Goal: Task Accomplishment & Management: Manage account settings

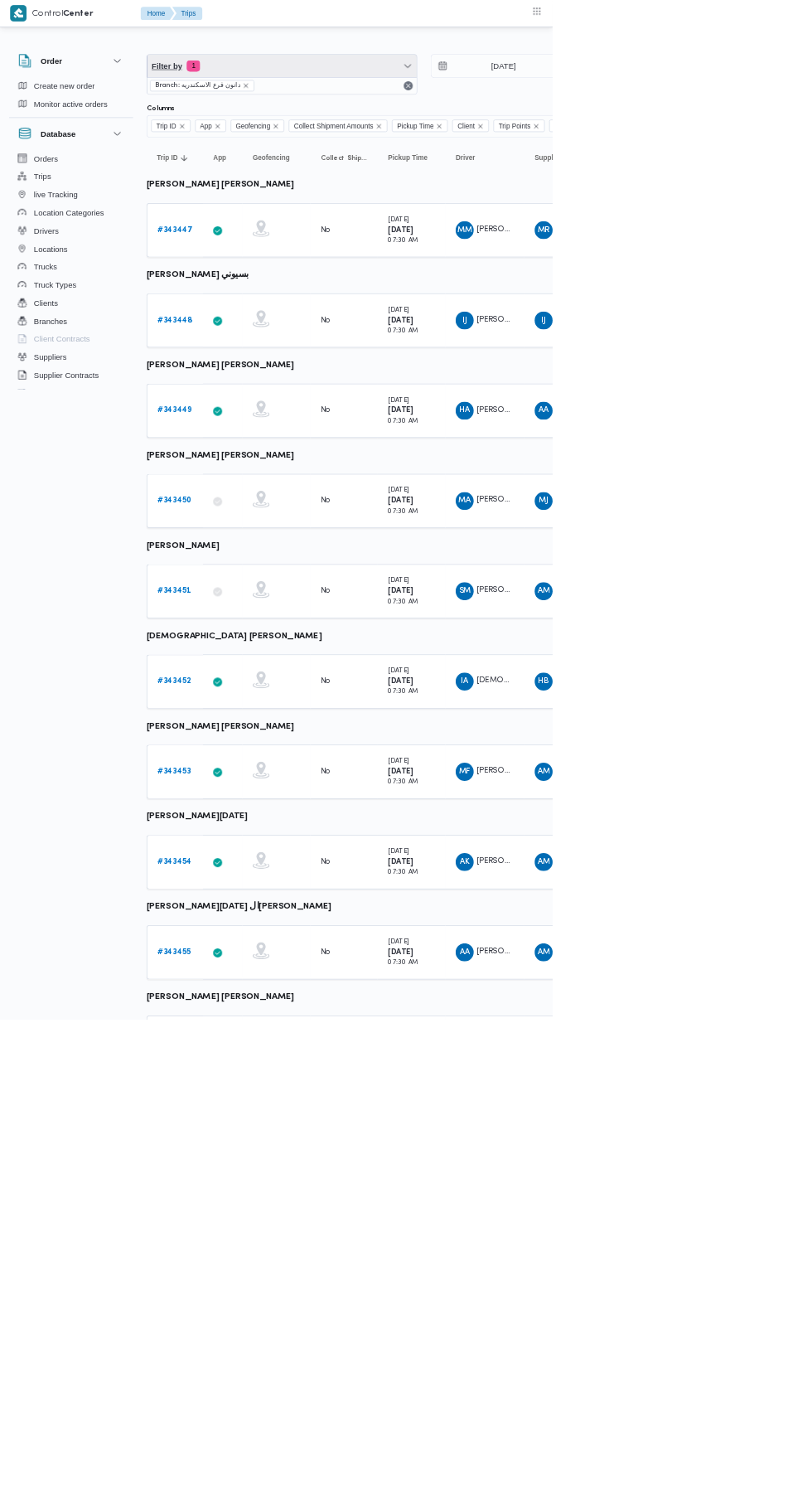
click at [285, 97] on span "1" at bounding box center [284, 97] width 20 height 17
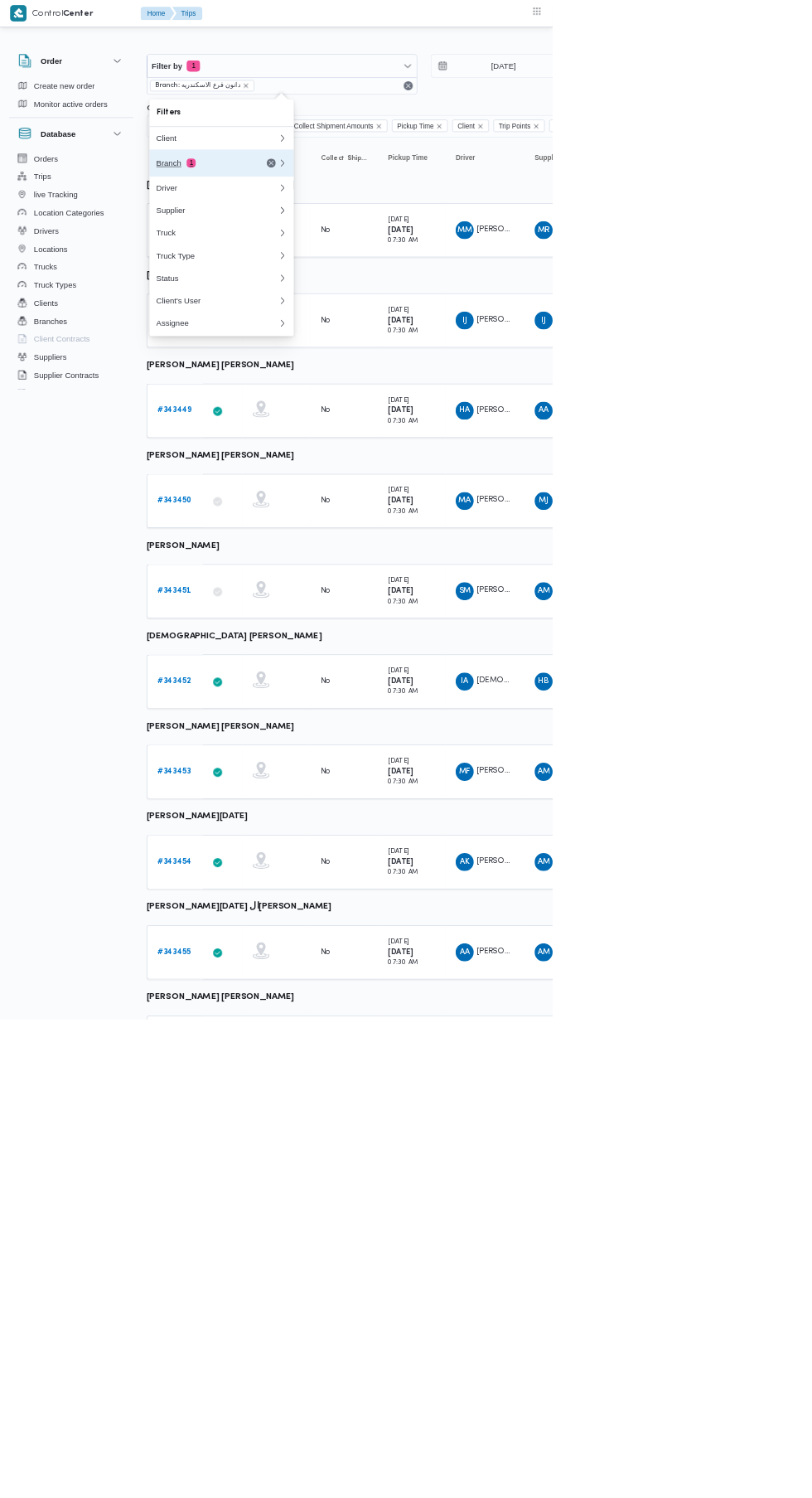
click at [235, 234] on div "Branch 1" at bounding box center [299, 240] width 139 height 13
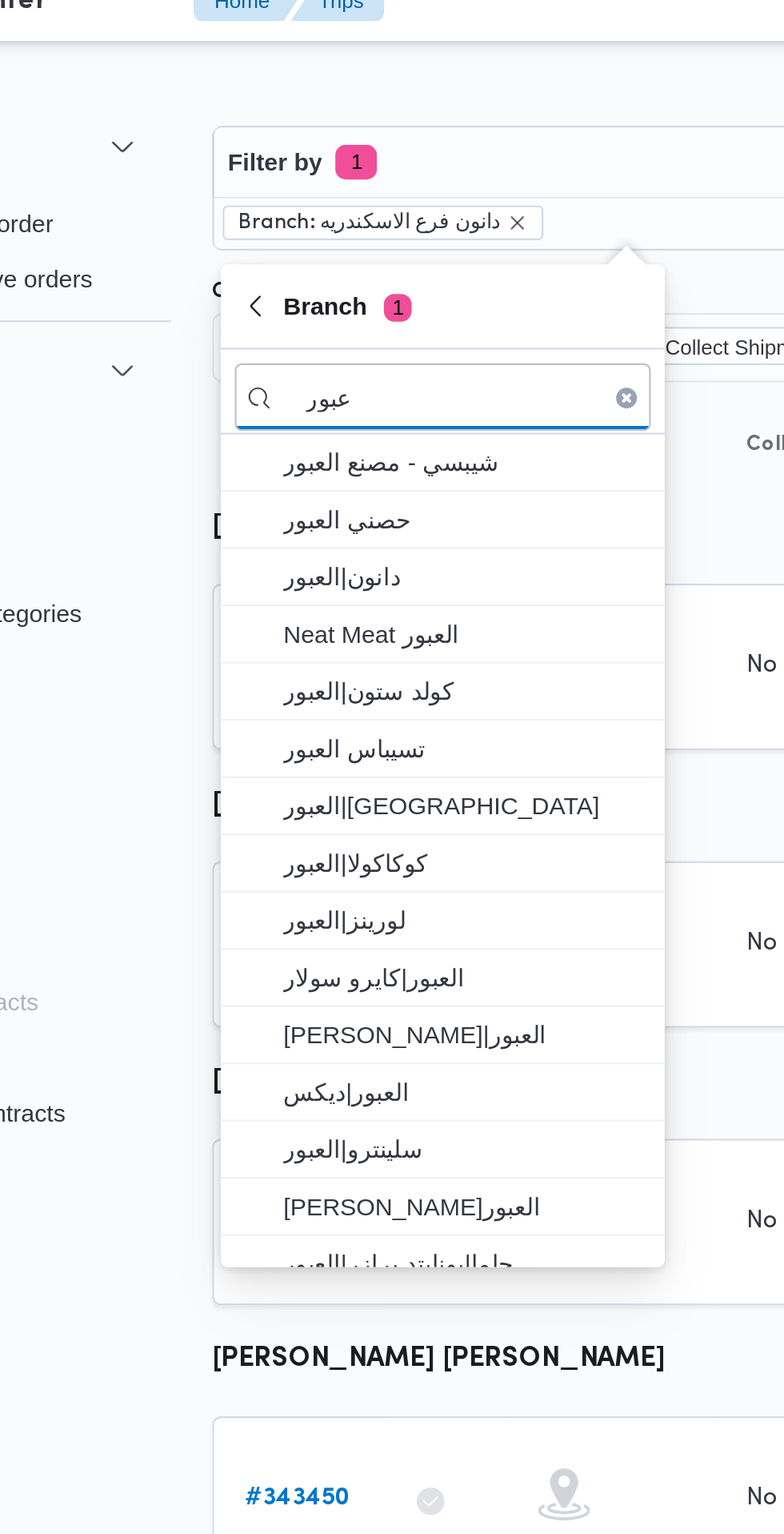
type input "عبور"
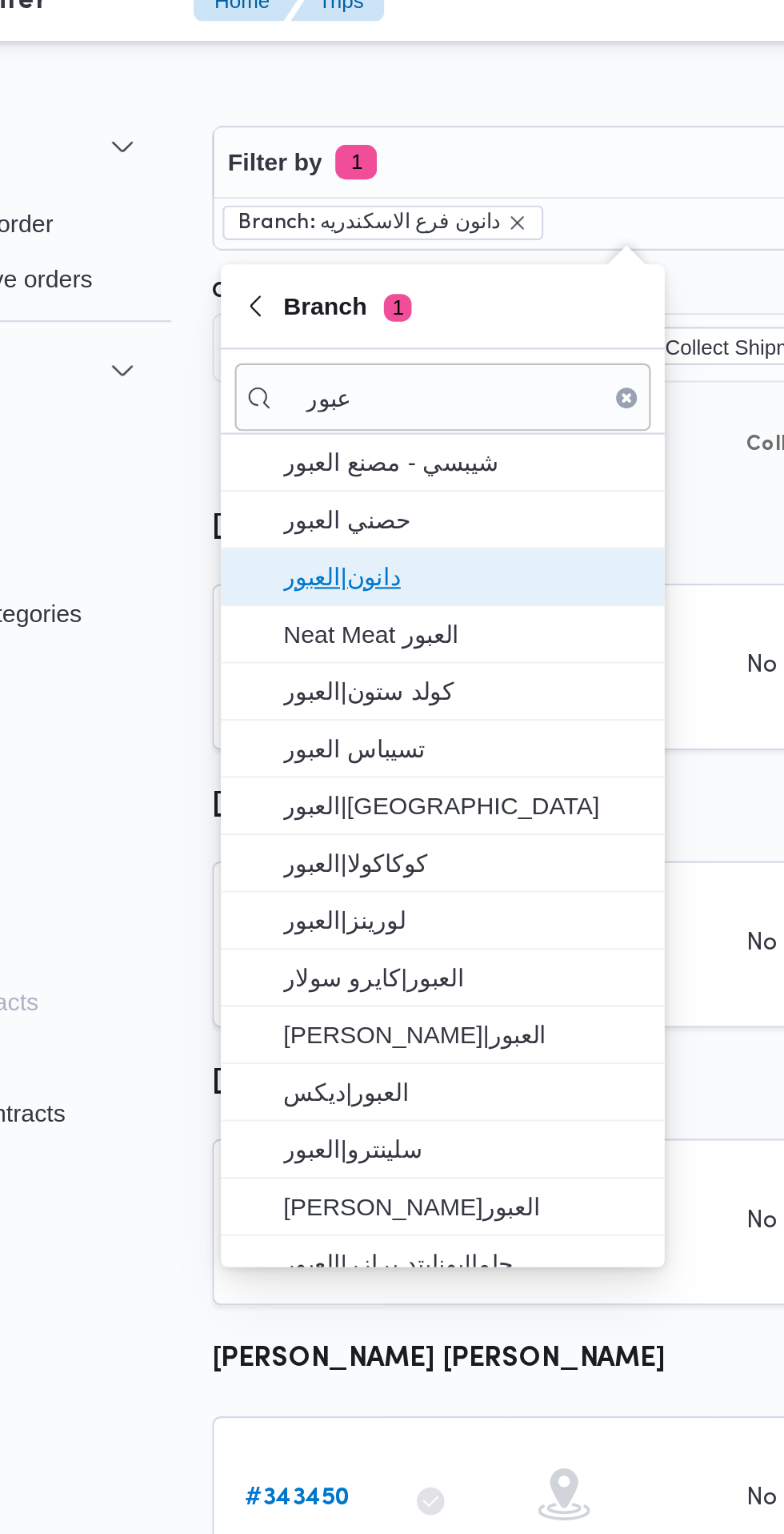
click at [332, 288] on span "دانون|العبور" at bounding box center [324, 285] width 167 height 19
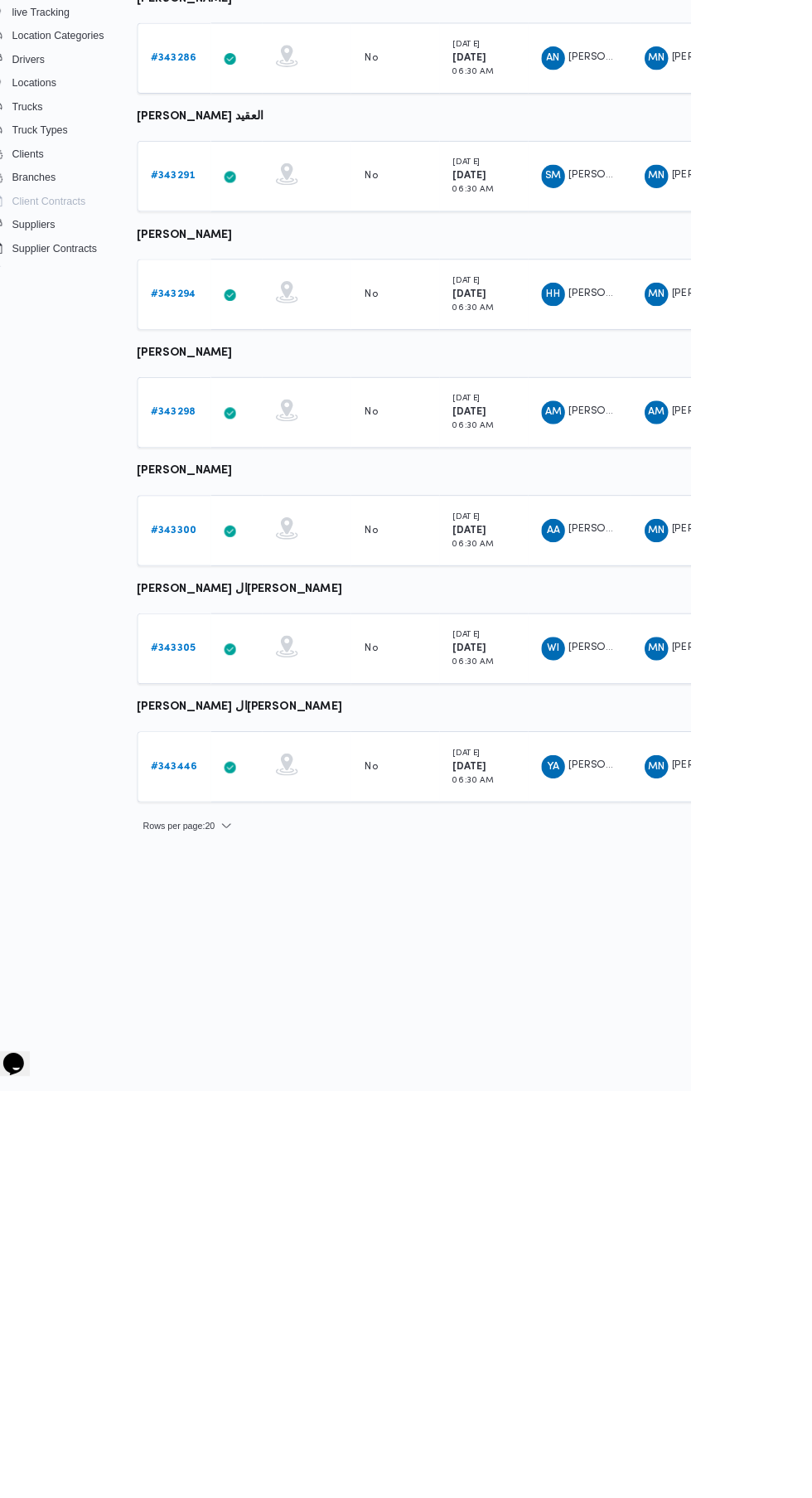
scroll to position [0, 26]
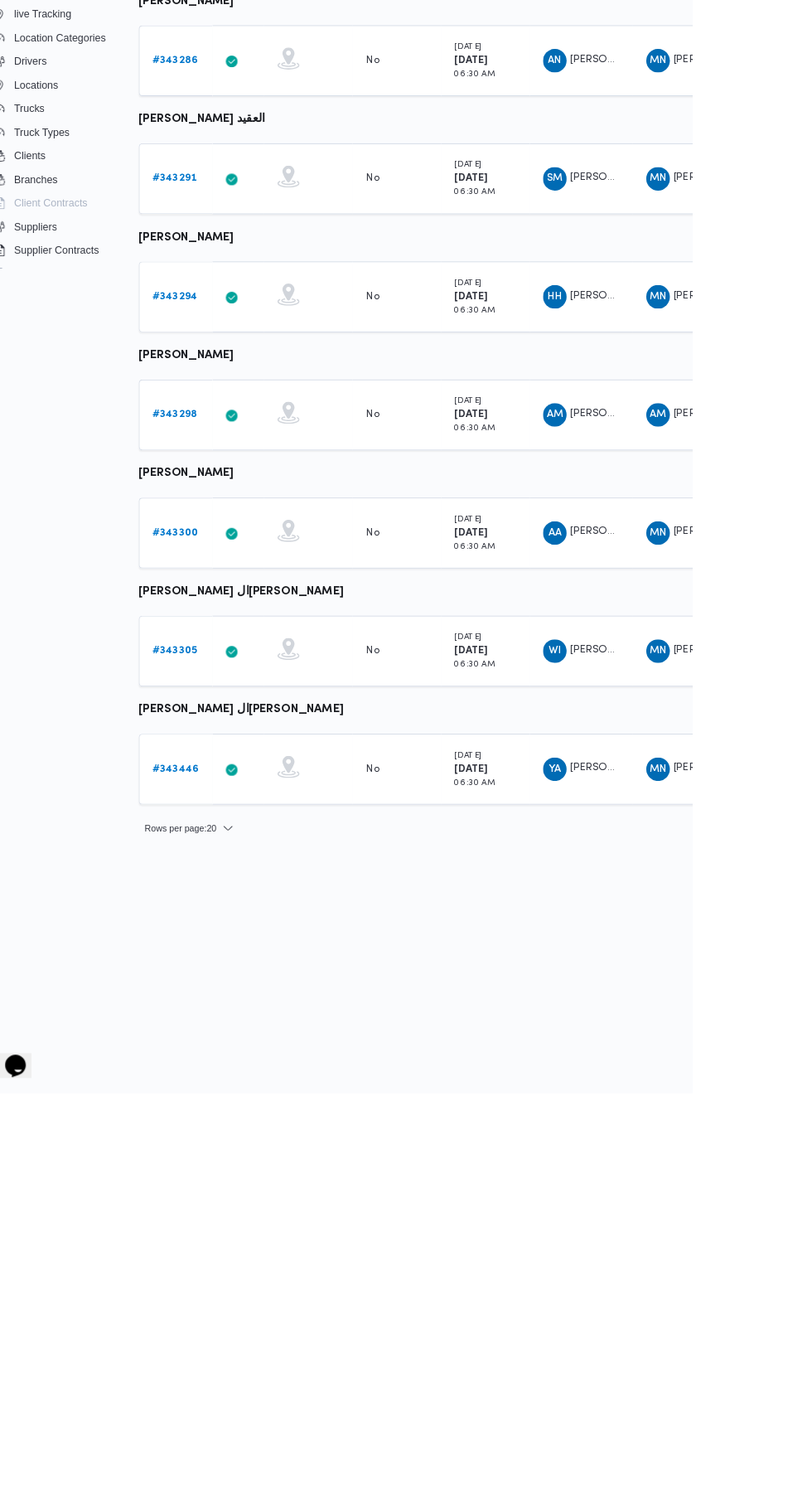
click at [240, 1134] on b "# 343446" at bounding box center [231, 1134] width 52 height 11
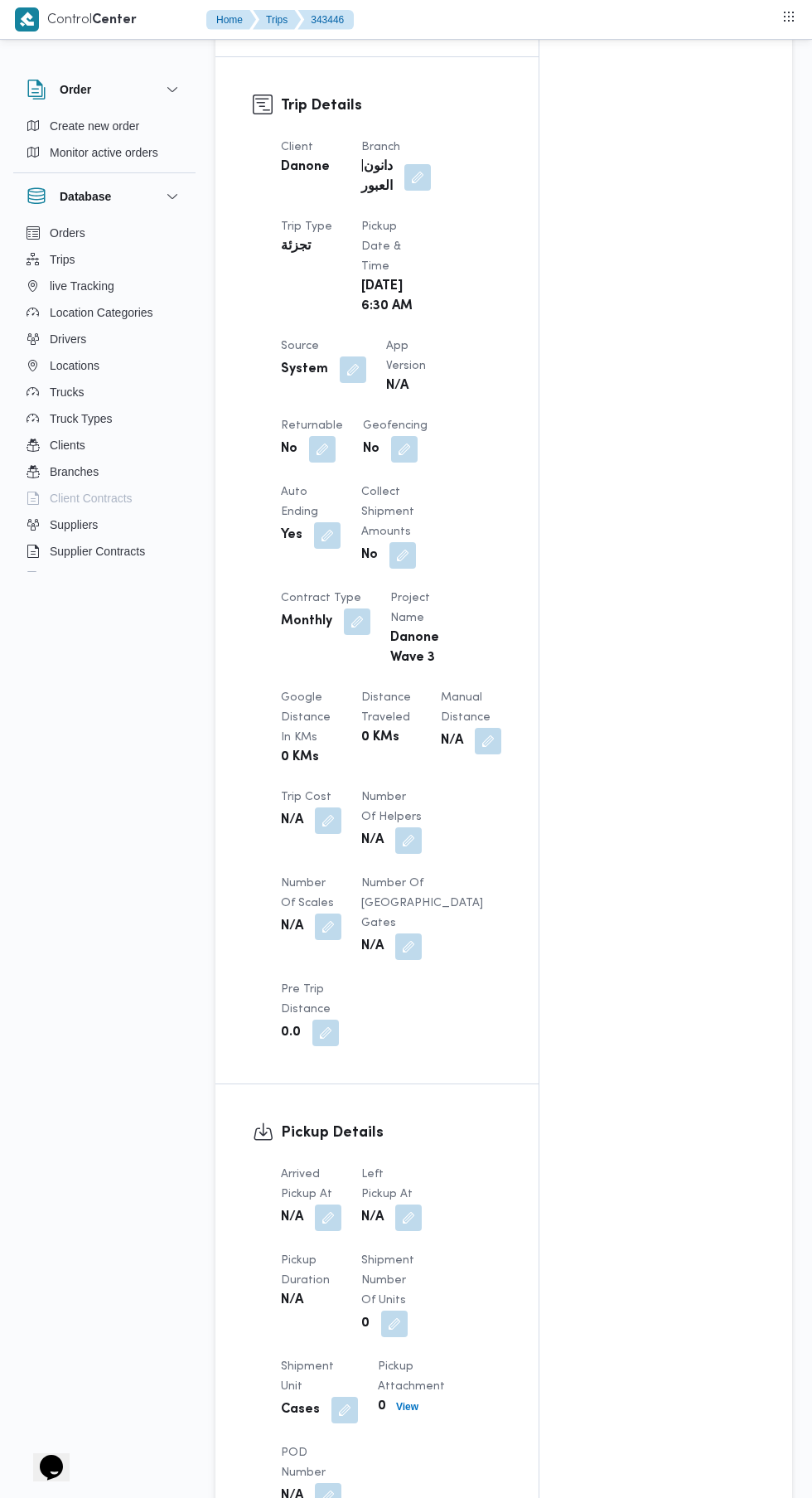
scroll to position [736, 0]
click at [329, 1232] on button "button" at bounding box center [329, 1219] width 27 height 27
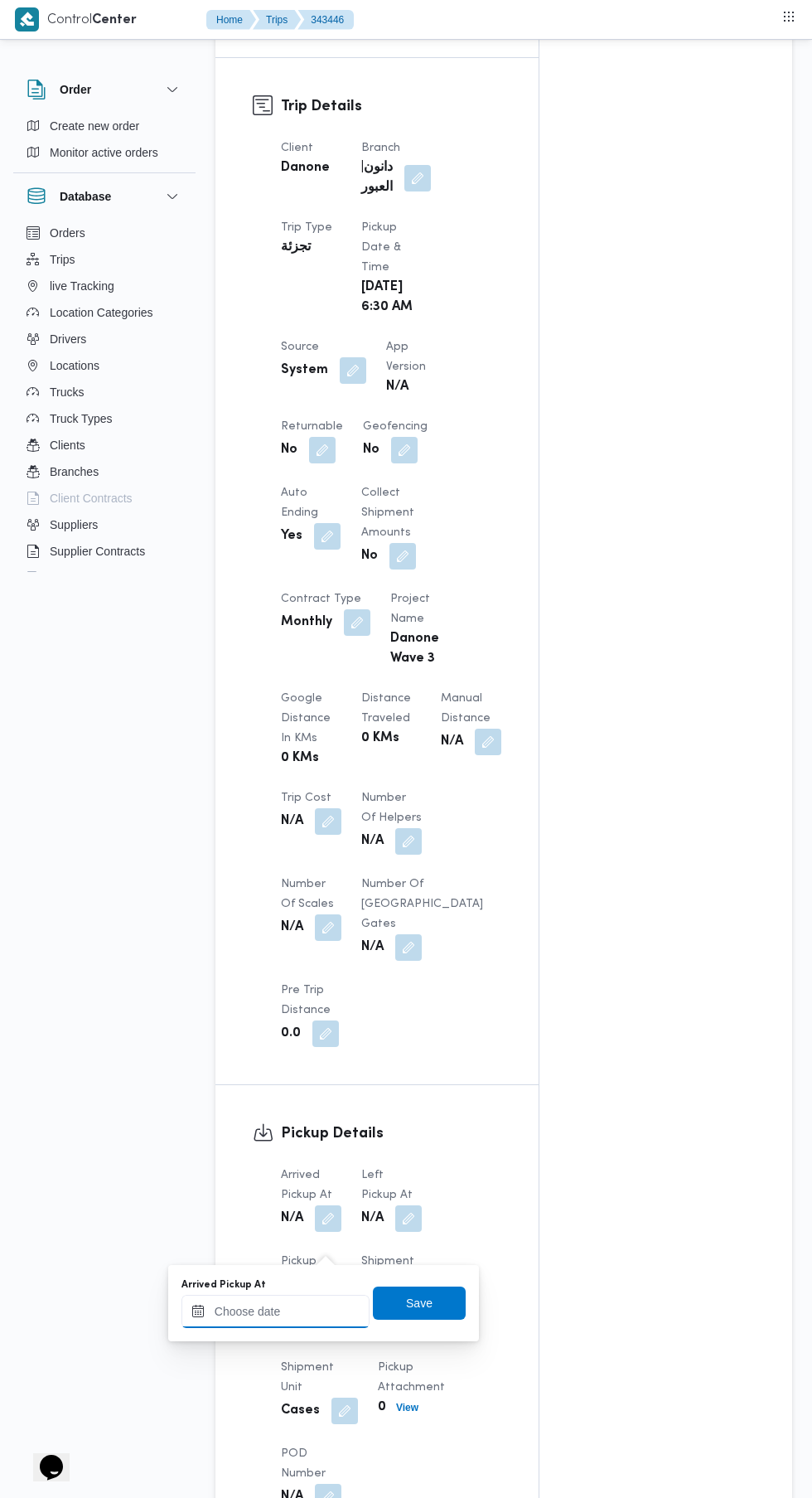
click at [301, 1311] on input "Arrived Pickup At" at bounding box center [275, 1311] width 188 height 33
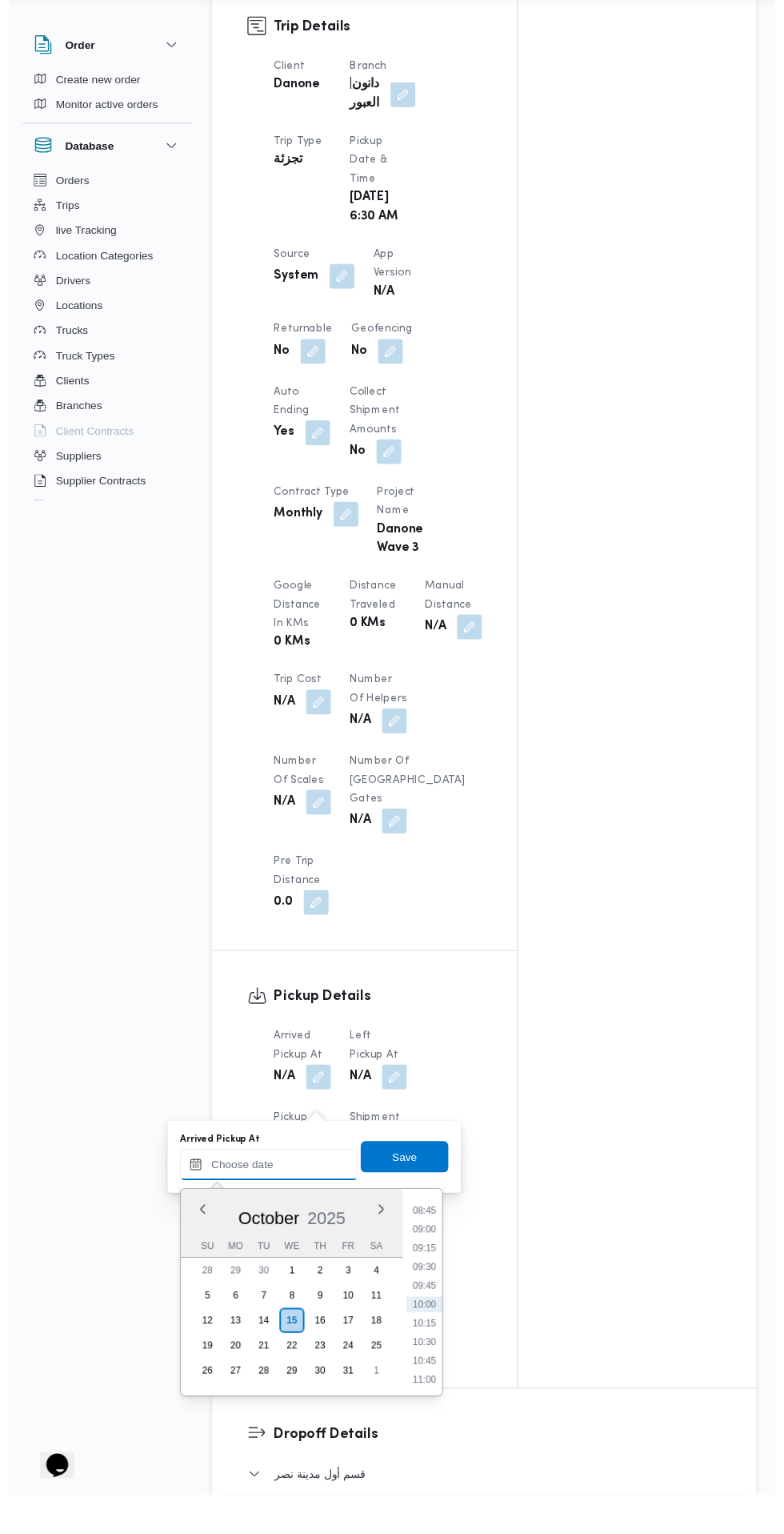
scroll to position [745, 0]
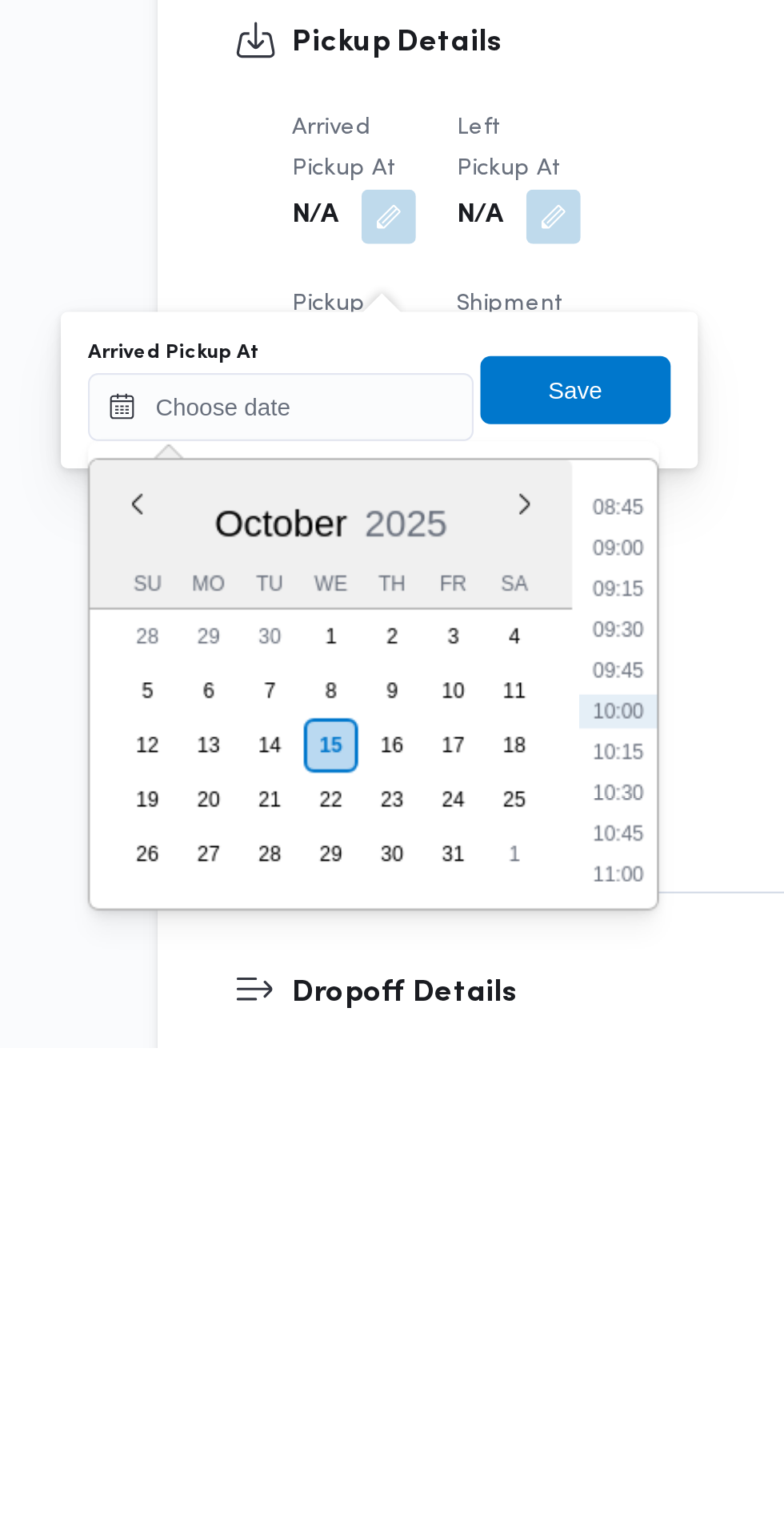
click at [426, 1279] on li "08:45" at bounding box center [425, 1279] width 37 height 16
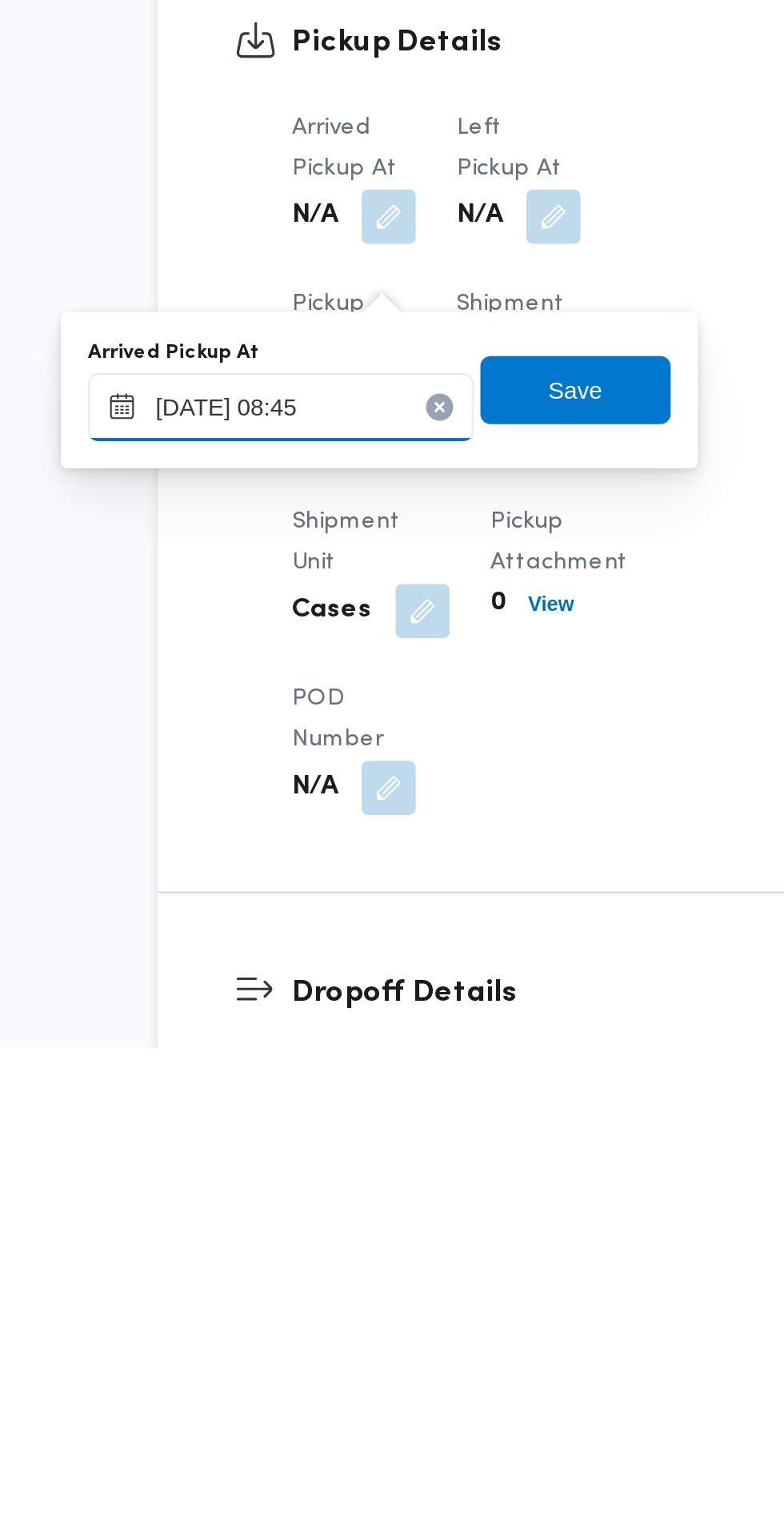
click at [300, 1230] on input "[DATE] 08:45" at bounding box center [266, 1231] width 181 height 32
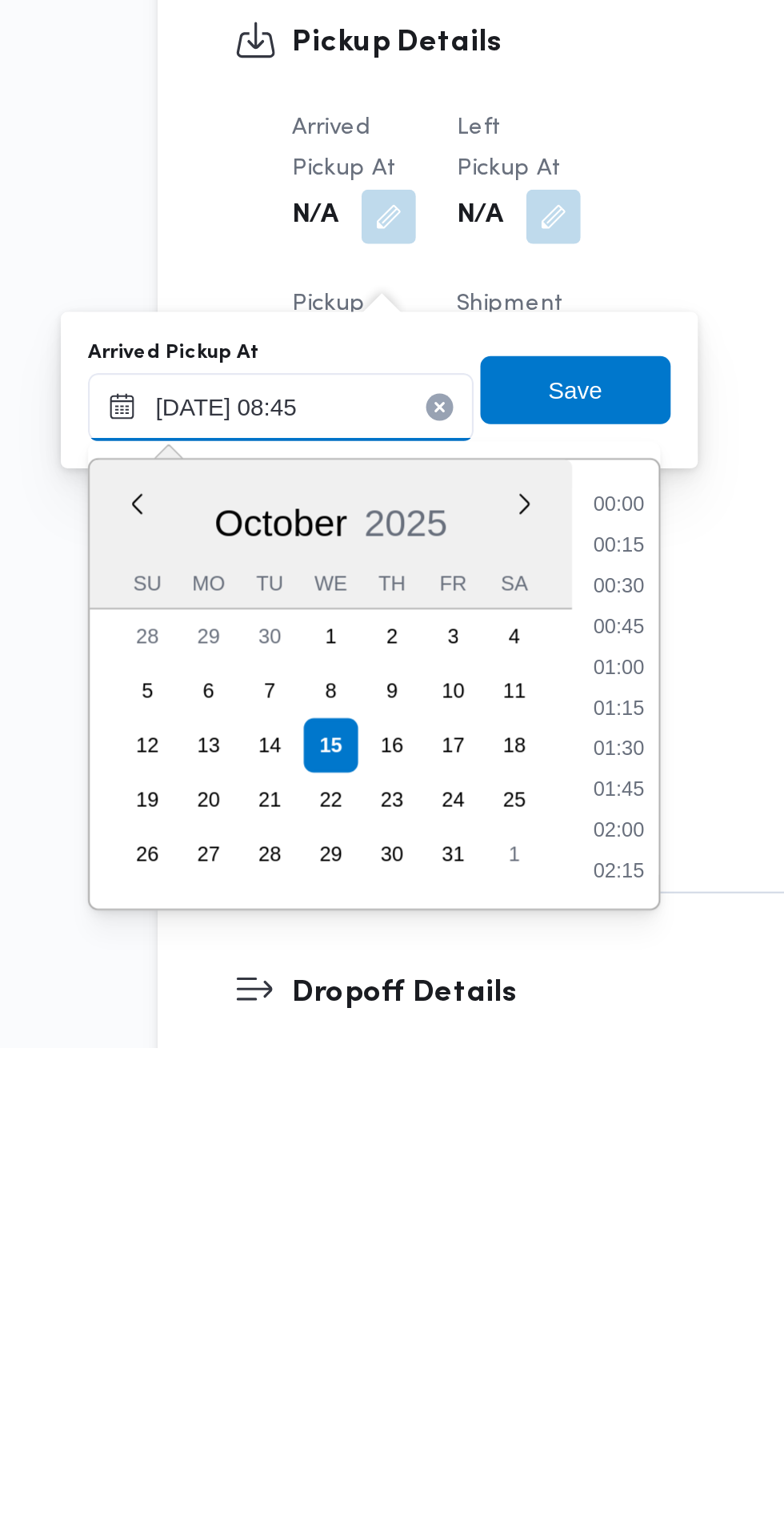
scroll to position [574, 0]
click at [430, 1282] on li "07:30" at bounding box center [425, 1279] width 37 height 16
type input "[DATE] 07:30"
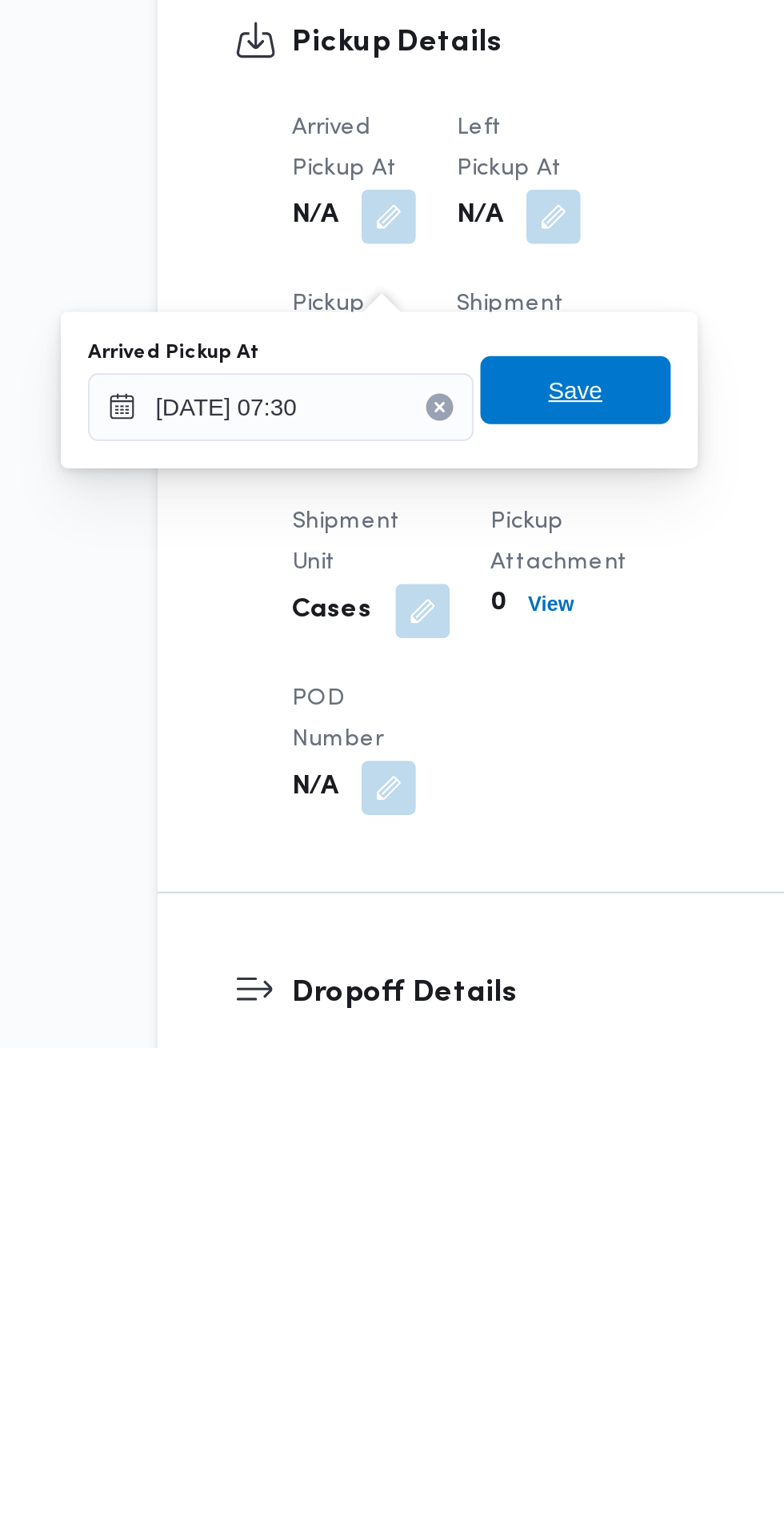
click at [430, 1224] on span "Save" at bounding box center [405, 1224] width 89 height 32
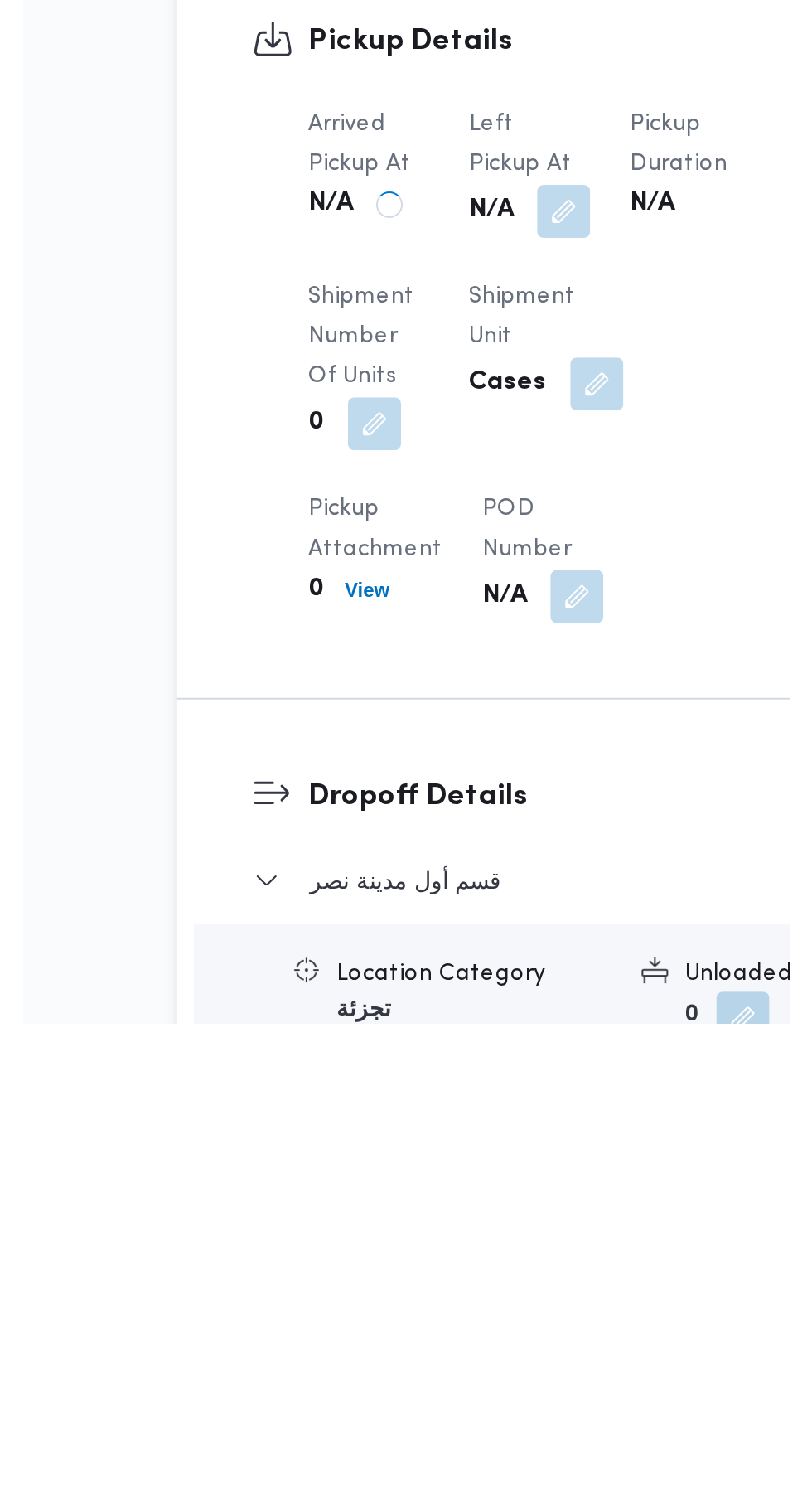
scroll to position [819, 0]
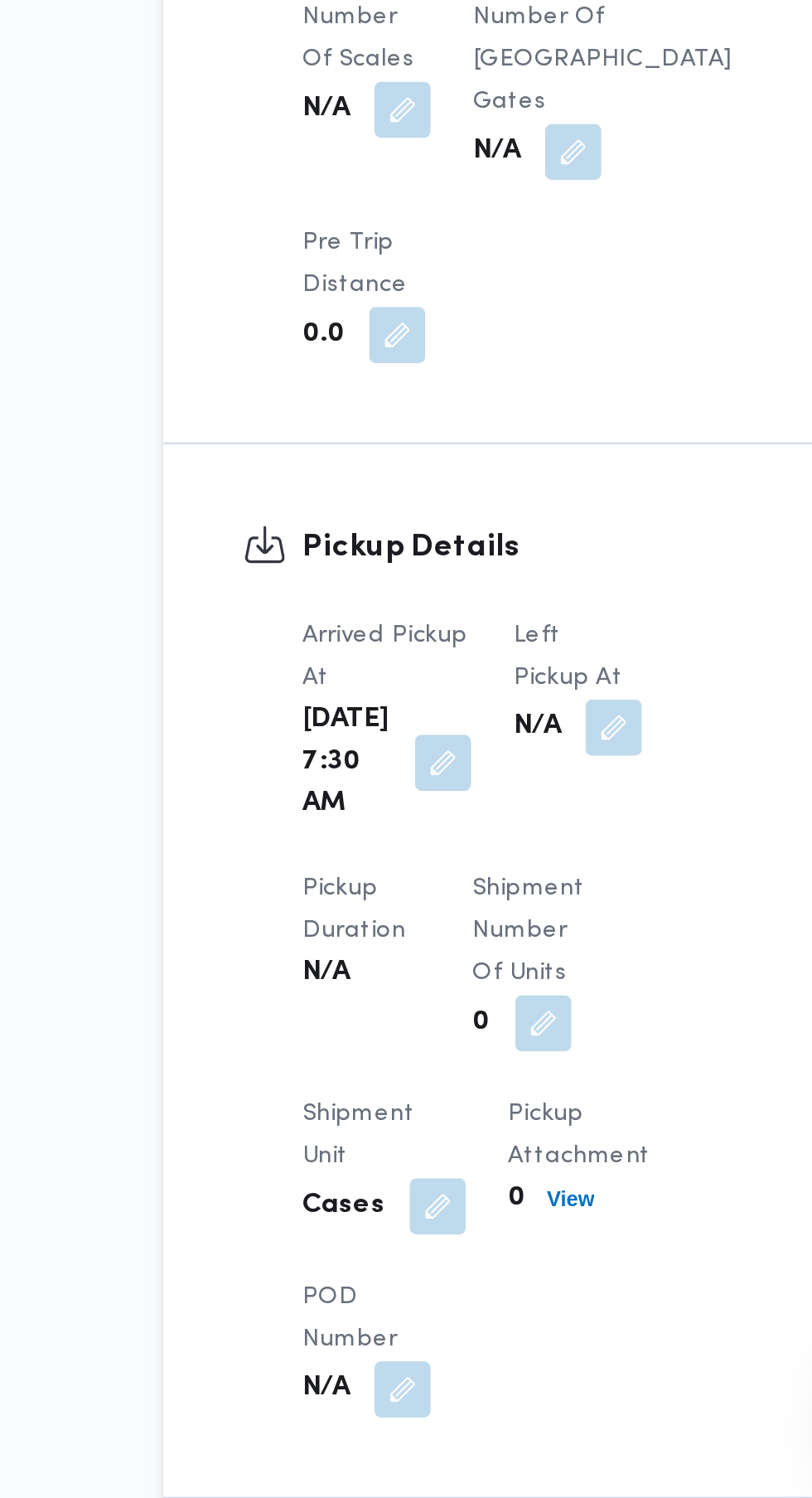
click at [415, 1148] on button "button" at bounding box center [428, 1136] width 27 height 27
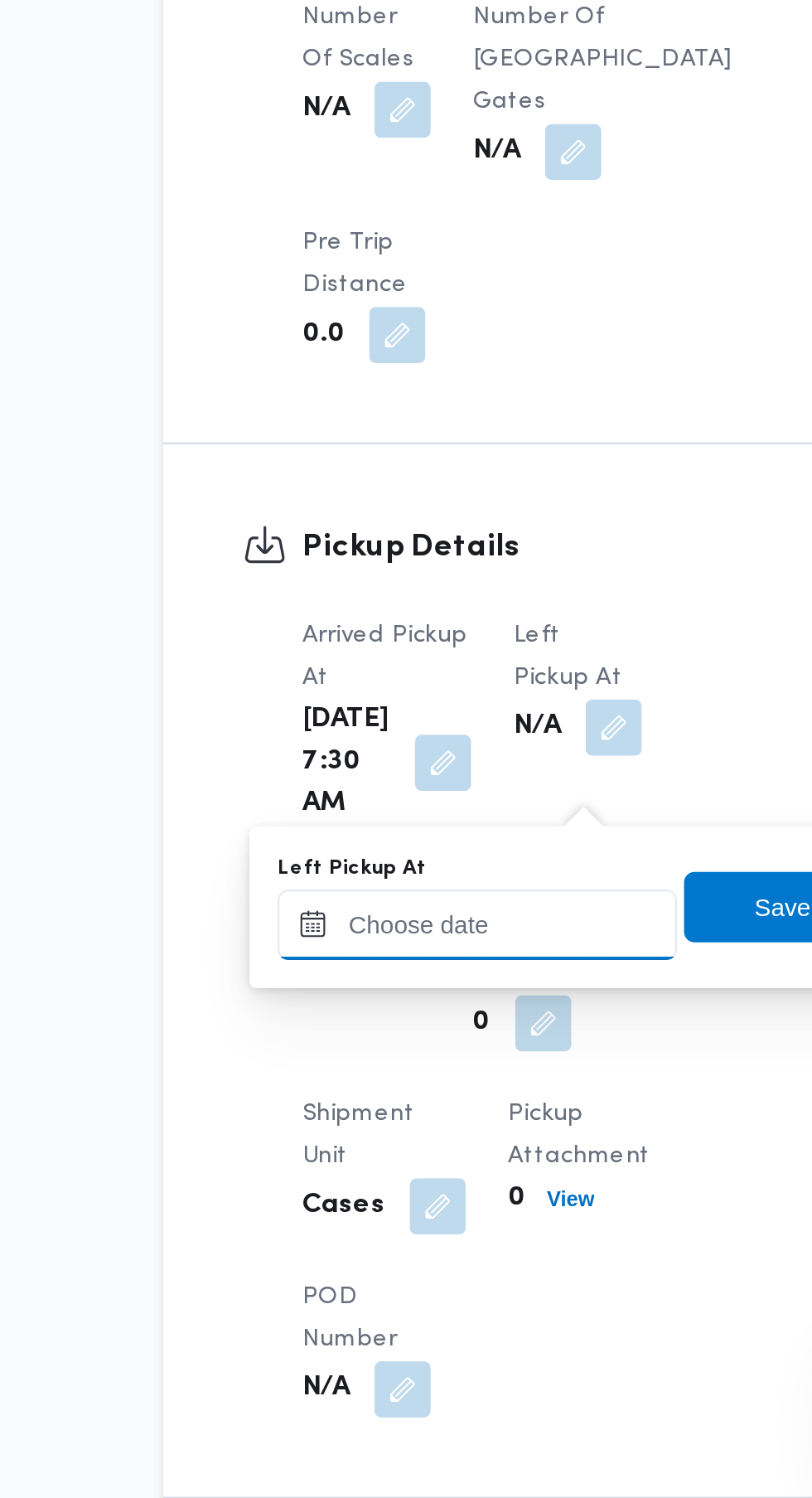
click at [383, 1227] on input "Left Pickup At" at bounding box center [363, 1227] width 188 height 33
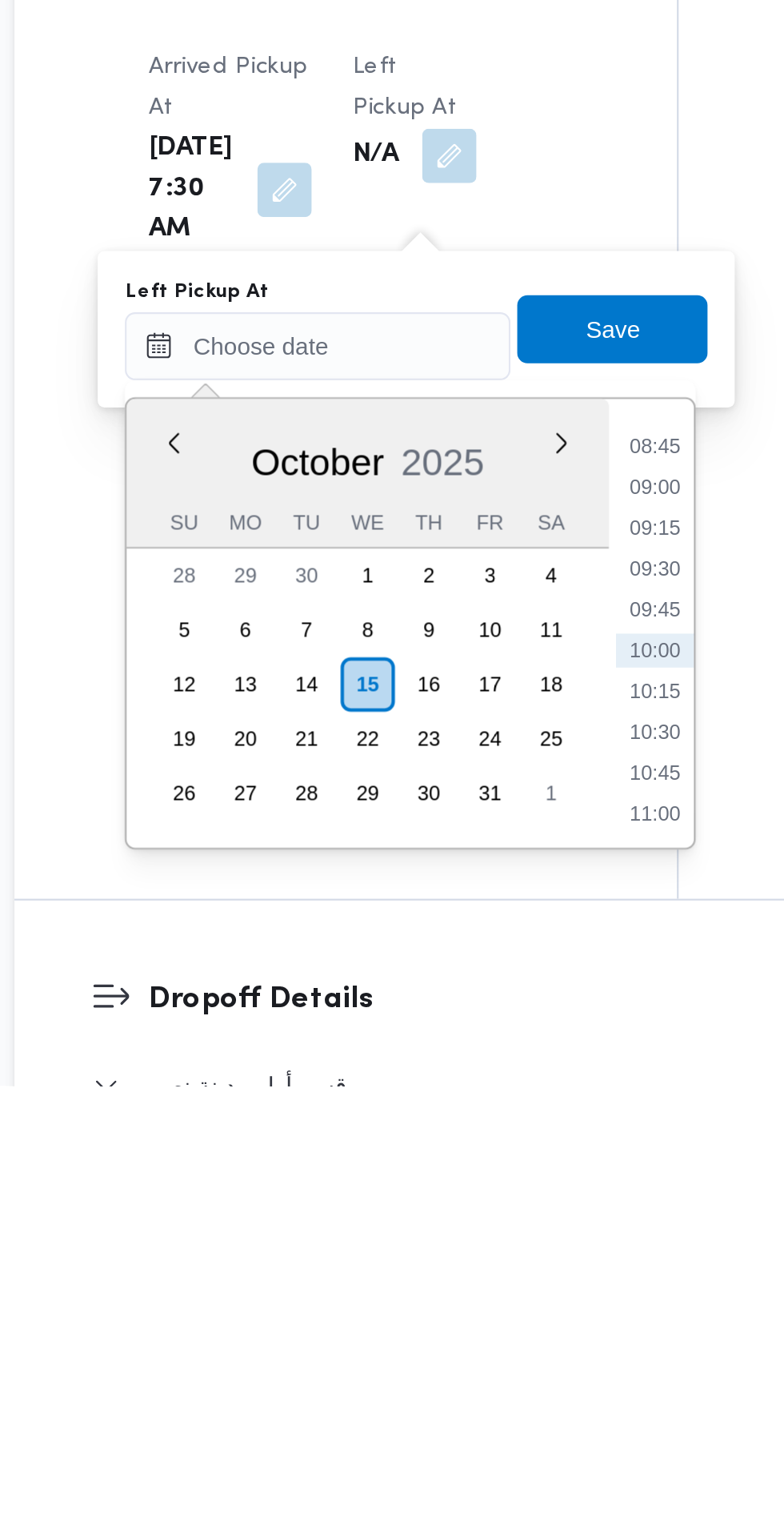
click at [511, 1239] on li "08:45" at bounding box center [510, 1232] width 37 height 16
type input "[DATE] 08:45"
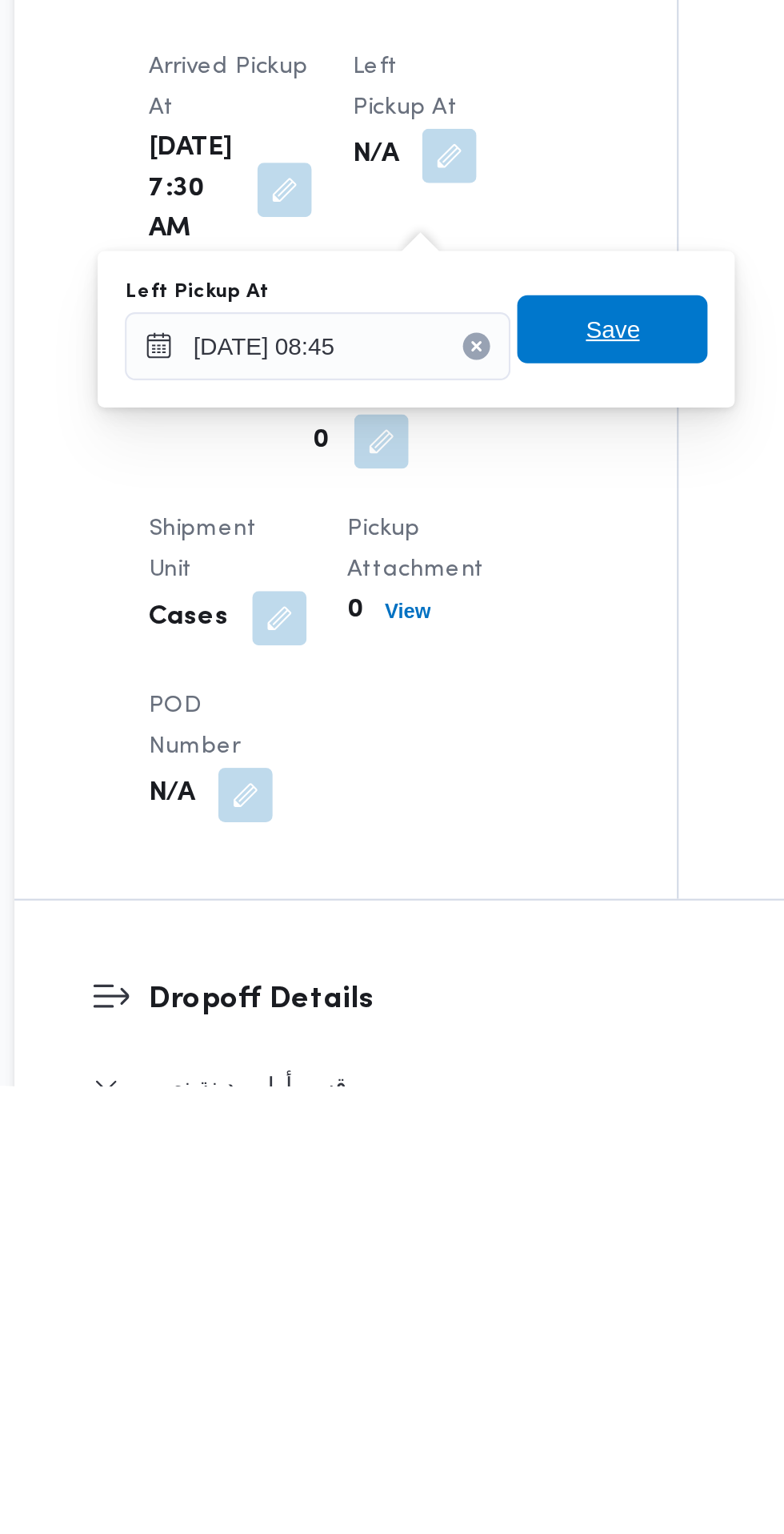
click at [516, 1182] on span "Save" at bounding box center [490, 1177] width 89 height 32
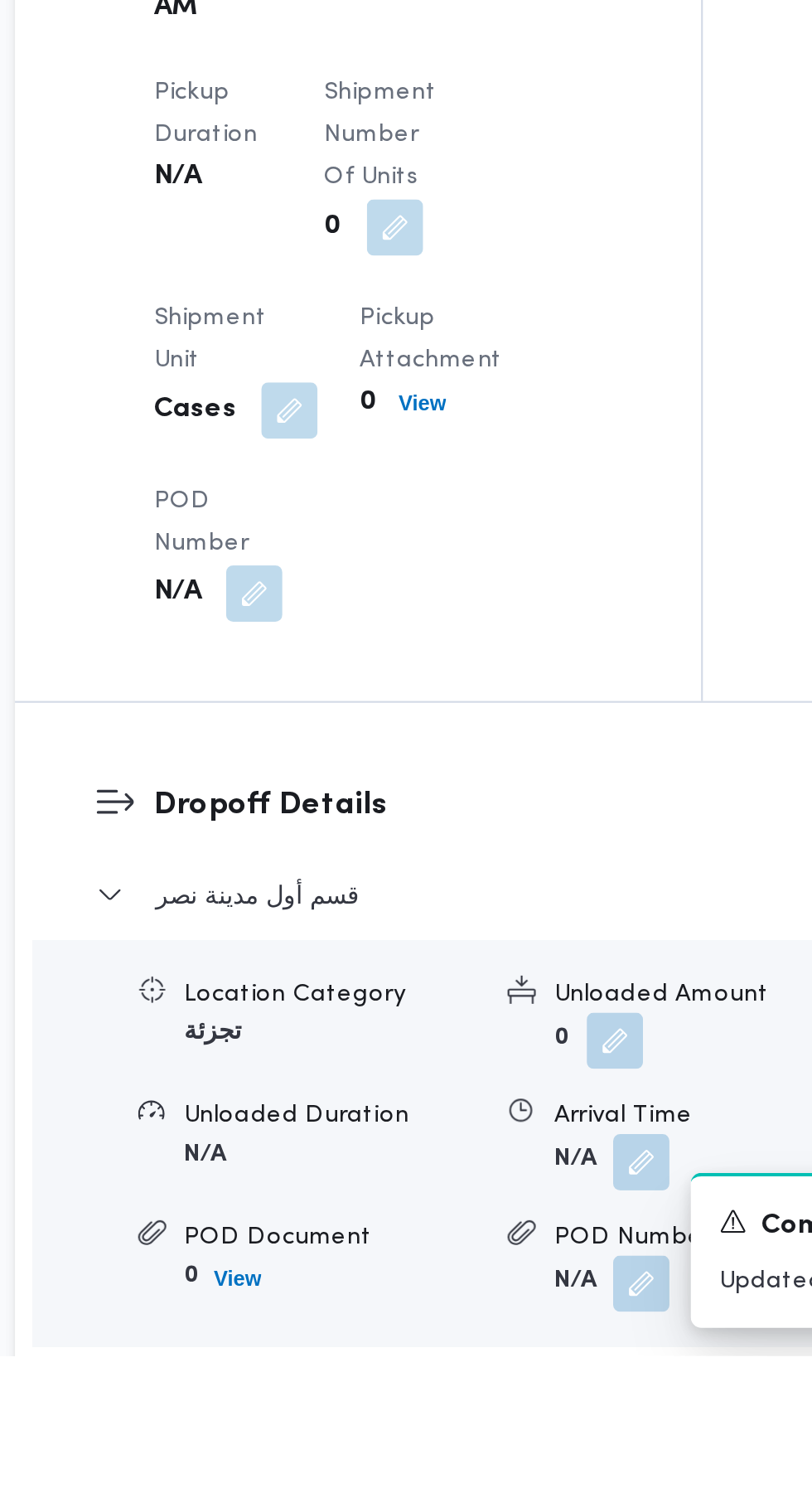
scroll to position [1244, 0]
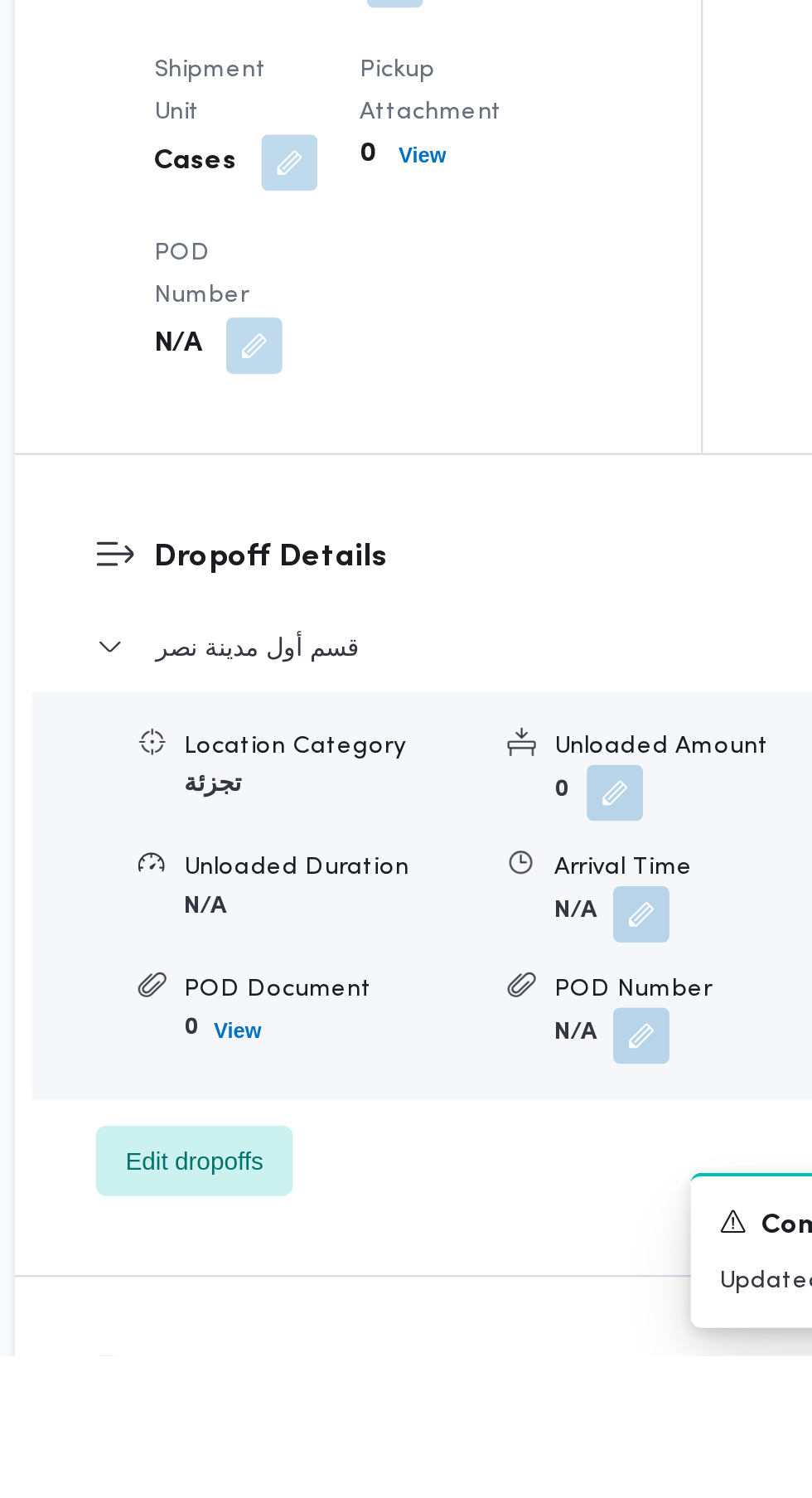
click at [514, 1304] on button "button" at bounding box center [511, 1290] width 27 height 27
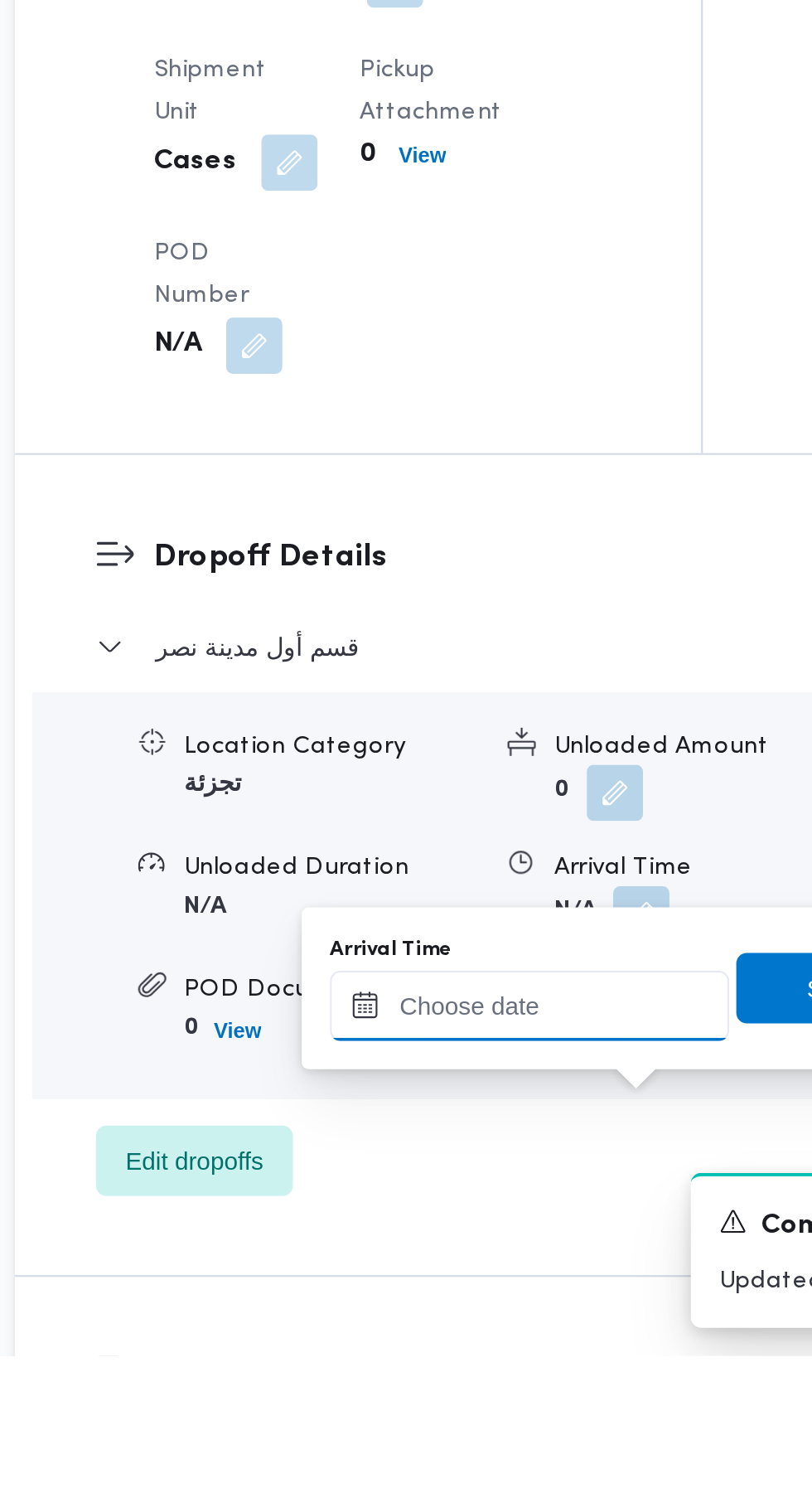
click at [467, 1332] on input "Arrival Time" at bounding box center [458, 1332] width 188 height 33
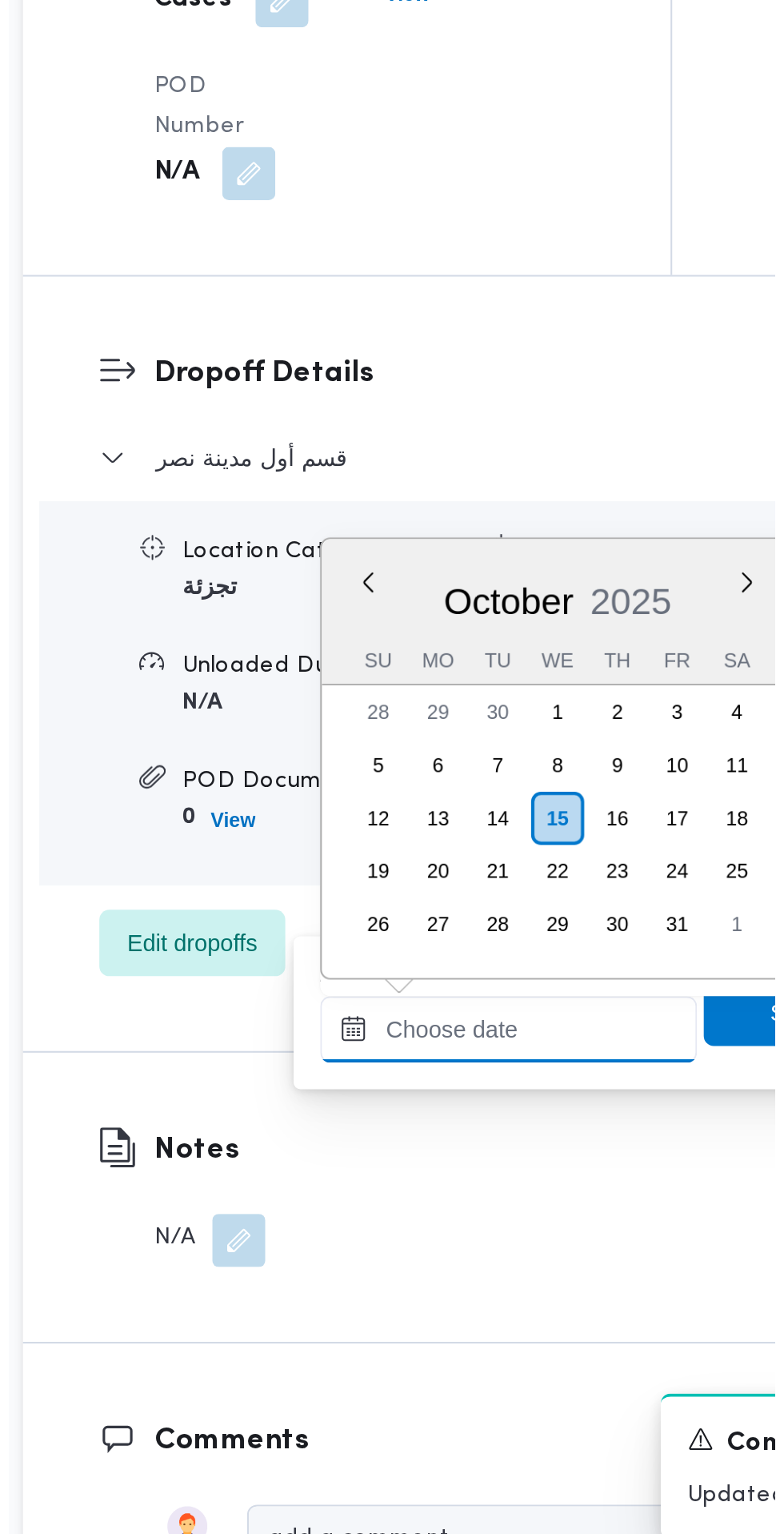
scroll to position [1290, 0]
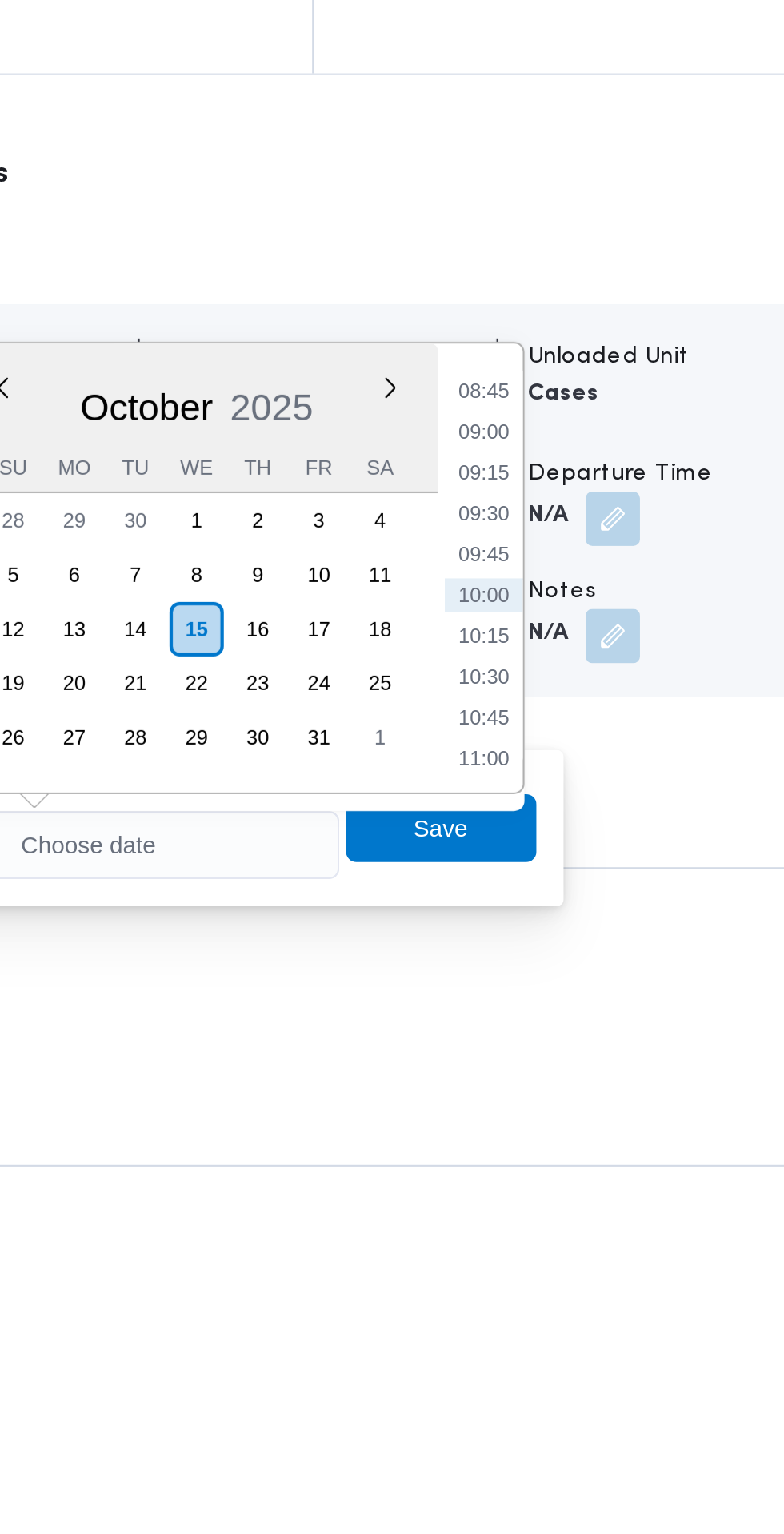
click at [609, 1114] on li "09:00" at bounding box center [601, 1116] width 37 height 16
type input "[DATE] 09:00"
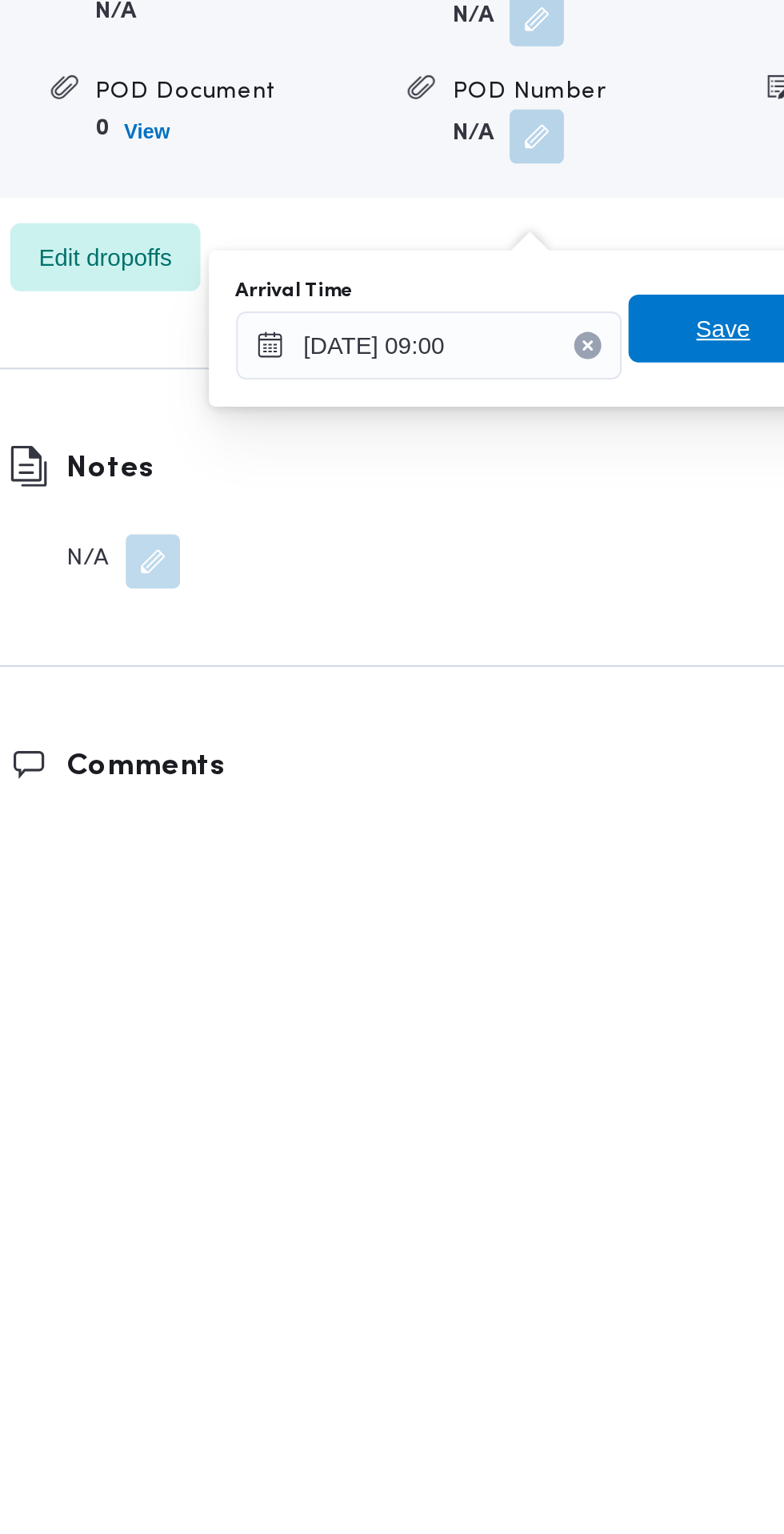
click at [584, 1304] on span "Save" at bounding box center [581, 1303] width 26 height 19
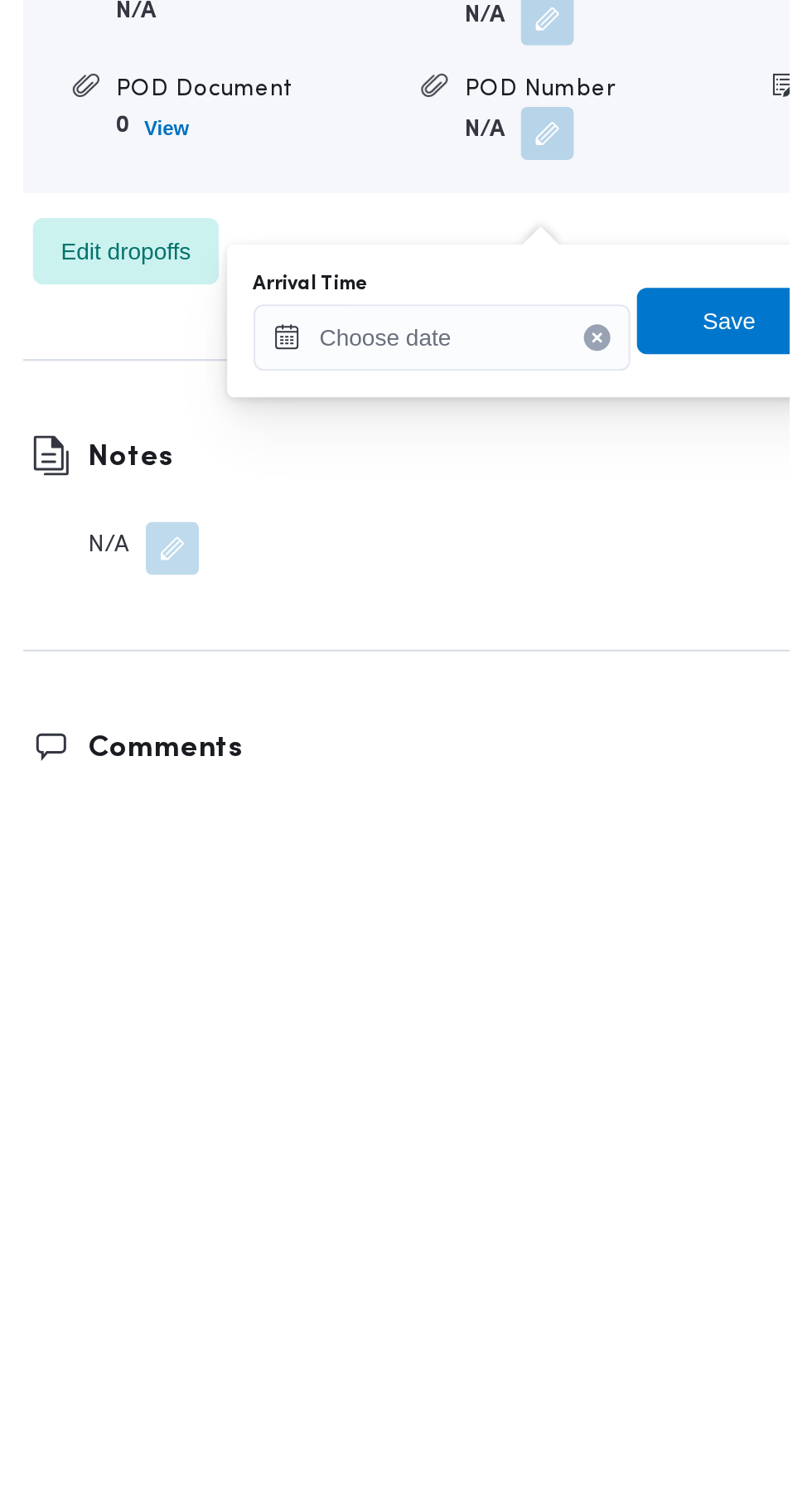
scroll to position [1384, 0]
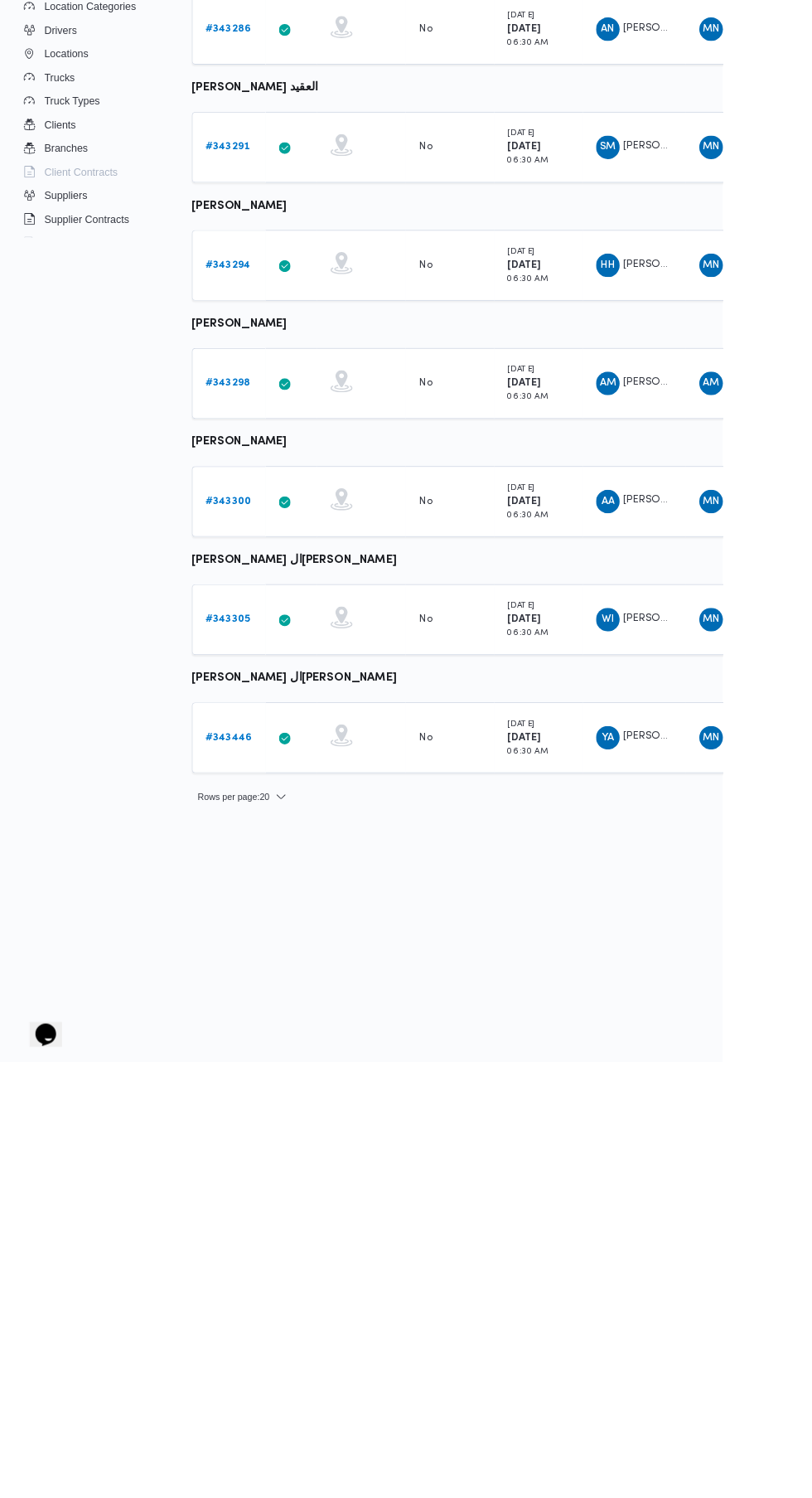
click at [271, 1008] on link "# 343305" at bounding box center [256, 1001] width 50 height 20
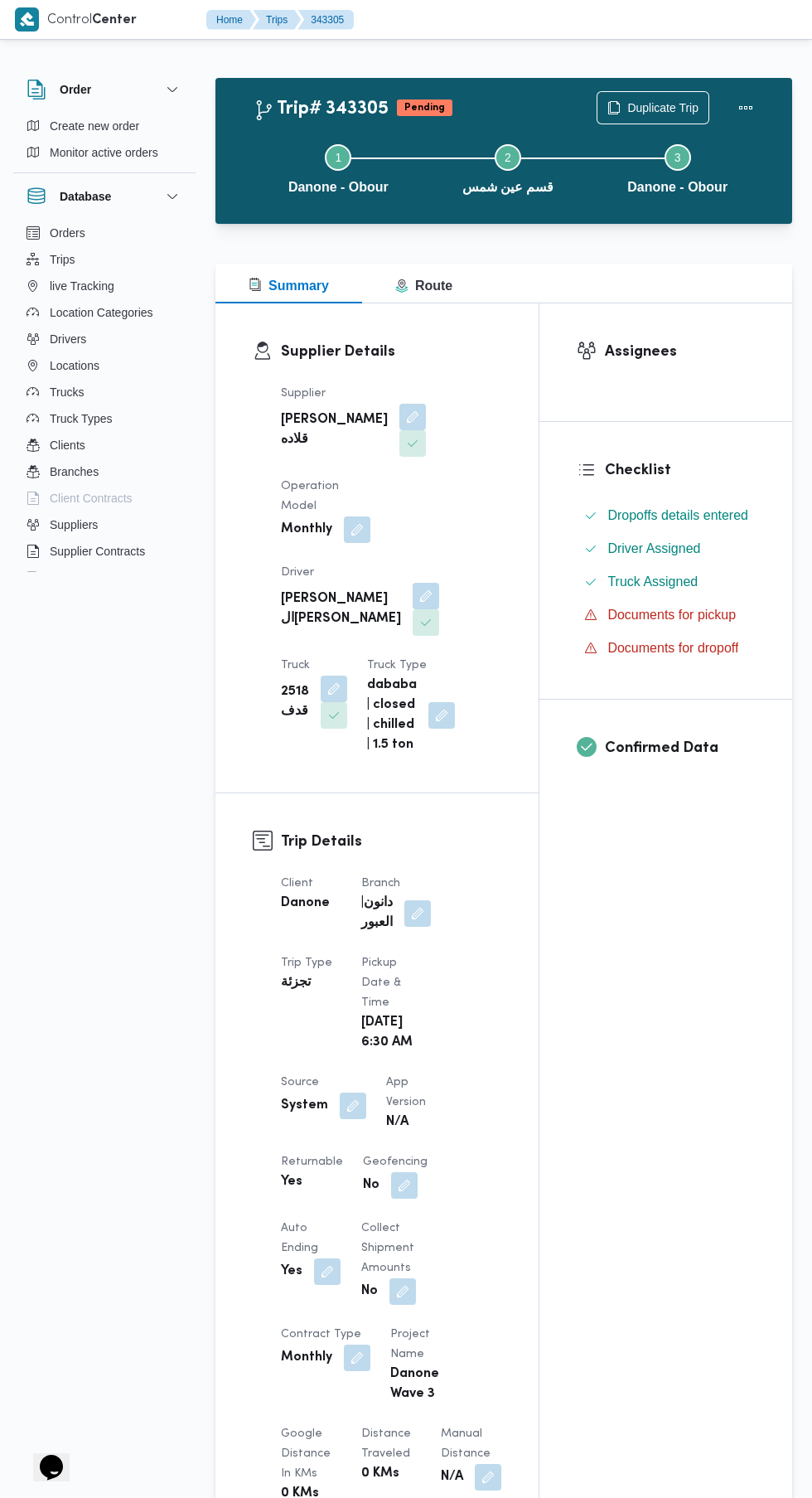
click at [413, 583] on button "button" at bounding box center [426, 597] width 27 height 27
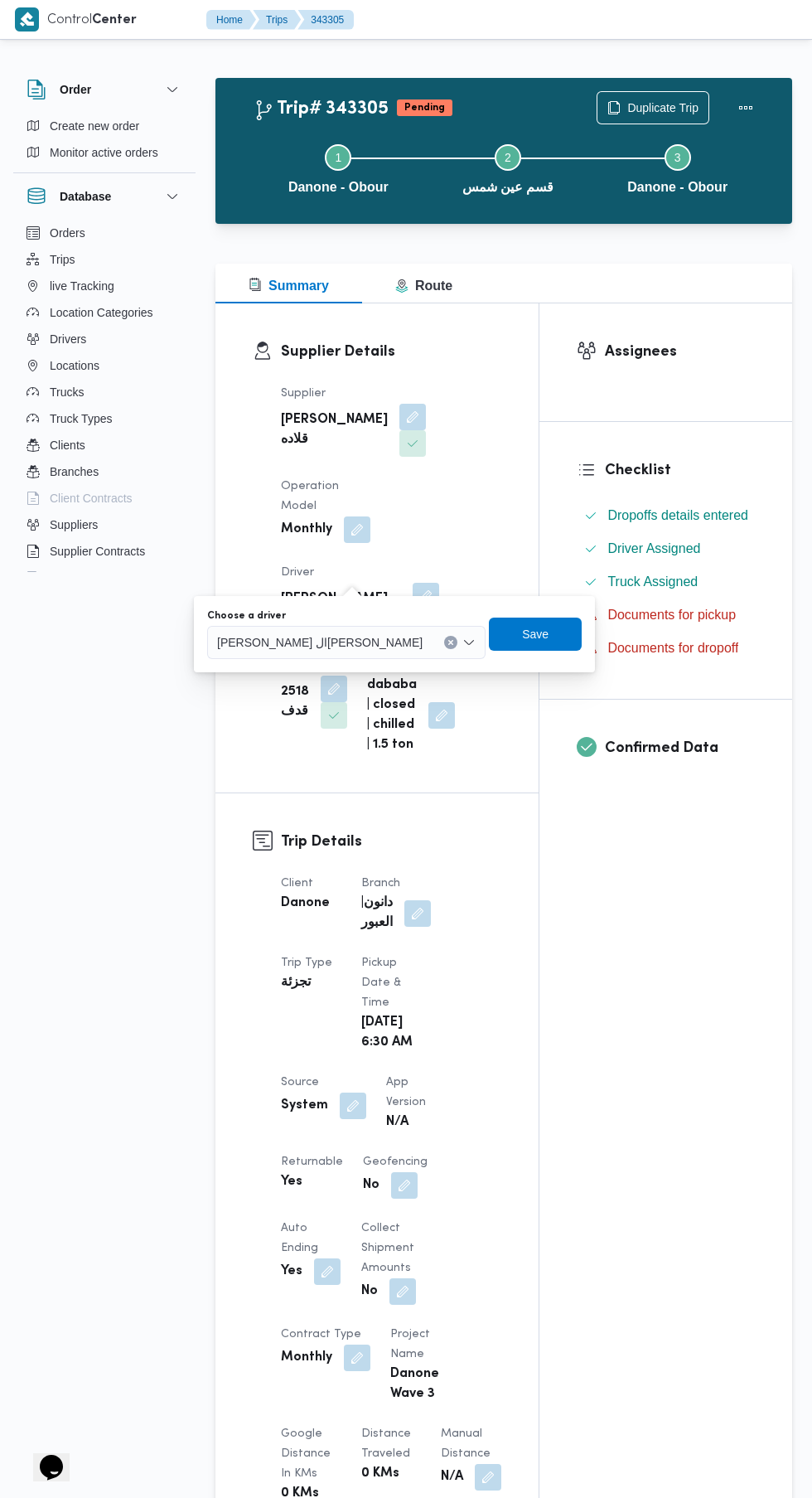
click at [429, 643] on input "Choose a driver" at bounding box center [430, 642] width 2 height 20
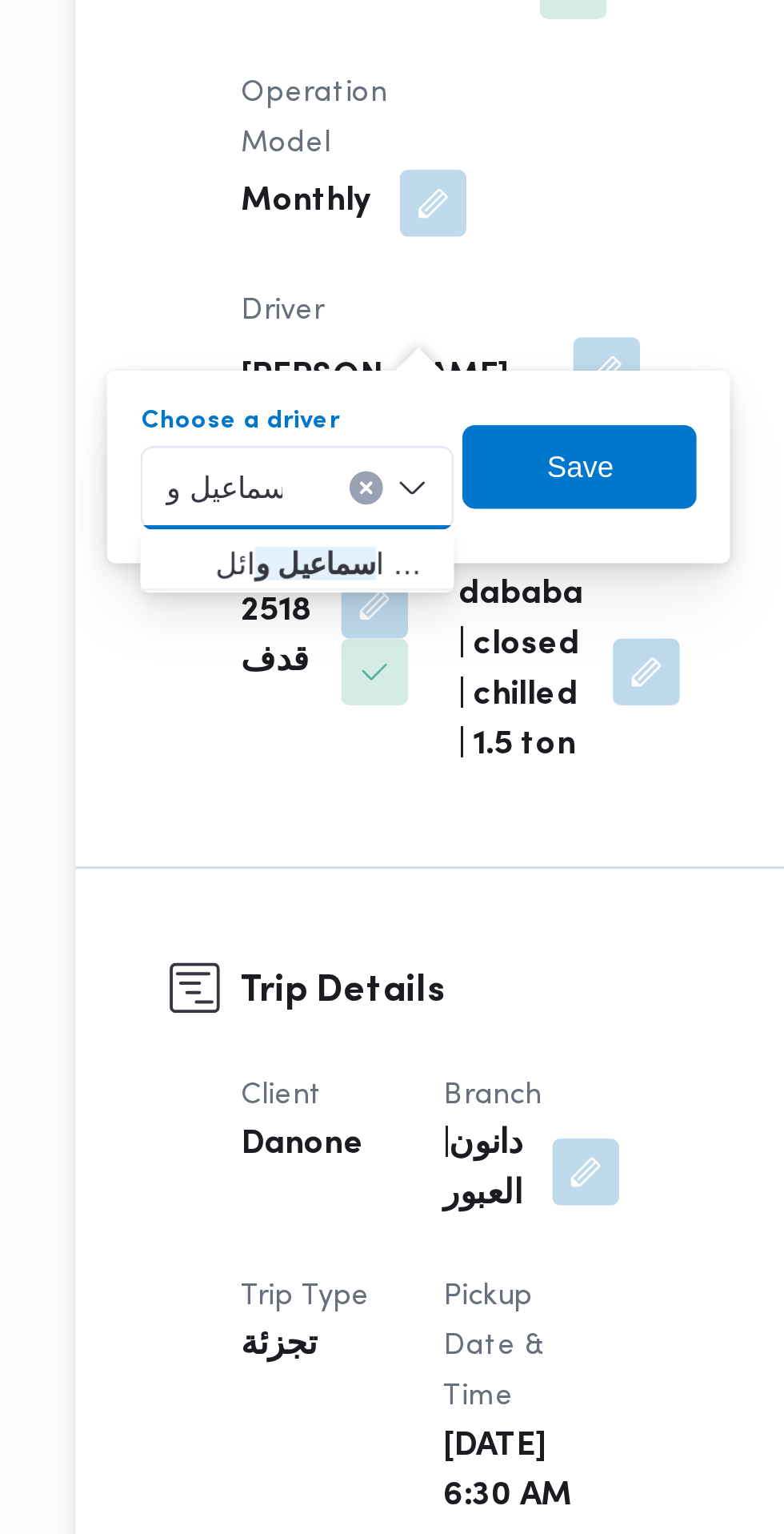
type input "سماعيل و"
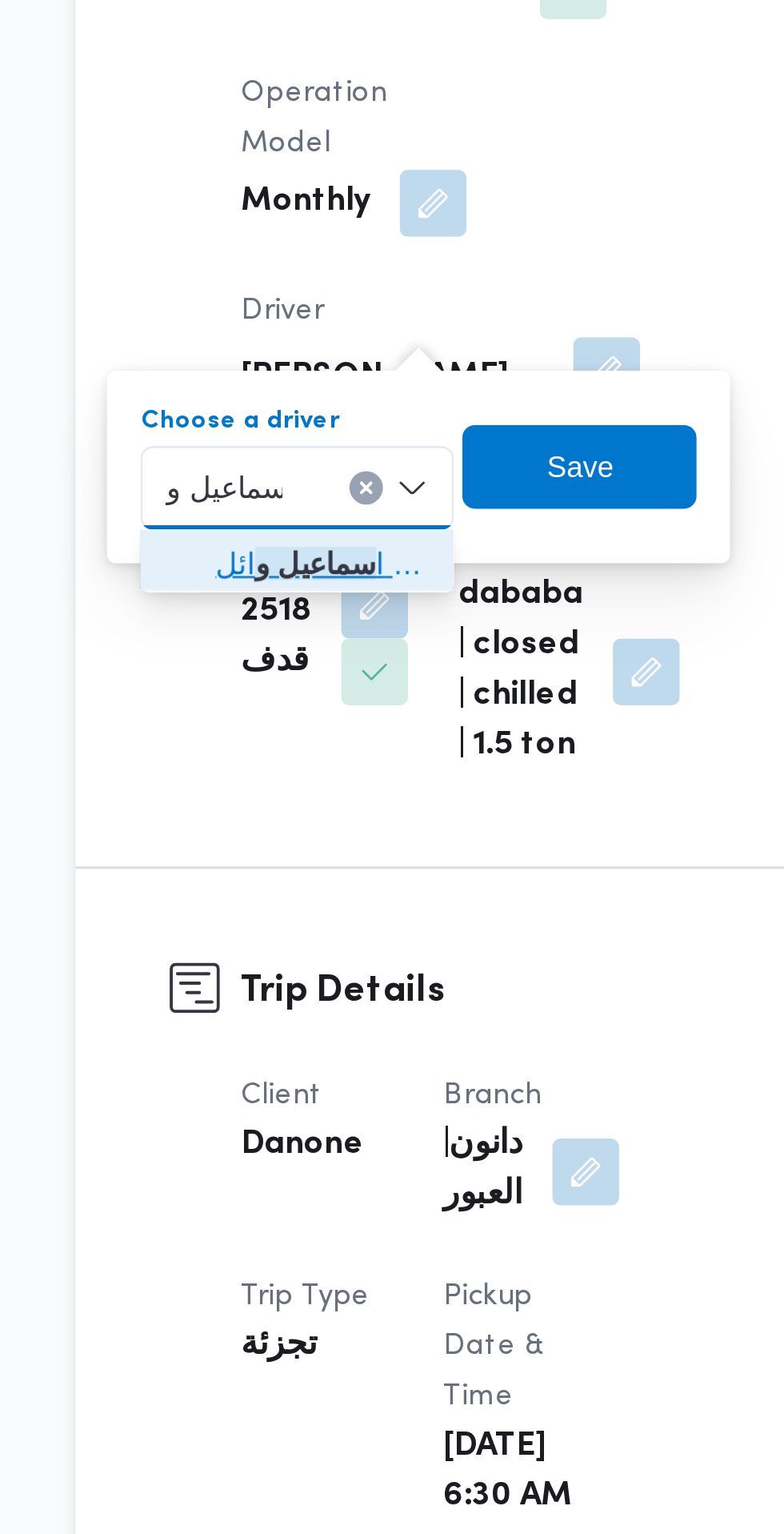
click at [307, 647] on span "ا سماعيل و ائل [PERSON_NAME]" at bounding box center [302, 649] width 82 height 19
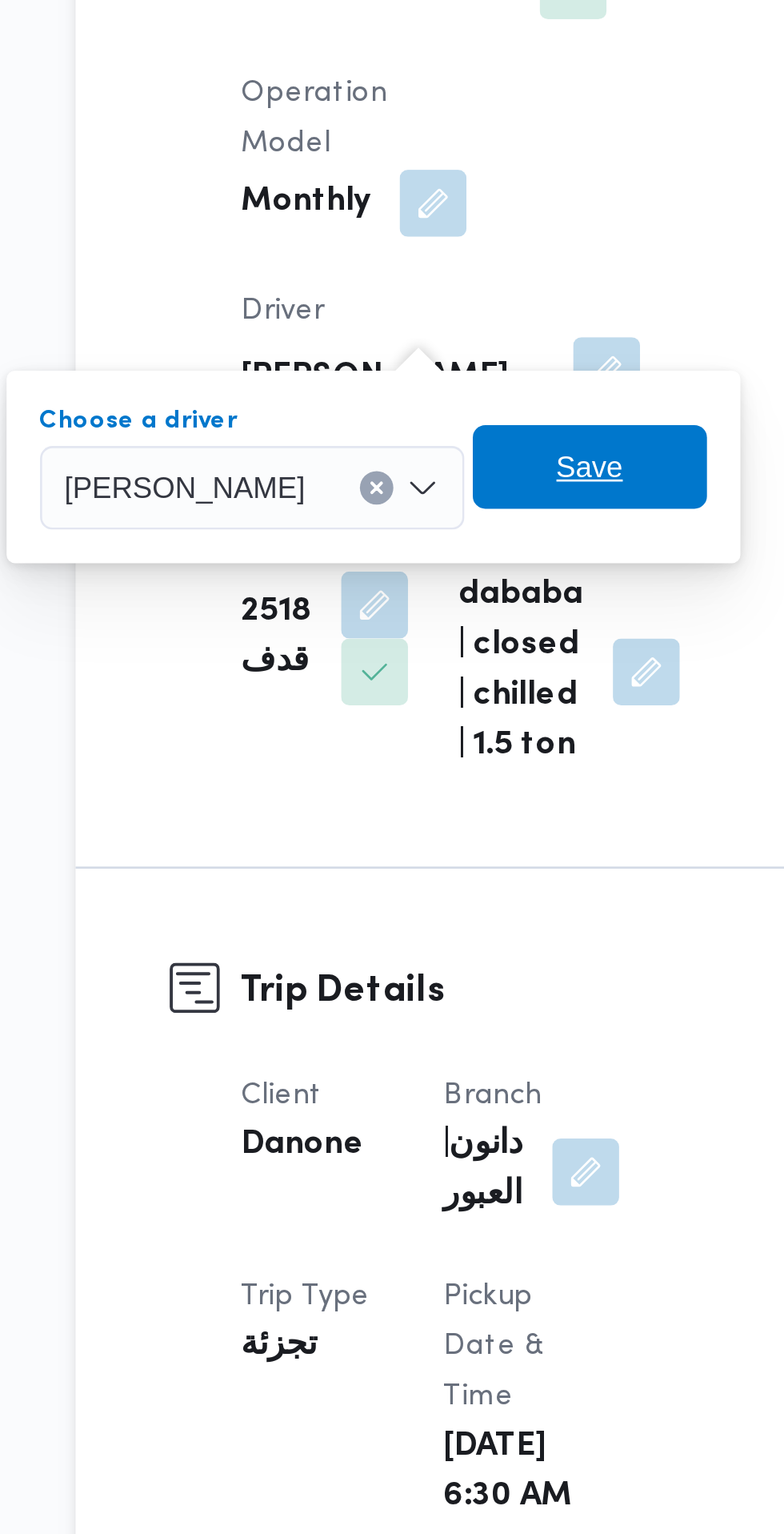
click at [418, 611] on span "Save" at bounding box center [405, 612] width 26 height 19
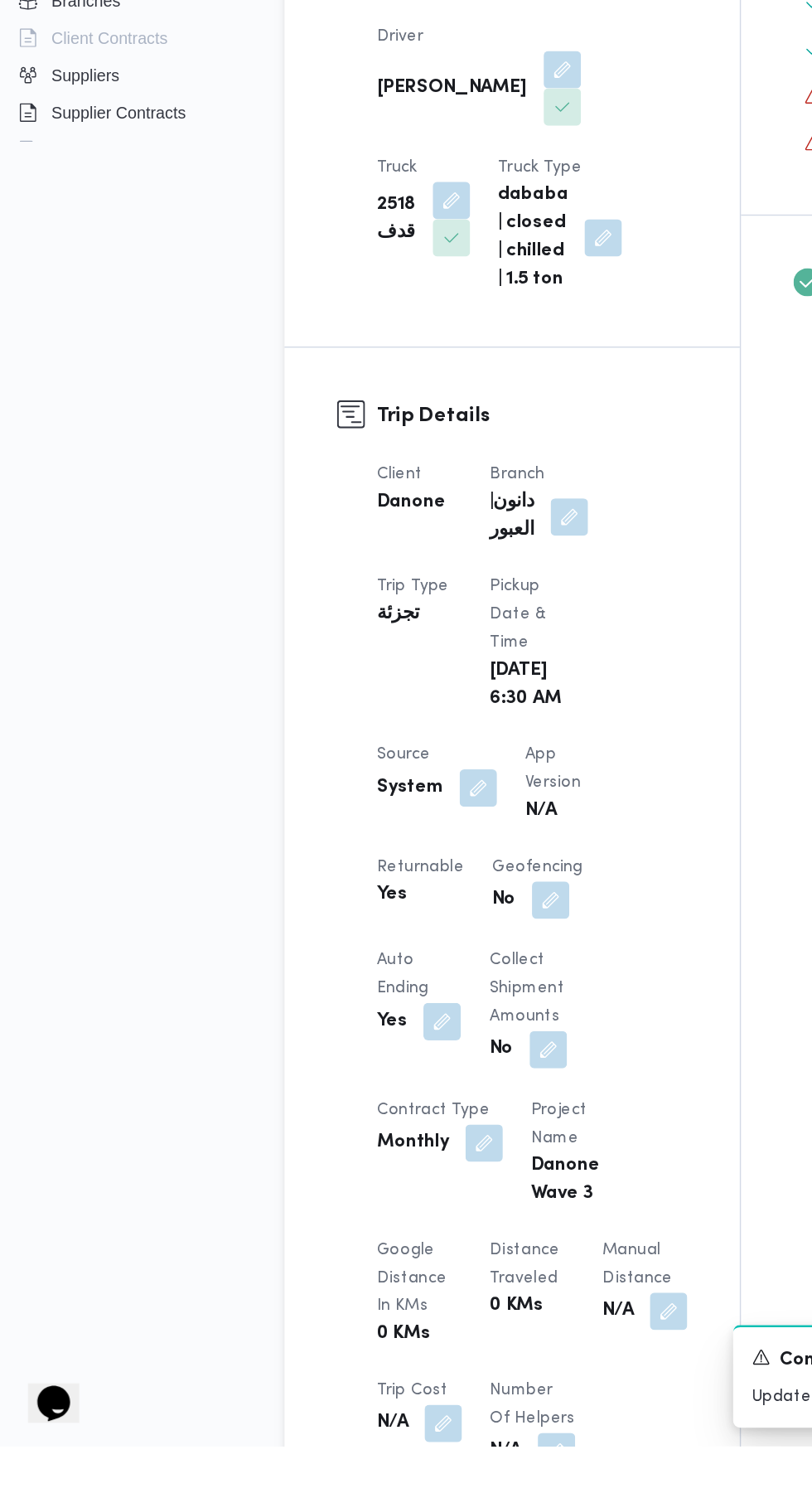
scroll to position [80, 0]
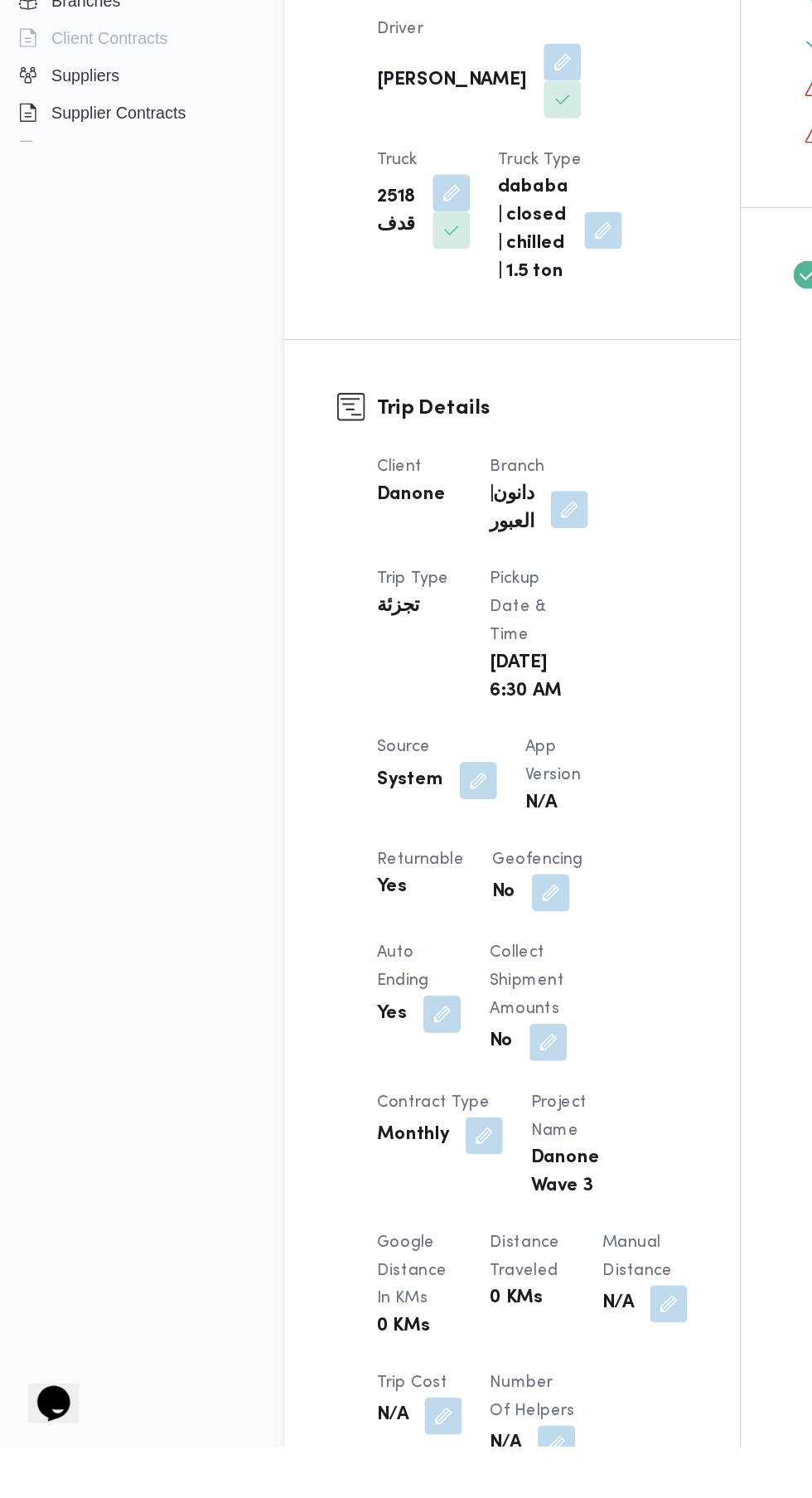
click at [350, 1035] on button "button" at bounding box center [353, 1026] width 27 height 27
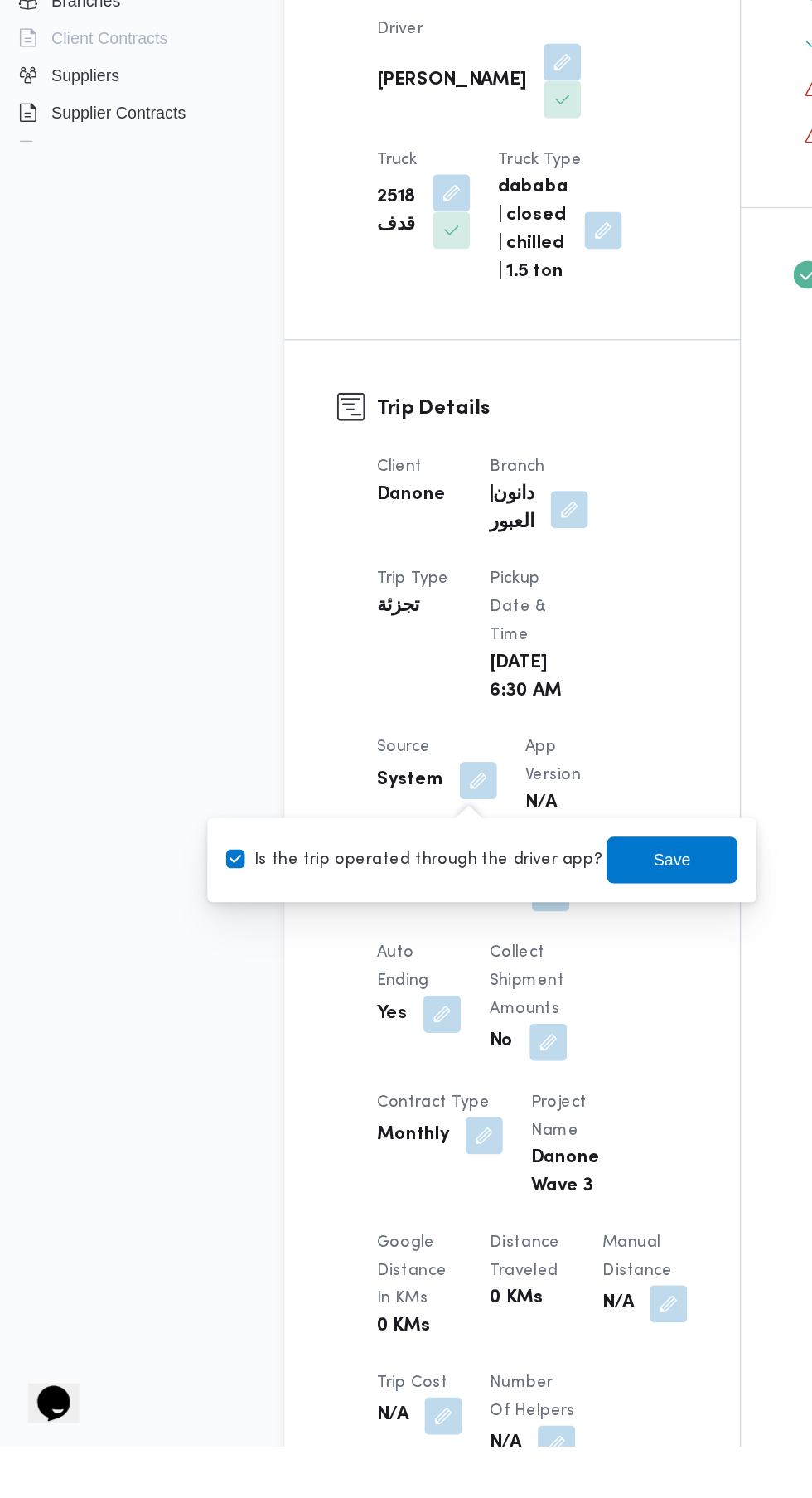
click at [343, 1081] on label "Is the trip operated through the driver app?" at bounding box center [308, 1082] width 267 height 20
checkbox input "false"
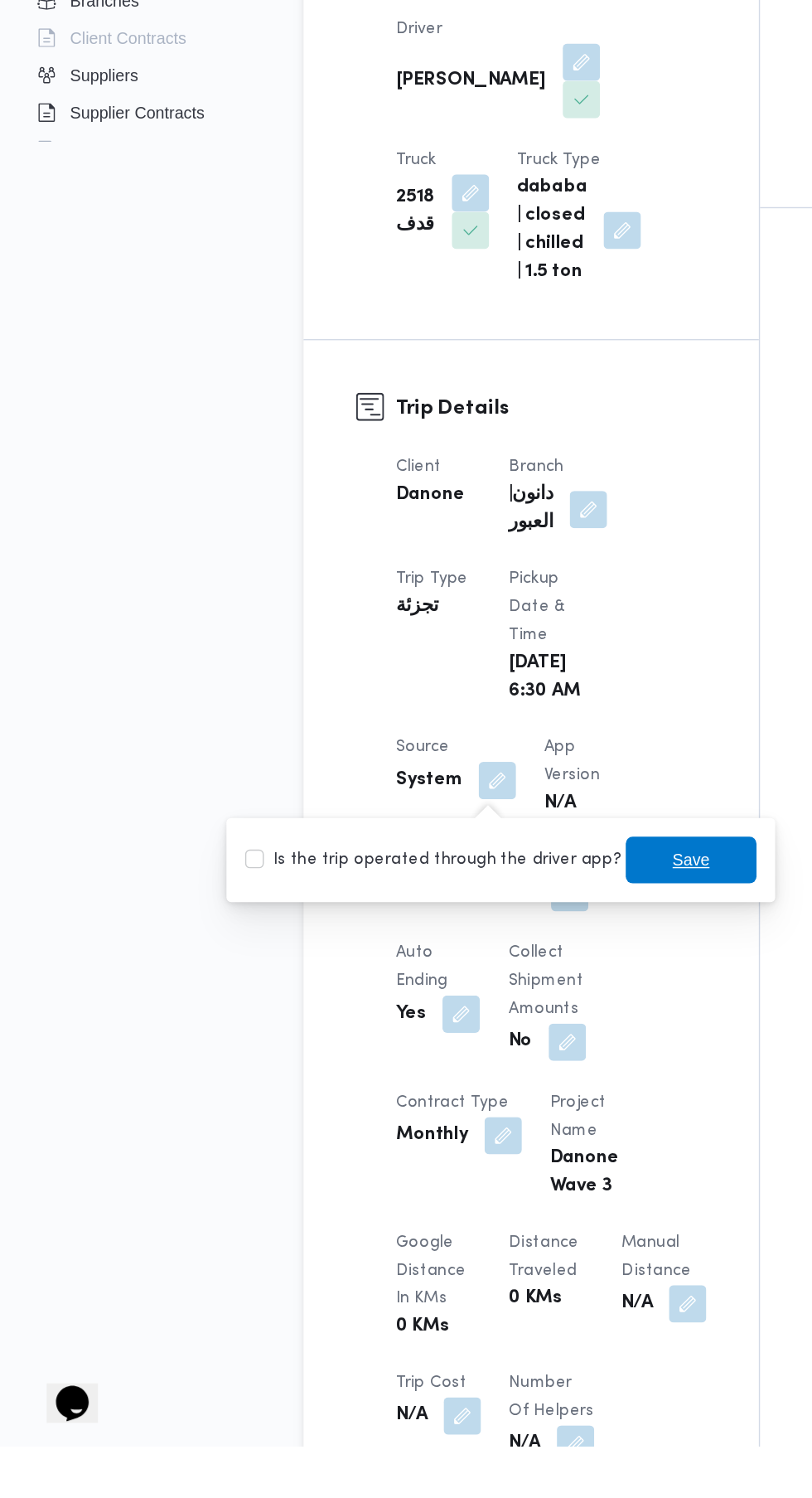
click at [477, 1082] on span "Save" at bounding box center [491, 1082] width 27 height 20
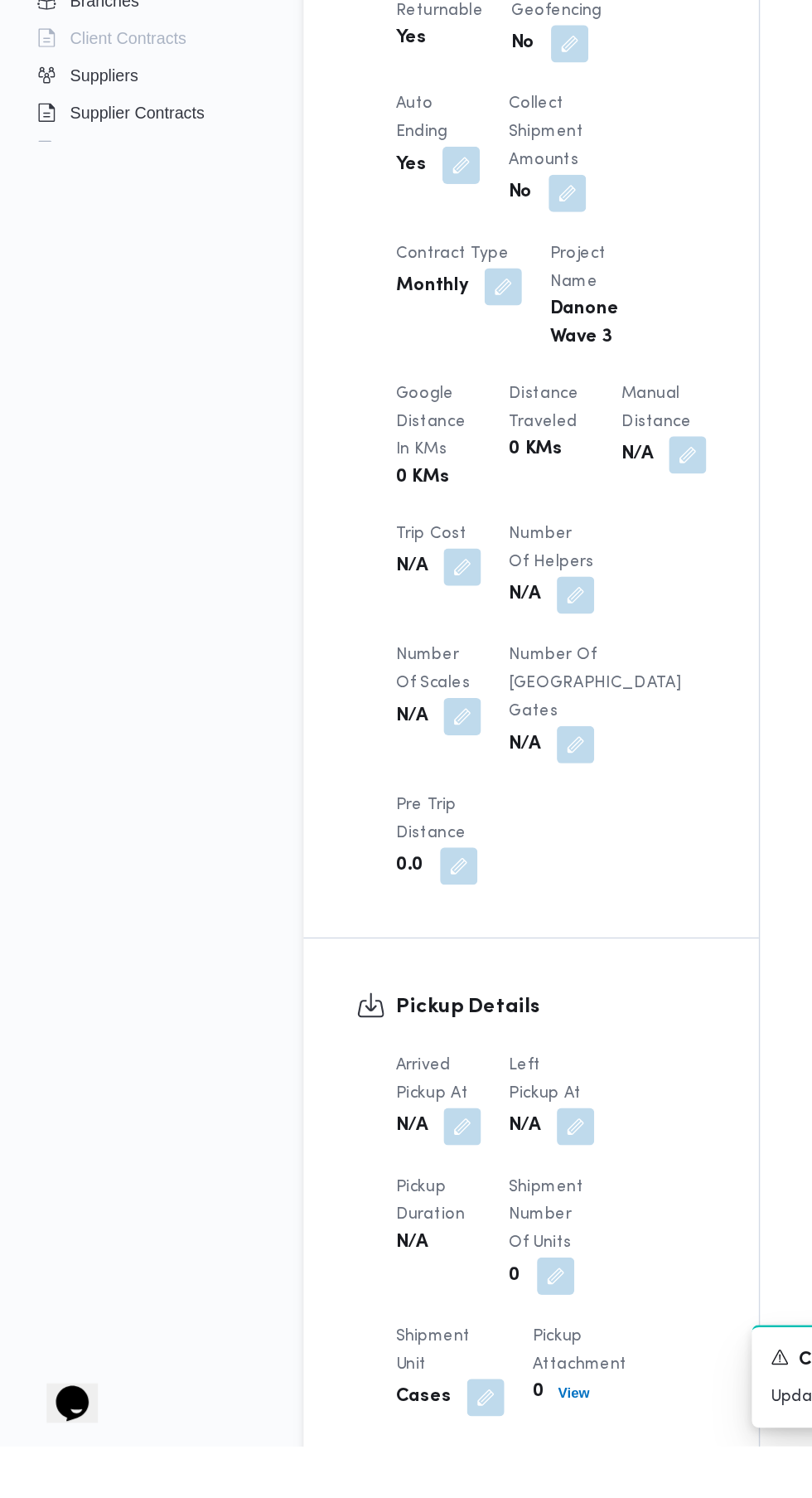
scroll to position [795, 0]
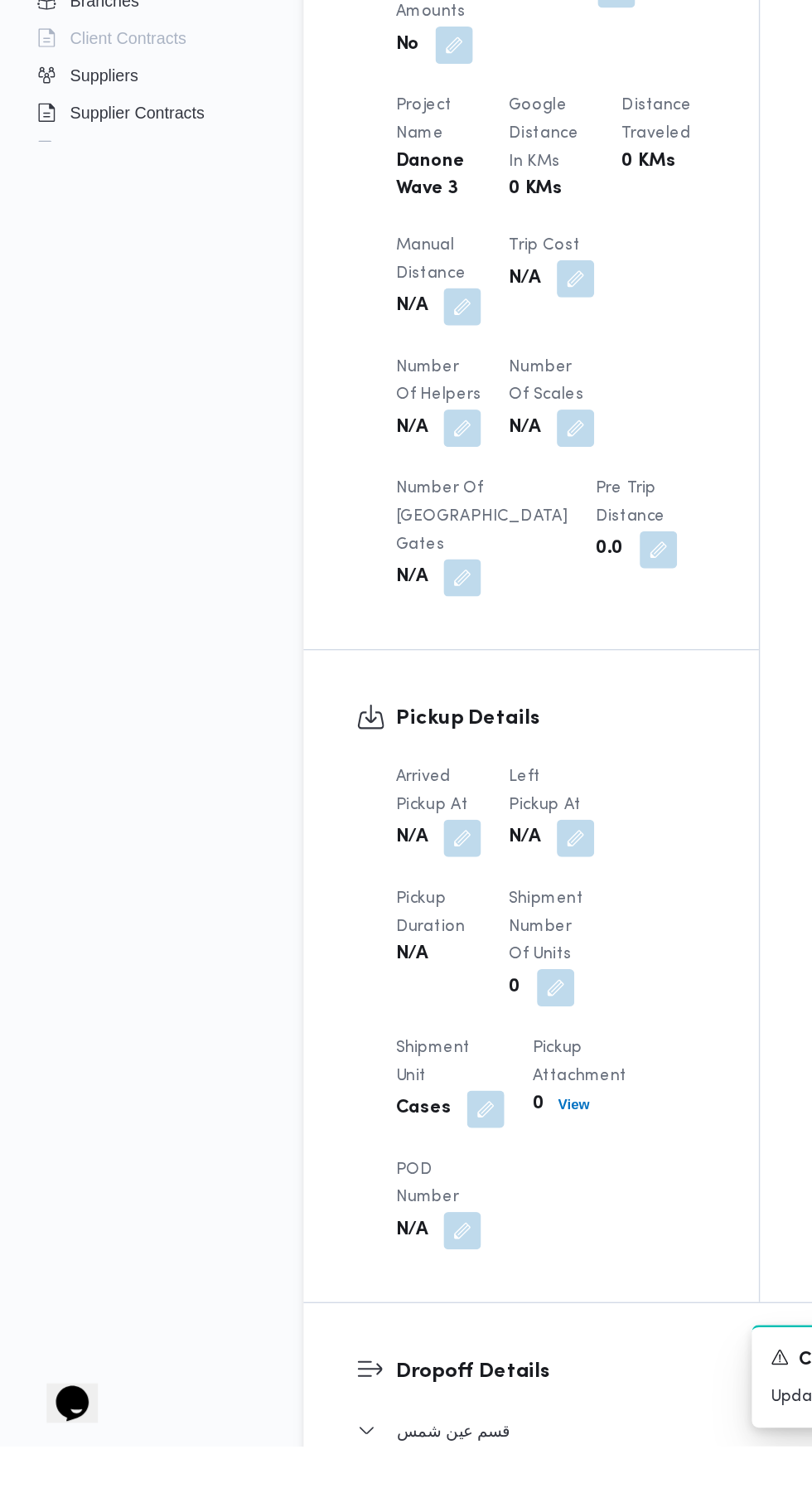
click at [326, 1079] on button "button" at bounding box center [329, 1066] width 27 height 27
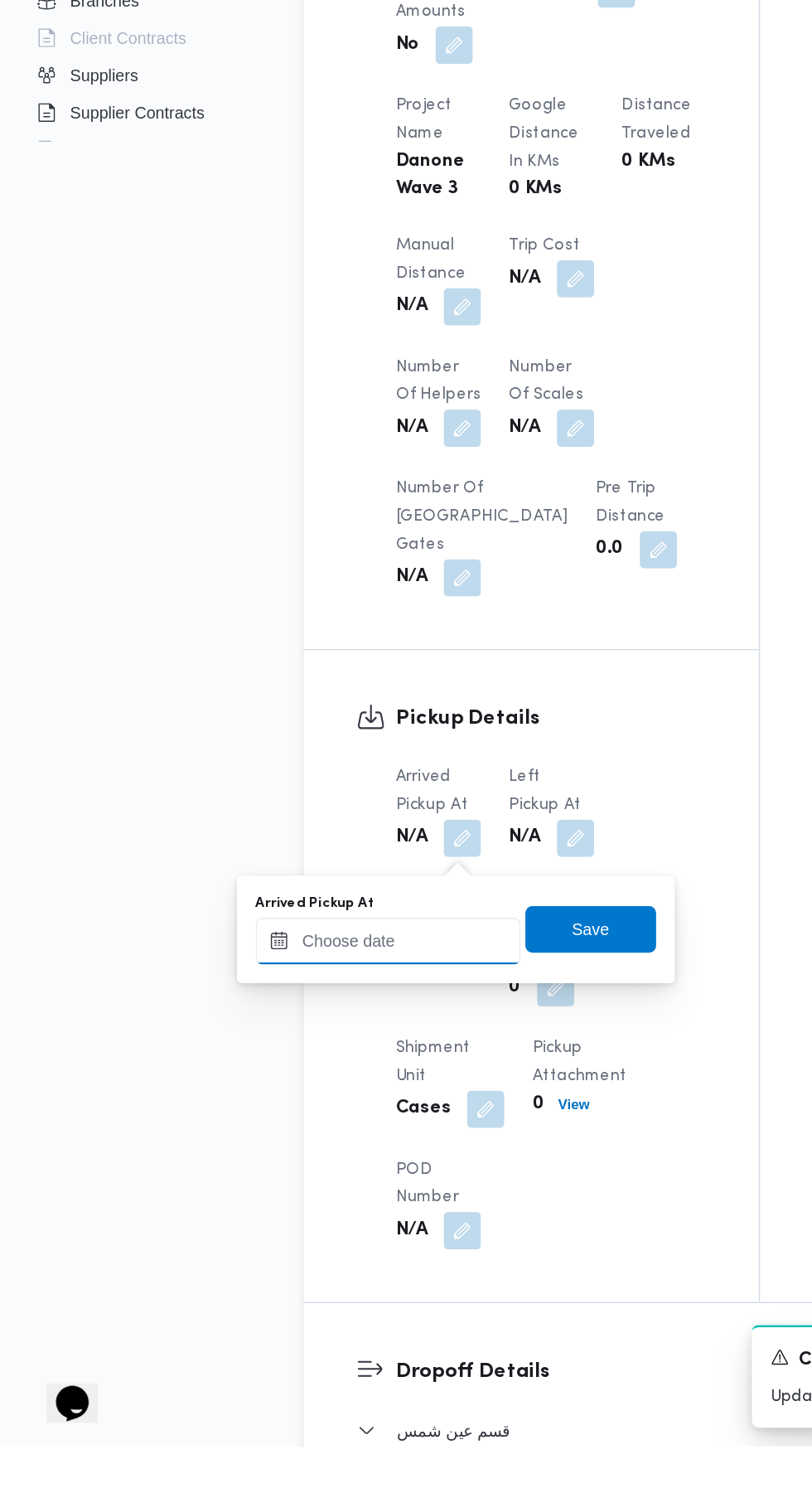
click at [303, 1138] on input "Arrived Pickup At" at bounding box center [275, 1139] width 188 height 33
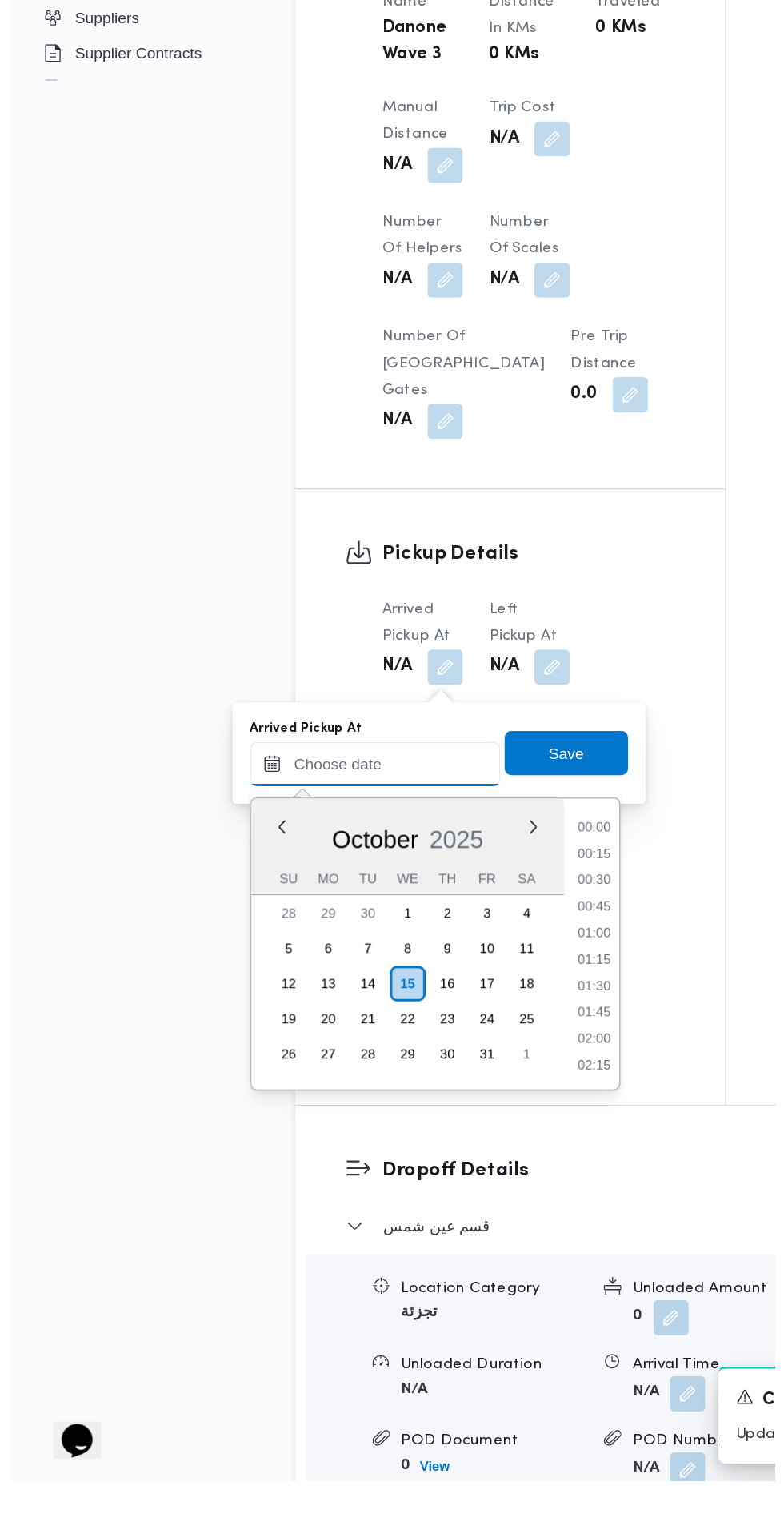
scroll to position [0, 0]
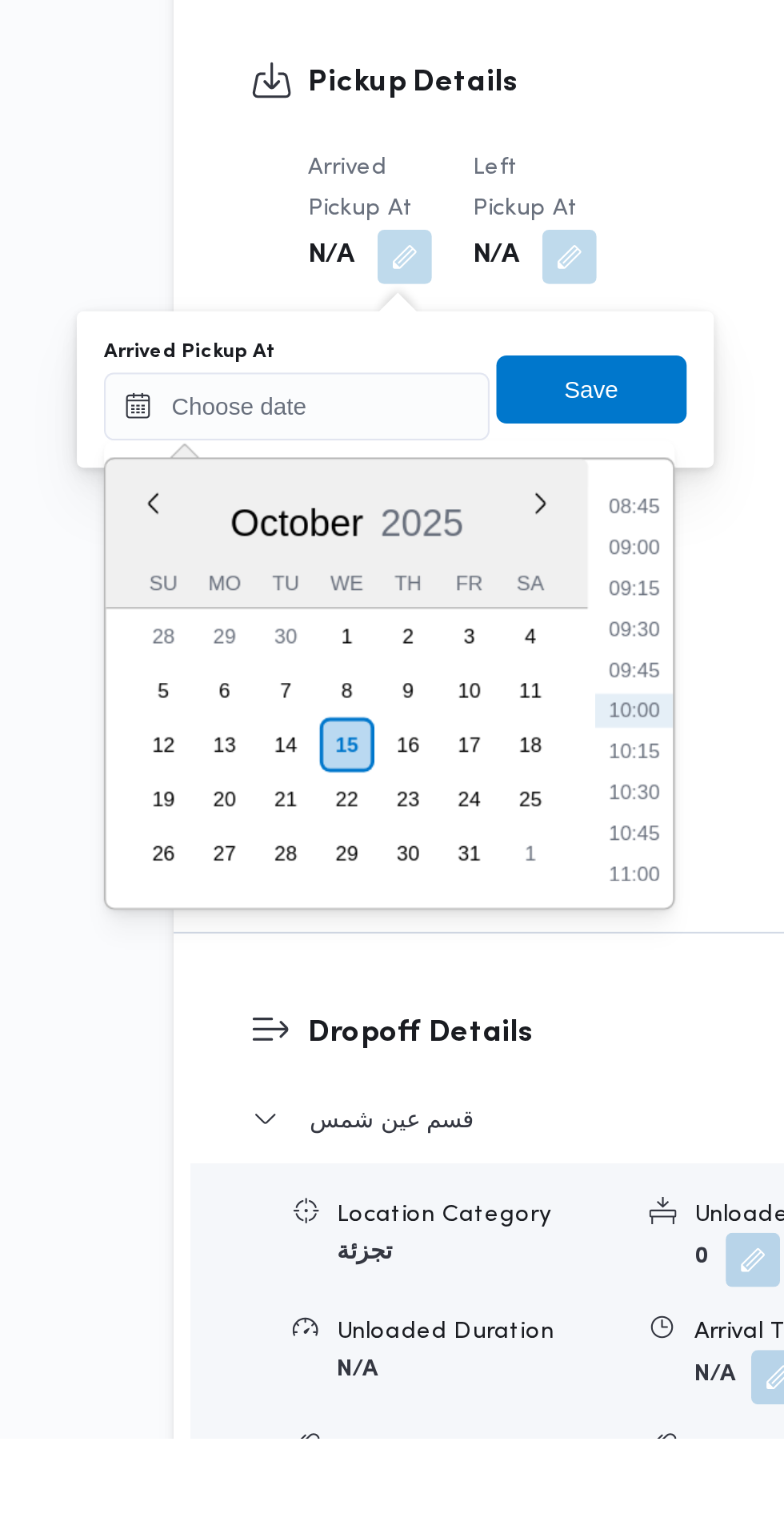
click at [423, 1100] on li "08:45" at bounding box center [425, 1095] width 37 height 16
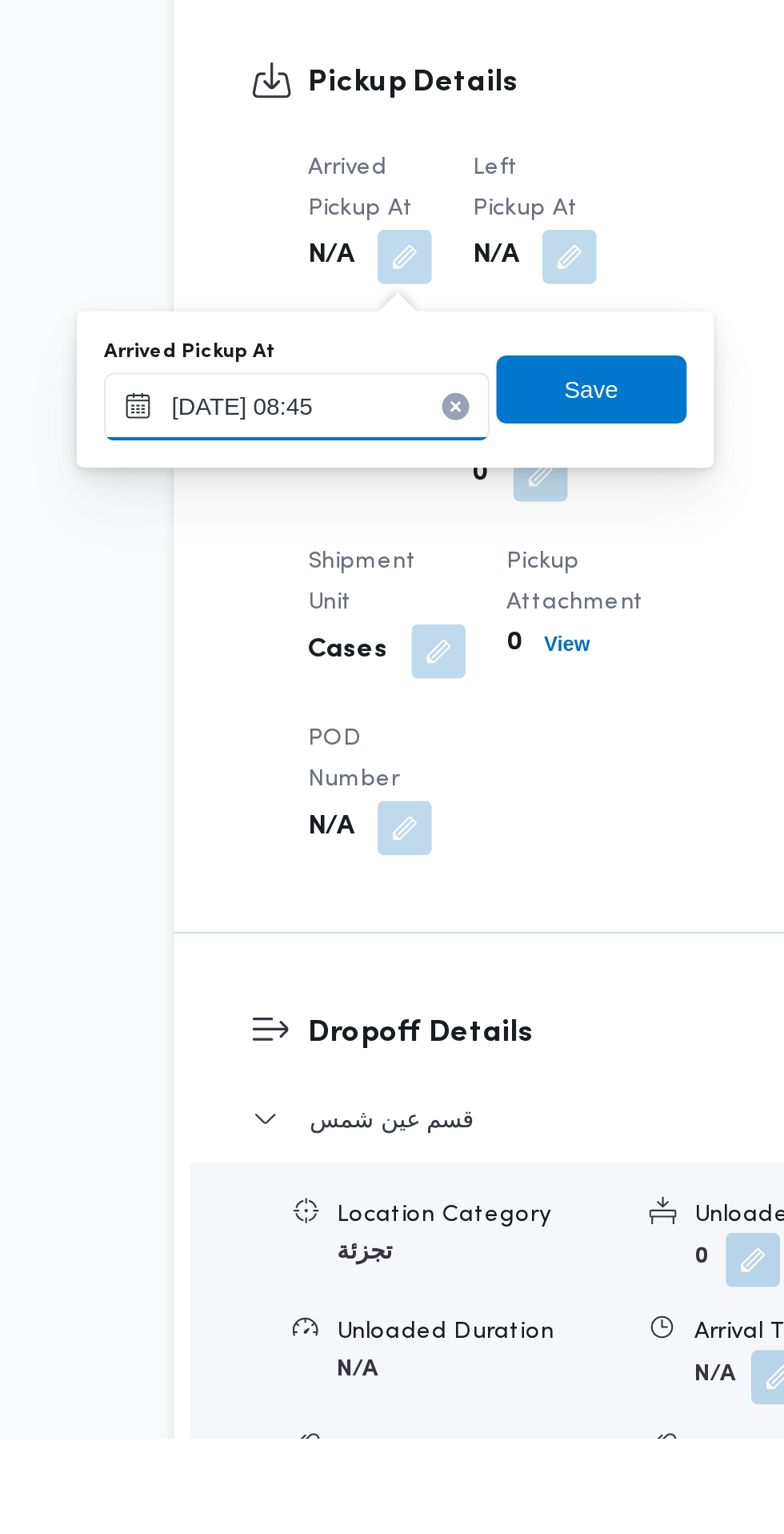
click at [313, 1048] on input "[DATE] 08:45" at bounding box center [266, 1047] width 181 height 32
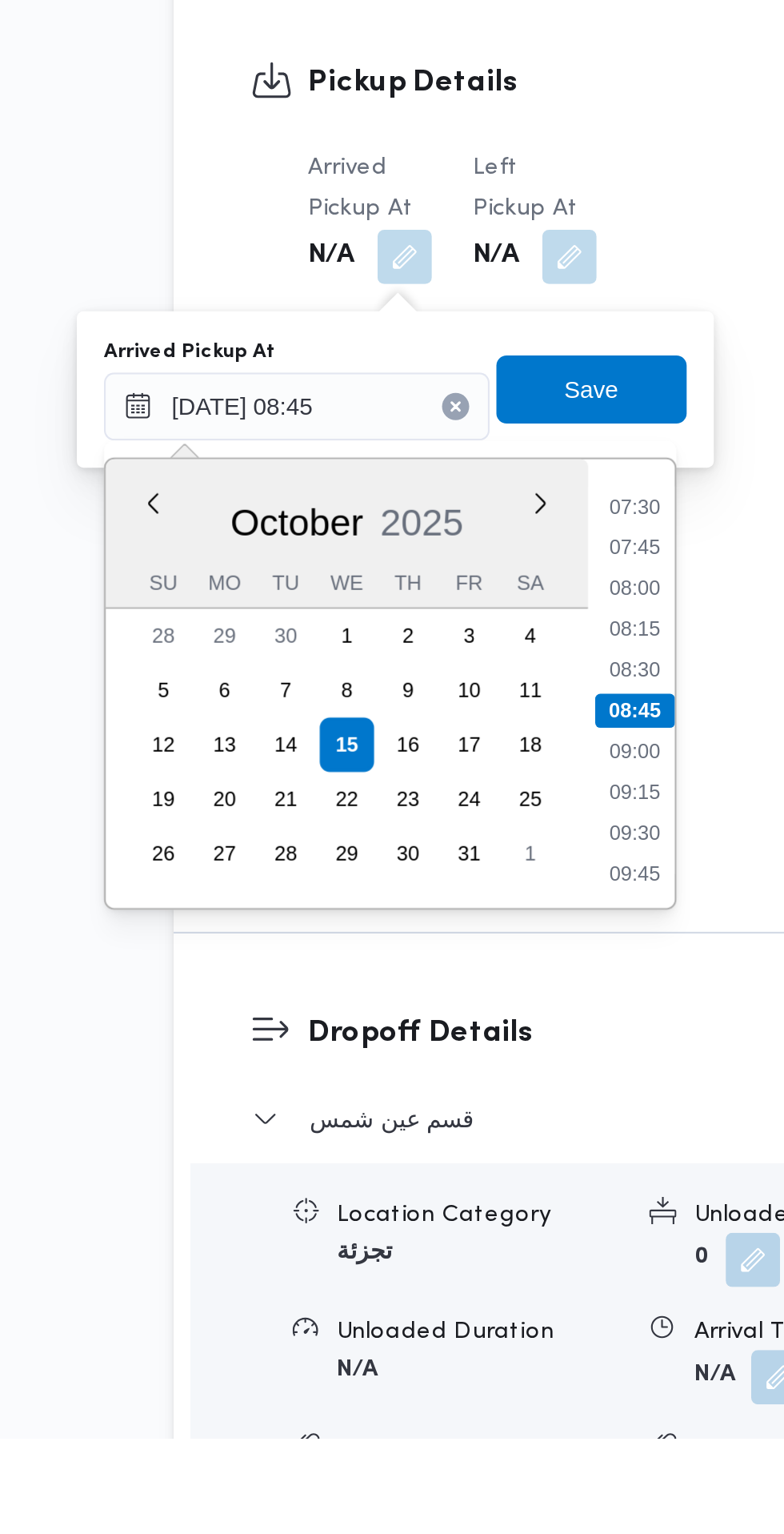
click at [429, 1097] on li "07:30" at bounding box center [425, 1095] width 37 height 16
type input "[DATE] 07:30"
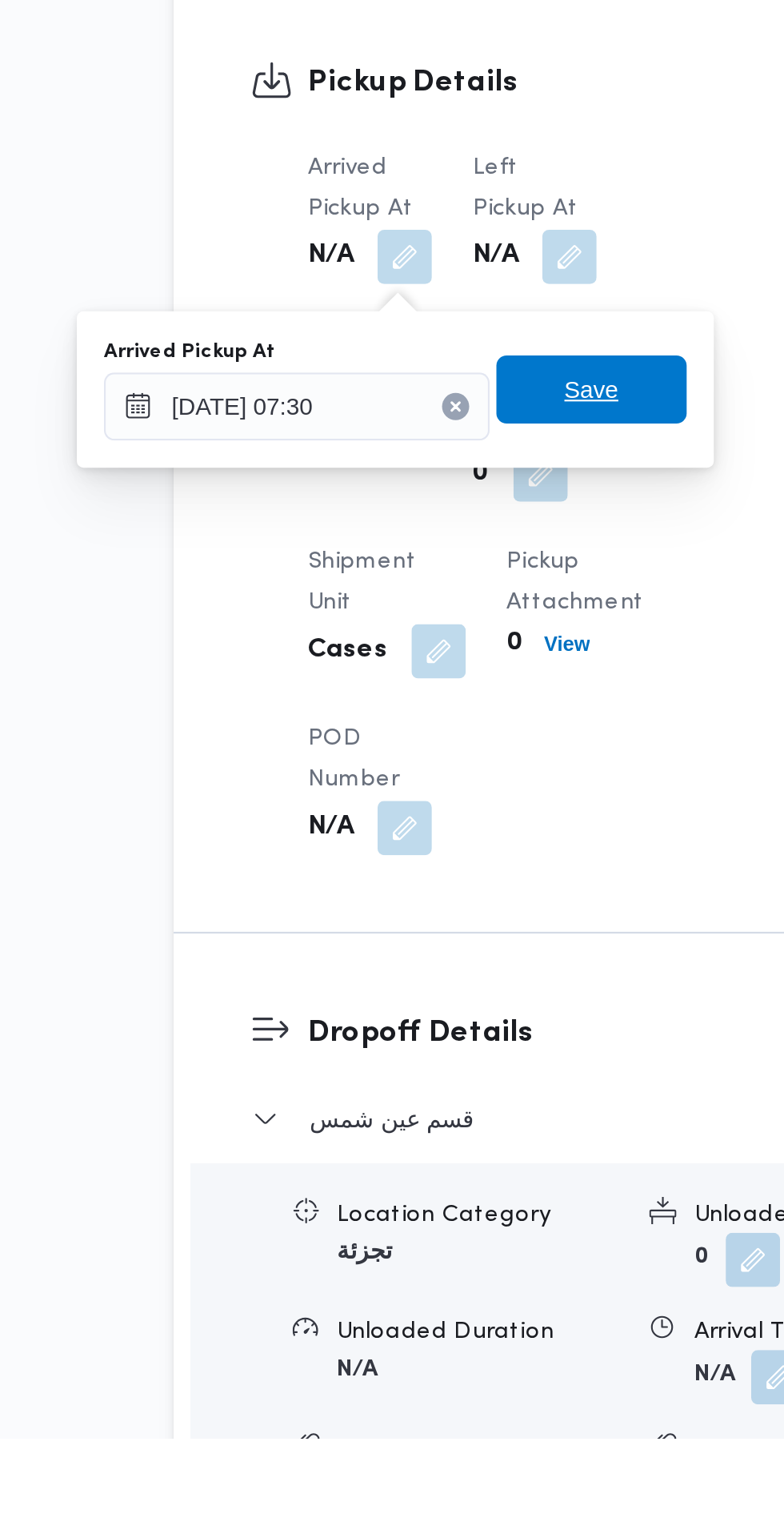
click at [432, 1038] on span "Save" at bounding box center [405, 1040] width 89 height 32
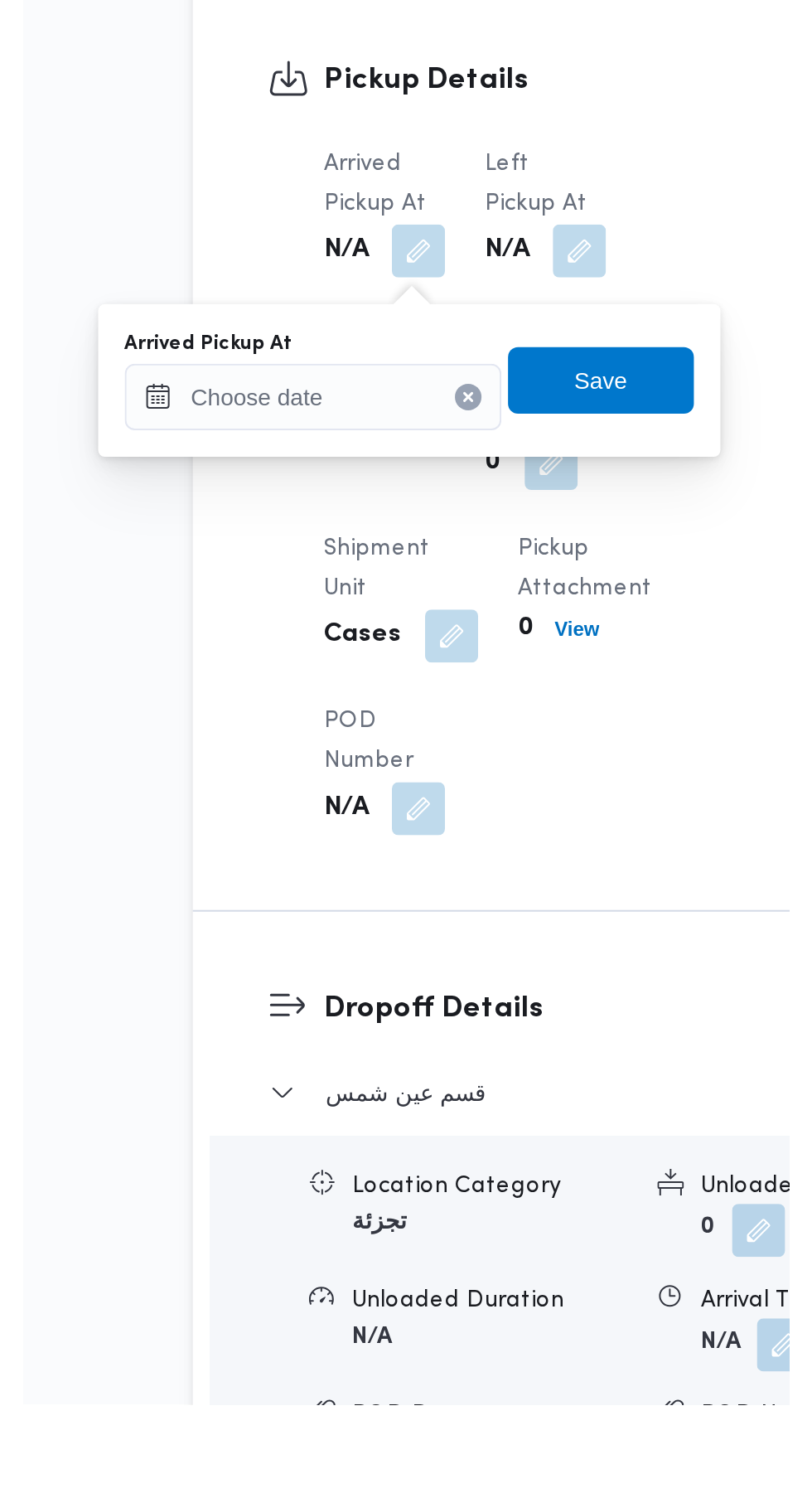
scroll to position [897, 0]
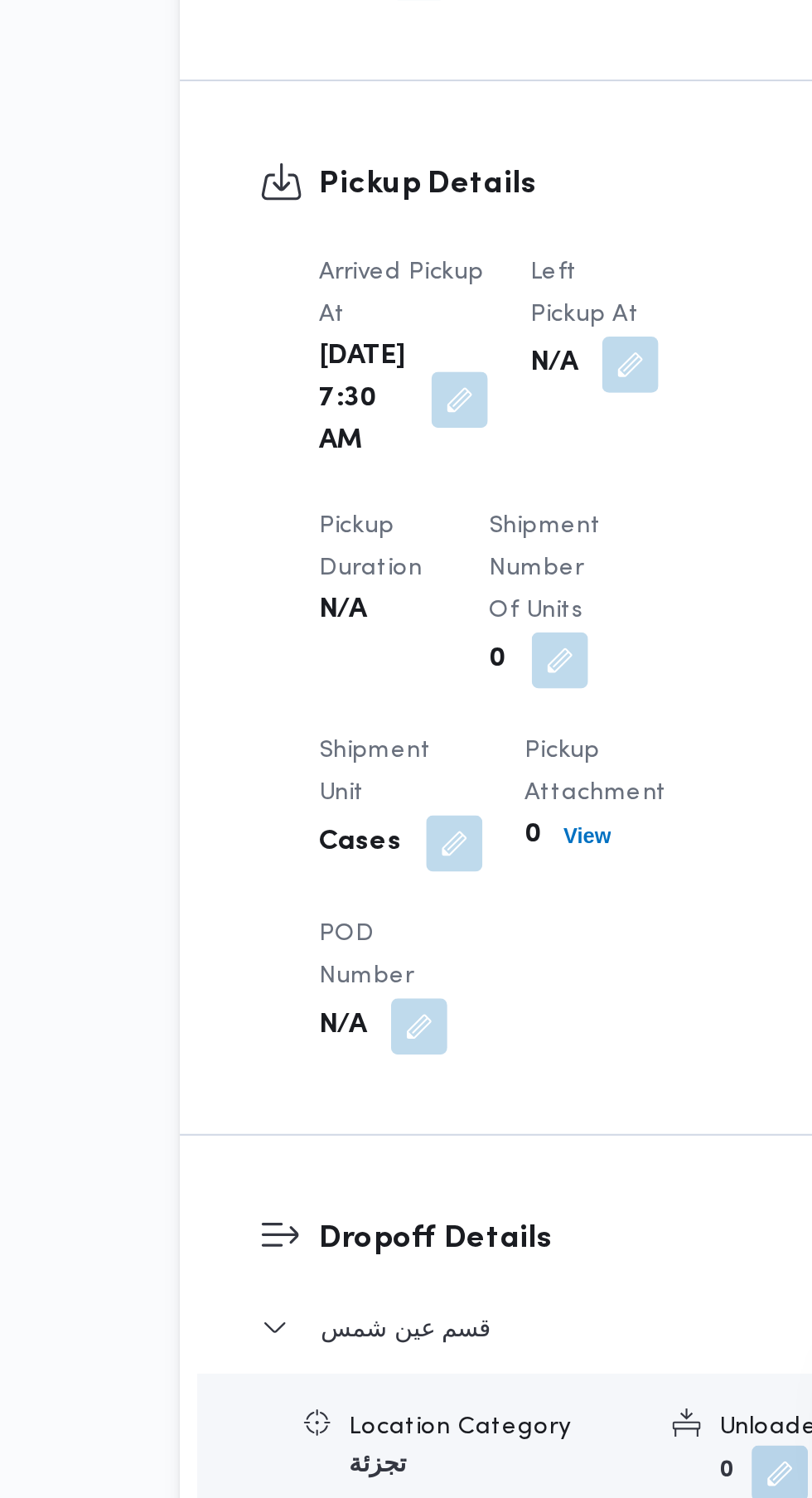
click at [415, 962] on button "button" at bounding box center [428, 965] width 27 height 27
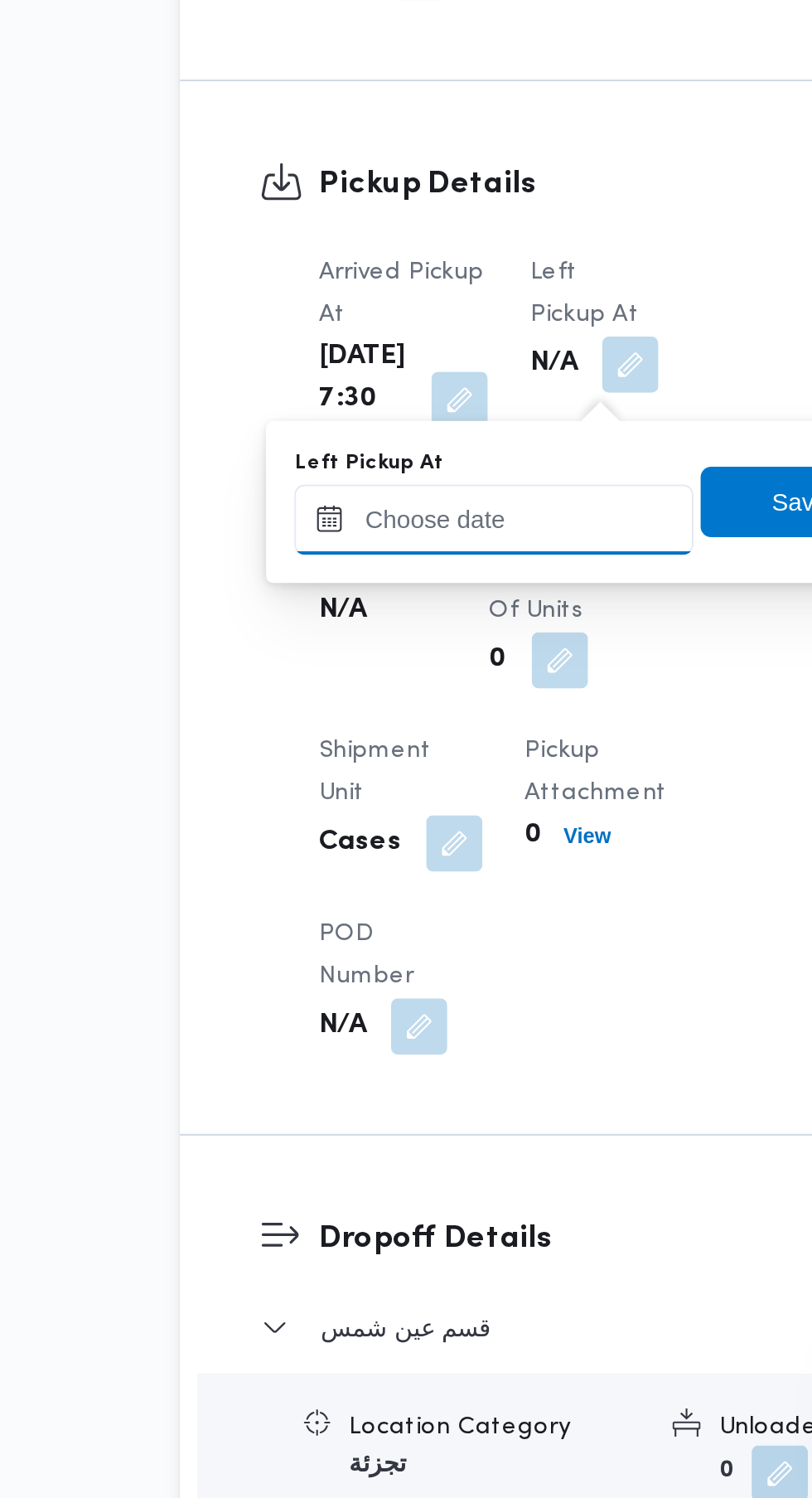
click at [386, 1037] on input "Left Pickup At" at bounding box center [363, 1037] width 188 height 33
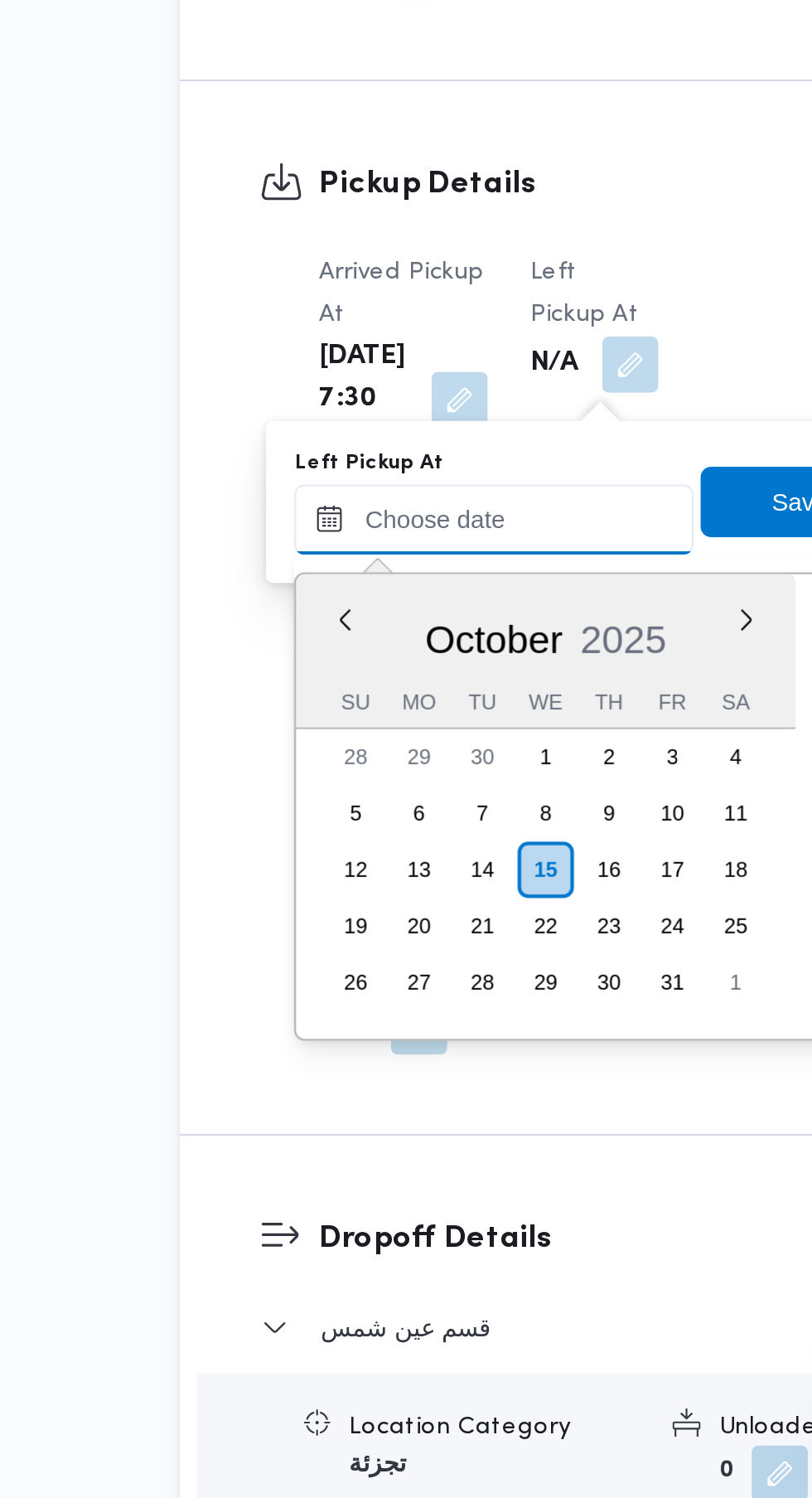
scroll to position [695, 0]
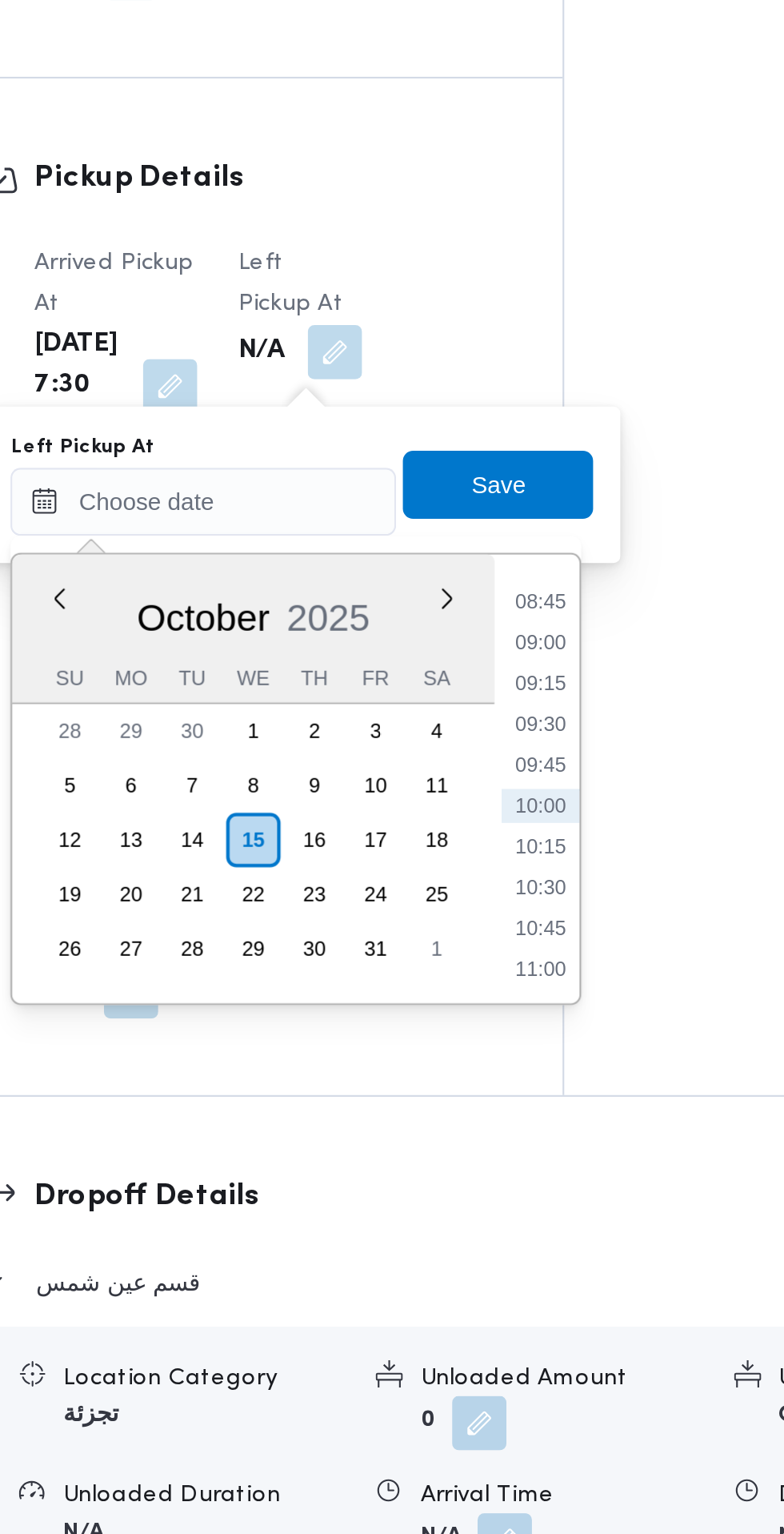
click at [512, 1048] on li "08:45" at bounding box center [510, 1048] width 37 height 16
type input "[DATE] 08:45"
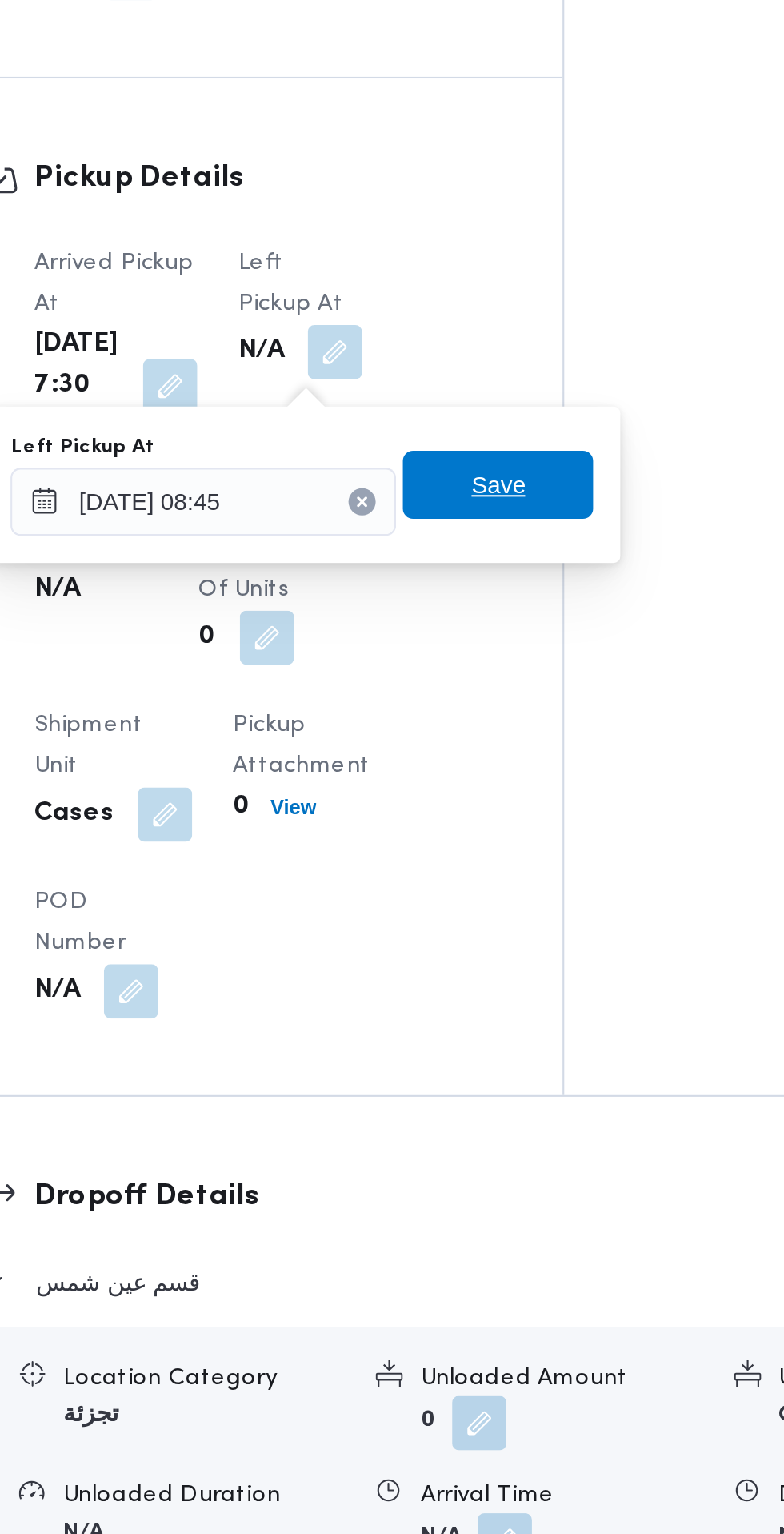
click at [522, 1001] on span "Save" at bounding box center [490, 993] width 89 height 32
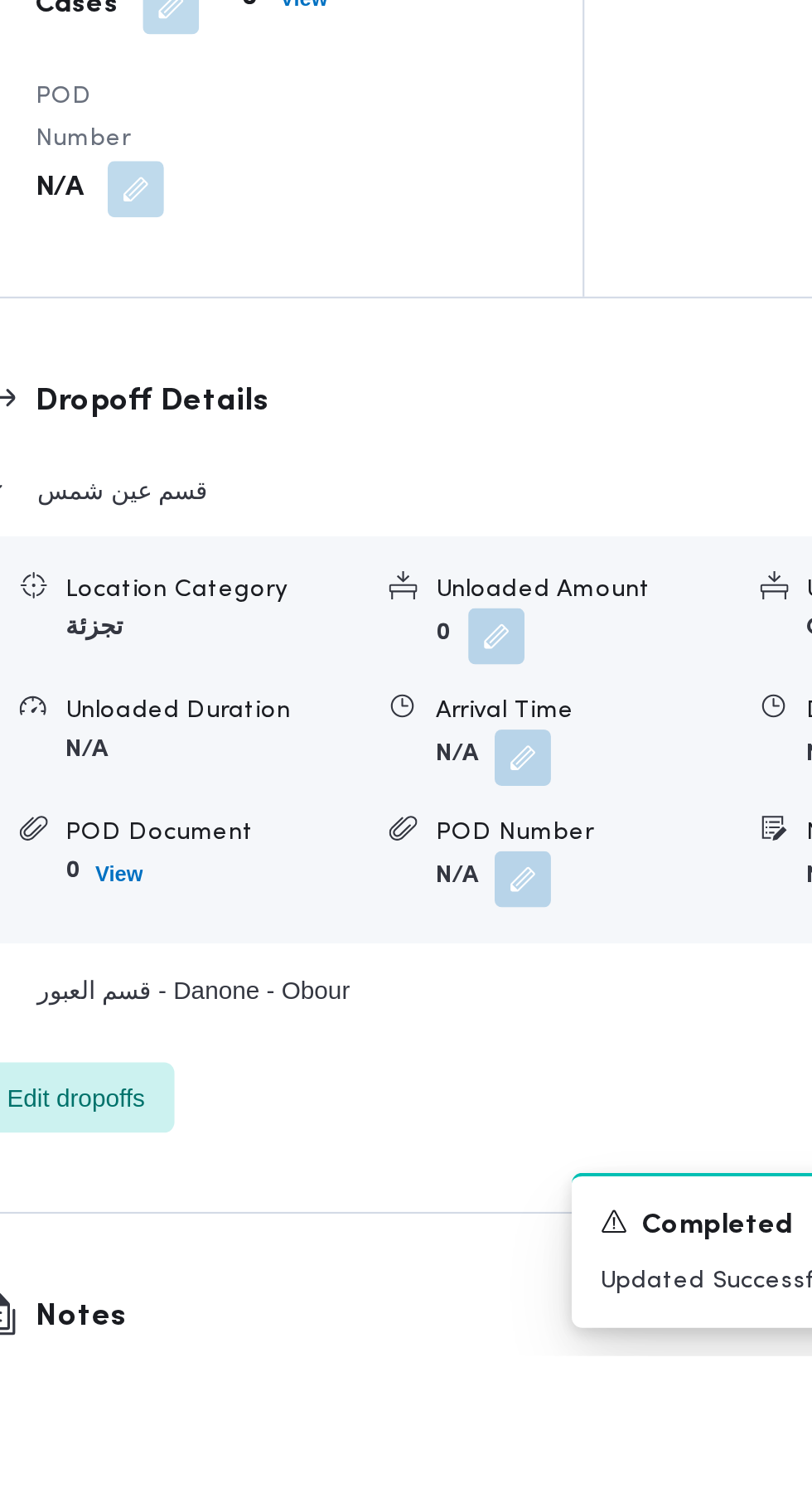
scroll to position [1229, 0]
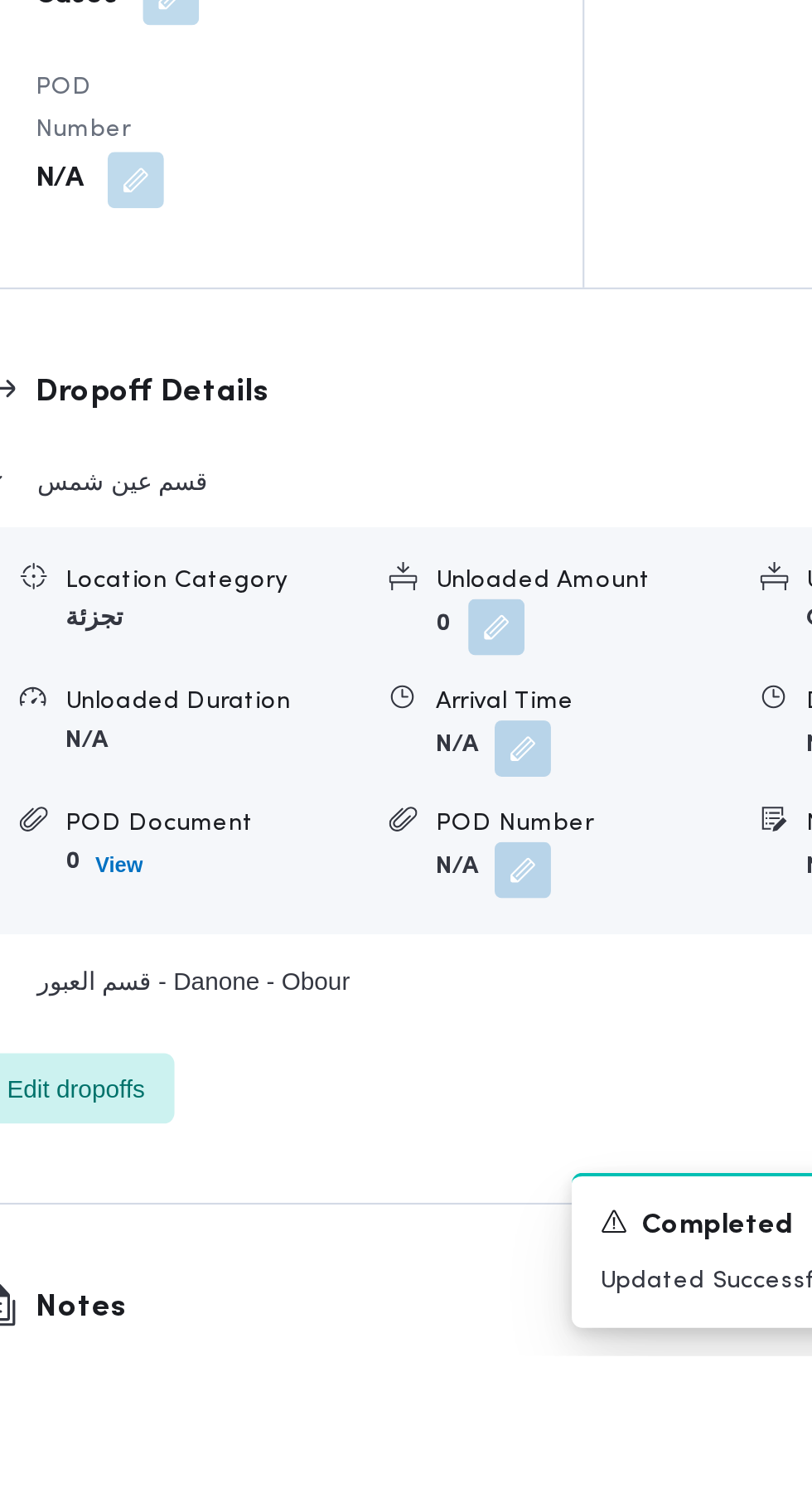
click at [508, 1225] on button "button" at bounding box center [511, 1212] width 27 height 27
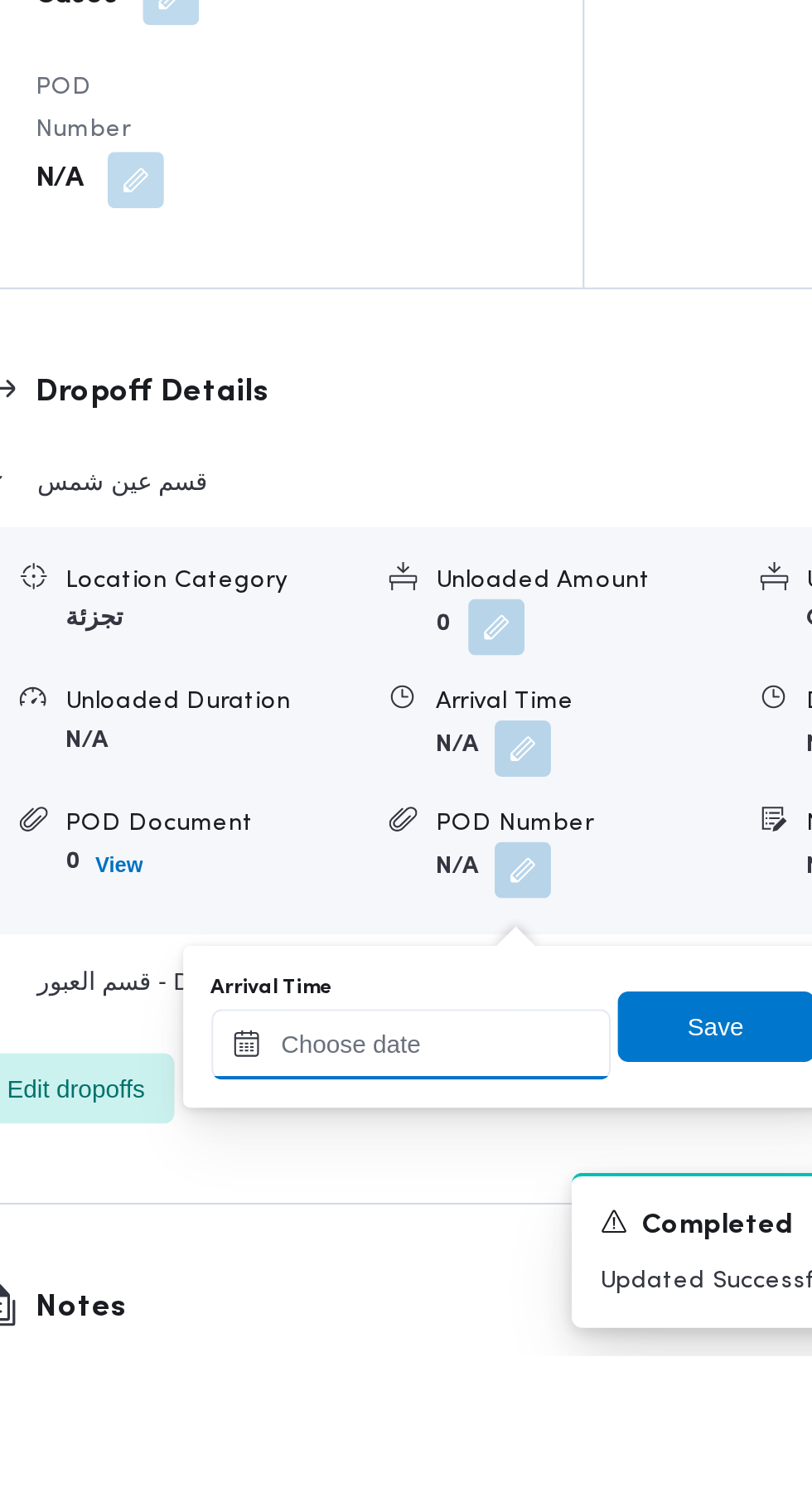
click at [471, 1349] on input "Arrival Time" at bounding box center [458, 1351] width 188 height 33
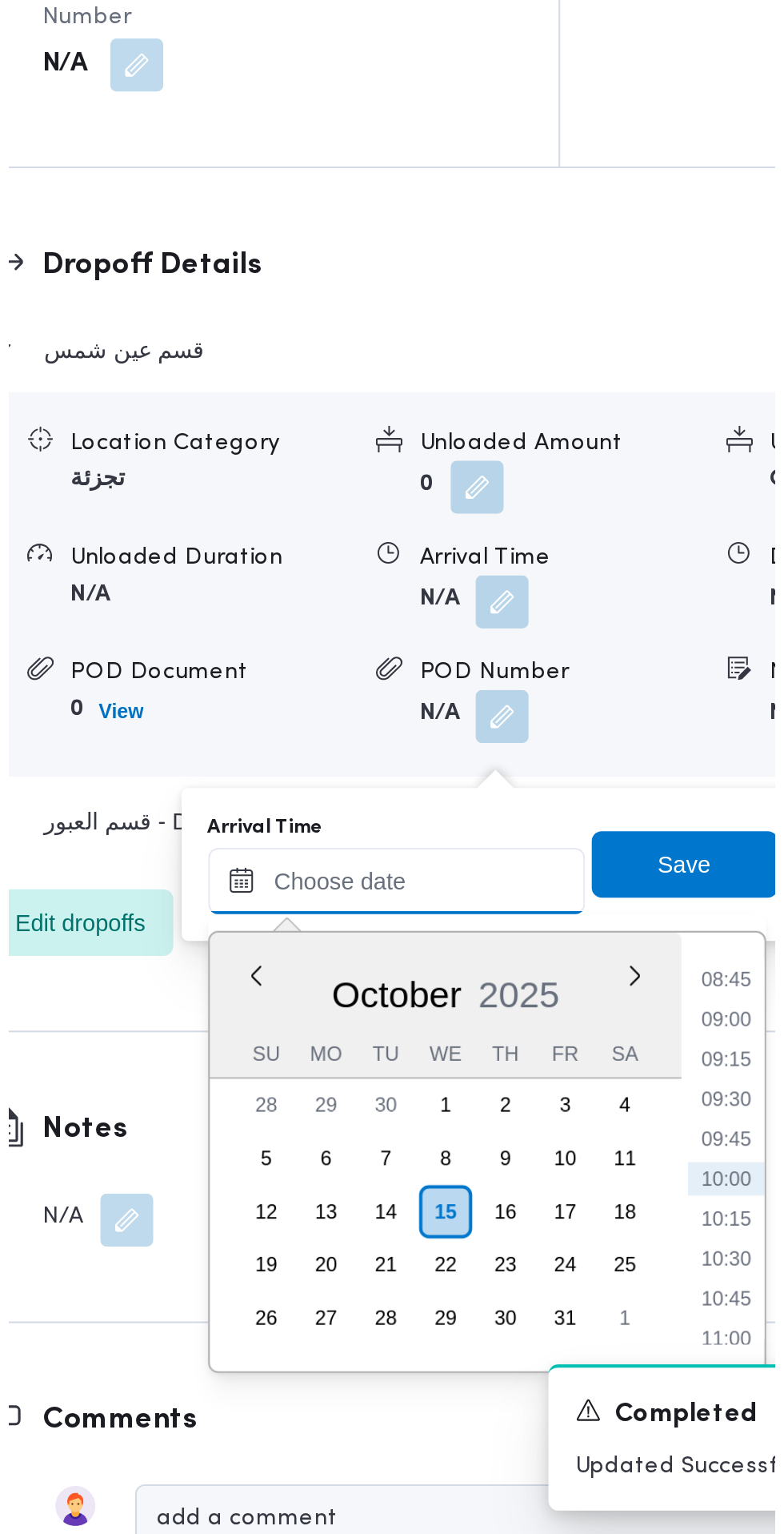
scroll to position [1276, 0]
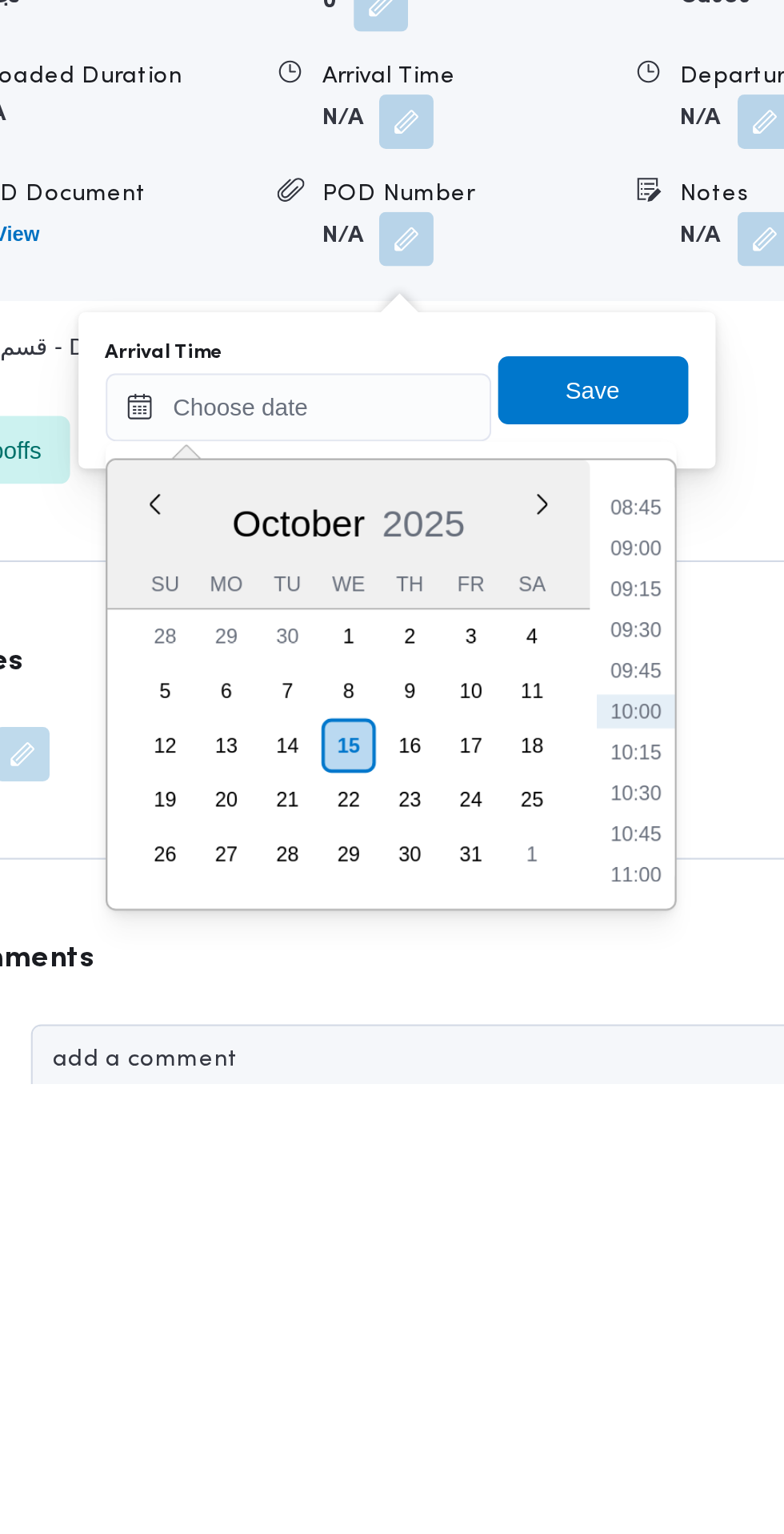
click at [607, 1282] on li "09:00" at bounding box center [601, 1281] width 37 height 16
type input "[DATE] 09:00"
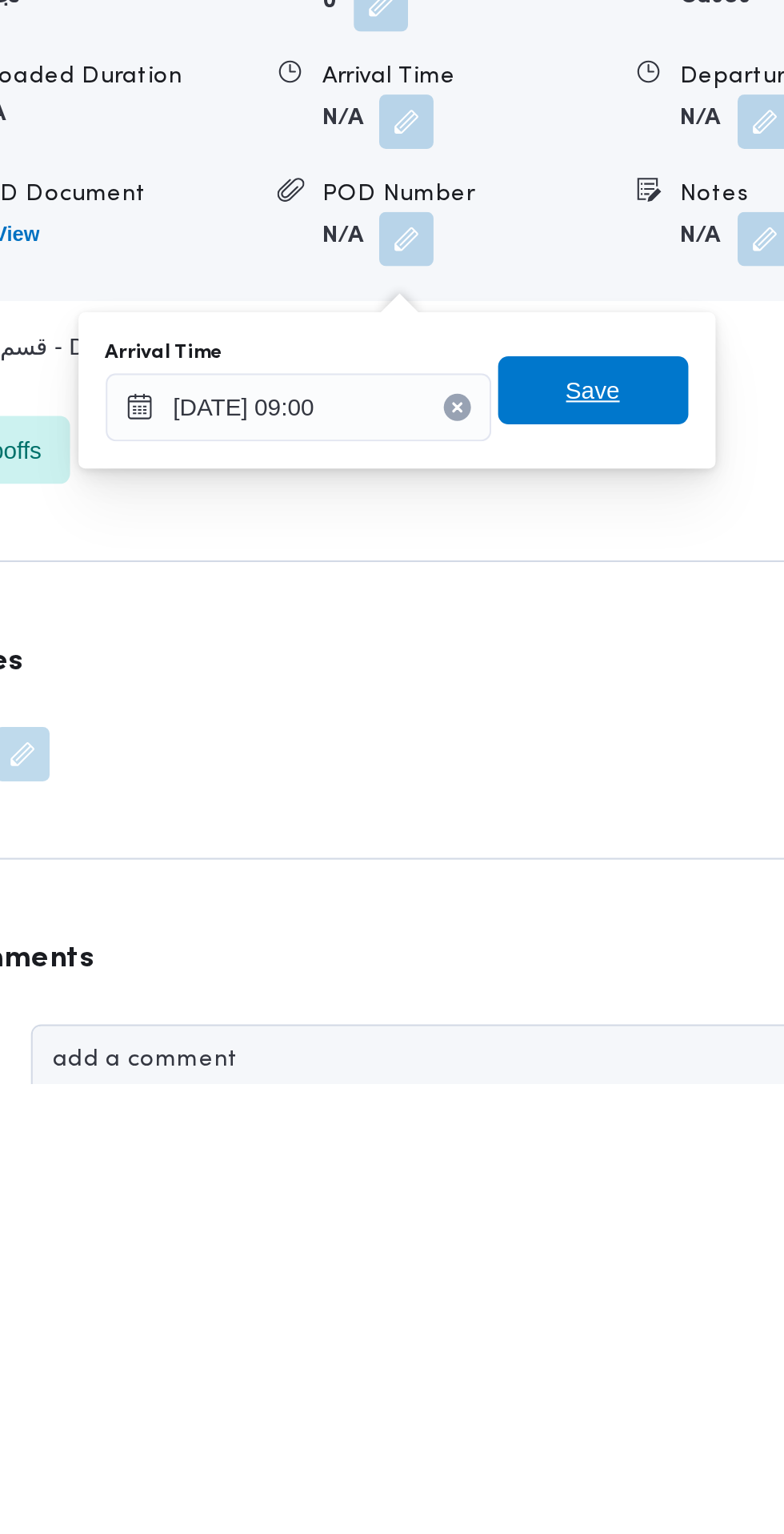
click at [603, 1202] on span "Save" at bounding box center [581, 1206] width 89 height 32
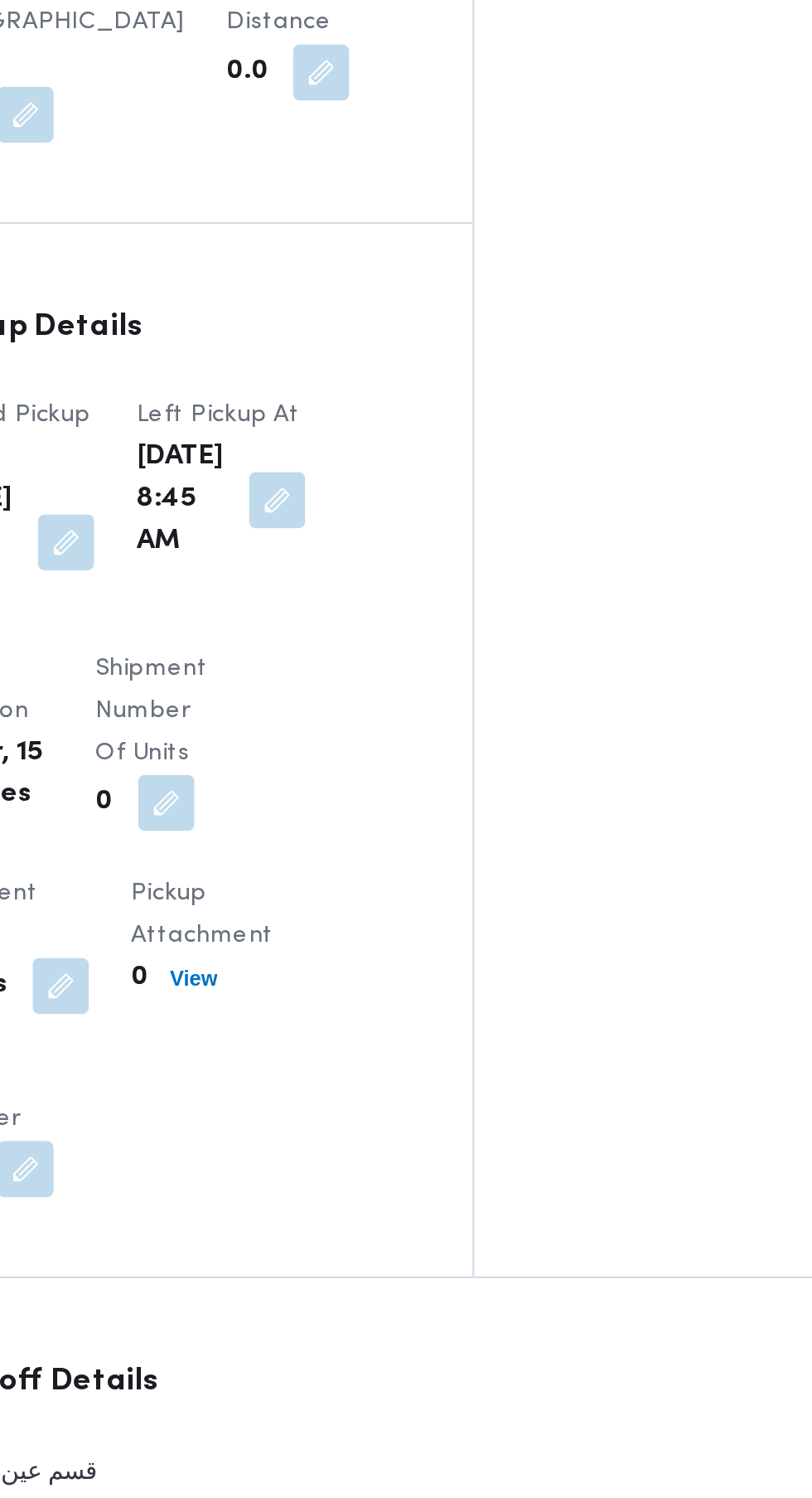
scroll to position [1370, 0]
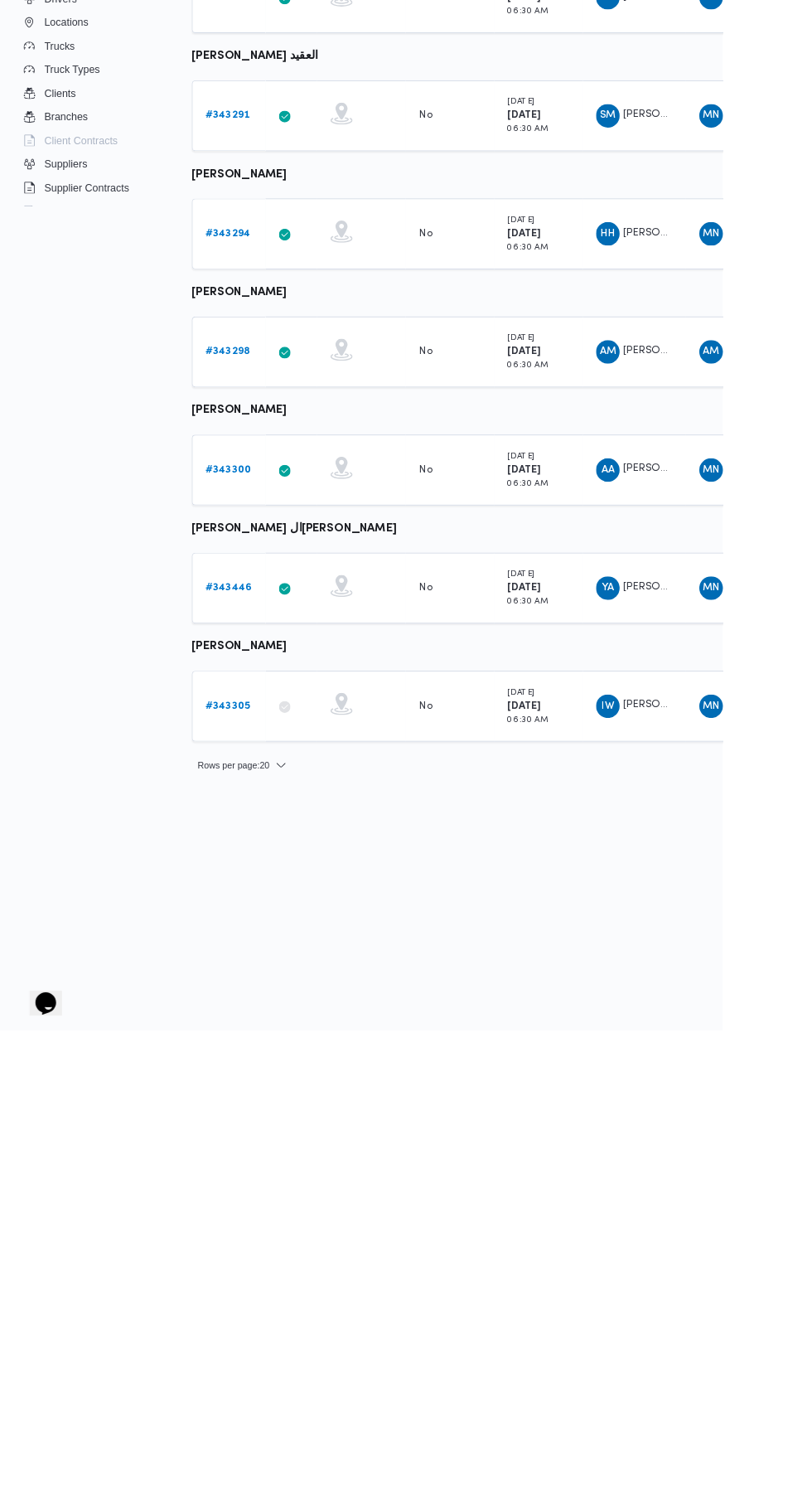
click at [259, 867] on b "# 343300" at bounding box center [256, 868] width 51 height 11
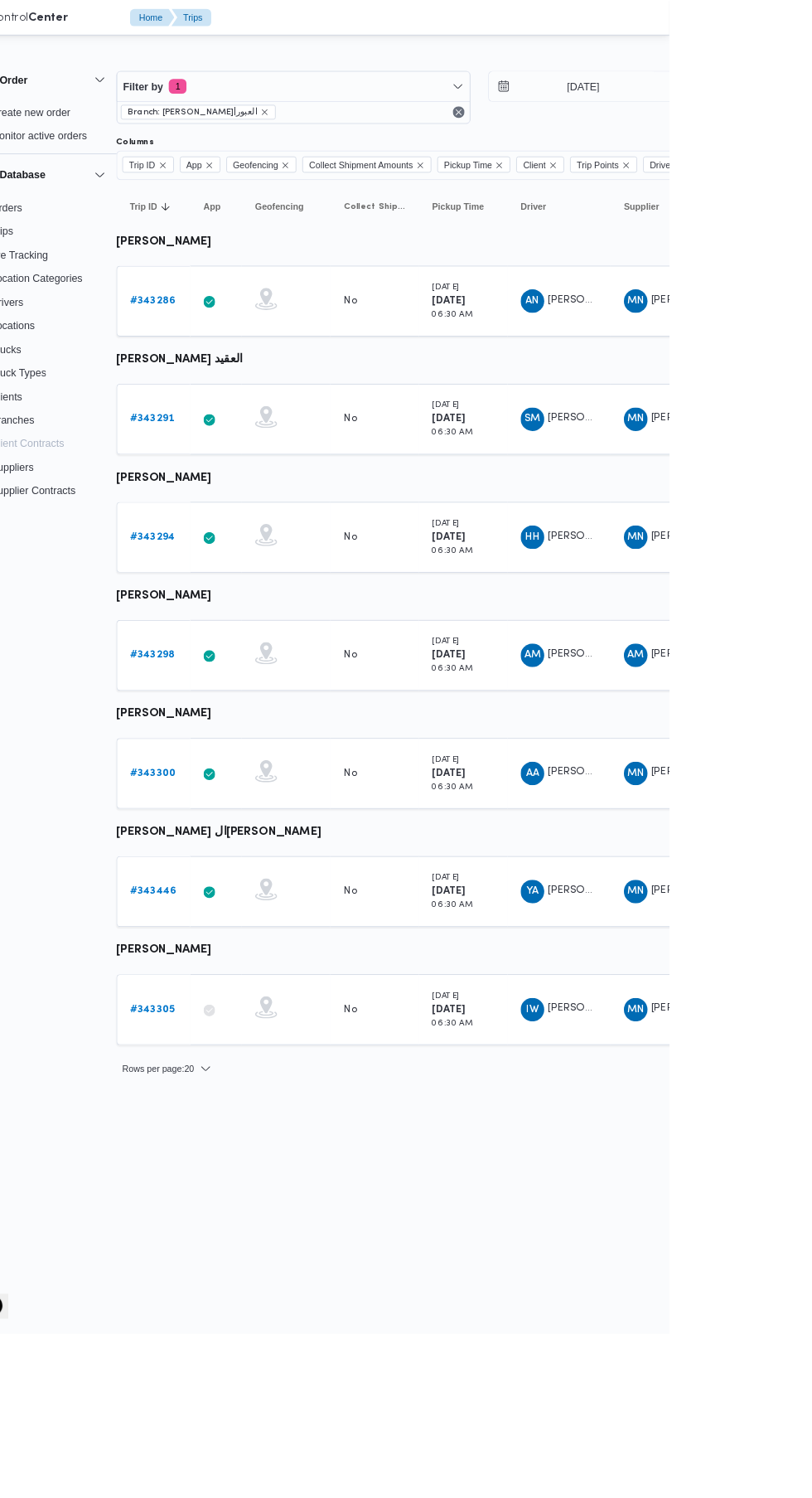
scroll to position [0, 25]
click at [236, 736] on b "# 343298" at bounding box center [231, 736] width 50 height 11
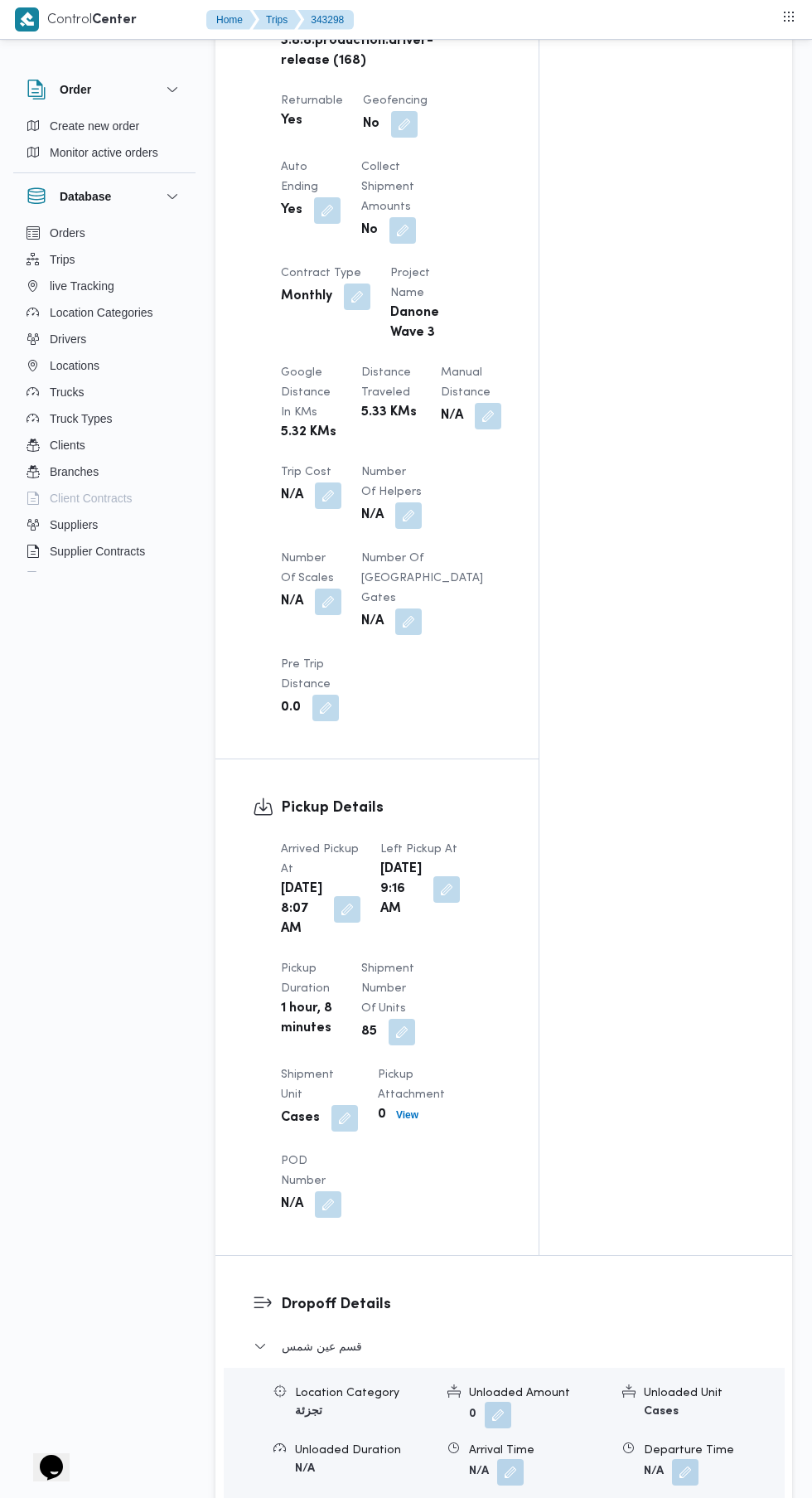
scroll to position [1073, 0]
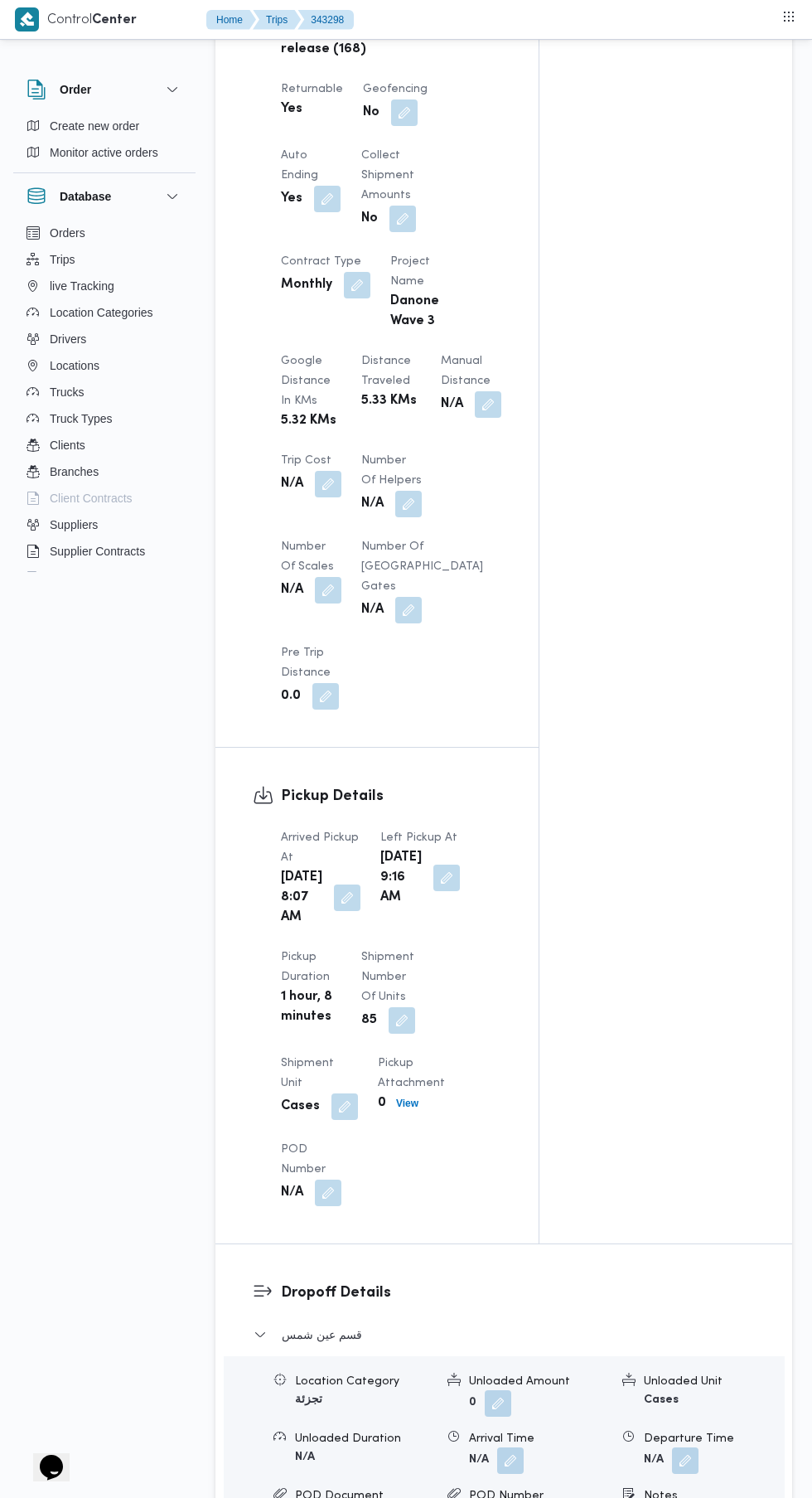
click at [336, 911] on button "button" at bounding box center [347, 898] width 27 height 27
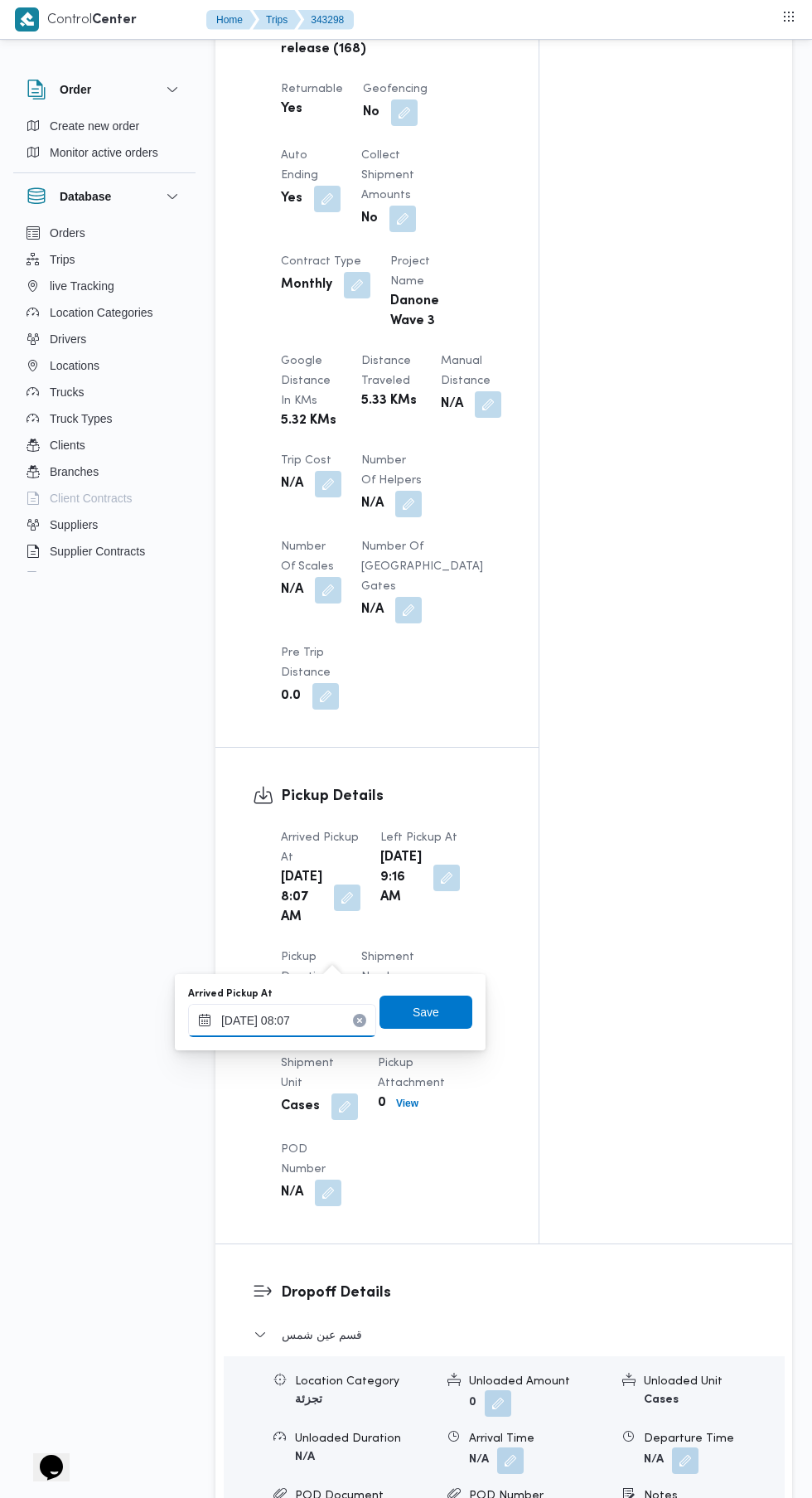
click at [313, 1019] on input "[DATE] 08:07" at bounding box center [281, 1020] width 188 height 33
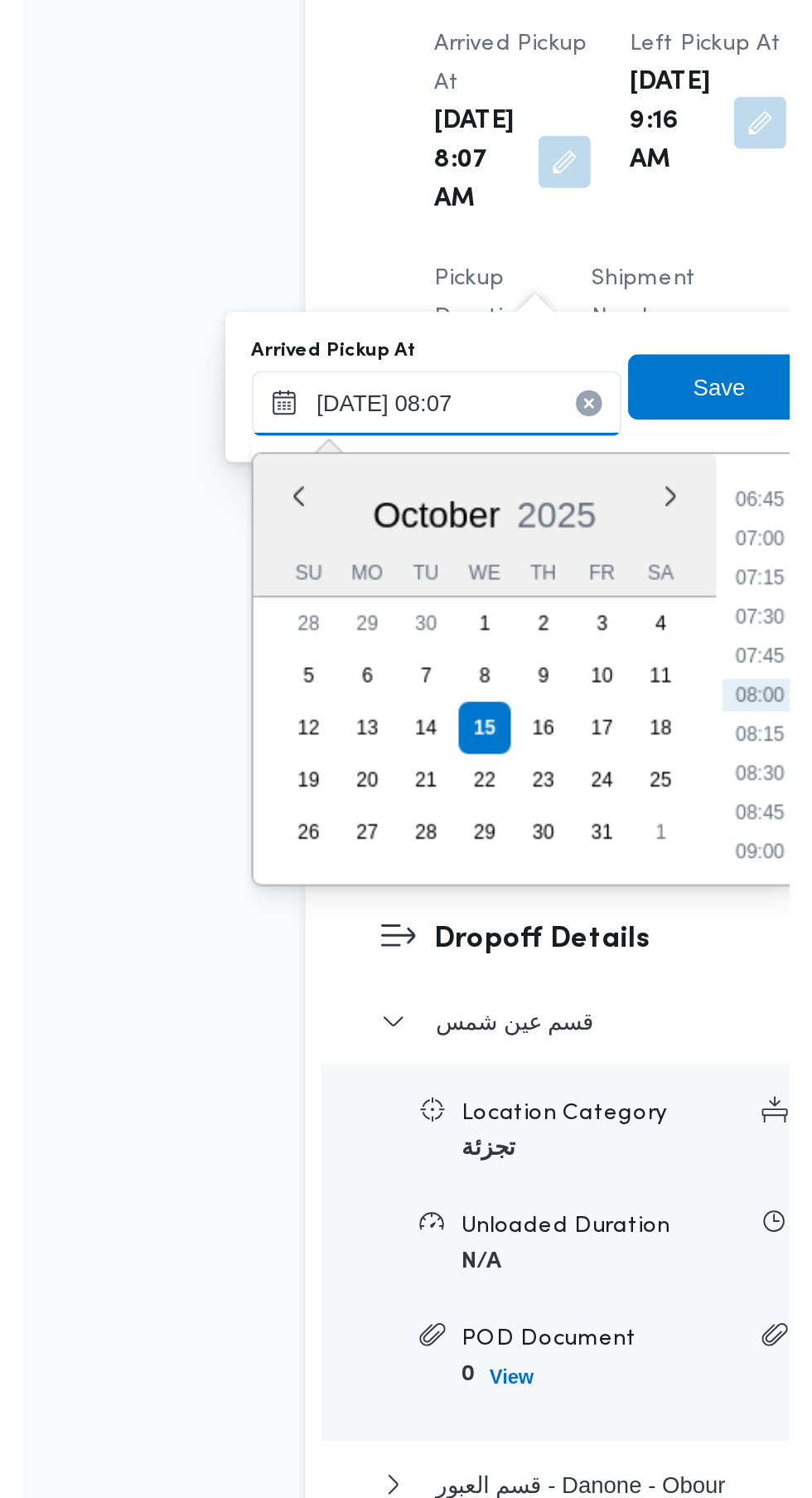
scroll to position [1199, 0]
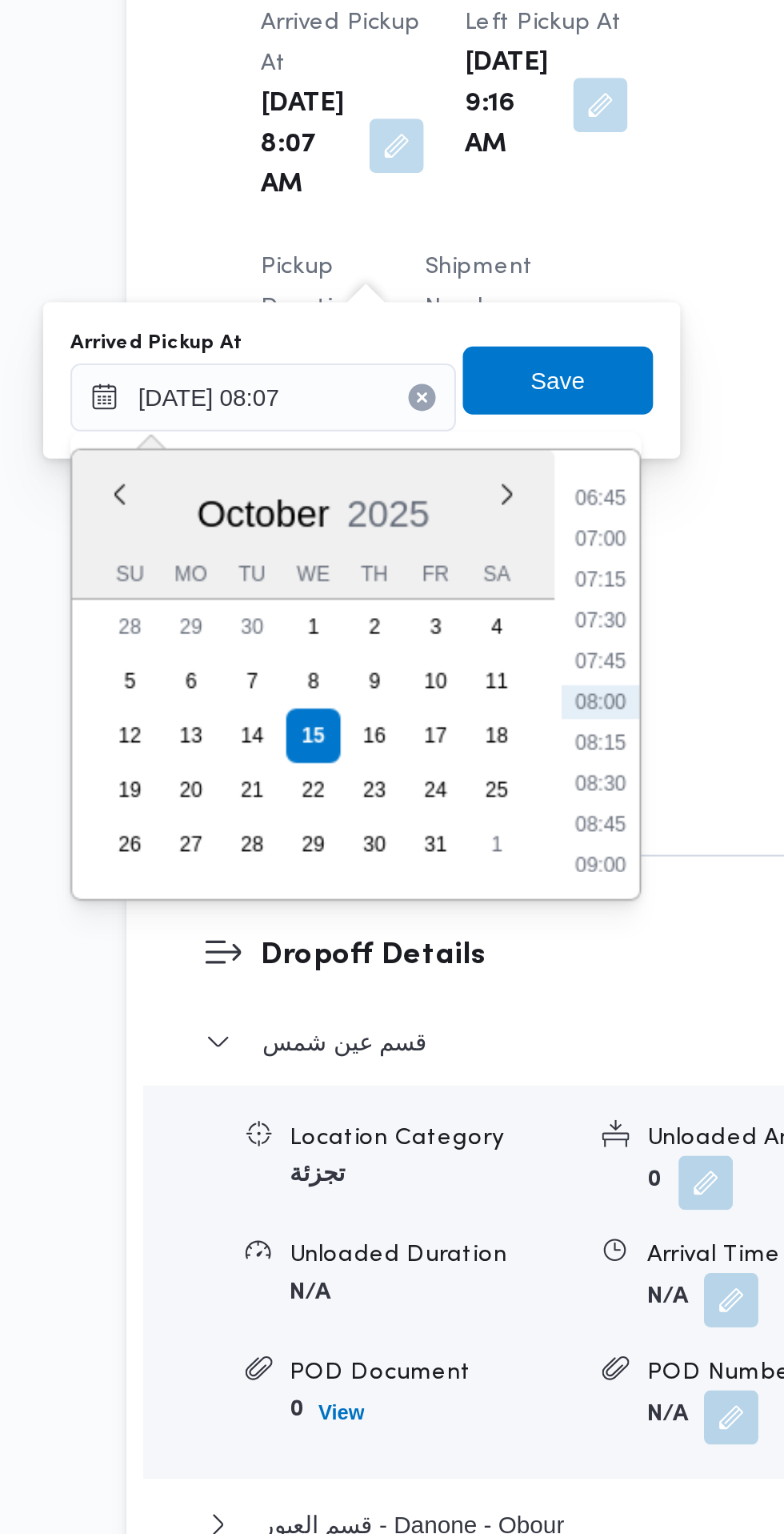
click at [437, 972] on li "07:30" at bounding box center [431, 967] width 37 height 16
type input "[DATE] 07:30"
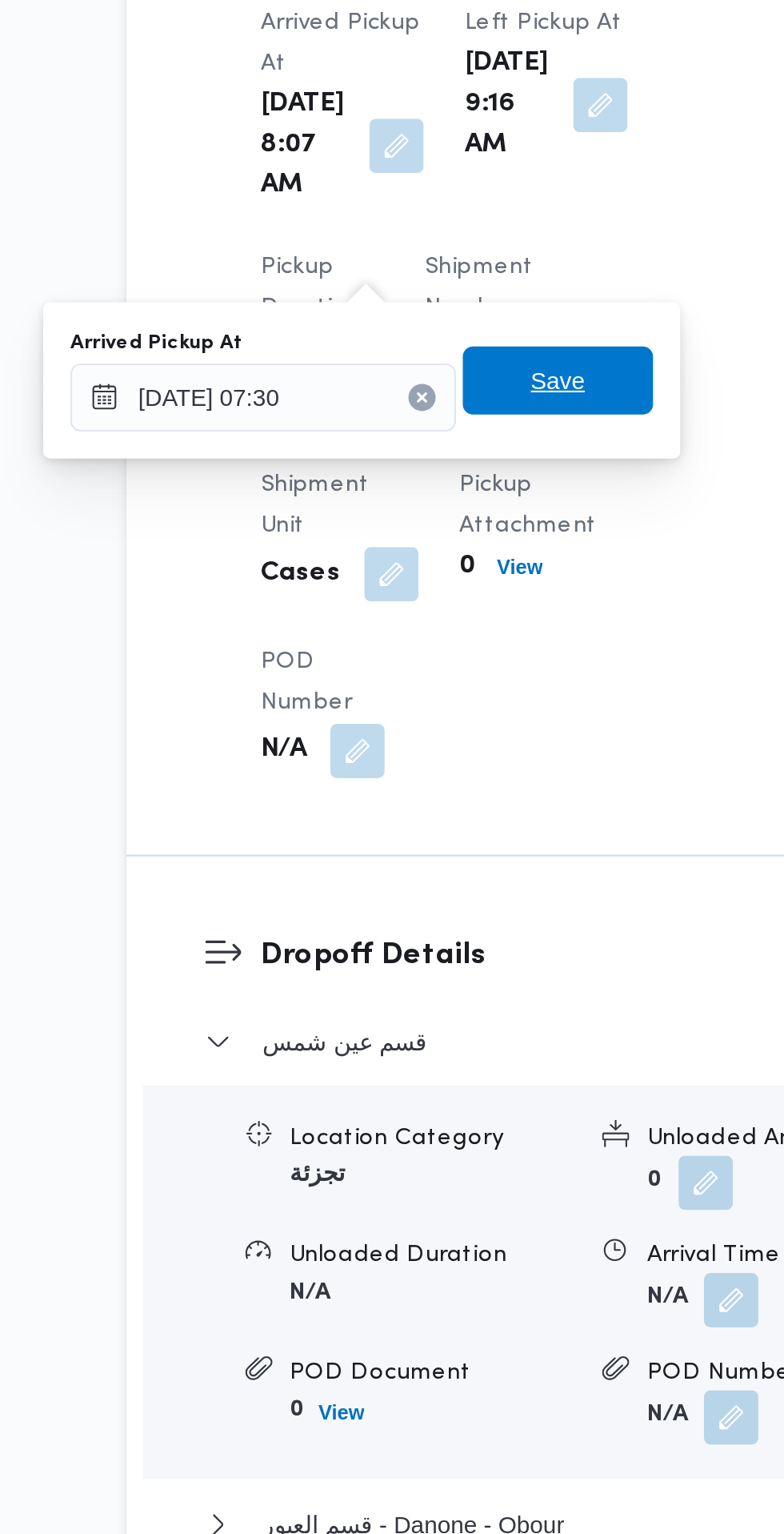
click at [424, 855] on span "Save" at bounding box center [412, 855] width 26 height 19
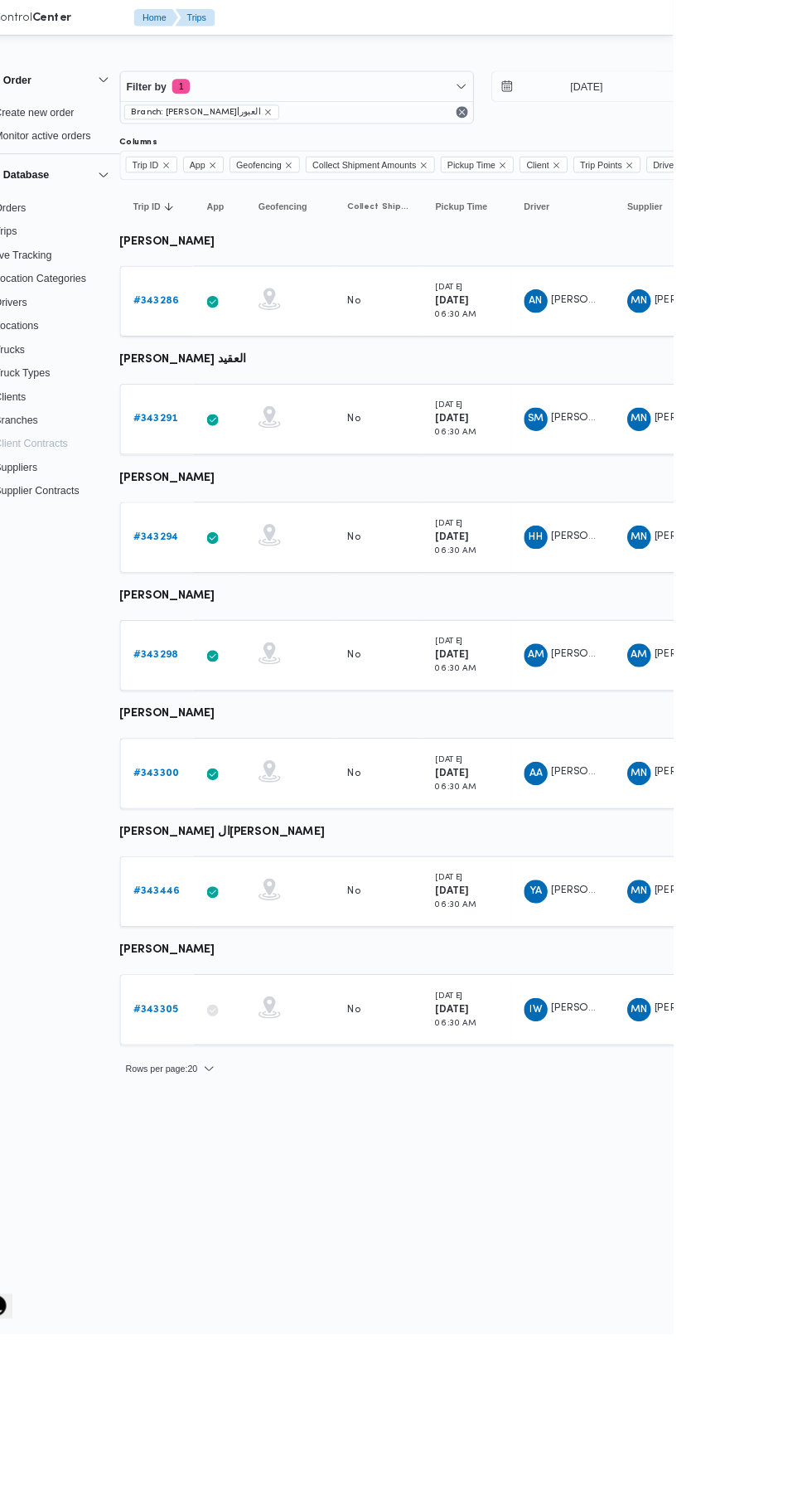
scroll to position [0, 25]
click at [239, 603] on b "# 343294" at bounding box center [231, 603] width 50 height 11
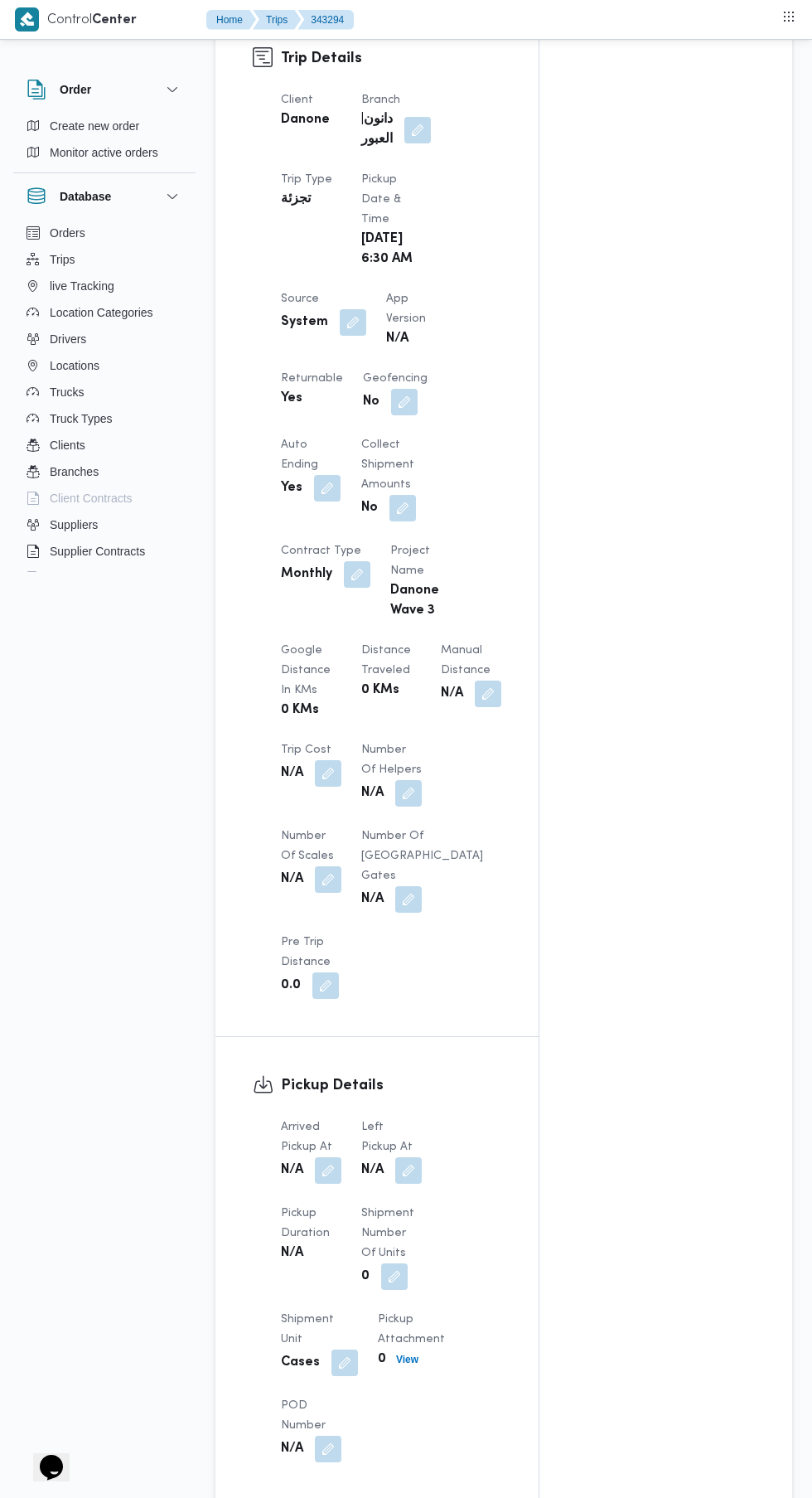
scroll to position [802, 0]
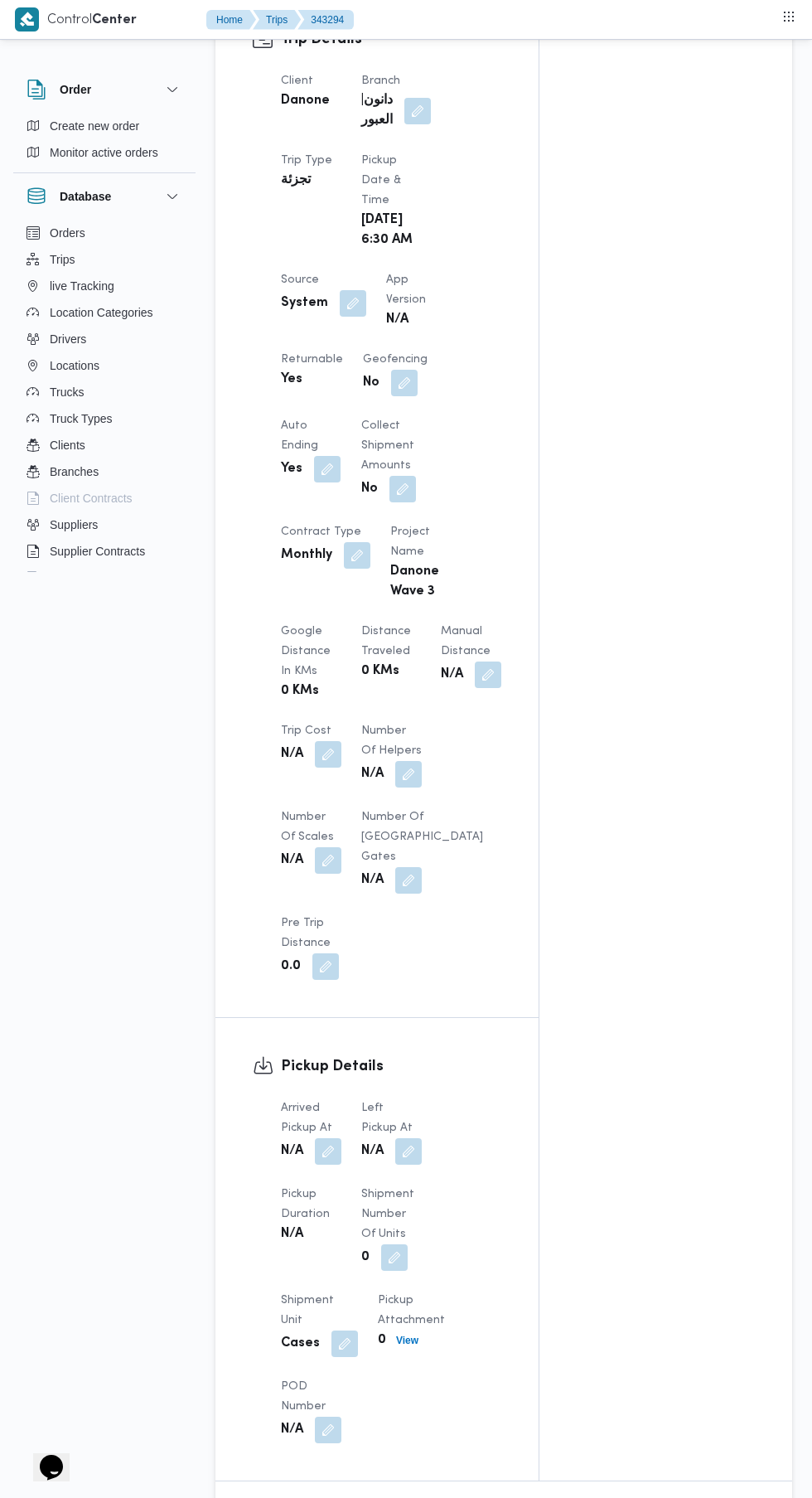
click at [329, 1158] on button "button" at bounding box center [329, 1152] width 27 height 27
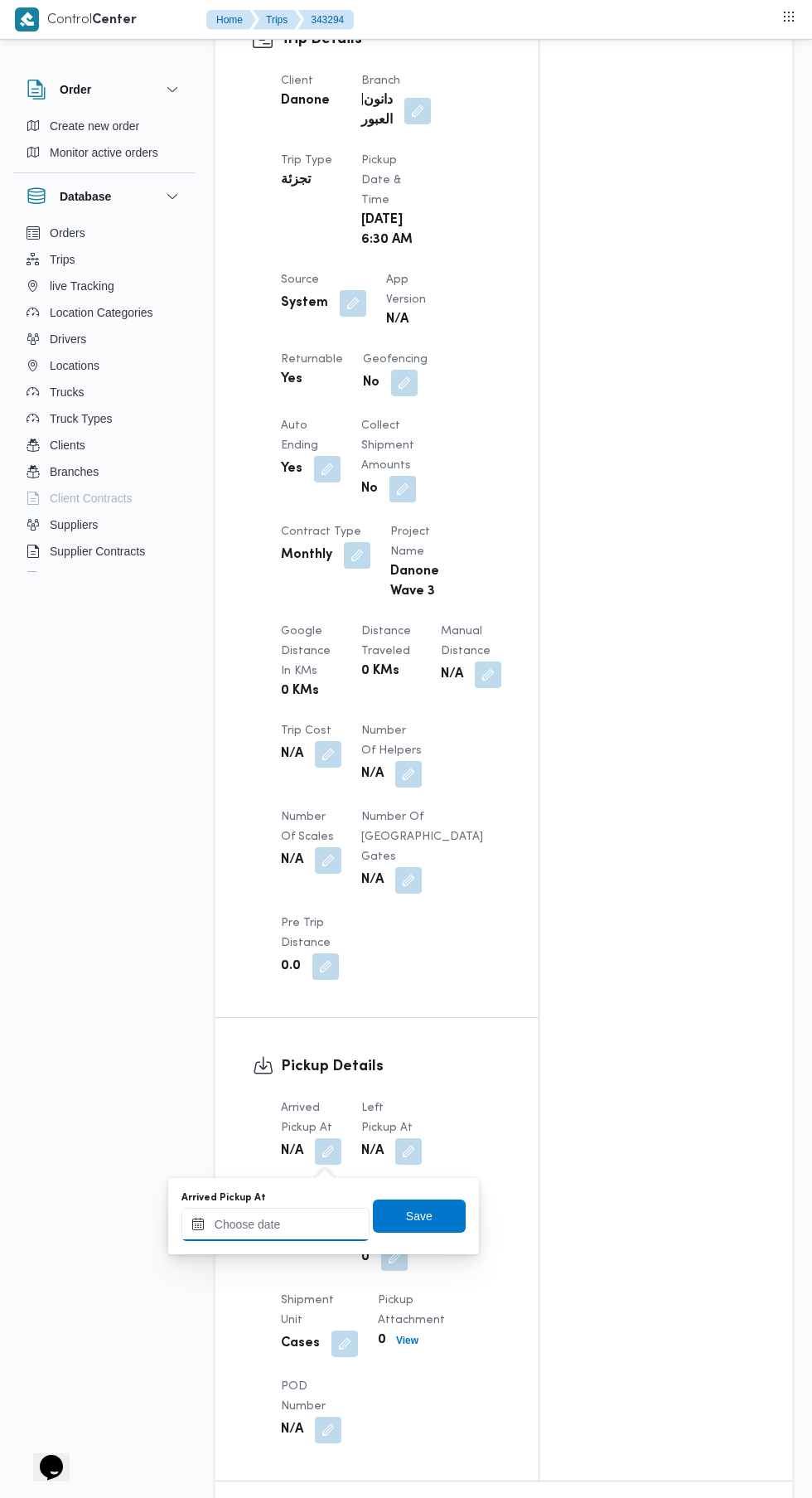
click at [321, 1229] on input "Arrived Pickup At" at bounding box center [275, 1224] width 188 height 33
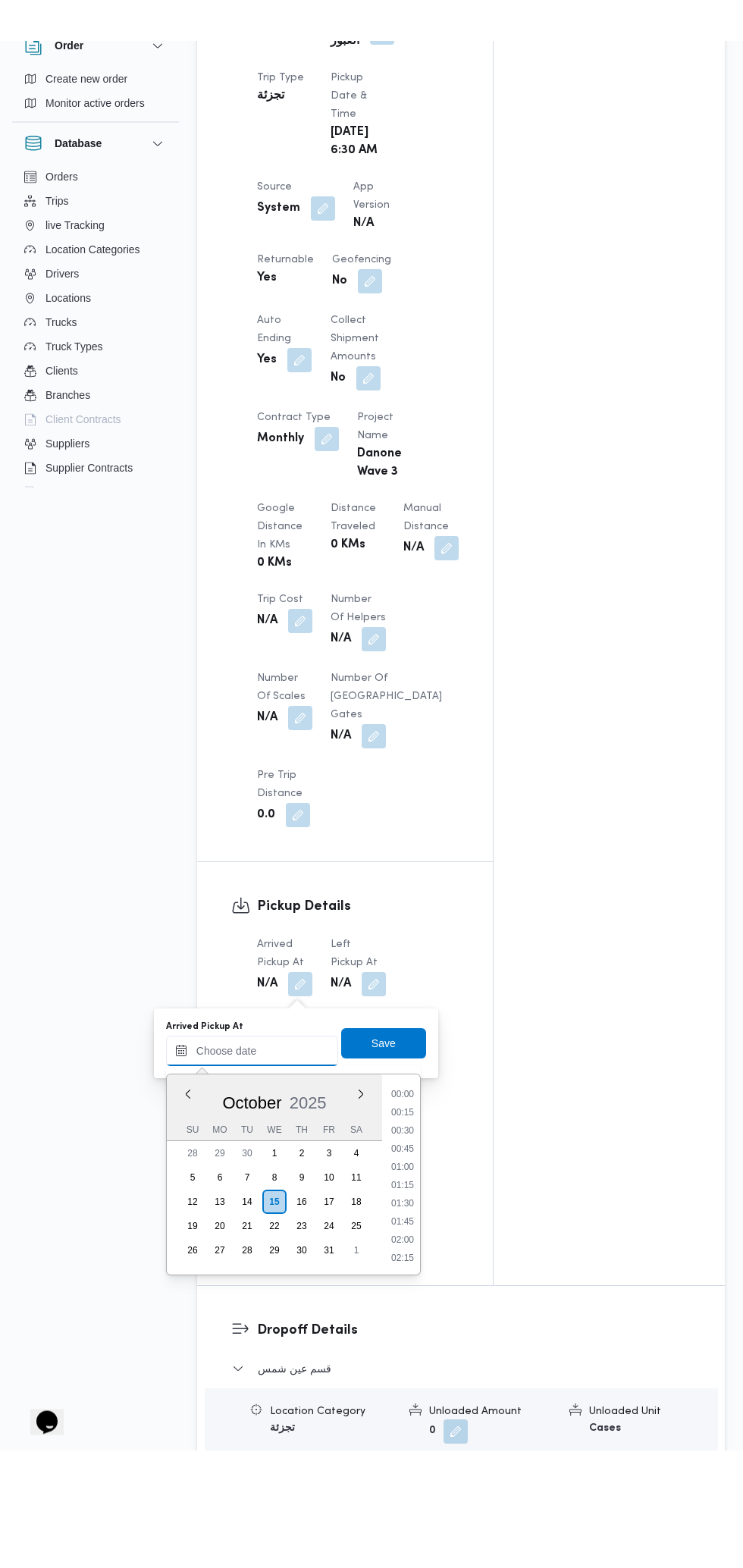
scroll to position [635, 0]
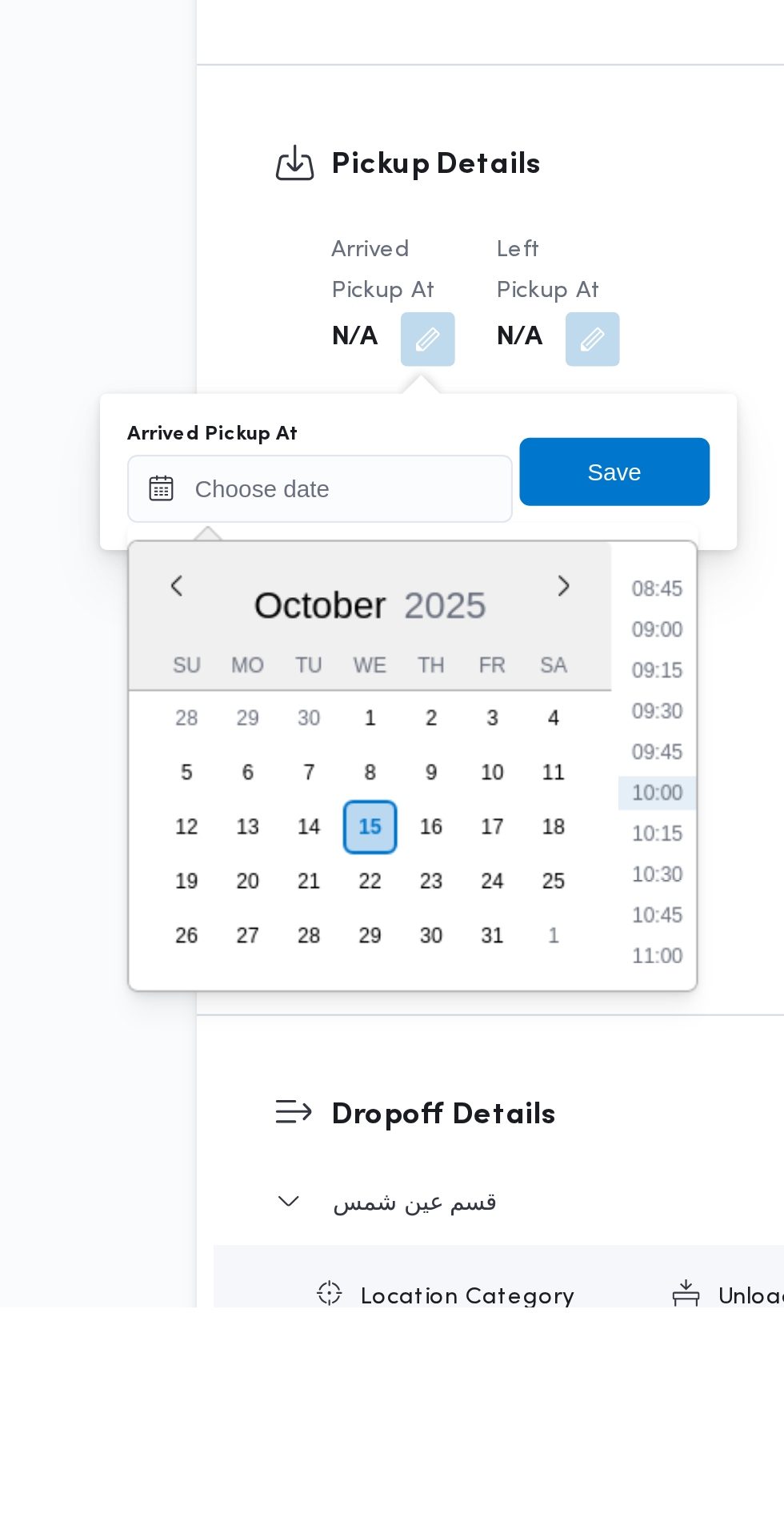
click at [423, 1199] on li "08:45" at bounding box center [425, 1196] width 37 height 16
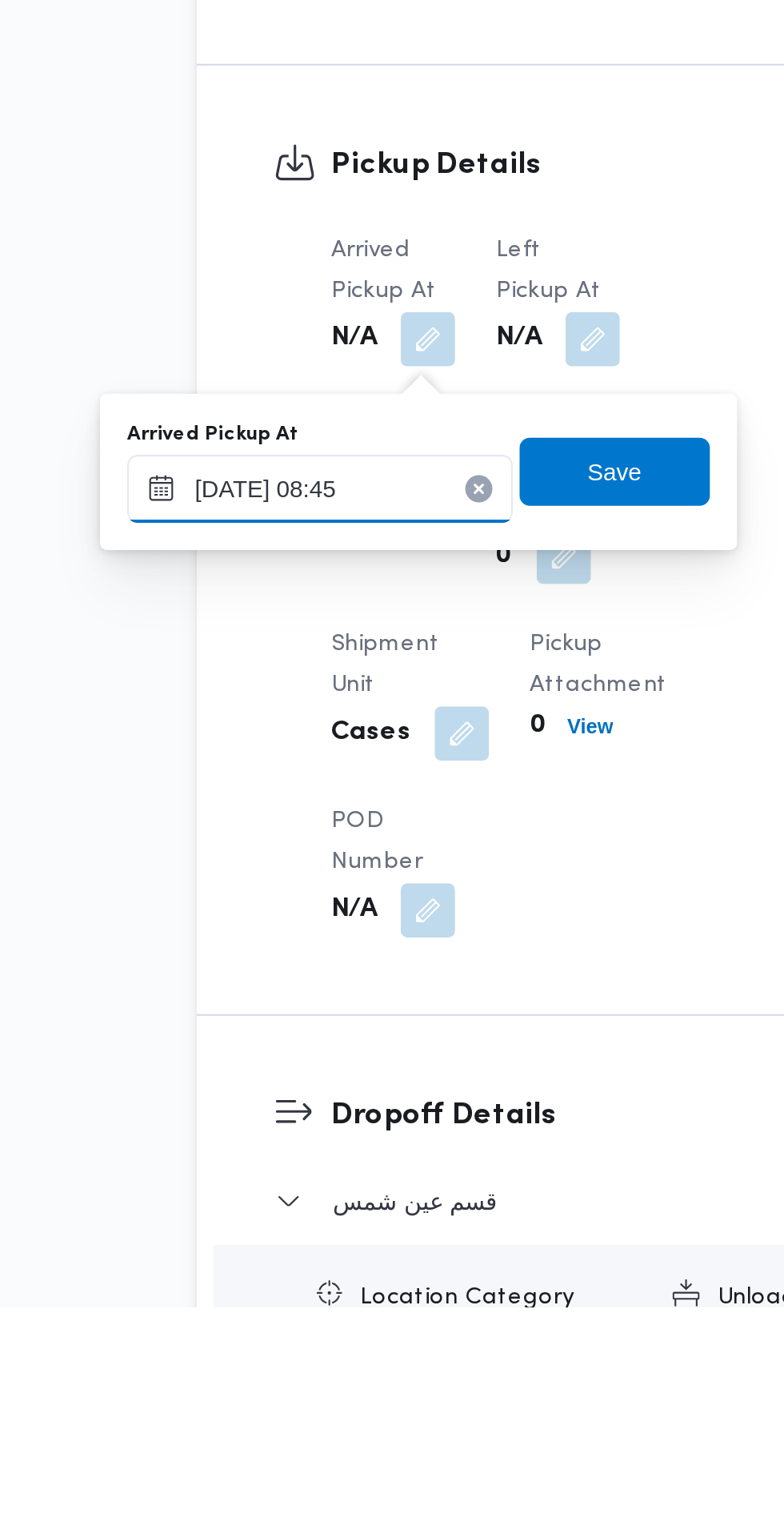
click at [279, 1148] on input "[DATE] 08:45" at bounding box center [266, 1148] width 181 height 32
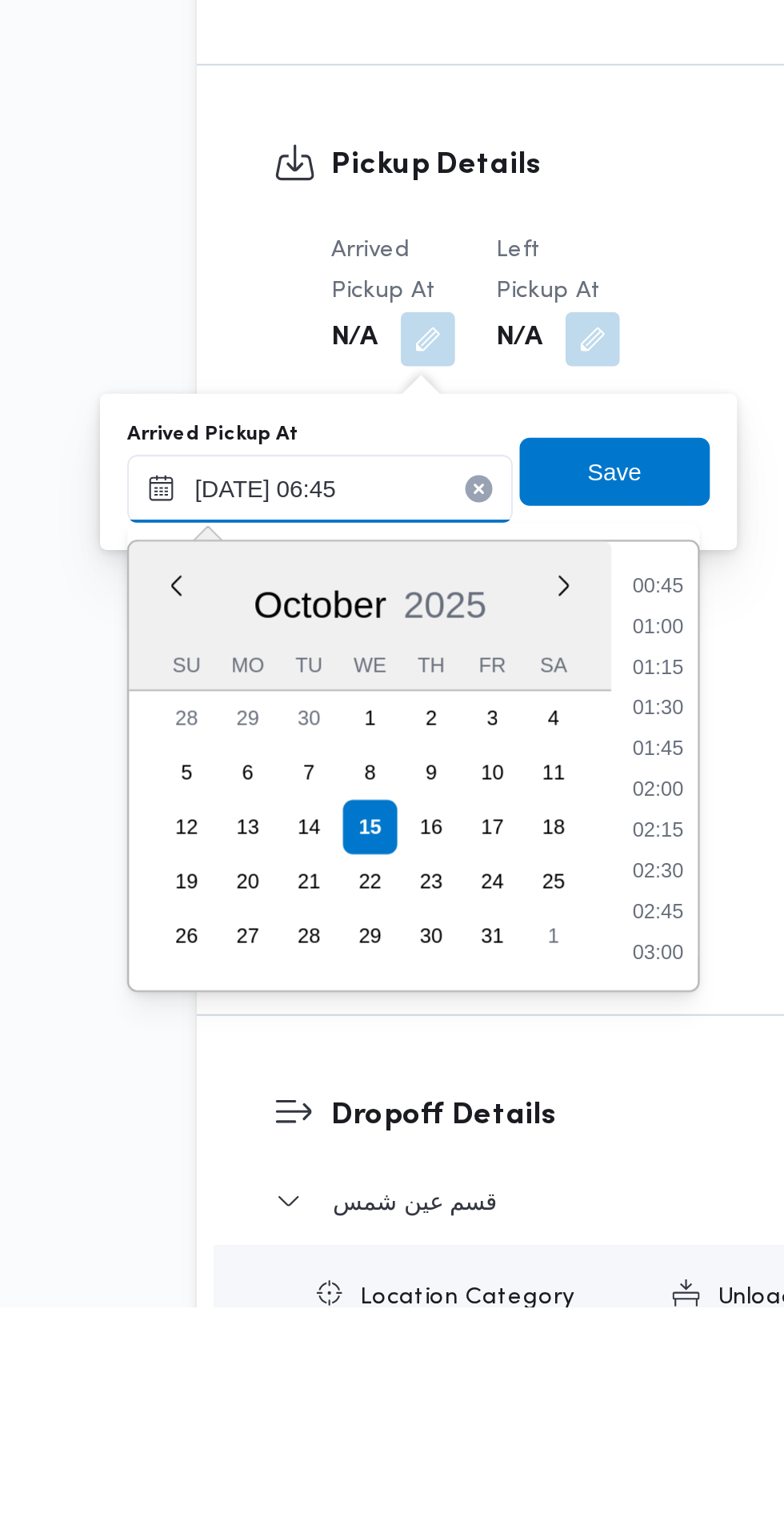
scroll to position [349, 0]
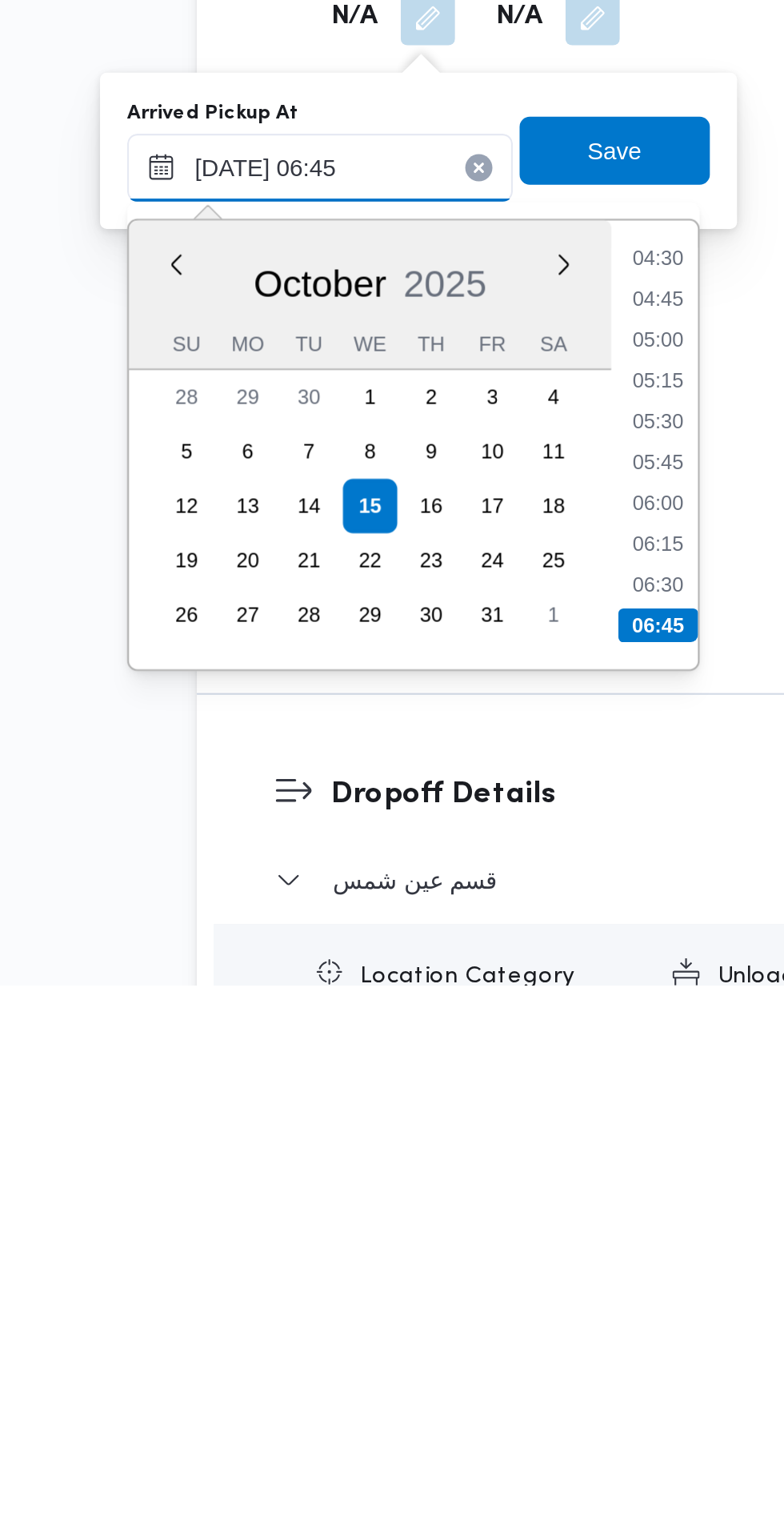
type input "[DATE] 06:45"
click at [432, 1365] on li "06:45" at bounding box center [426, 1364] width 38 height 16
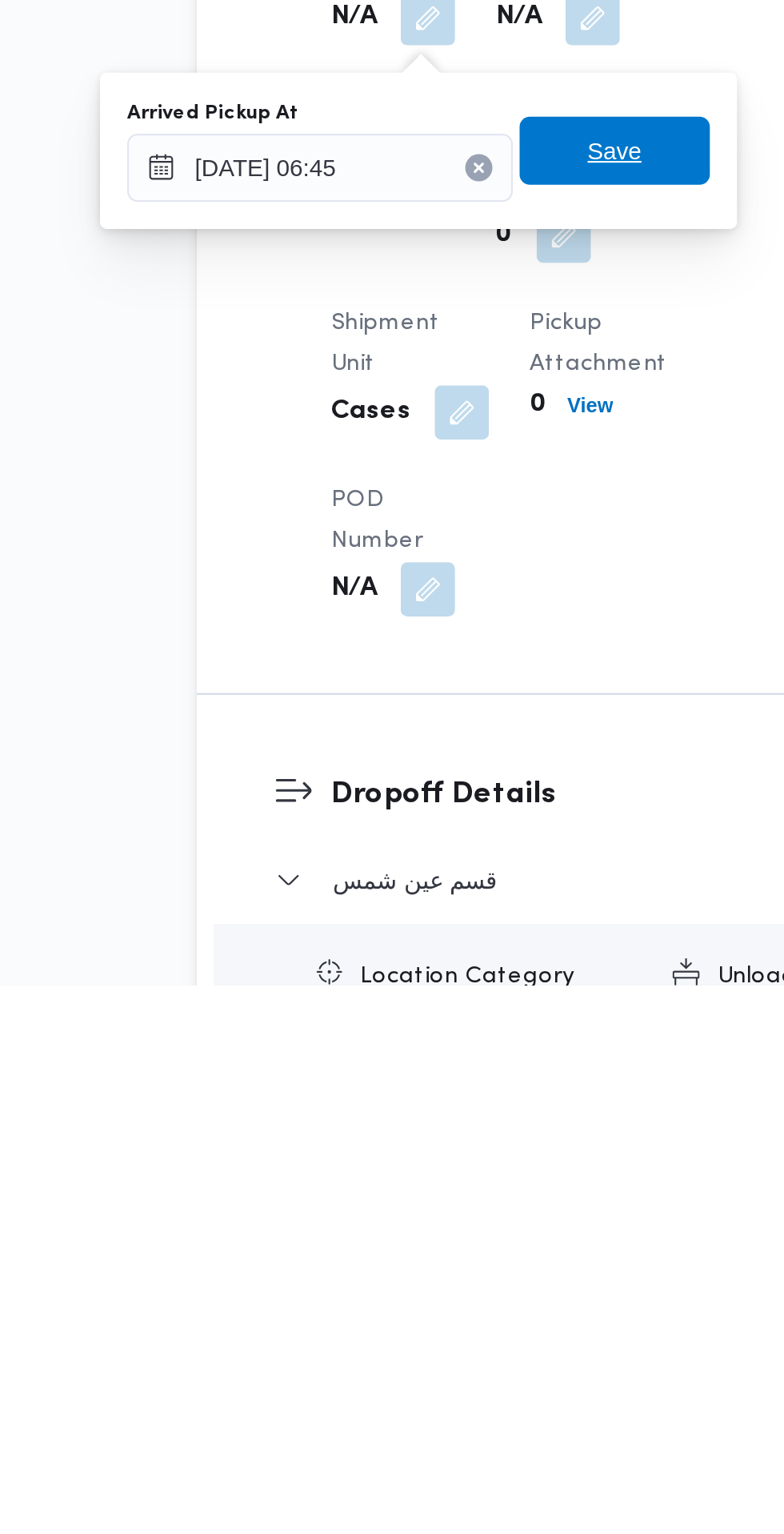
click at [426, 1143] on span "Save" at bounding box center [405, 1140] width 89 height 32
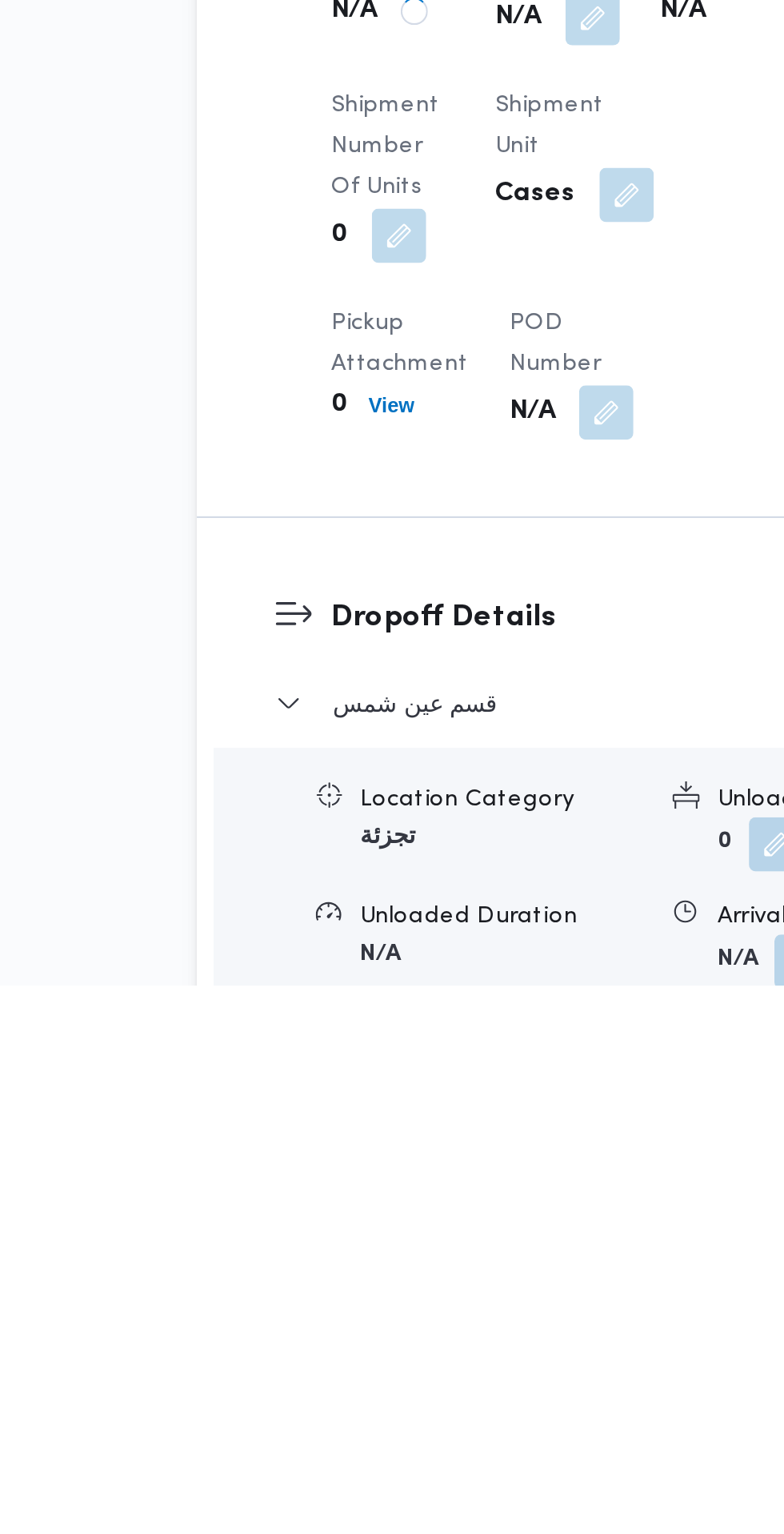
scroll to position [856, 0]
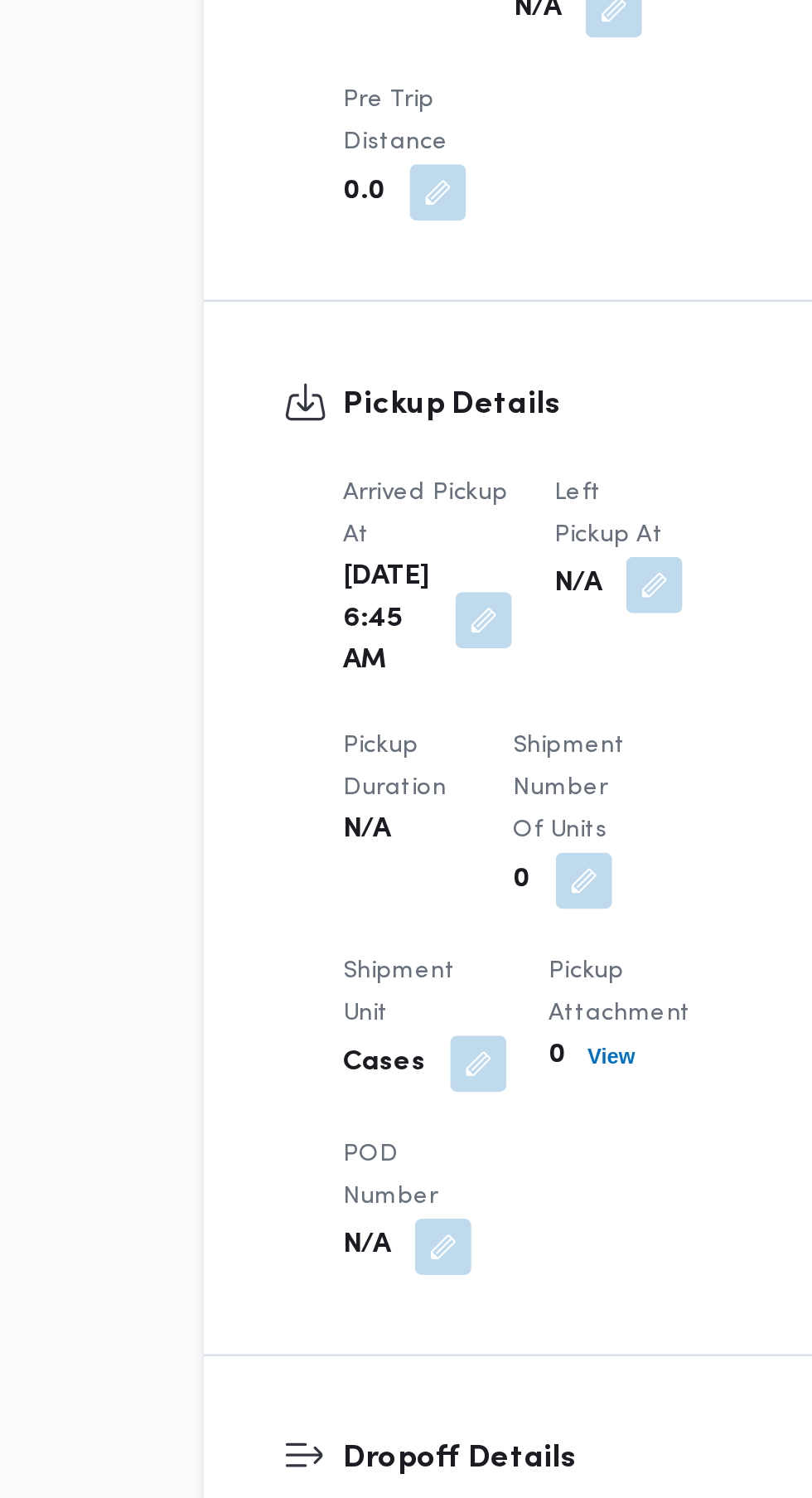
click at [424, 1071] on button "button" at bounding box center [428, 1068] width 27 height 27
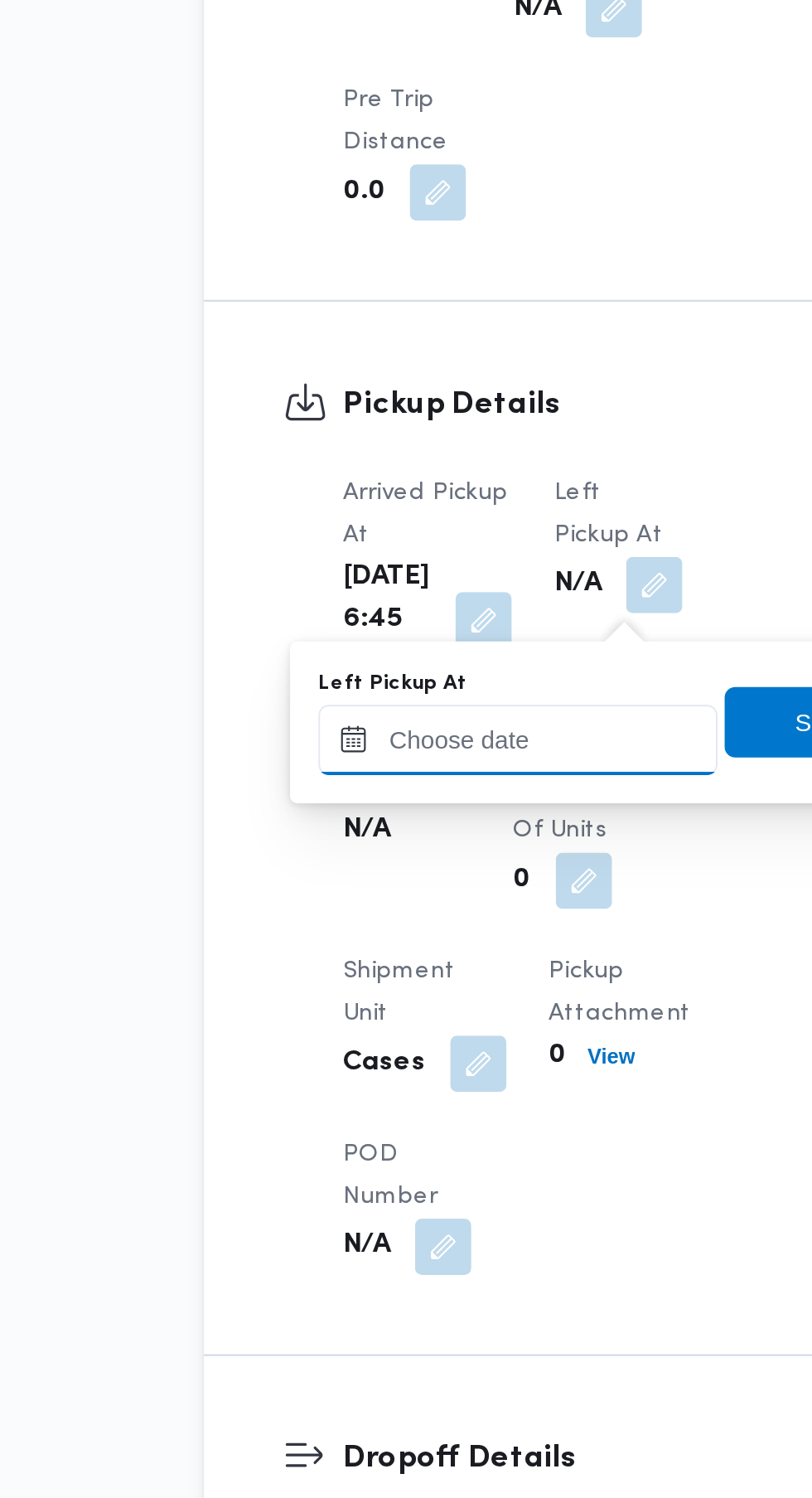
click at [398, 1136] on input "Left Pickup At" at bounding box center [363, 1140] width 188 height 33
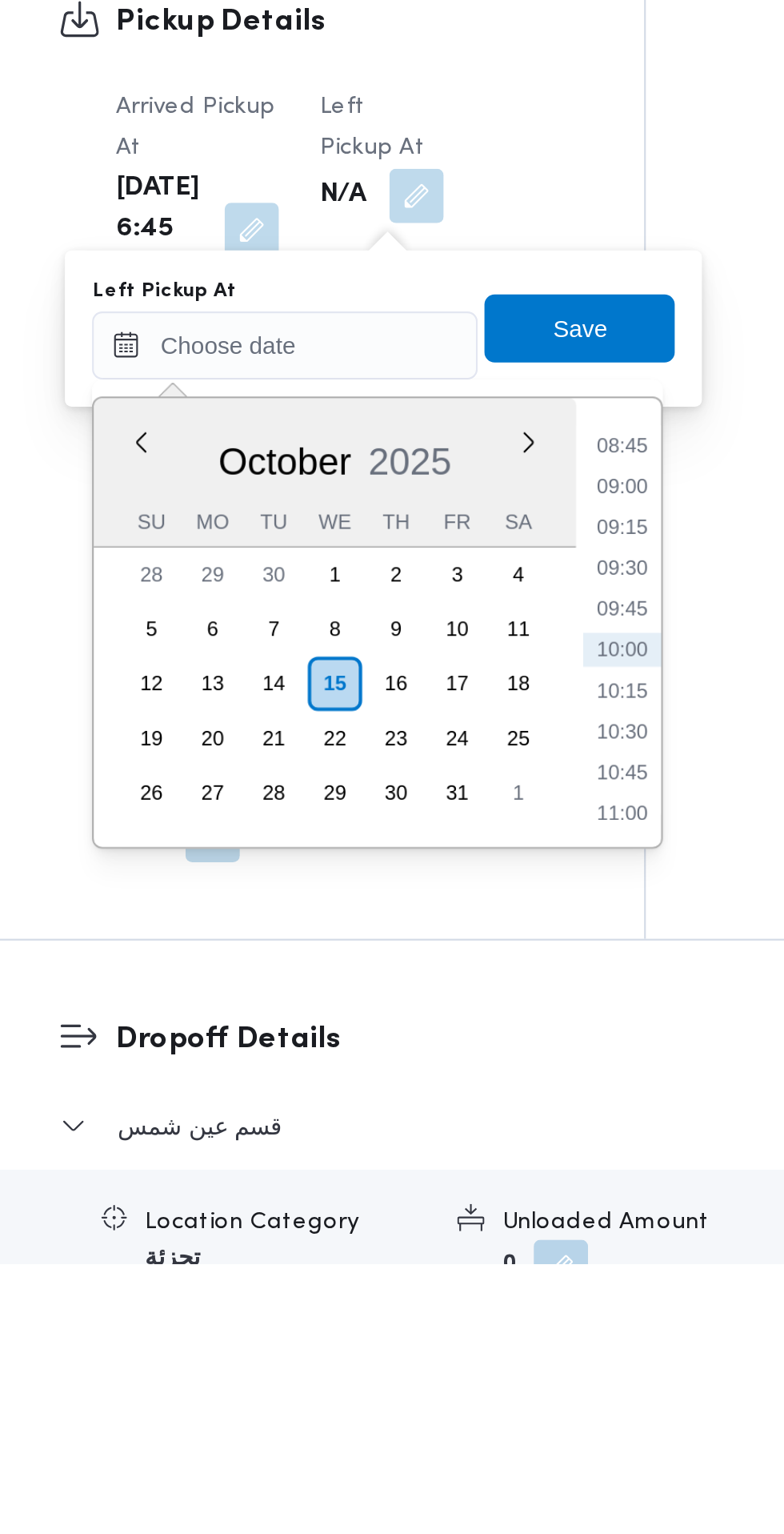
click at [517, 1146] on li "08:45" at bounding box center [510, 1149] width 37 height 16
type input "[DATE] 08:45"
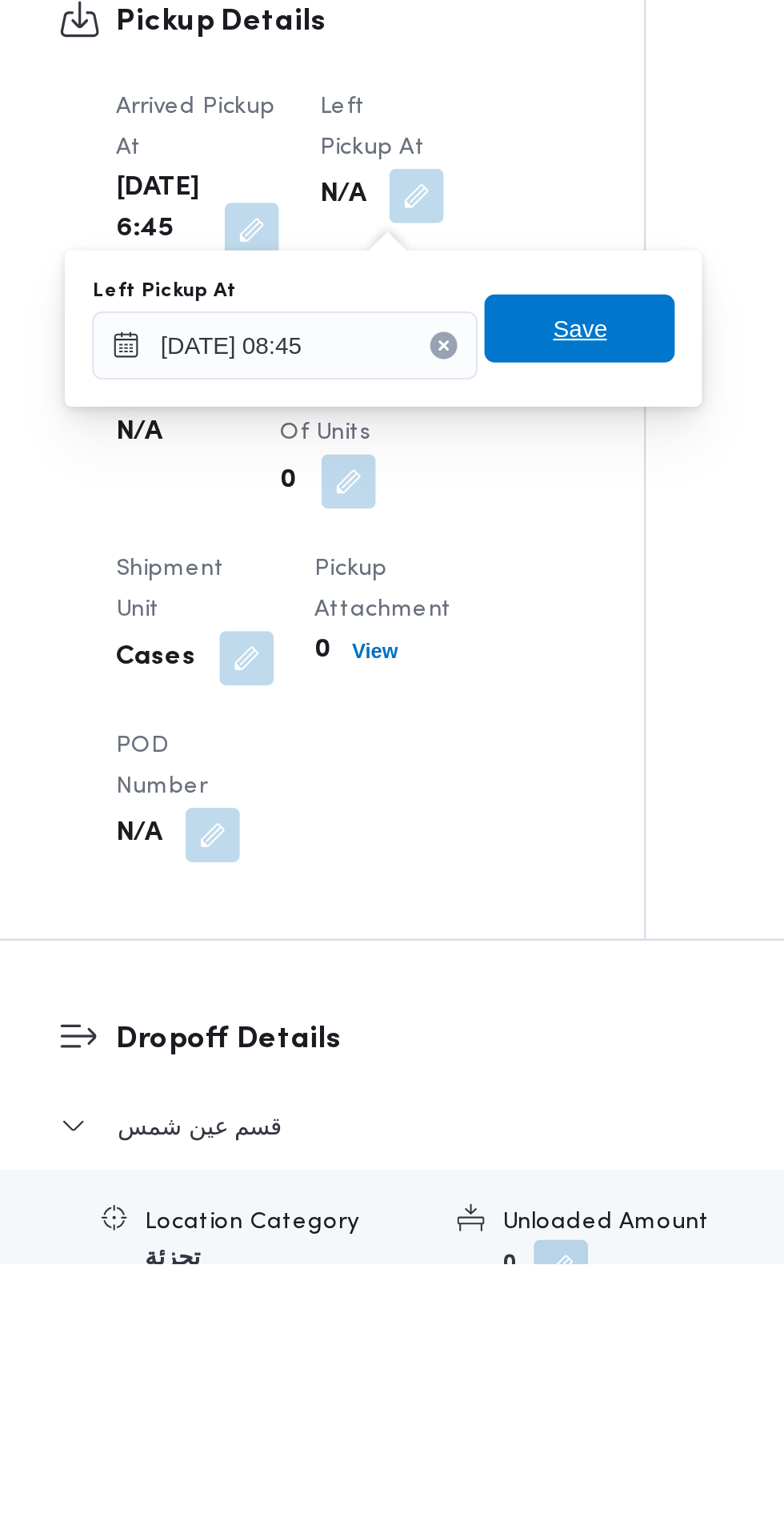
click at [518, 1098] on span "Save" at bounding box center [490, 1093] width 89 height 32
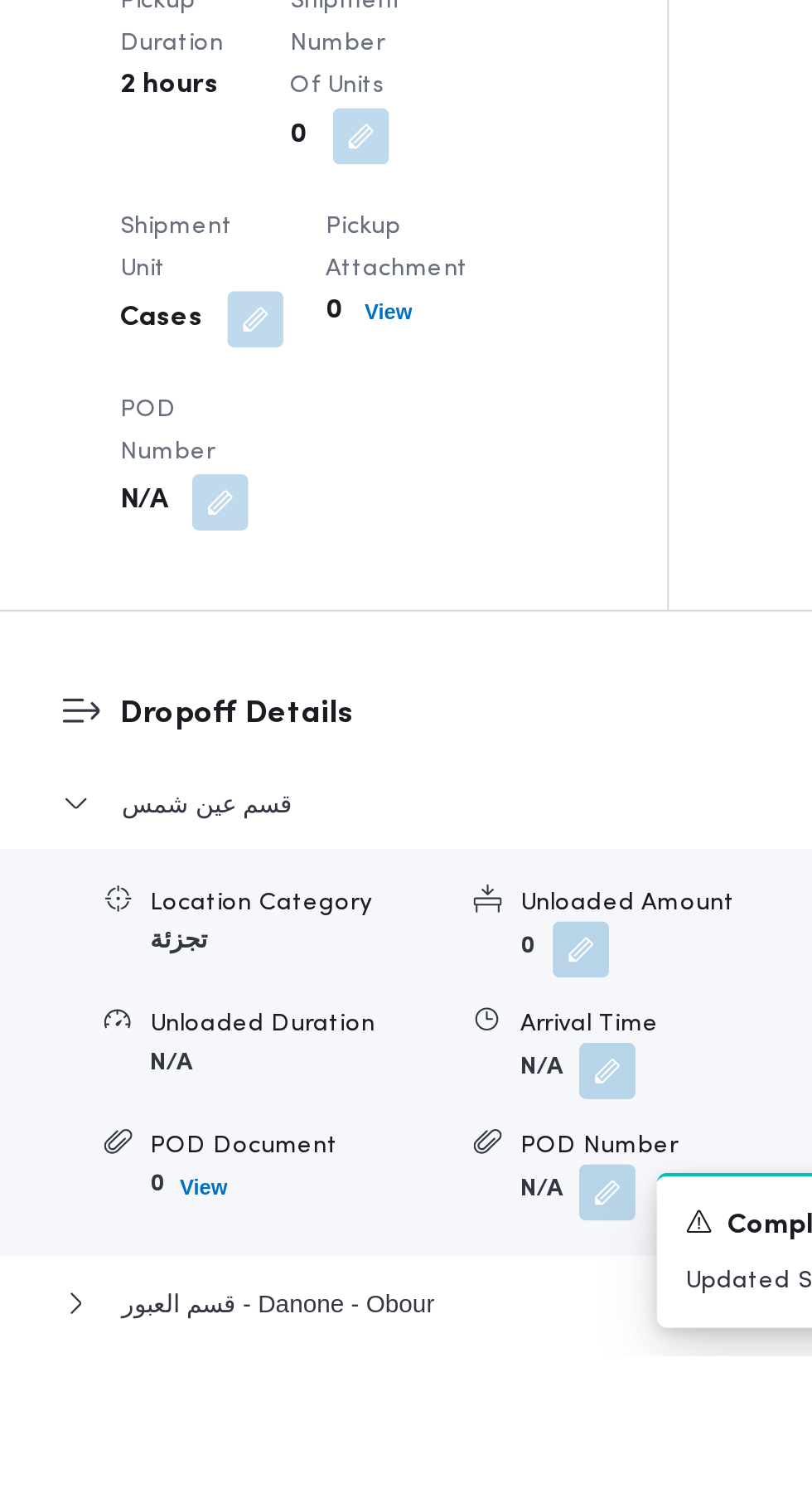
scroll to position [1177, 0]
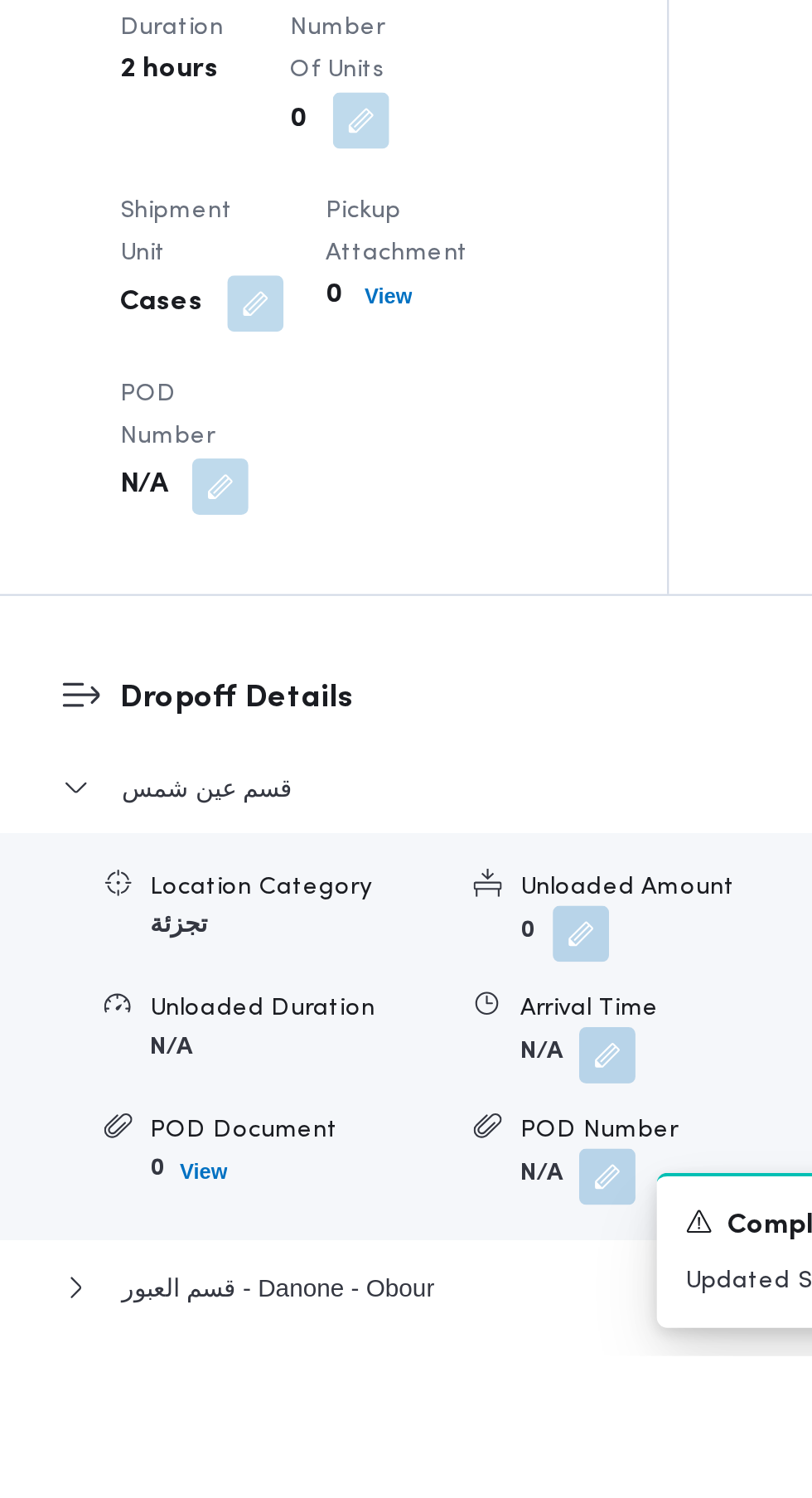
click at [511, 1370] on button "button" at bounding box center [511, 1356] width 27 height 27
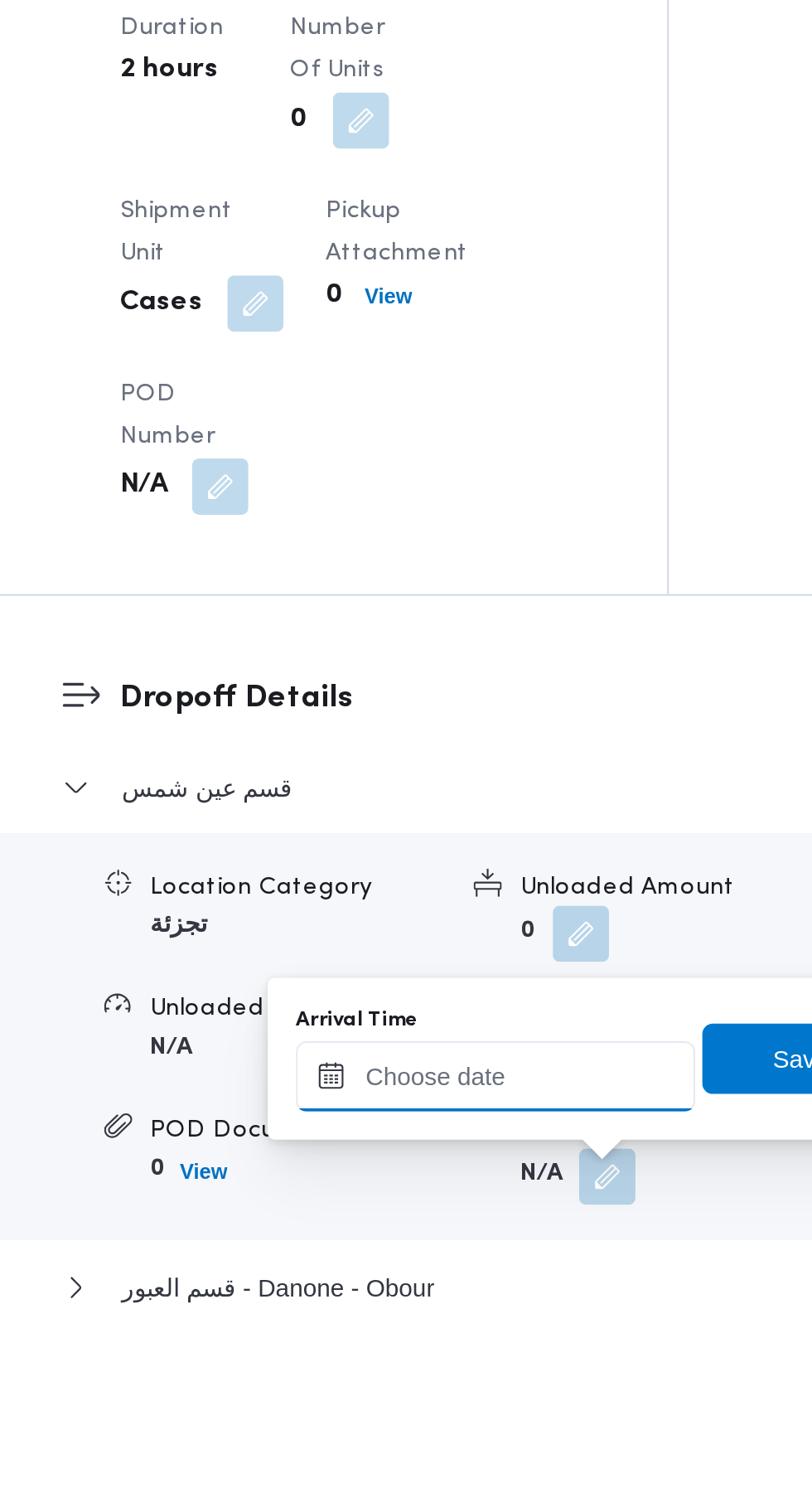
click at [466, 1363] on input "Arrival Time" at bounding box center [458, 1366] width 188 height 33
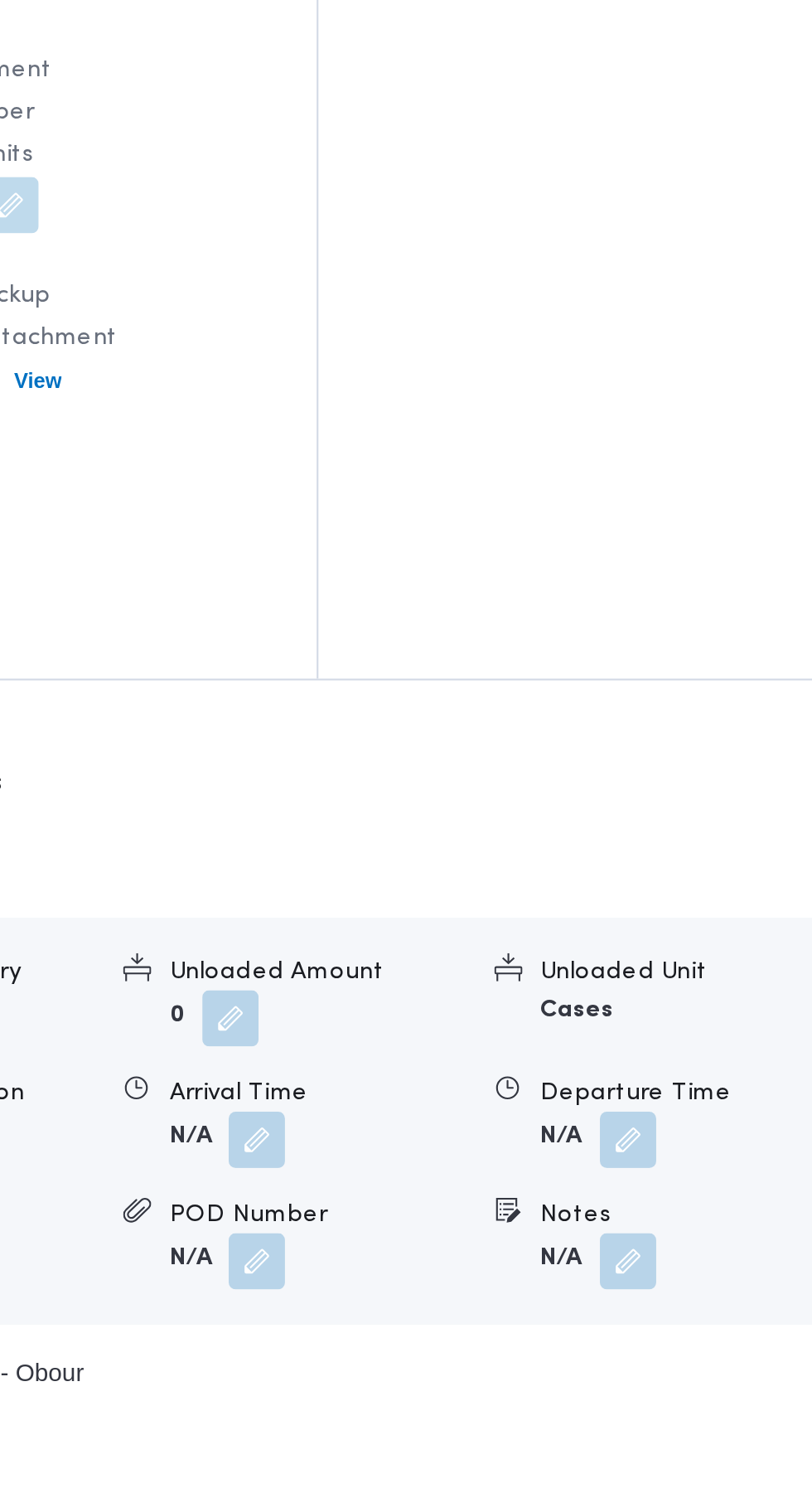
scroll to position [1318, 0]
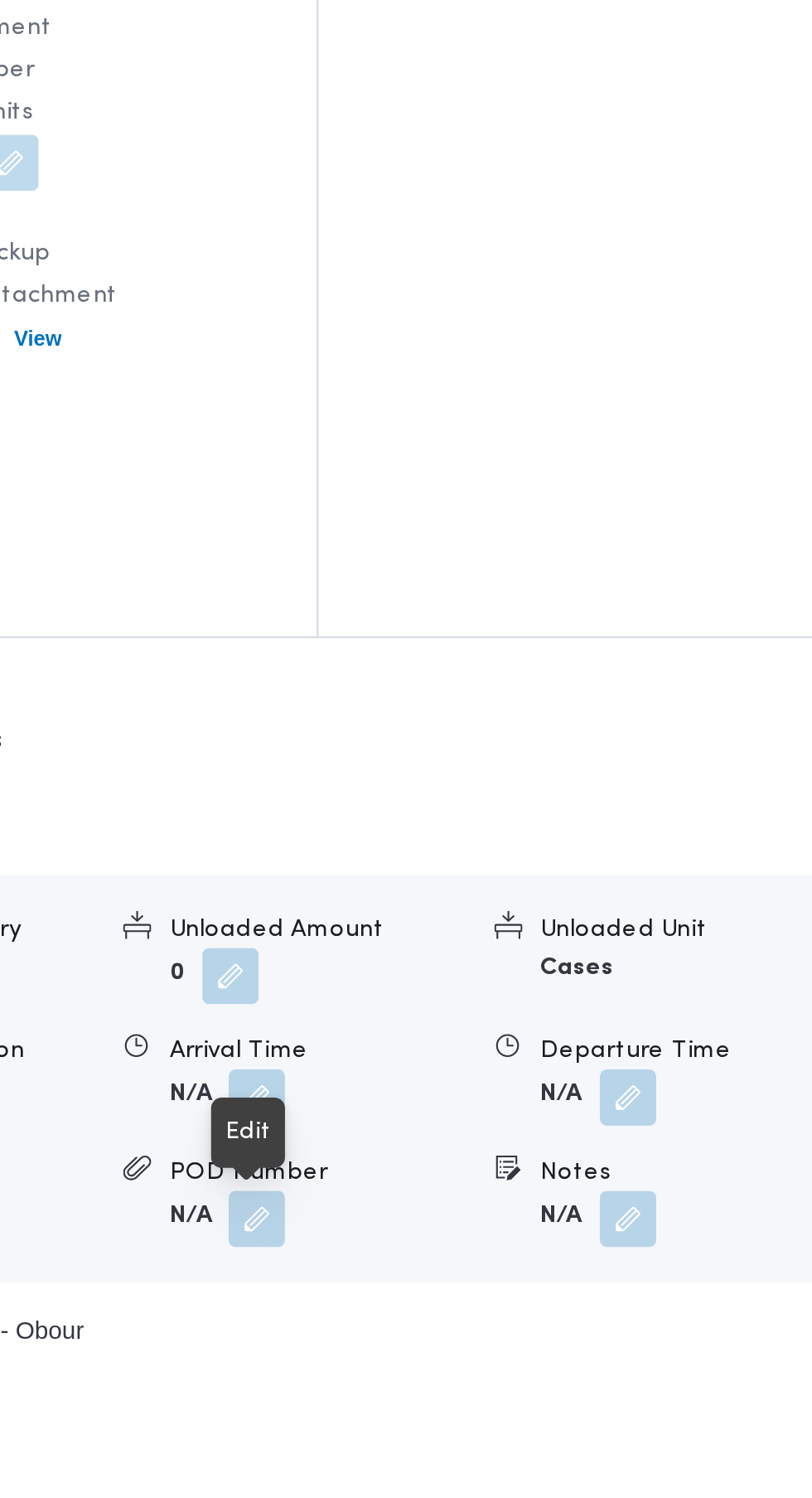
click at [508, 1229] on button "button" at bounding box center [511, 1216] width 27 height 27
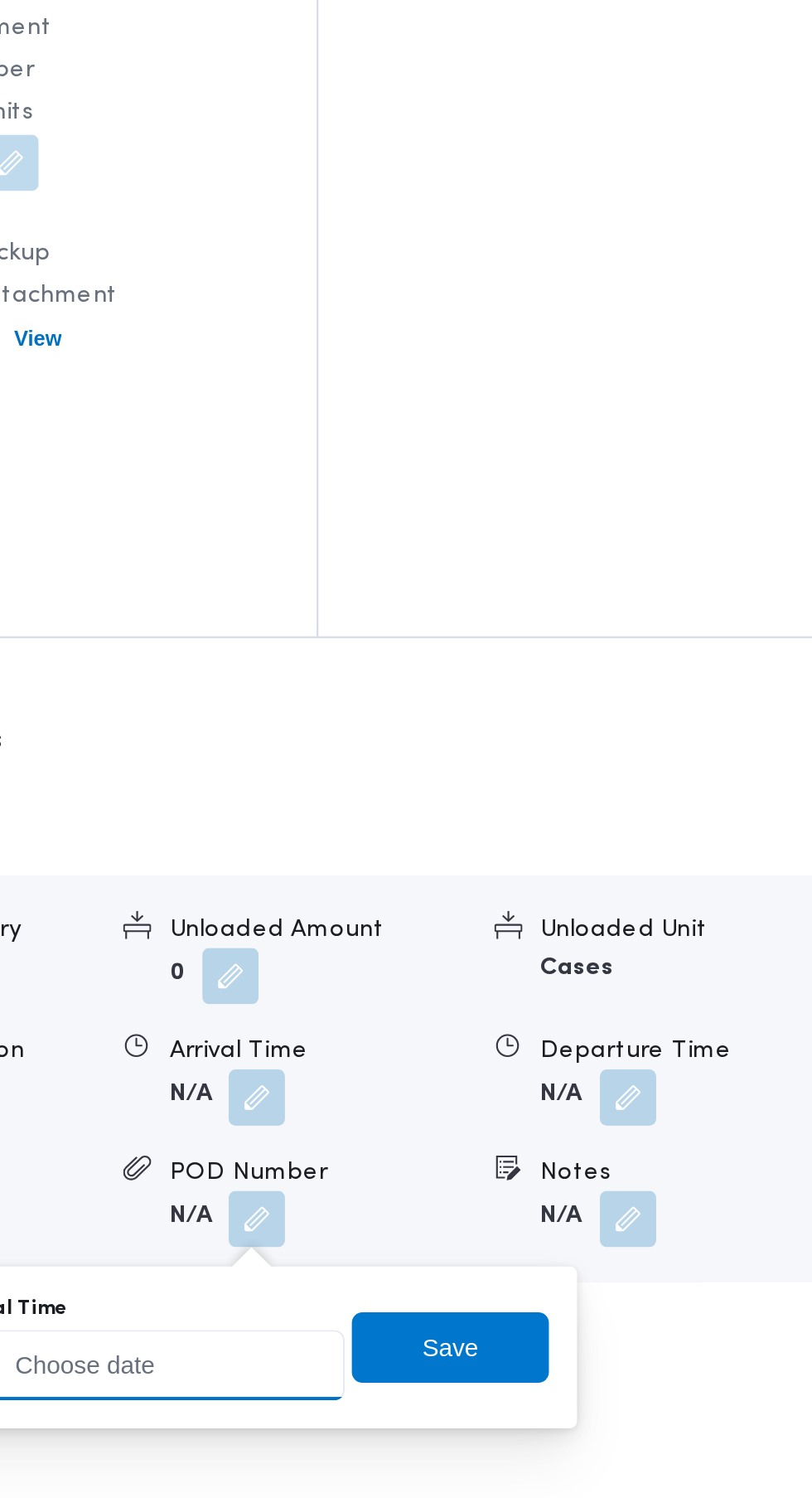
click at [487, 1337] on input "Arrival Time" at bounding box center [458, 1341] width 188 height 33
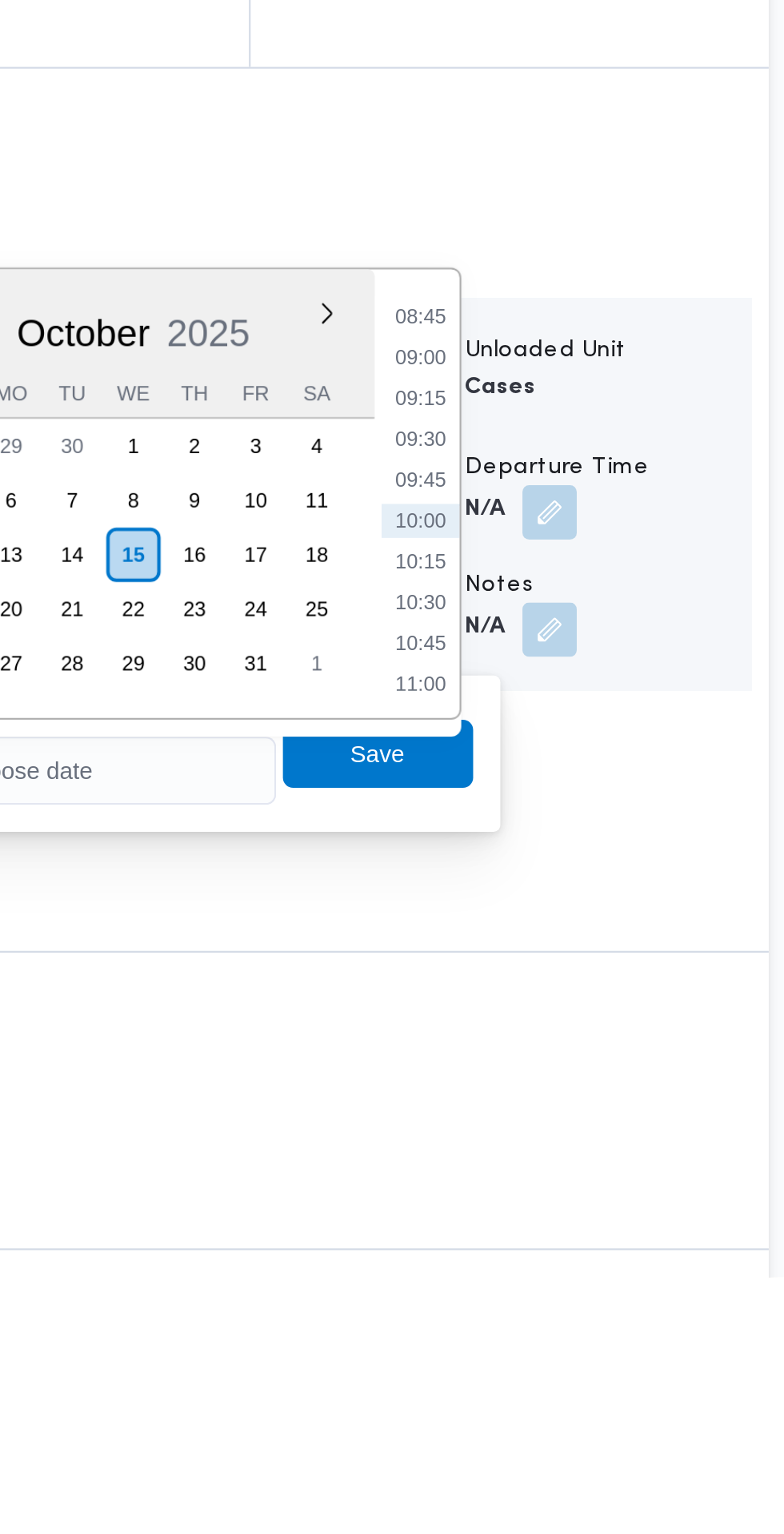
click at [613, 1138] on li "09:30" at bounding box center [601, 1139] width 37 height 16
type input "[DATE] 09:30"
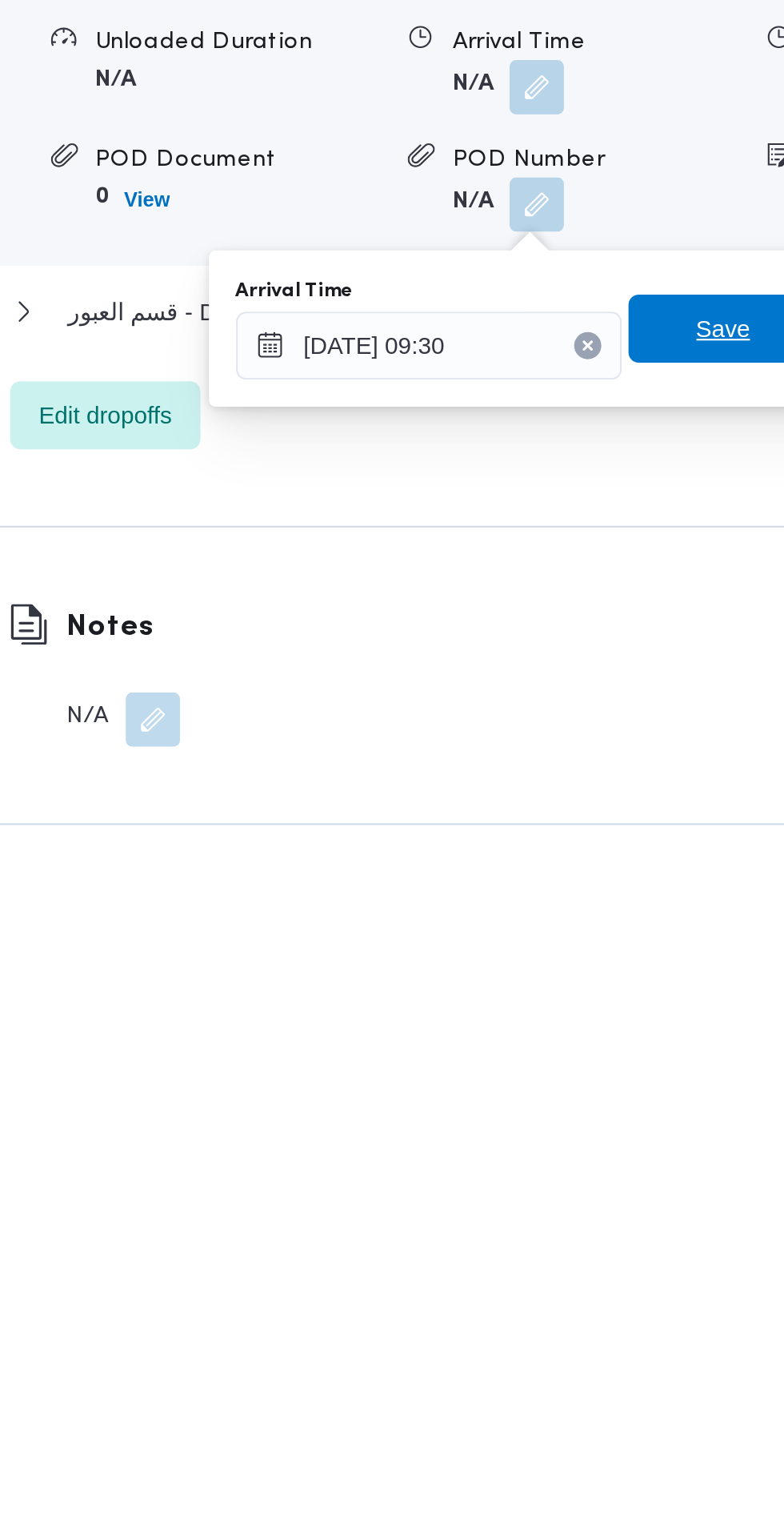
click at [580, 1291] on span "Save" at bounding box center [581, 1287] width 26 height 19
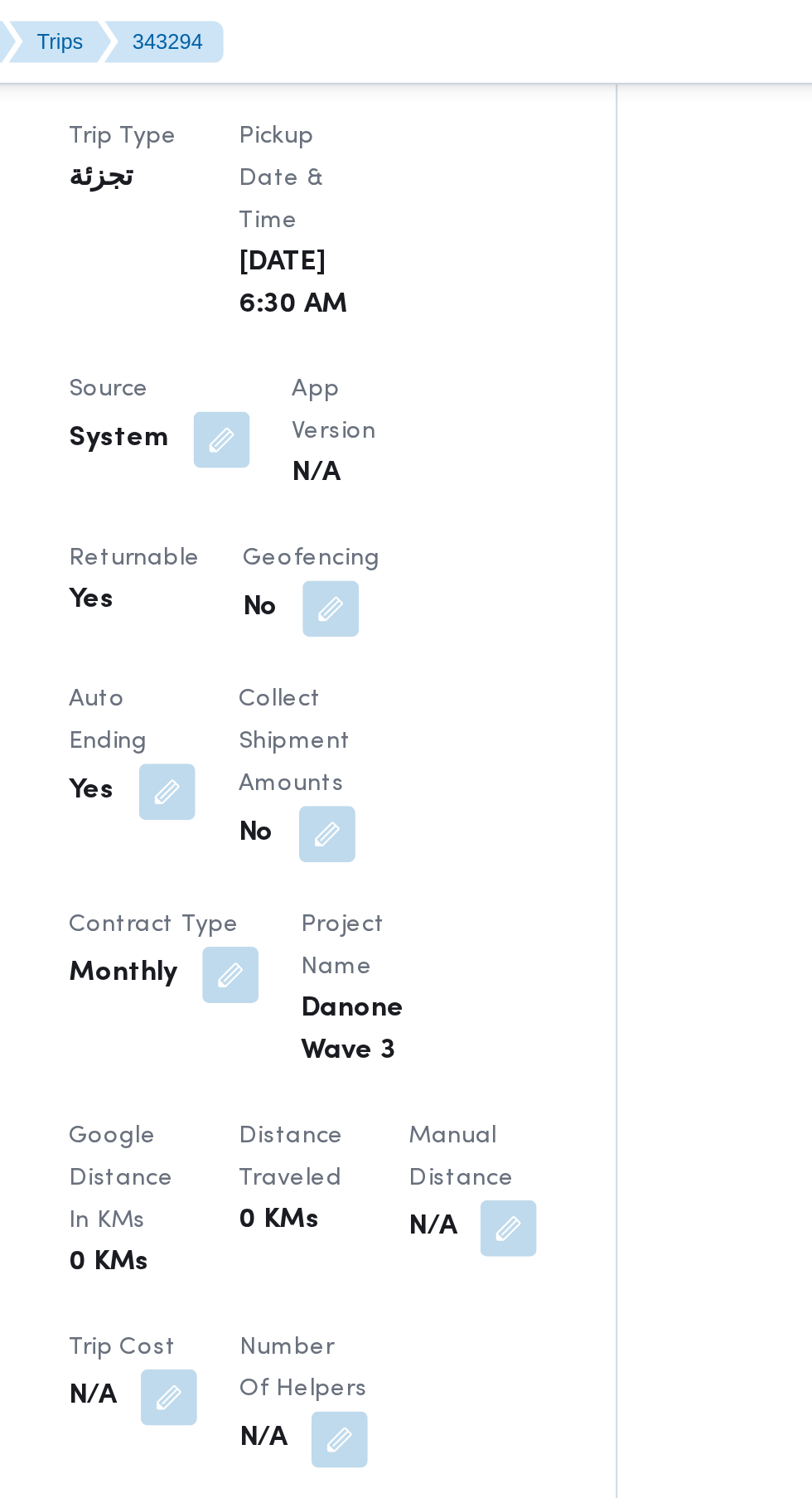
click at [361, 216] on button "button" at bounding box center [353, 208] width 27 height 27
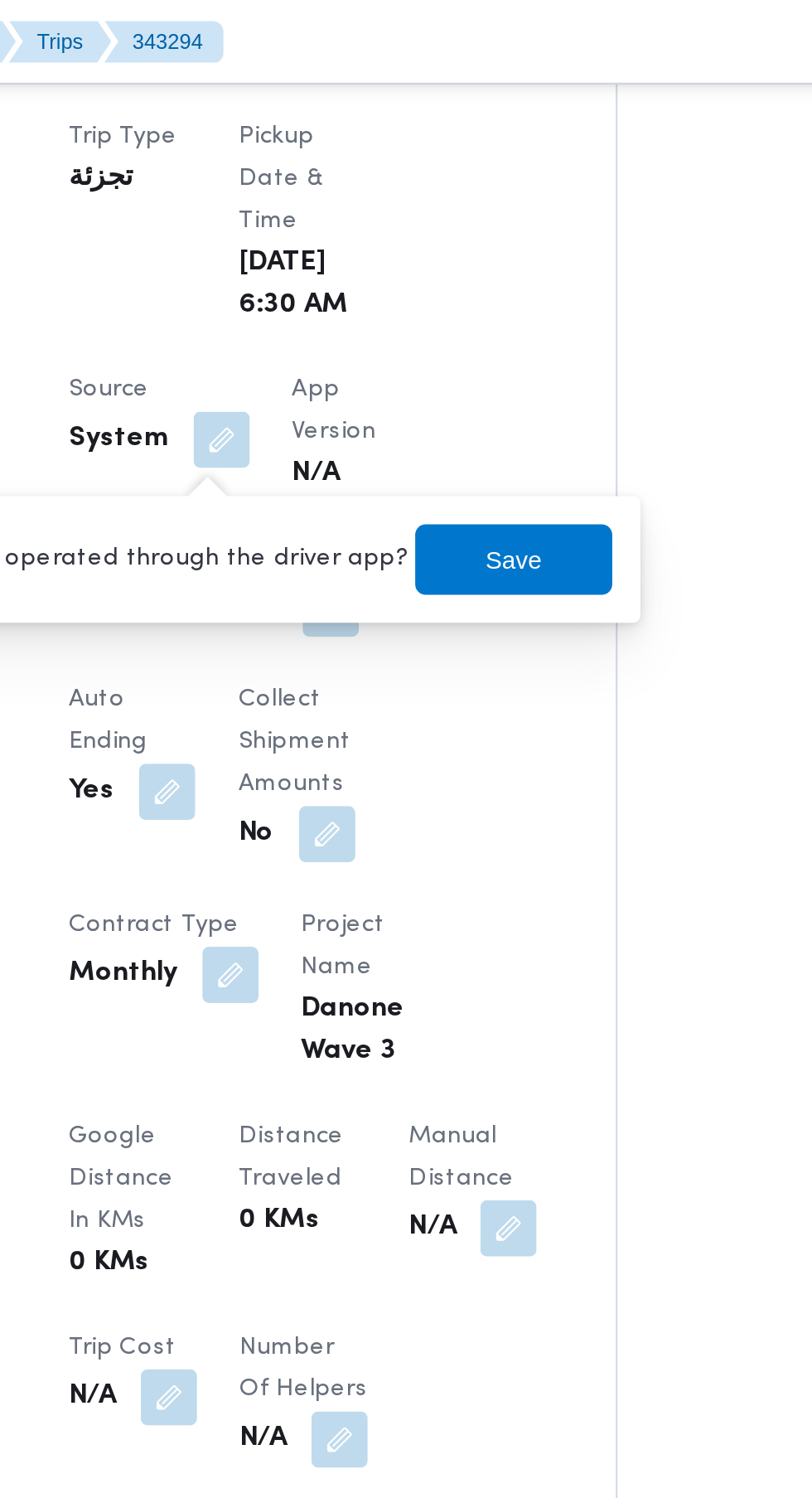
click at [363, 262] on label "Is the trip operated through the driver app?" at bounding box center [308, 264] width 267 height 20
checkbox input "false"
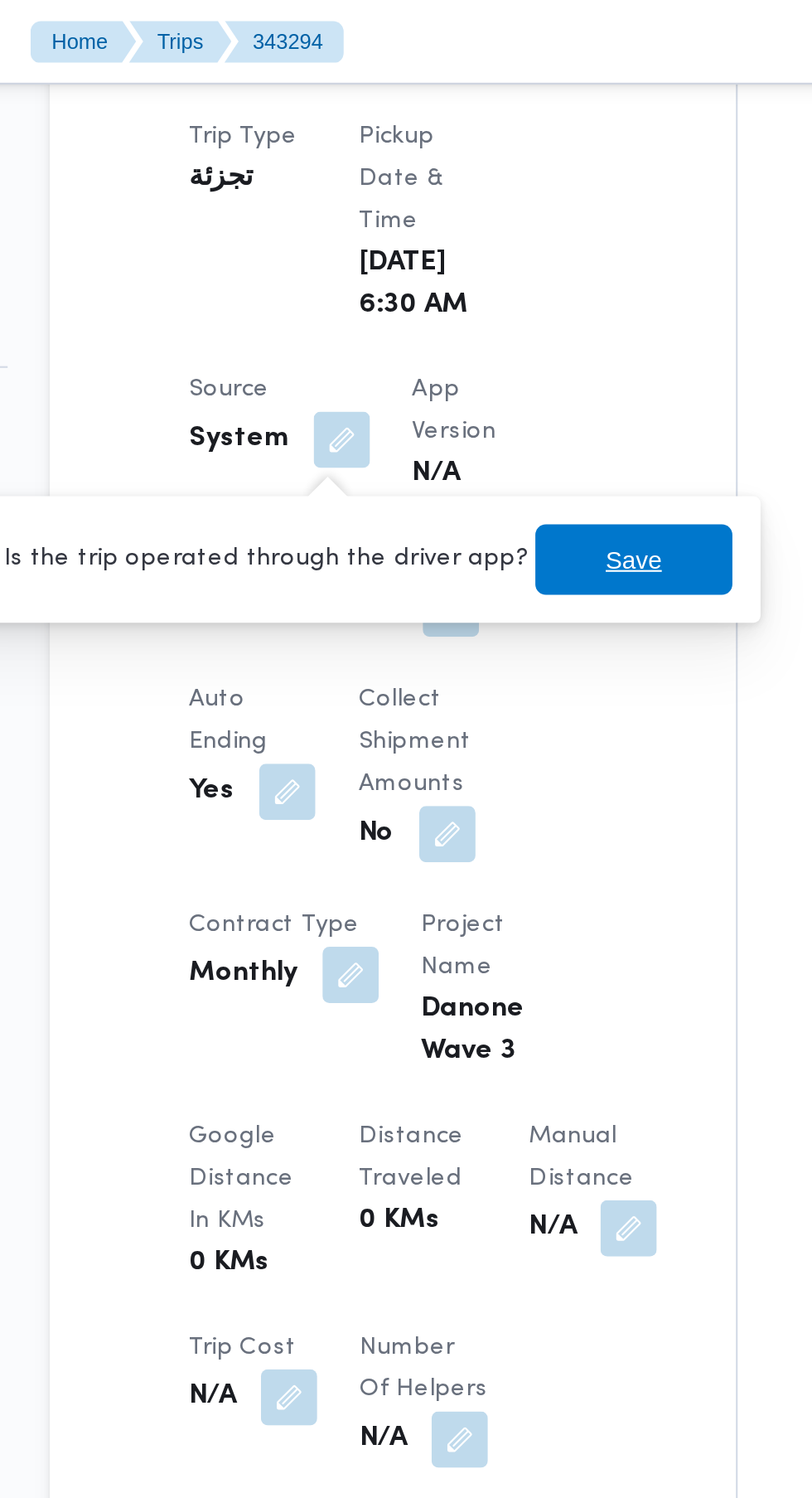
click at [479, 261] on span "Save" at bounding box center [491, 264] width 27 height 20
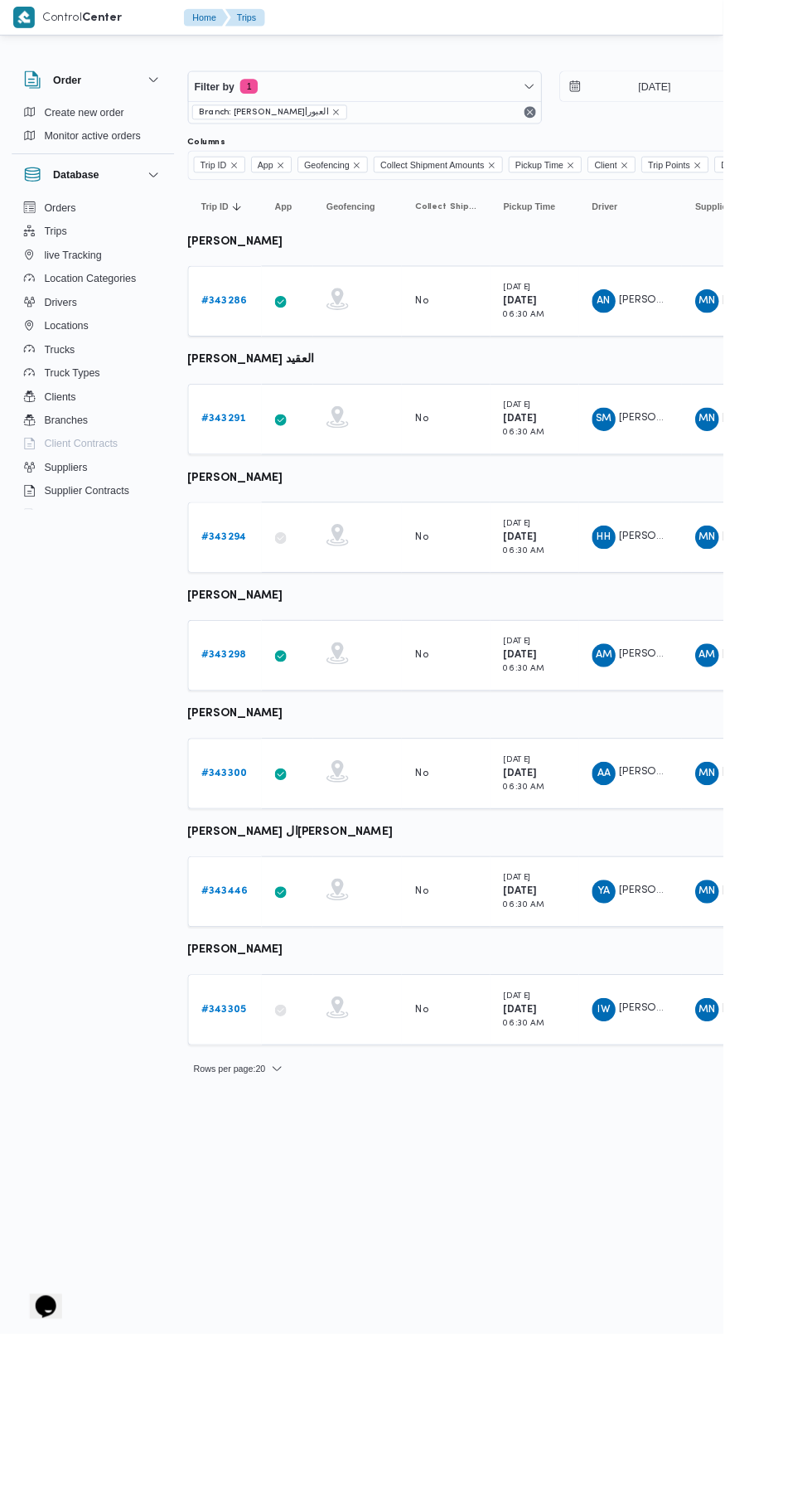
scroll to position [0, 4]
click at [256, 470] on b "# 343291" at bounding box center [252, 470] width 49 height 11
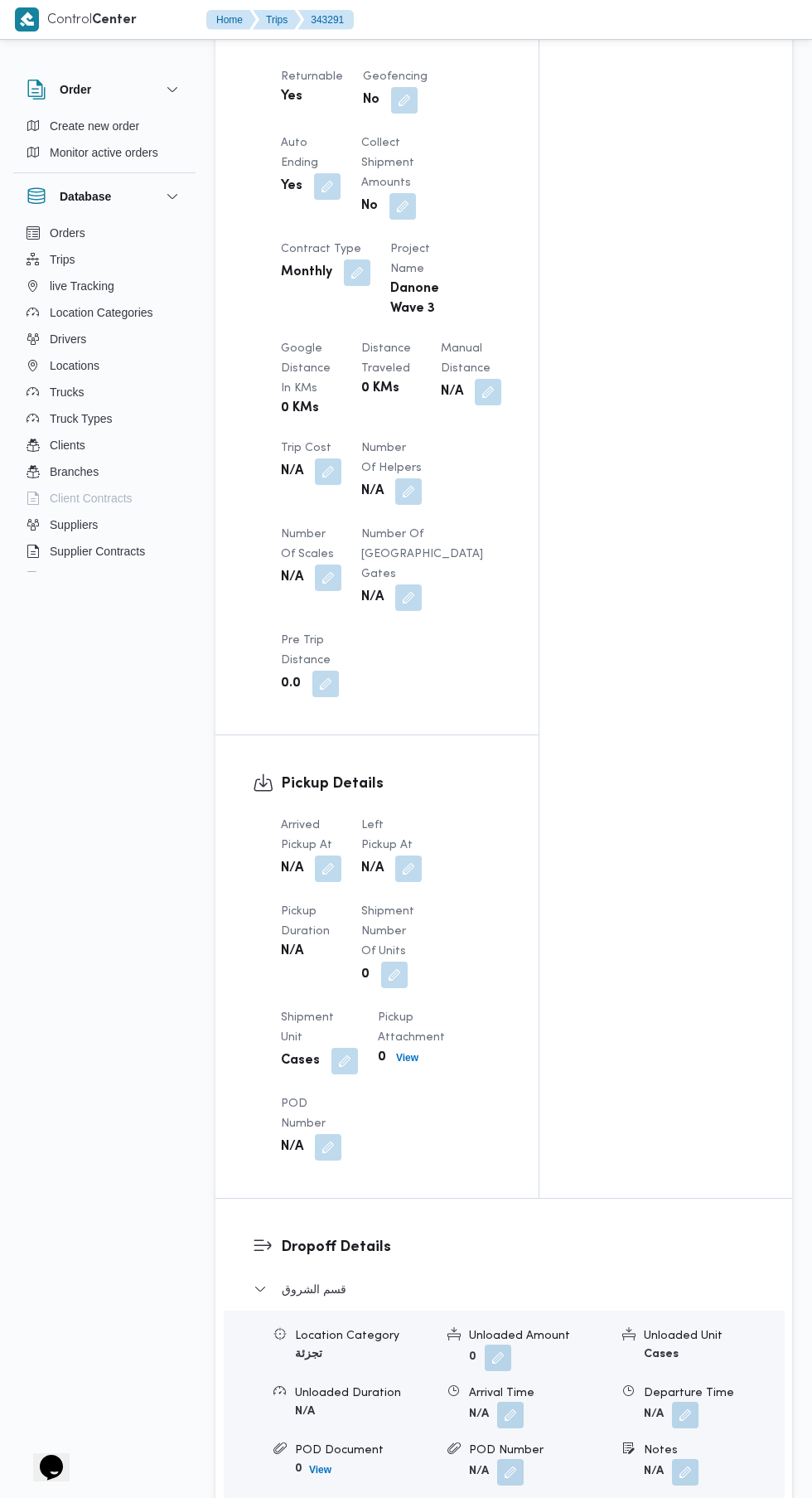
scroll to position [1062, 0]
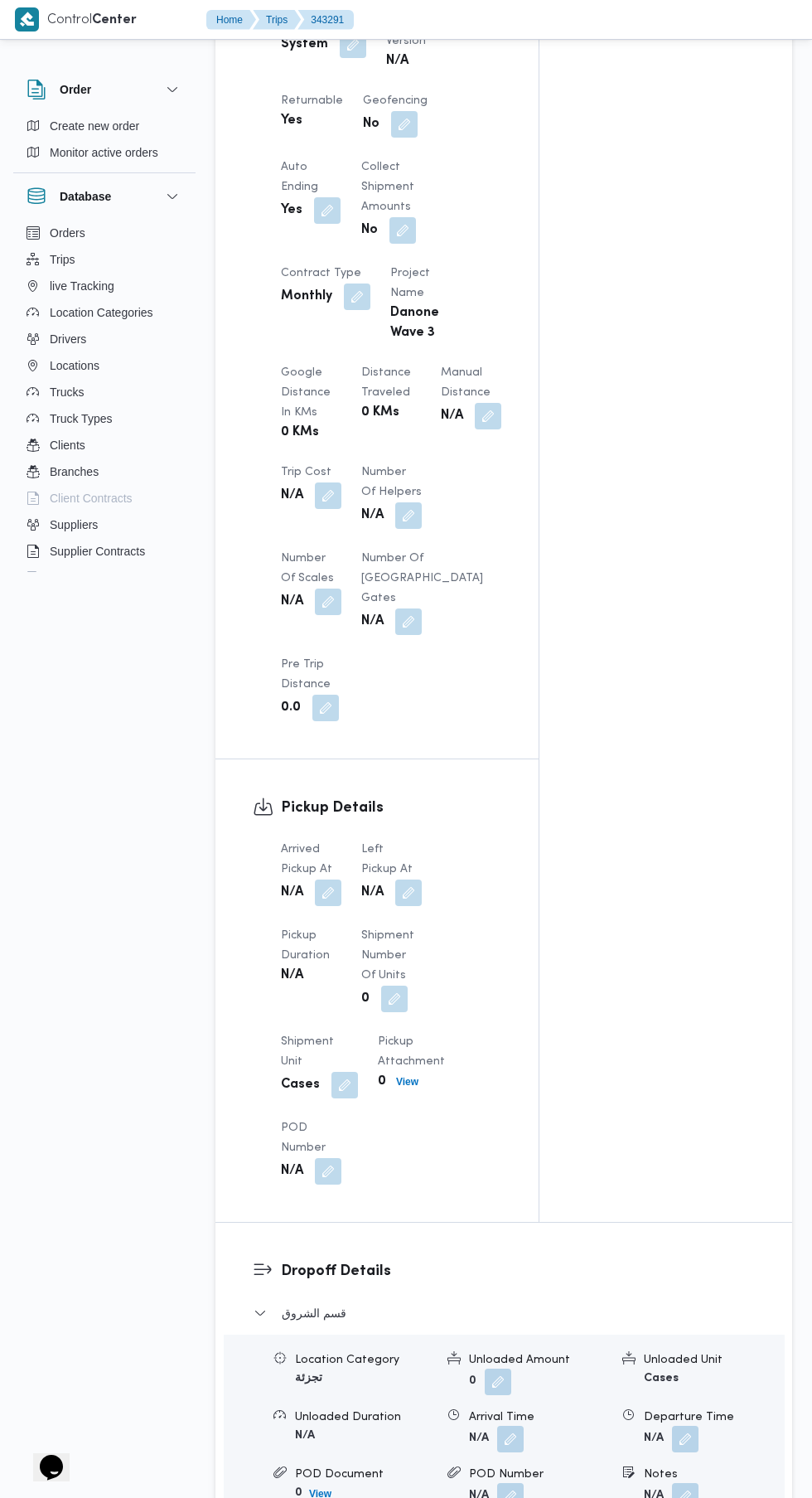
click at [328, 887] on button "button" at bounding box center [329, 893] width 27 height 27
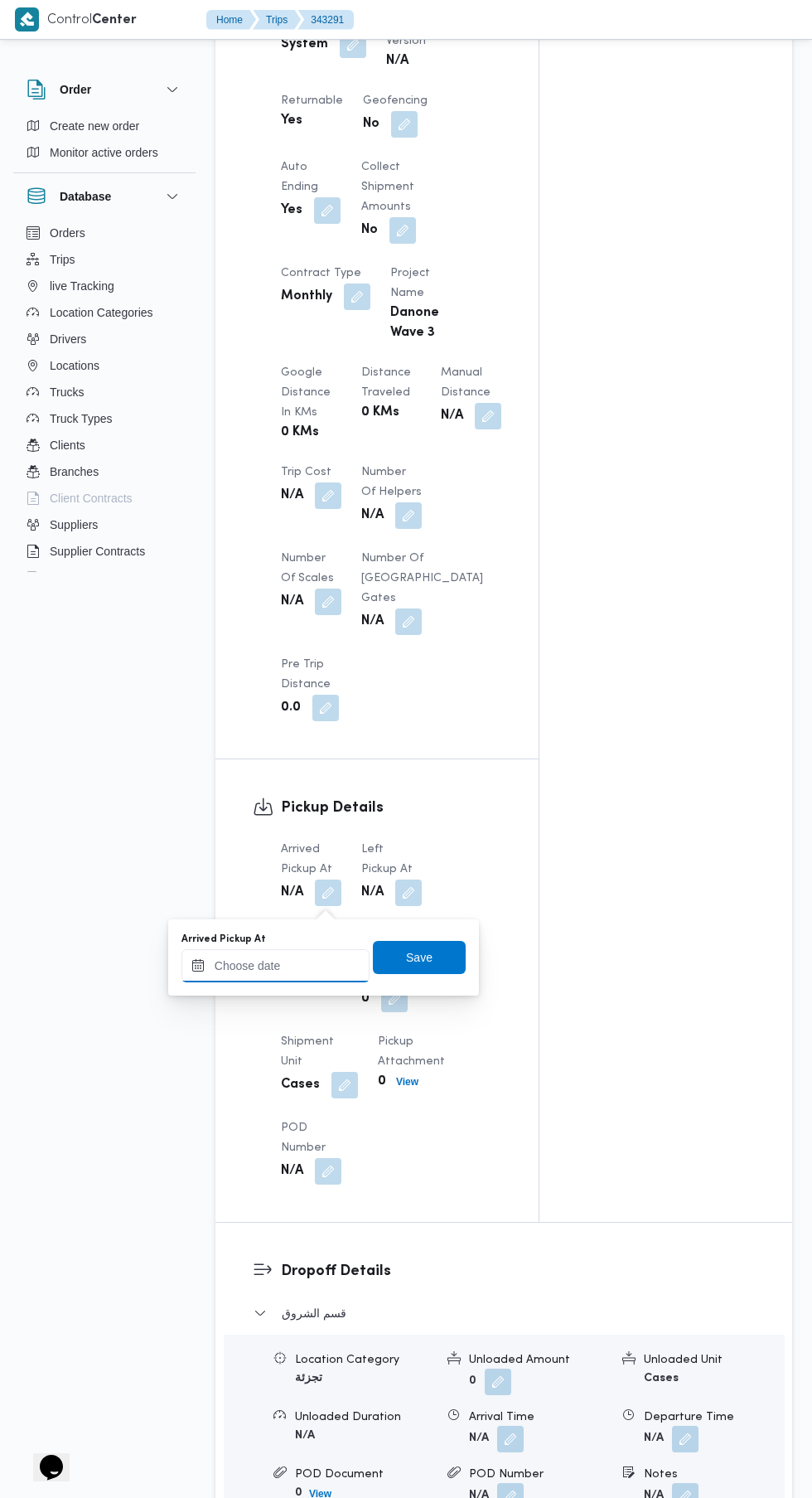
click at [303, 960] on input "Arrived Pickup At" at bounding box center [275, 965] width 188 height 33
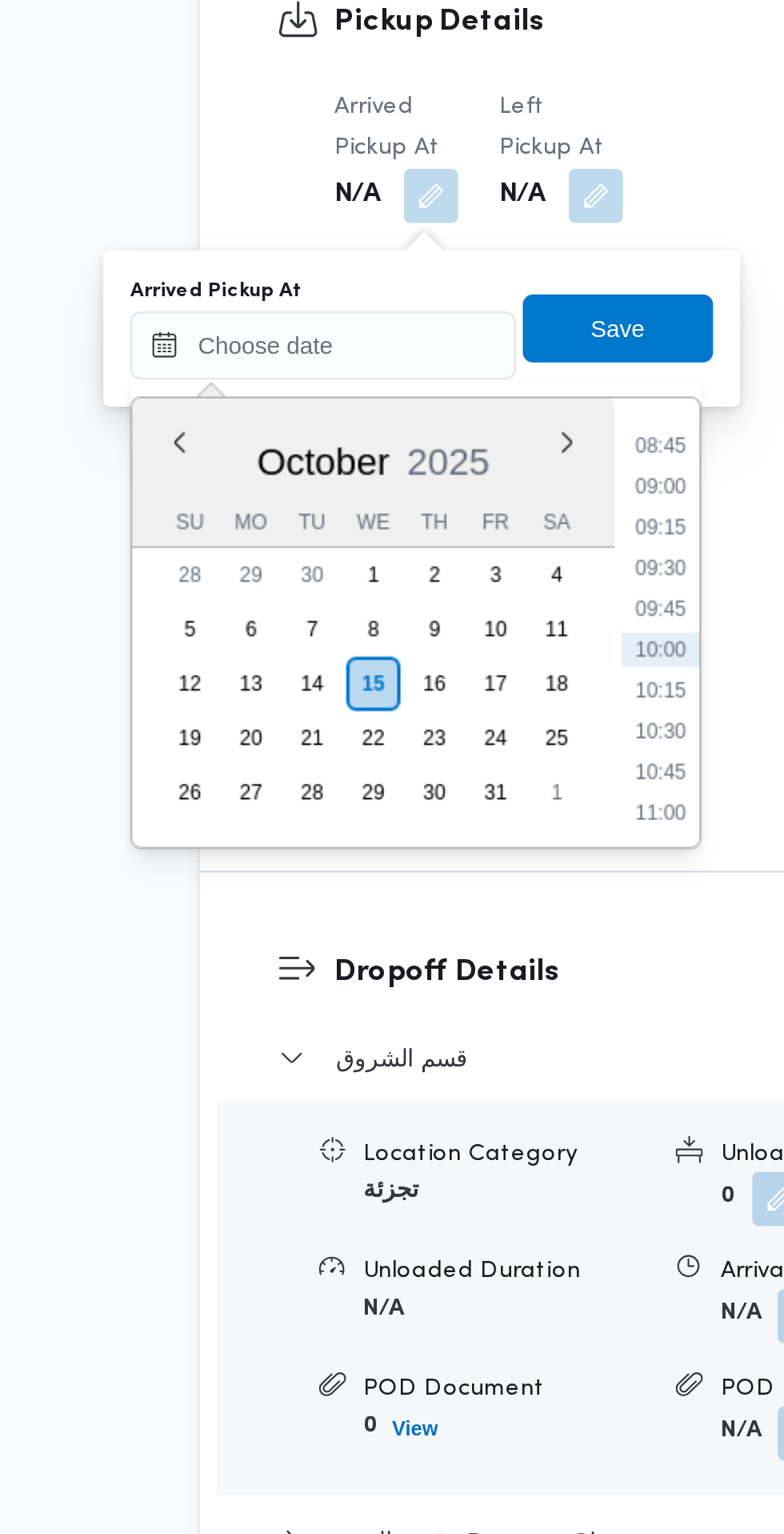
click at [432, 978] on li "08:45" at bounding box center [425, 979] width 37 height 16
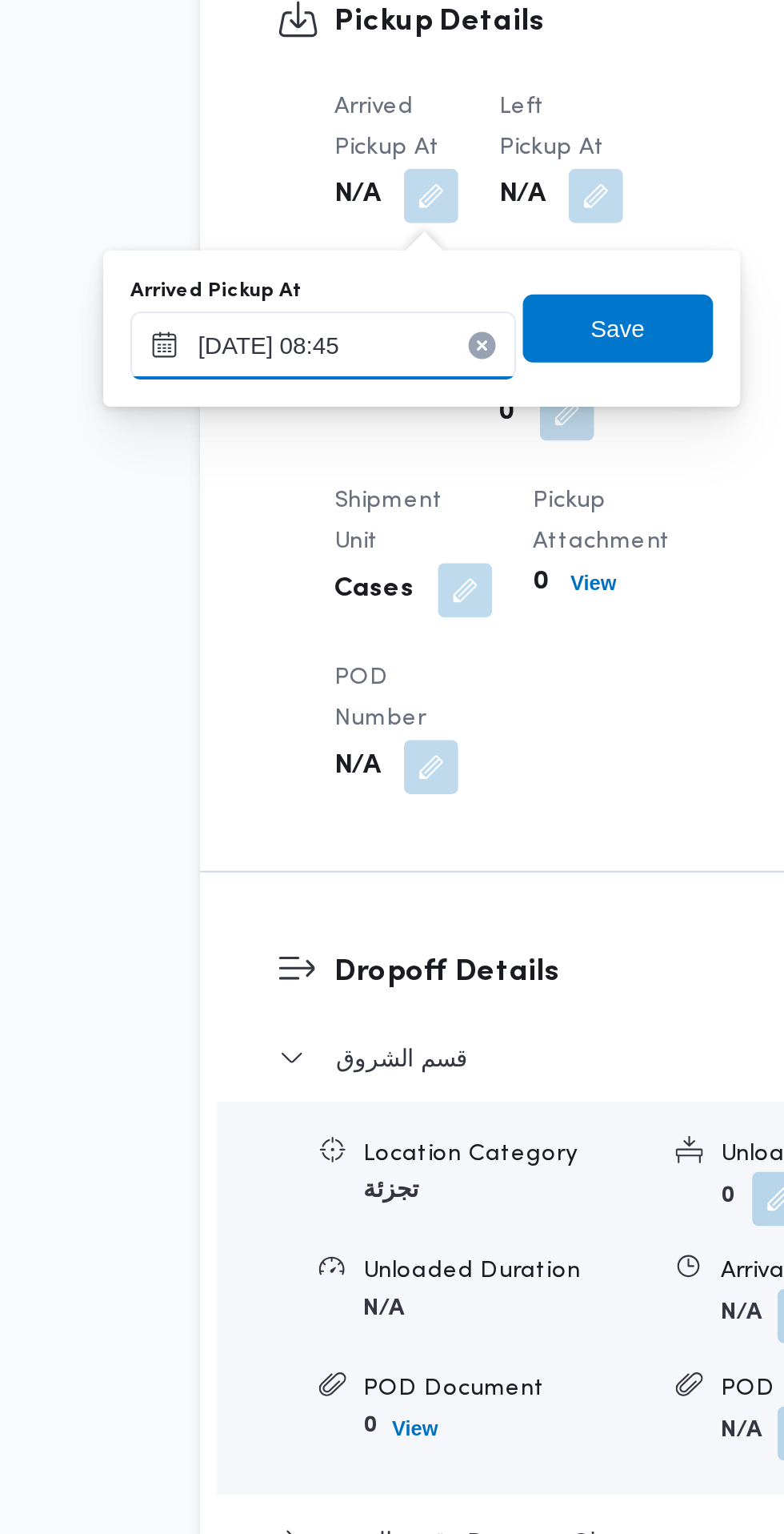
click at [306, 932] on input "[DATE] 08:45" at bounding box center [266, 932] width 181 height 32
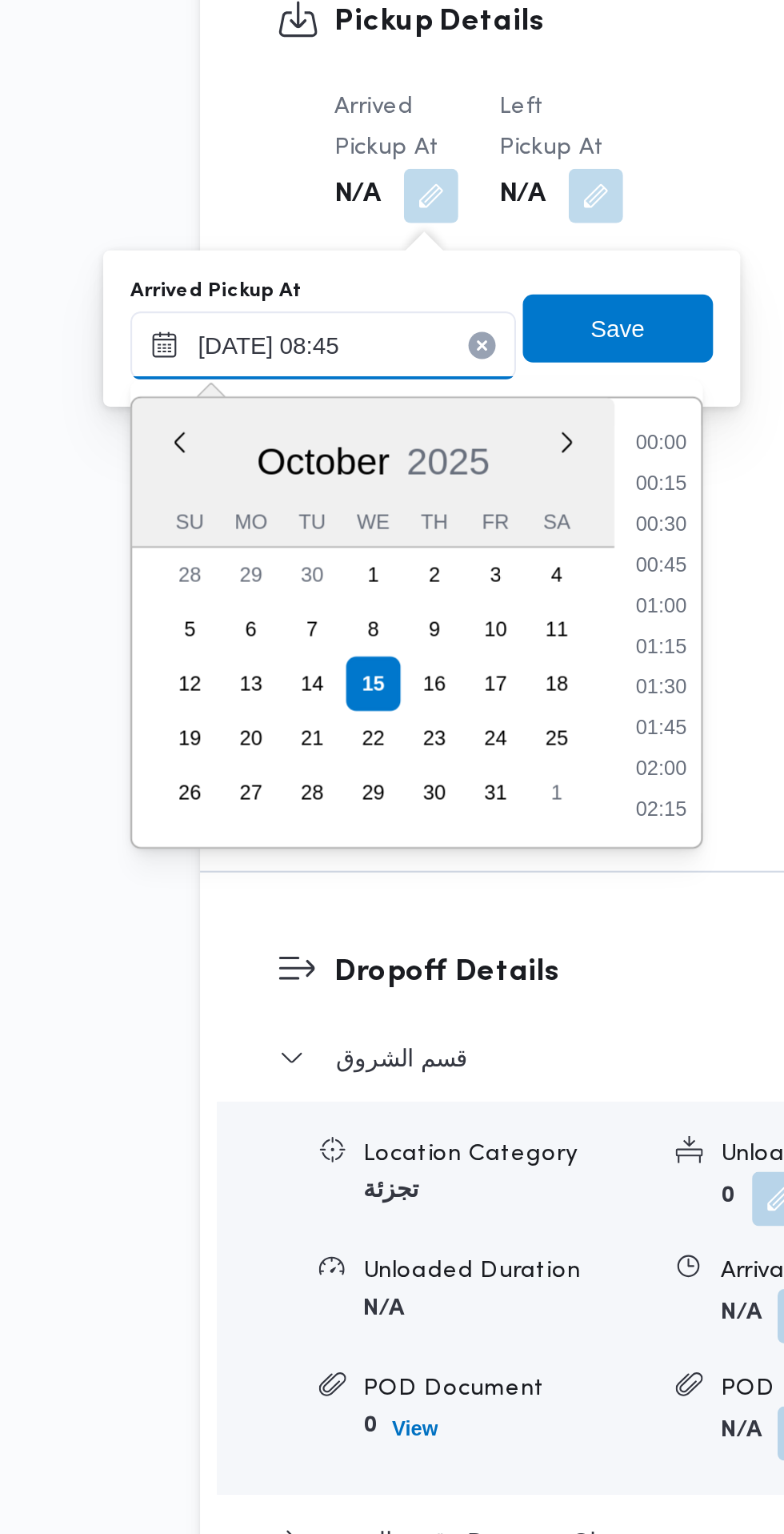
scroll to position [574, 0]
click at [439, 978] on li "07:30" at bounding box center [425, 979] width 37 height 16
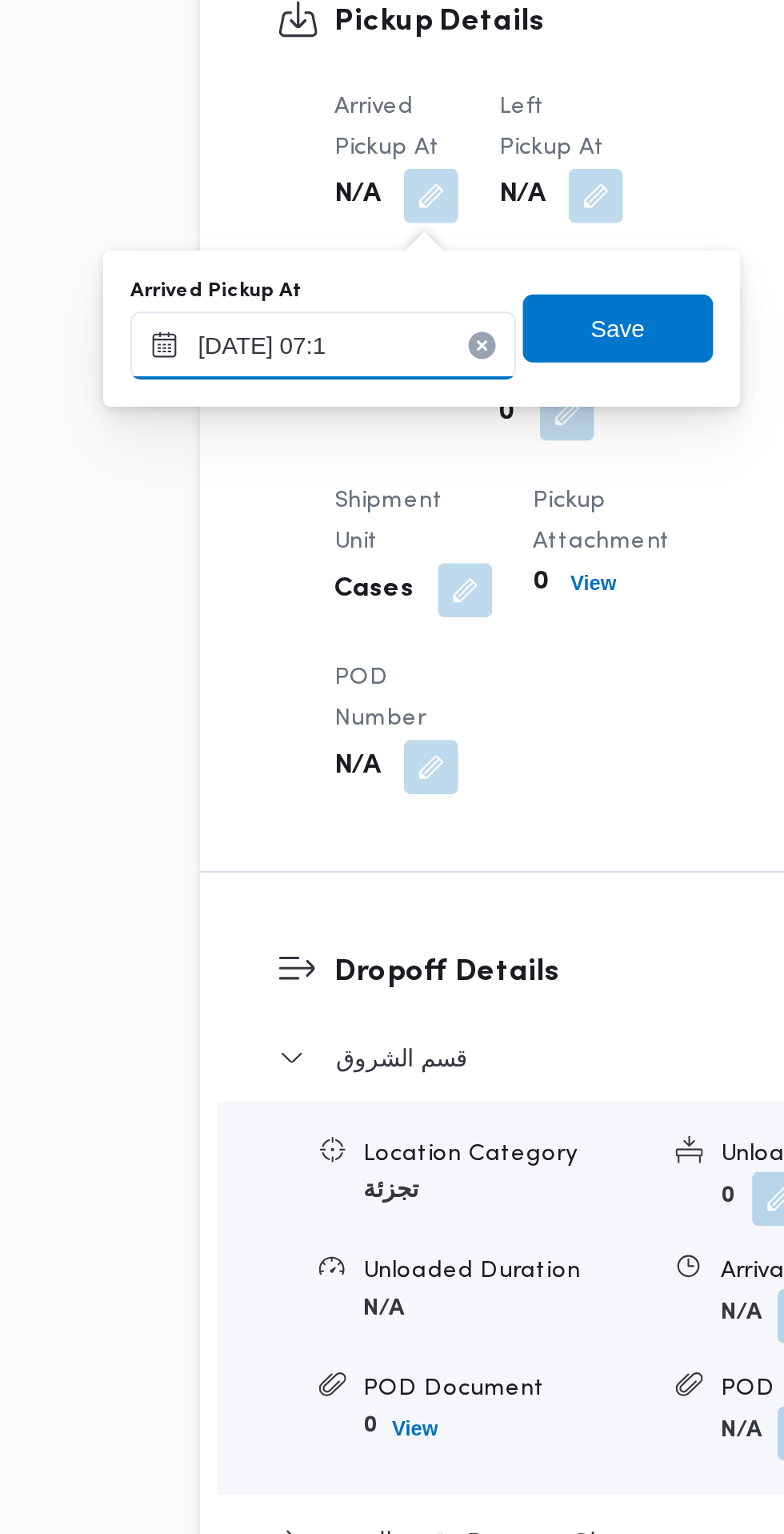
type input "[DATE] 07:19"
click at [433, 929] on span "Save" at bounding box center [405, 924] width 89 height 32
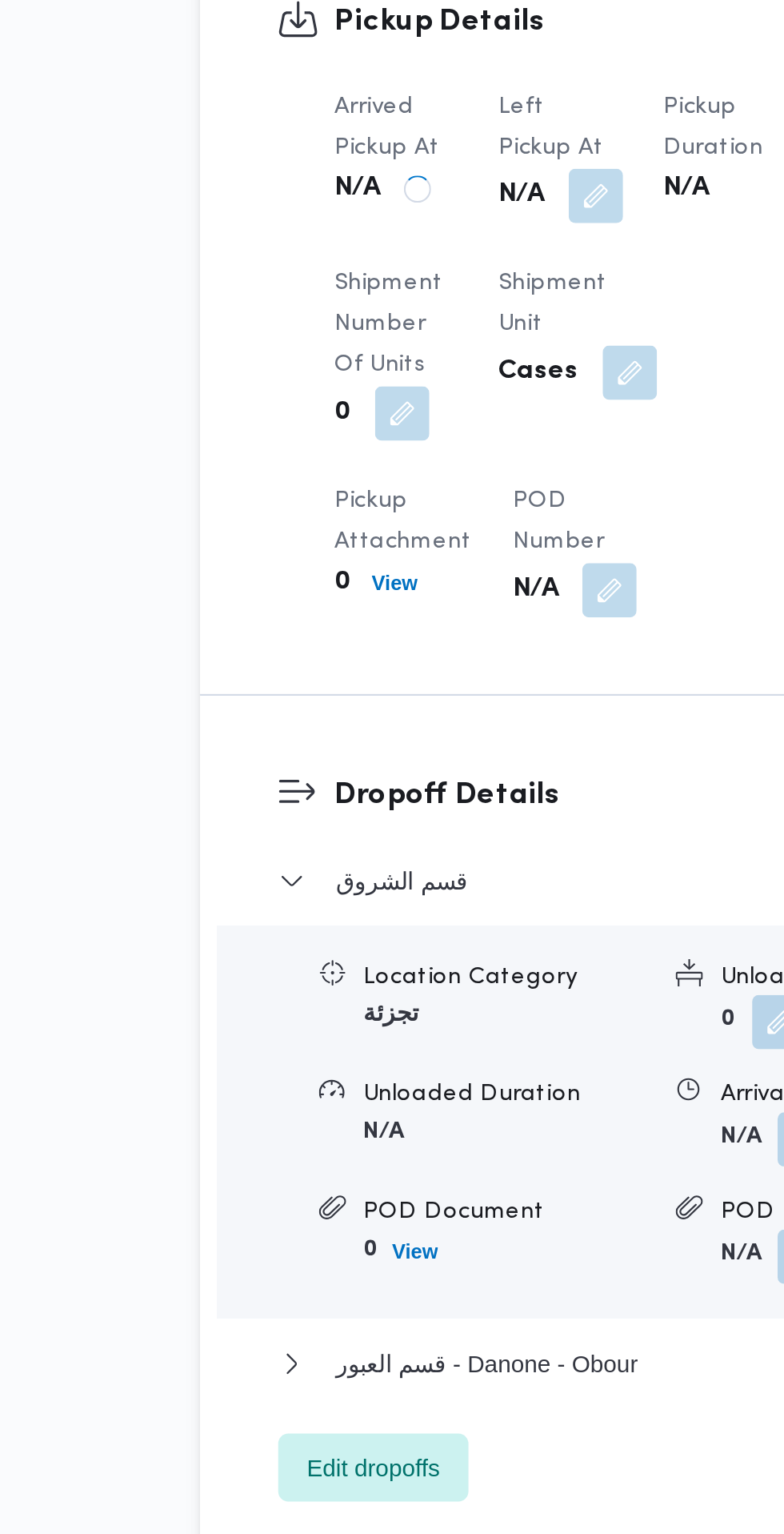
scroll to position [1029, 0]
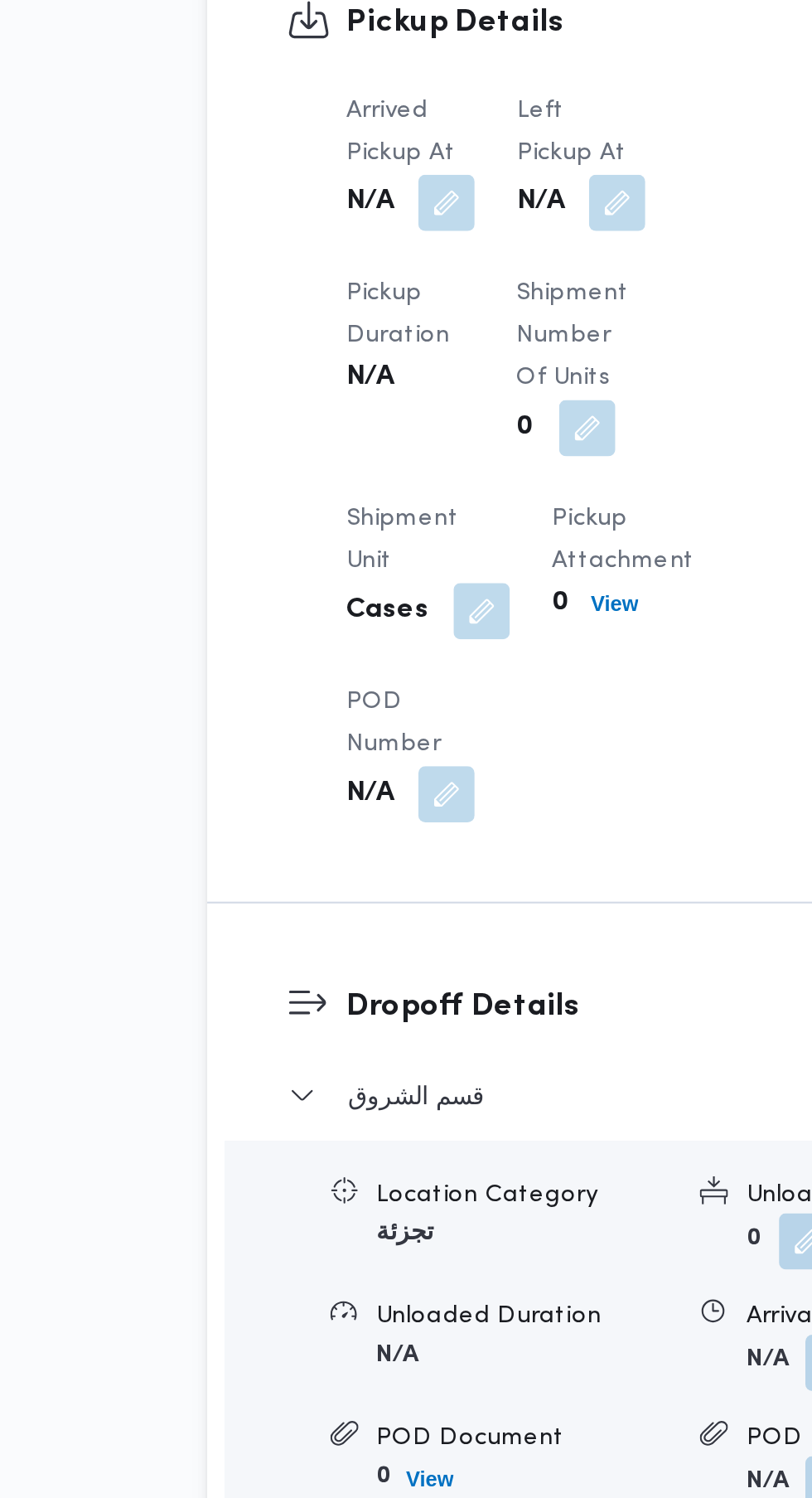
click at [422, 895] on button "button" at bounding box center [409, 888] width 27 height 27
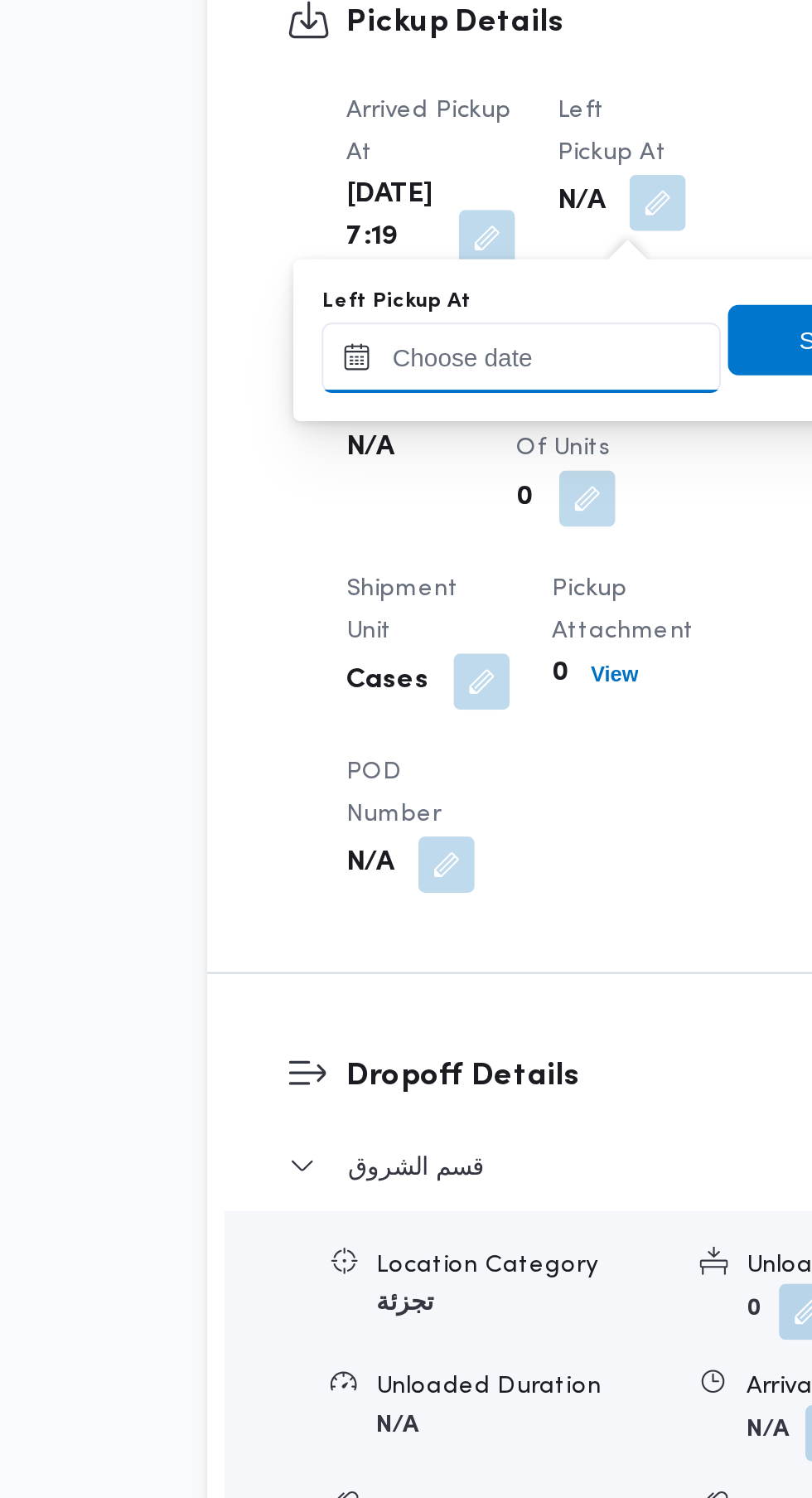
click at [377, 955] on input "Left Pickup At" at bounding box center [363, 960] width 188 height 33
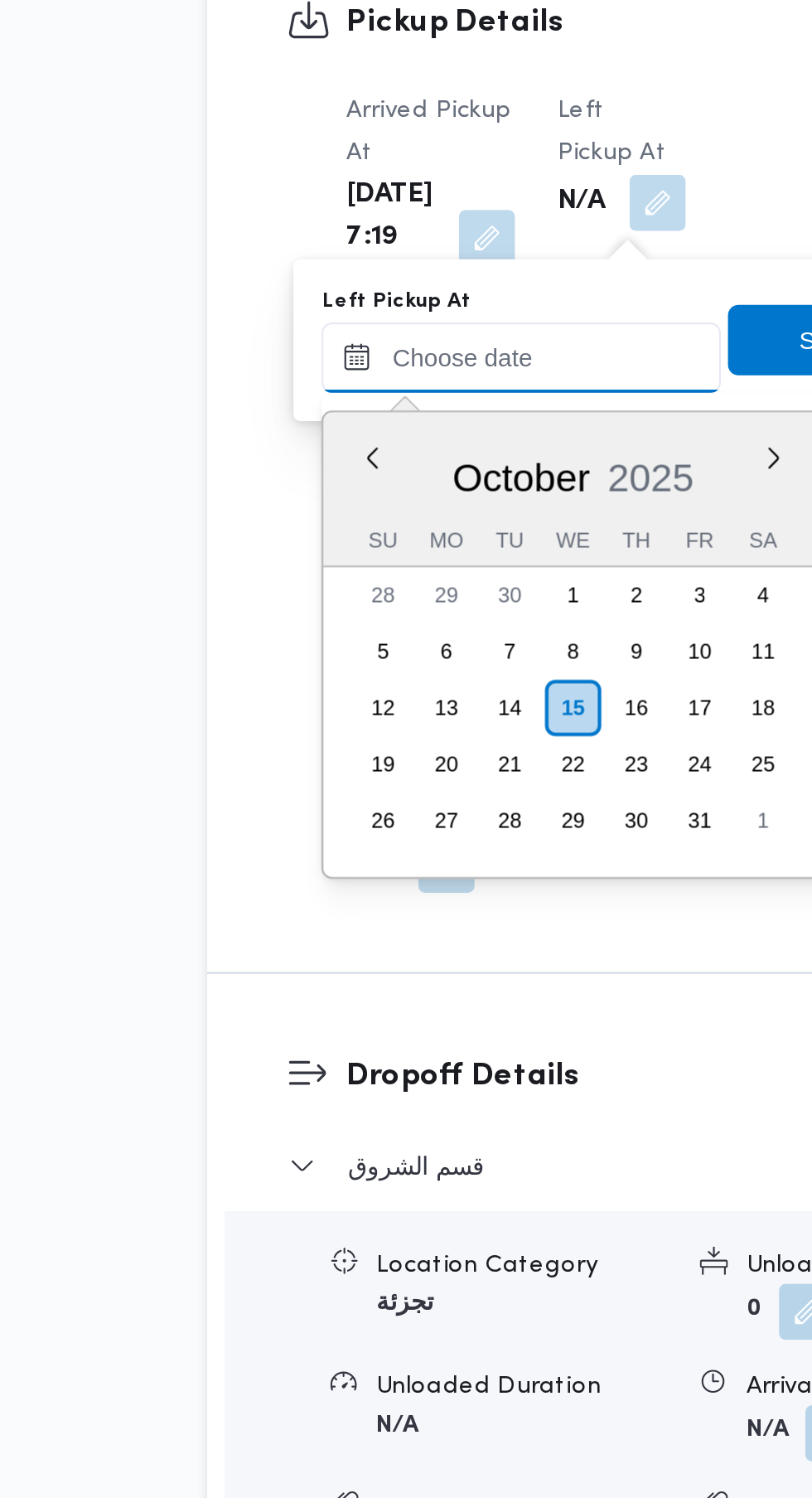
scroll to position [695, 0]
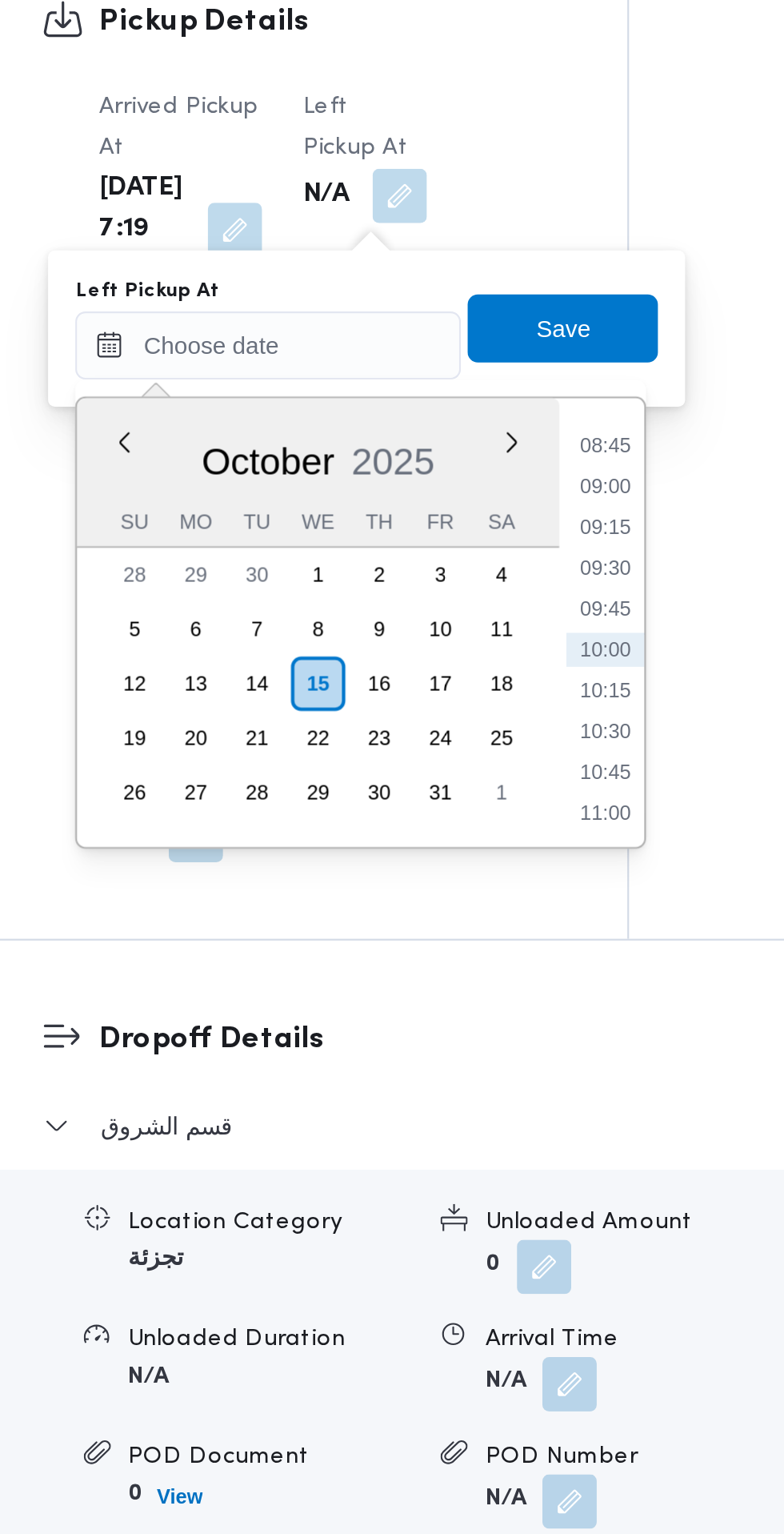
click at [513, 976] on li "08:45" at bounding box center [510, 975] width 37 height 16
type input "[DATE] 08:45"
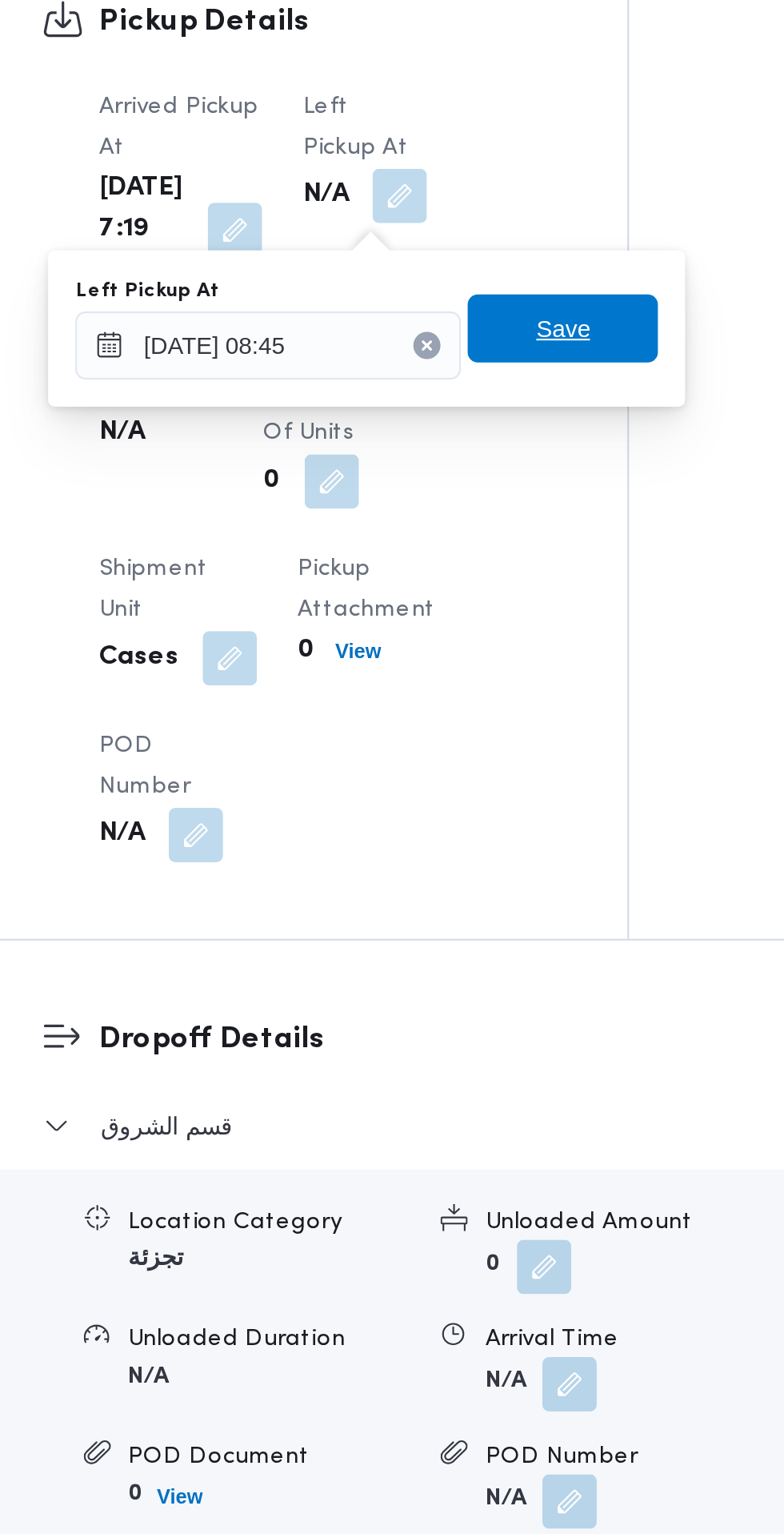
click at [520, 918] on span "Save" at bounding box center [490, 919] width 89 height 32
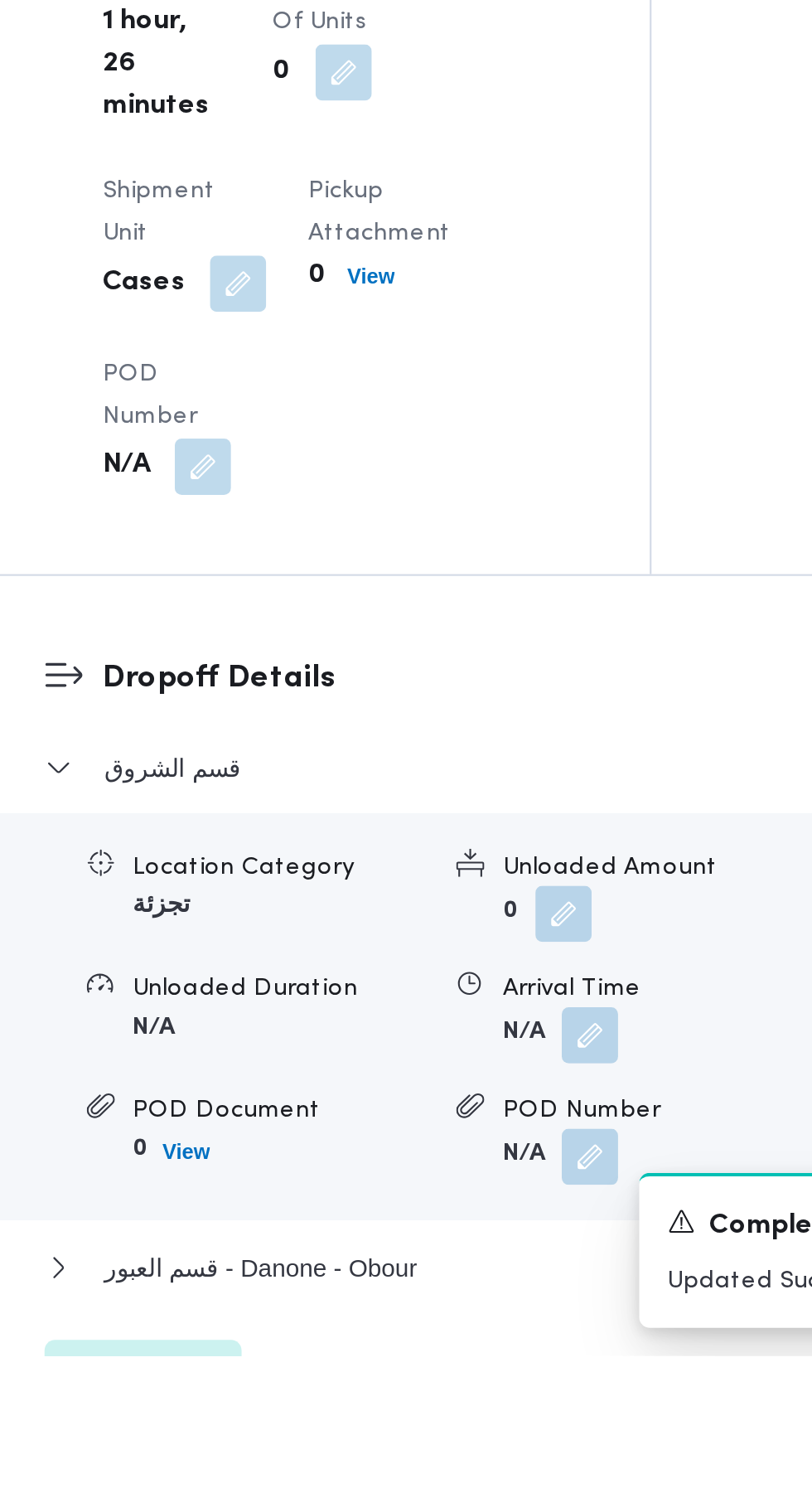
scroll to position [1202, 0]
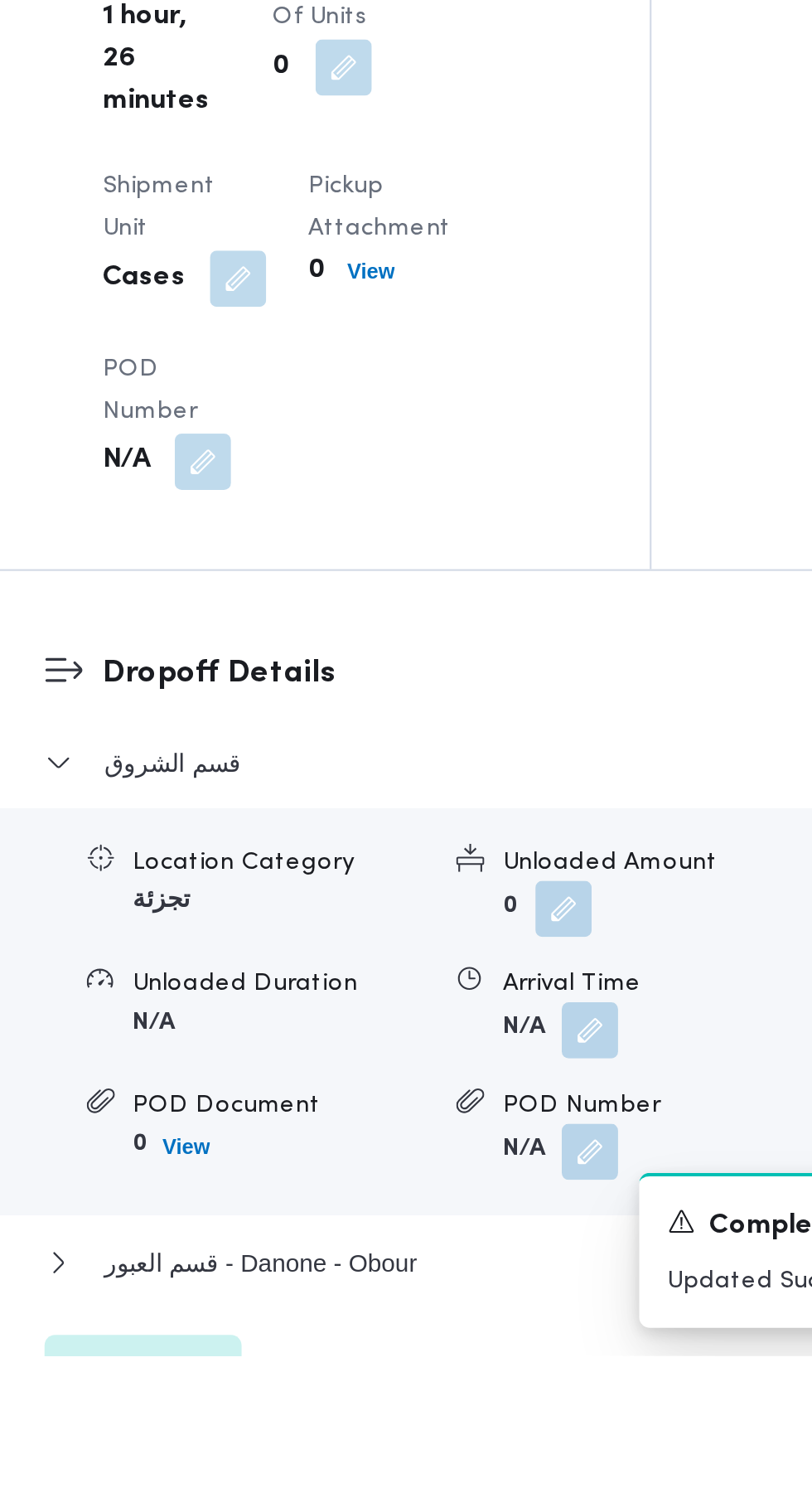
click at [514, 1358] on button "button" at bounding box center [511, 1345] width 27 height 27
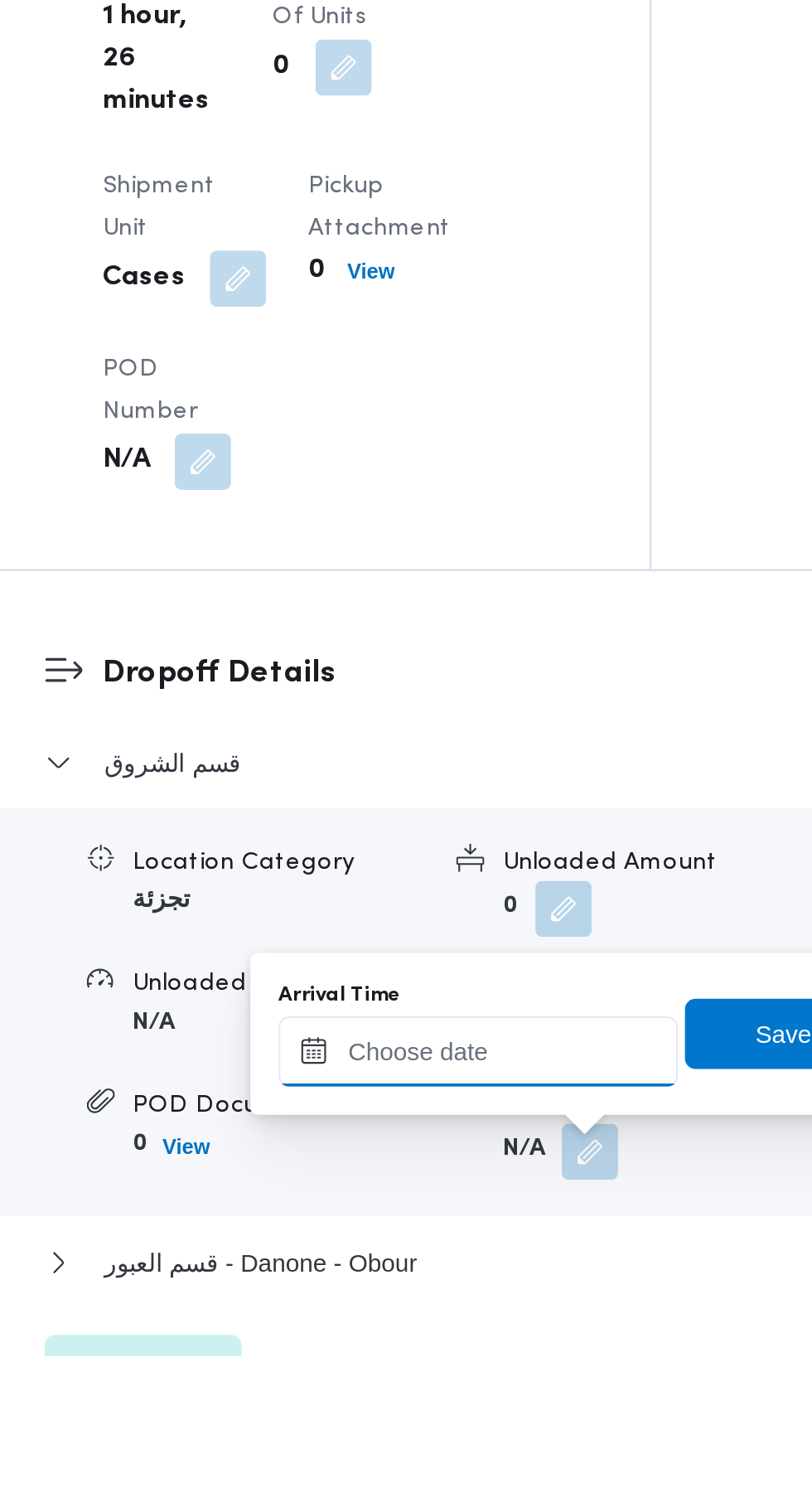
click at [471, 1355] on input "Arrival Time" at bounding box center [458, 1355] width 188 height 33
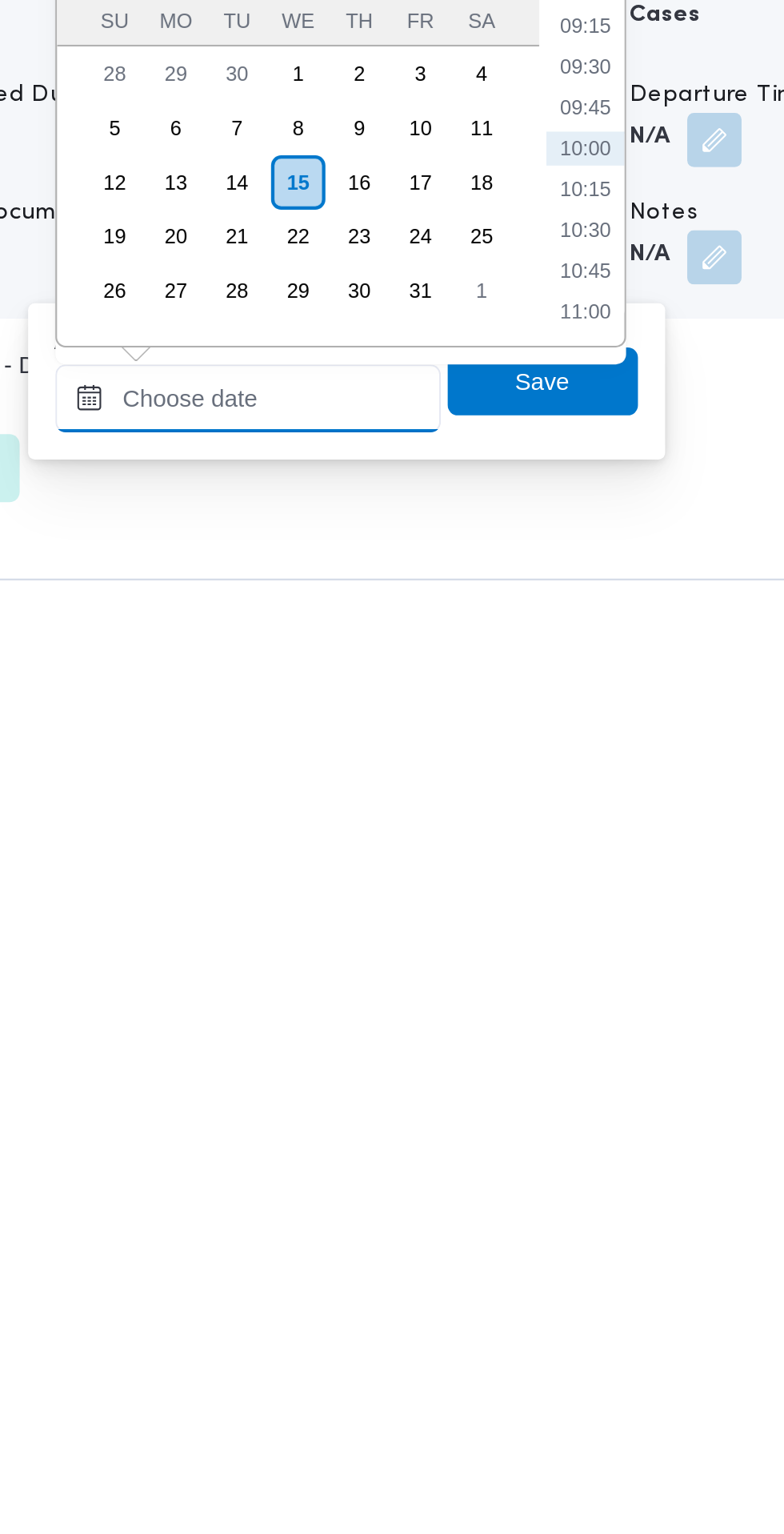
scroll to position [1240, 0]
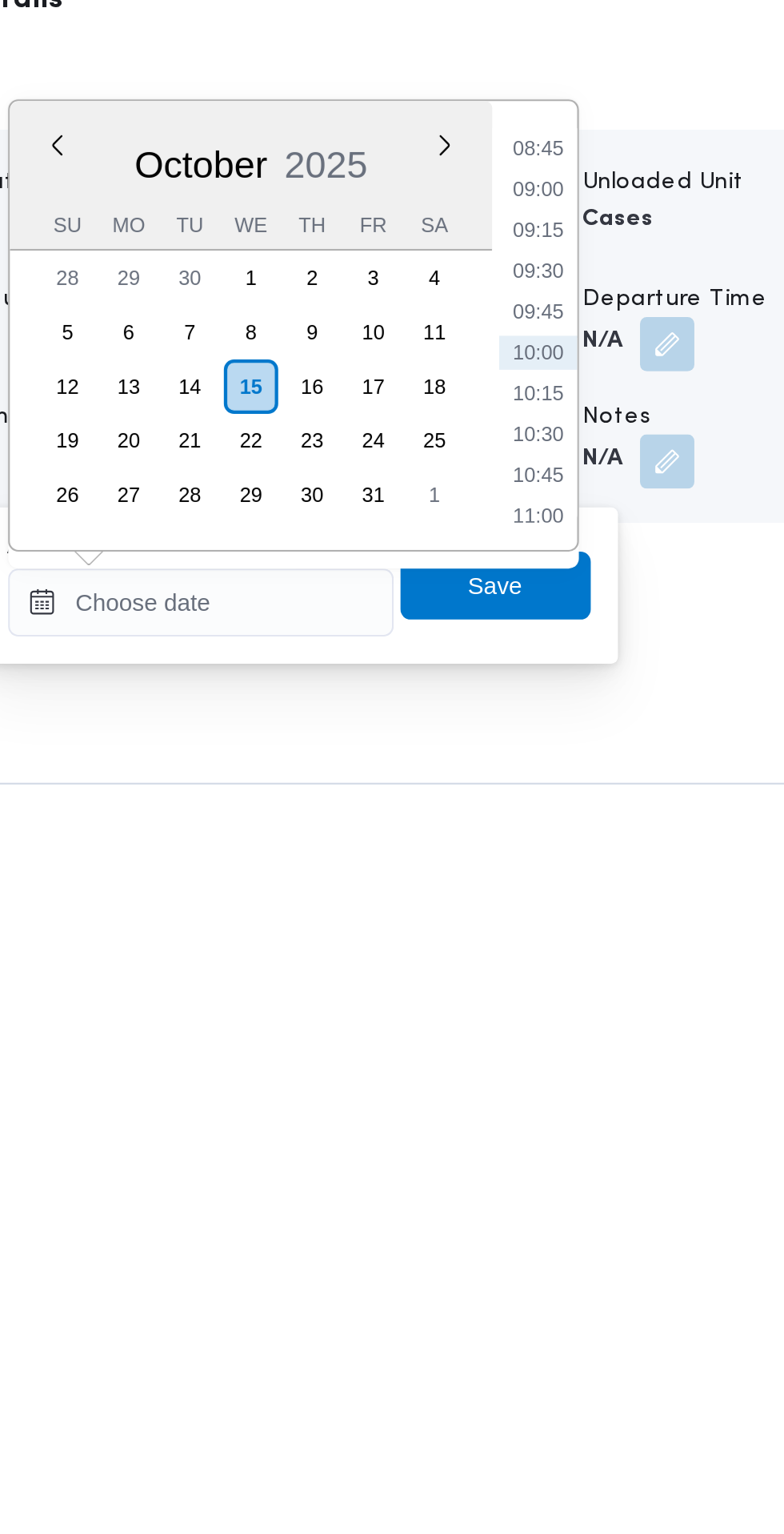
click at [597, 1150] on li "09:00" at bounding box center [601, 1146] width 37 height 16
type input "[DATE] 09:00"
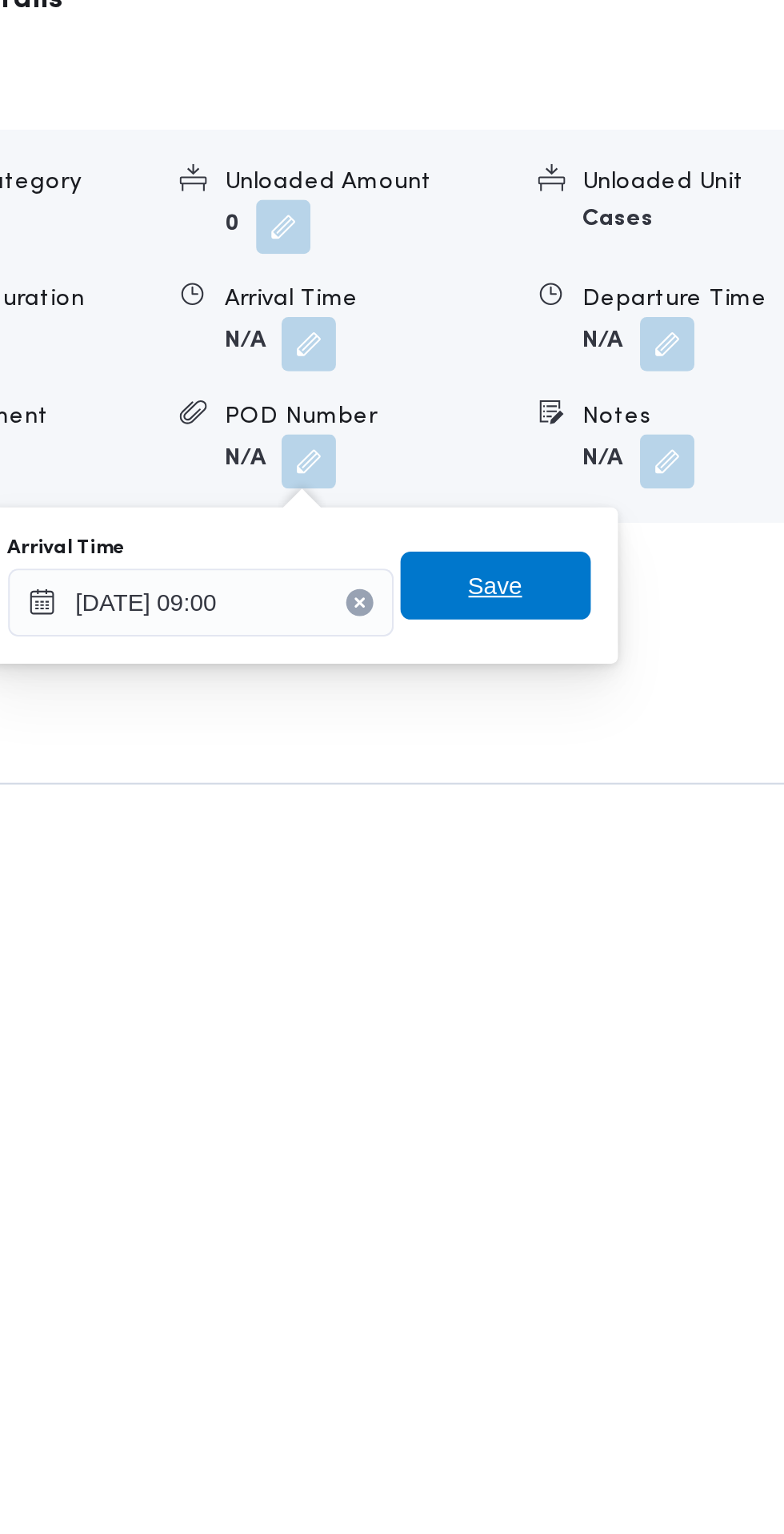
click at [600, 1323] on span "Save" at bounding box center [581, 1333] width 89 height 32
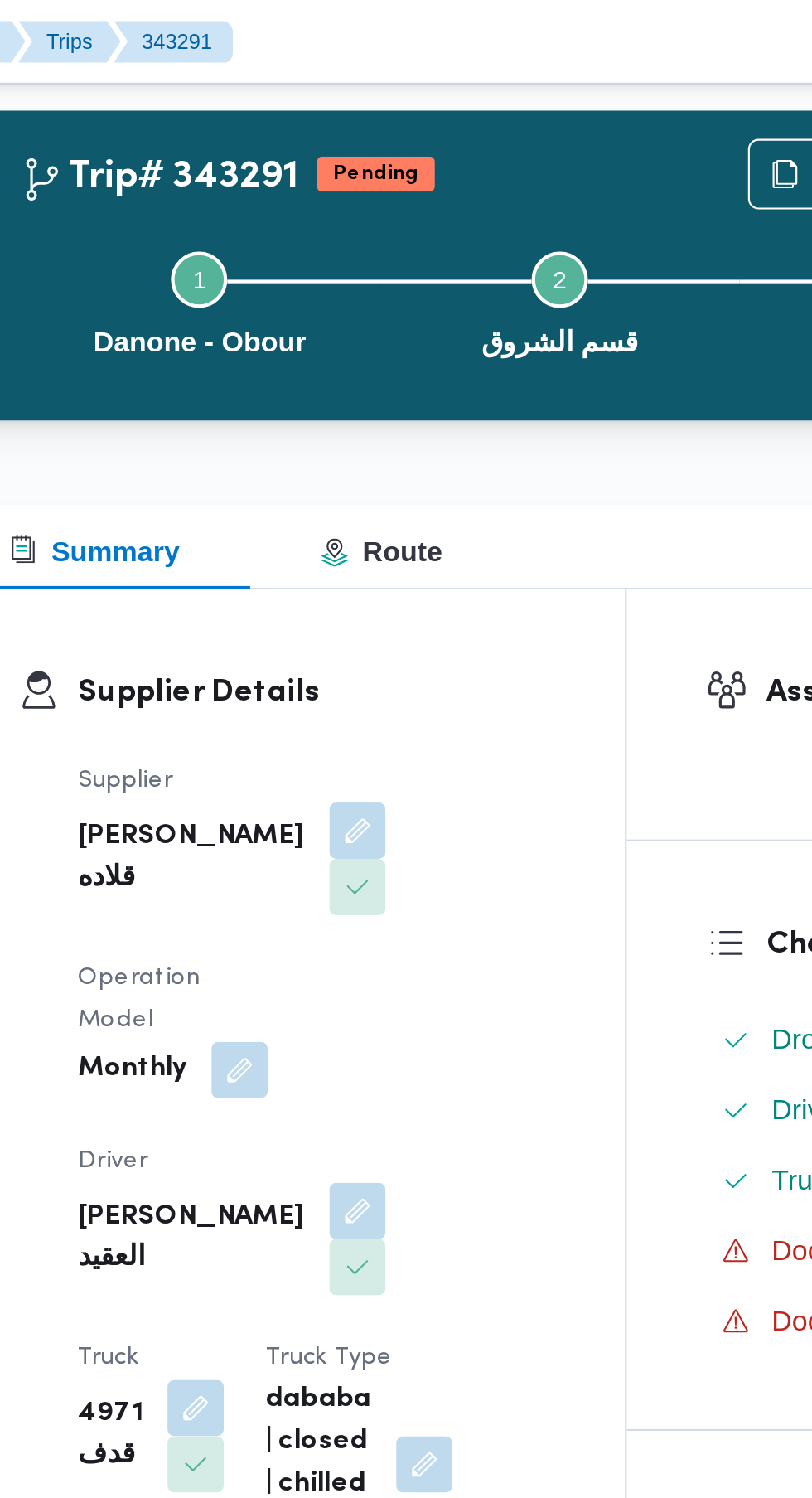
scroll to position [0, 0]
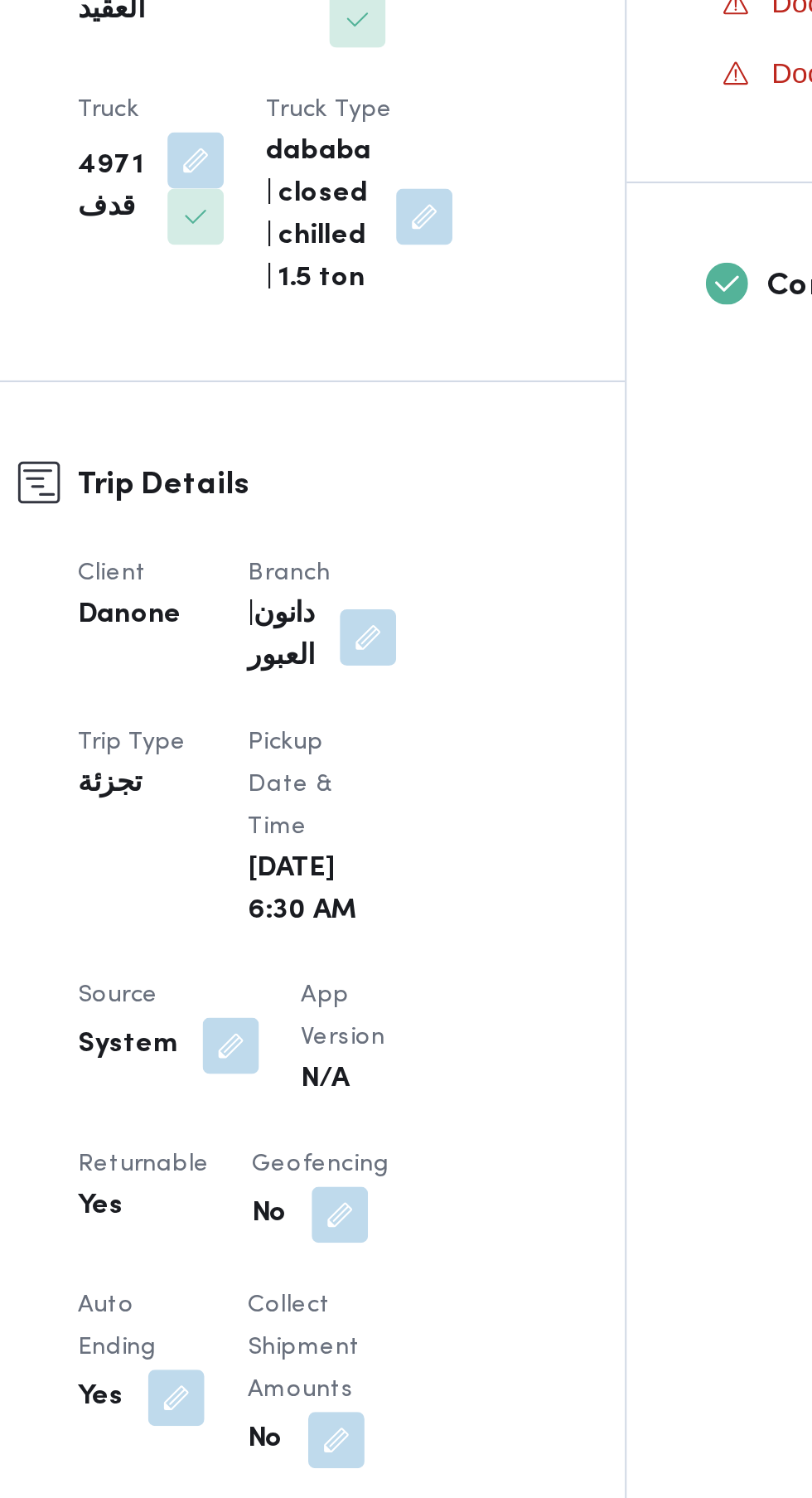
click at [353, 1119] on button "button" at bounding box center [353, 1106] width 27 height 27
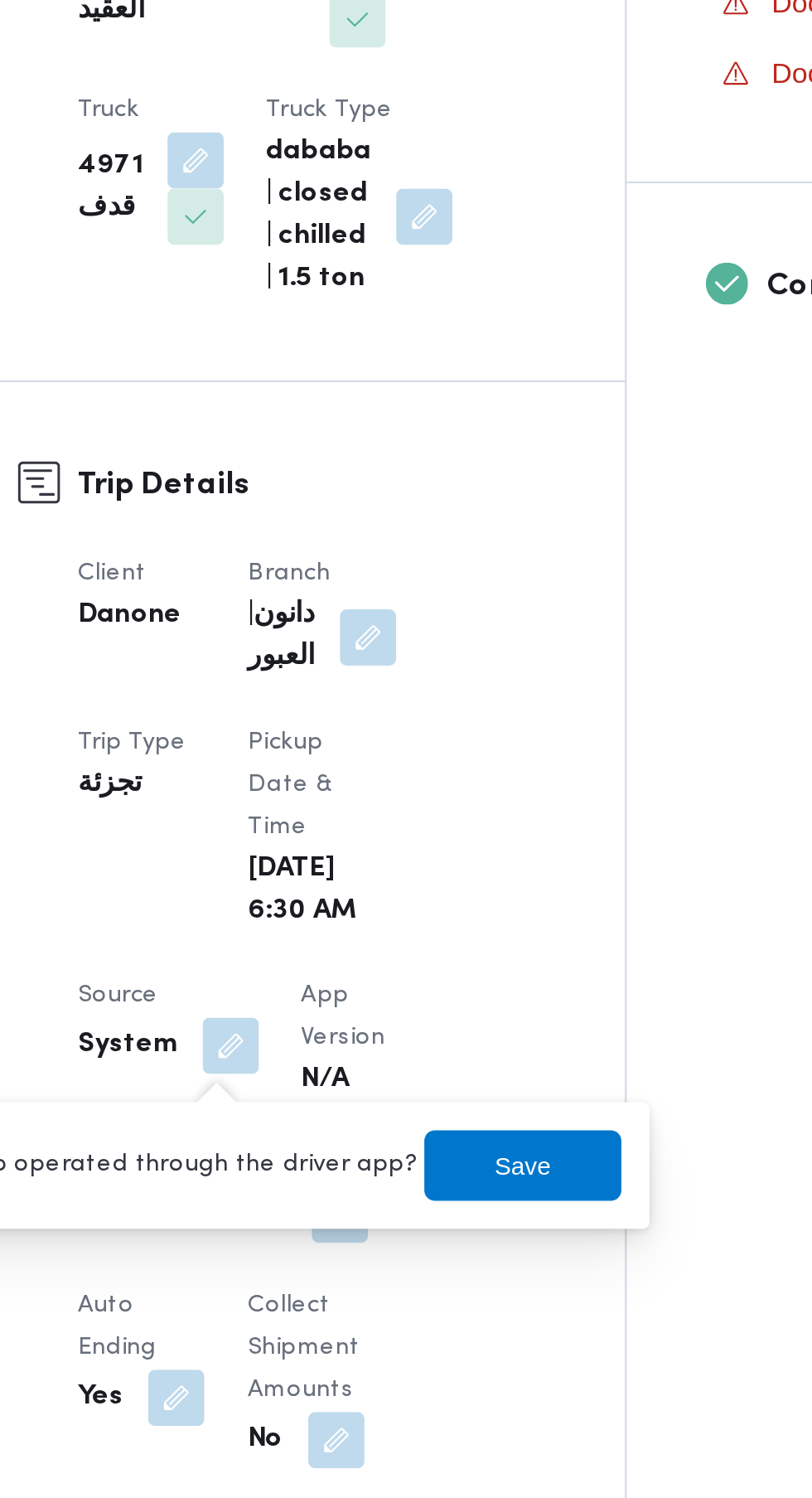
click at [367, 1162] on label "Is the trip operated through the driver app?" at bounding box center [308, 1162] width 267 height 20
checkbox input "false"
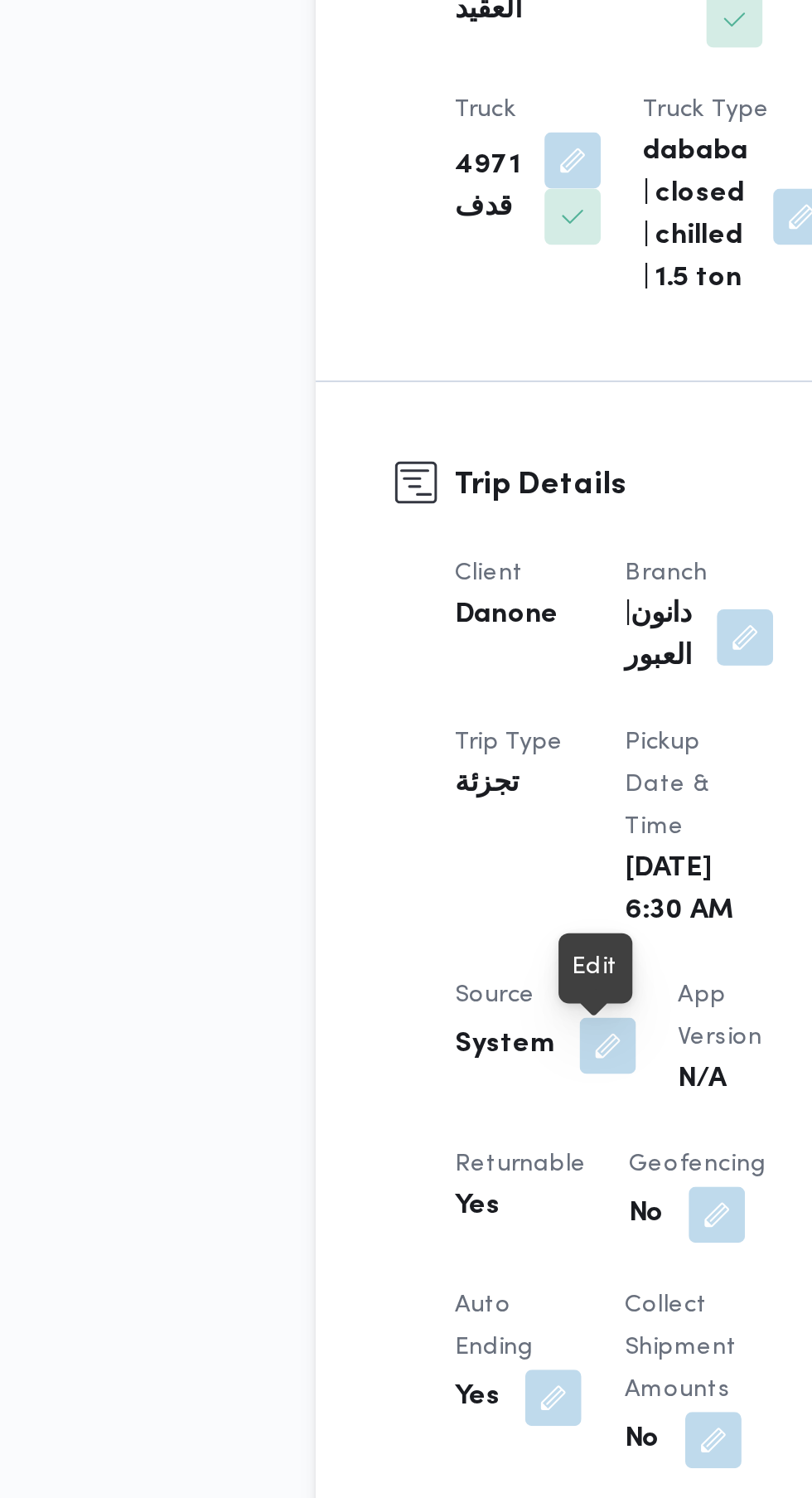
click at [342, 1111] on button "button" at bounding box center [353, 1106] width 27 height 27
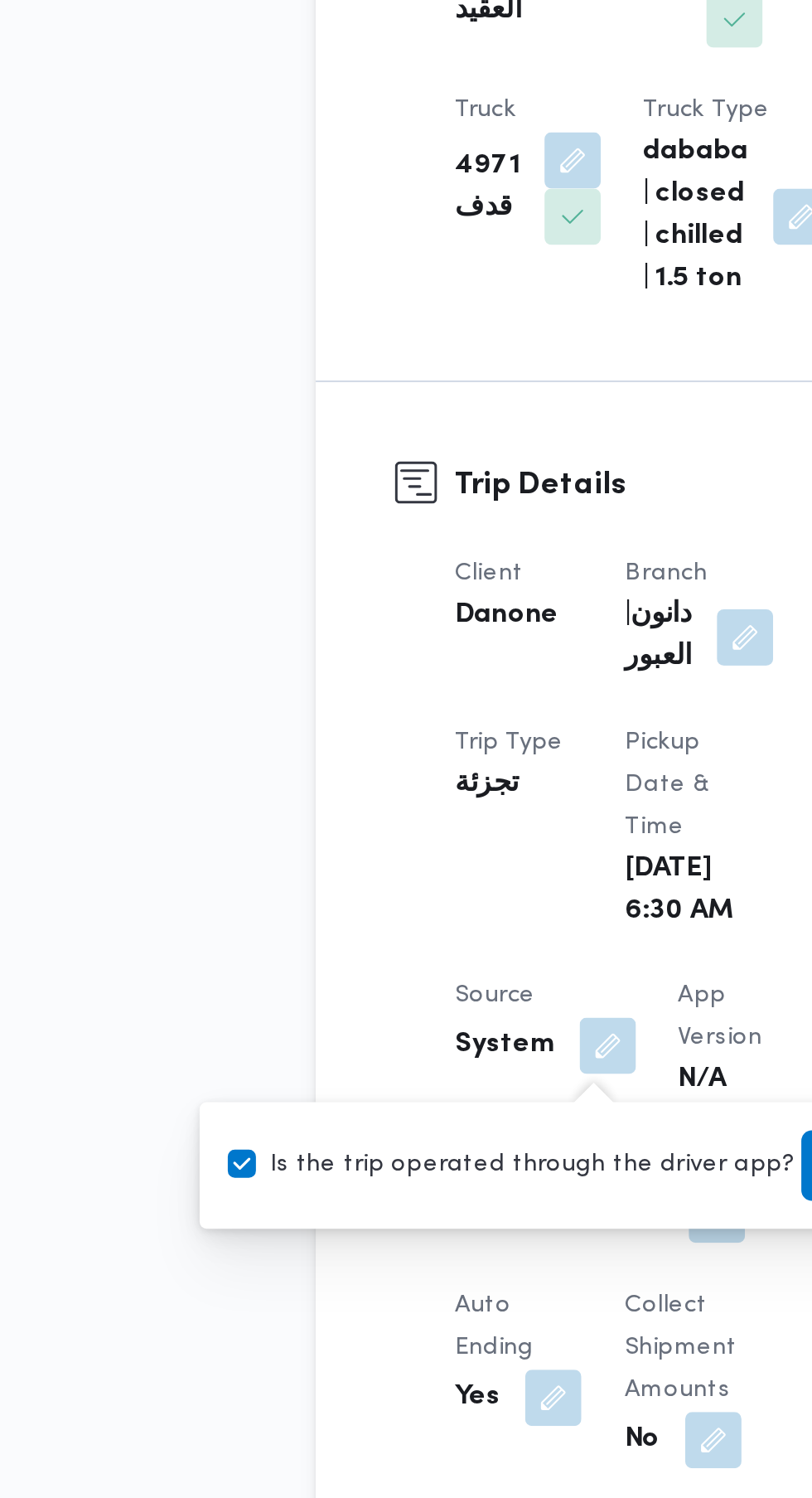
click at [300, 1162] on label "Is the trip operated through the driver app?" at bounding box center [308, 1162] width 267 height 20
checkbox input "false"
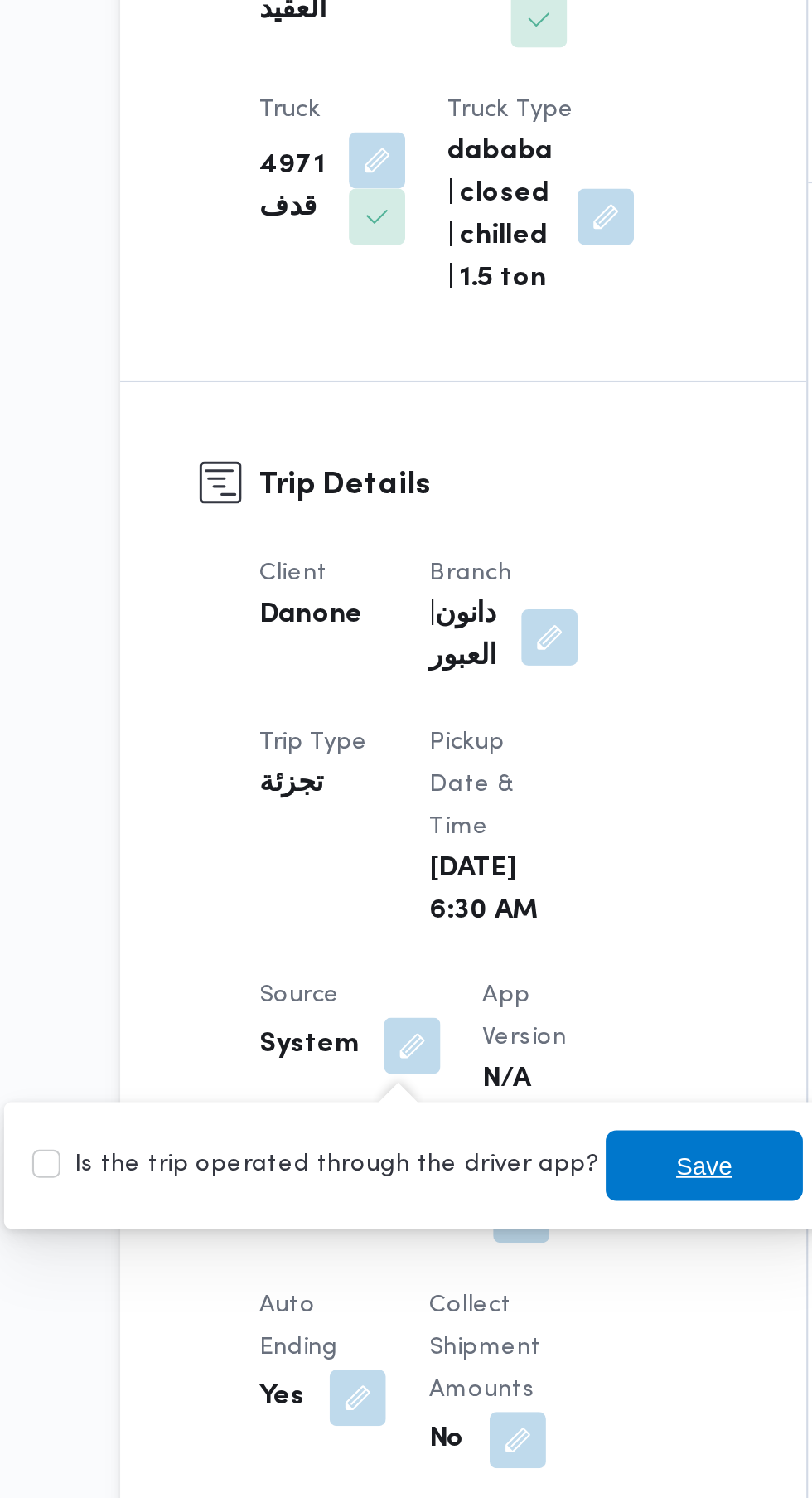
click at [477, 1164] on span "Save" at bounding box center [491, 1162] width 27 height 20
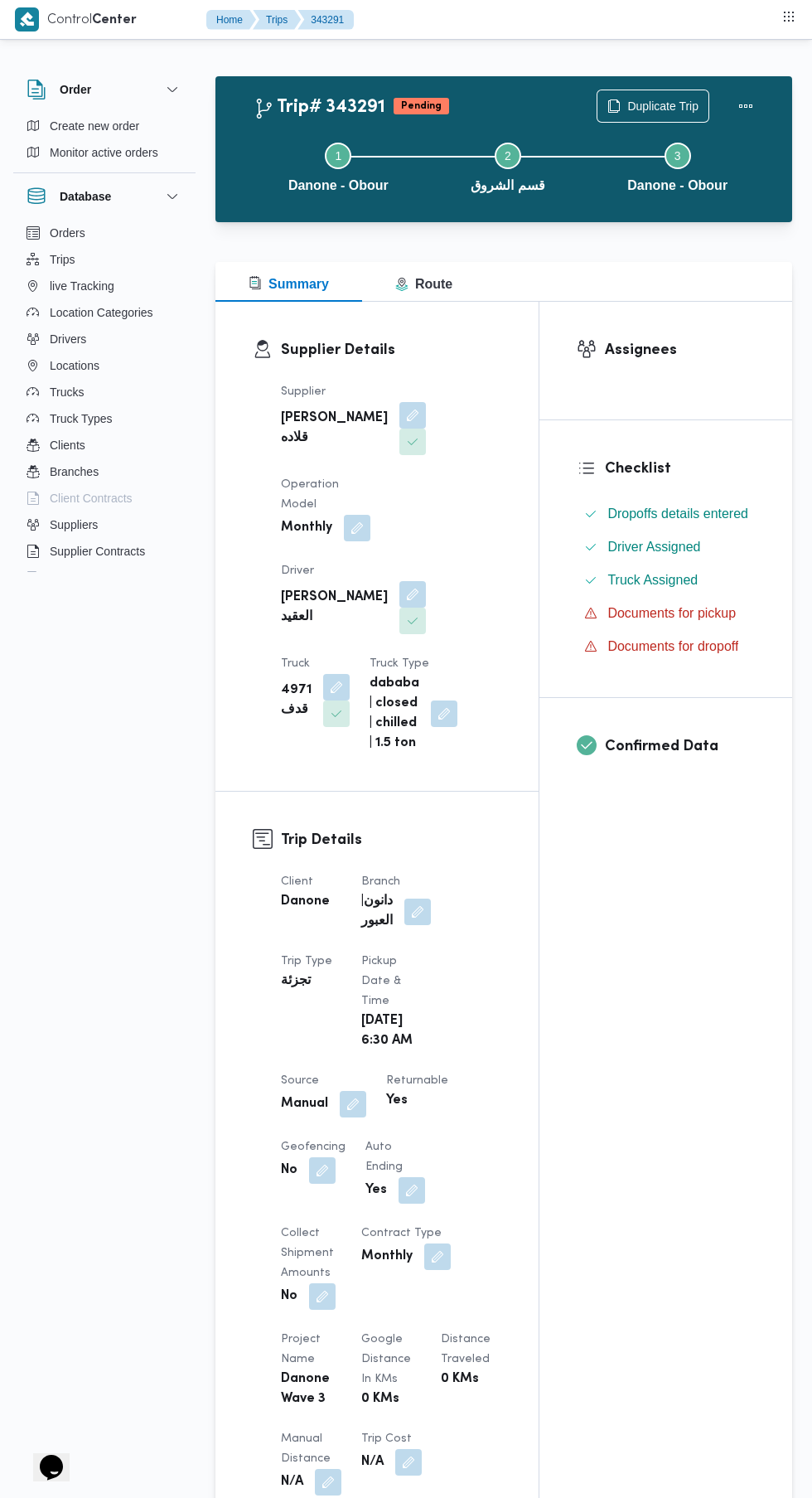
scroll to position [62, 0]
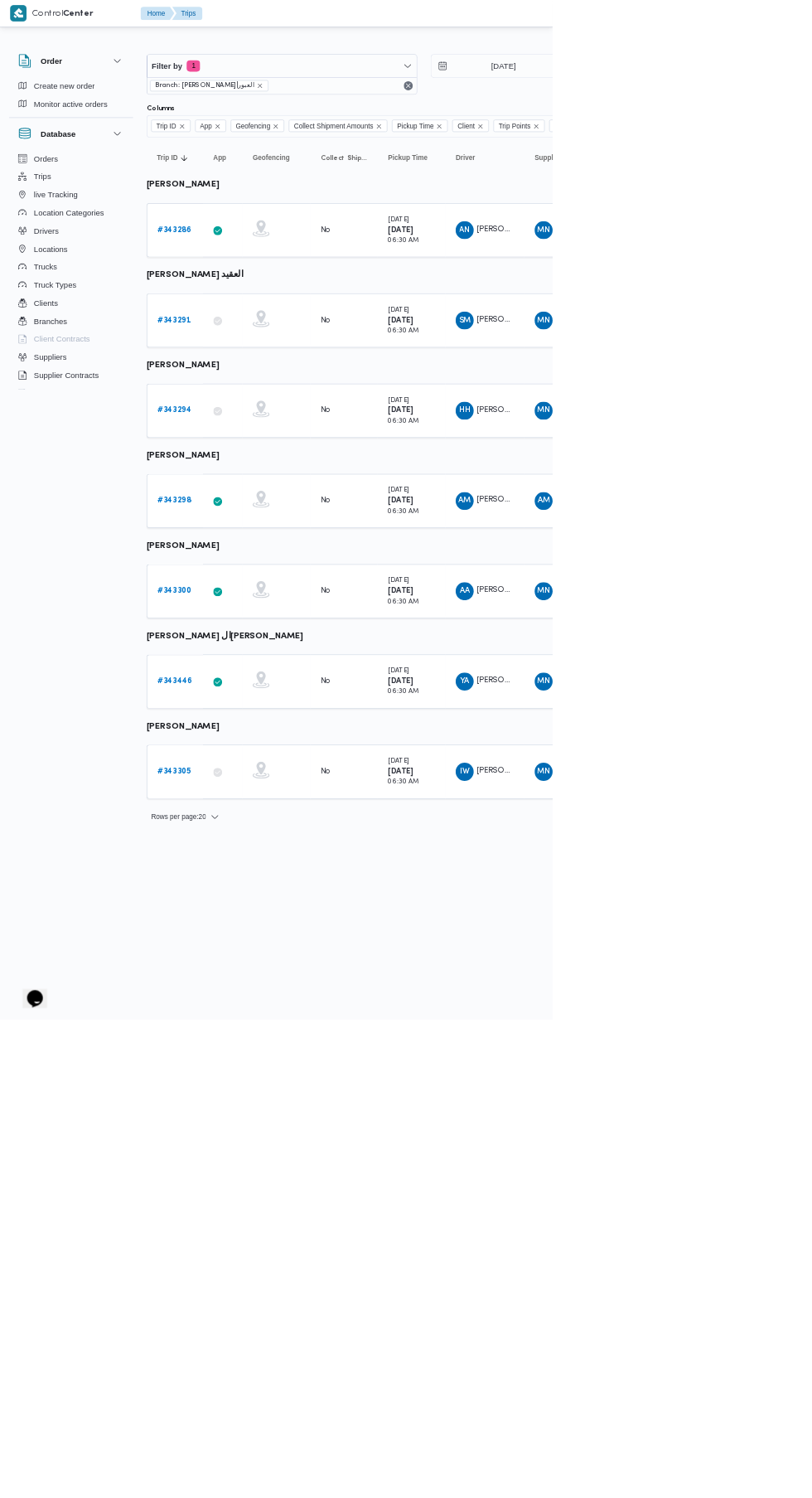
click at [243, 342] on b "# 343286" at bounding box center [256, 338] width 51 height 11
click at [451, 113] on span "Filter by 1" at bounding box center [414, 96] width 396 height 33
click at [325, 235] on div "Branch 1" at bounding box center [299, 240] width 139 height 13
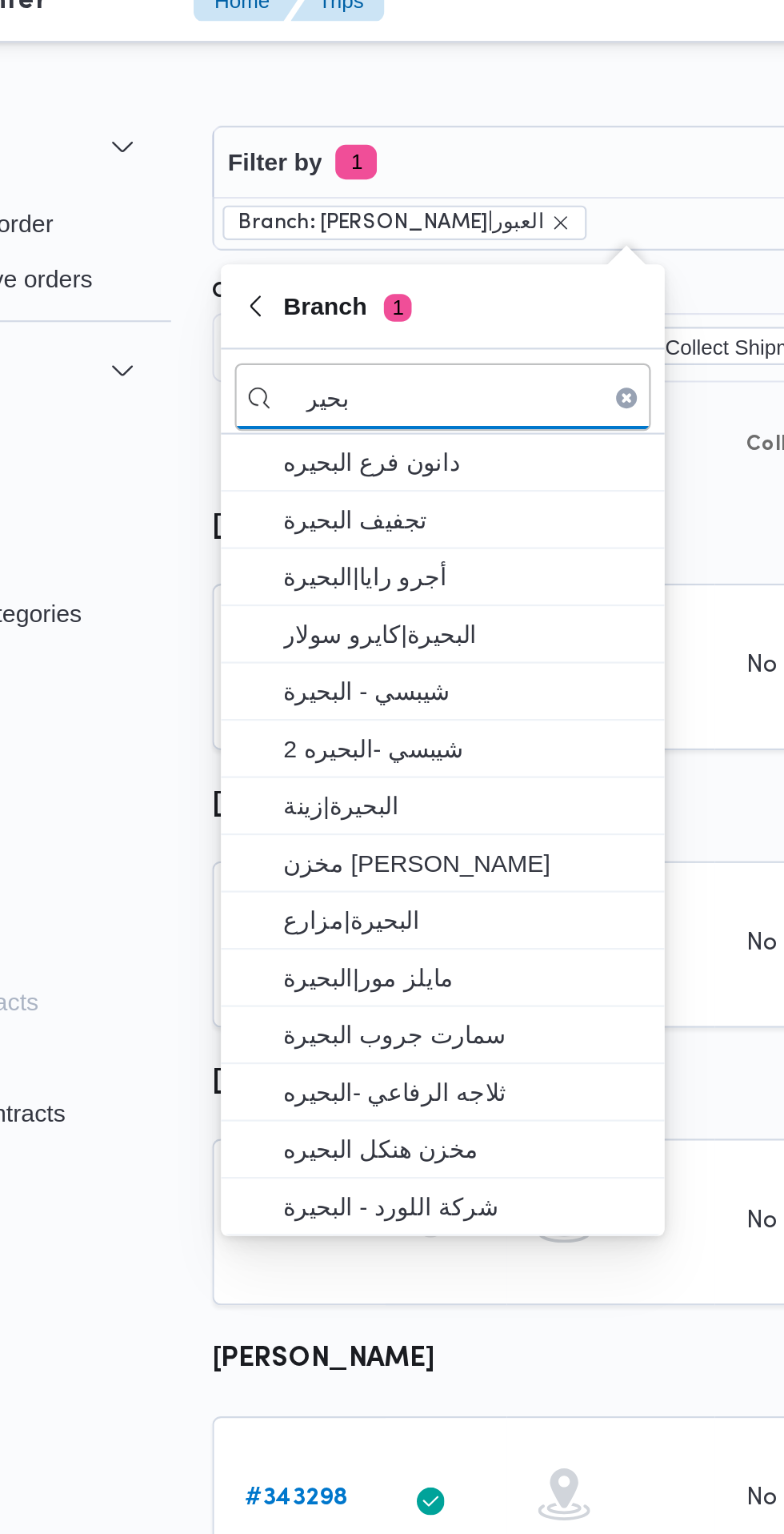
type input "بحير"
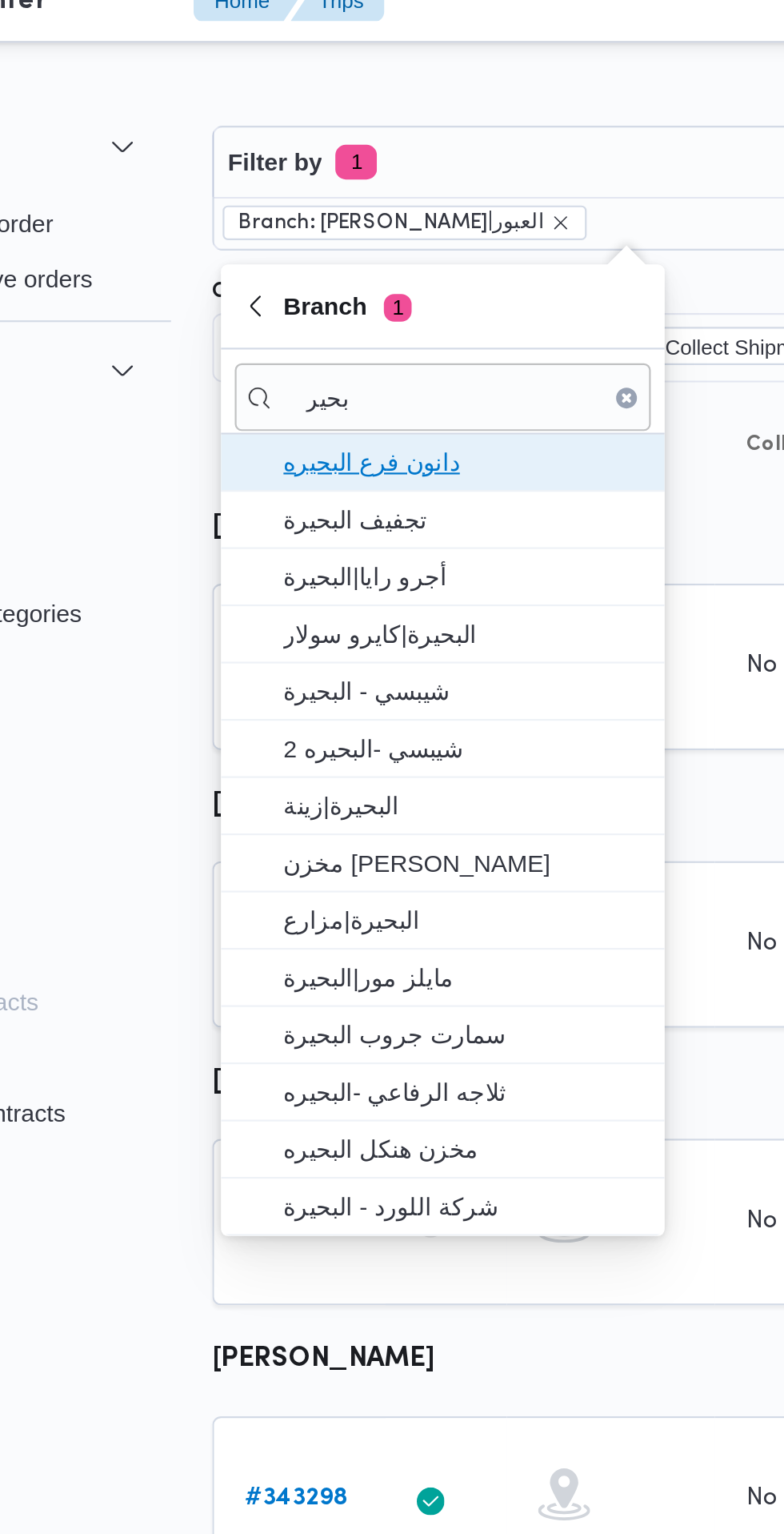
click at [359, 237] on span "دانون فرع البحيره" at bounding box center [324, 232] width 167 height 19
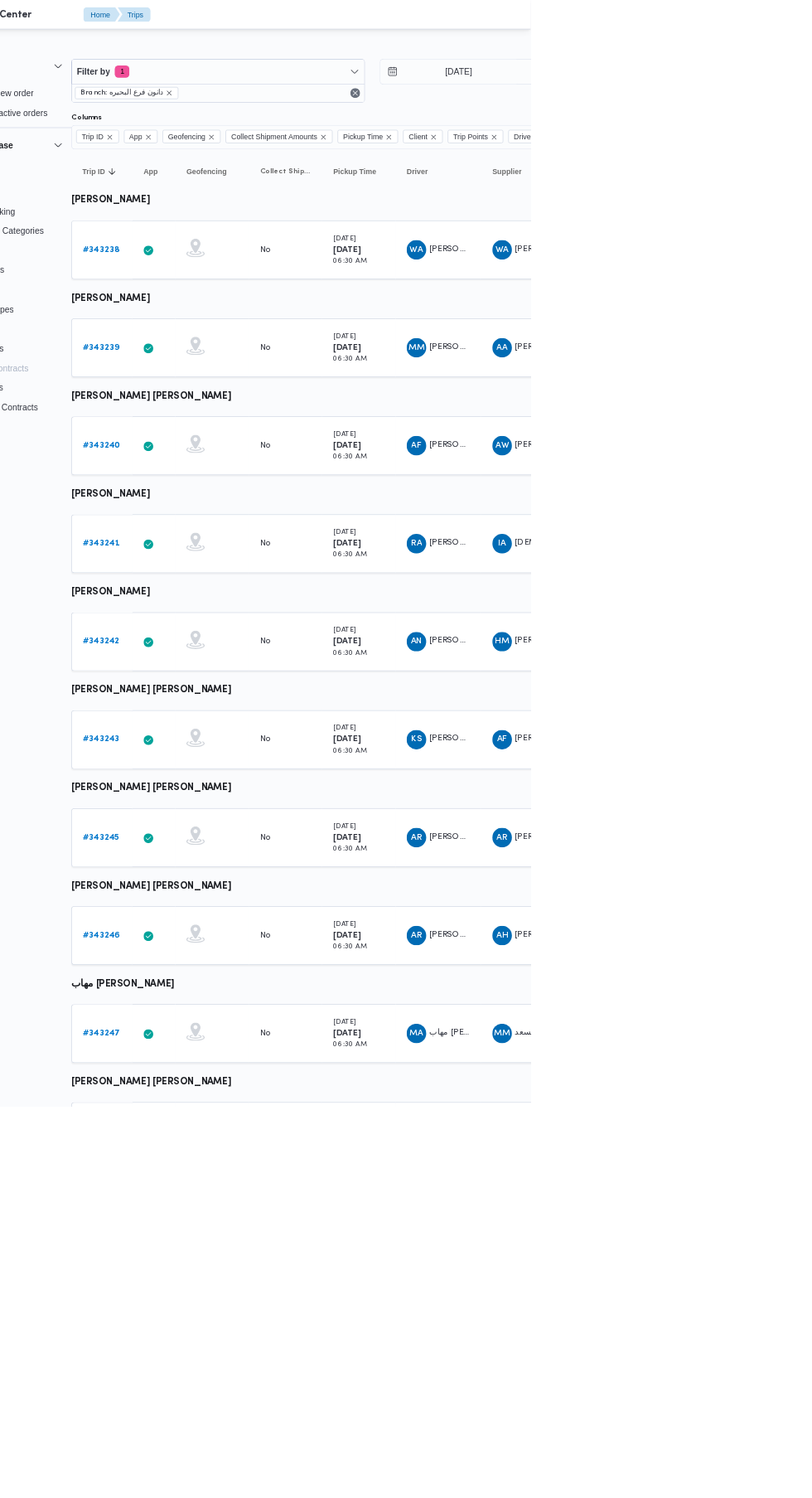
scroll to position [0, 25]
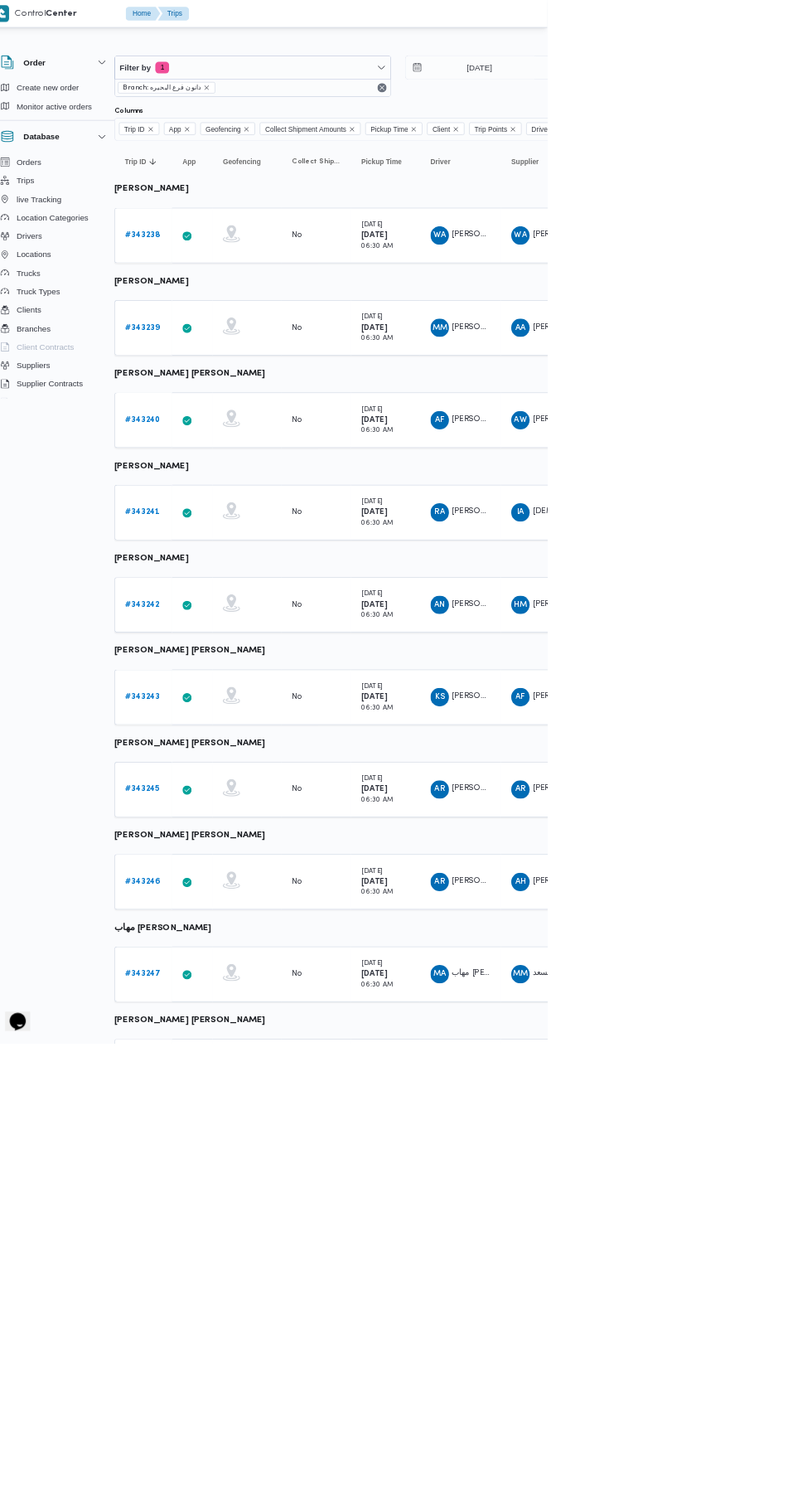
click at [234, 867] on b "# 343242" at bounding box center [231, 868] width 50 height 11
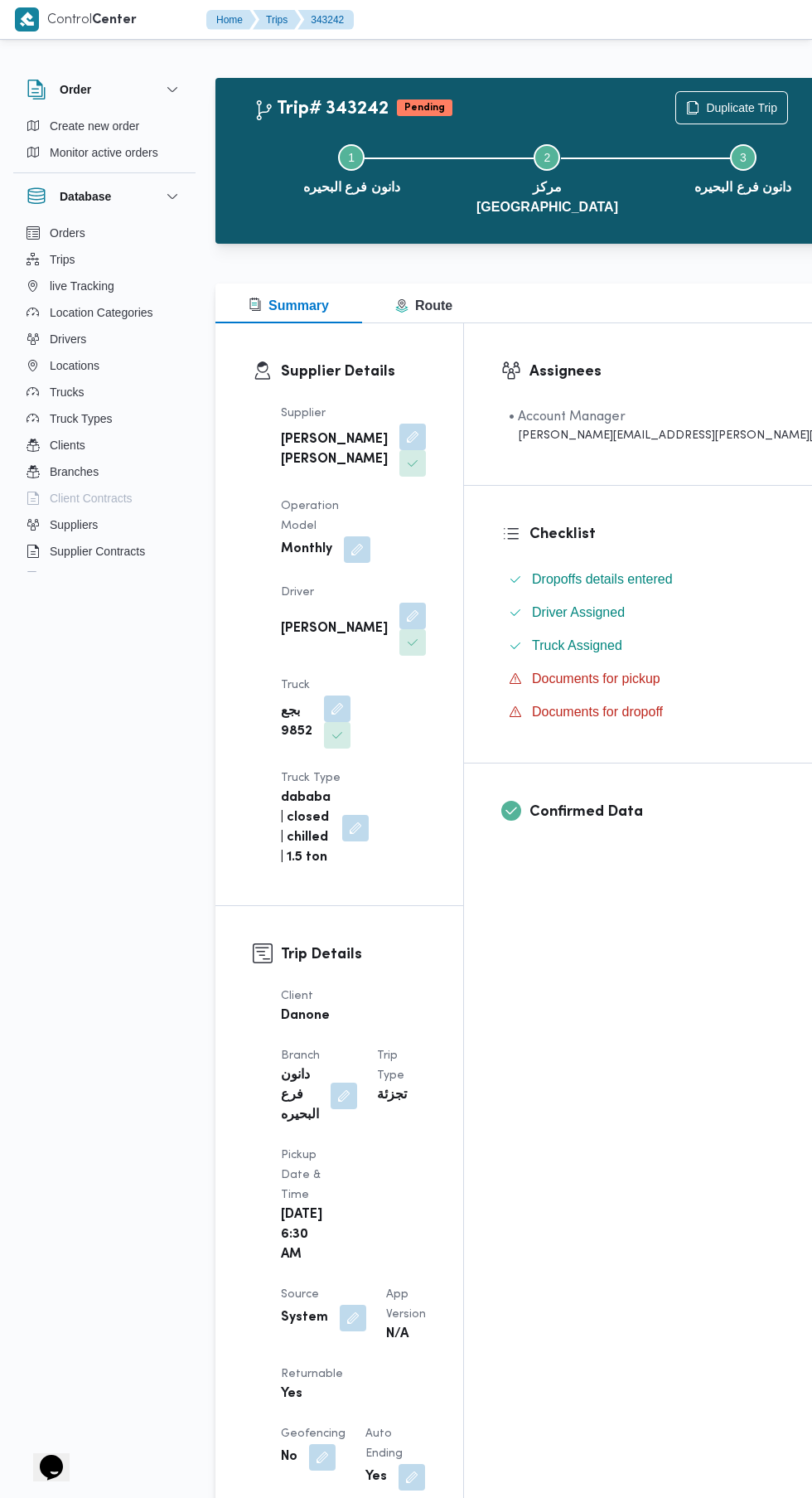
click at [400, 603] on button "button" at bounding box center [413, 616] width 27 height 27
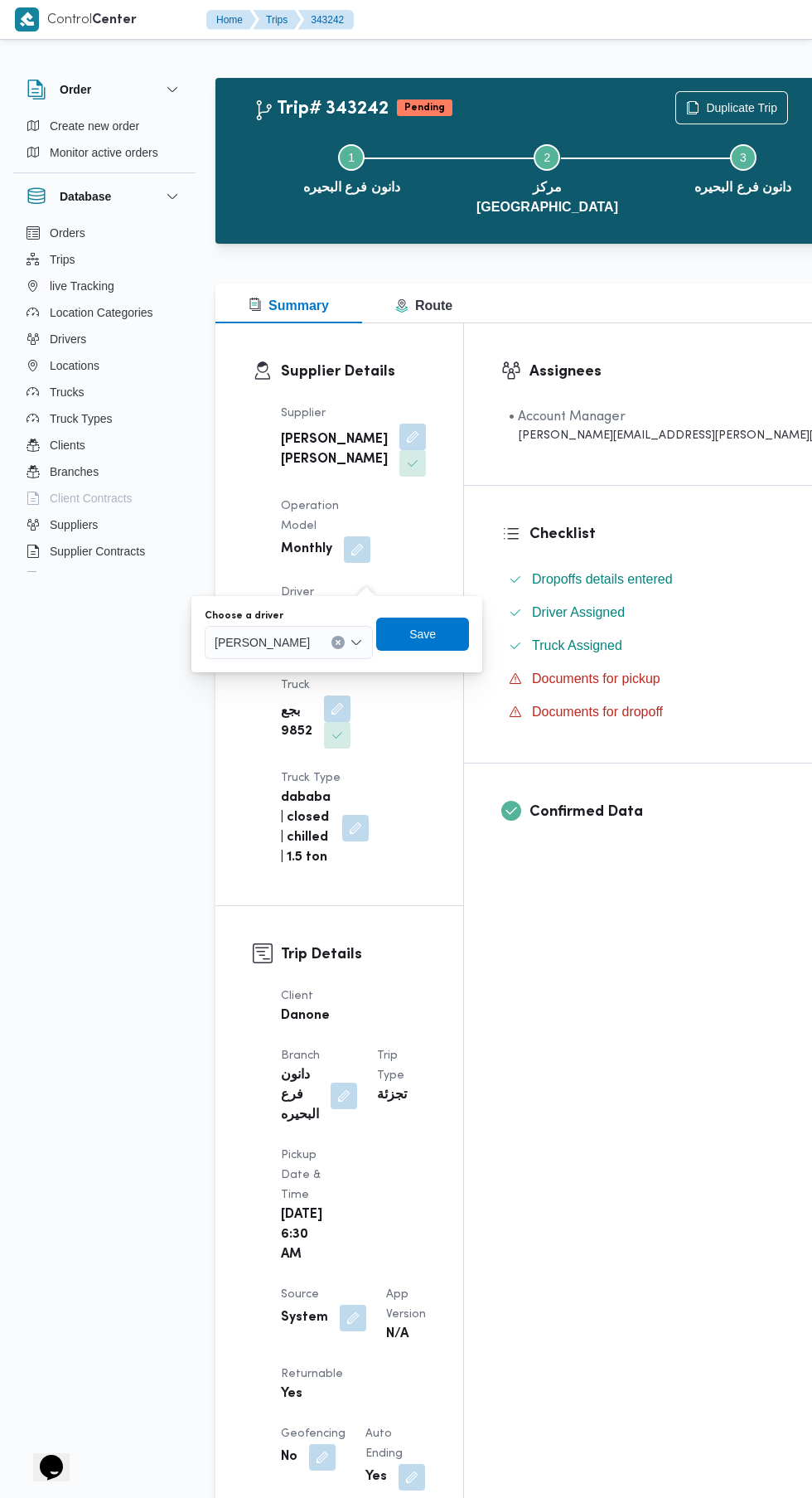
click at [329, 654] on div "[PERSON_NAME]" at bounding box center [288, 642] width 168 height 33
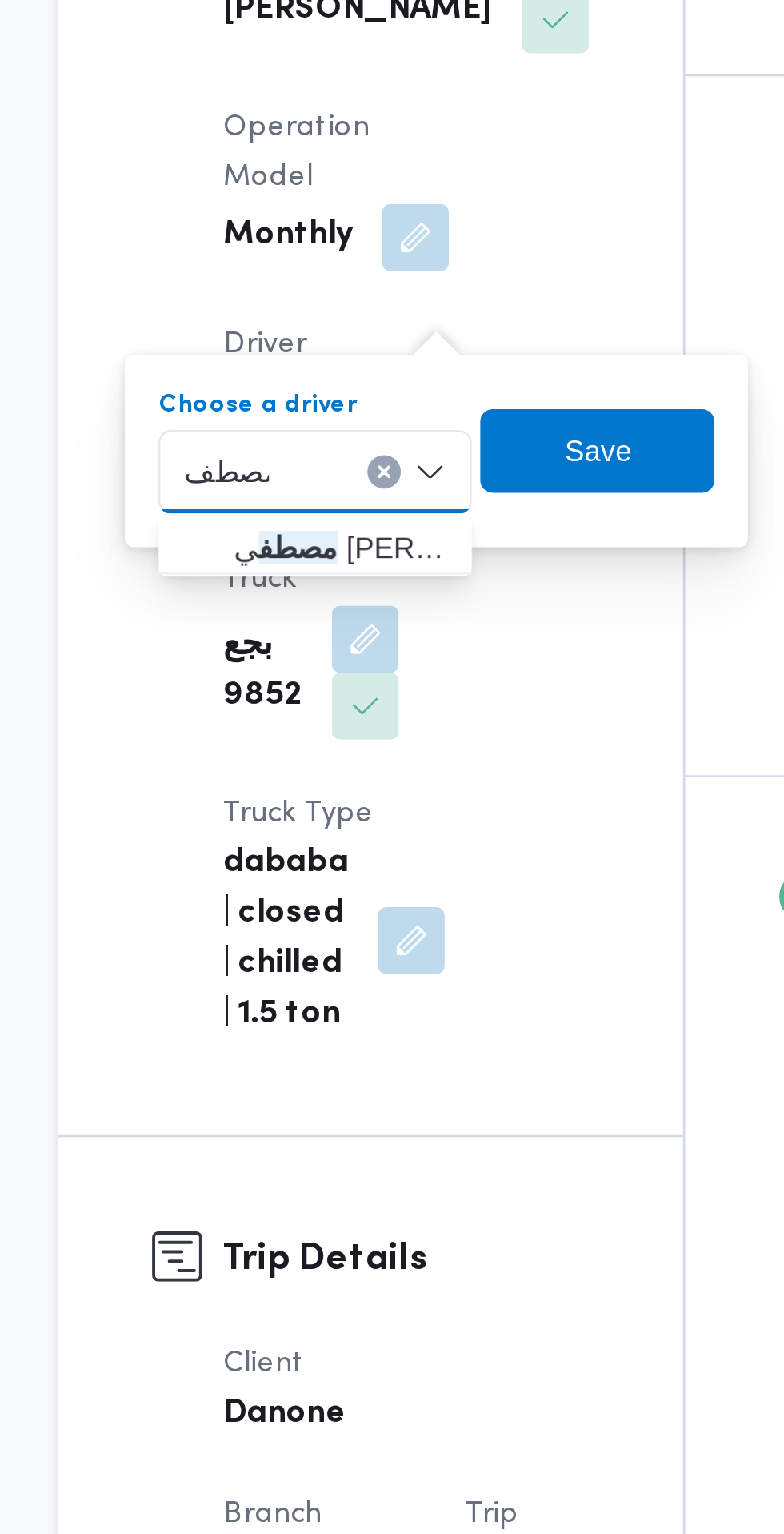
type input "مصطف"
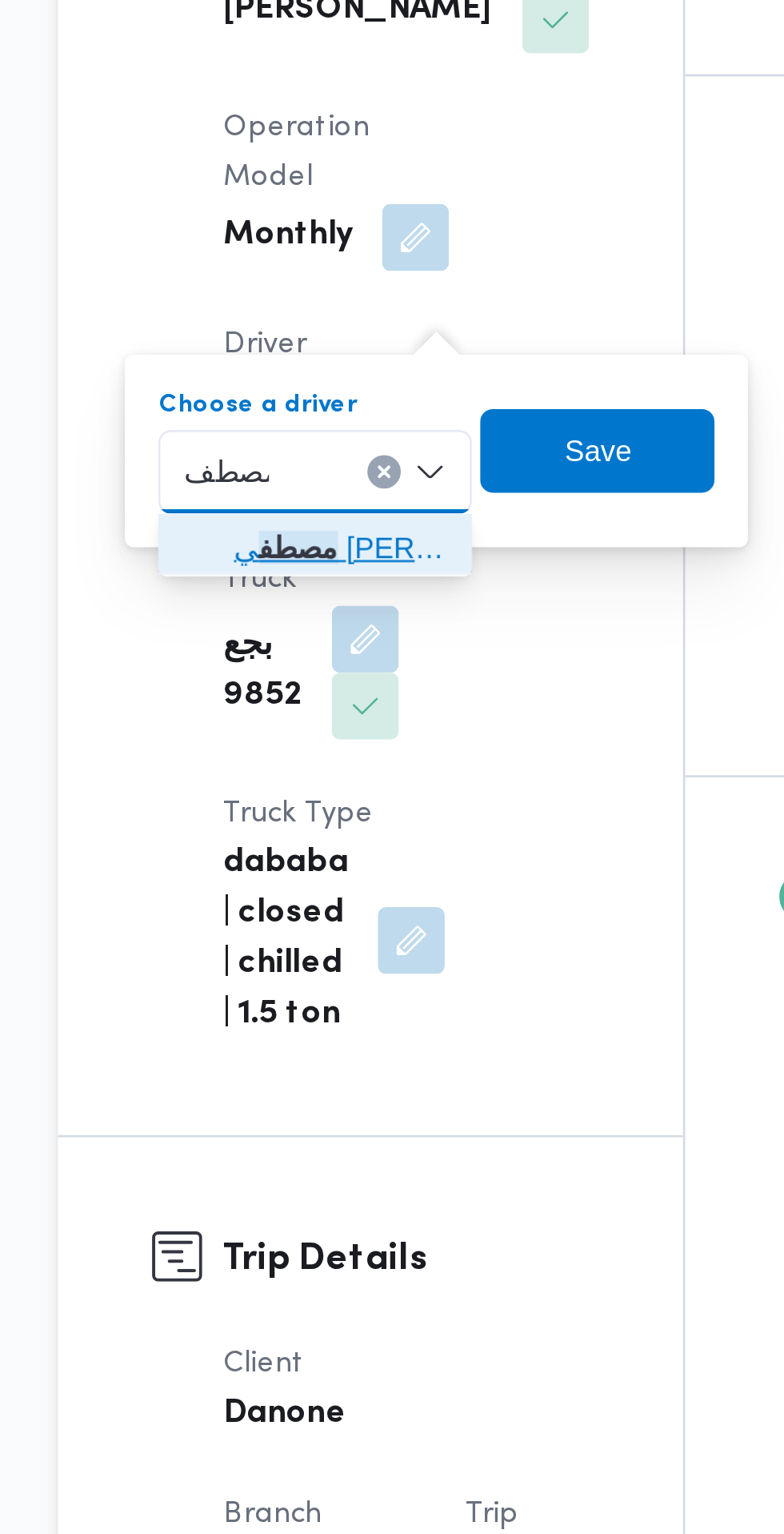
click at [334, 646] on span "مصطف ي [PERSON_NAME] [PERSON_NAME]" at bounding box center [315, 649] width 82 height 19
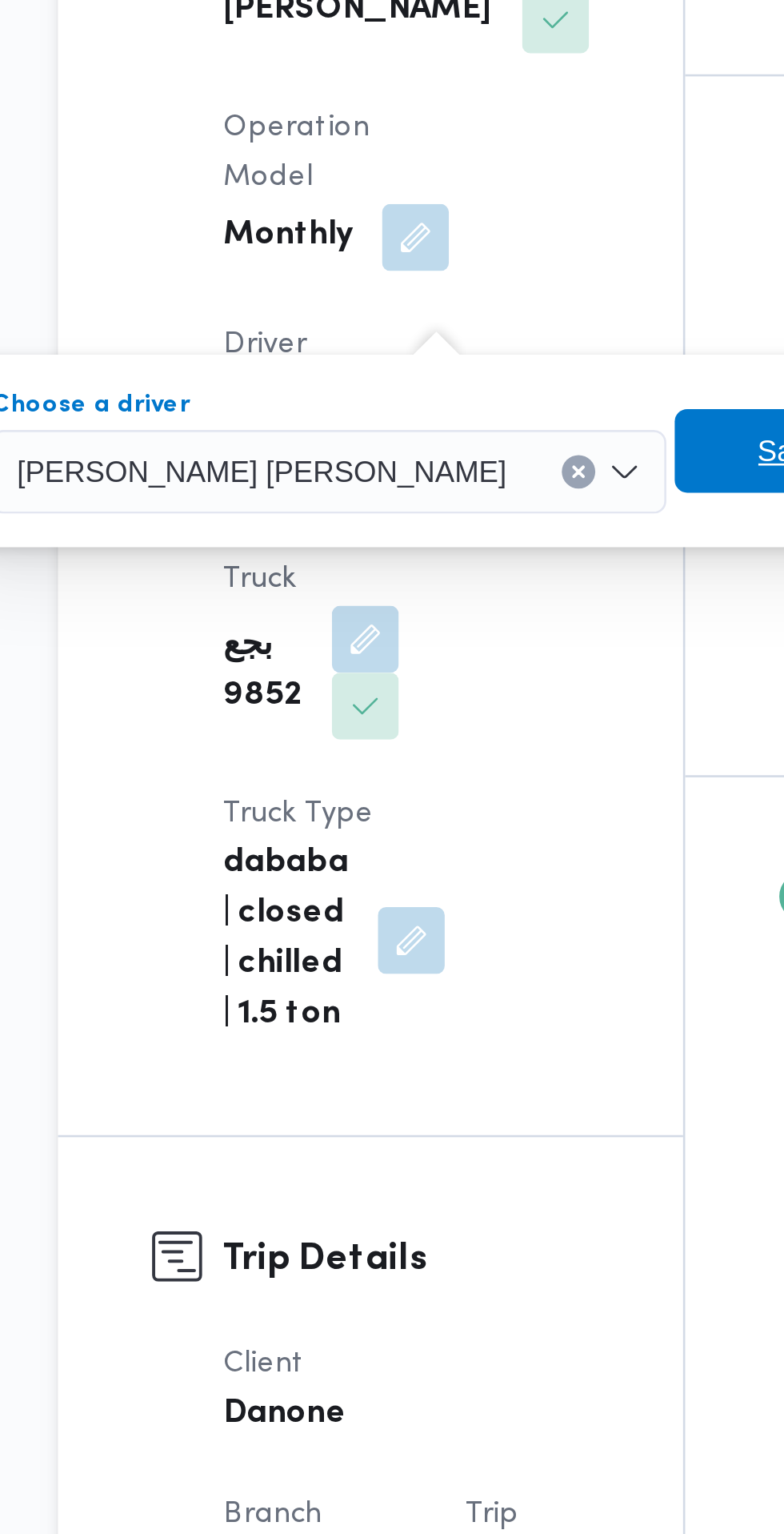
click at [458, 617] on span "Save" at bounding box center [489, 612] width 89 height 32
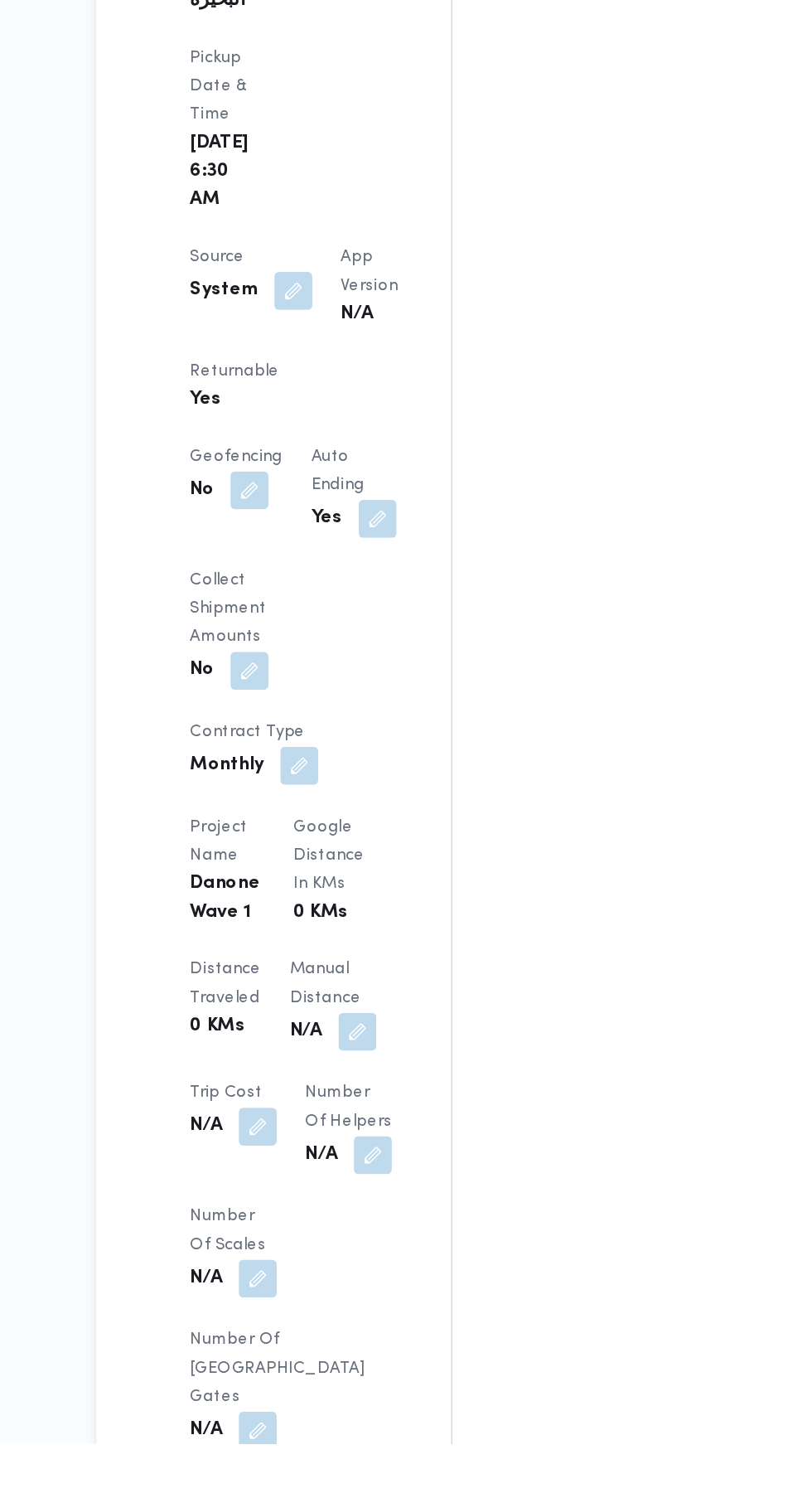
scroll to position [627, 0]
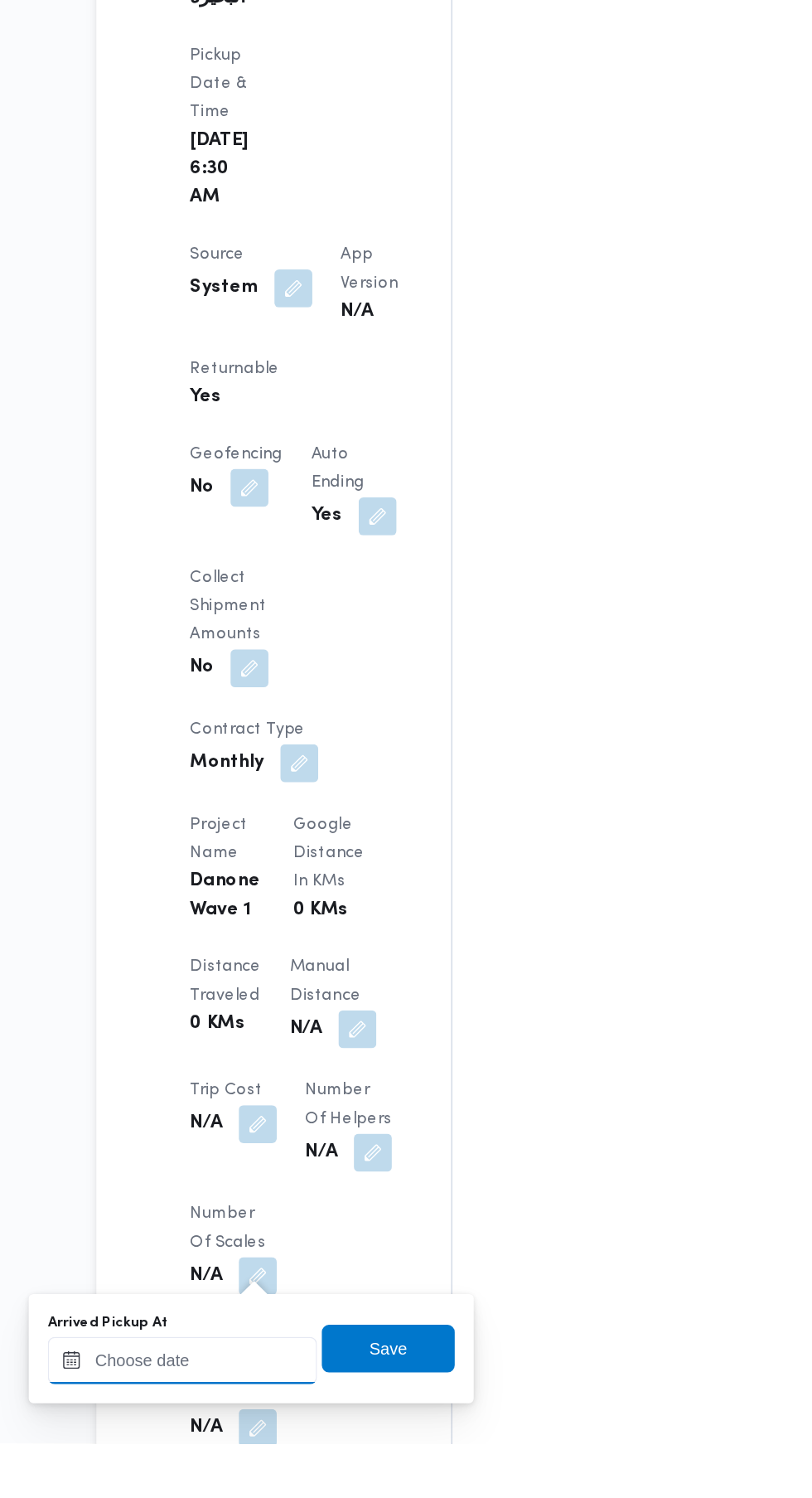
click at [309, 1437] on input "Arrived Pickup At" at bounding box center [275, 1440] width 188 height 33
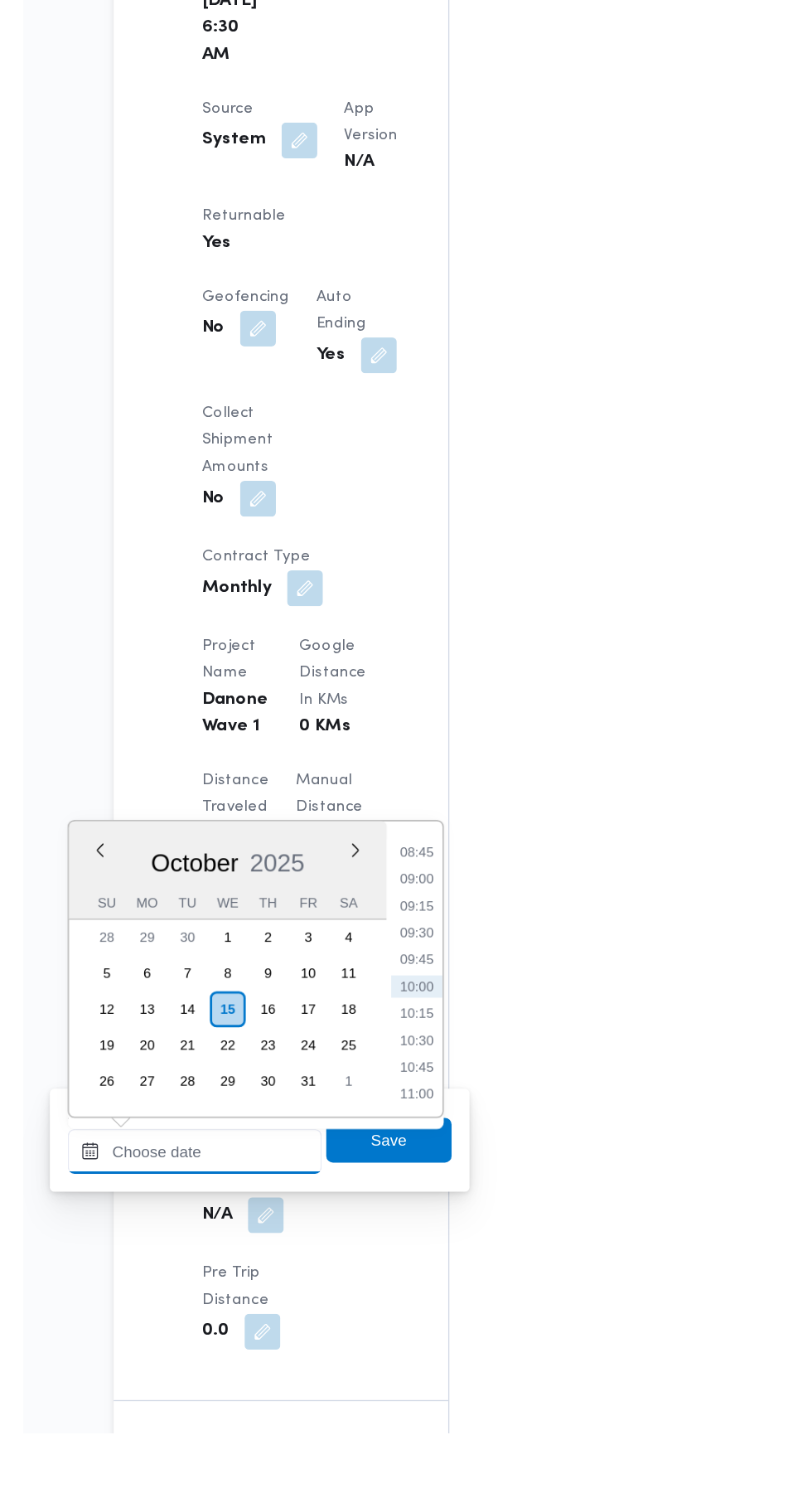
scroll to position [714, 0]
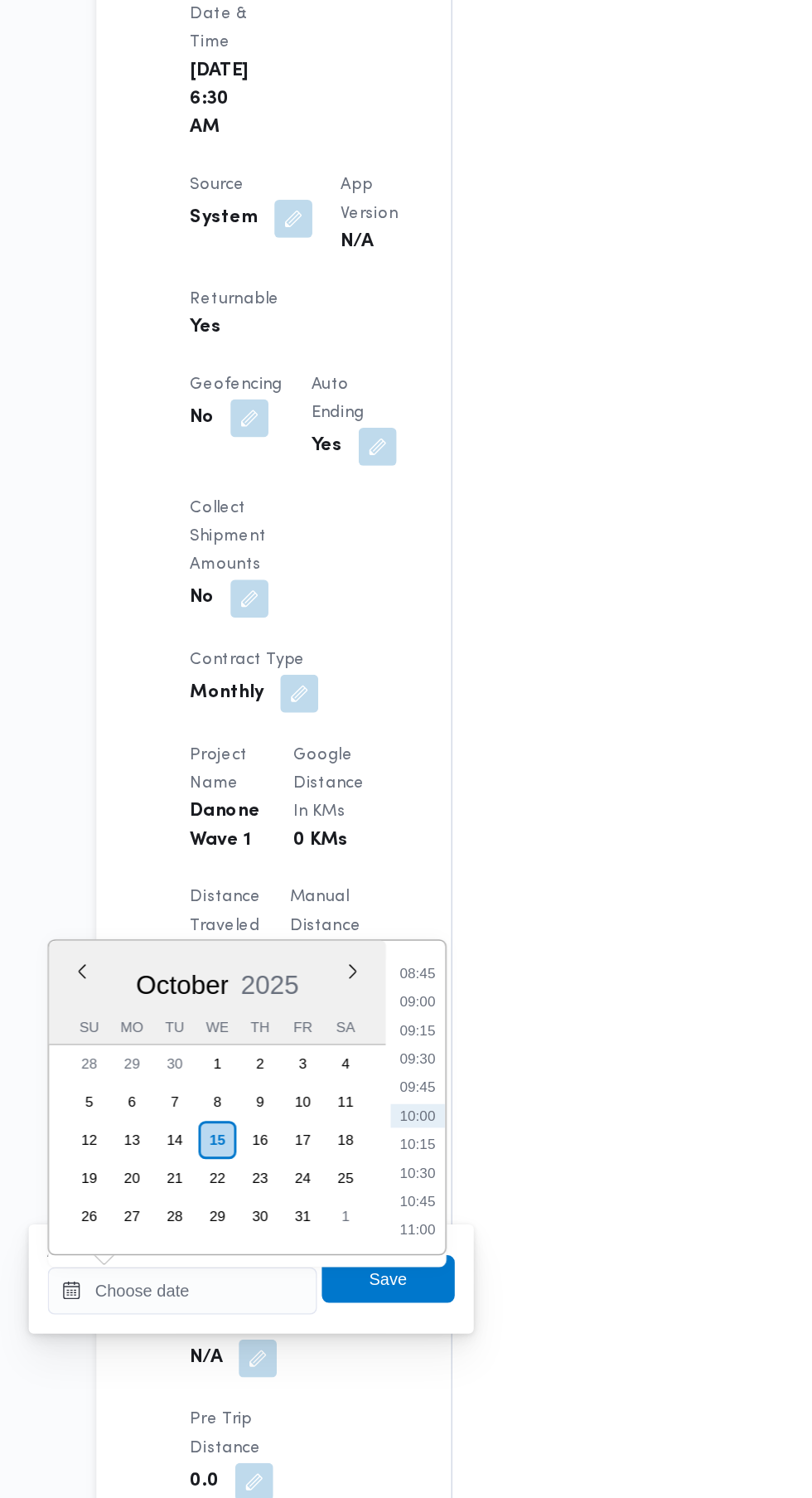
click at [440, 1152] on li "09:00" at bounding box center [440, 1152] width 38 height 17
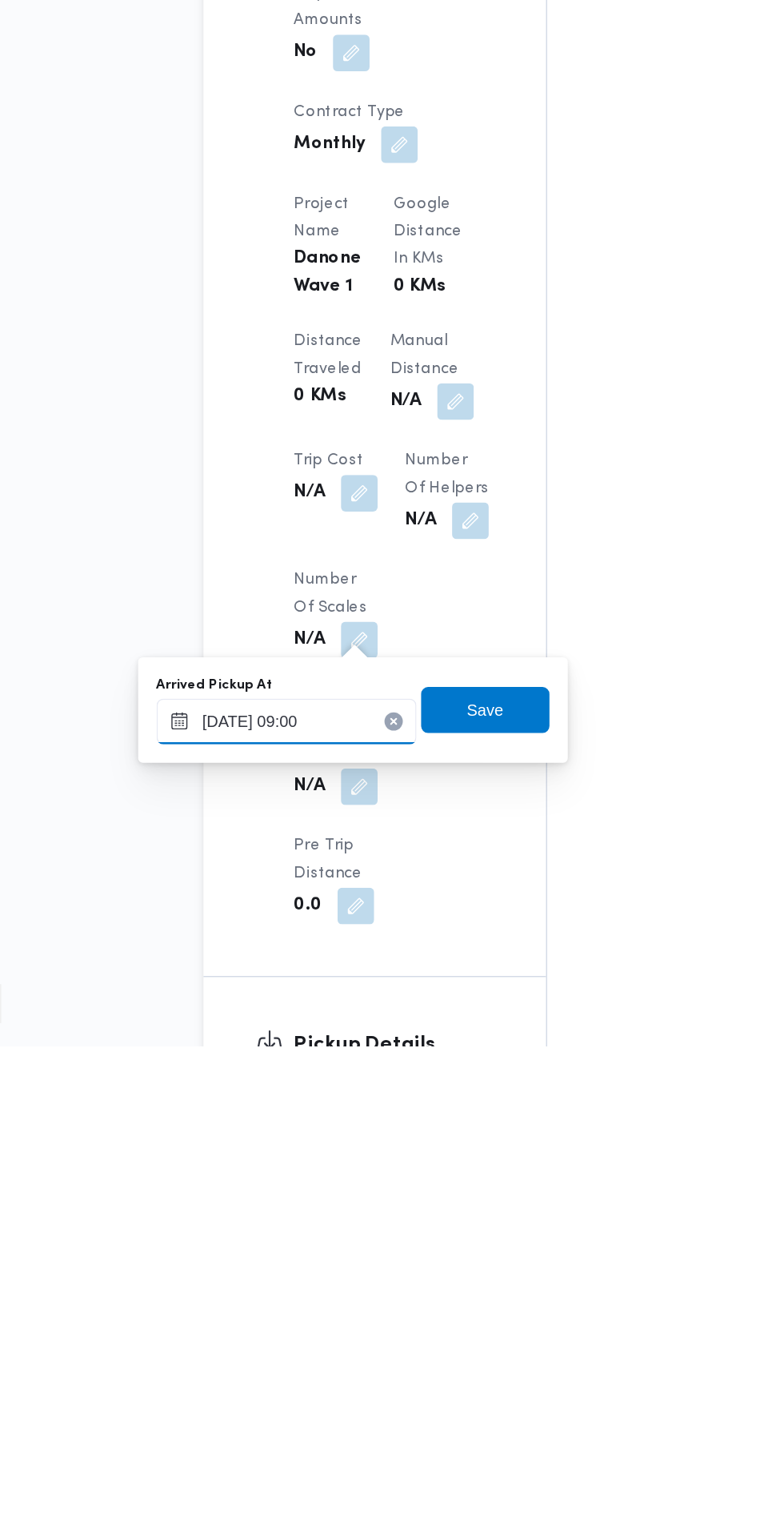
scroll to position [702, 0]
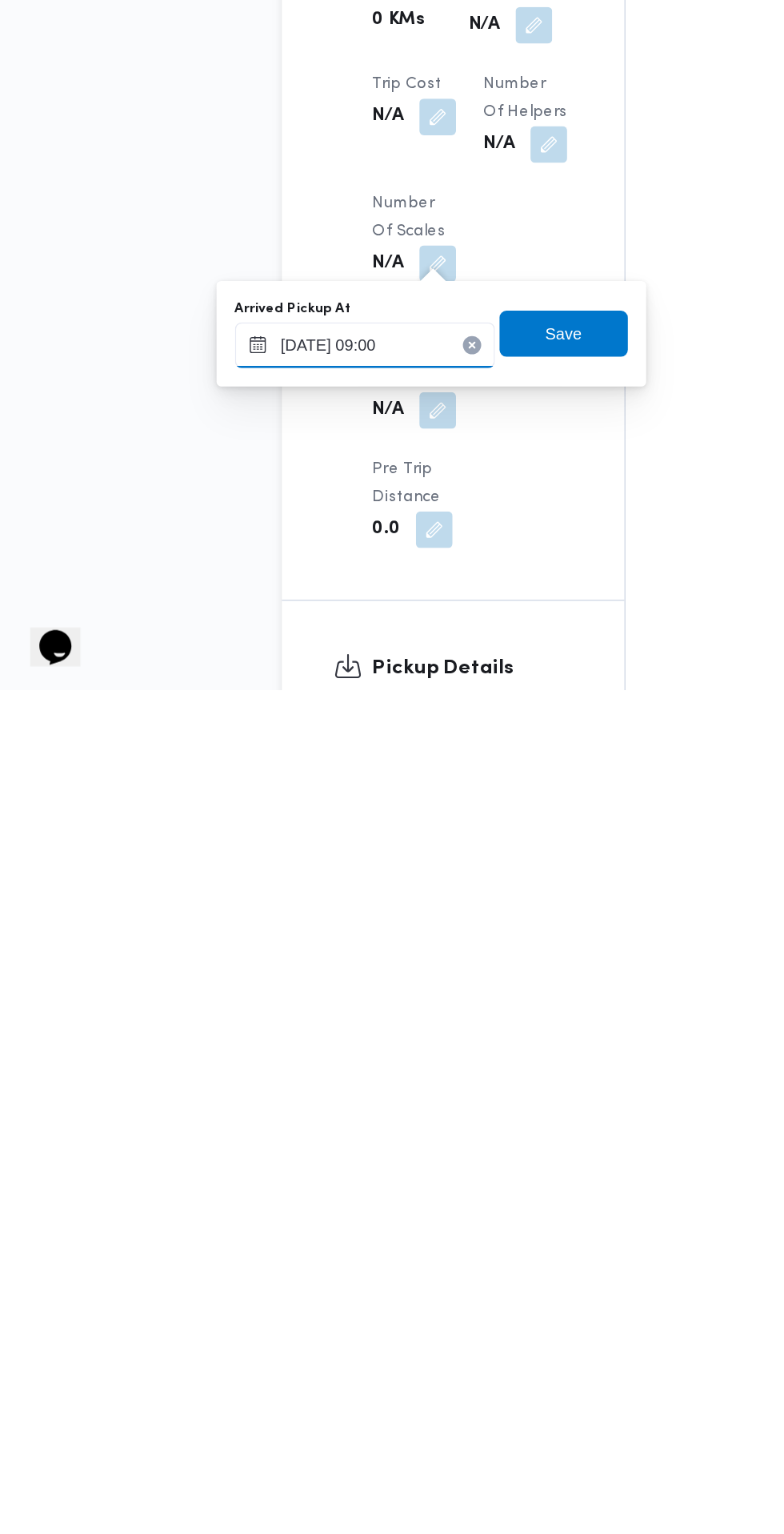
click at [309, 1292] on input "[DATE] 09:00" at bounding box center [266, 1293] width 181 height 32
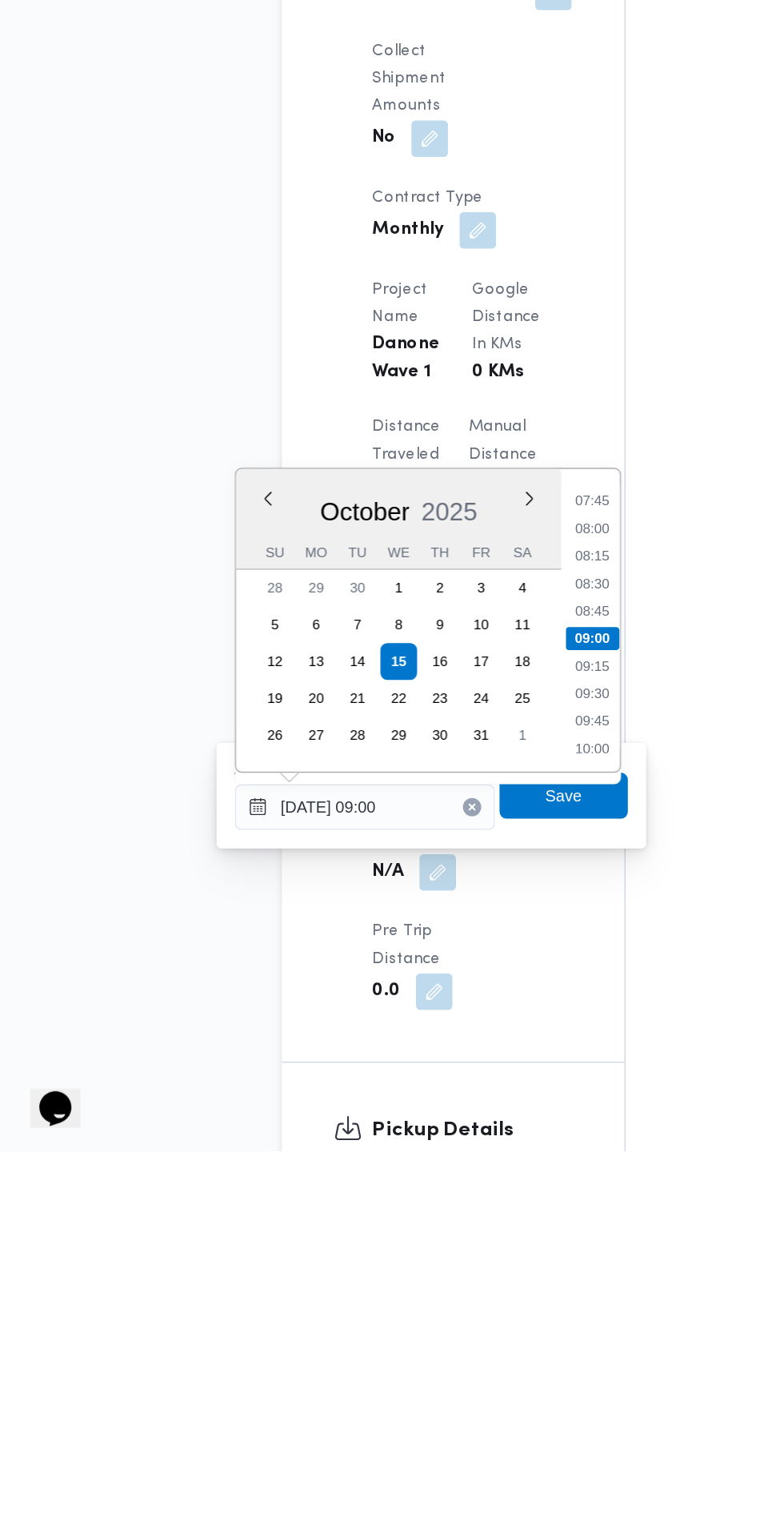
click at [433, 1078] on li "07:45" at bounding box center [425, 1080] width 37 height 16
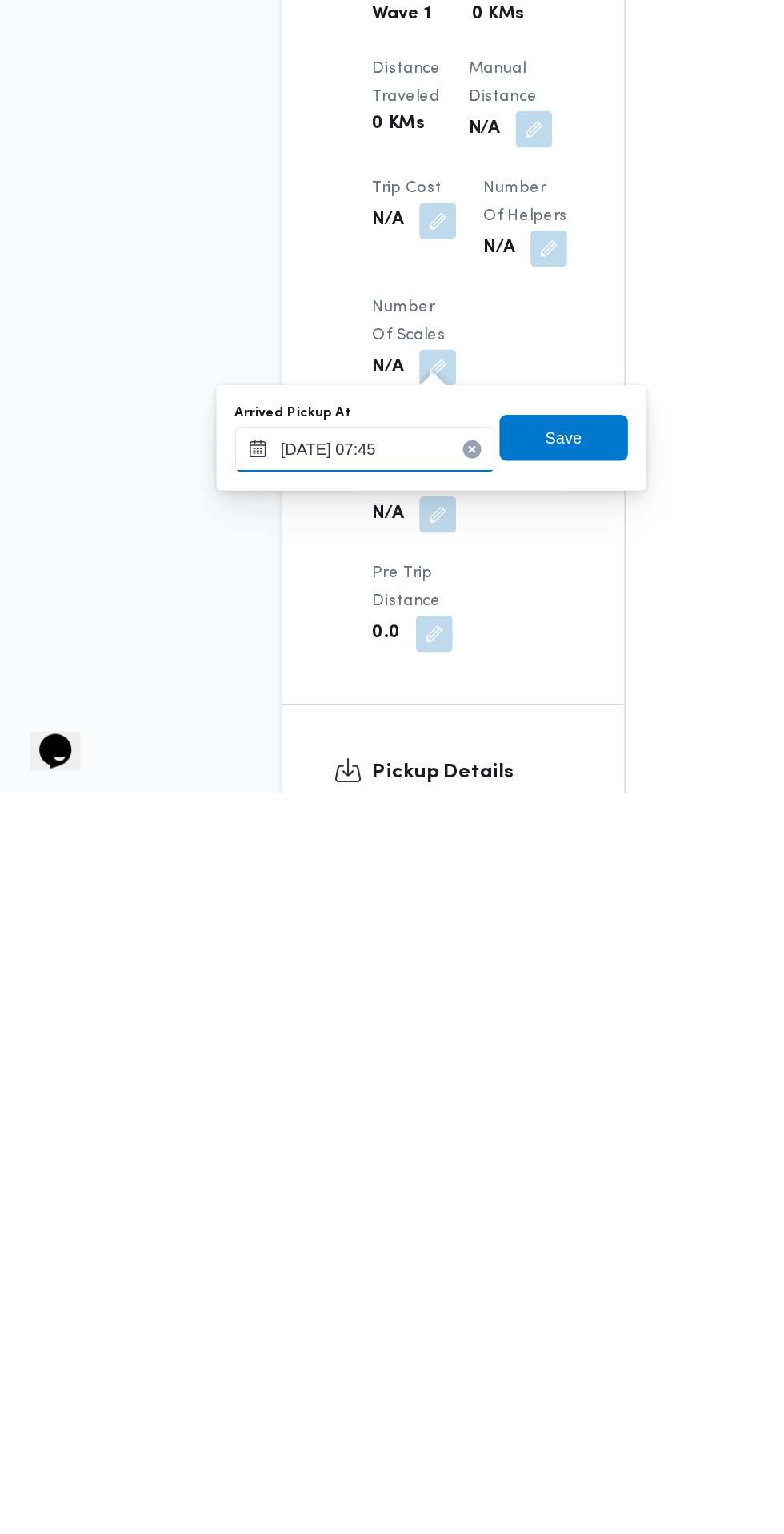
click at [312, 1299] on input "[DATE] 07:45" at bounding box center [266, 1293] width 181 height 32
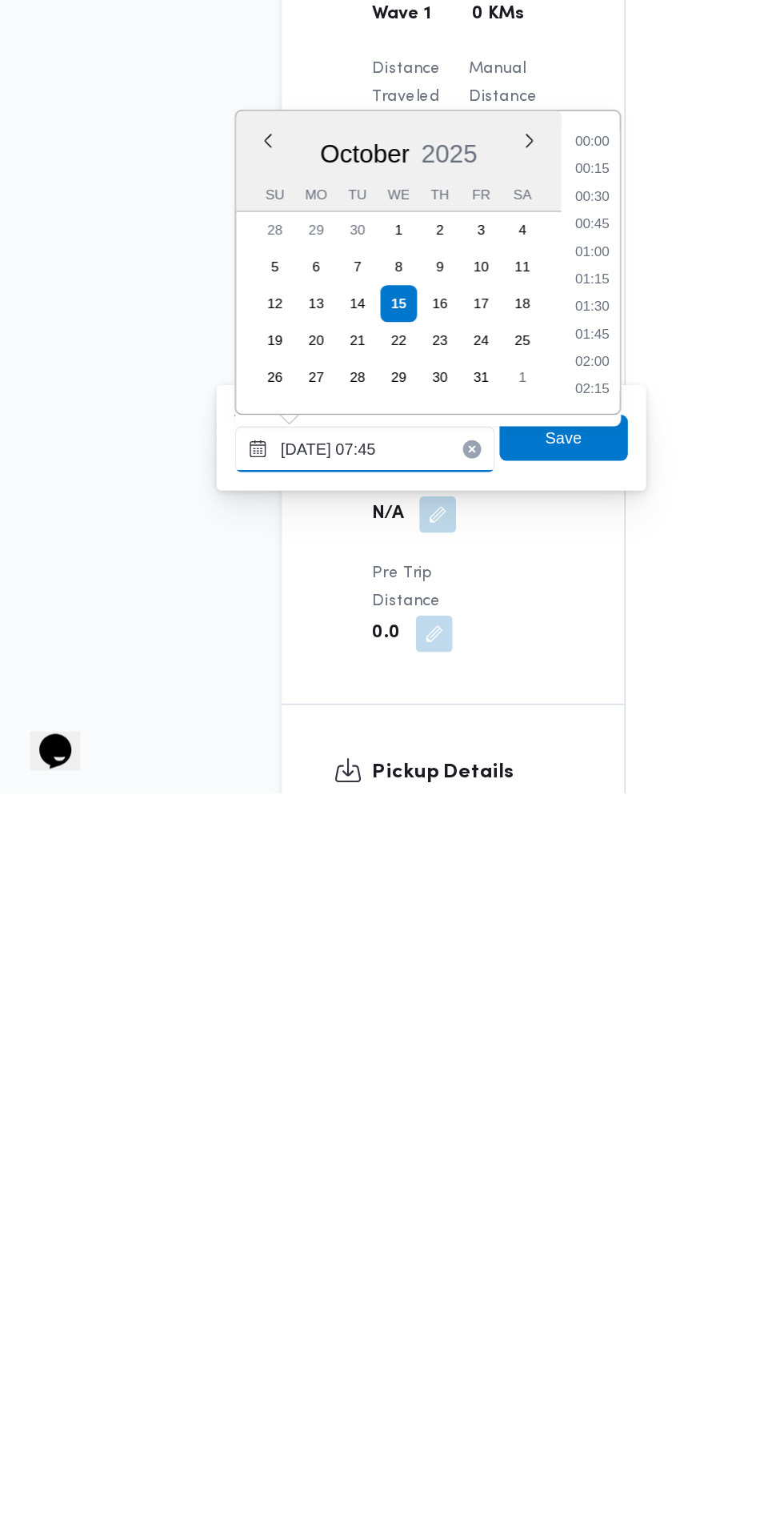
scroll to position [498, 0]
click at [425, 1138] on li "07:15" at bounding box center [425, 1138] width 37 height 16
type input "[DATE] 07:15"
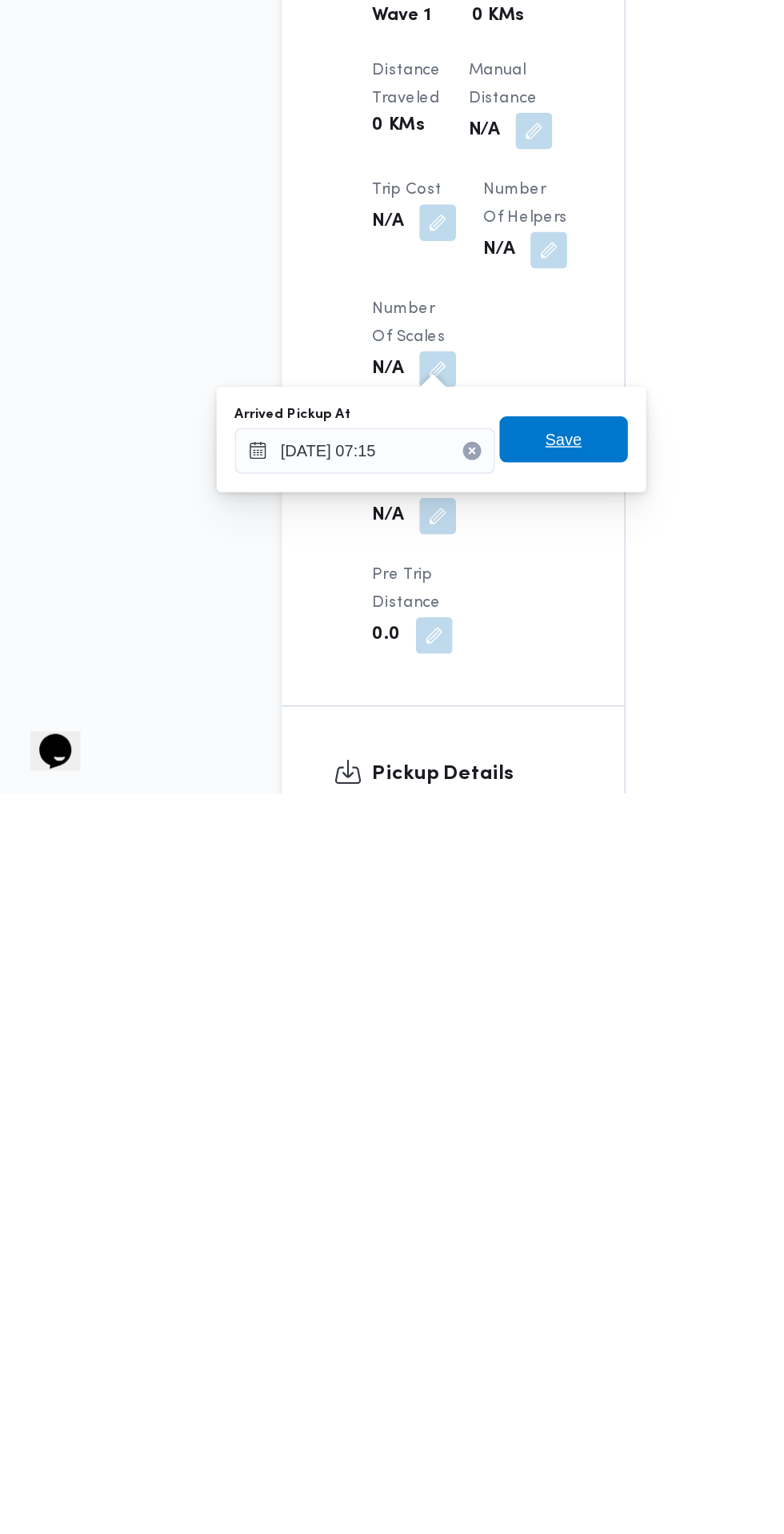
click at [430, 1297] on span "Save" at bounding box center [405, 1286] width 89 height 32
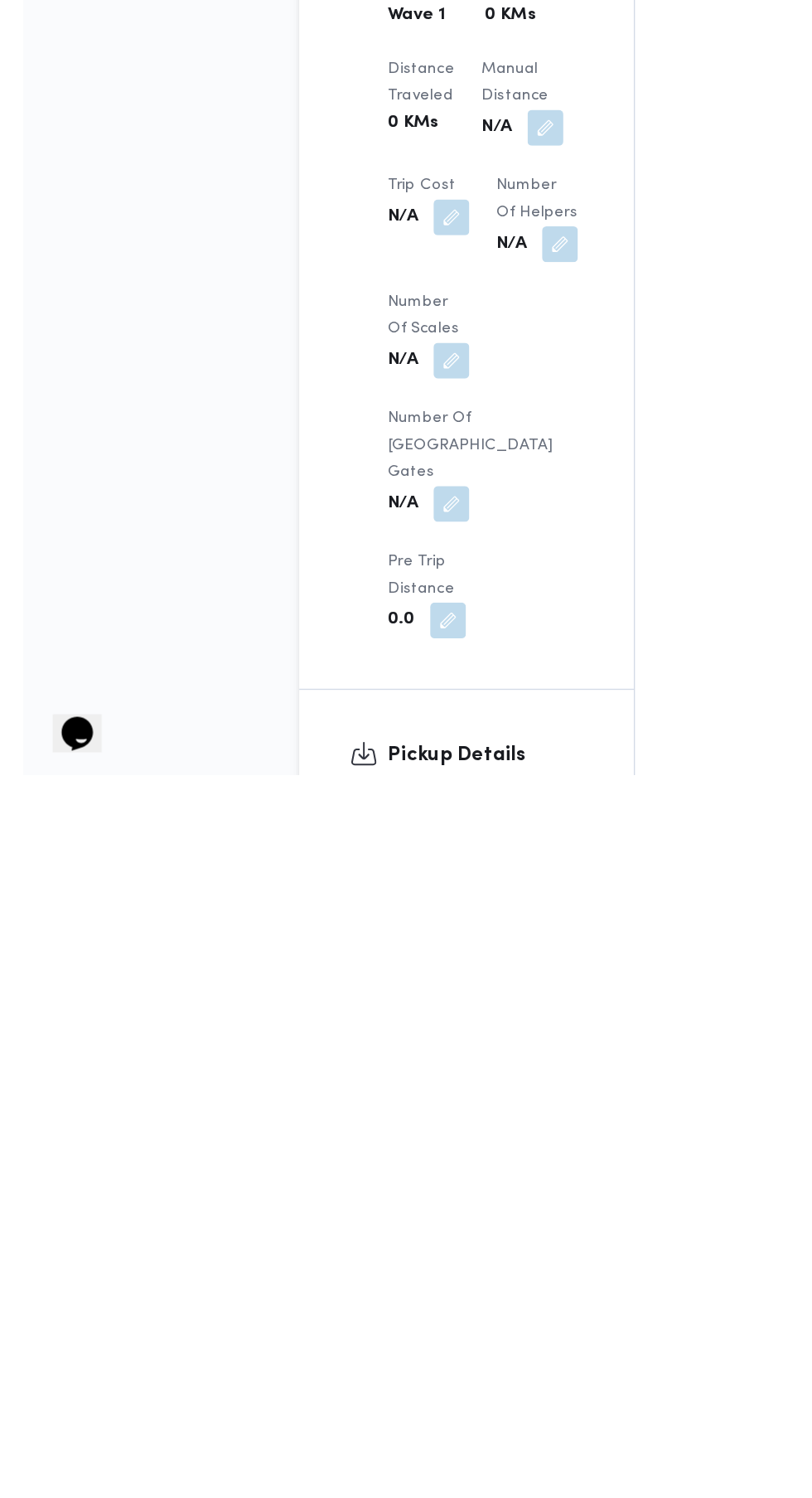
scroll to position [753, 0]
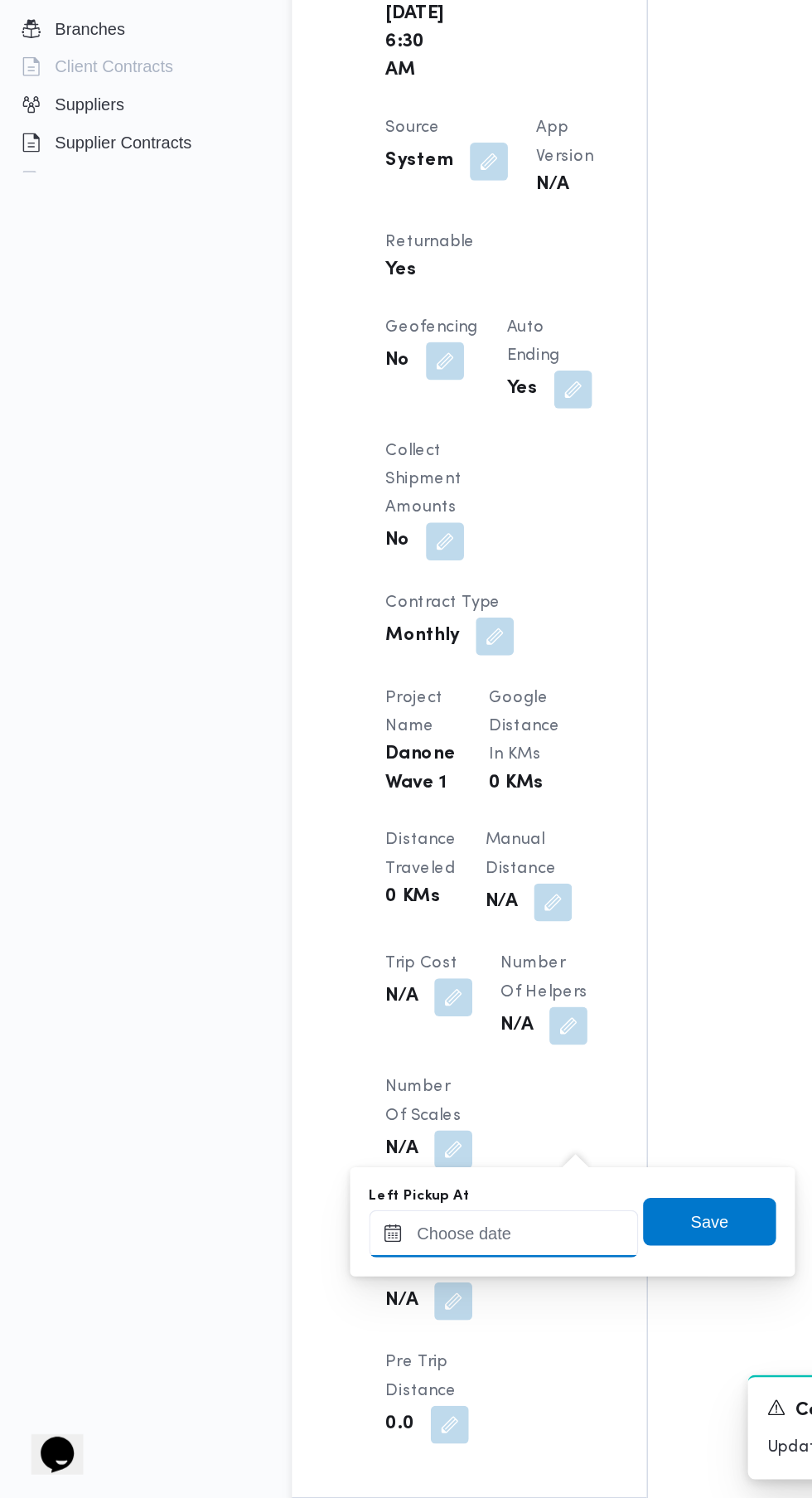
click at [365, 1310] on input "Left Pickup At" at bounding box center [363, 1313] width 188 height 33
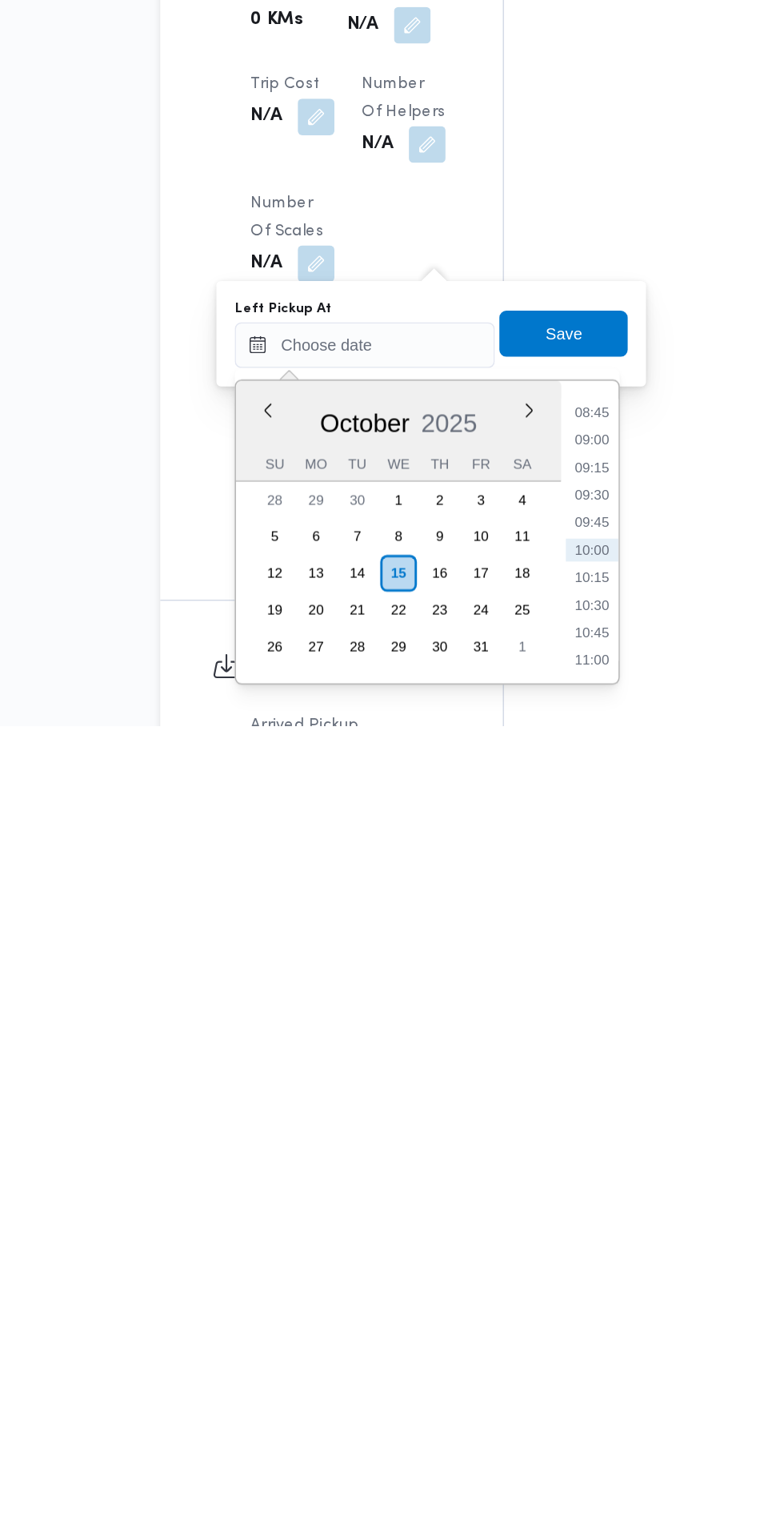
click at [506, 1328] on li "09:00" at bounding box center [510, 1335] width 37 height 16
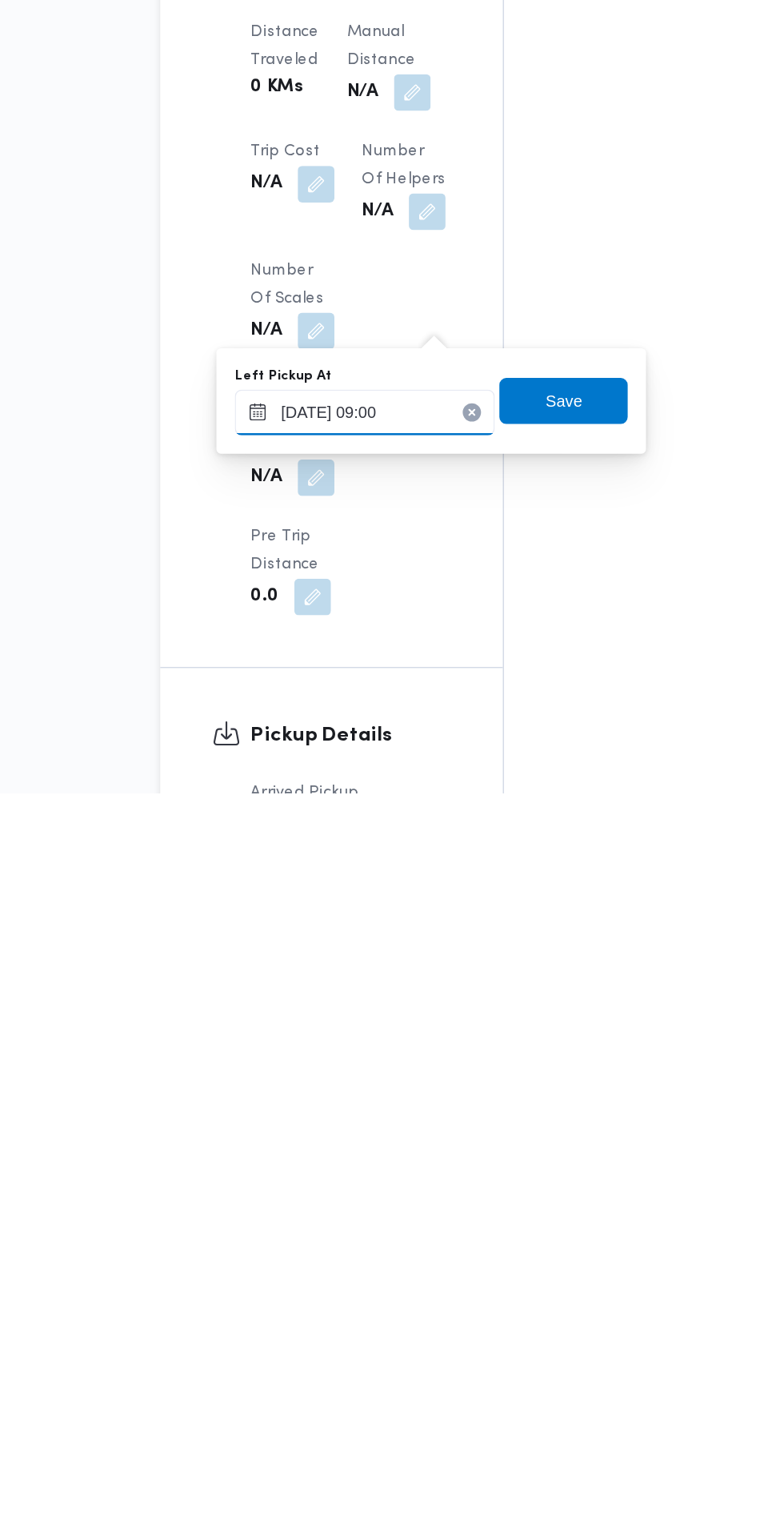
click at [377, 1268] on input "[DATE] 09:00" at bounding box center [351, 1267] width 181 height 32
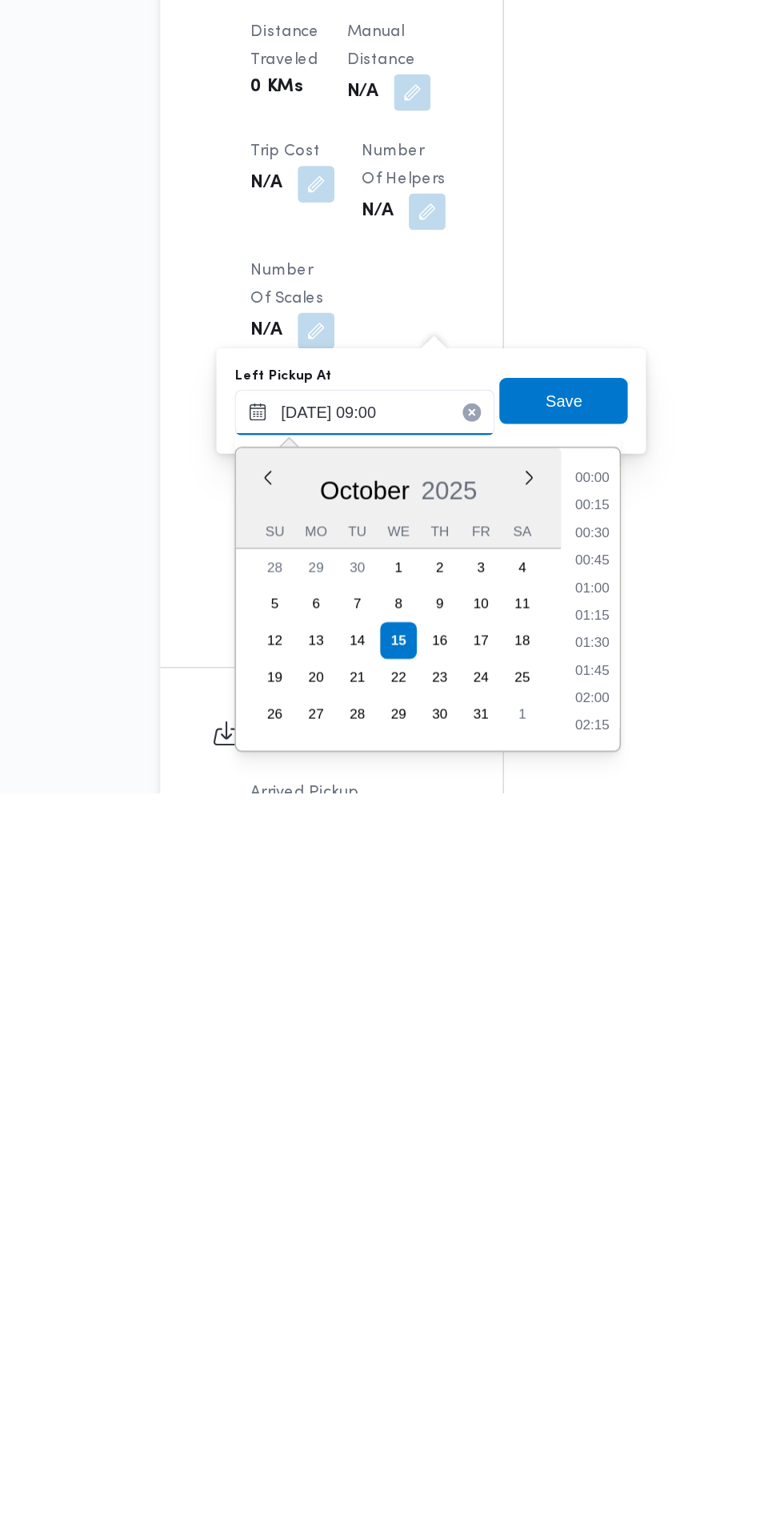
scroll to position [594, 0]
click at [511, 1375] on li "08:30" at bounding box center [511, 1372] width 37 height 16
type input "[DATE] 08:30"
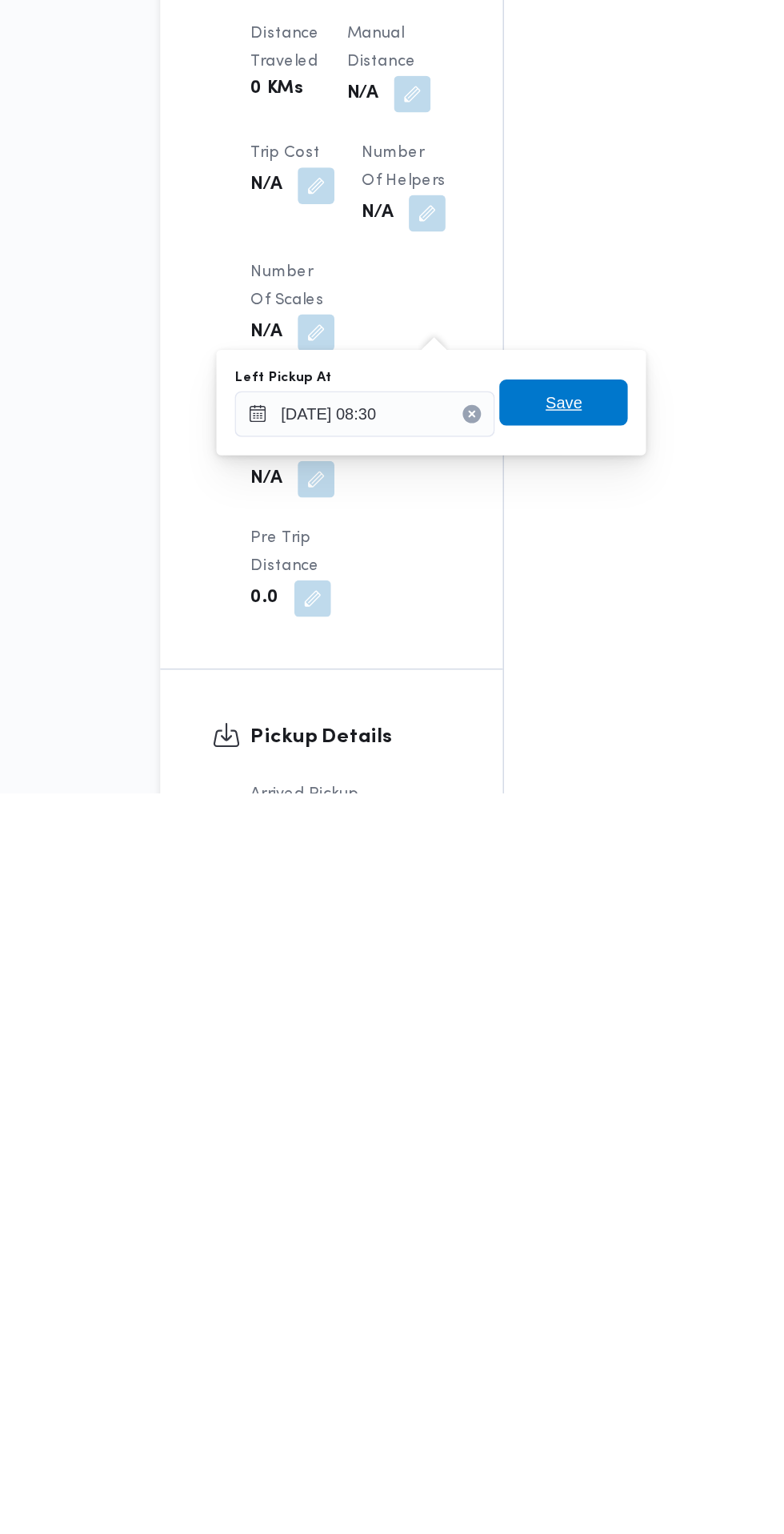
click at [511, 1260] on span "Save" at bounding box center [490, 1261] width 89 height 32
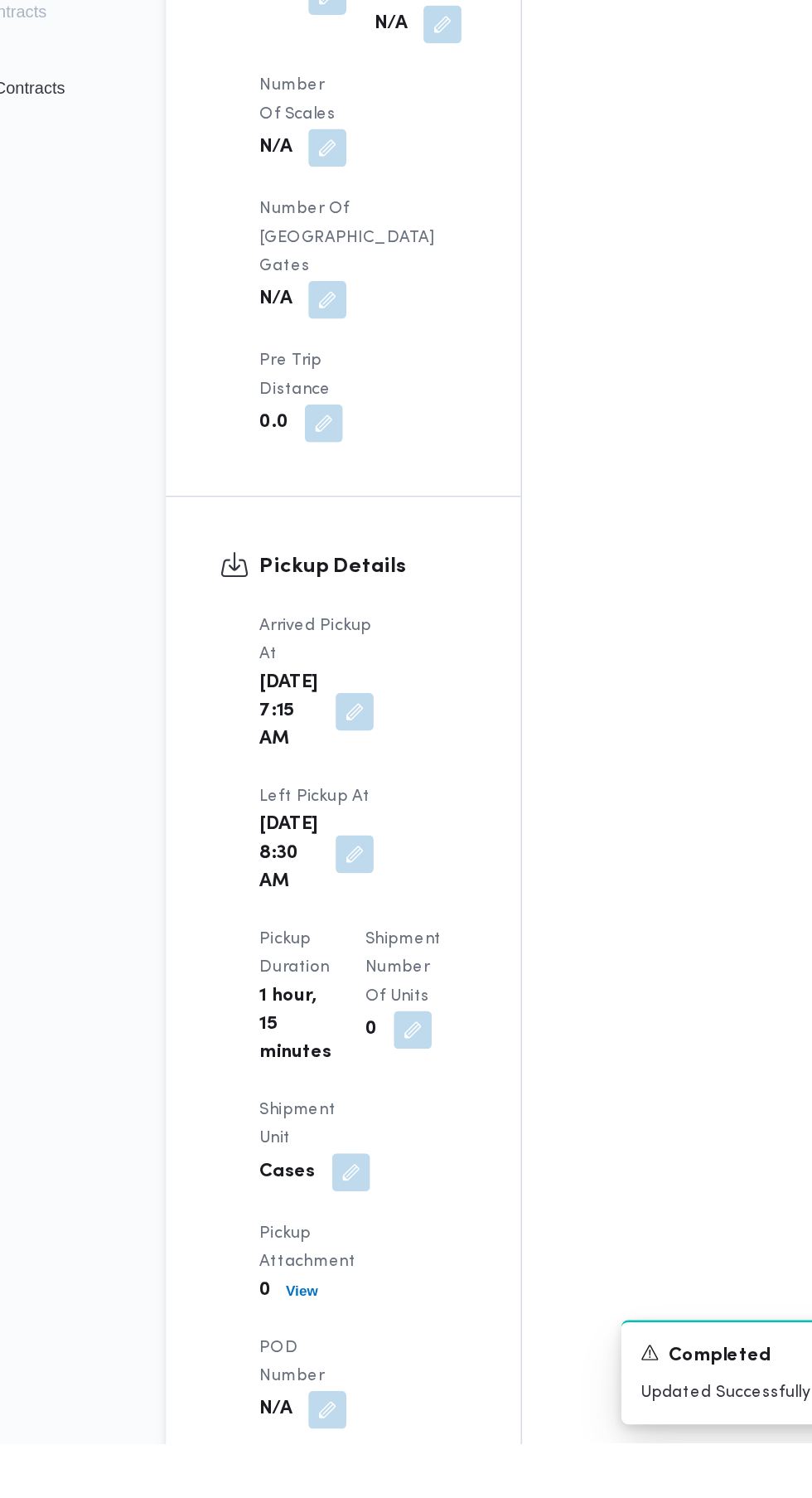
scroll to position [1418, 0]
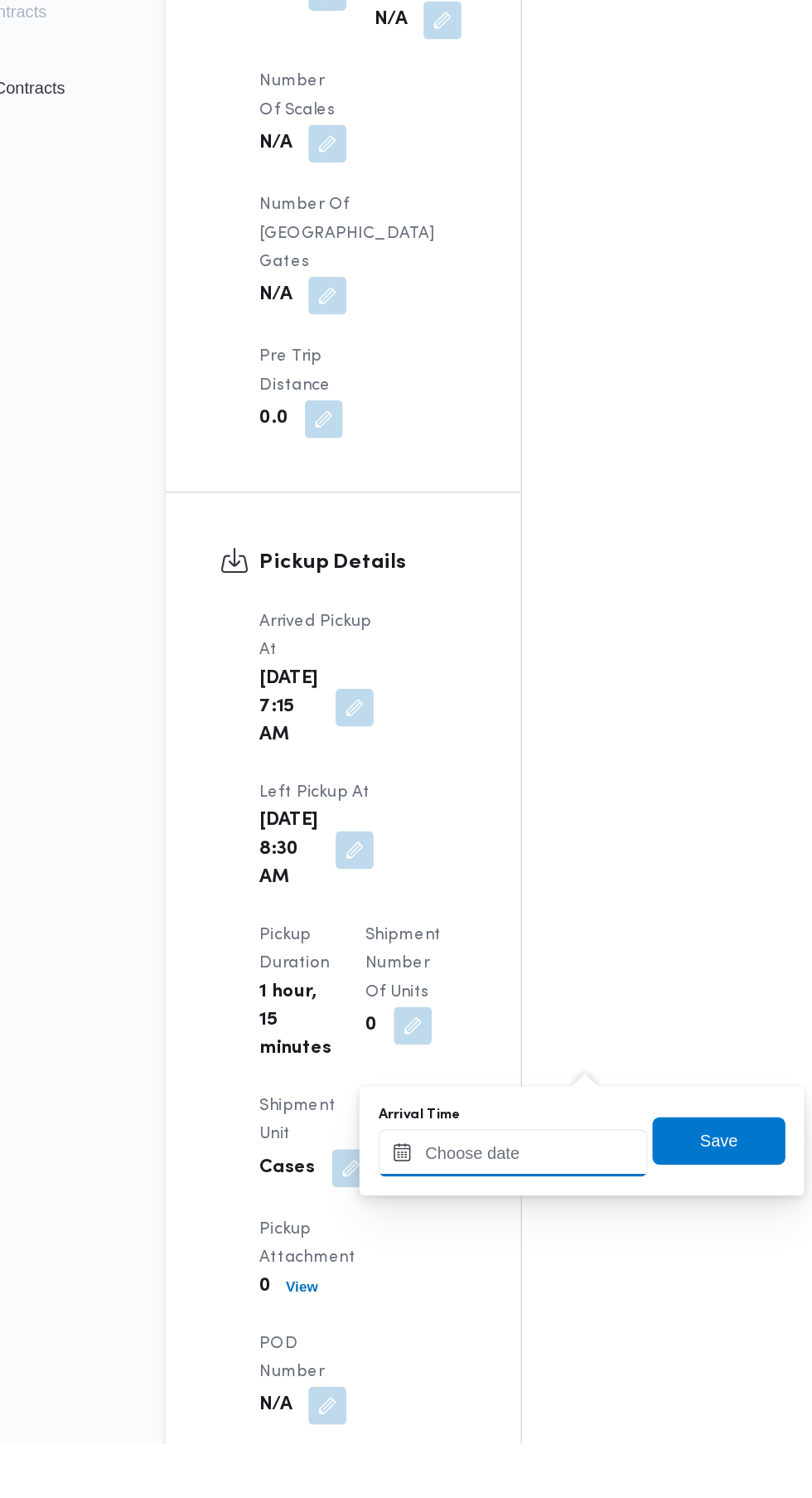
click at [463, 1292] on input "Arrival Time" at bounding box center [458, 1295] width 188 height 33
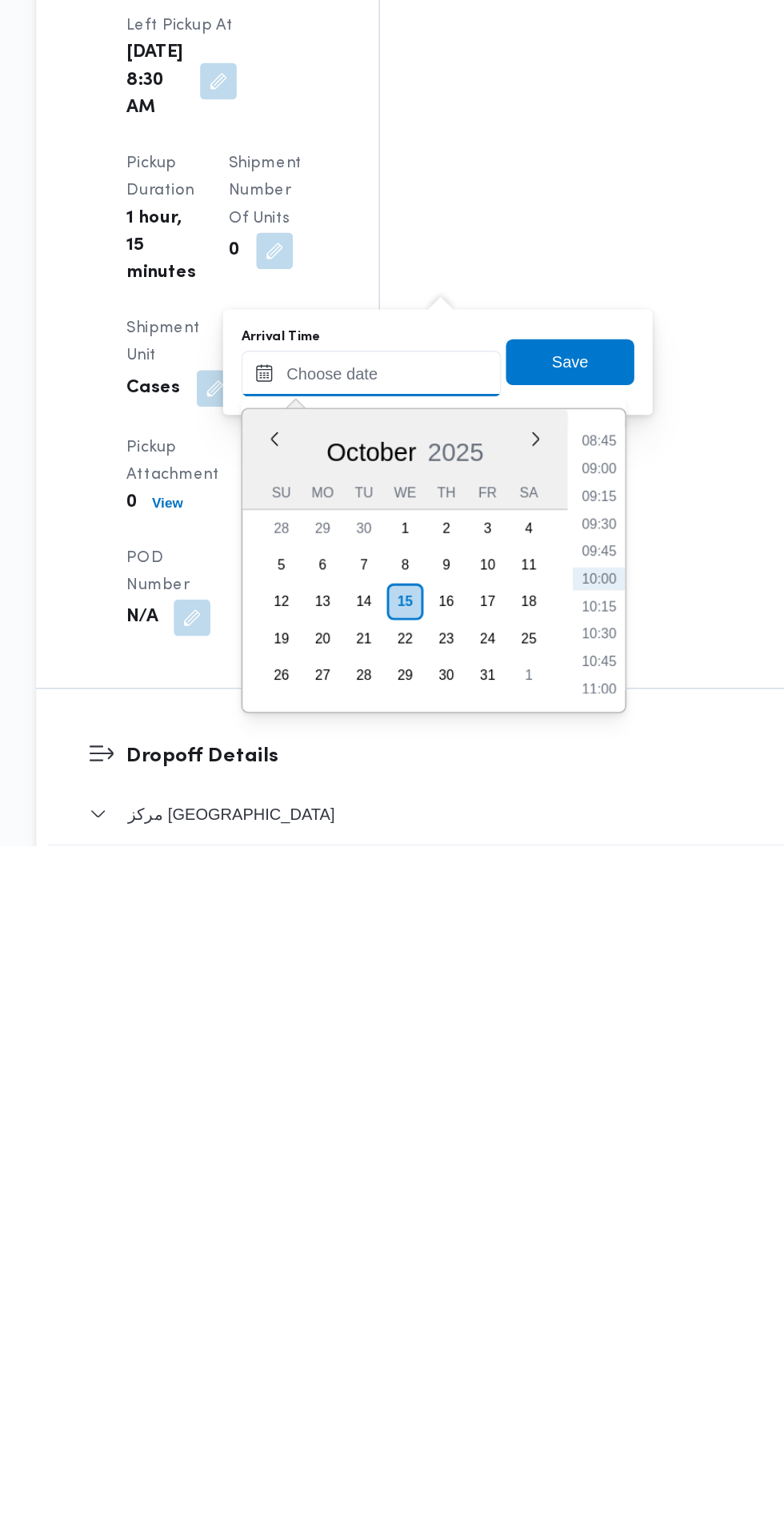
scroll to position [1414, 0]
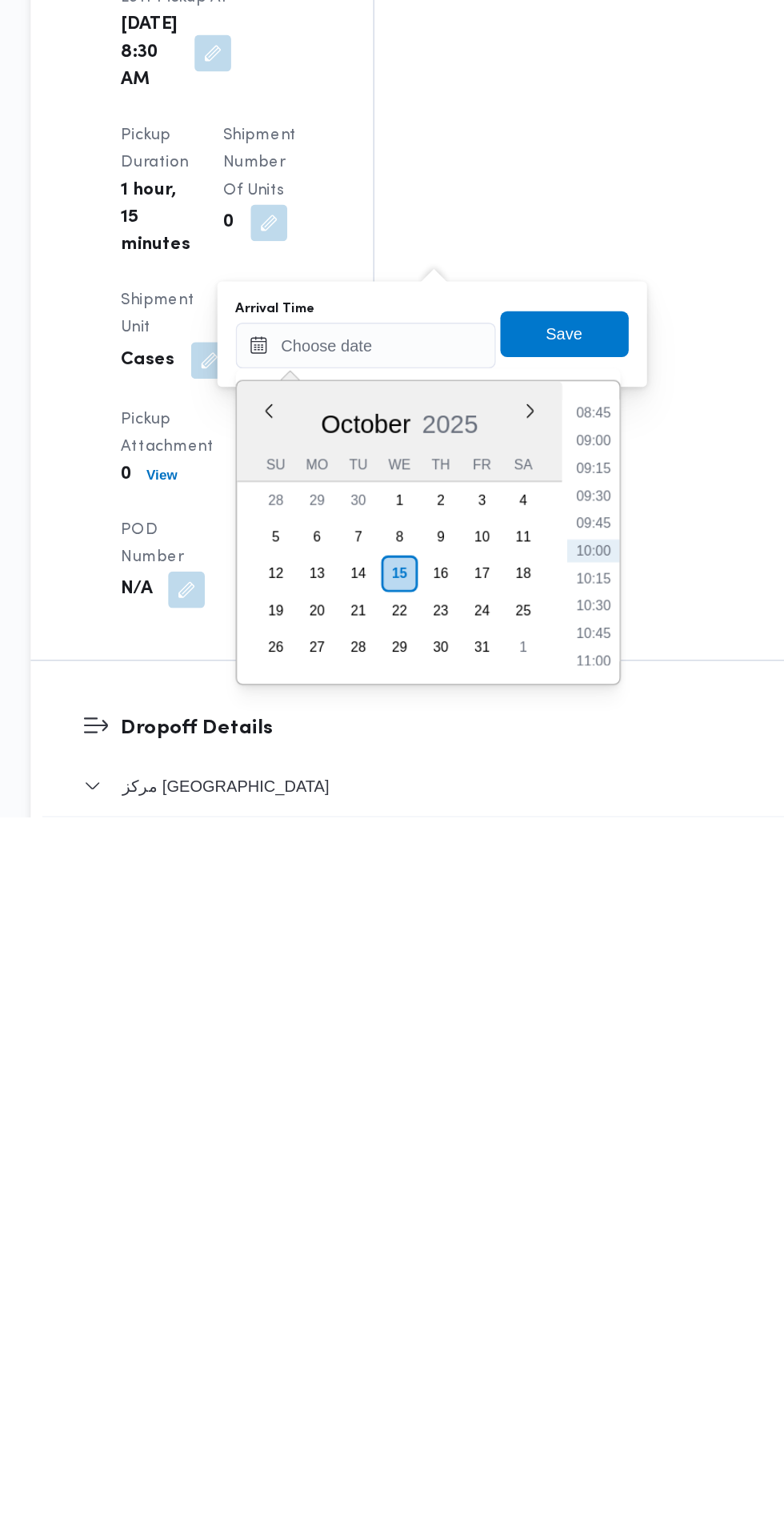
click at [603, 1278] on li "09:00" at bounding box center [601, 1271] width 37 height 16
type input "[DATE] 09:00"
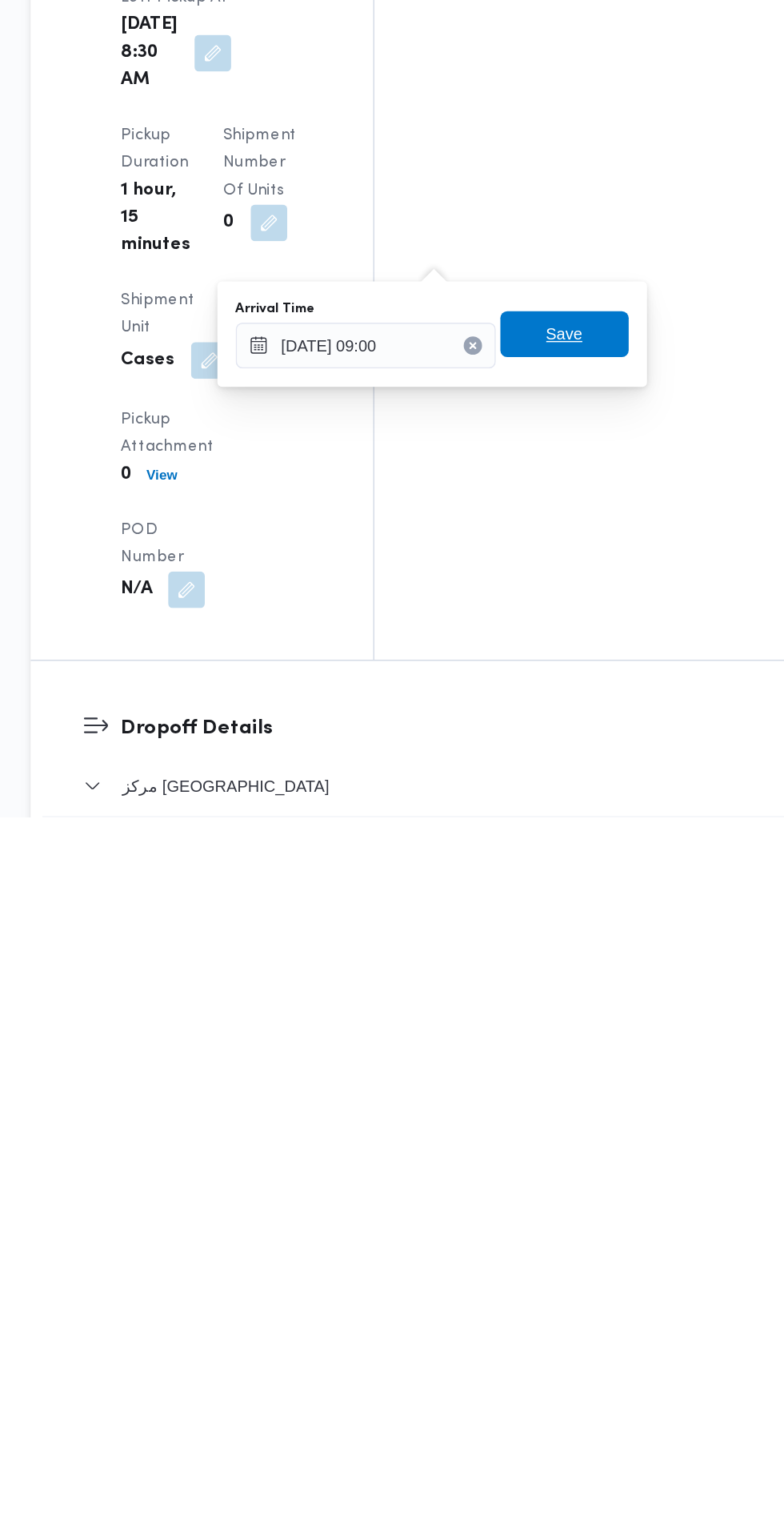
click at [587, 1201] on span "Save" at bounding box center [581, 1197] width 26 height 19
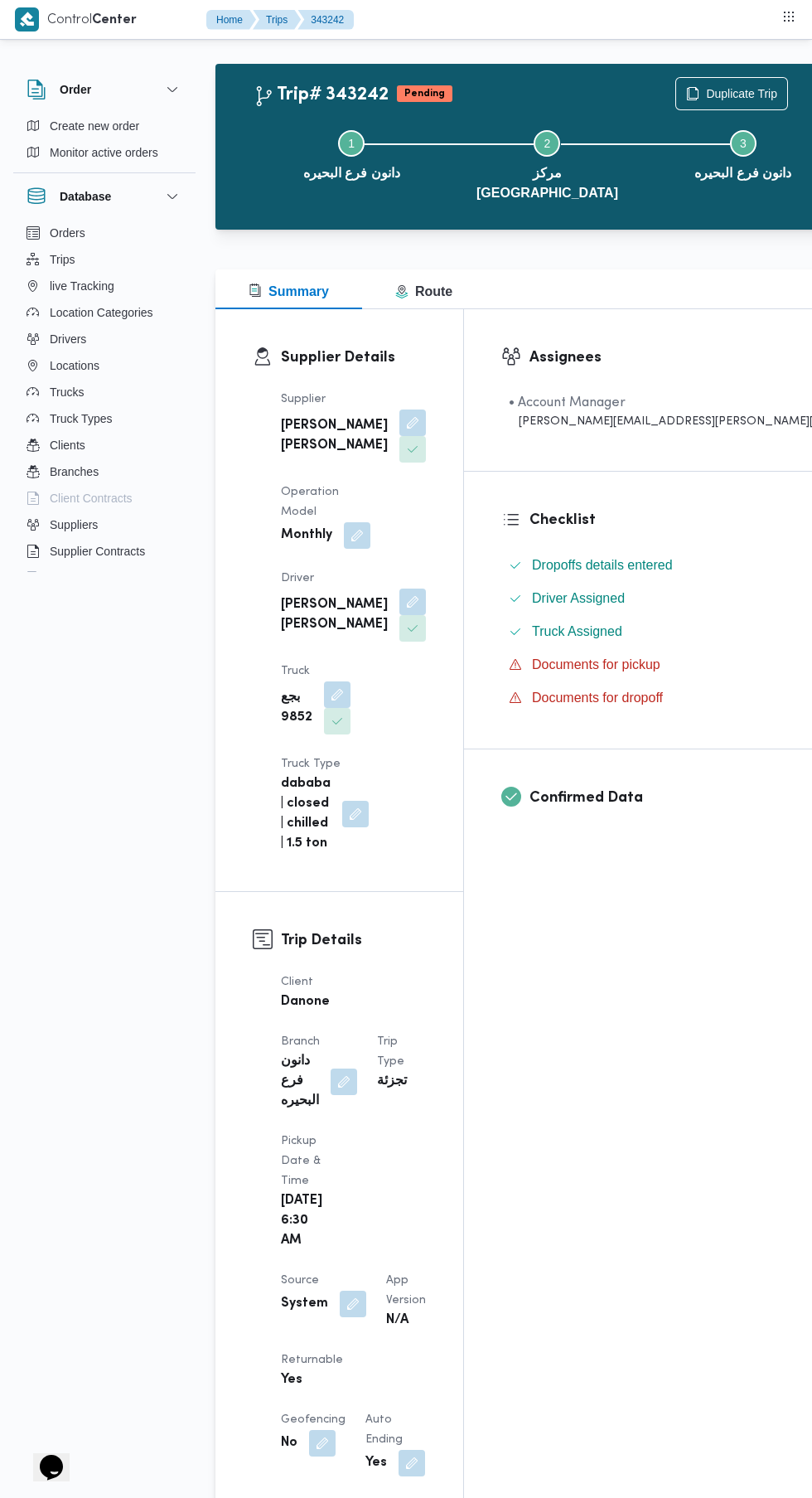
scroll to position [161, 0]
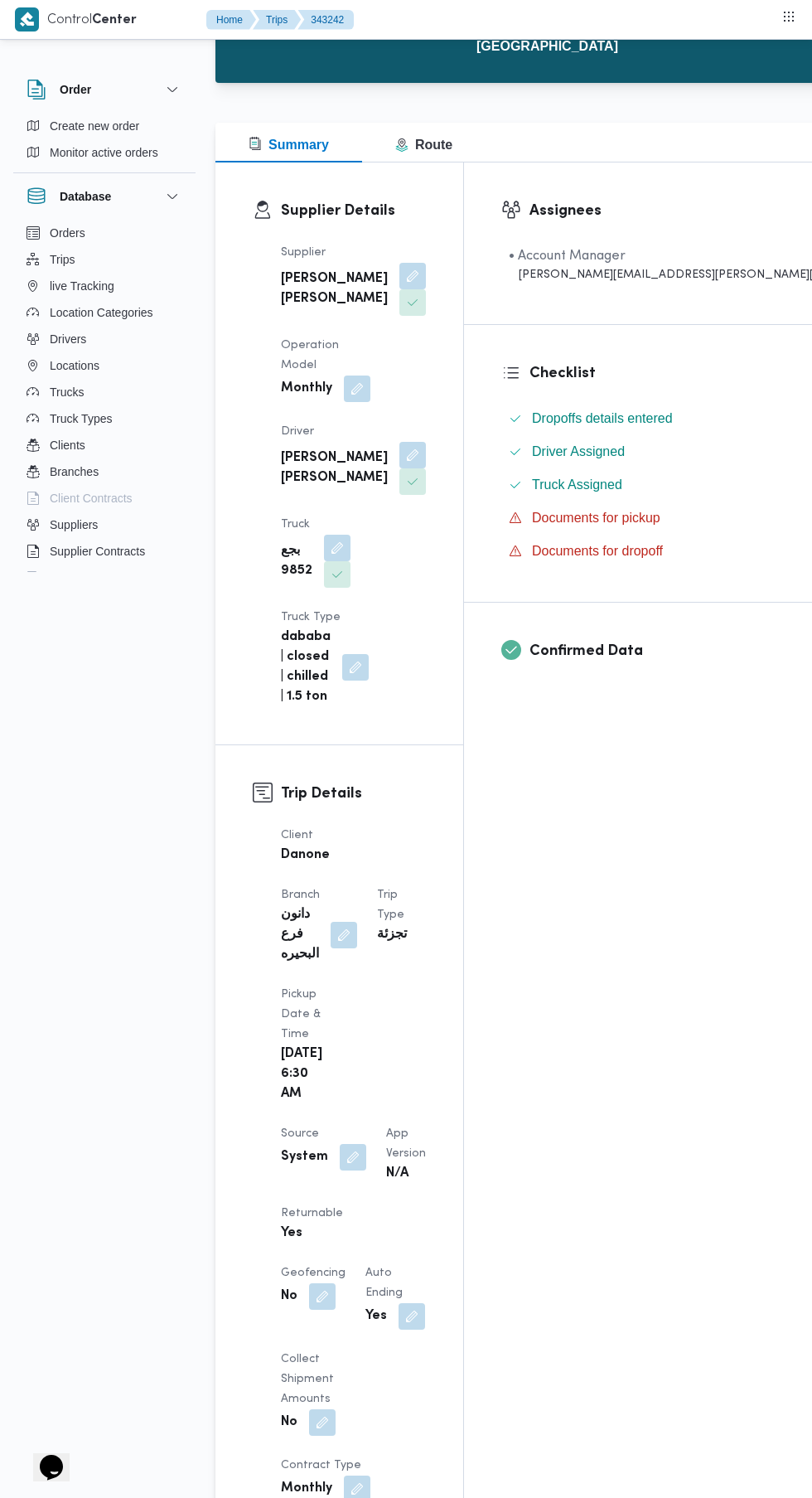
click at [351, 1144] on button "button" at bounding box center [353, 1158] width 27 height 27
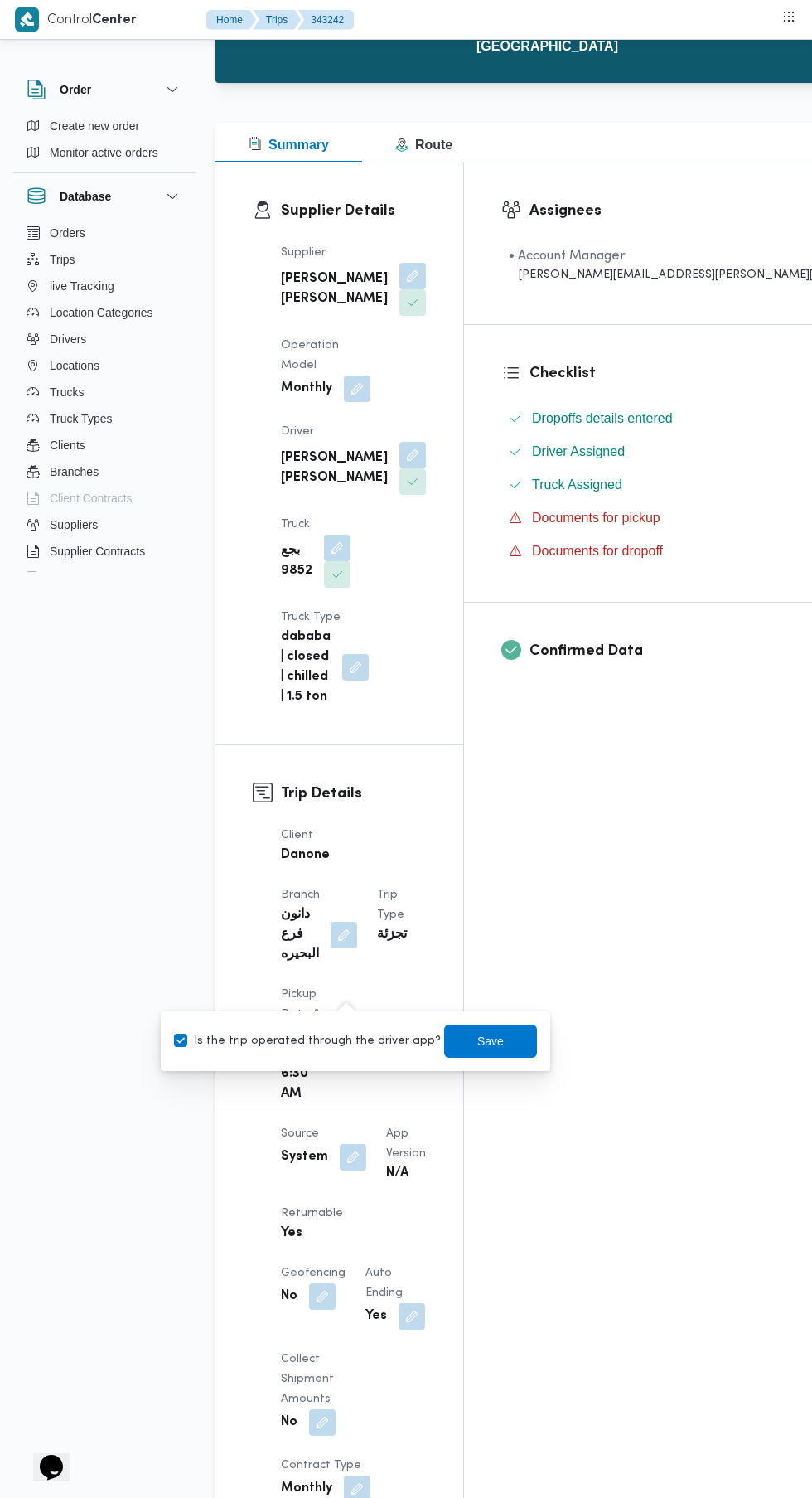
click at [331, 1042] on label "Is the trip operated through the driver app?" at bounding box center [308, 1041] width 267 height 20
checkbox input "false"
click at [499, 1033] on span "Save" at bounding box center [491, 1041] width 93 height 33
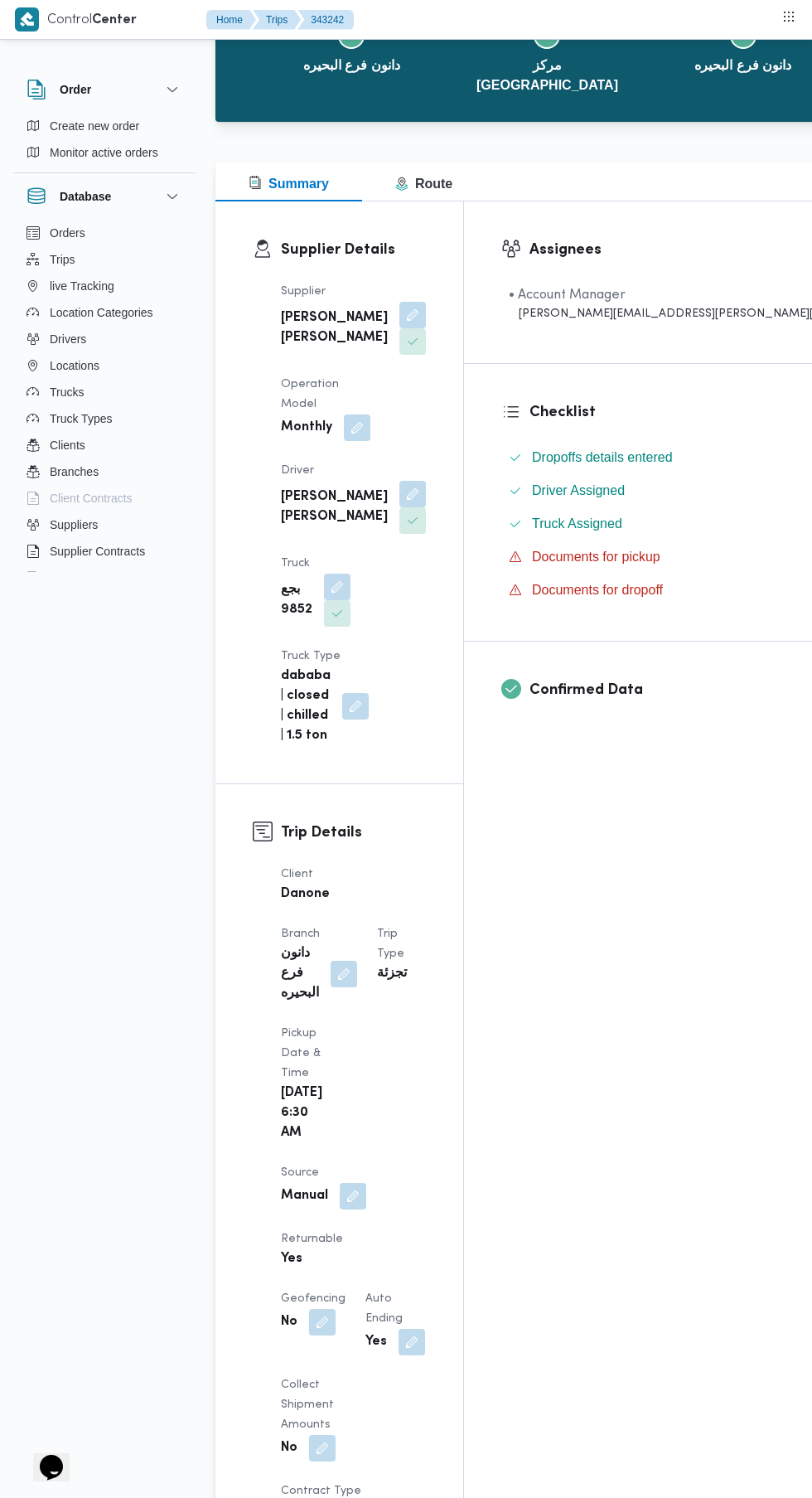
scroll to position [0, 0]
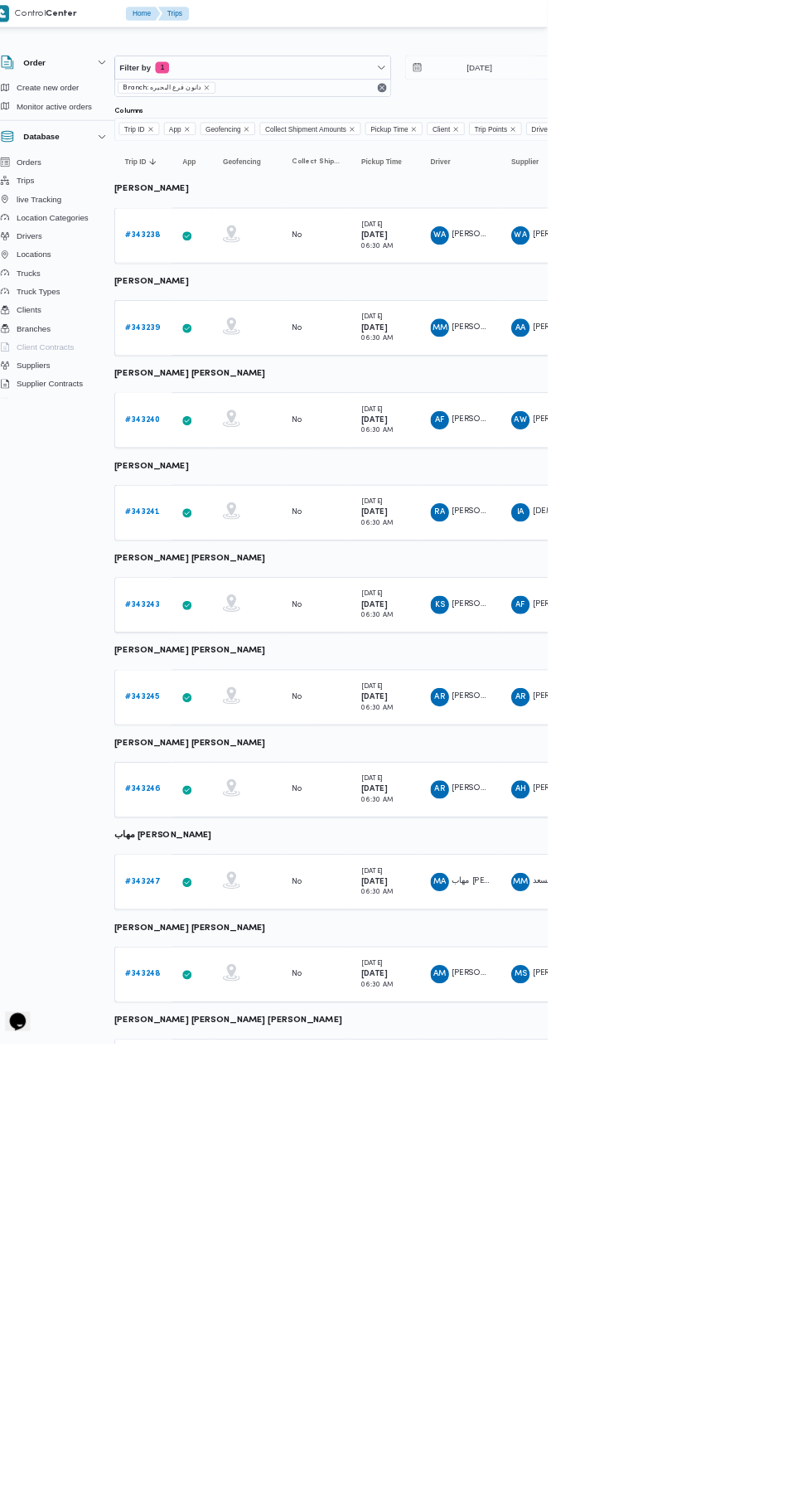
click at [247, 1136] on b "# 343246" at bounding box center [231, 1134] width 51 height 11
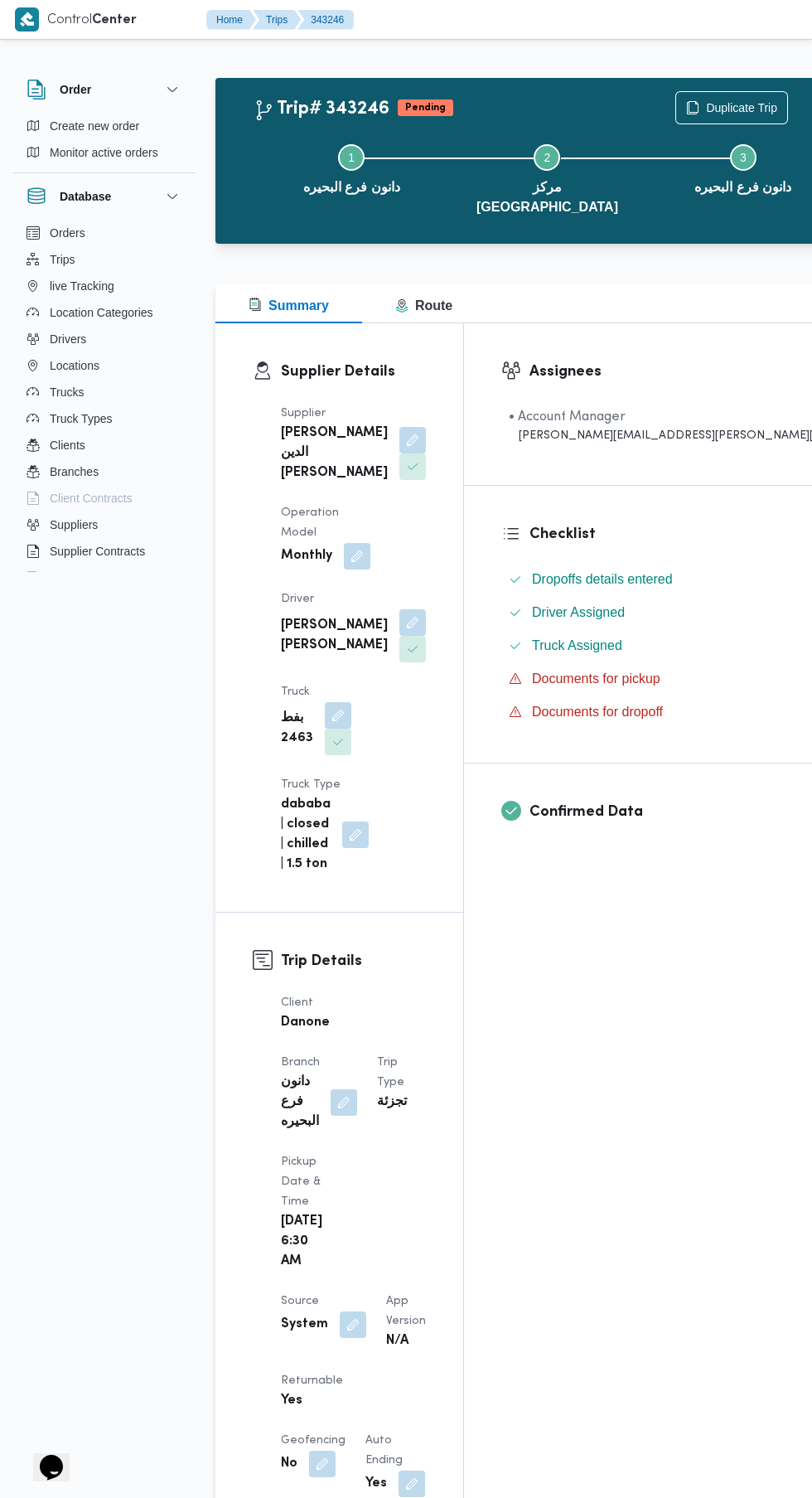
click at [350, 1312] on button "button" at bounding box center [353, 1325] width 27 height 27
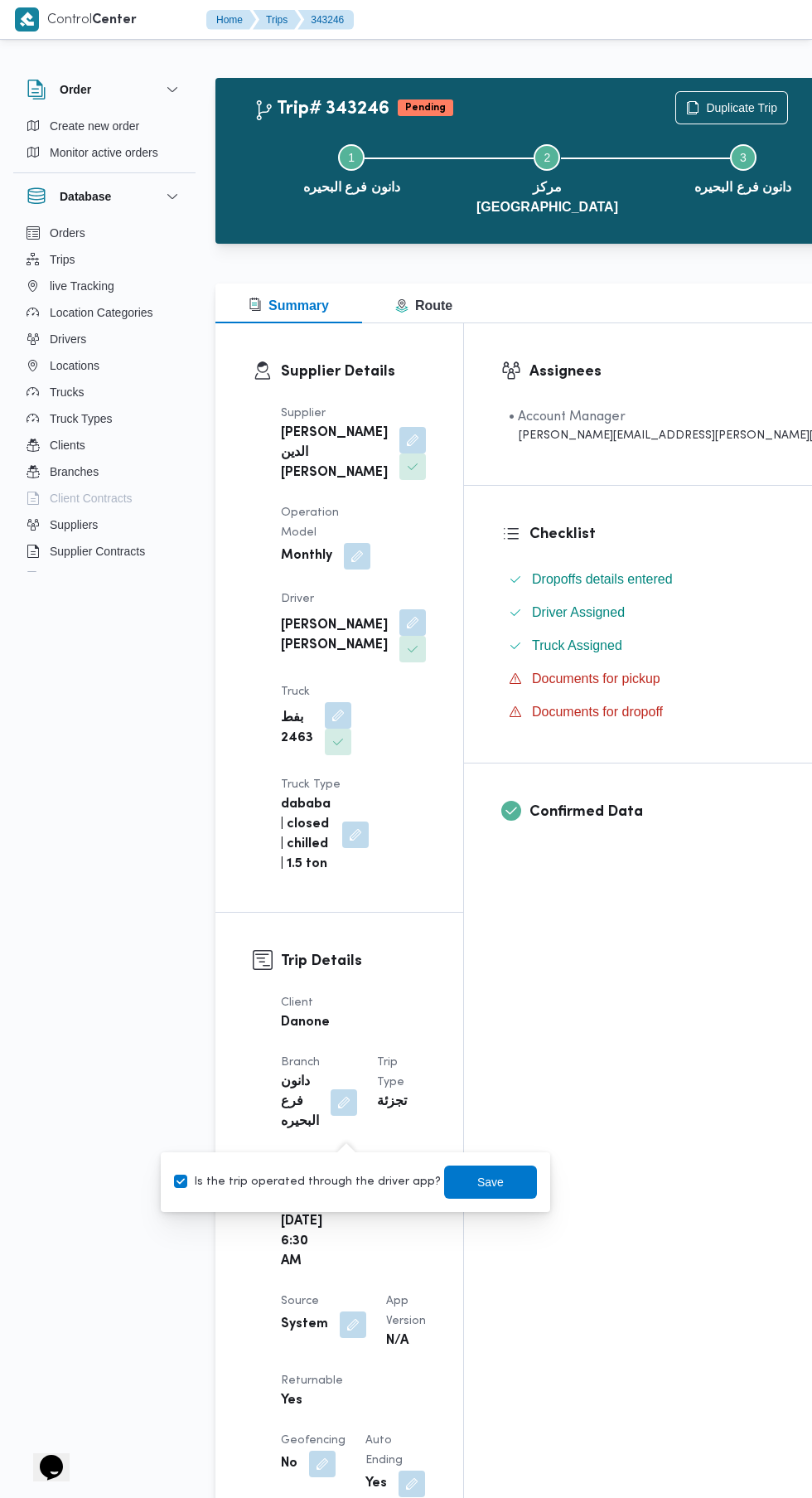
click at [331, 1180] on label "Is the trip operated through the driver app?" at bounding box center [308, 1182] width 267 height 20
checkbox input "false"
click at [477, 1184] on span "Save" at bounding box center [491, 1182] width 27 height 20
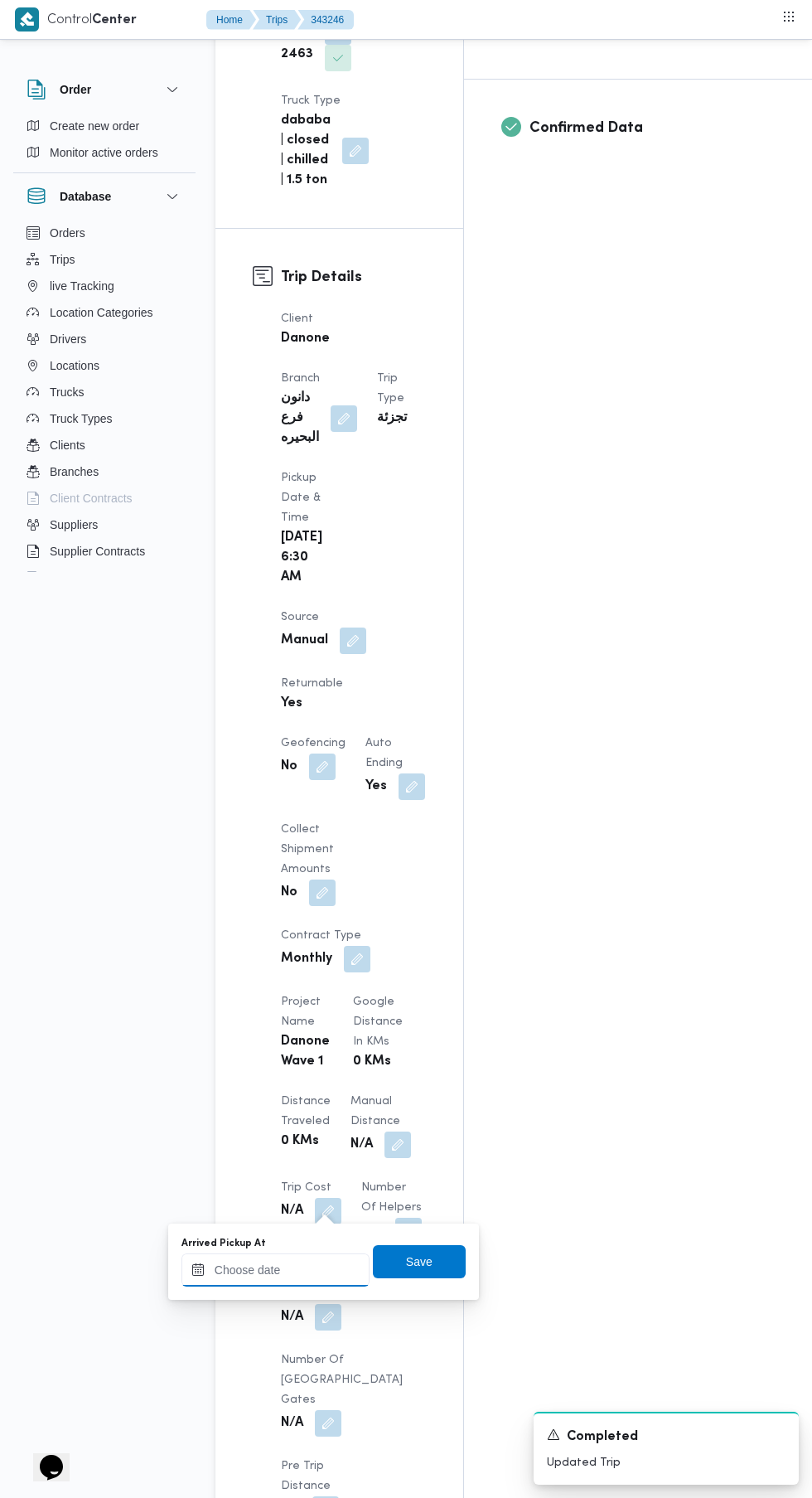
click at [302, 1265] on input "Arrived Pickup At" at bounding box center [275, 1270] width 188 height 33
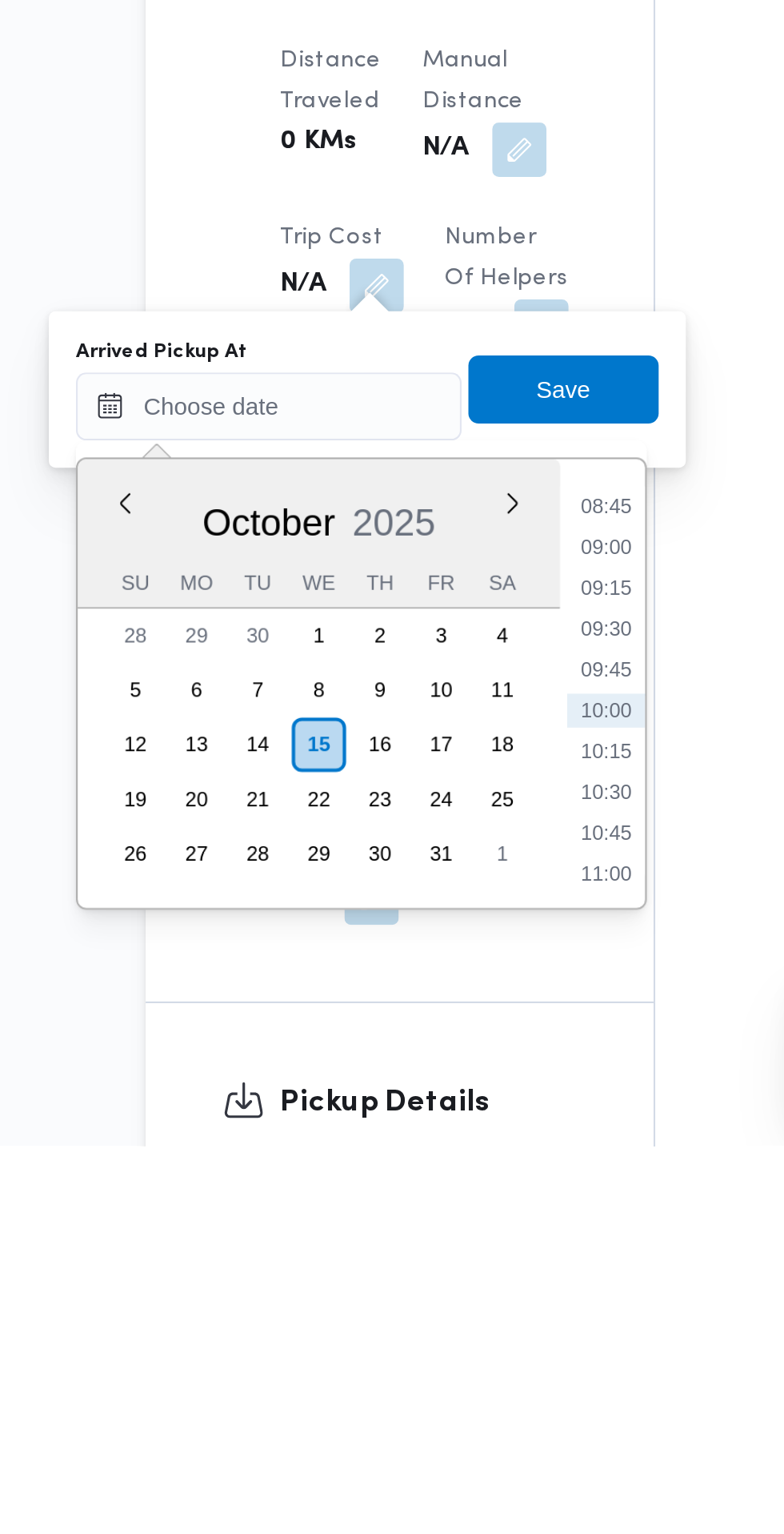
click at [428, 1236] on li "08:45" at bounding box center [425, 1232] width 37 height 16
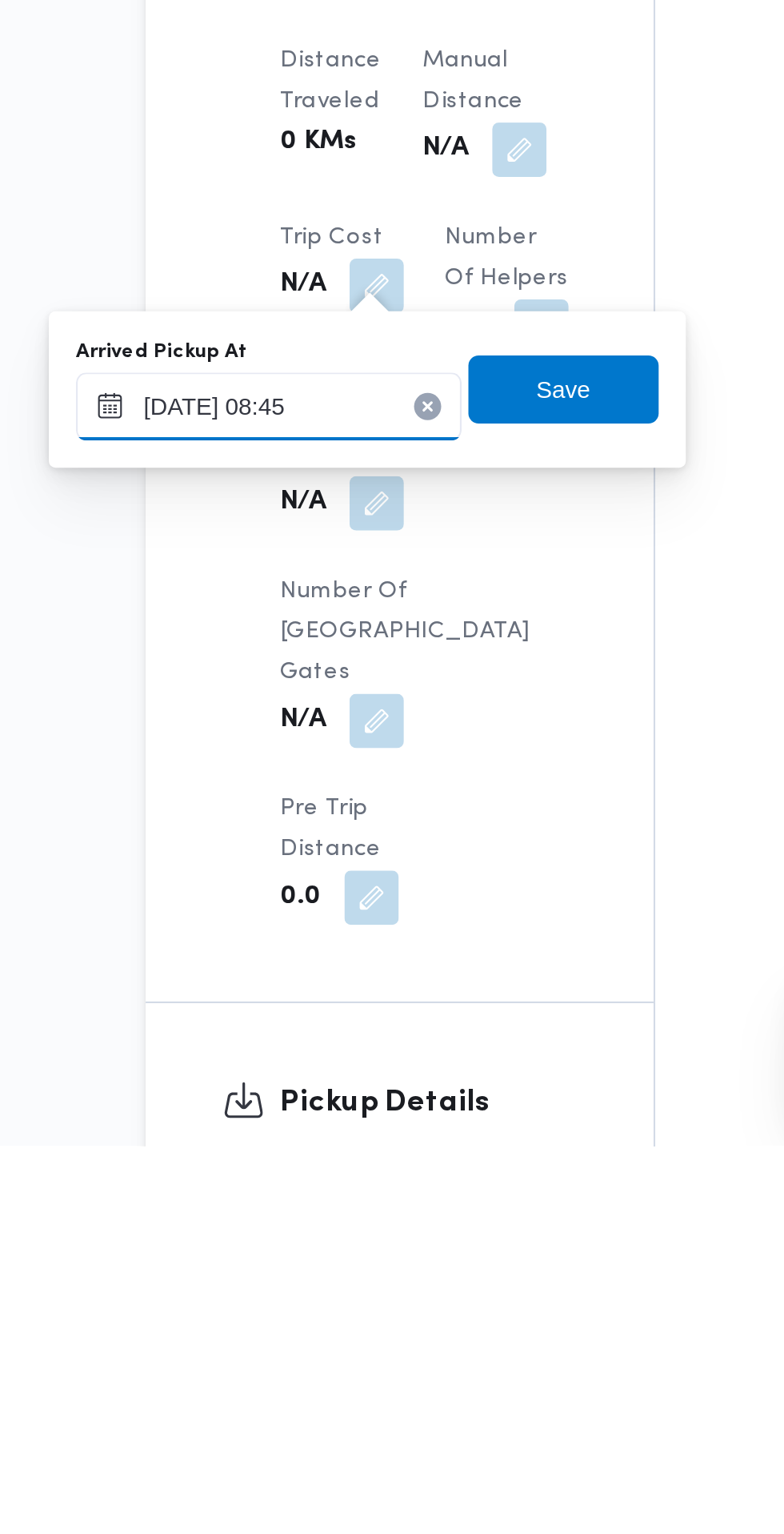
click at [302, 1191] on input "[DATE] 08:45" at bounding box center [266, 1185] width 181 height 32
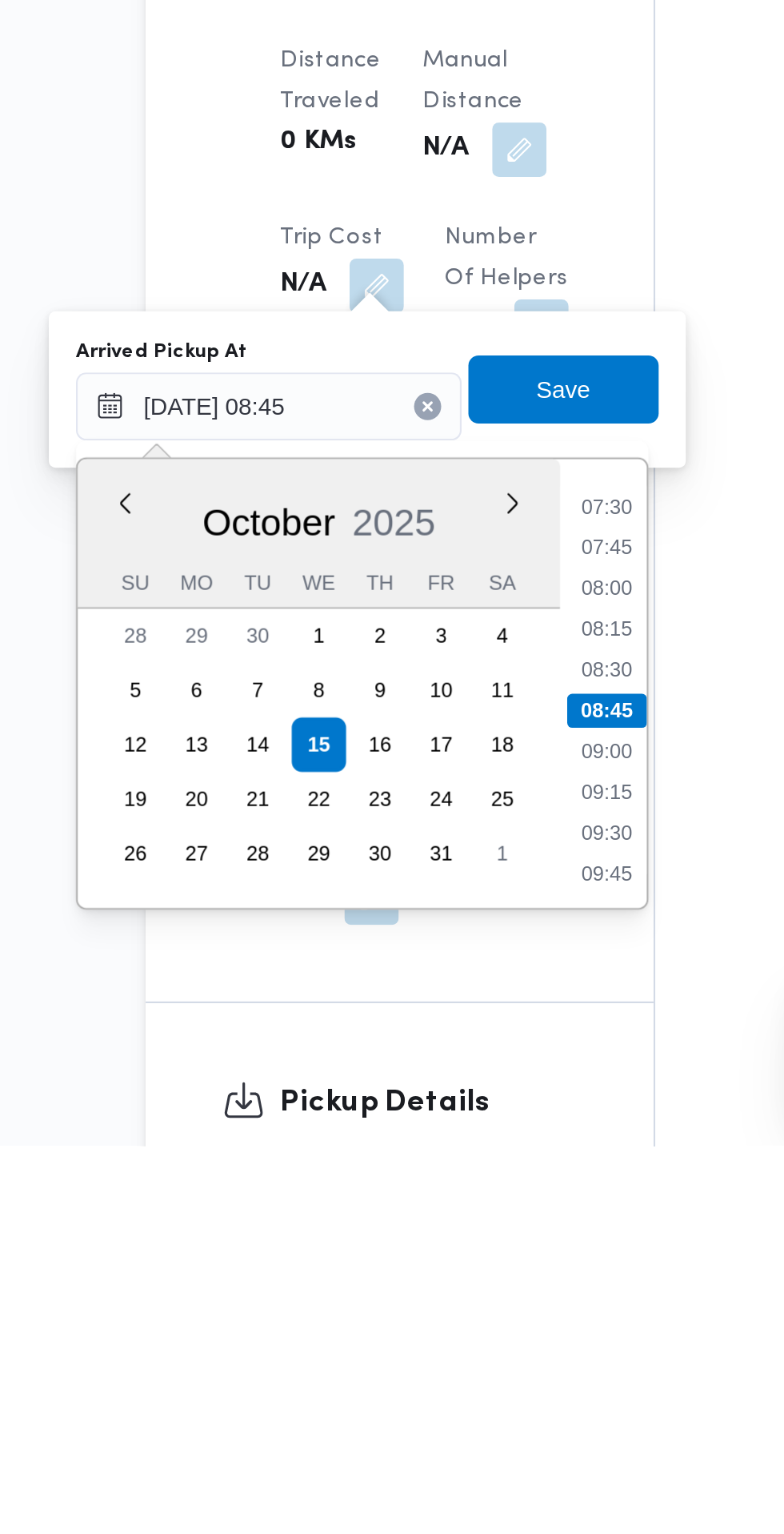
click at [434, 1234] on li "07:30" at bounding box center [425, 1232] width 37 height 16
type input "[DATE] 07:30"
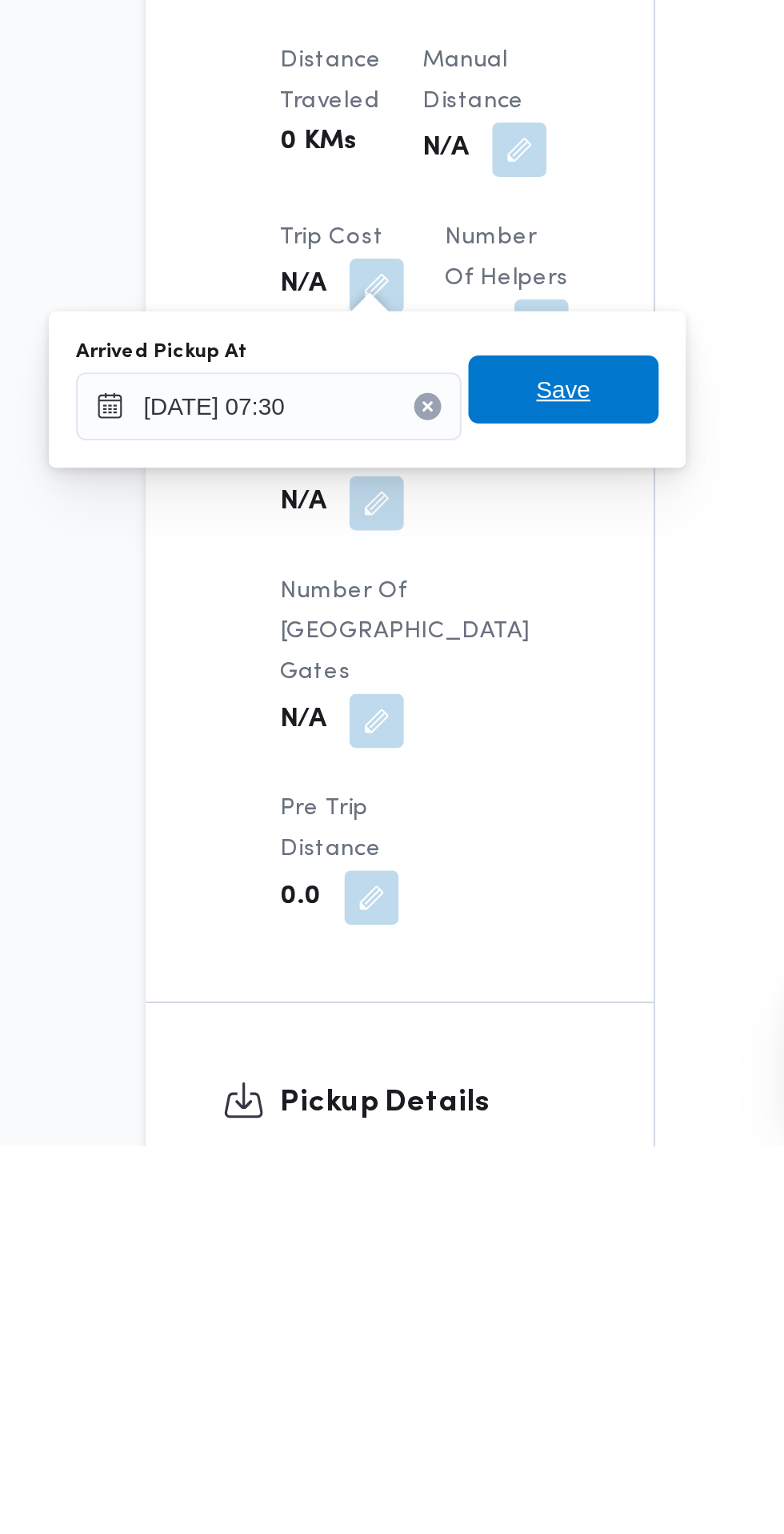
click at [433, 1178] on span "Save" at bounding box center [405, 1177] width 89 height 32
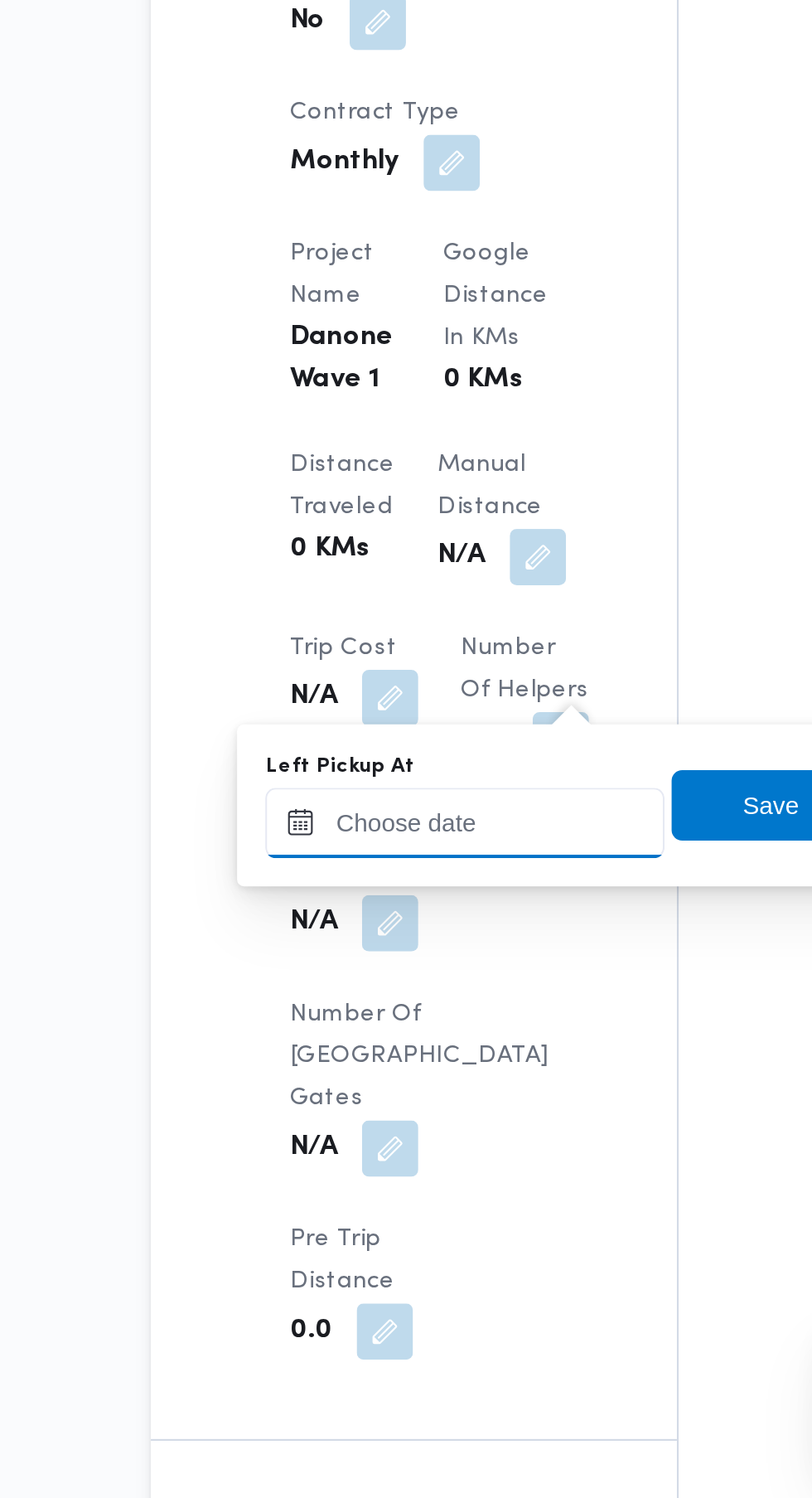
click at [386, 1185] on input "Left Pickup At" at bounding box center [363, 1179] width 188 height 33
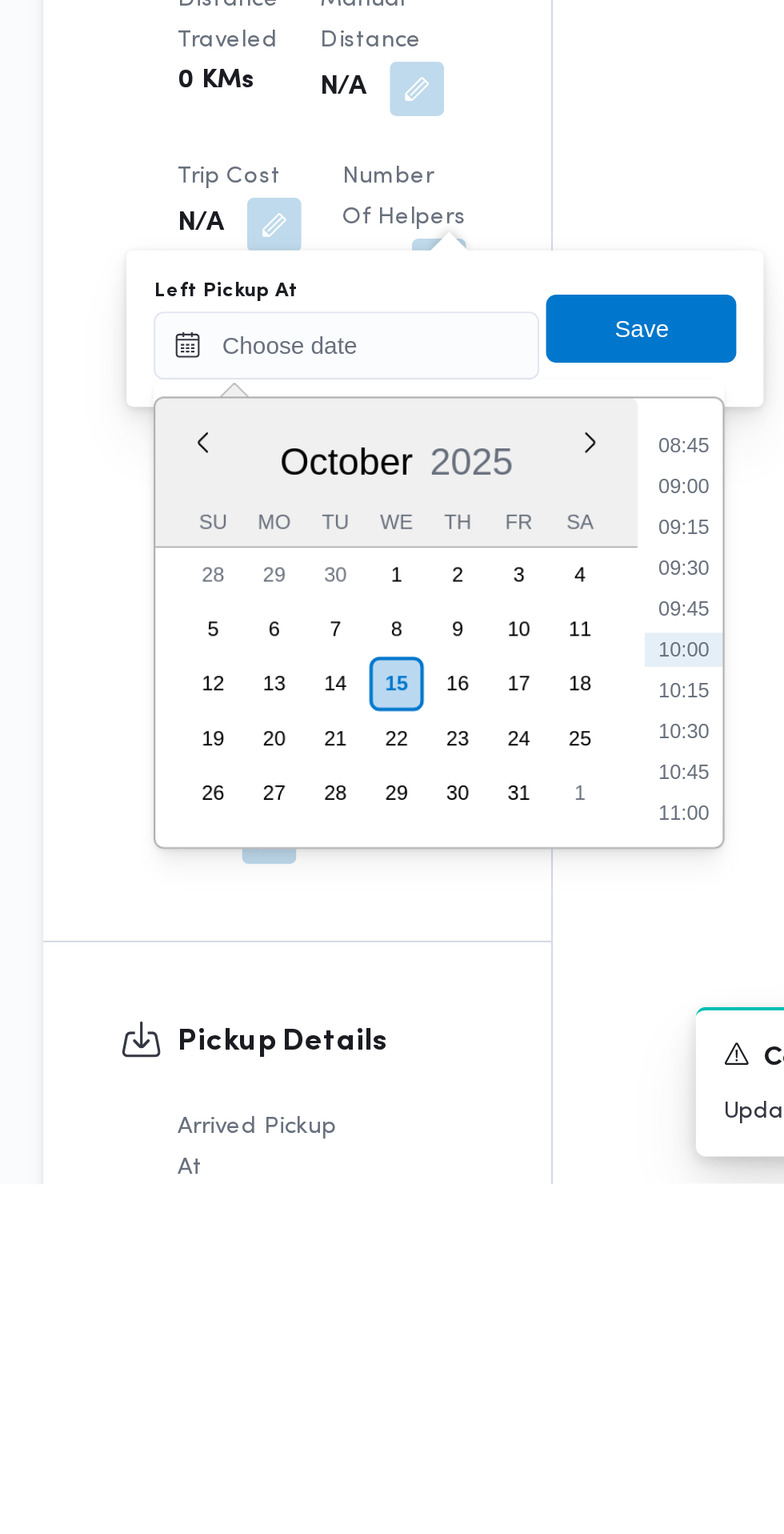
click at [515, 1189] on li "08:45" at bounding box center [510, 1186] width 37 height 16
type input "[DATE] 08:45"
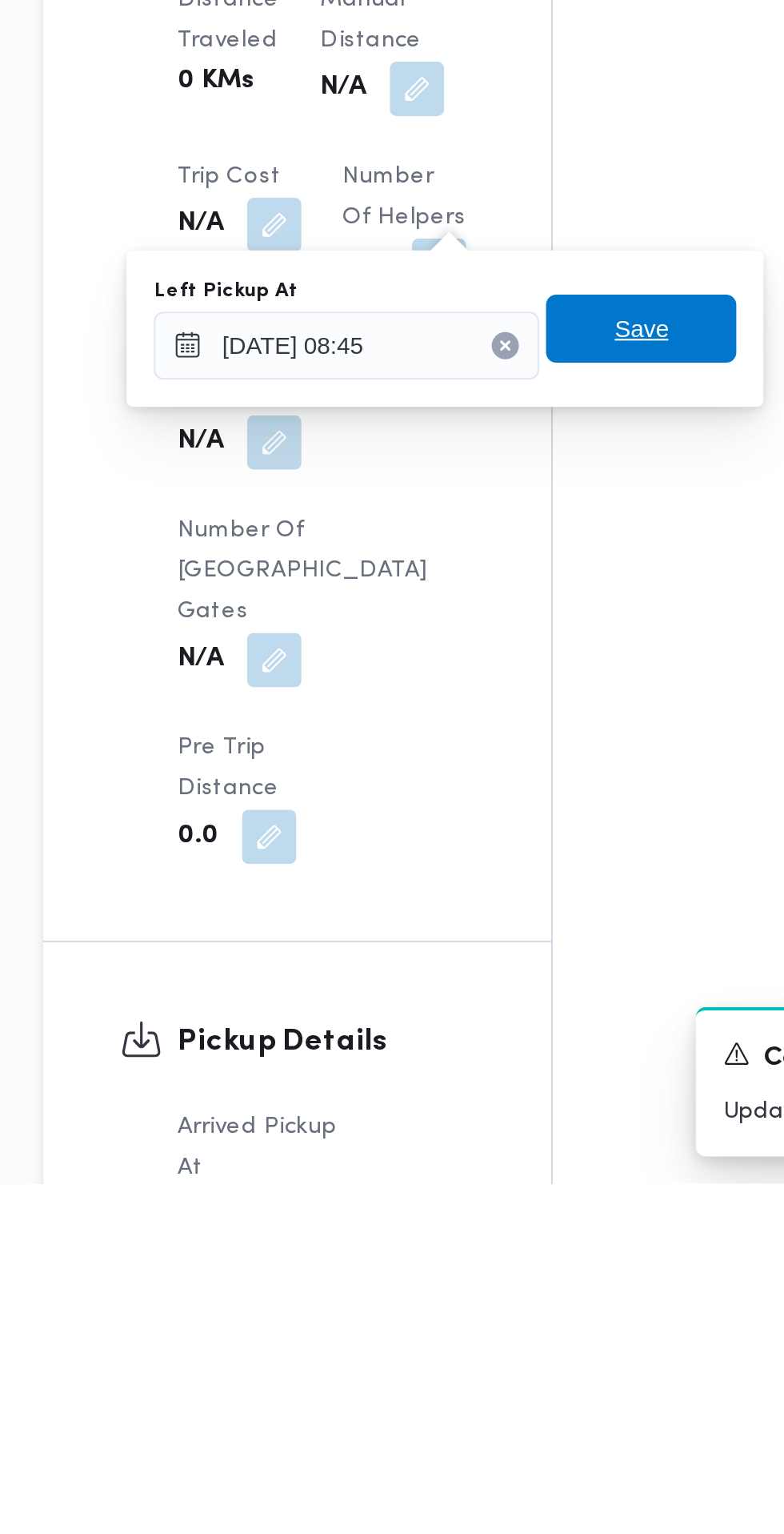
click at [498, 1135] on span "Save" at bounding box center [490, 1131] width 26 height 19
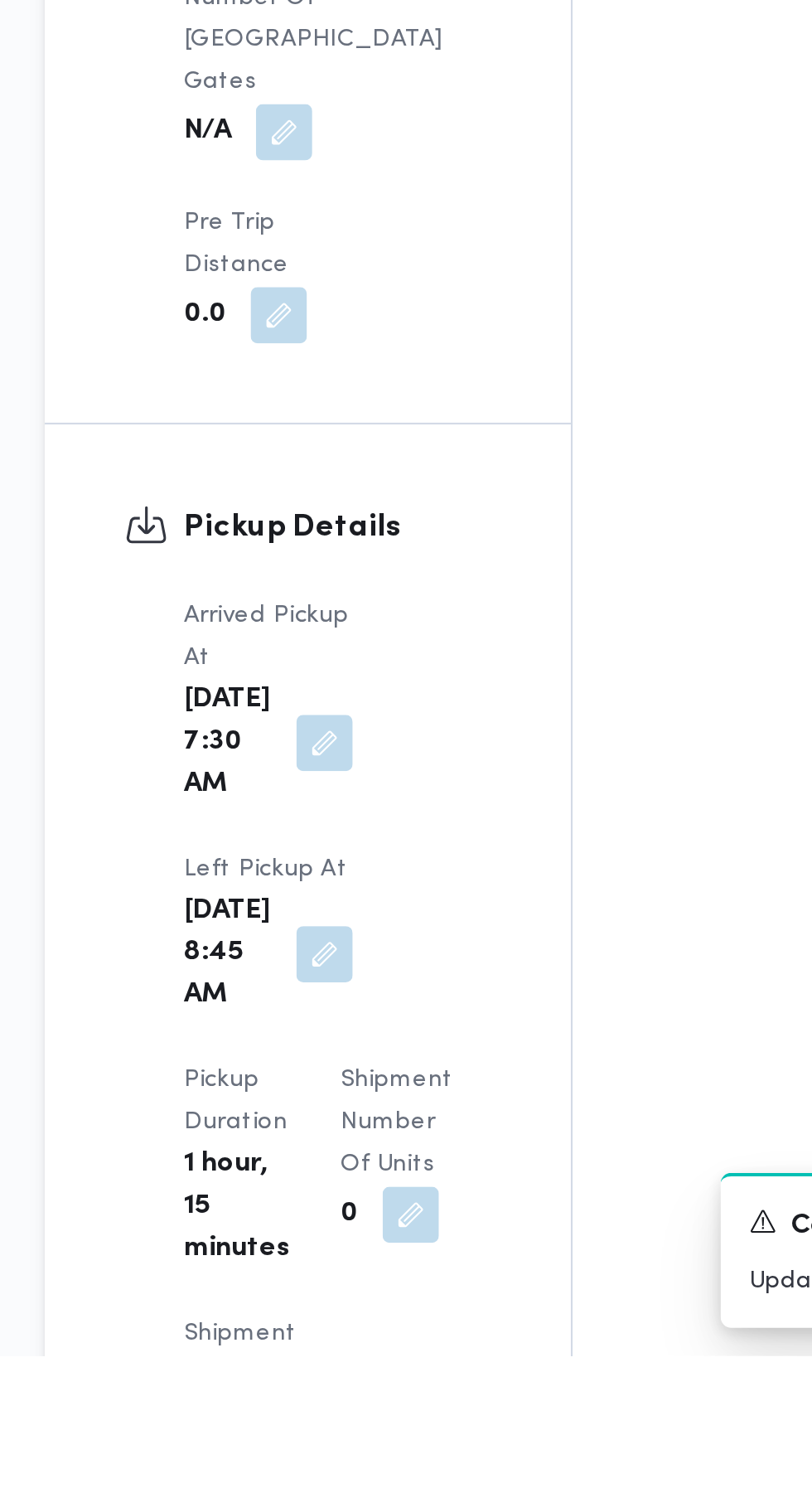
scroll to position [1284, 0]
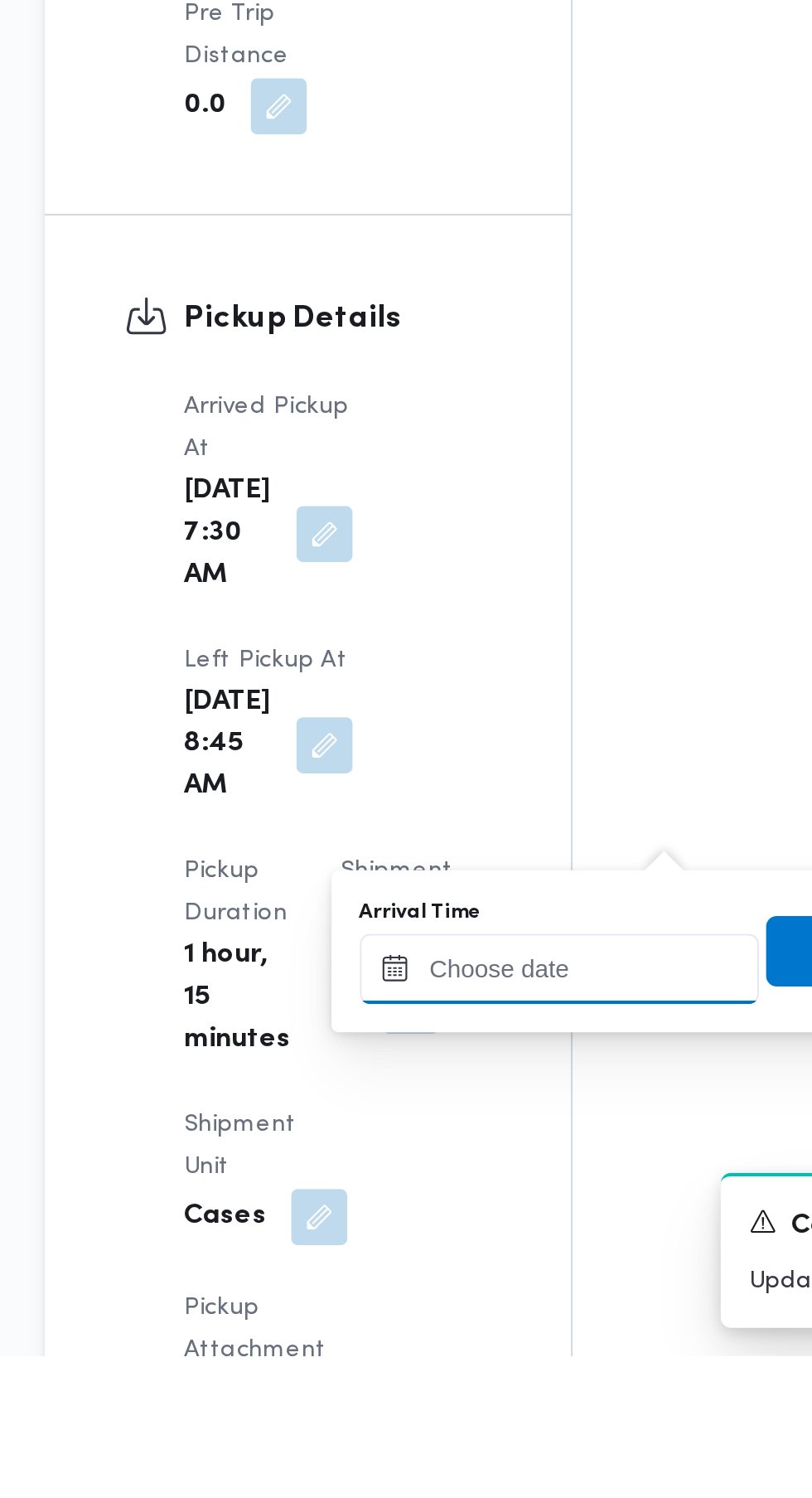
click at [451, 1315] on input "Arrival Time" at bounding box center [458, 1315] width 188 height 33
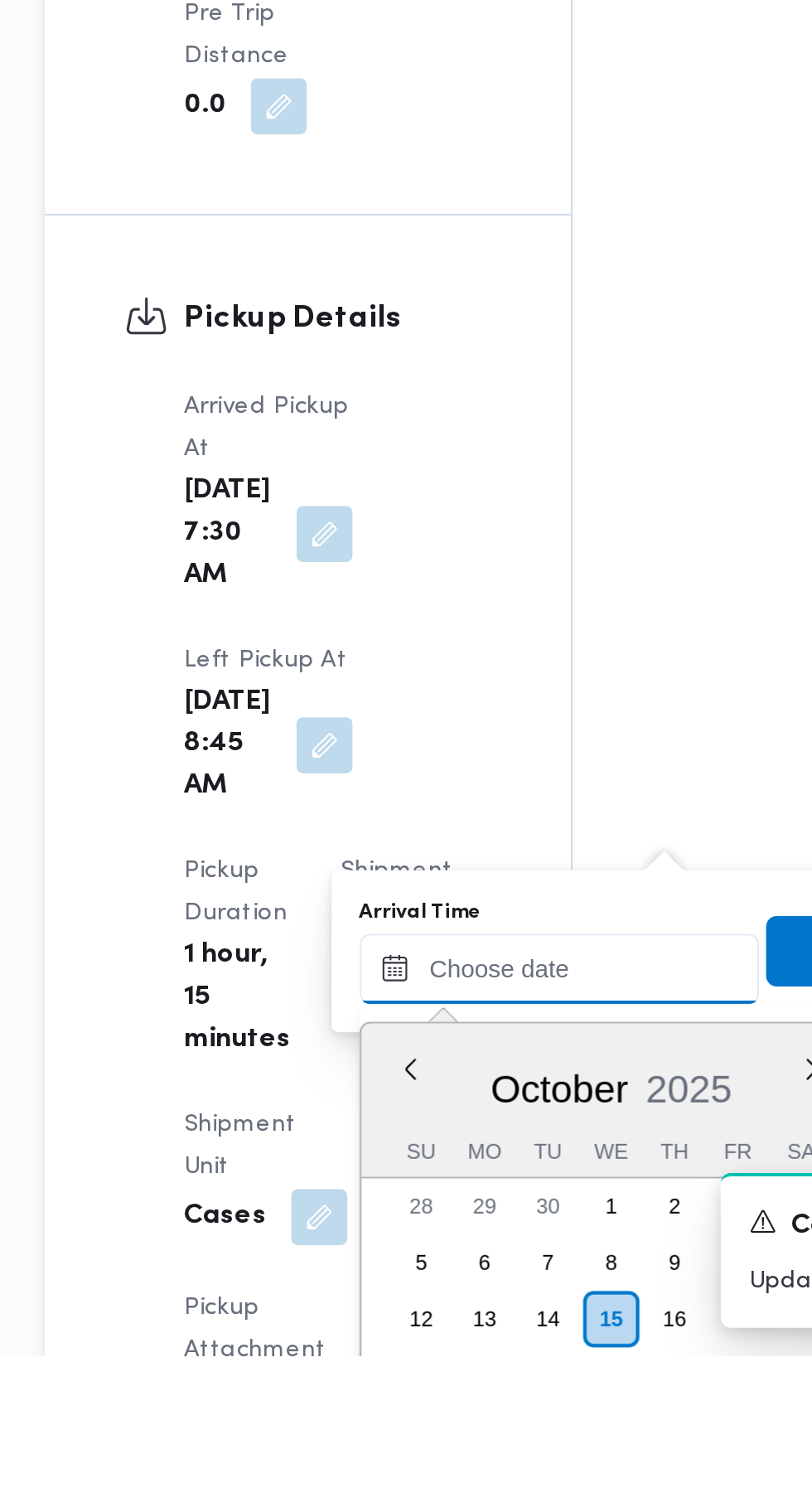
scroll to position [1305, 0]
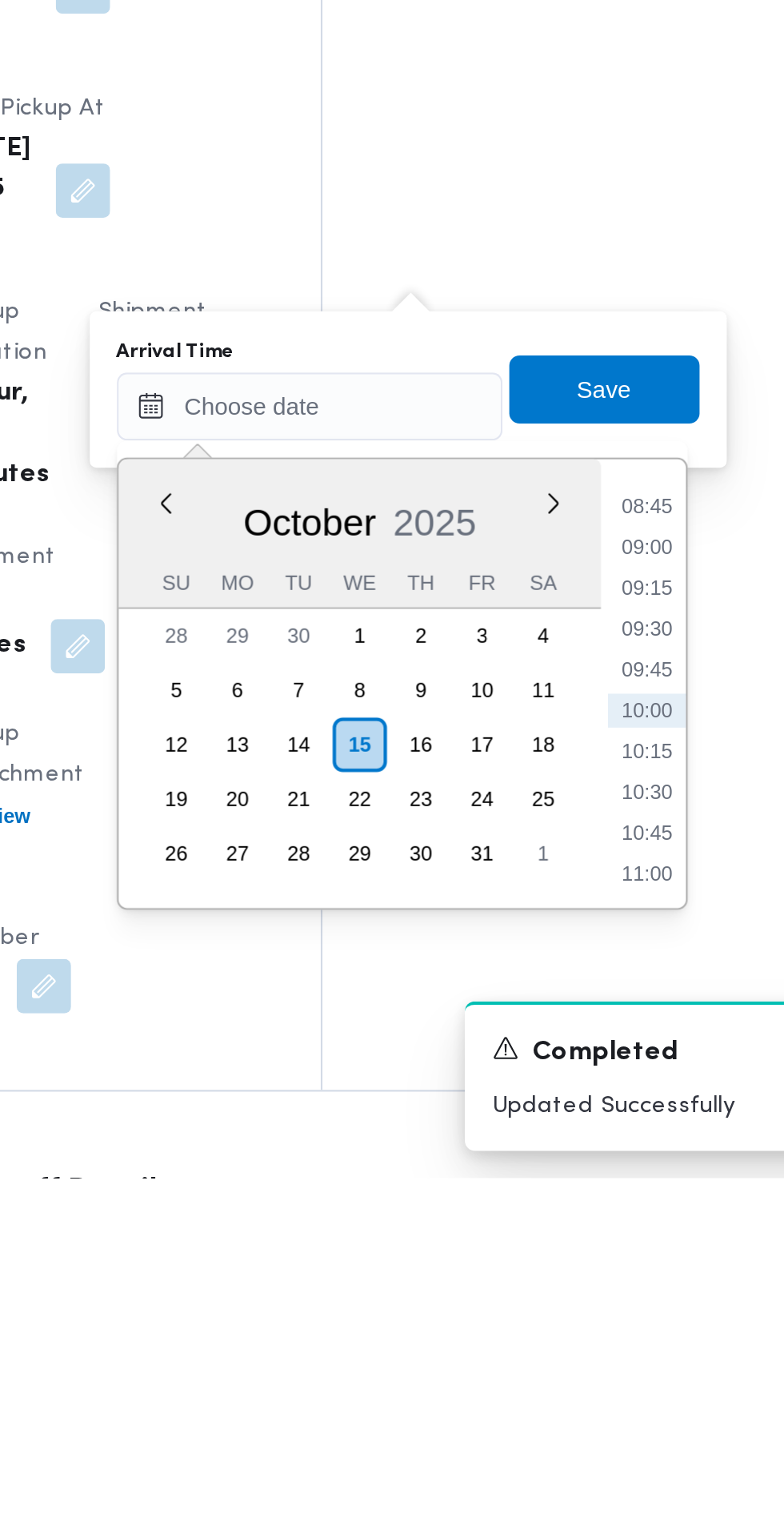
click at [600, 1234] on li "09:00" at bounding box center [601, 1236] width 37 height 16
type input "[DATE] 09:00"
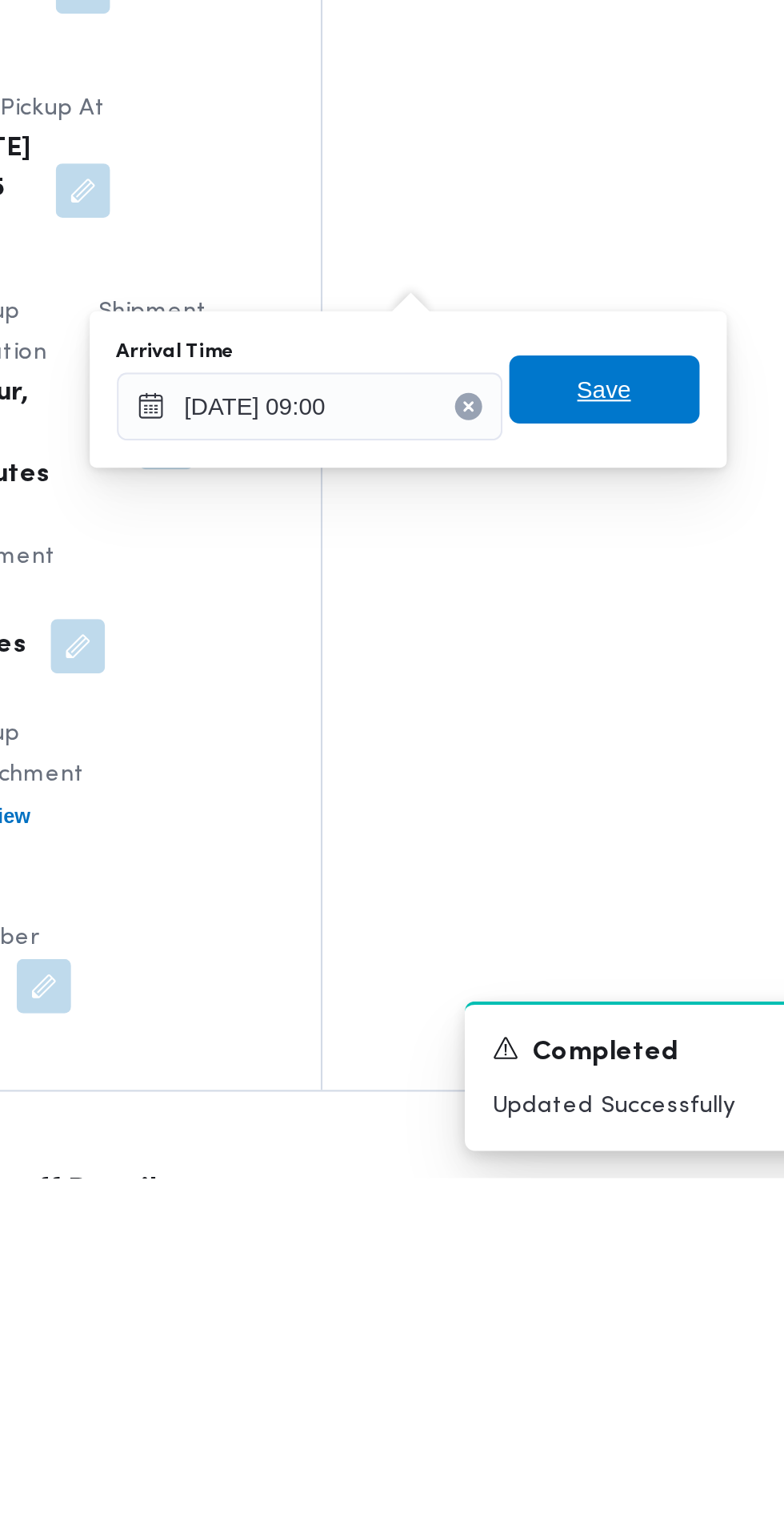
click at [594, 1166] on span "Save" at bounding box center [581, 1163] width 26 height 19
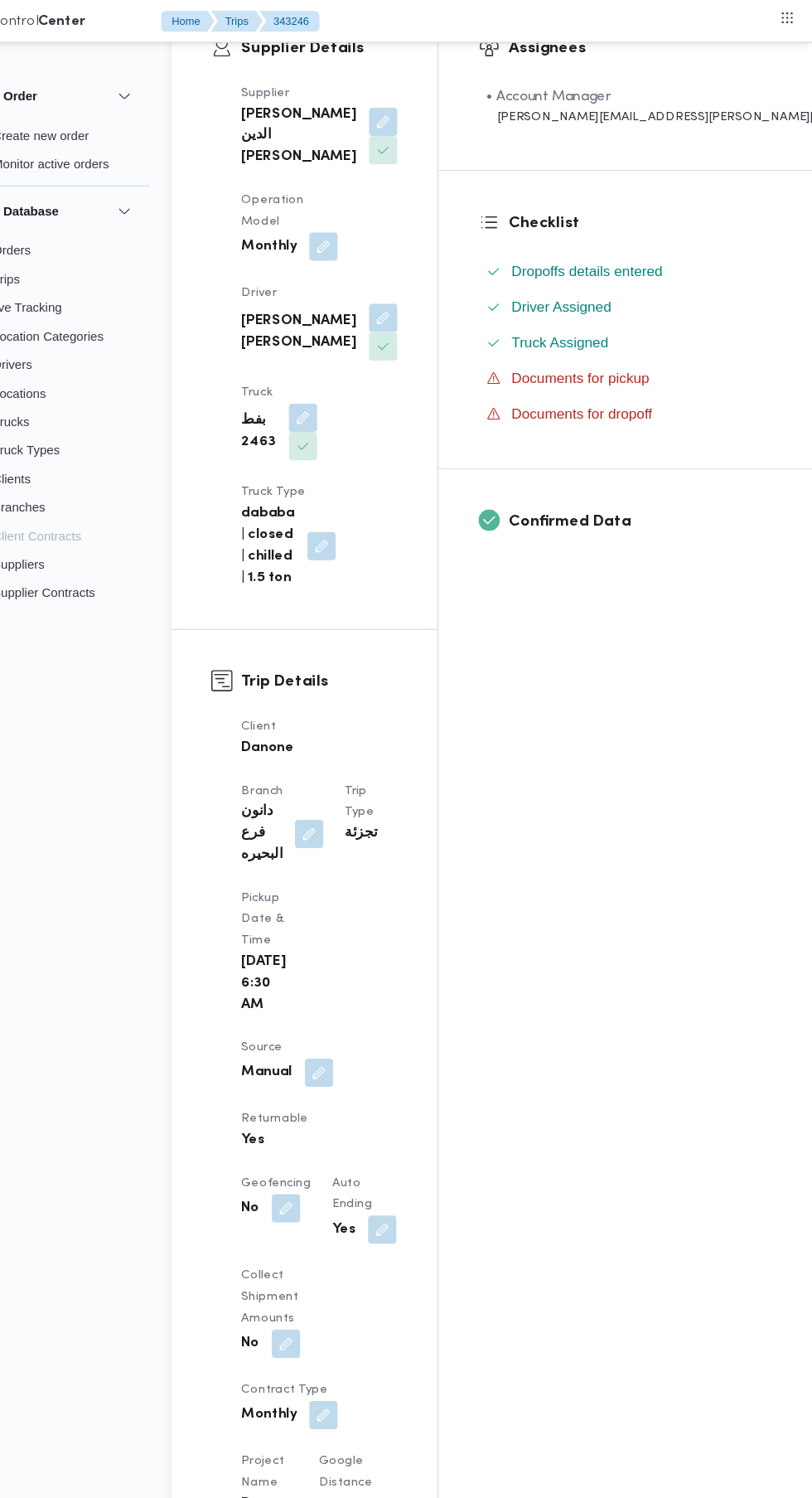
scroll to position [0, 0]
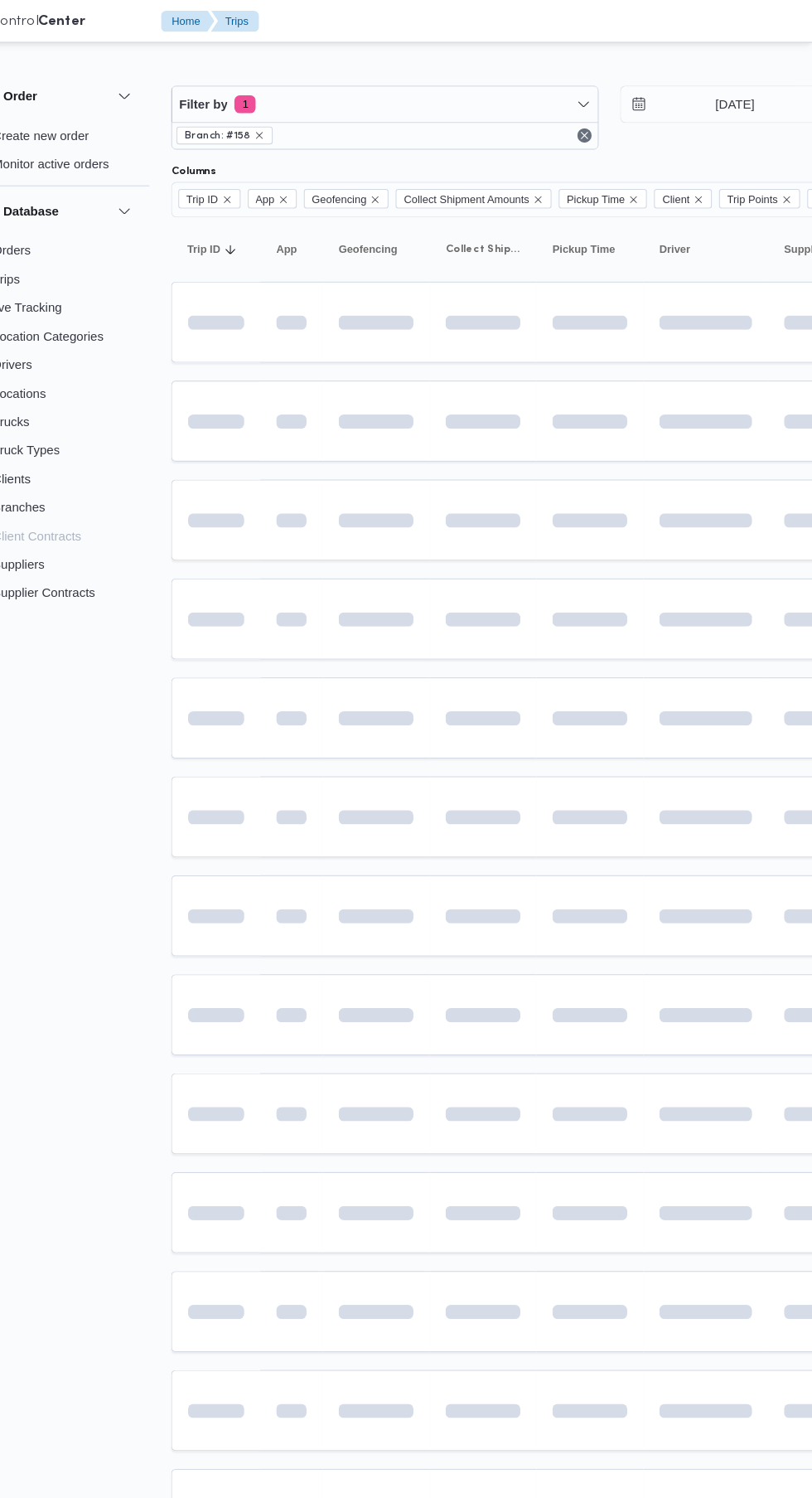
scroll to position [0, 25]
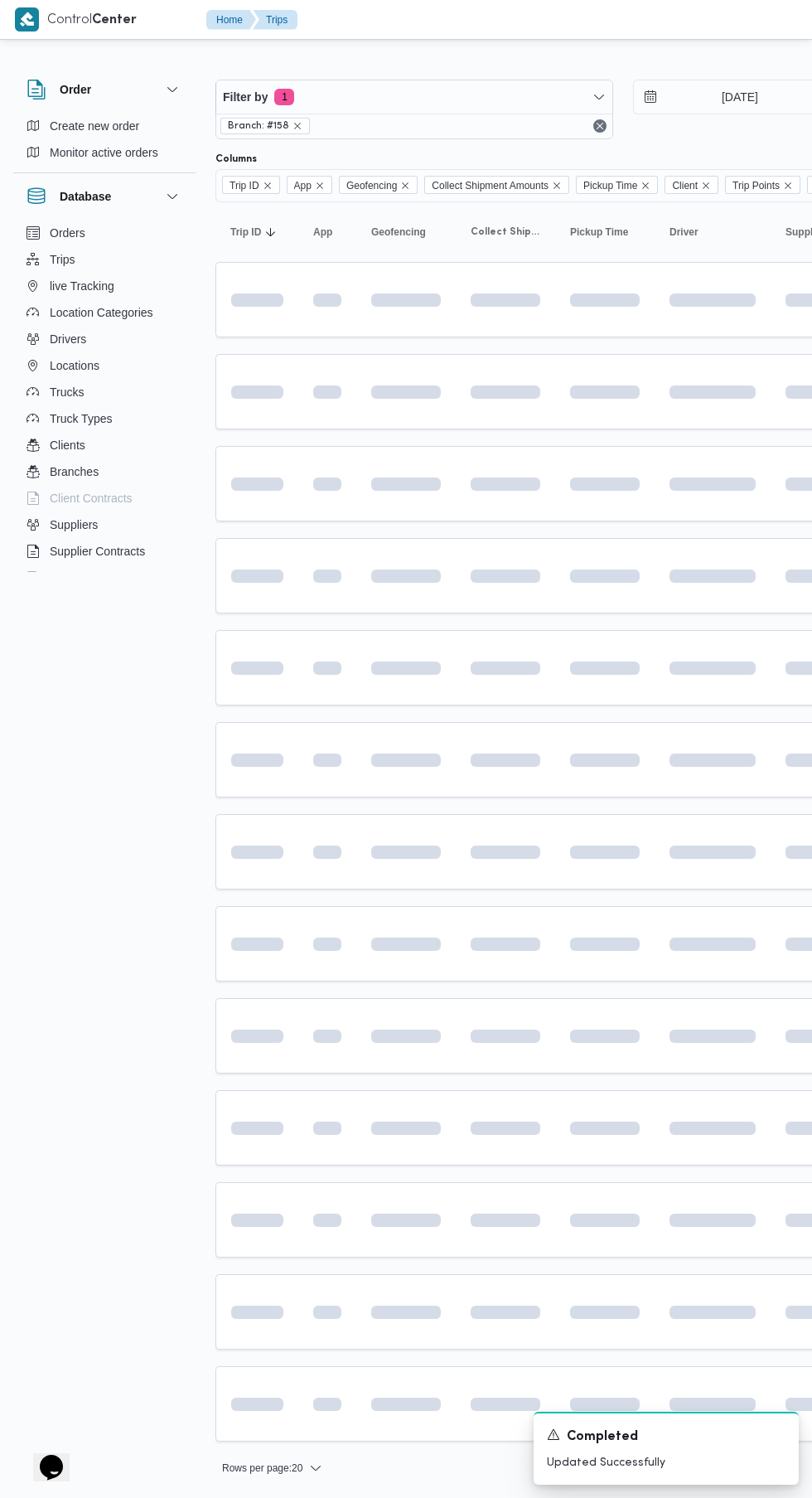
scroll to position [0, 25]
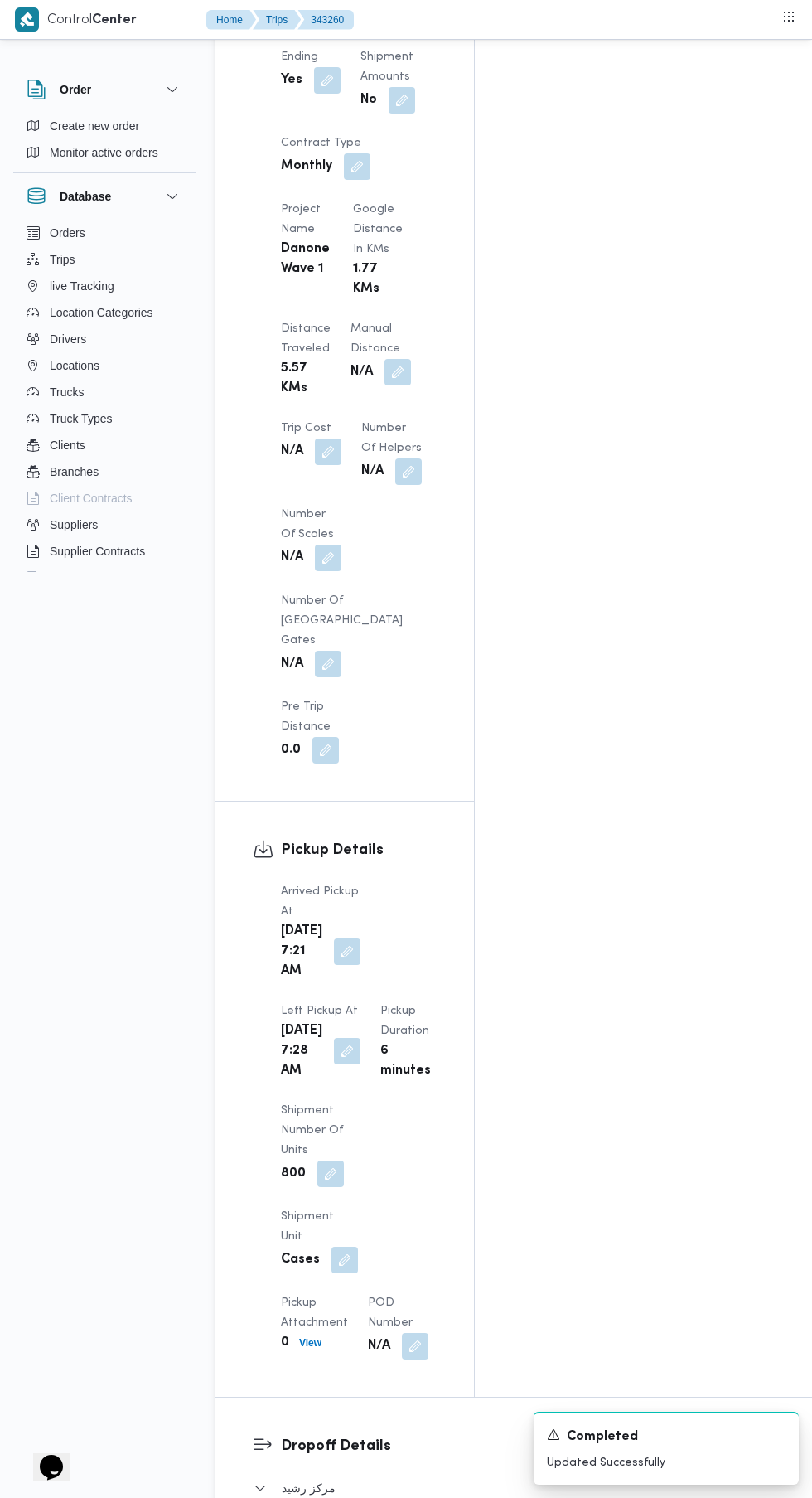
scroll to position [1392, 0]
click at [361, 1037] on button "button" at bounding box center [347, 1050] width 27 height 27
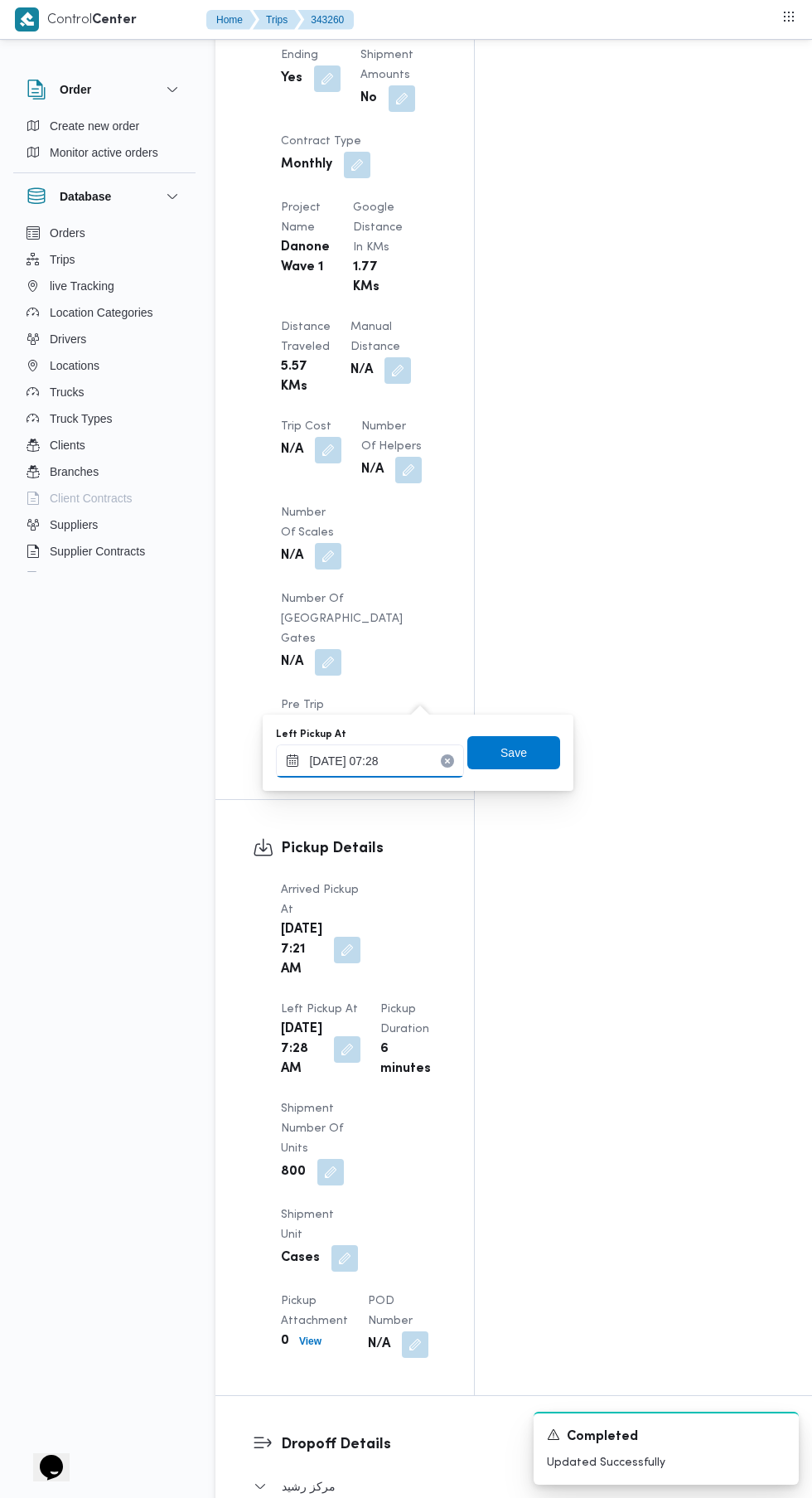
click at [389, 761] on input "[DATE] 07:28" at bounding box center [369, 761] width 188 height 33
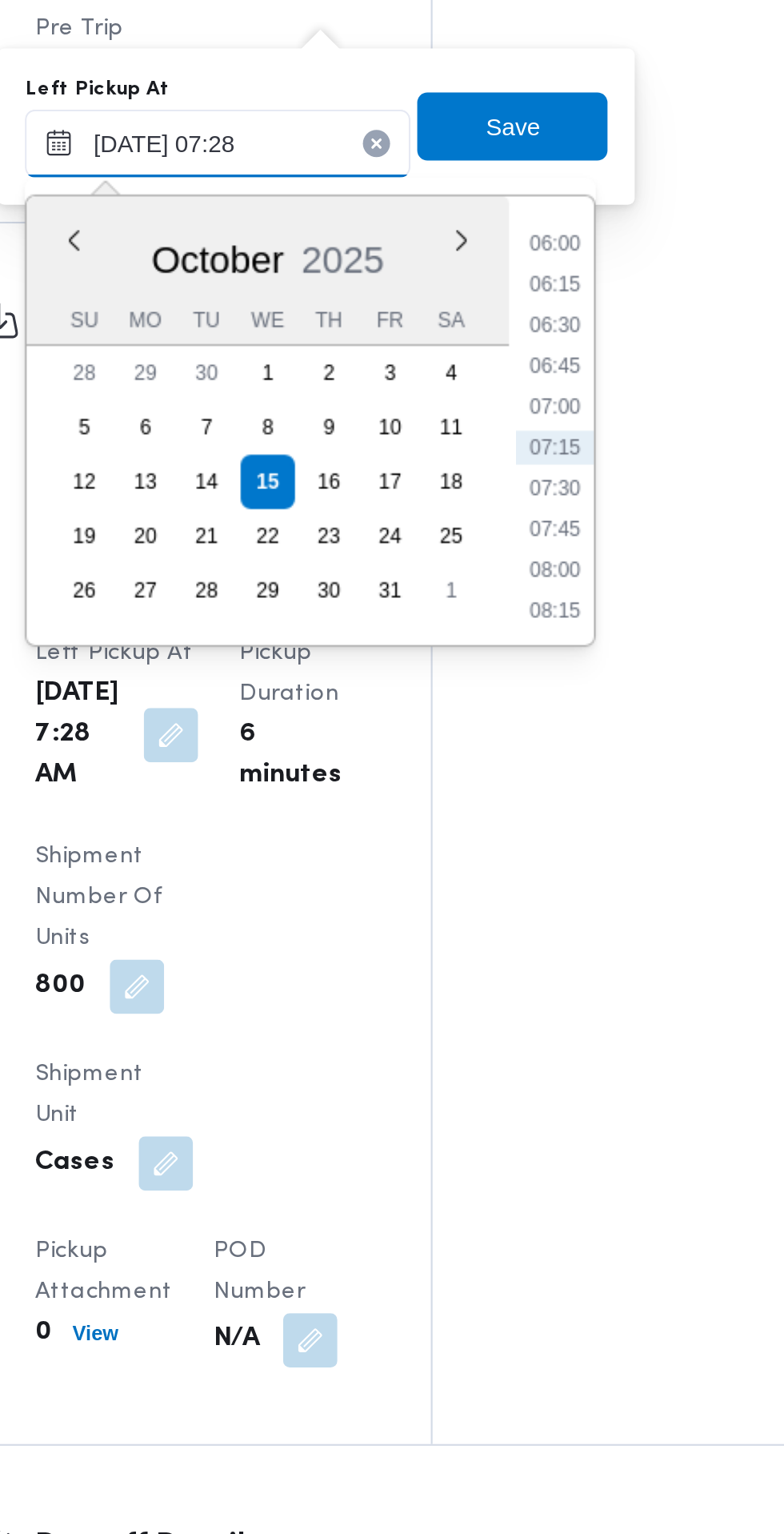
scroll to position [1466, 0]
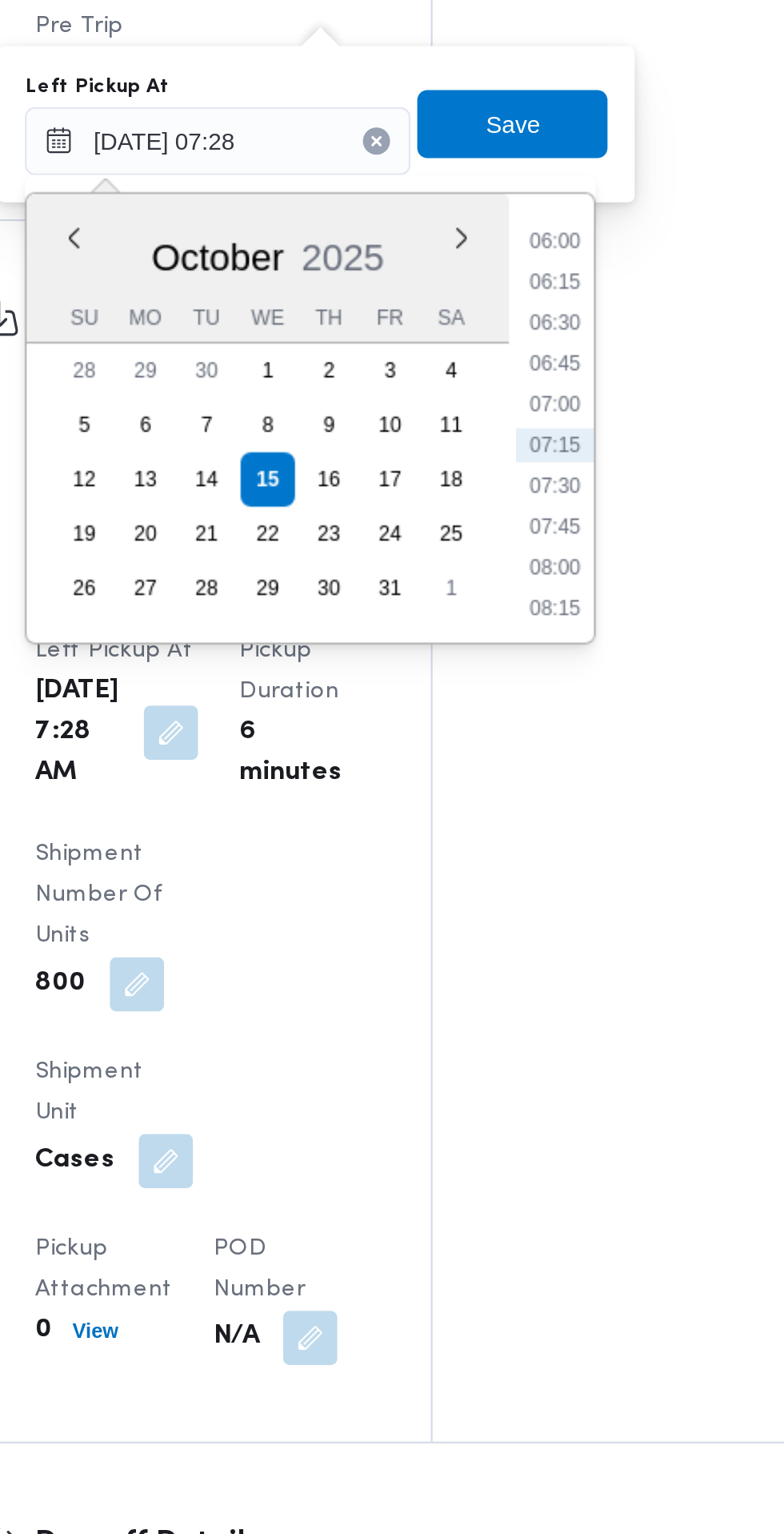
click at [517, 833] on li "08:15" at bounding box center [516, 833] width 37 height 16
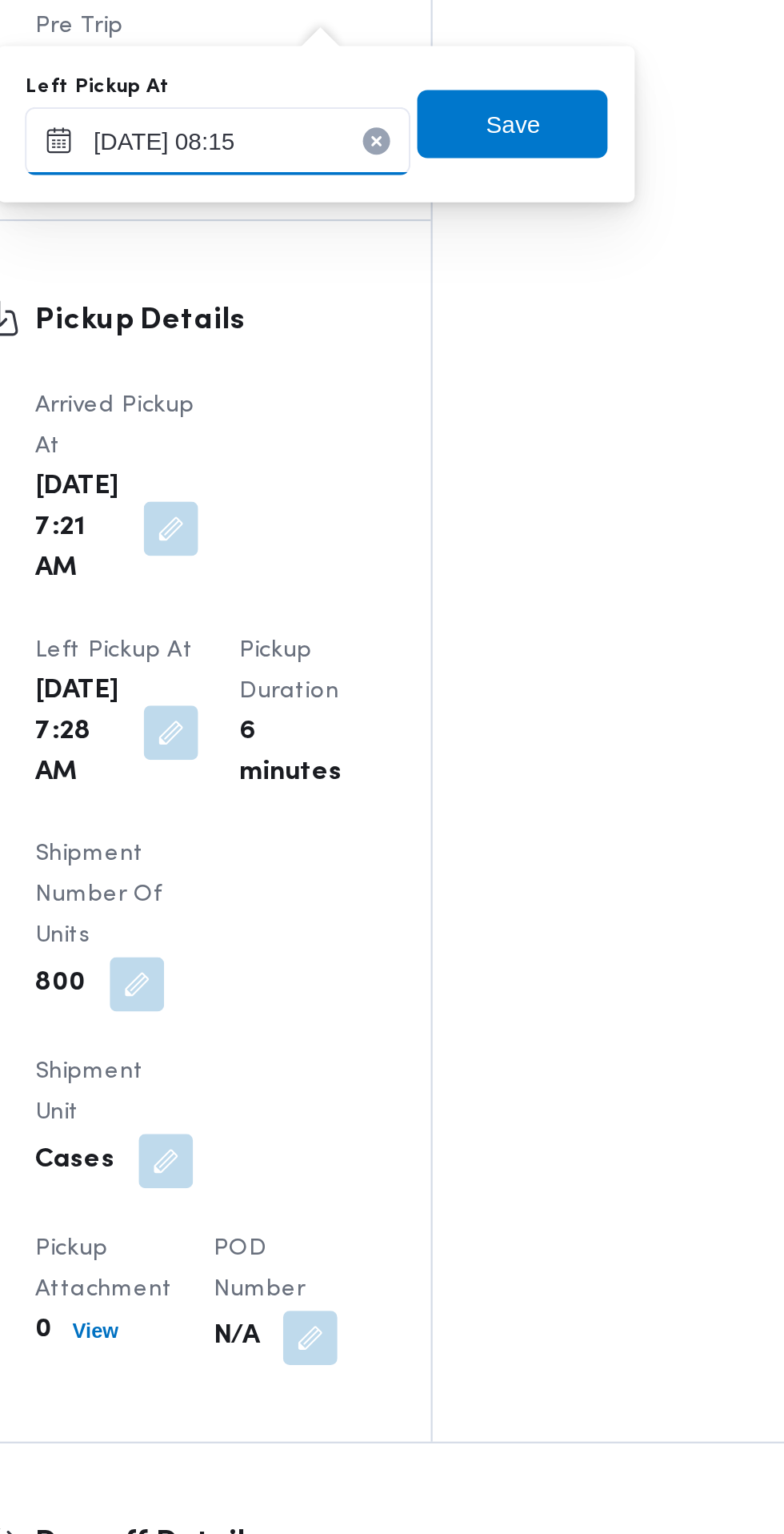
click at [340, 613] on input "[DATE] 08:15" at bounding box center [357, 613] width 181 height 32
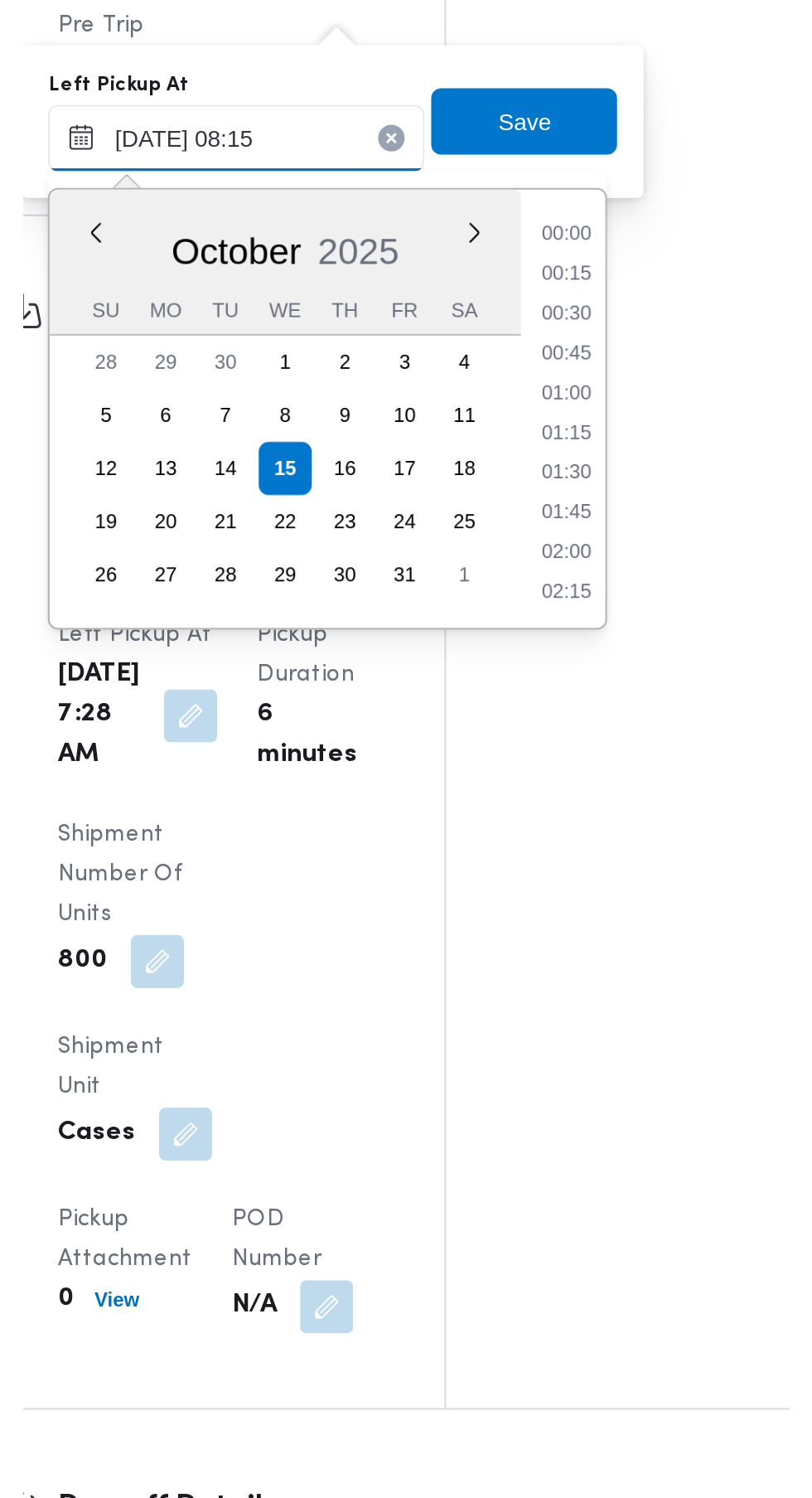
scroll to position [556, 0]
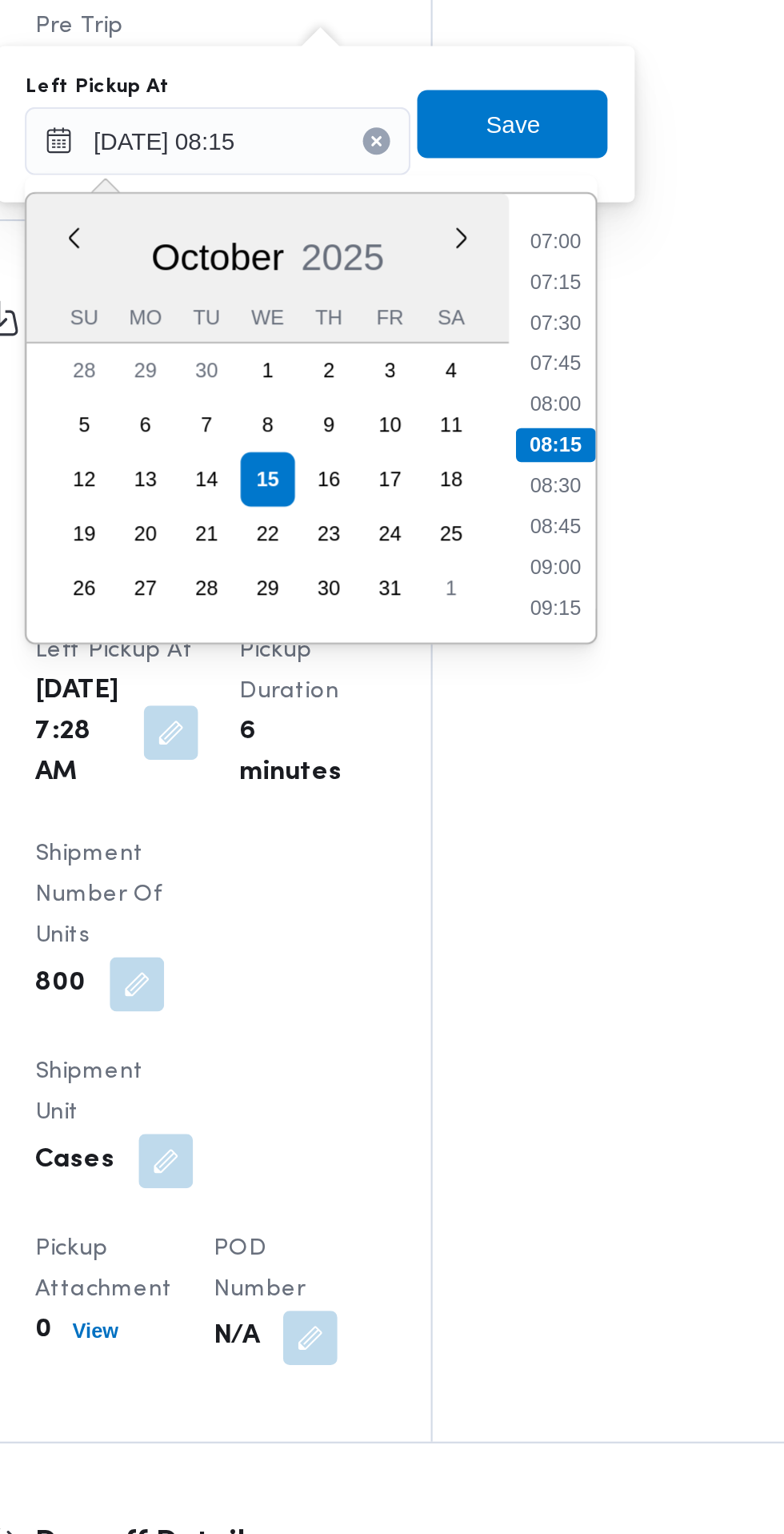
click at [524, 797] on li "08:45" at bounding box center [517, 795] width 37 height 16
type input "[DATE] 08:45"
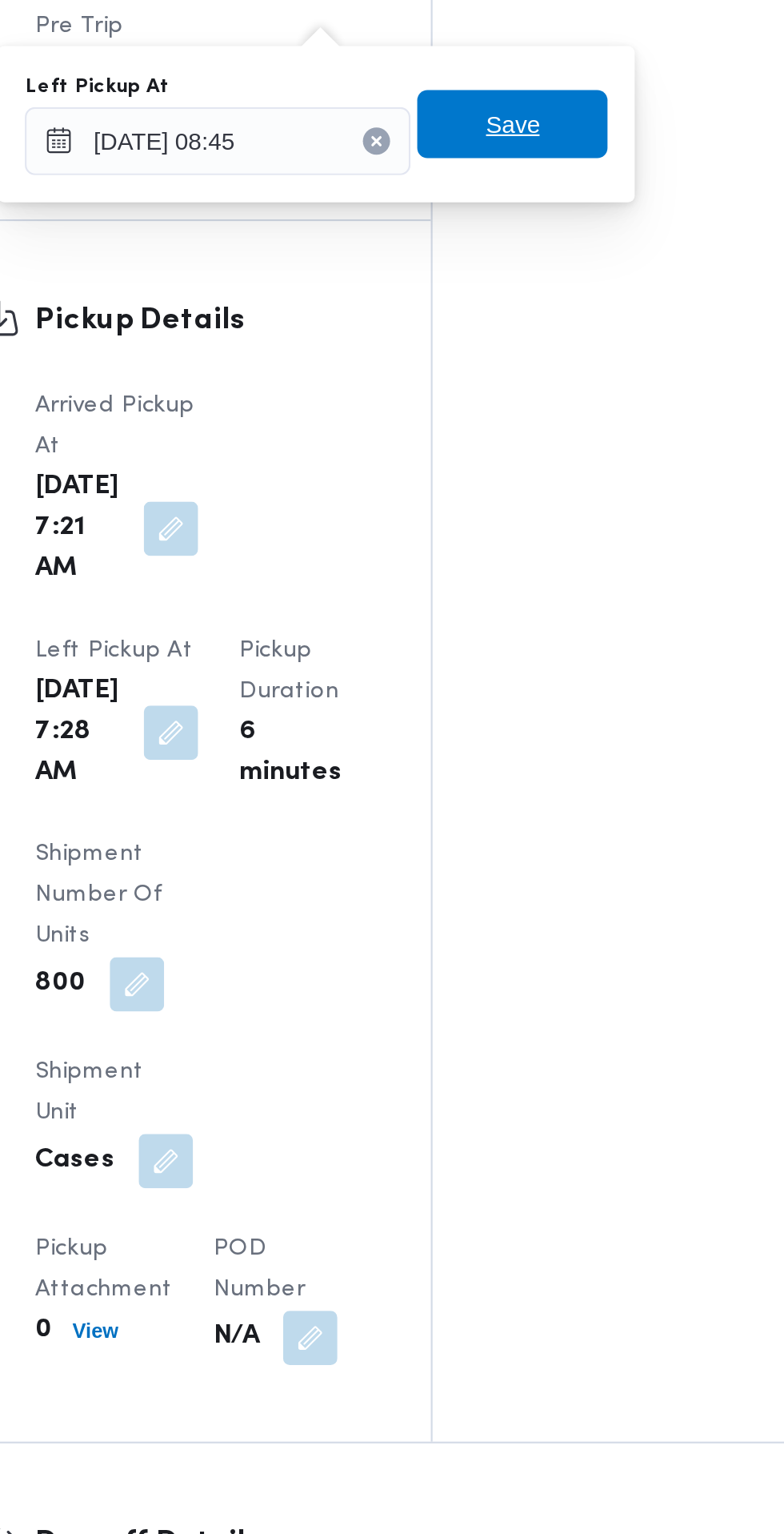
click at [492, 608] on span "Save" at bounding box center [496, 605] width 26 height 19
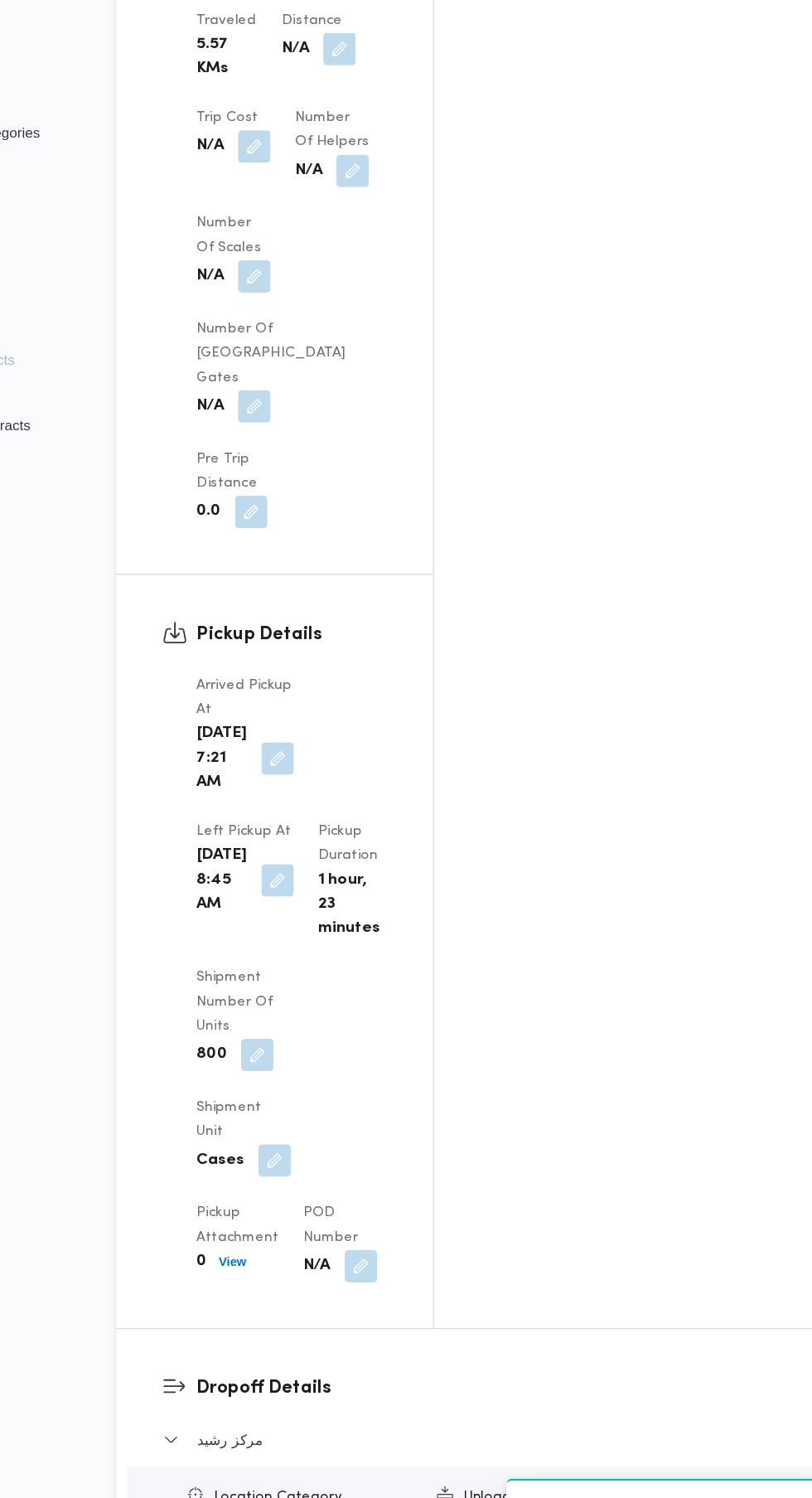
scroll to position [1518, 0]
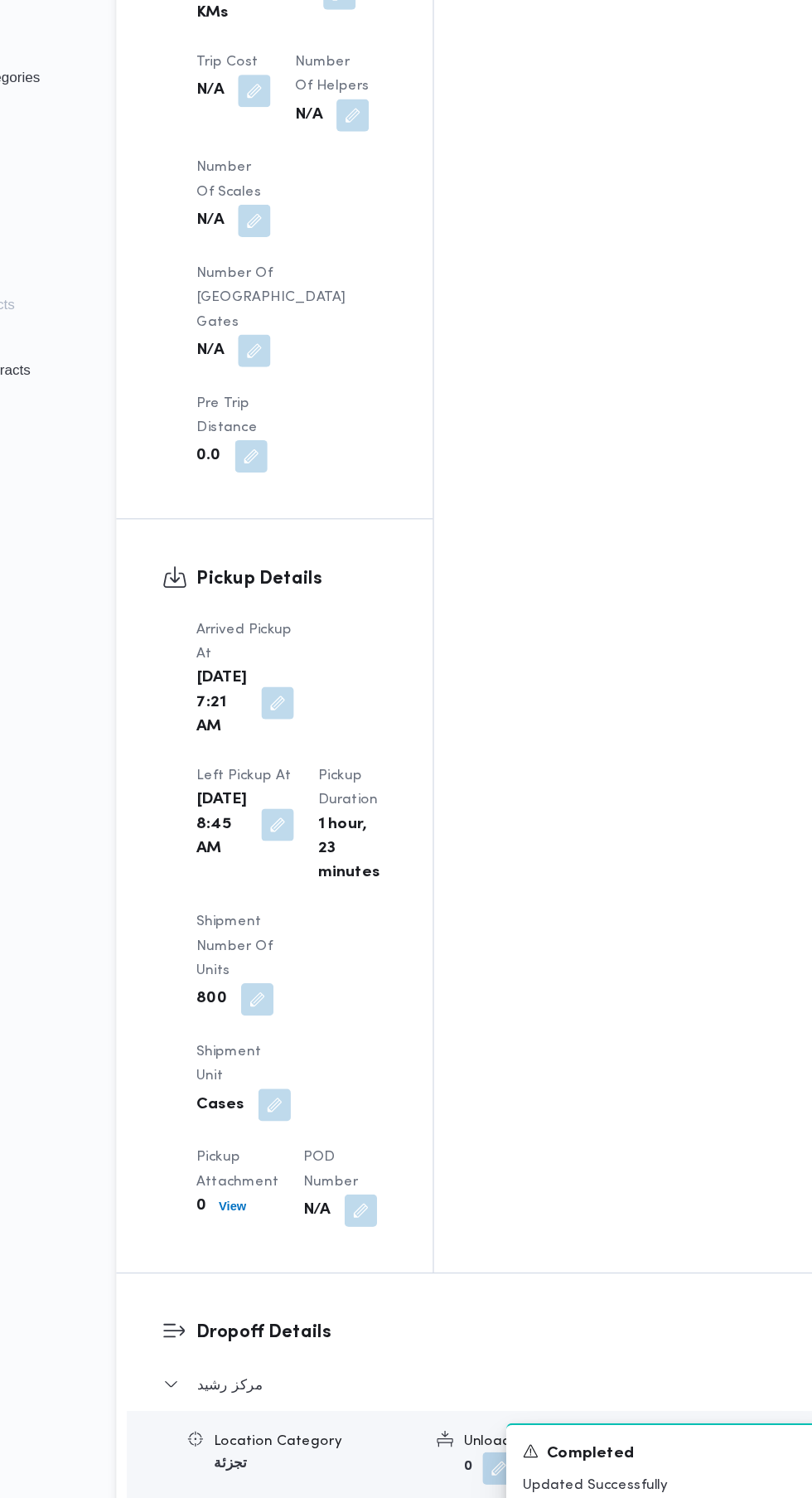
click at [527, 1494] on button "button" at bounding box center [540, 1507] width 27 height 27
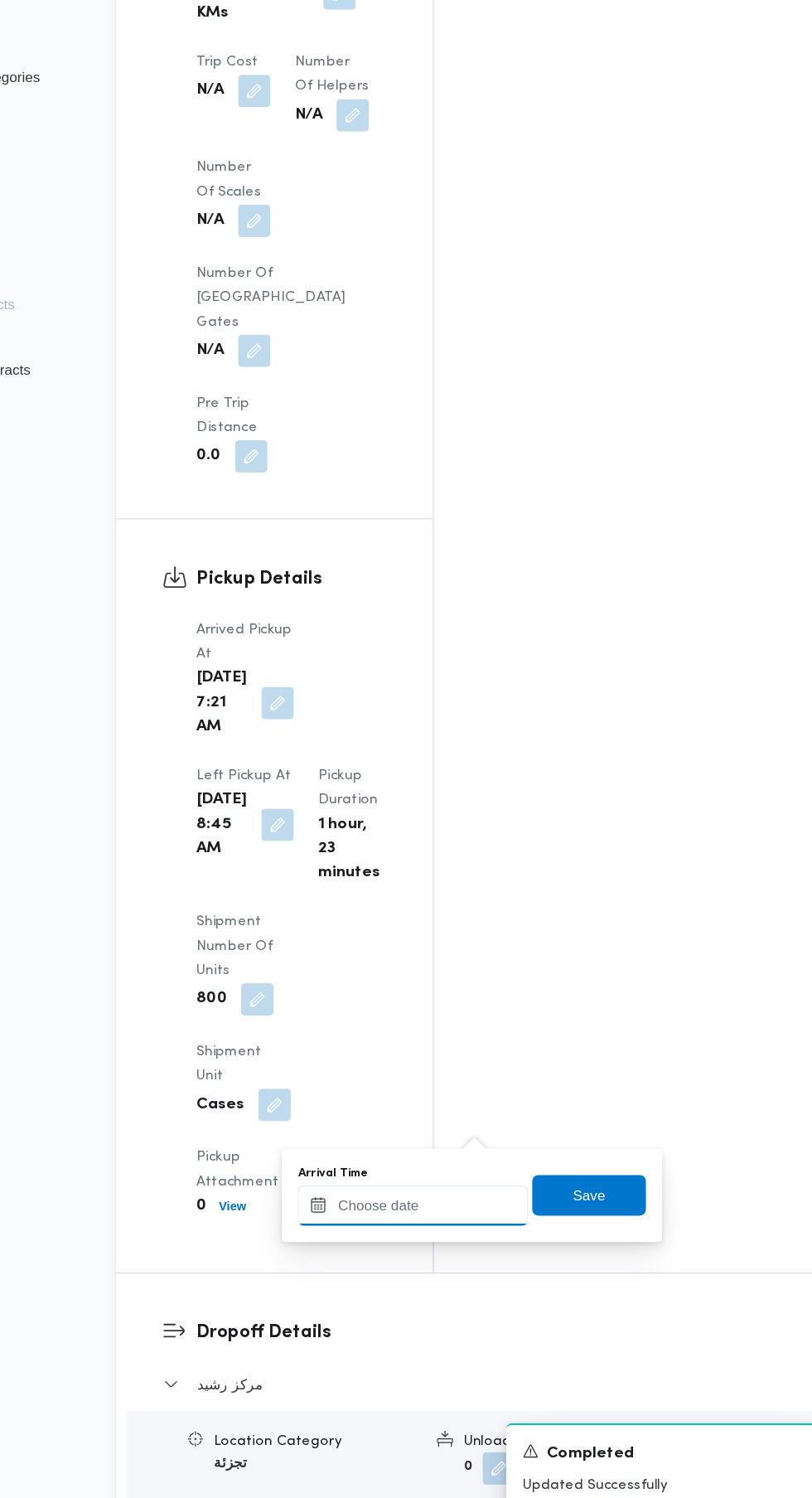
click at [461, 1233] on input "Arrival Time" at bounding box center [458, 1234] width 188 height 33
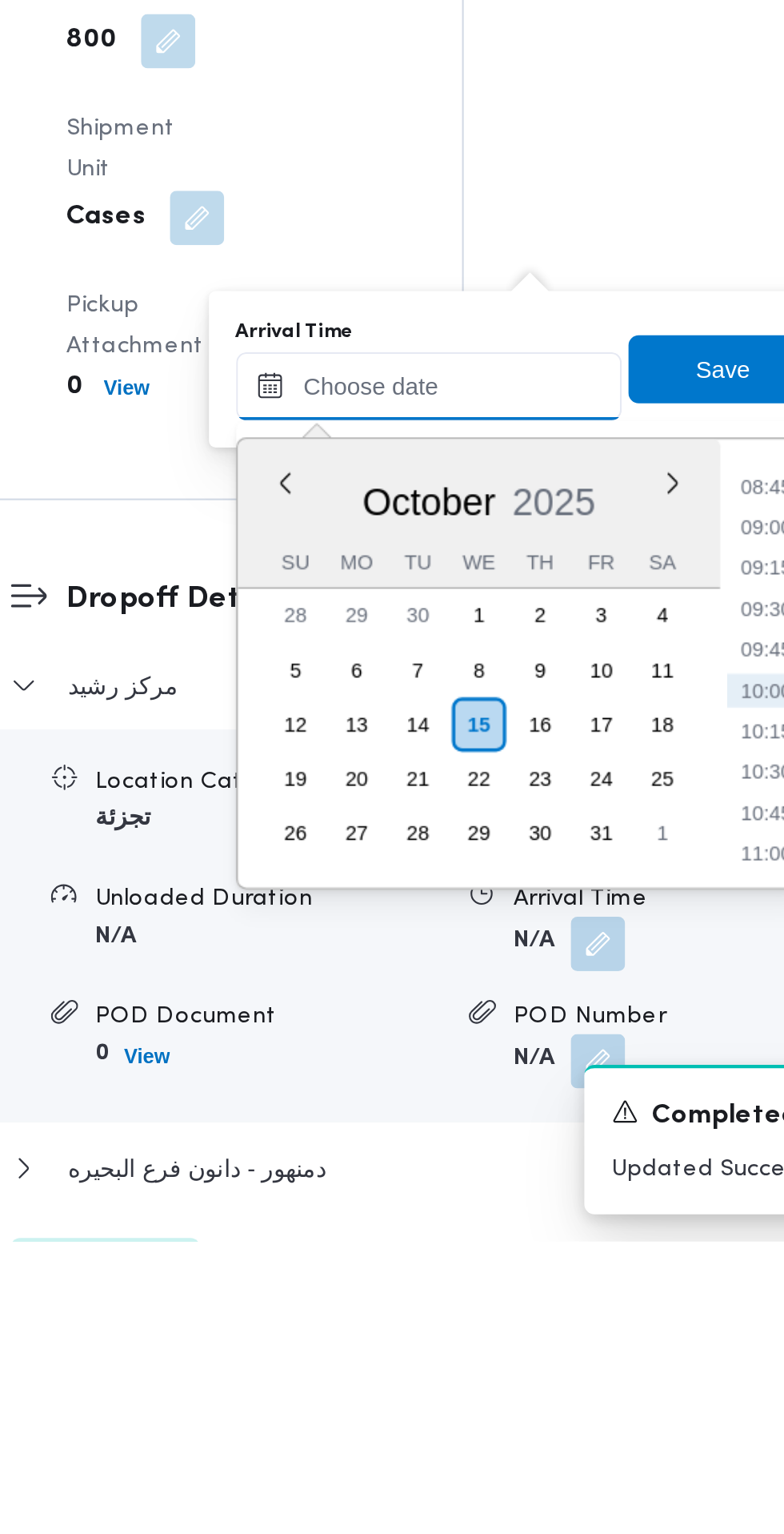
scroll to position [1526, 0]
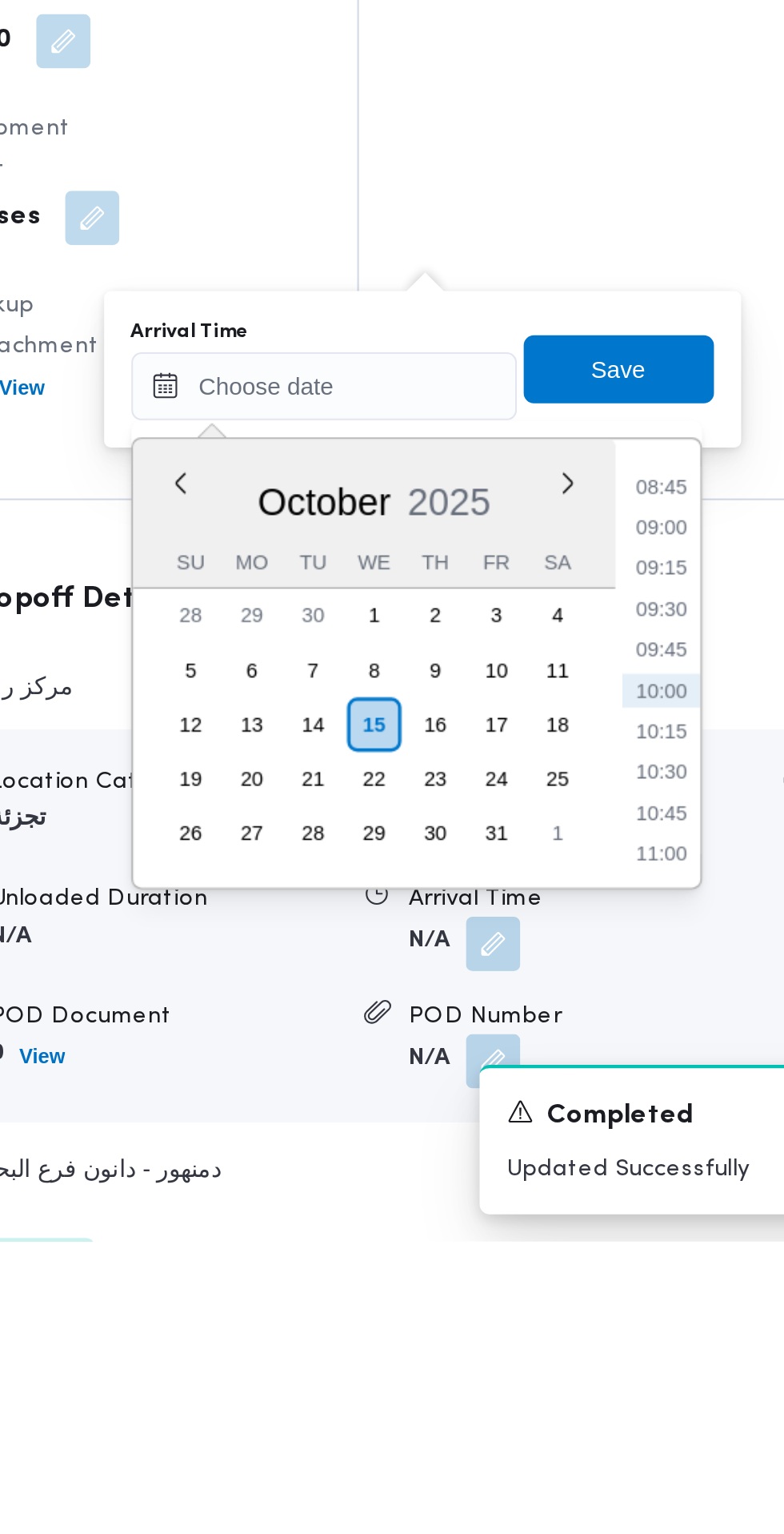
click at [603, 1201] on li "09:00" at bounding box center [601, 1197] width 37 height 16
type input "[DATE] 09:00"
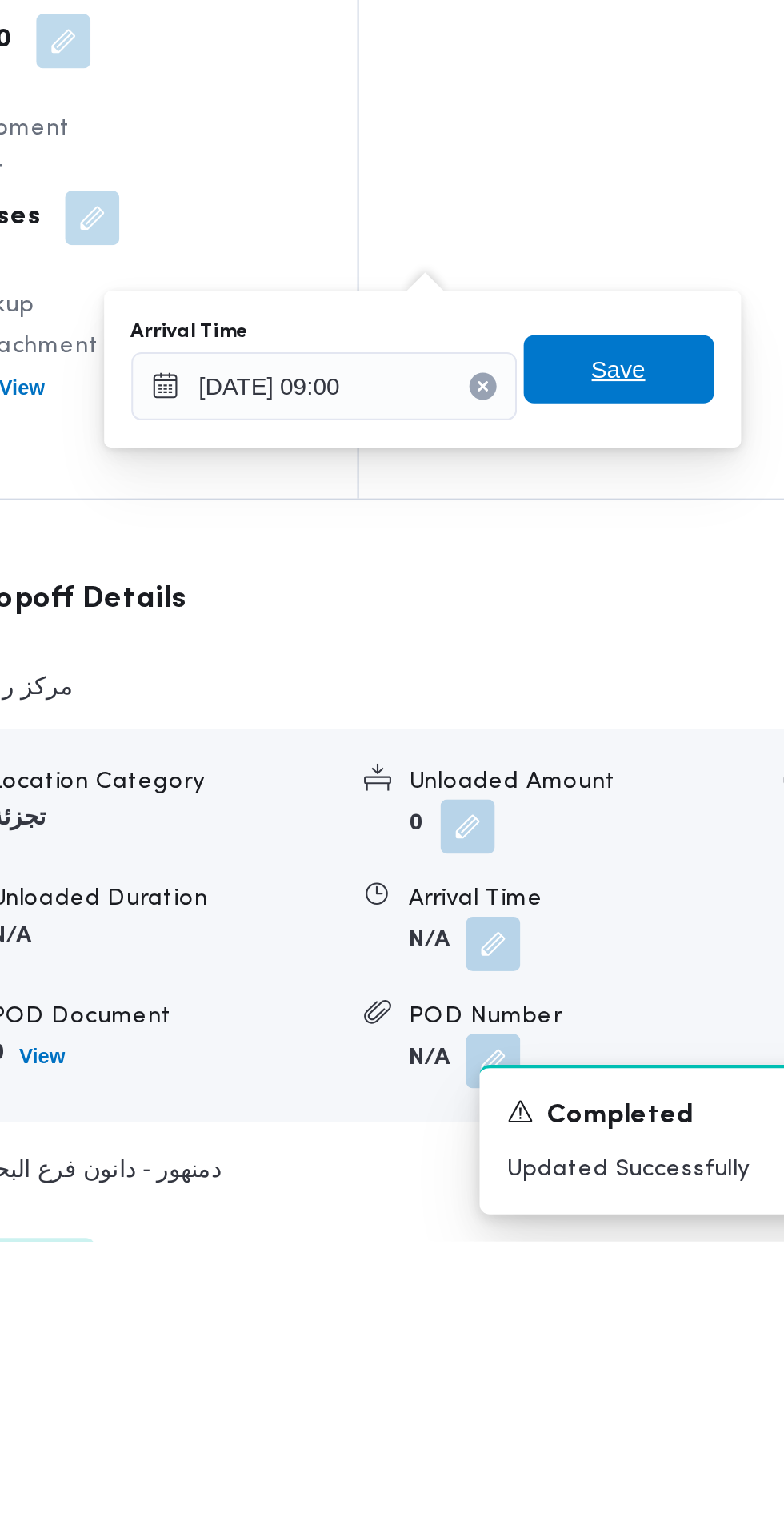
click at [601, 1126] on span "Save" at bounding box center [581, 1123] width 89 height 32
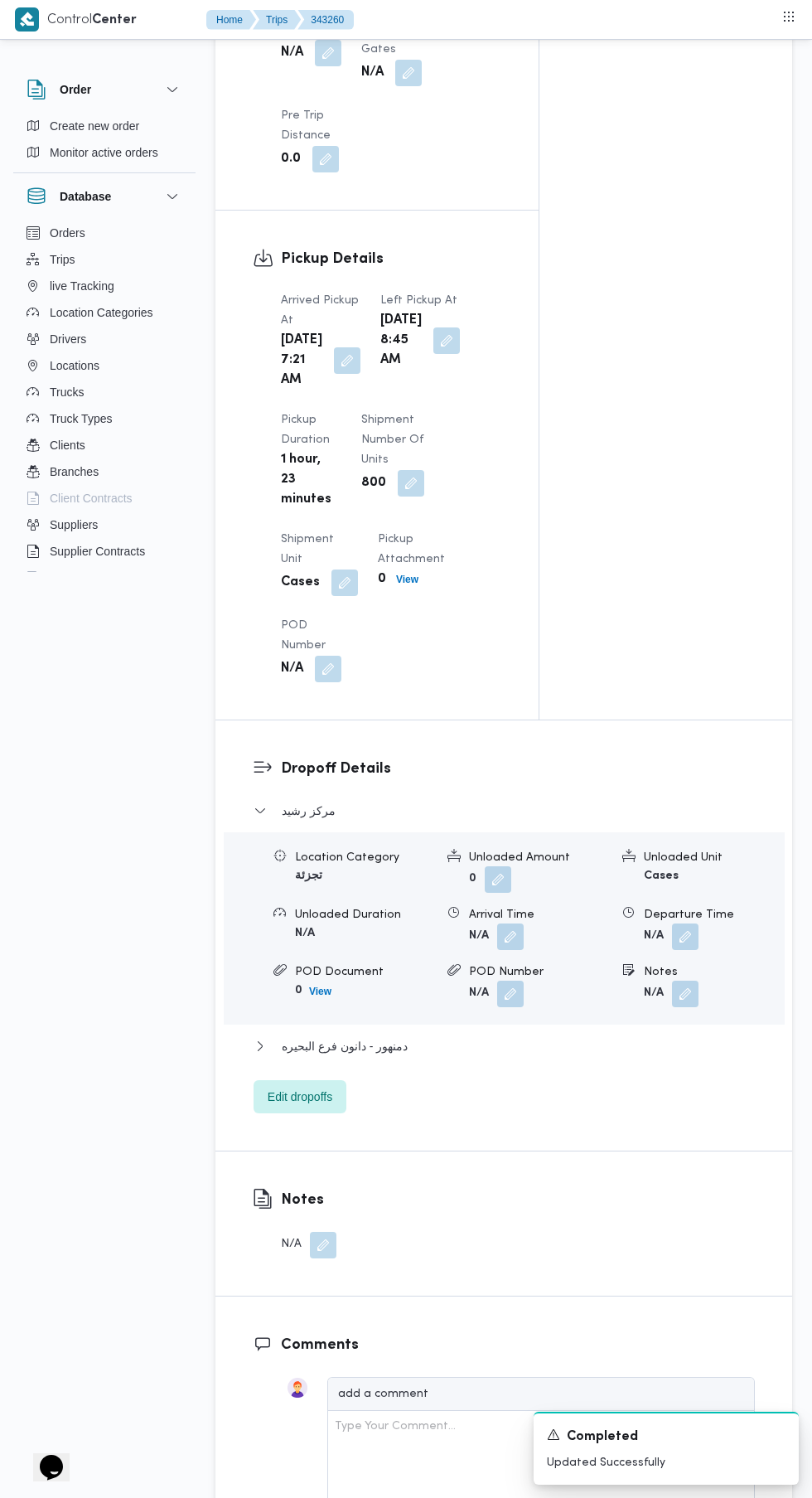
scroll to position [1605, 0]
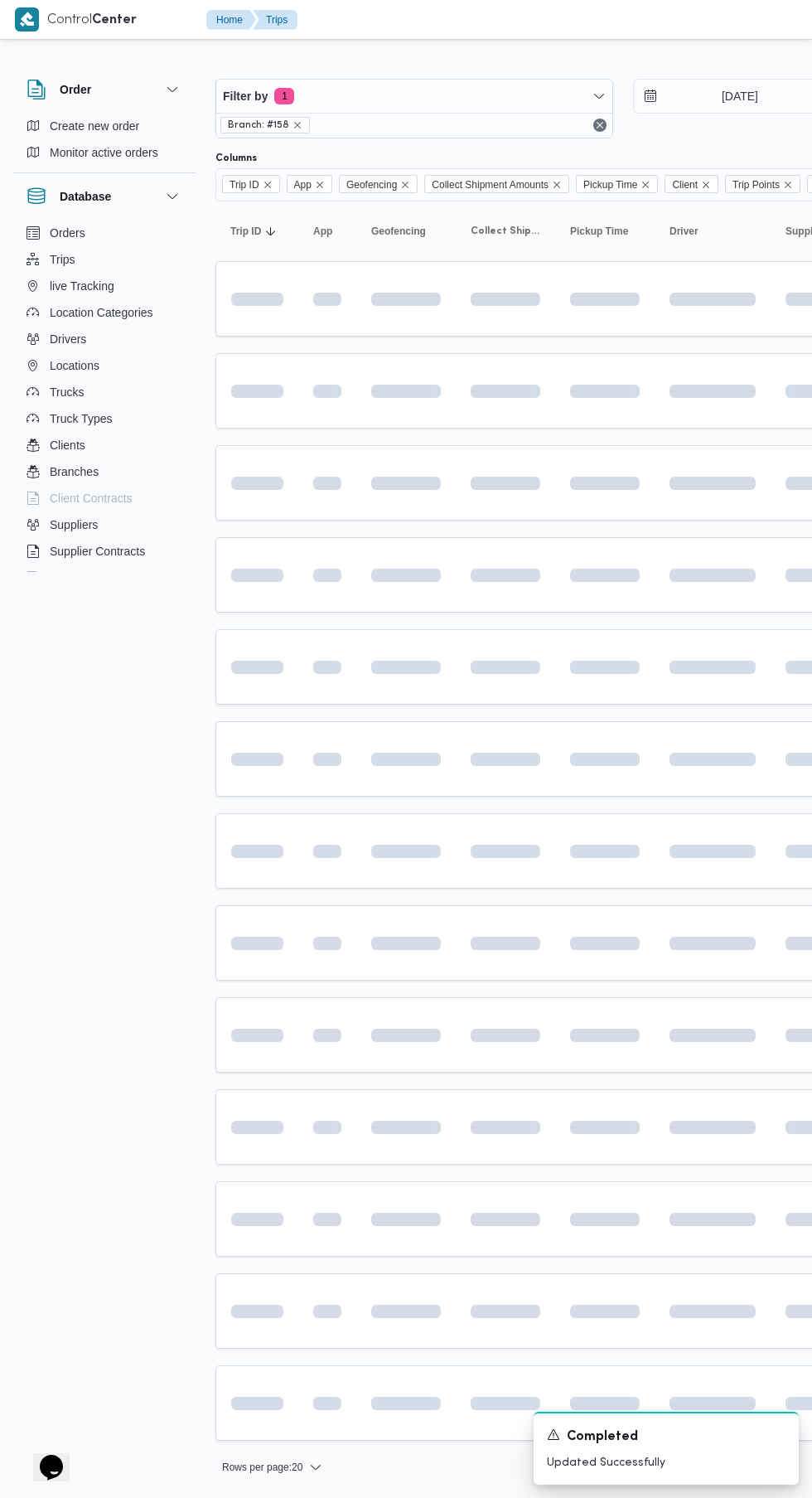
scroll to position [0, 25]
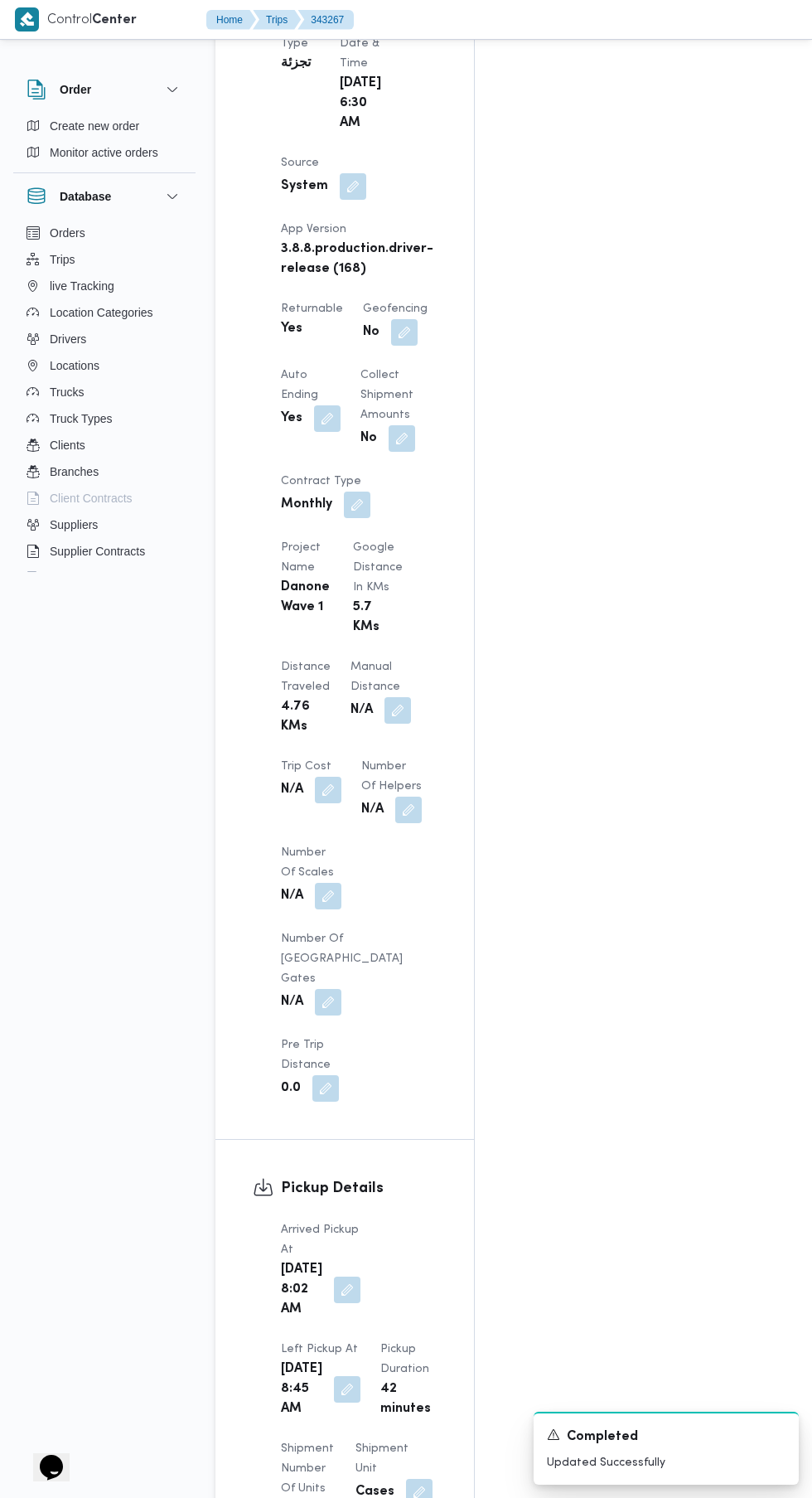
scroll to position [1050, 0]
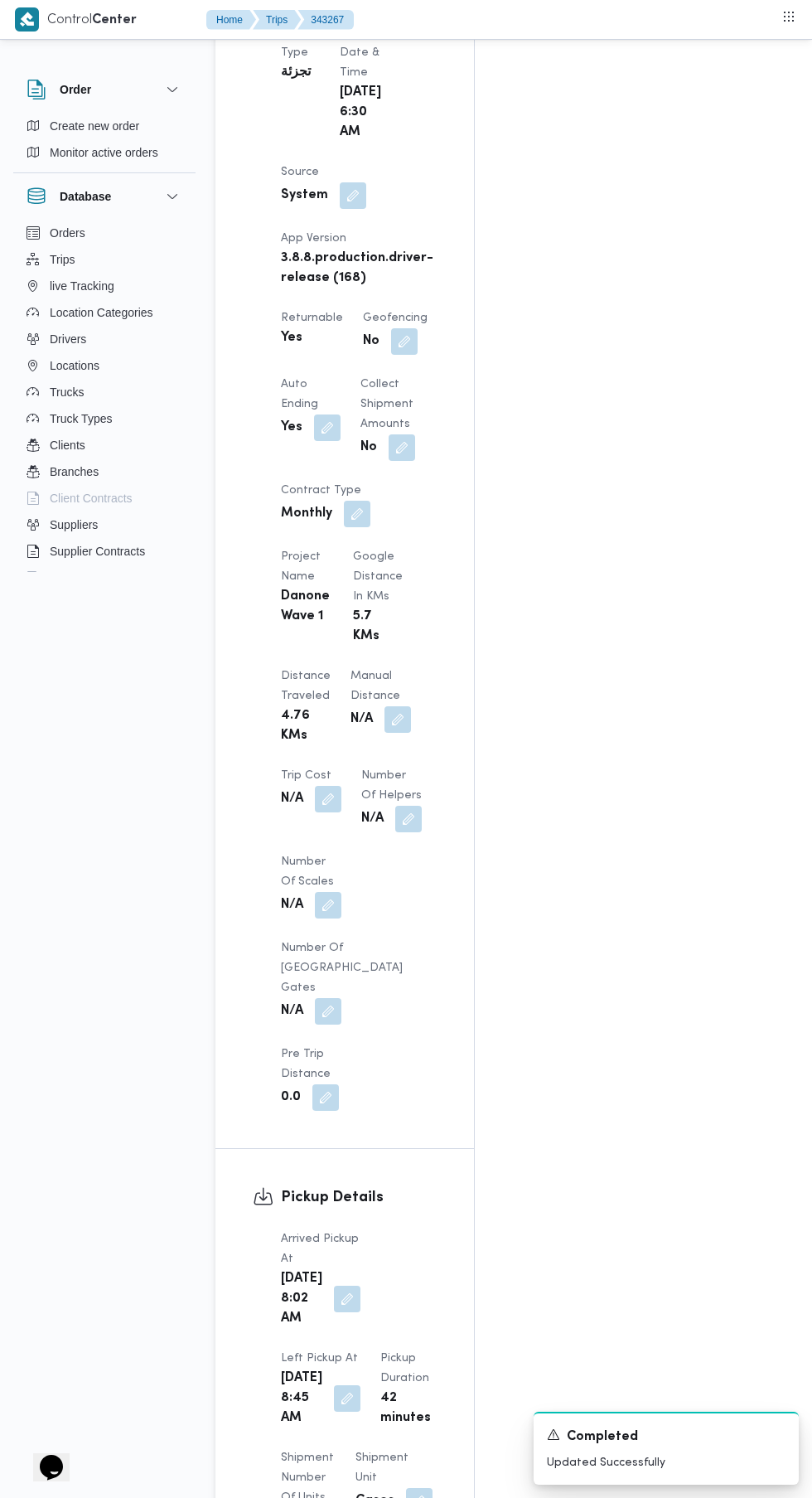
click at [336, 1286] on button "button" at bounding box center [347, 1299] width 27 height 27
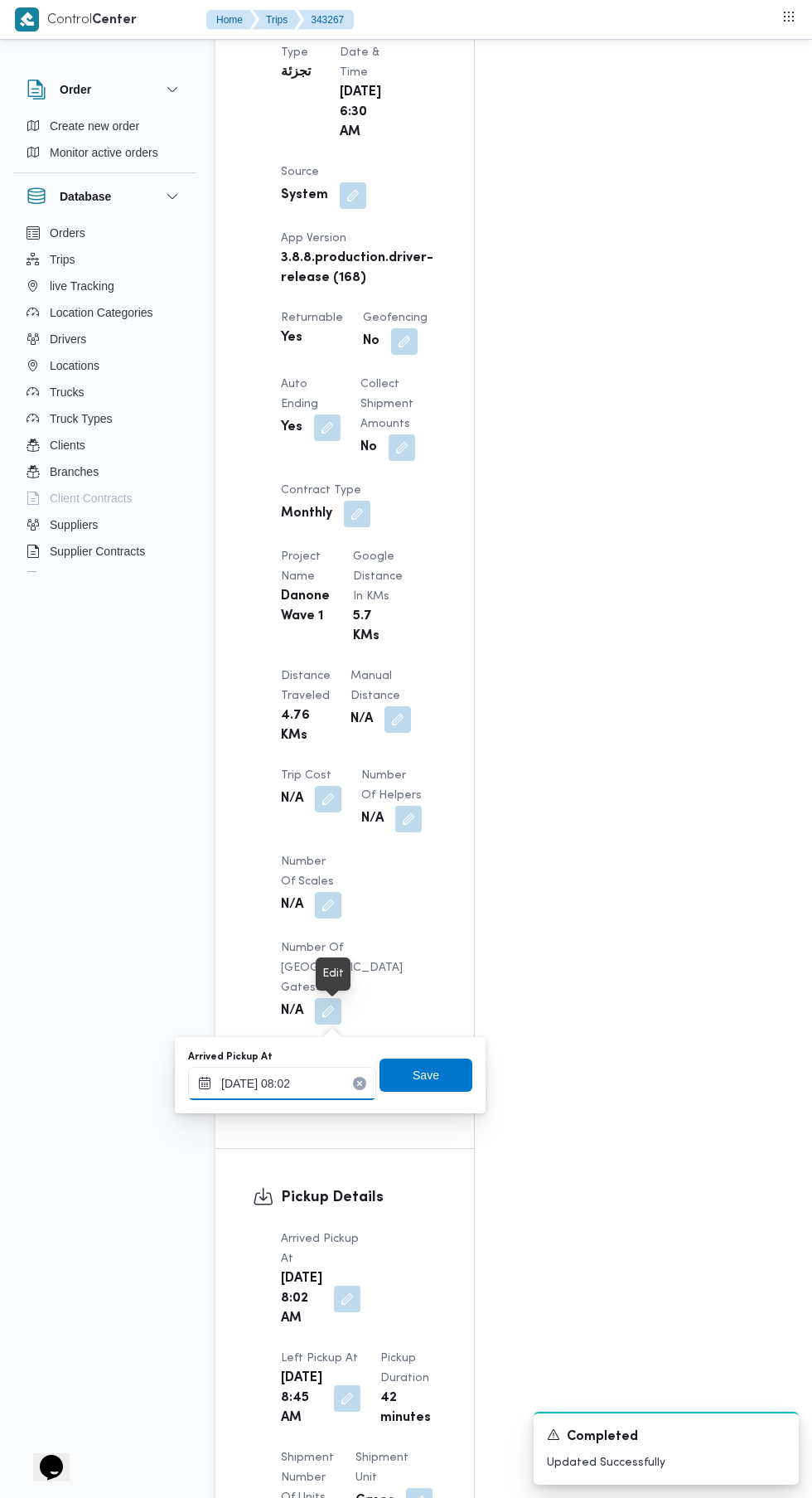
click at [300, 1082] on input "[DATE] 08:02" at bounding box center [281, 1083] width 188 height 33
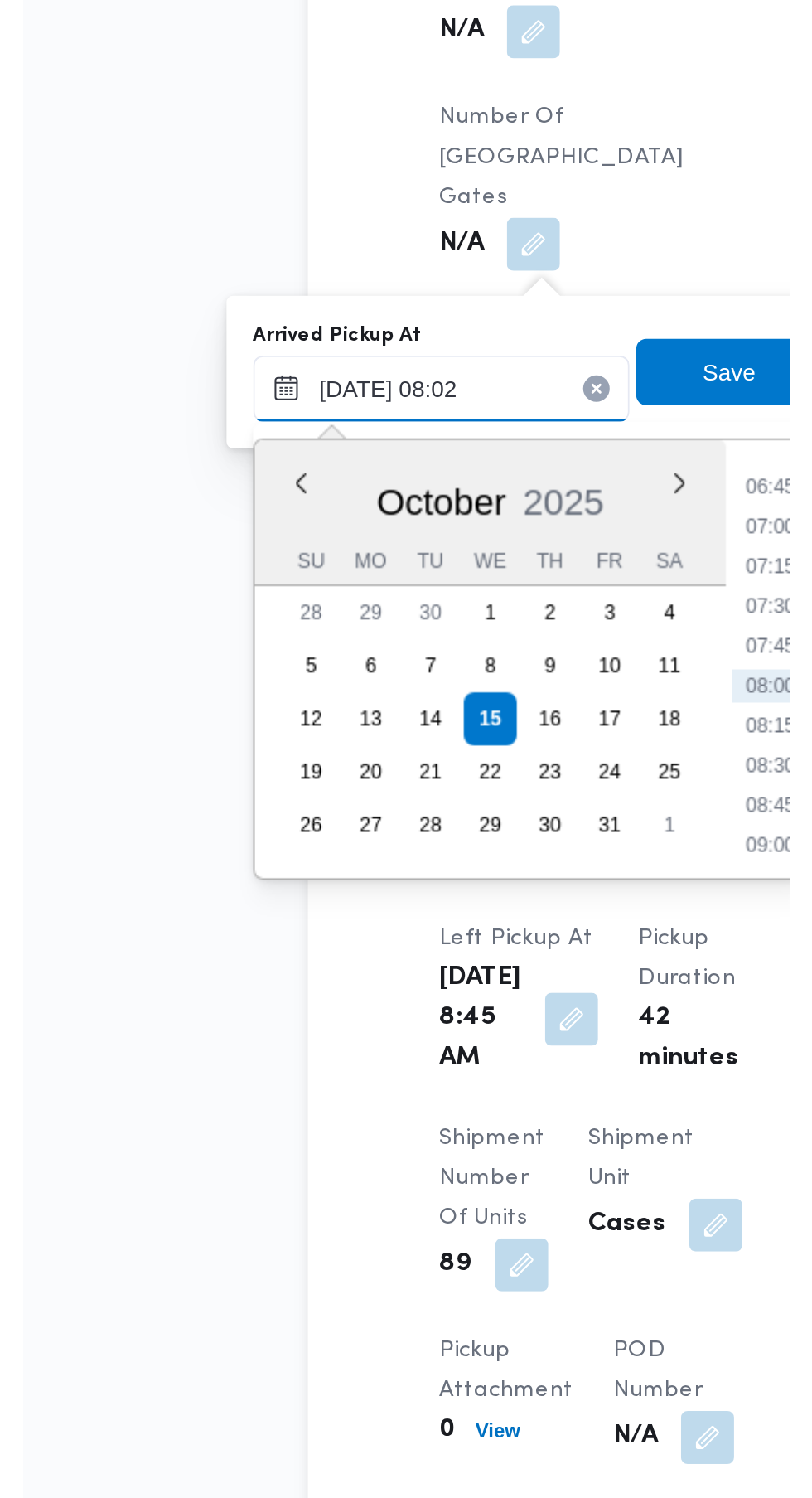
scroll to position [1176, 0]
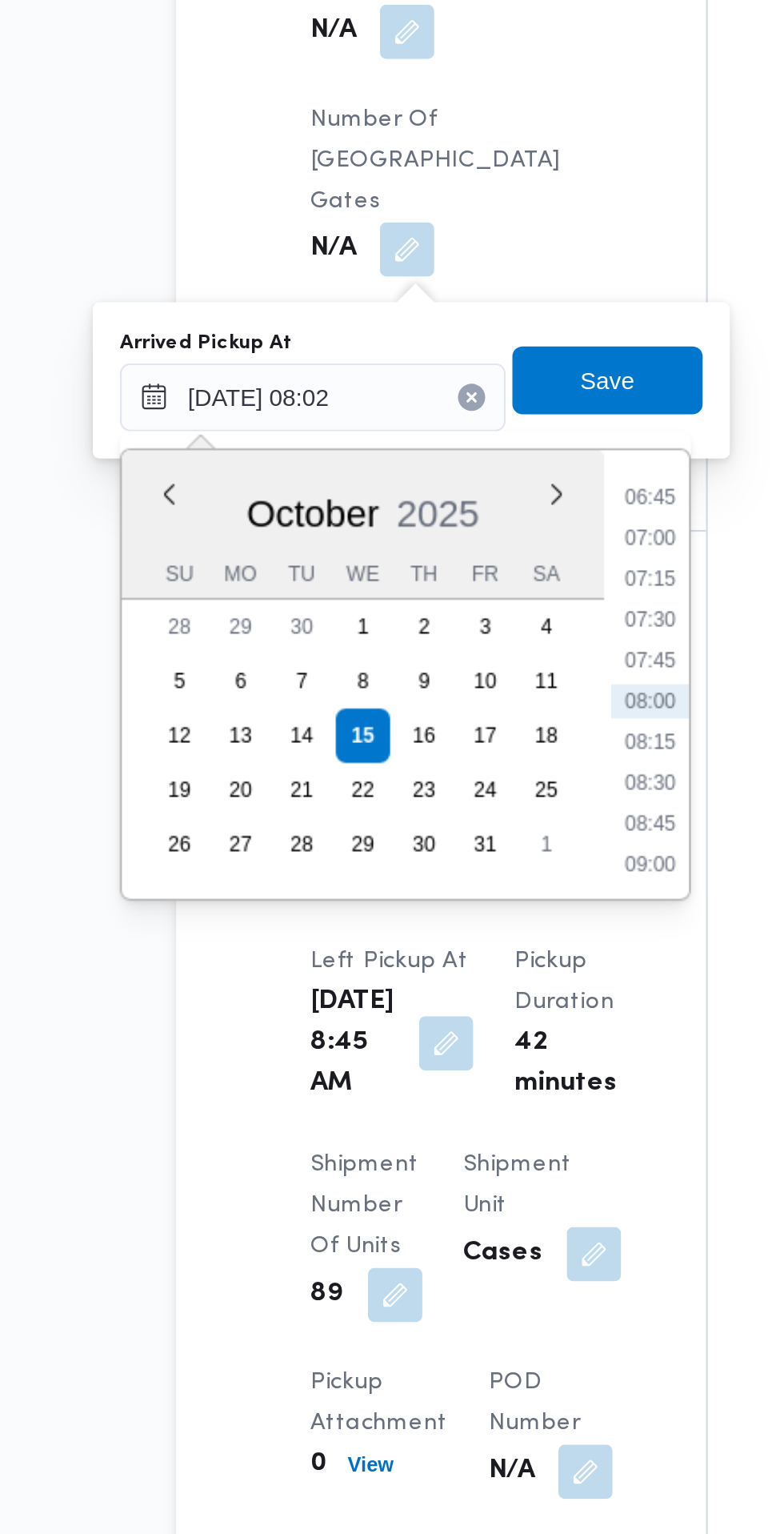
click at [432, 1027] on li "07:30" at bounding box center [431, 1028] width 37 height 16
type input "[DATE] 07:30"
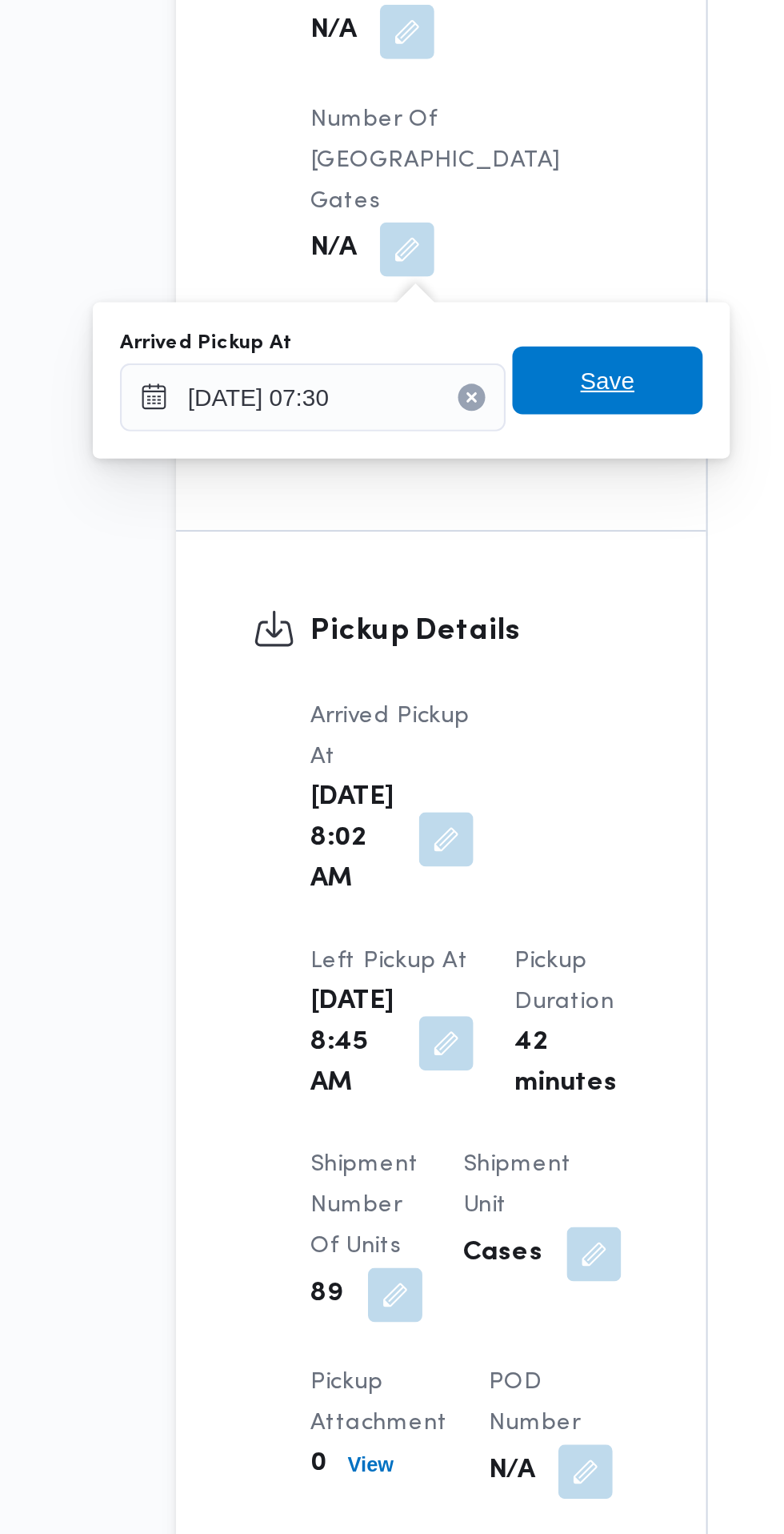
click at [419, 917] on span "Save" at bounding box center [412, 916] width 26 height 19
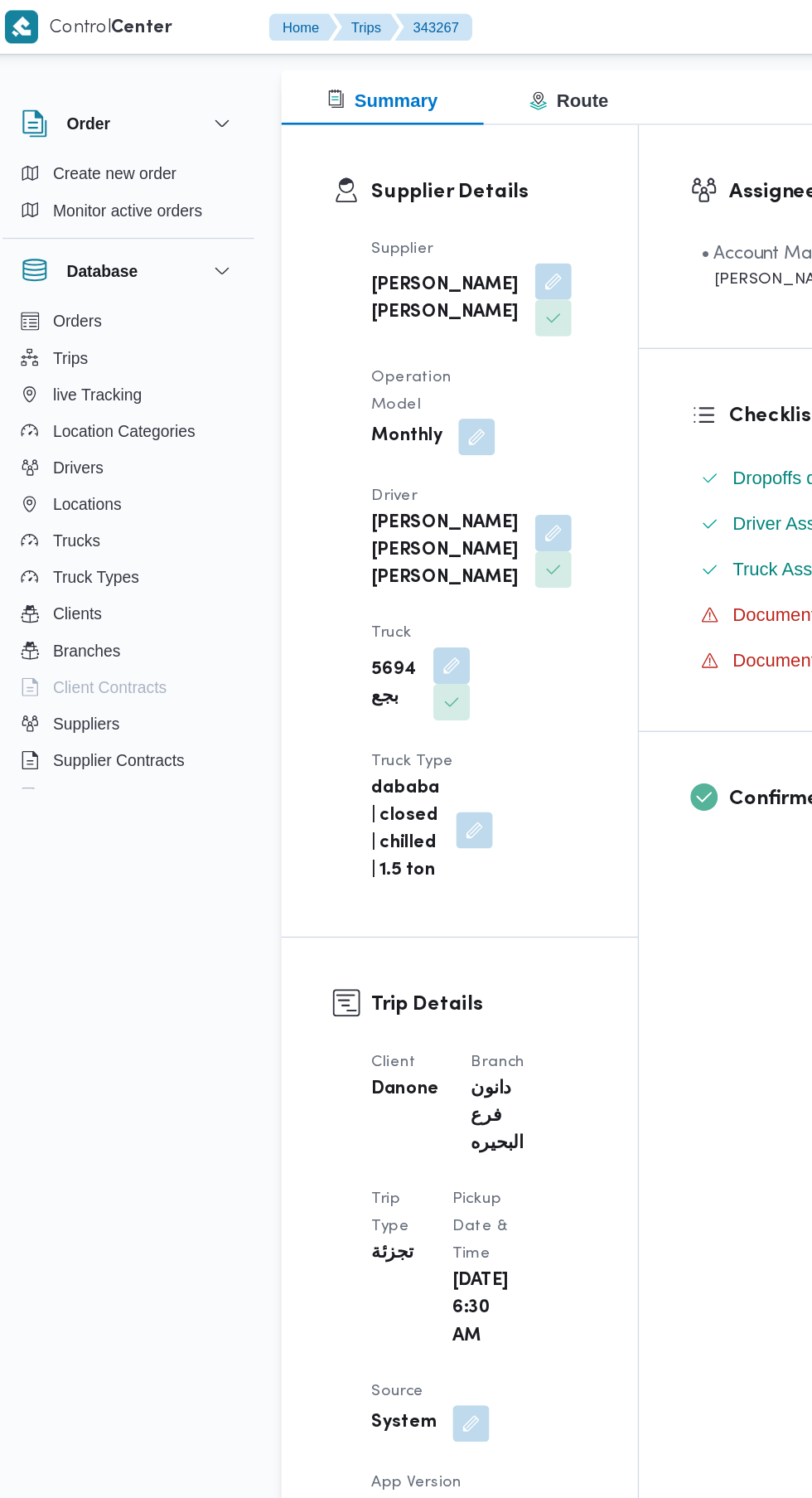
scroll to position [211, 0]
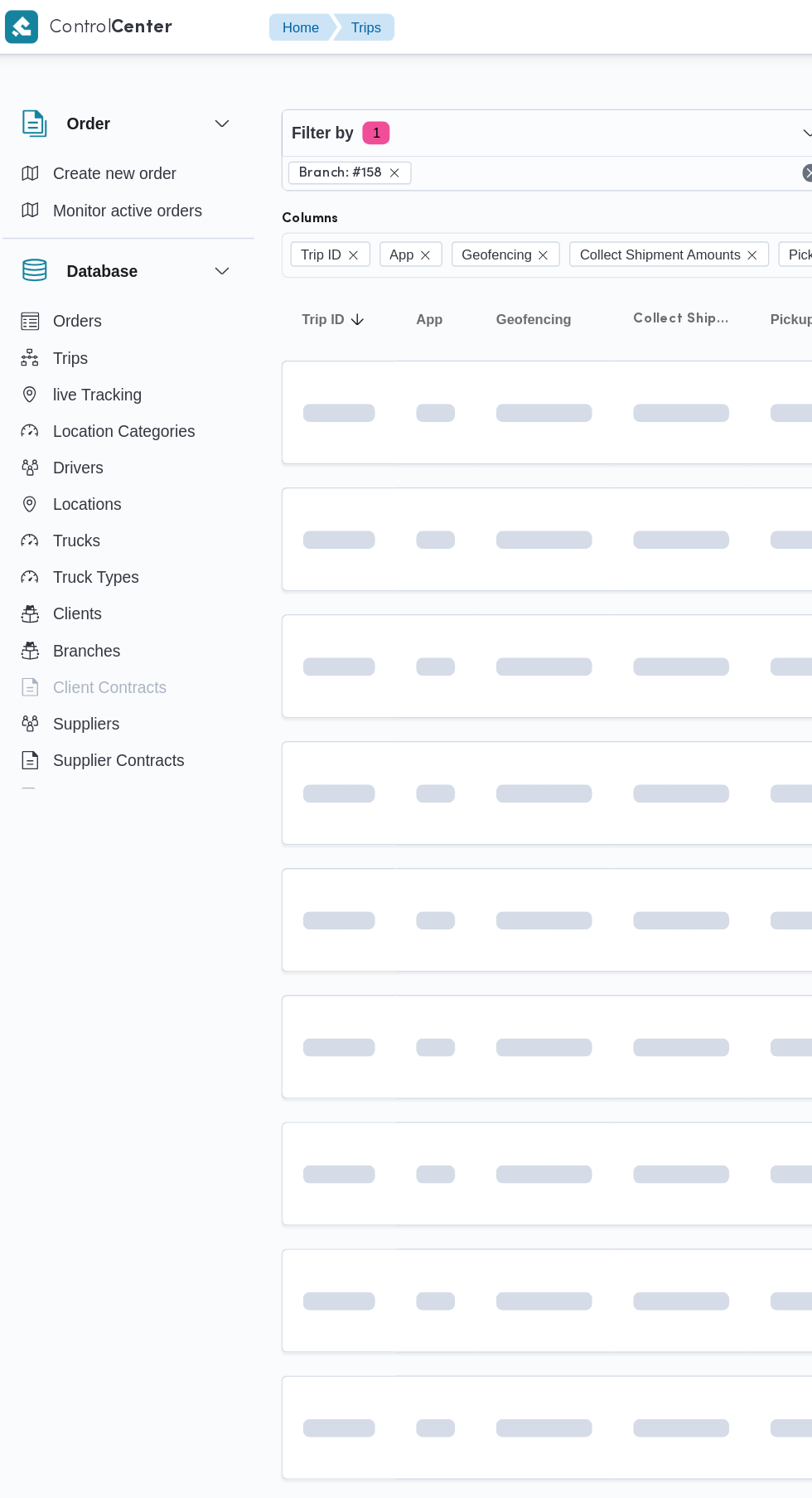
scroll to position [0, 25]
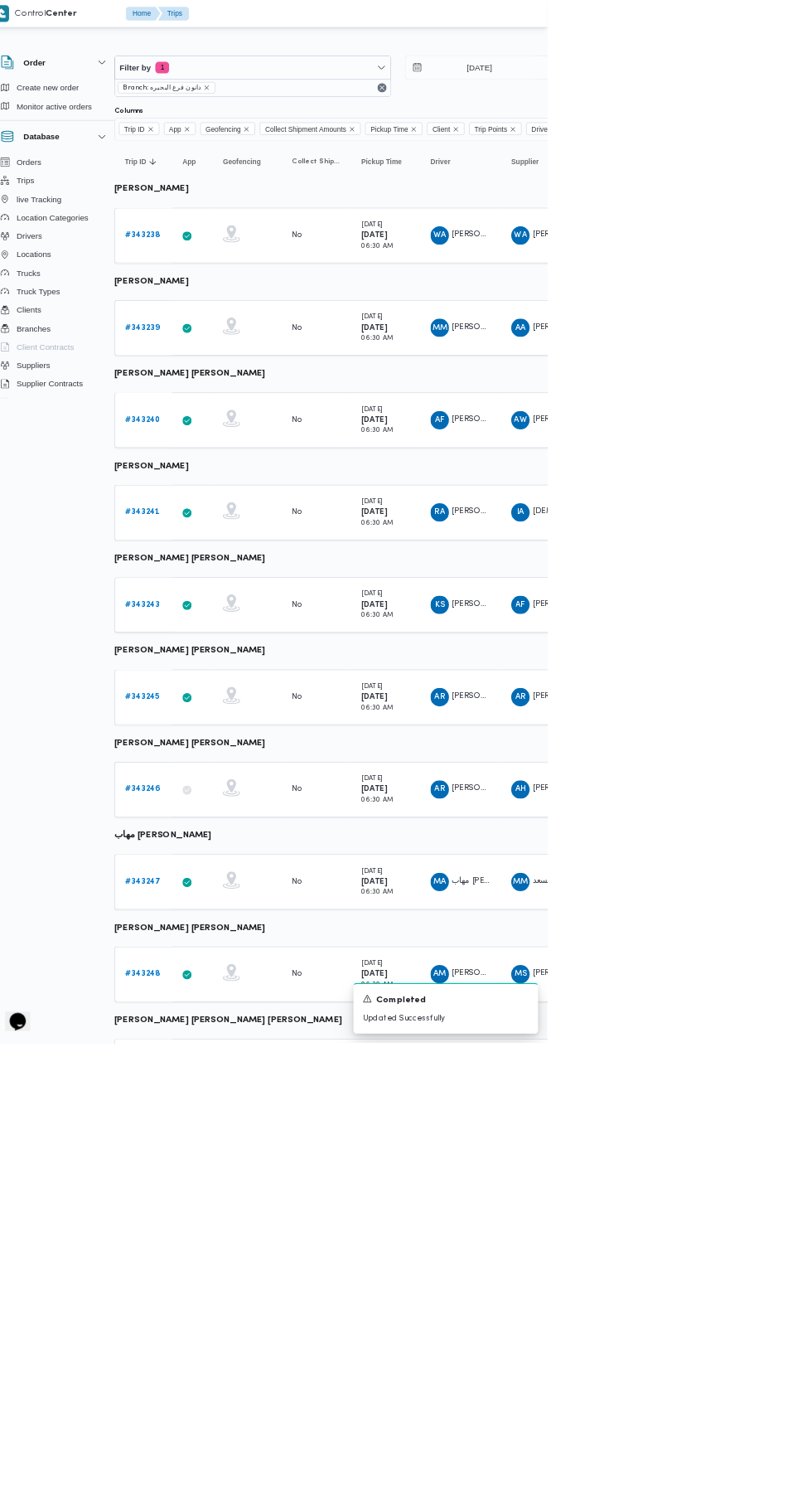
click at [243, 1389] on link "# 343248" at bounding box center [231, 1399] width 51 height 20
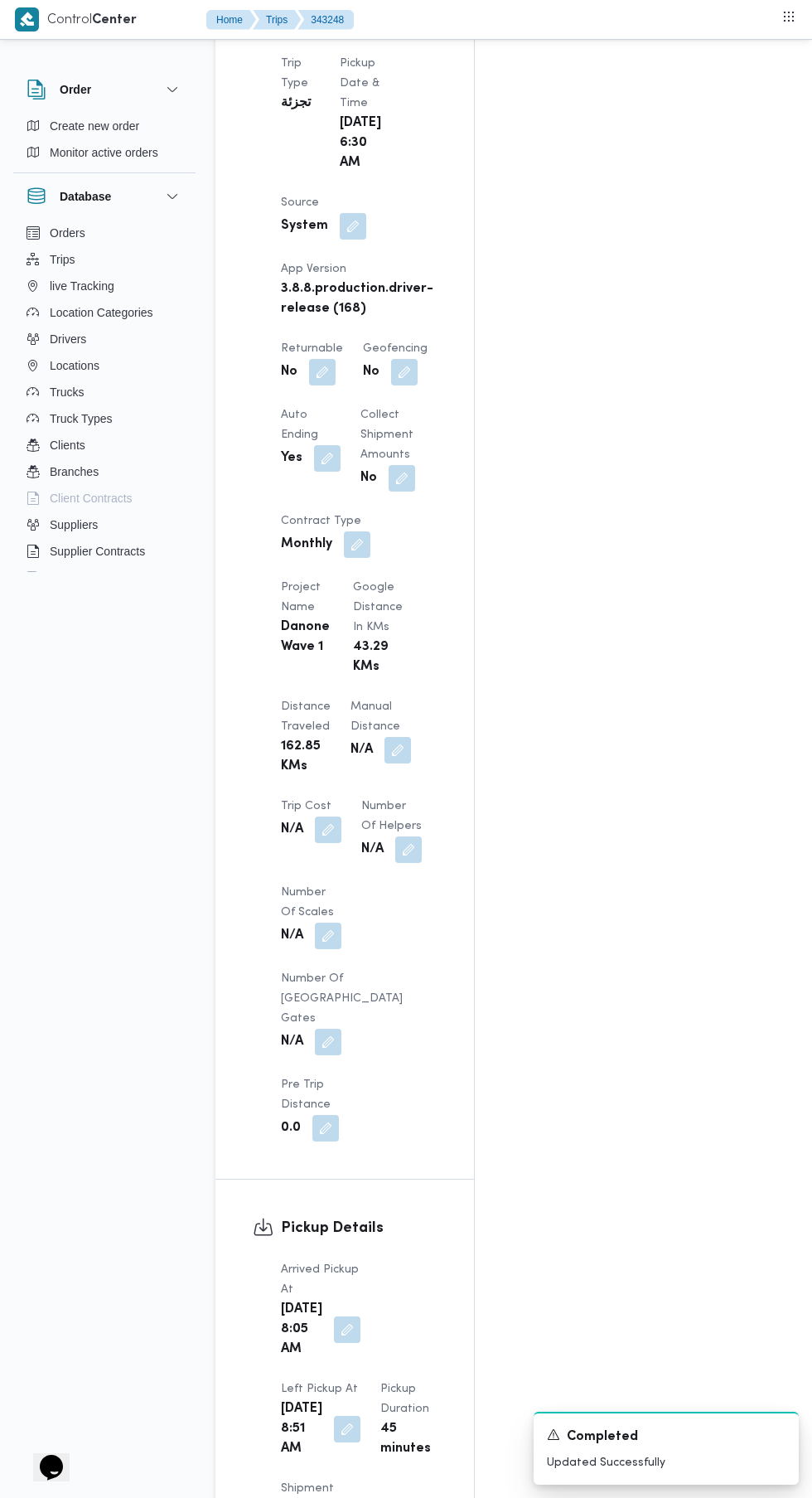
scroll to position [1014, 0]
click at [336, 1316] on button "button" at bounding box center [347, 1330] width 27 height 27
click at [309, 1204] on input "[DATE] 08:05" at bounding box center [281, 1206] width 188 height 33
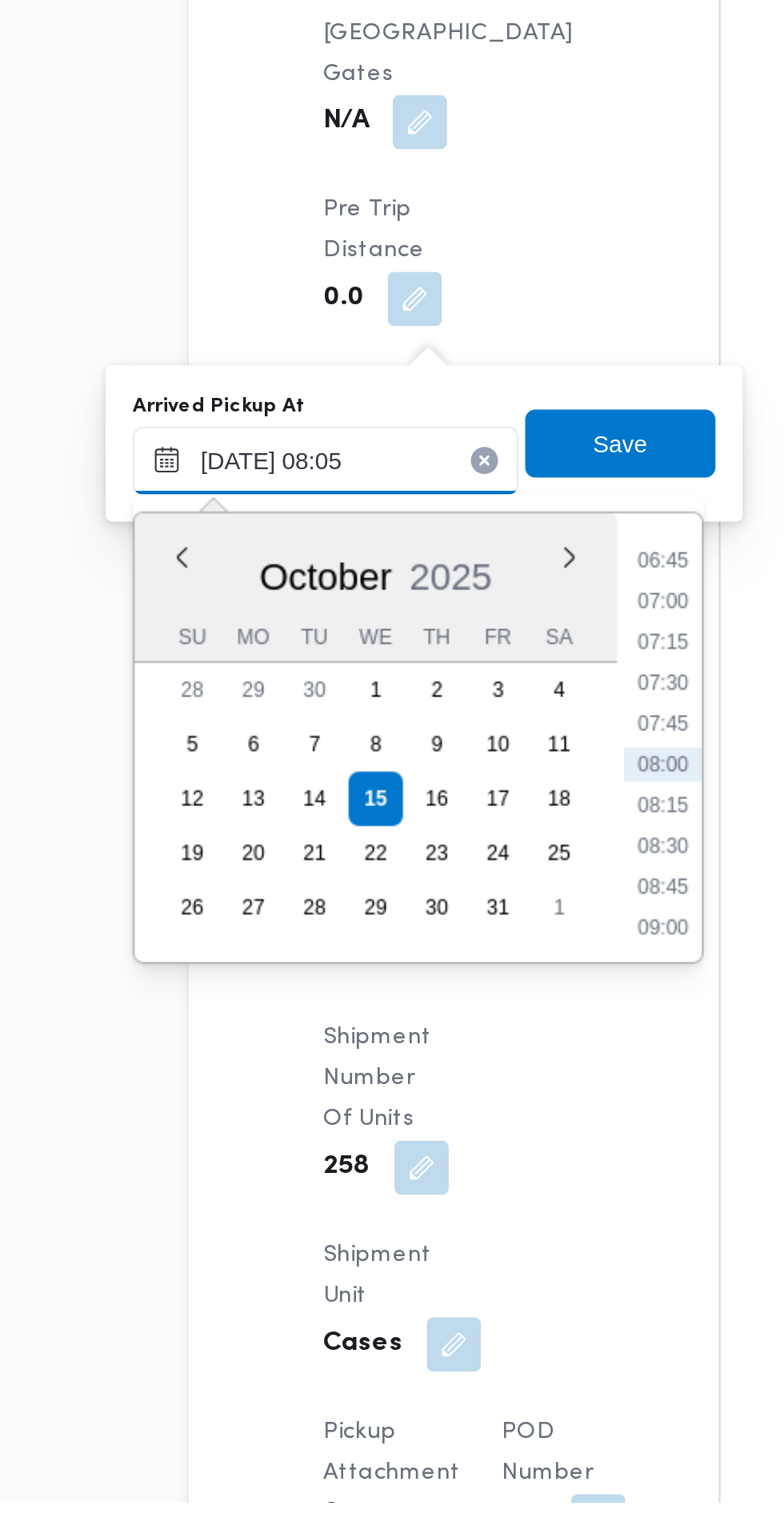
scroll to position [1101, 0]
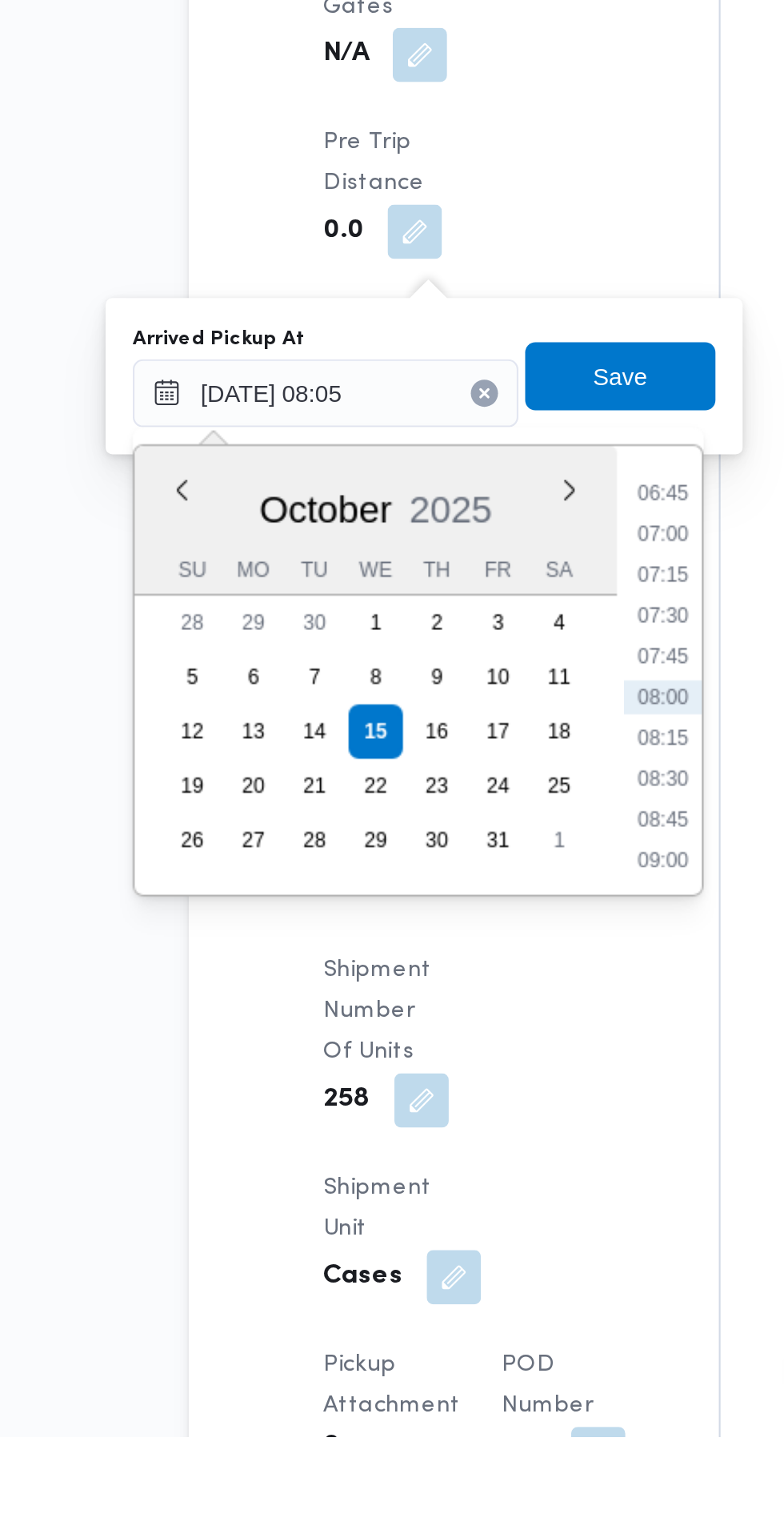
click at [436, 1143] on li "07:30" at bounding box center [431, 1147] width 37 height 16
type input "[DATE] 07:30"
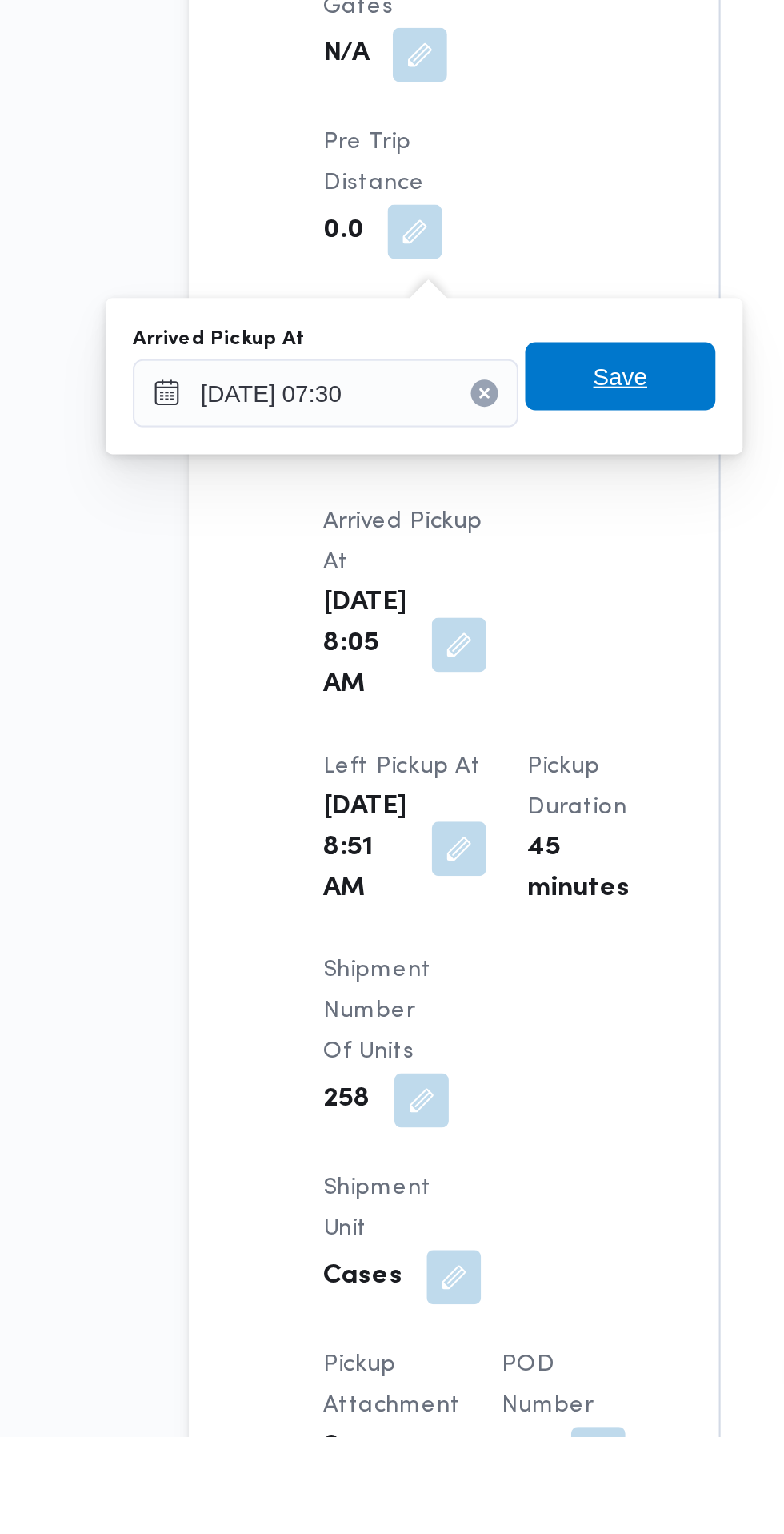
click at [437, 1034] on span "Save" at bounding box center [411, 1034] width 89 height 32
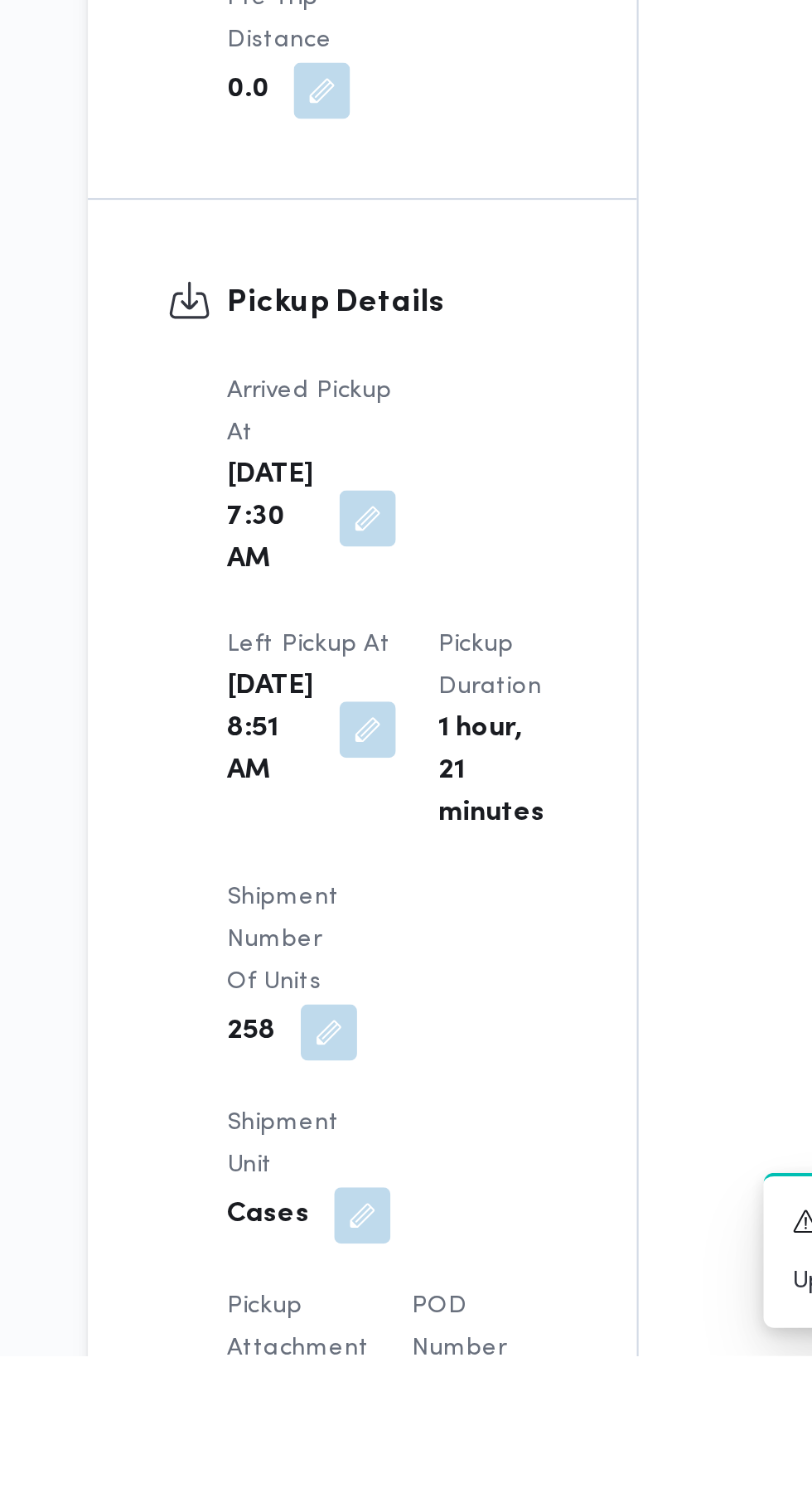
scroll to position [1331, 0]
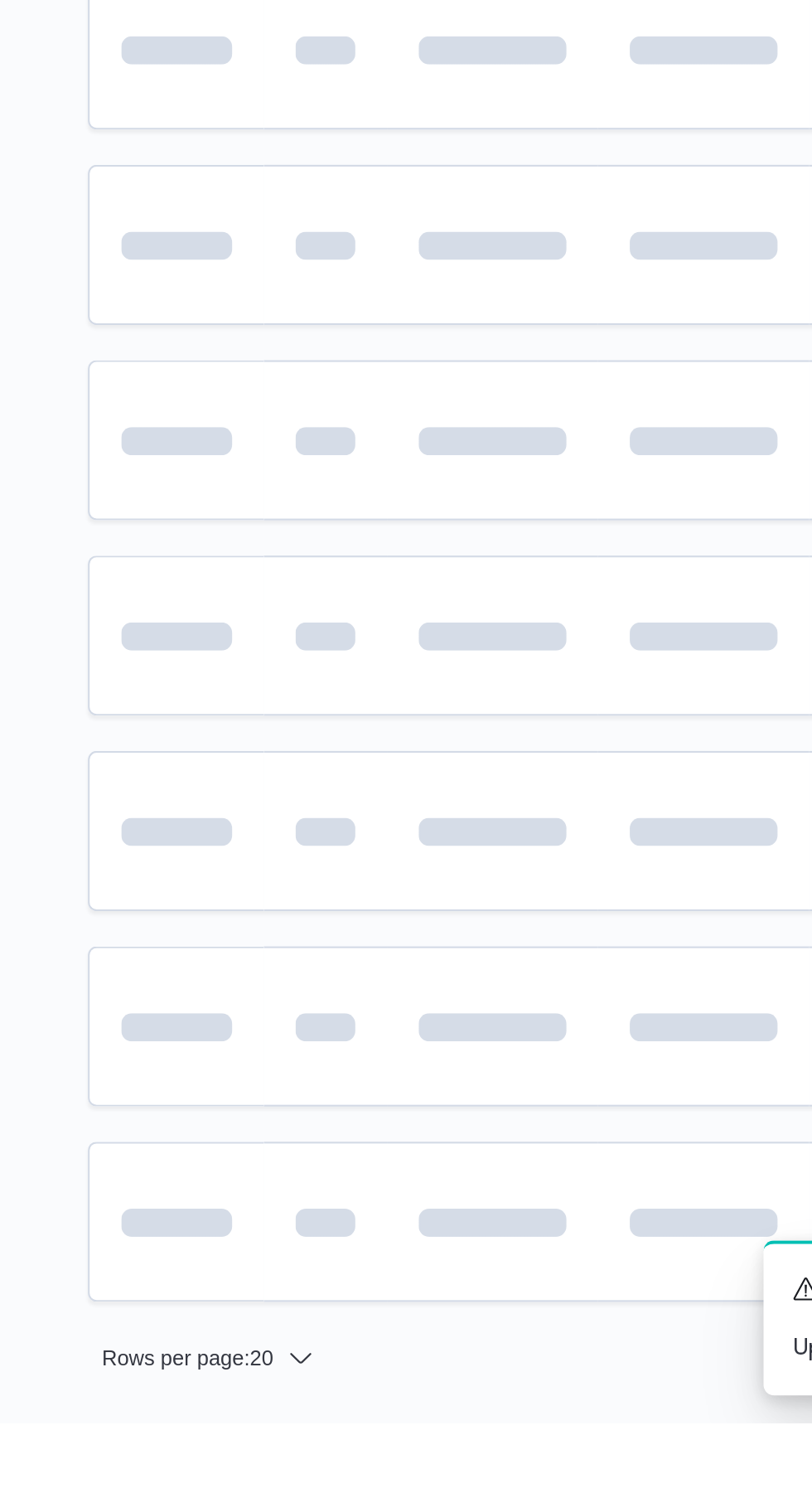
scroll to position [0, 25]
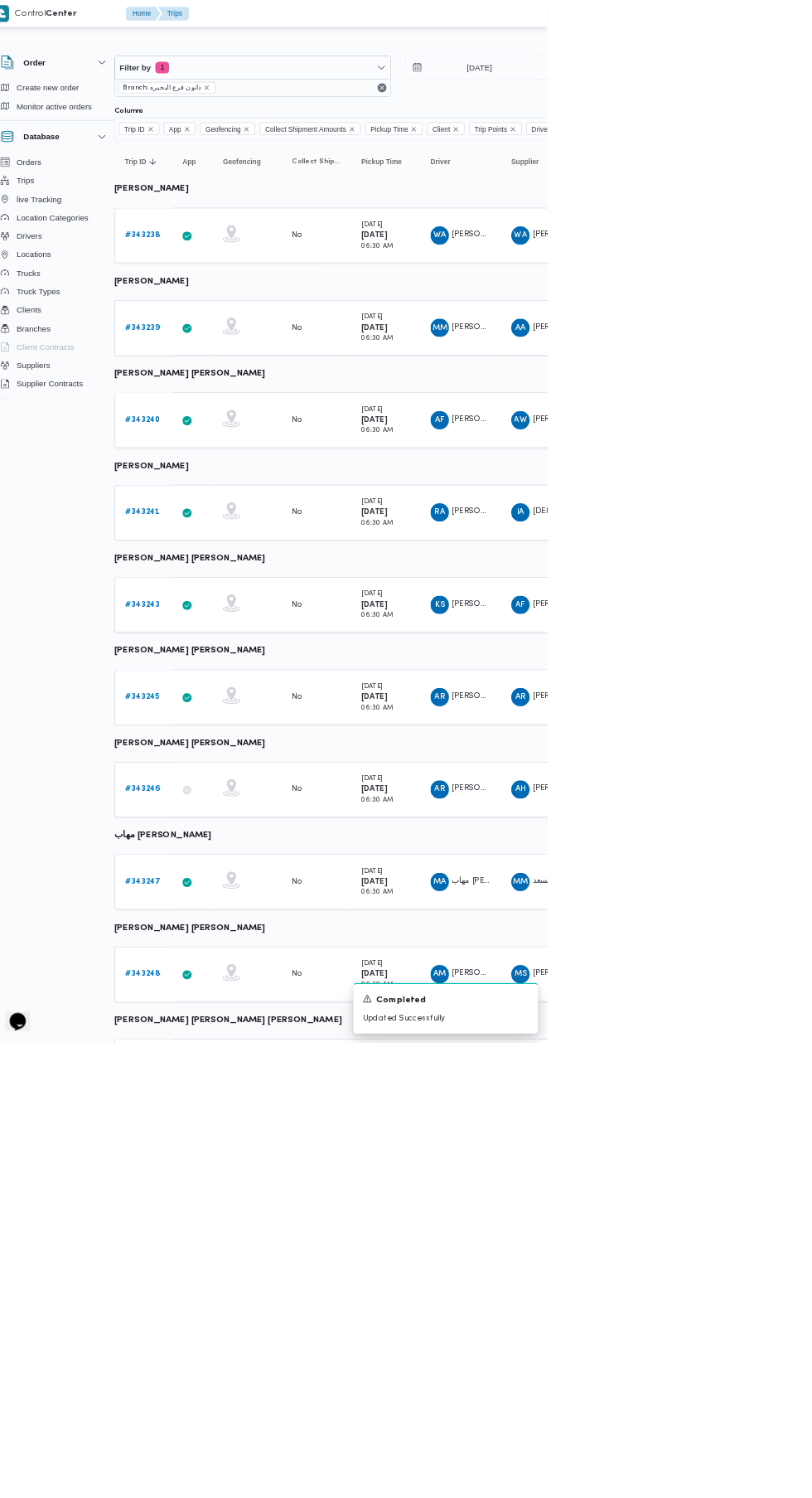
click at [222, 1258] on link "# 343247" at bounding box center [231, 1266] width 51 height 20
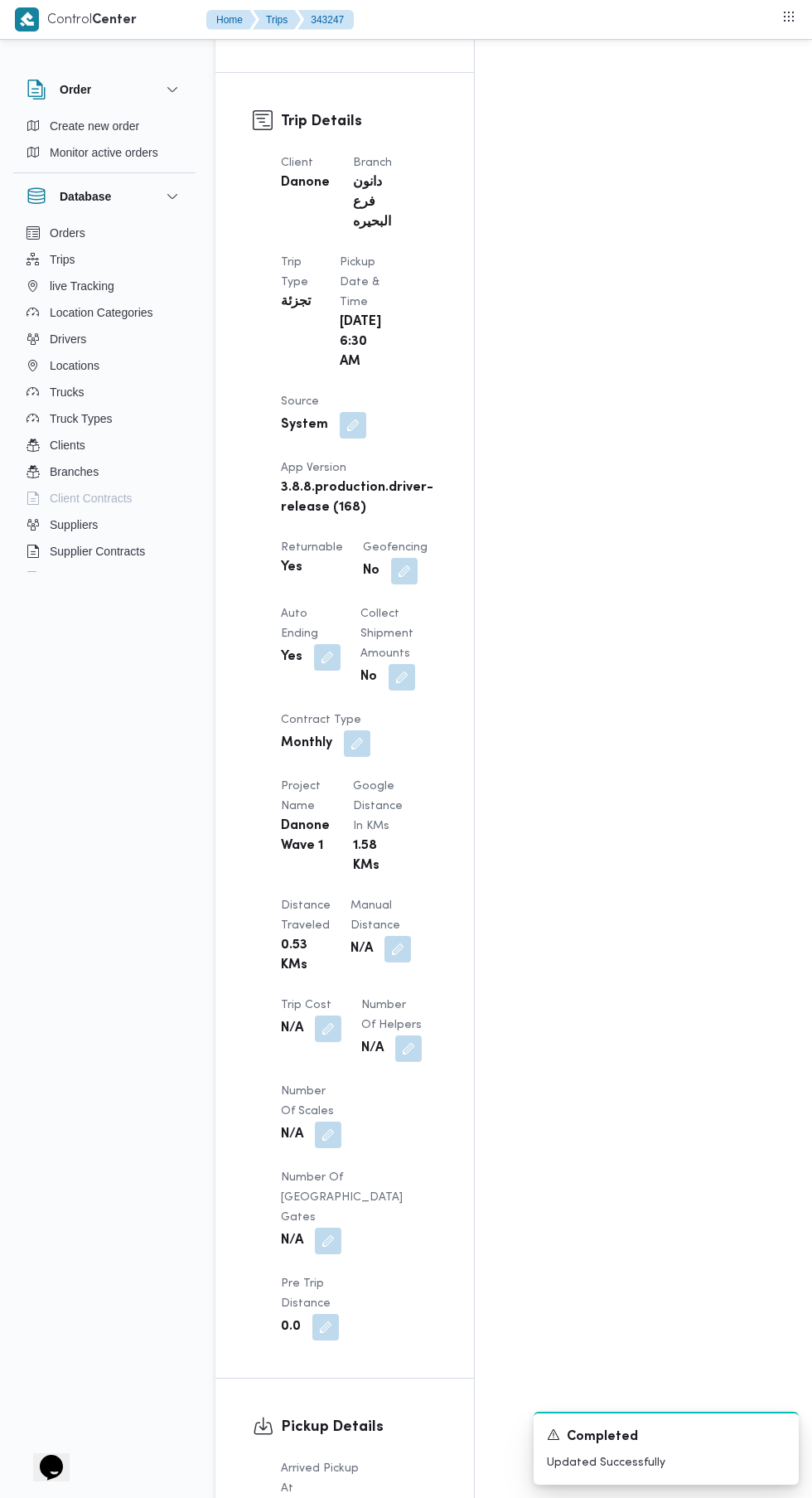
scroll to position [891, 0]
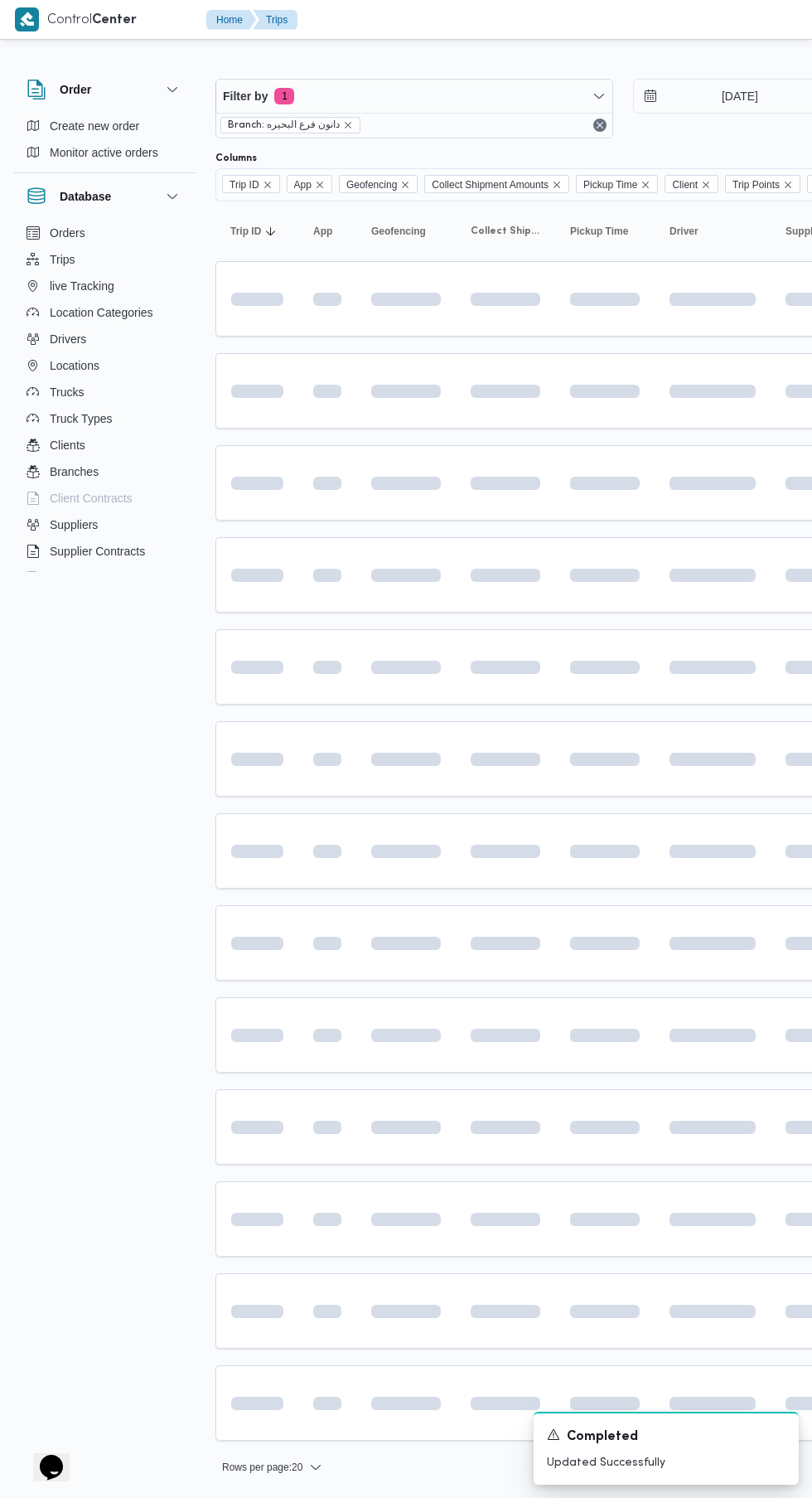
scroll to position [0, 25]
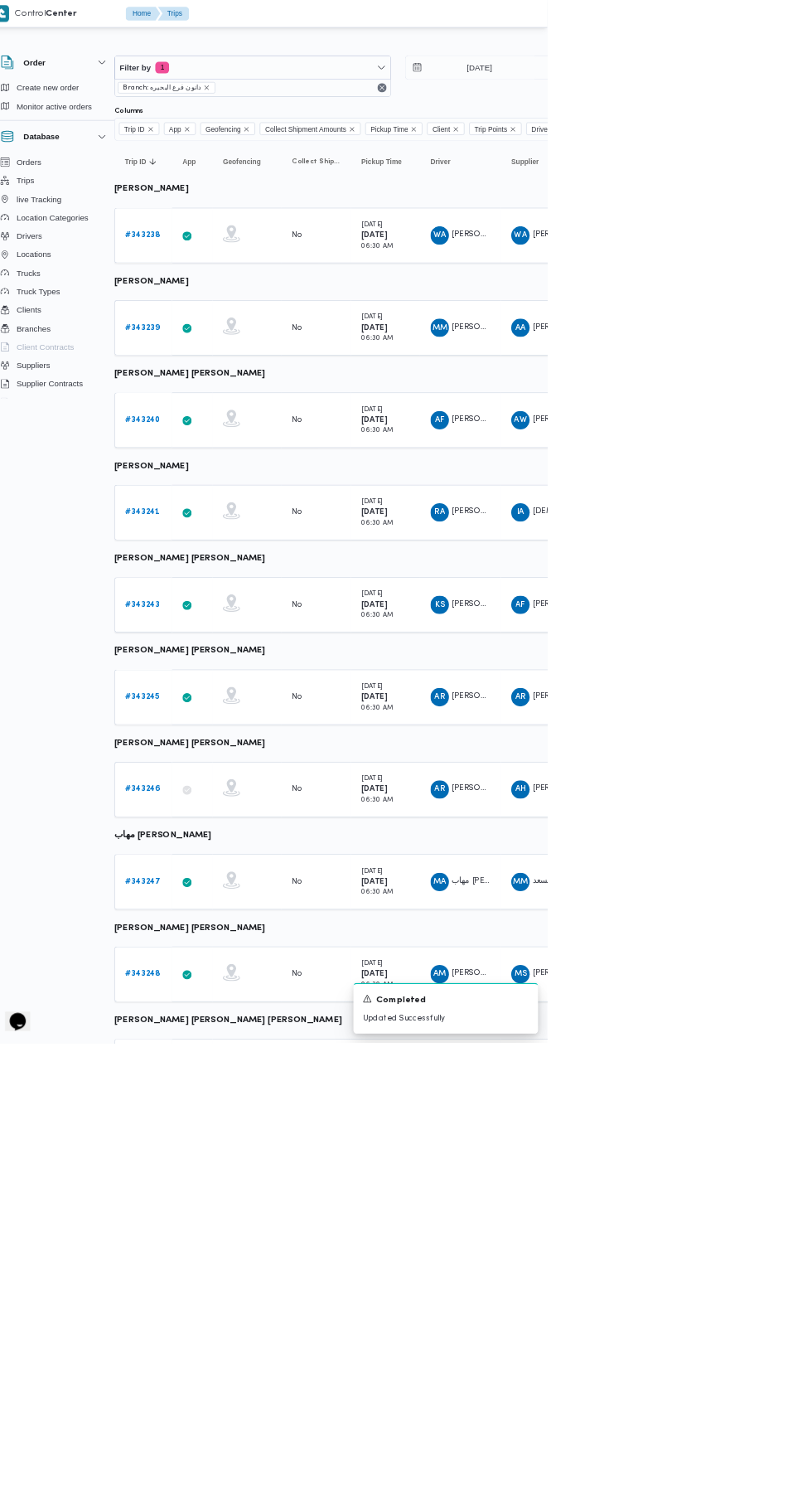
click at [247, 1131] on b "# 343246" at bounding box center [231, 1134] width 51 height 11
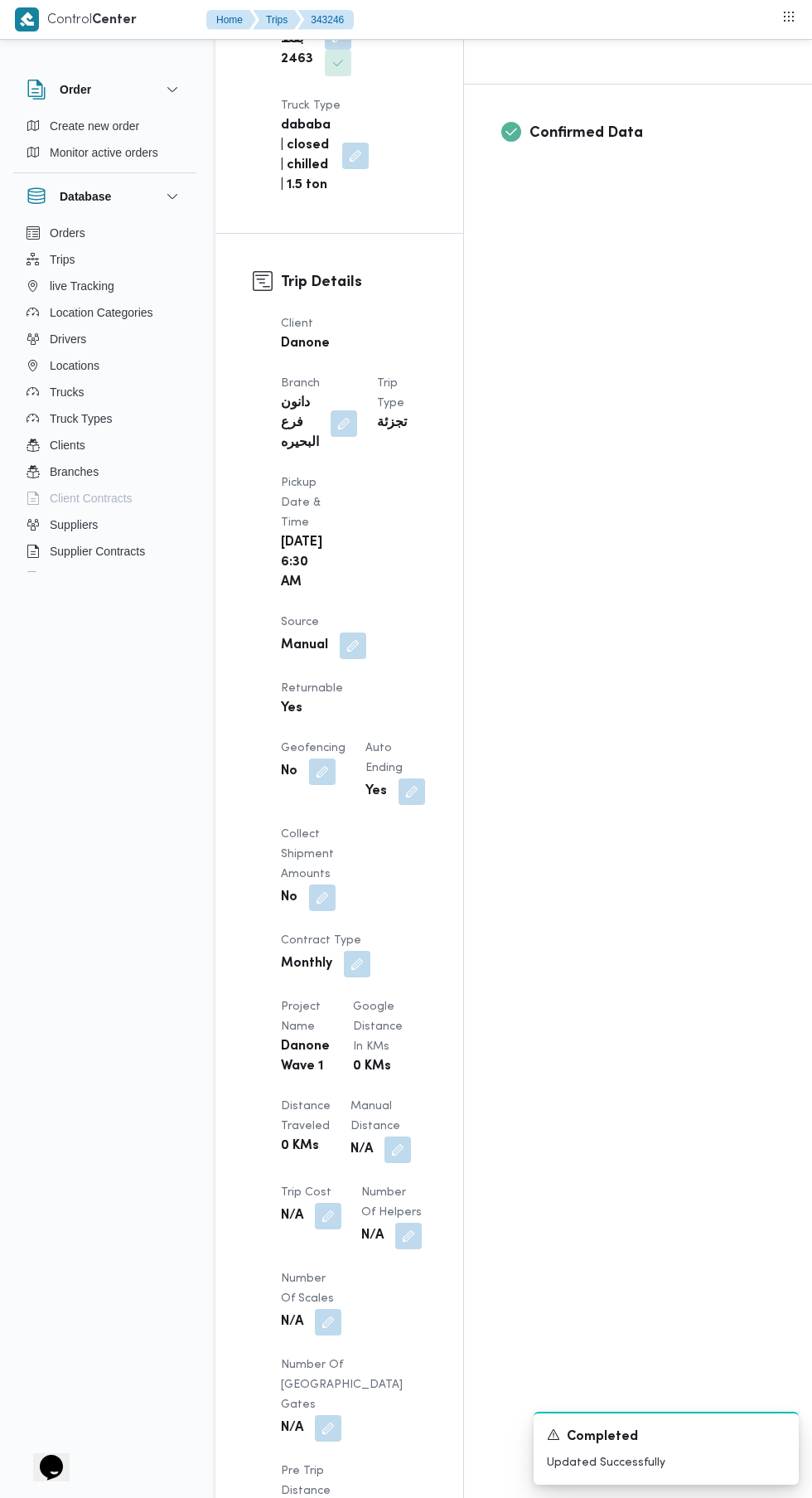
scroll to position [736, 0]
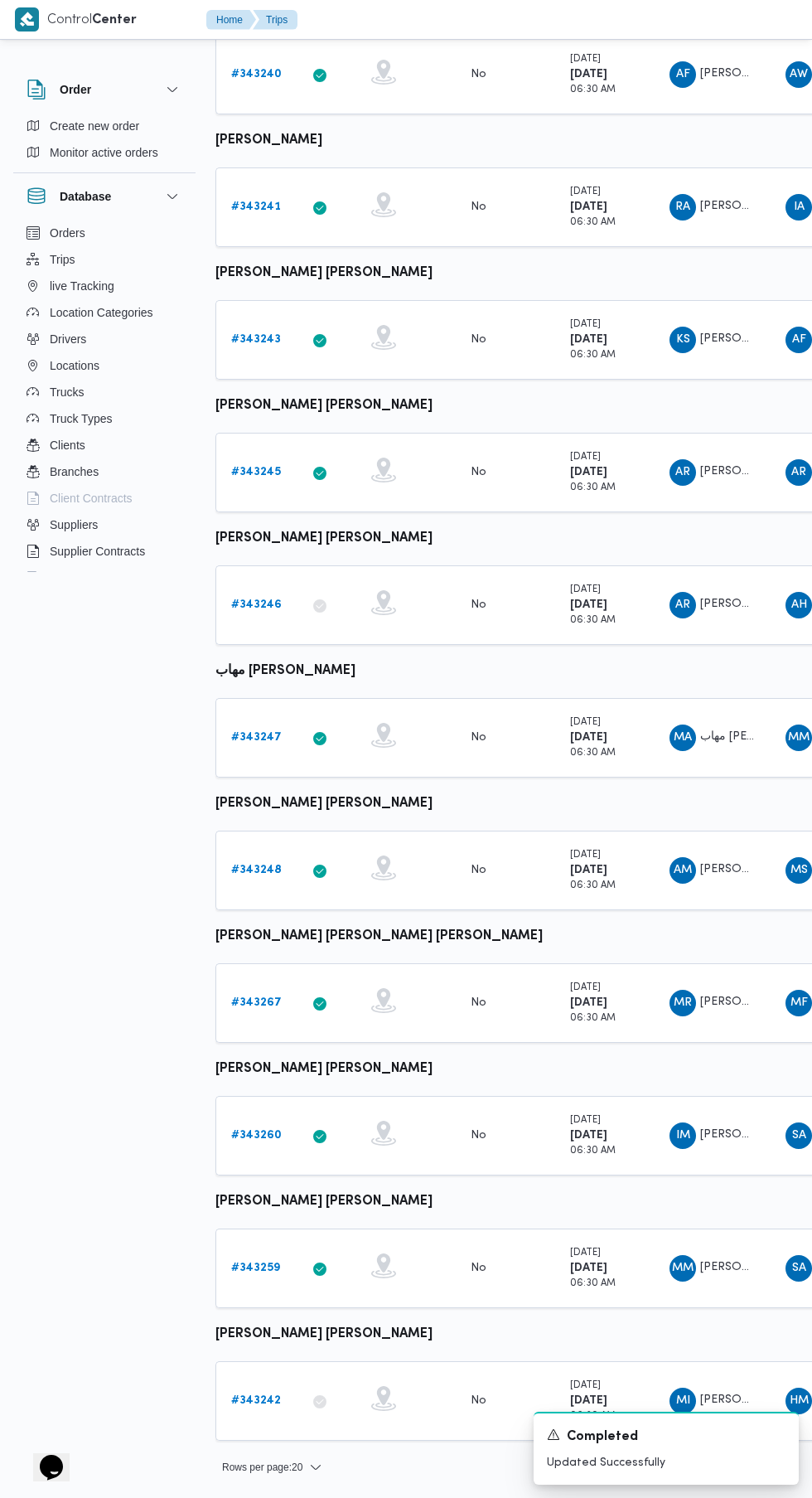
scroll to position [0, 25]
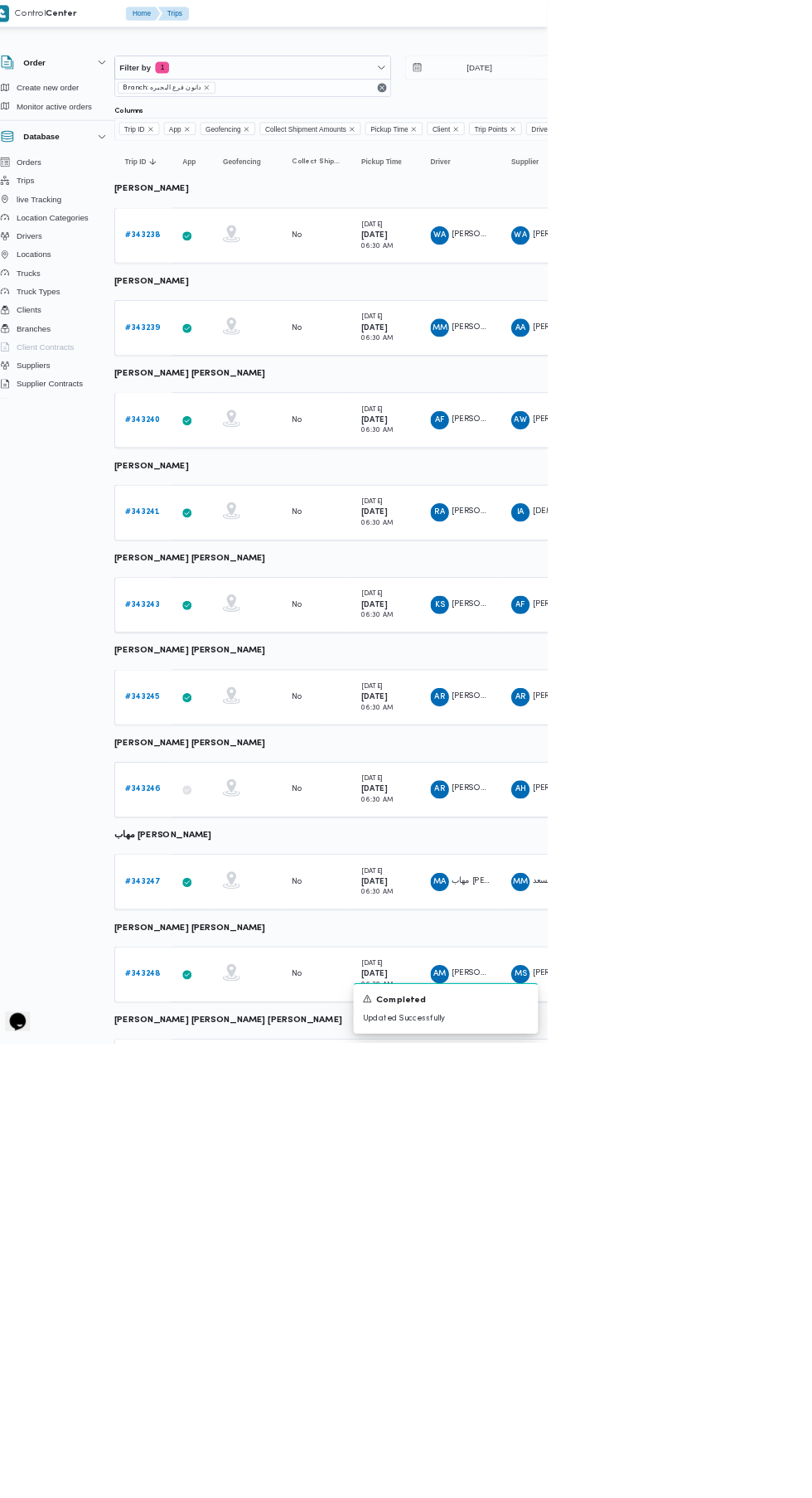
click at [231, 1000] on b "# 343245" at bounding box center [231, 1001] width 50 height 11
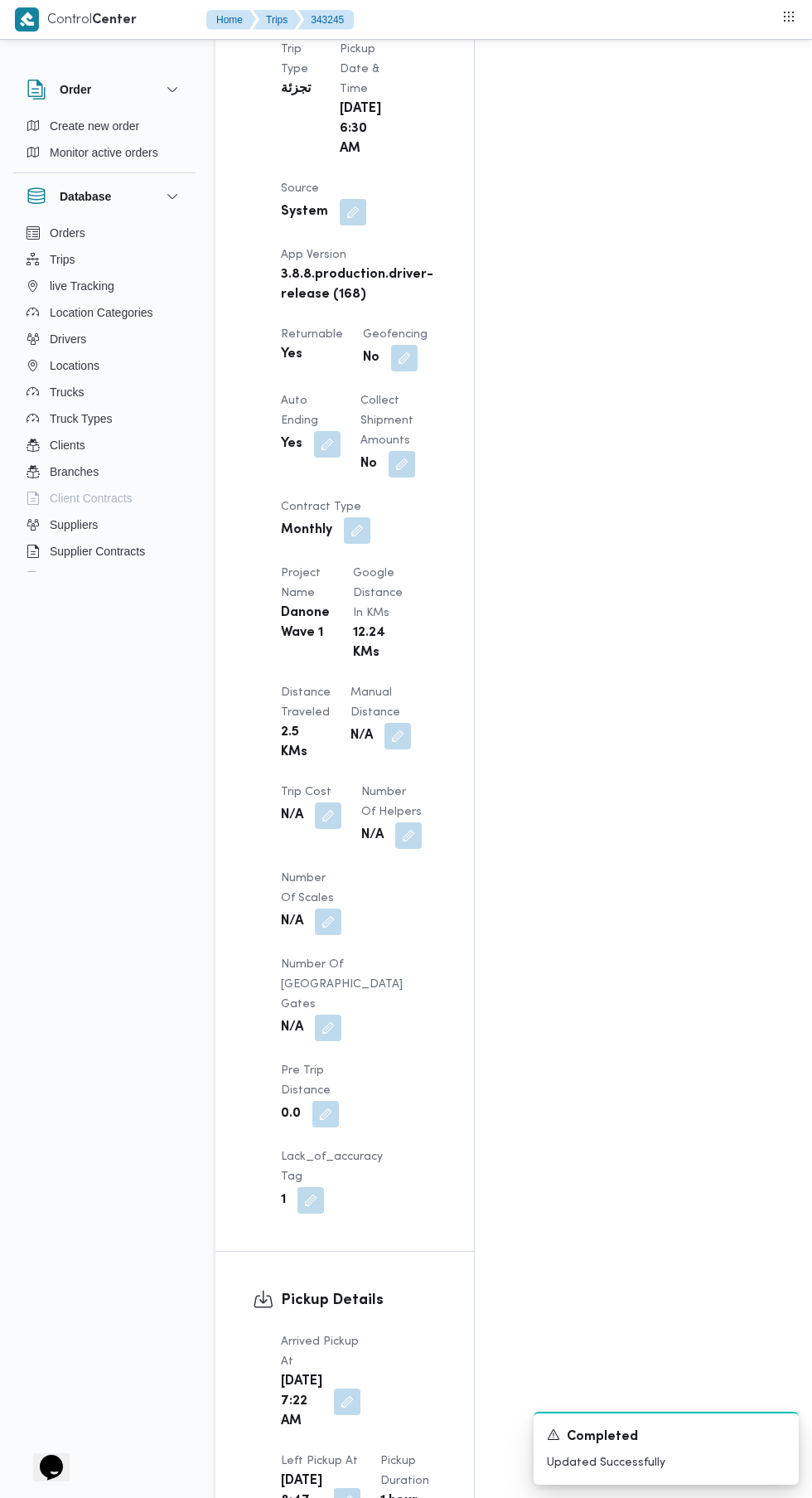
scroll to position [1117, 0]
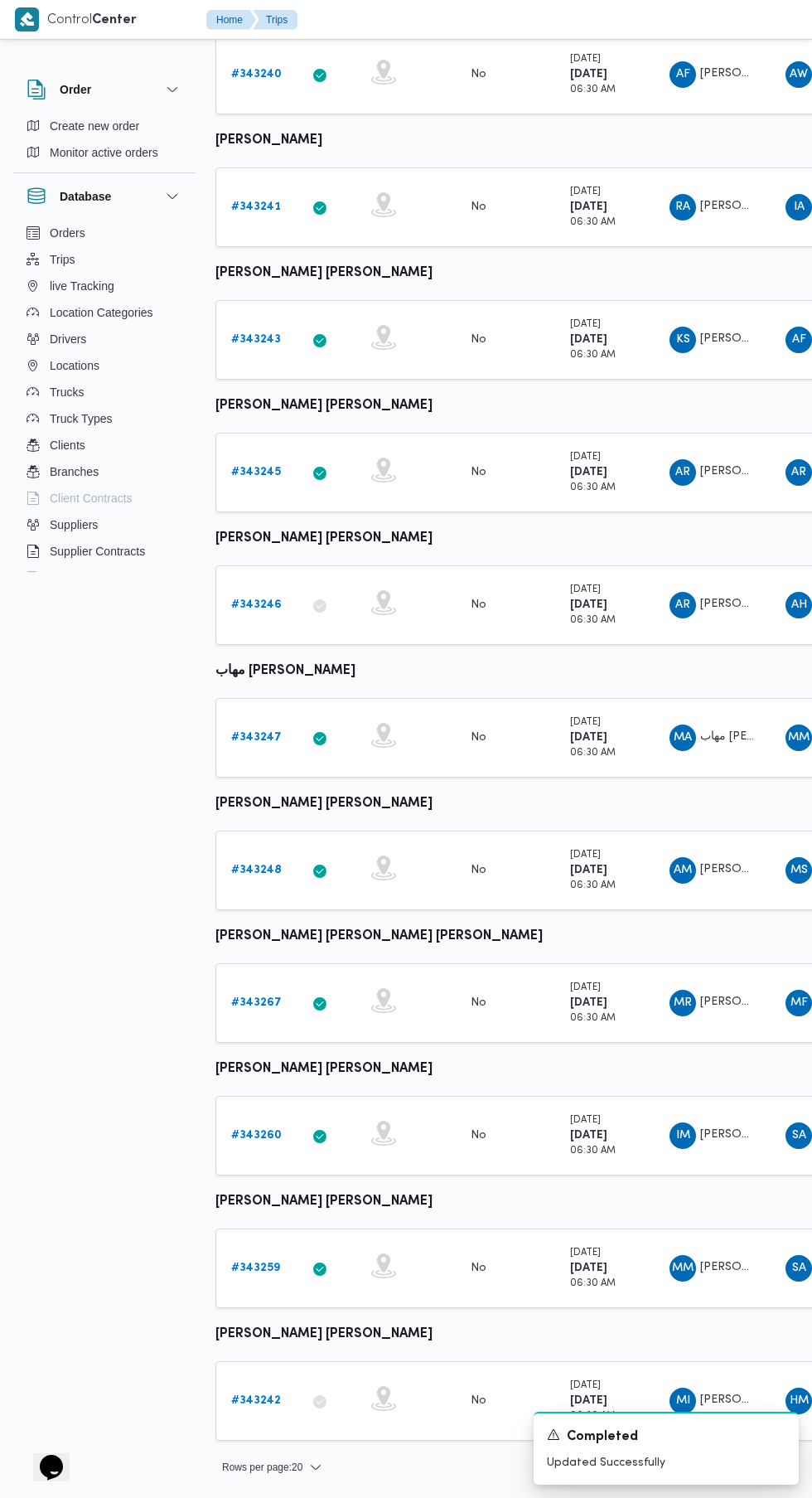
scroll to position [0, 25]
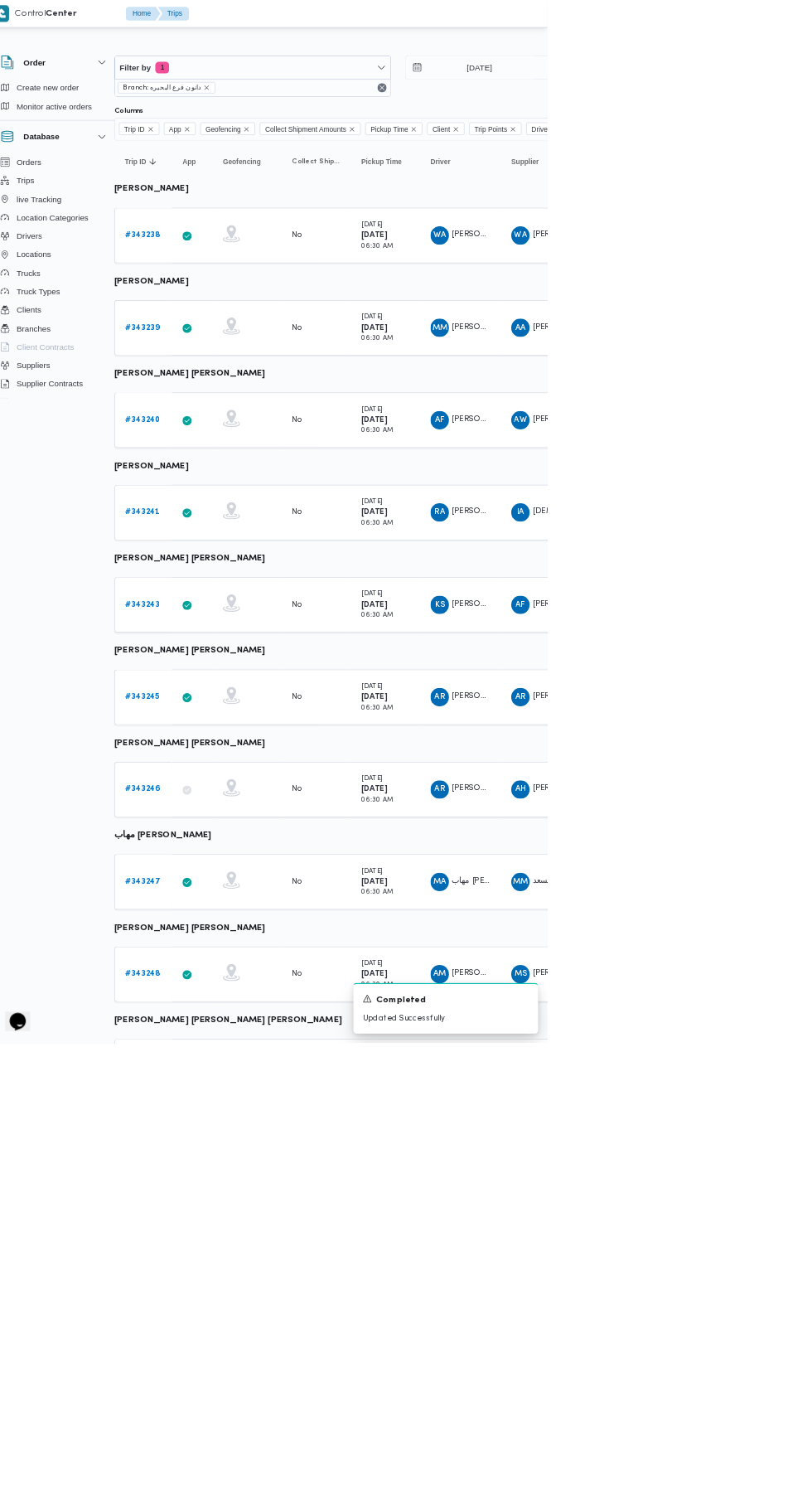
click at [231, 867] on b "# 343243" at bounding box center [231, 868] width 50 height 11
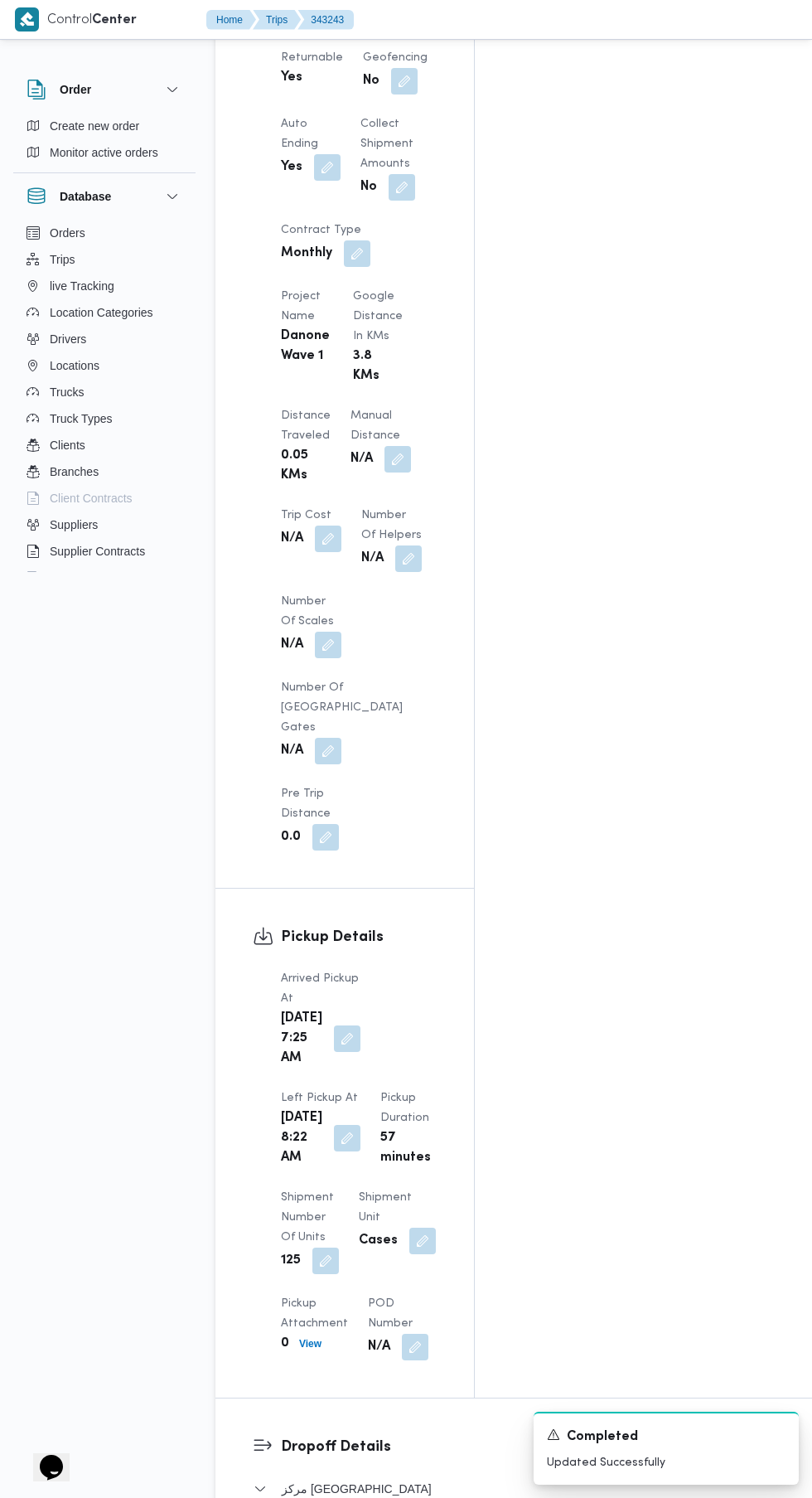
scroll to position [1355, 0]
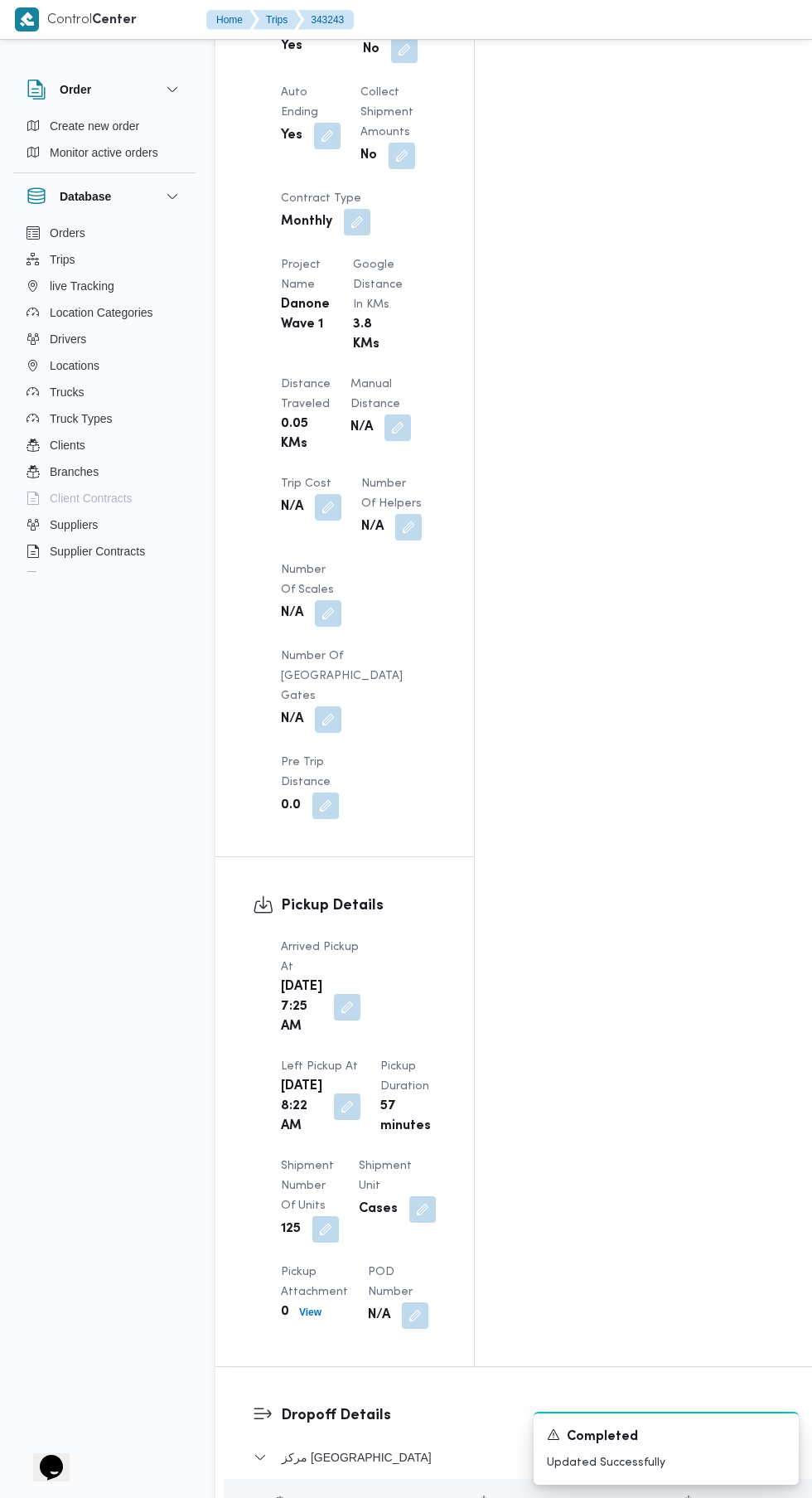
click at [336, 994] on button "button" at bounding box center [347, 1007] width 27 height 27
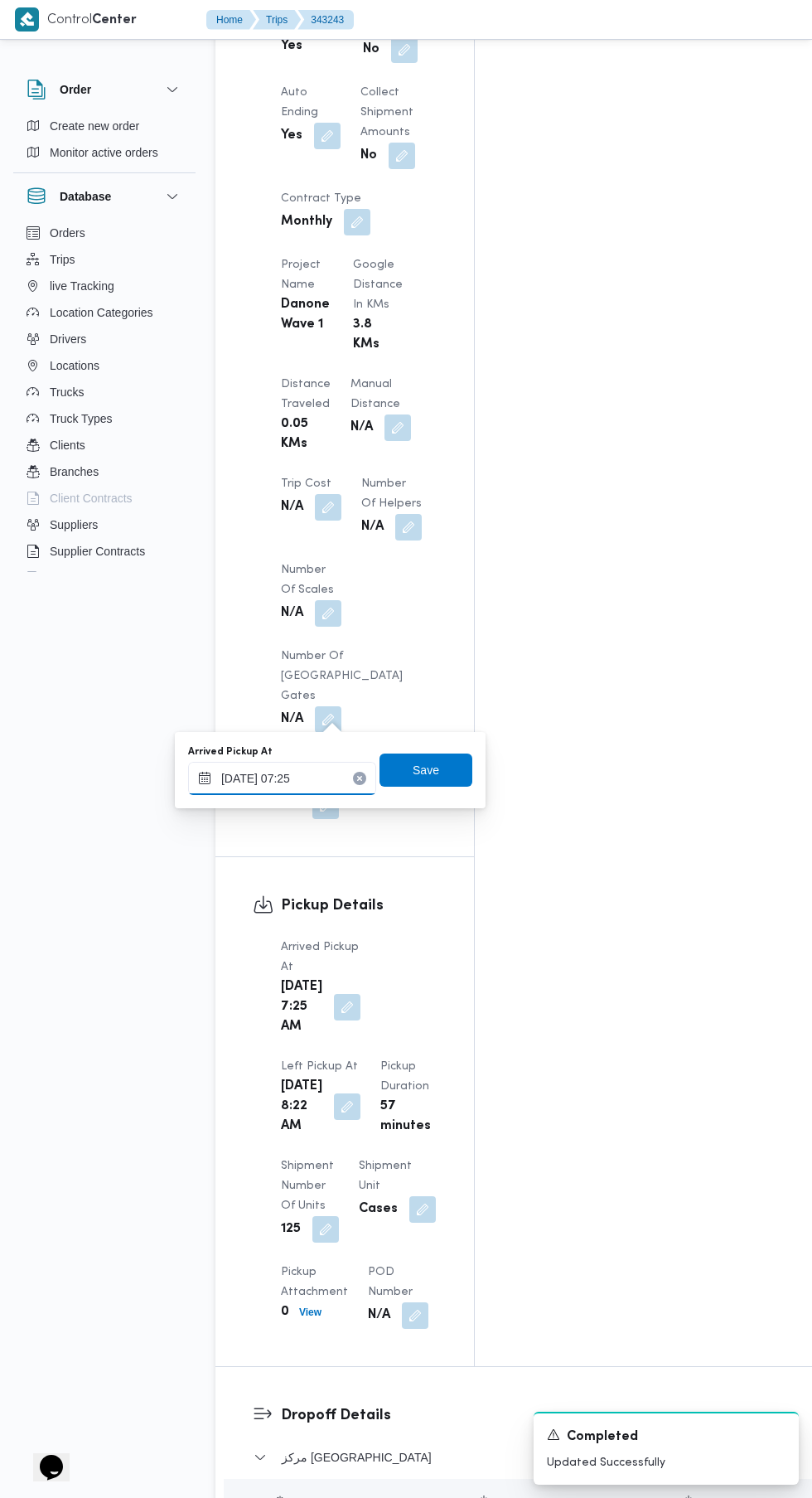
click at [306, 776] on input "[DATE] 07:25" at bounding box center [281, 778] width 188 height 33
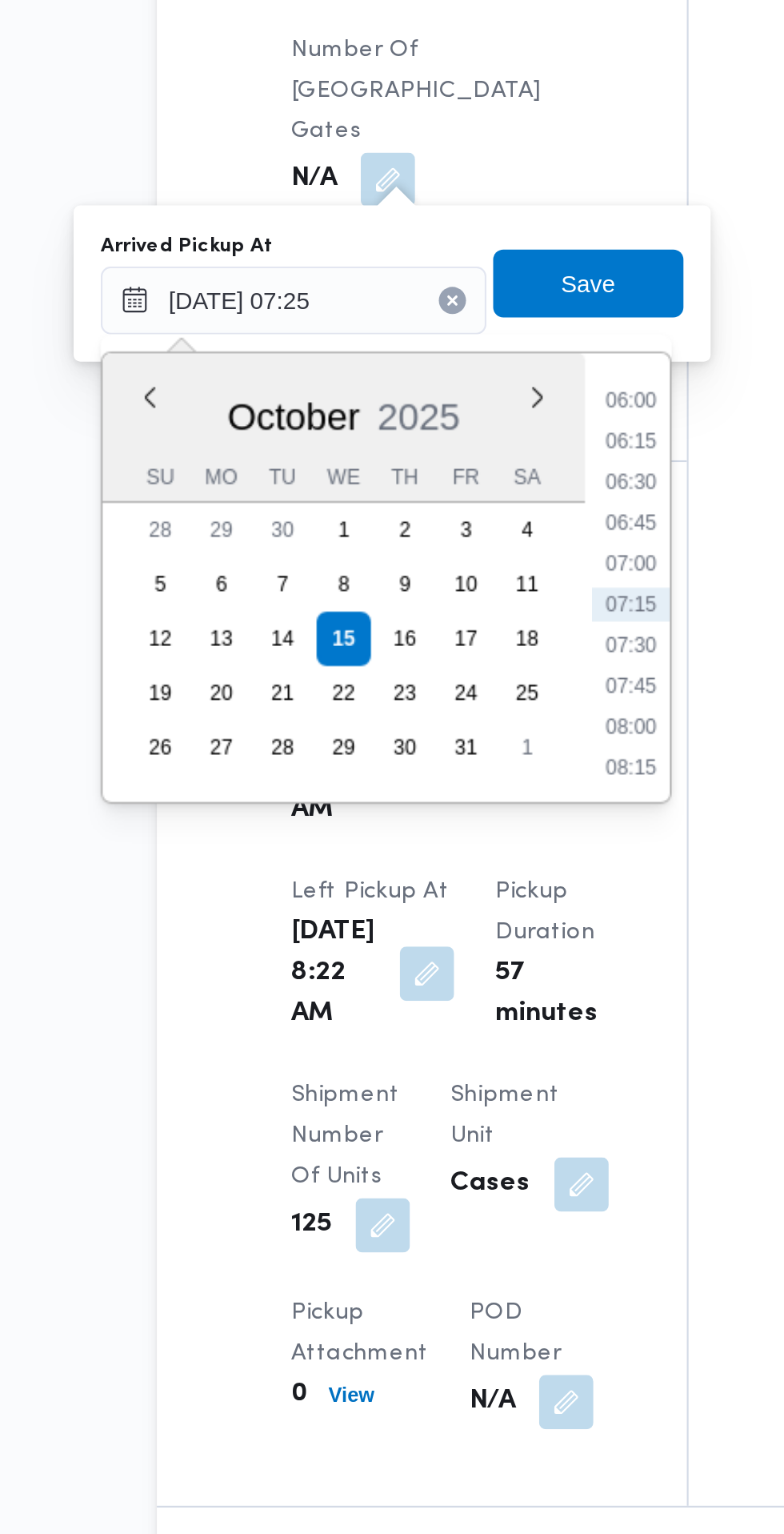
click at [432, 875] on li "07:00" at bounding box center [431, 875] width 37 height 16
type input "[DATE] 07:00"
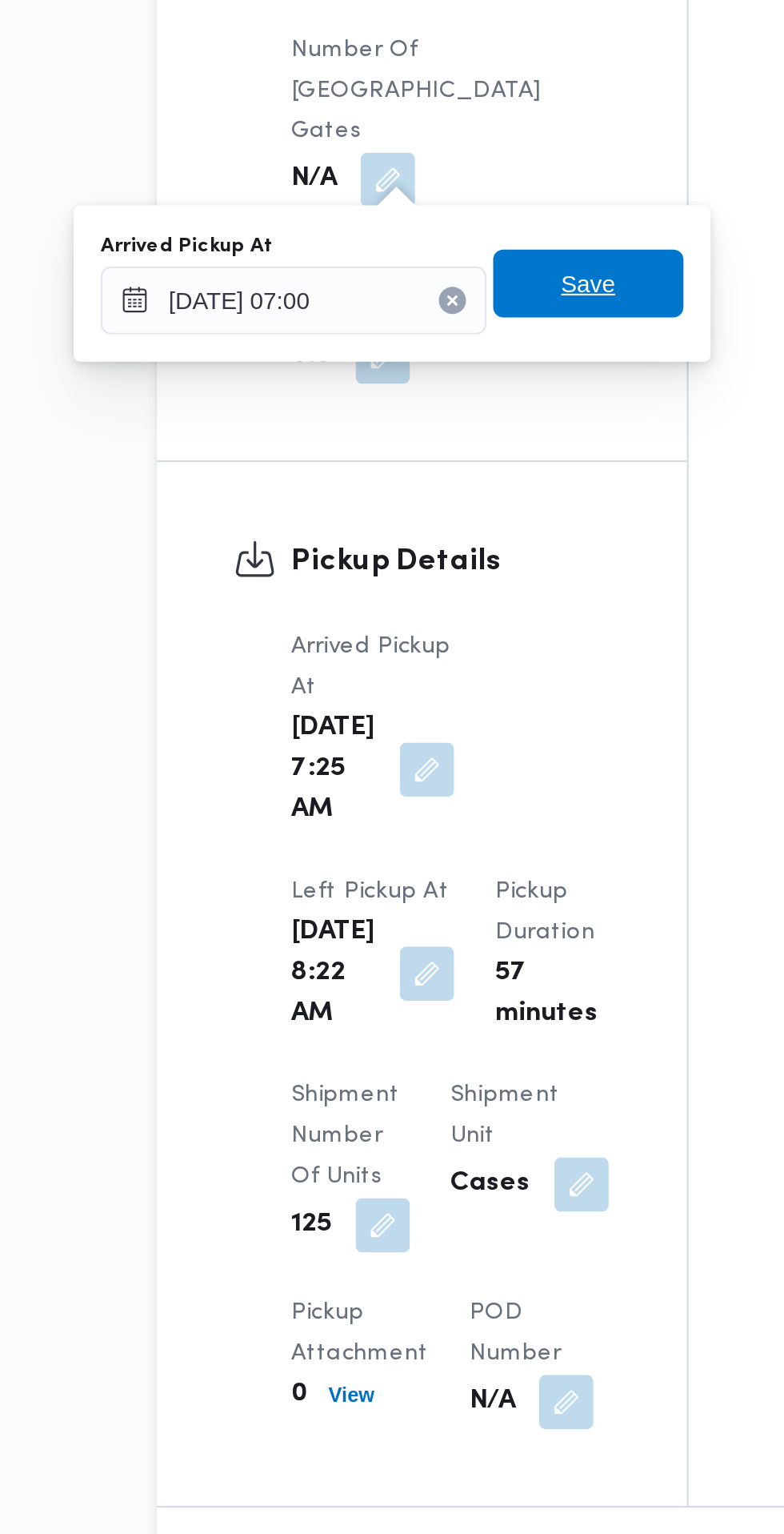
click at [440, 744] on span "Save" at bounding box center [411, 743] width 89 height 32
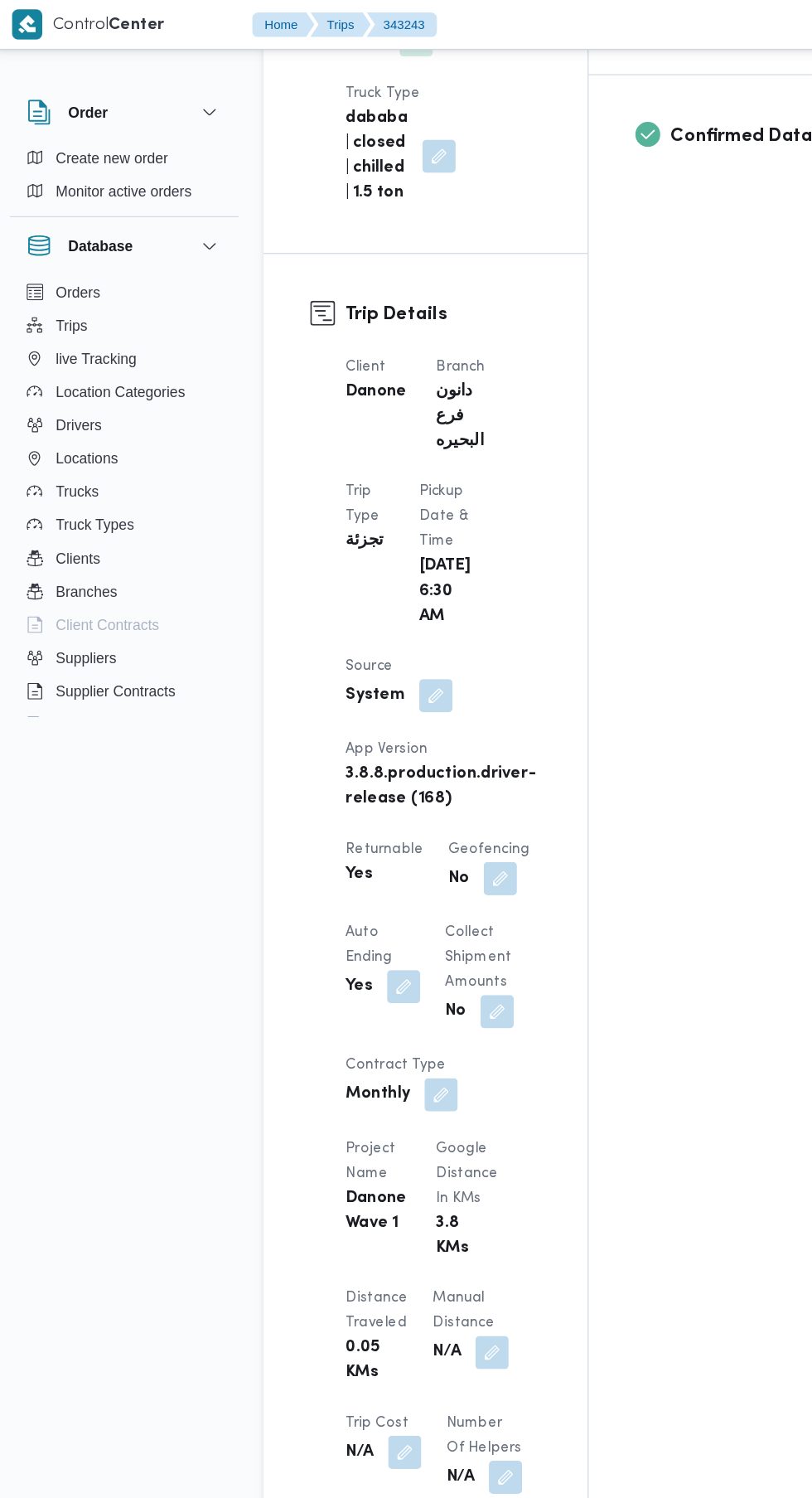
scroll to position [0, 0]
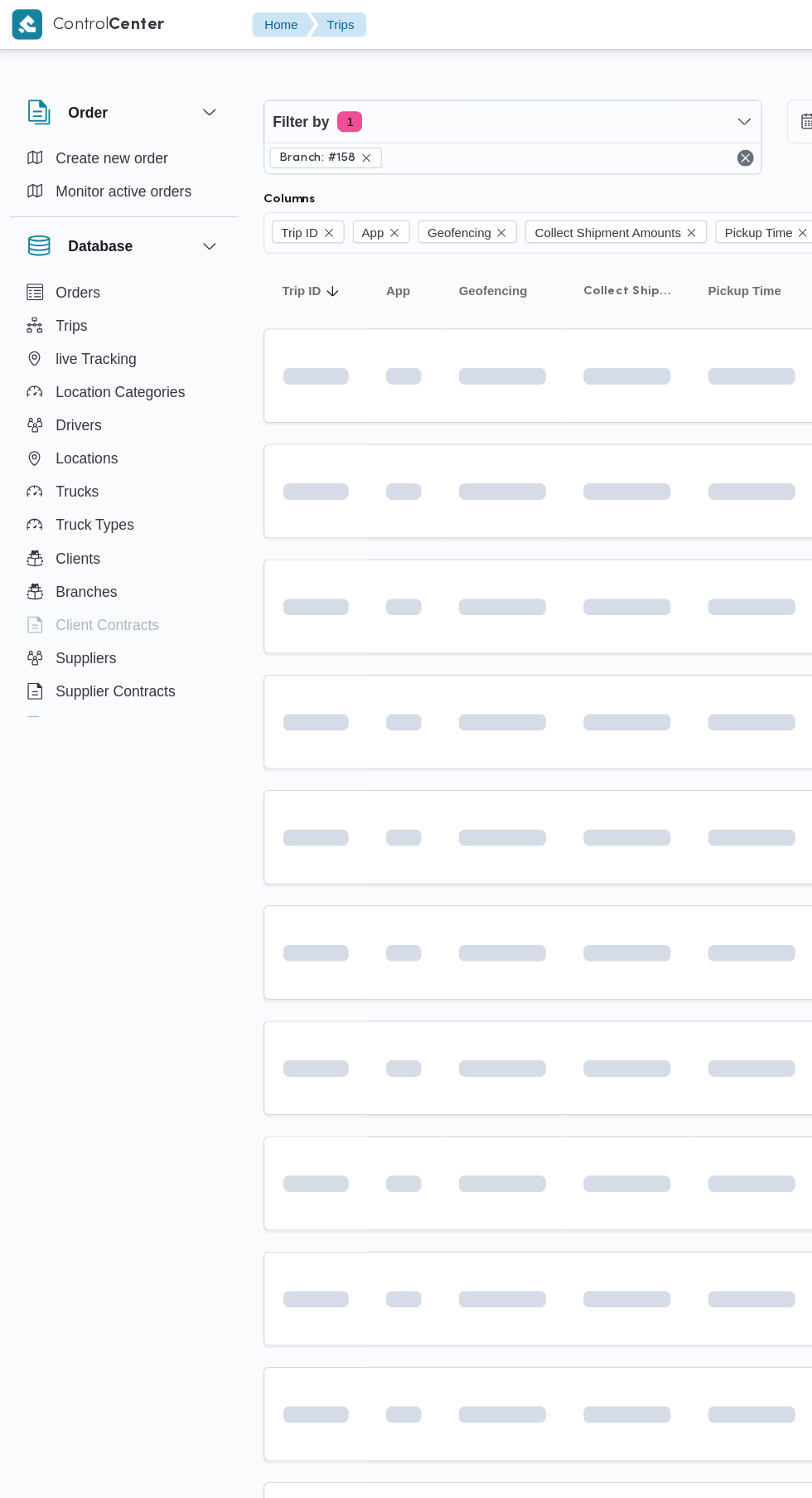
scroll to position [0, 25]
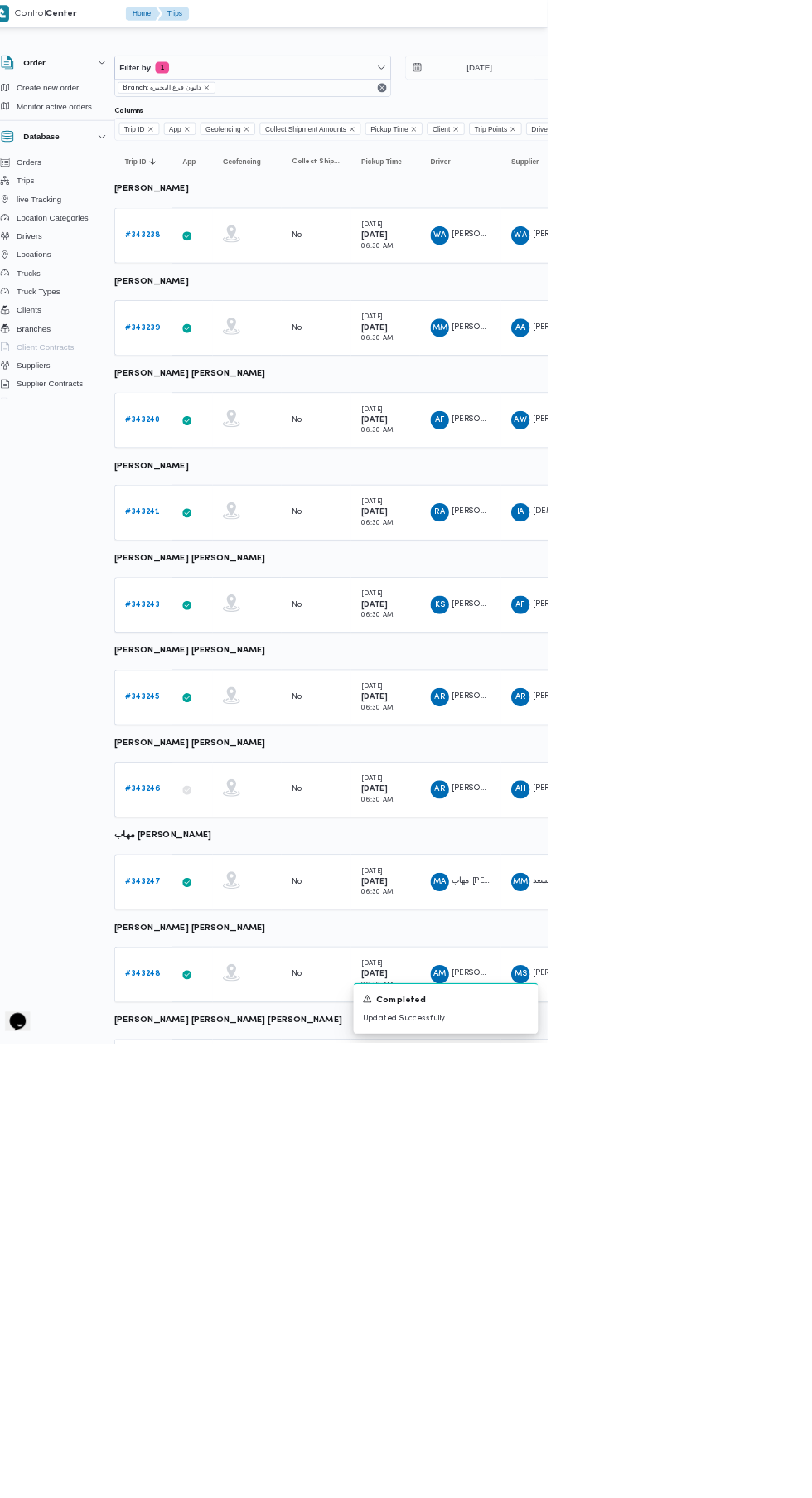
click at [210, 736] on b "# 343241" at bounding box center [231, 736] width 50 height 11
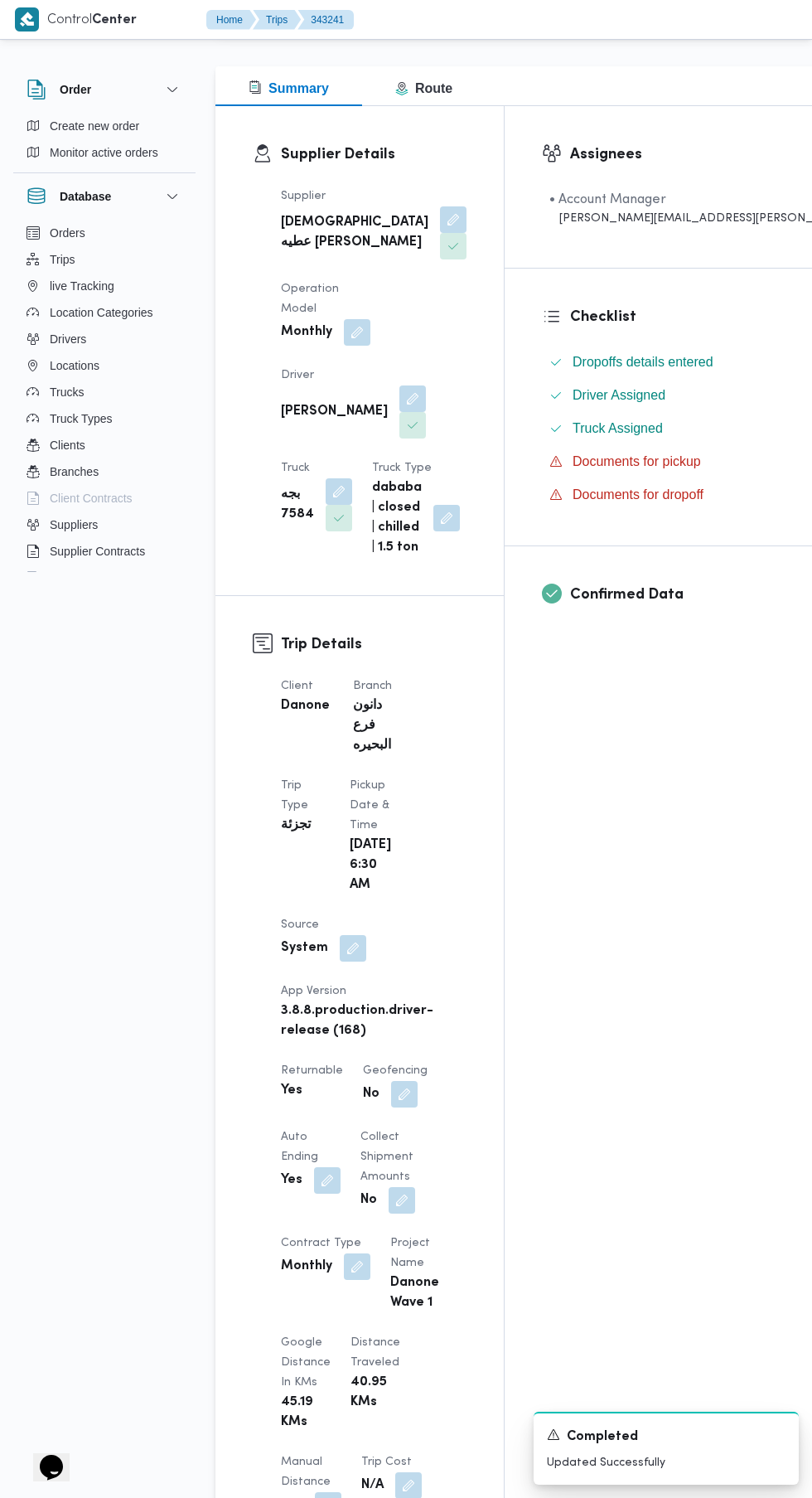
scroll to position [995, 0]
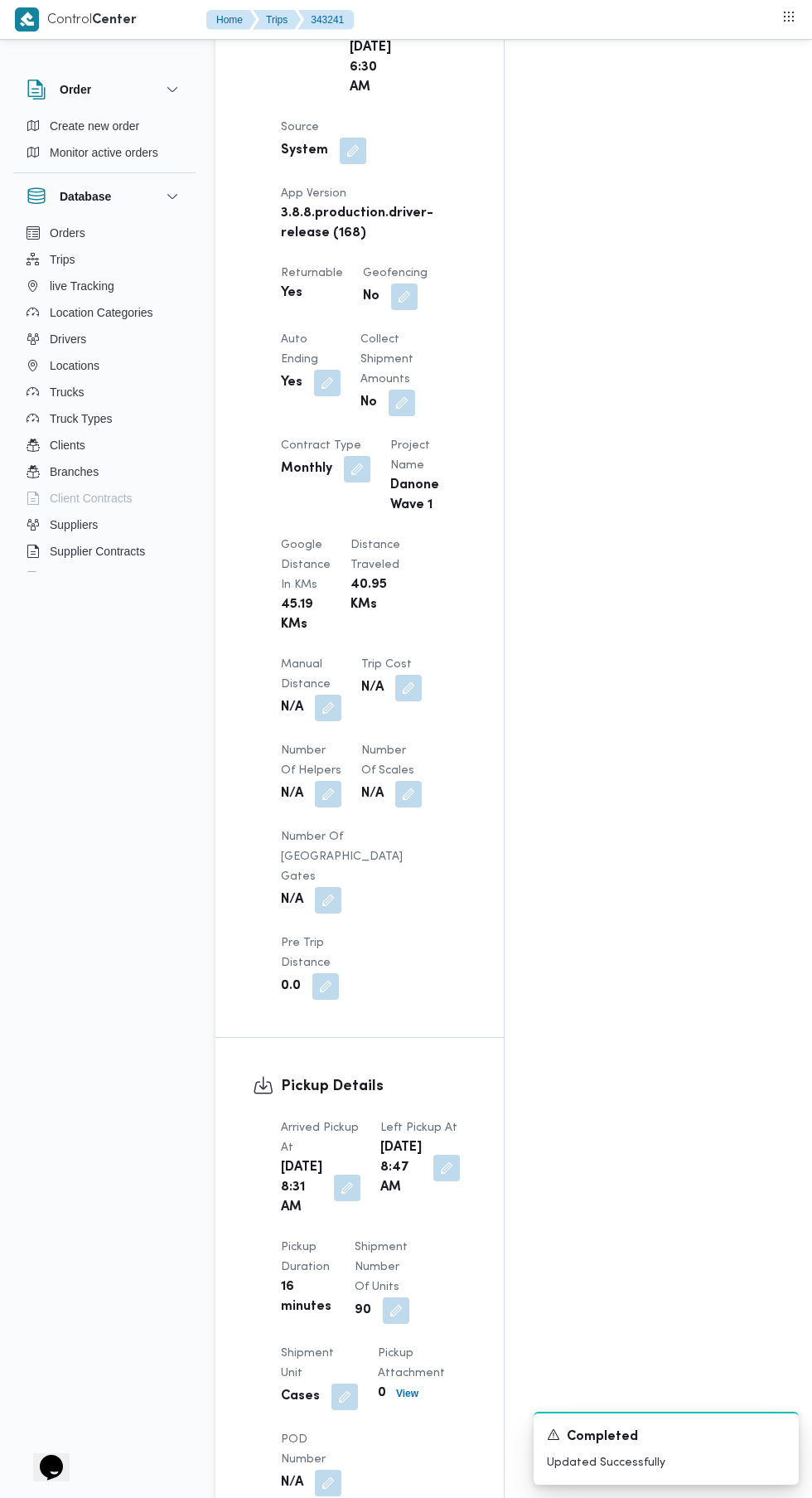
click at [336, 1175] on button "button" at bounding box center [347, 1188] width 27 height 27
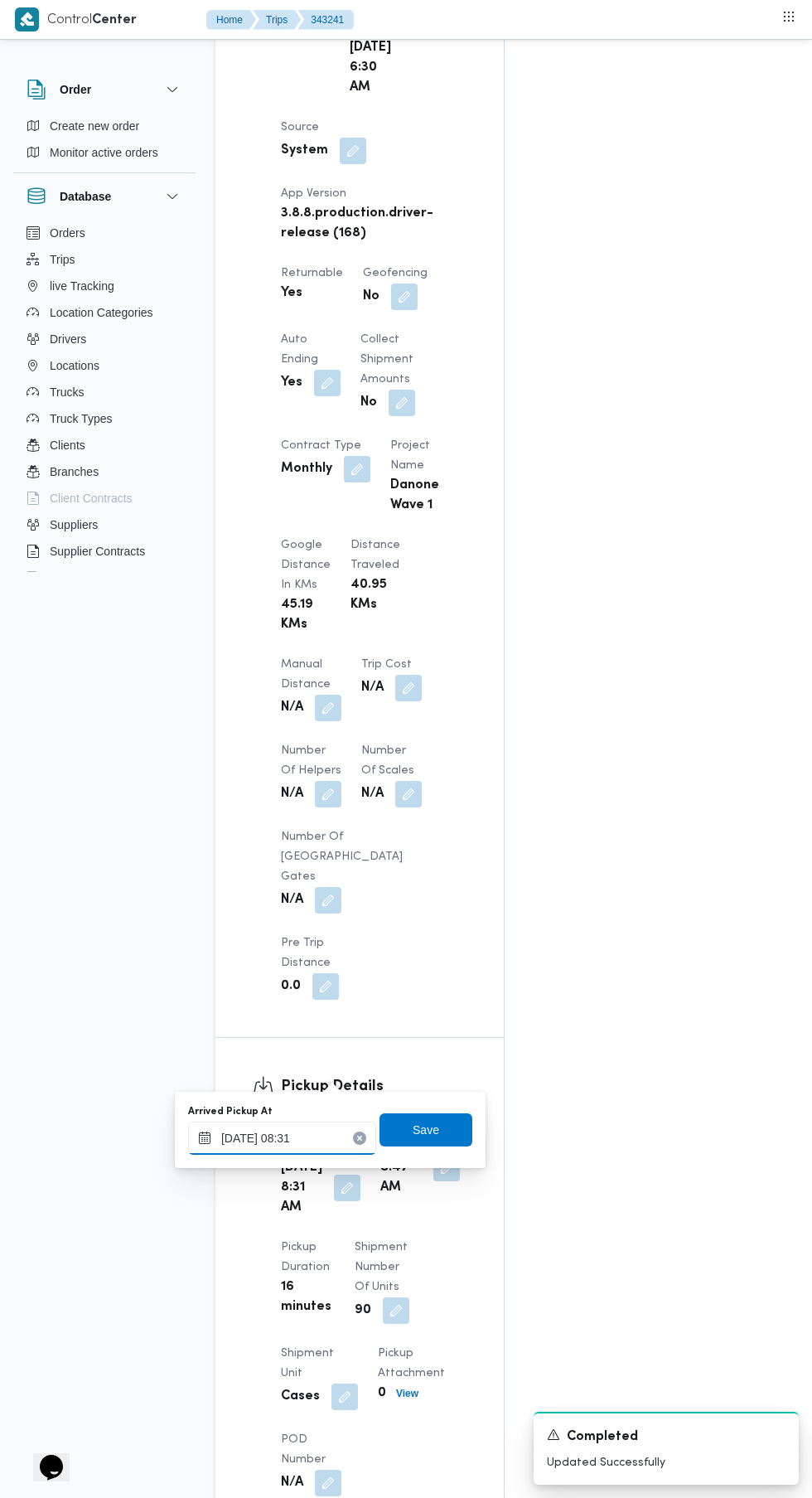
click at [306, 1142] on input "[DATE] 08:31" at bounding box center [281, 1138] width 188 height 33
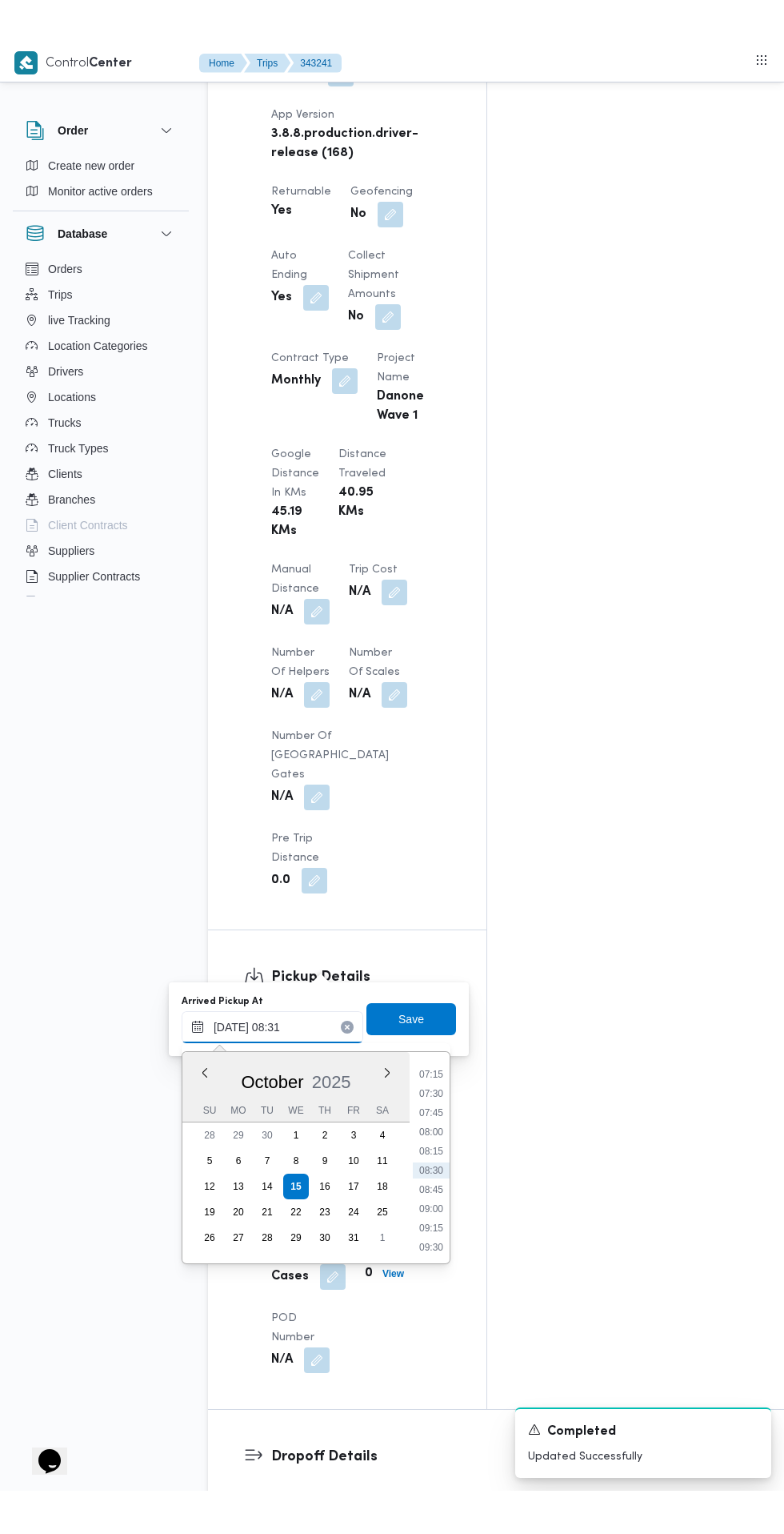
scroll to position [1083, 0]
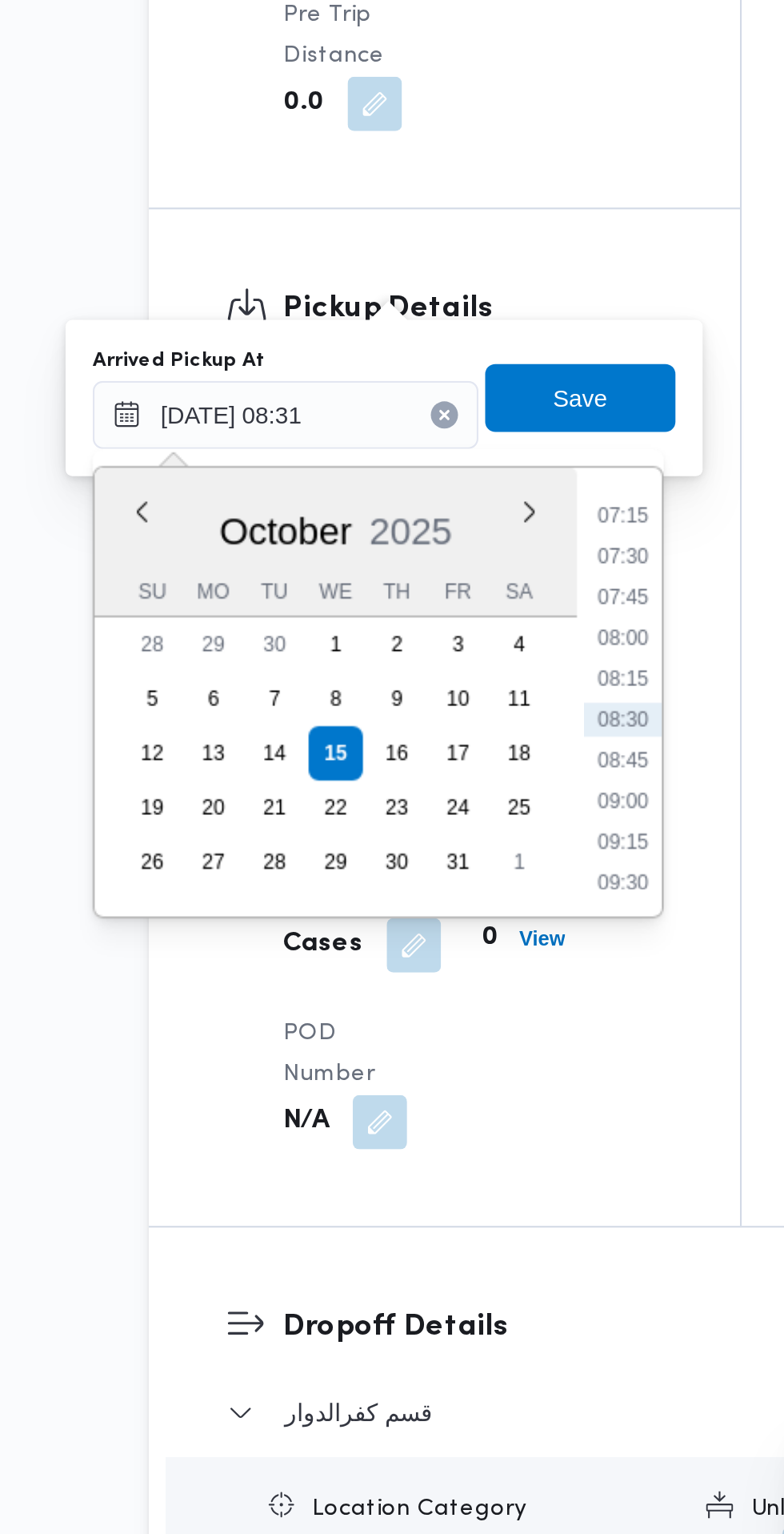
click at [438, 1043] on li "07:30" at bounding box center [431, 1043] width 37 height 16
type input "[DATE] 07:30"
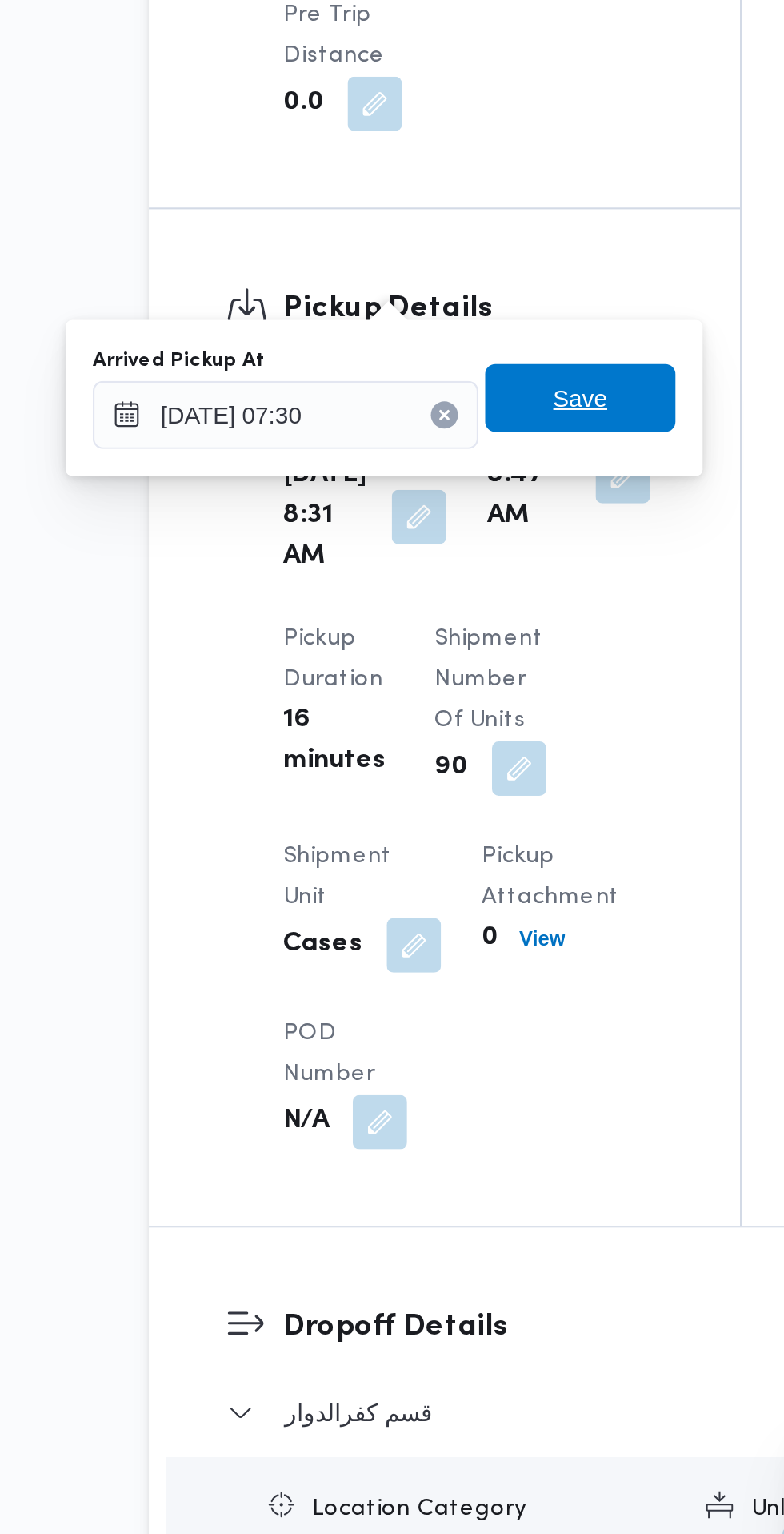
click at [438, 963] on span "Save" at bounding box center [411, 968] width 89 height 32
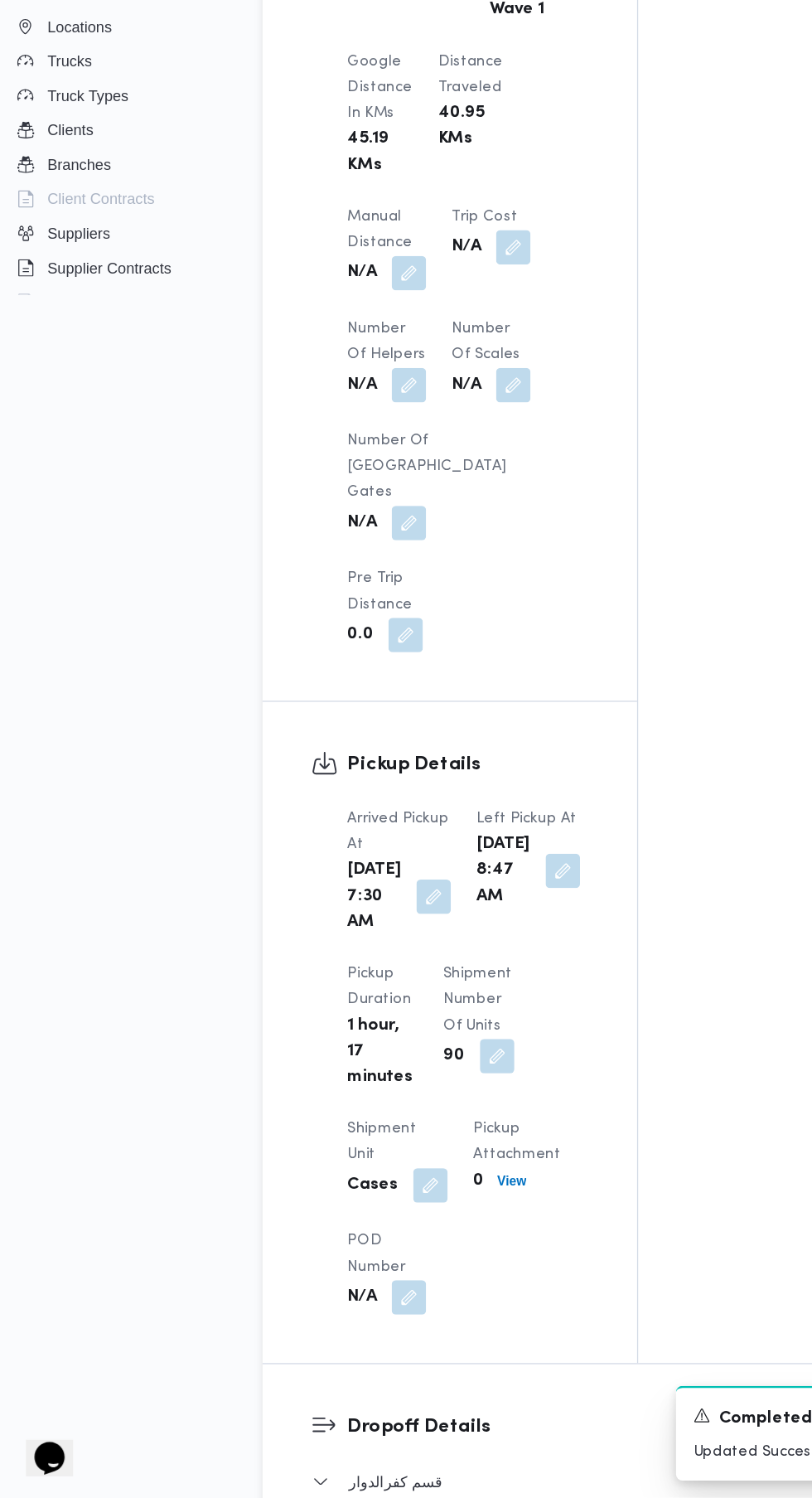
scroll to position [1167, 0]
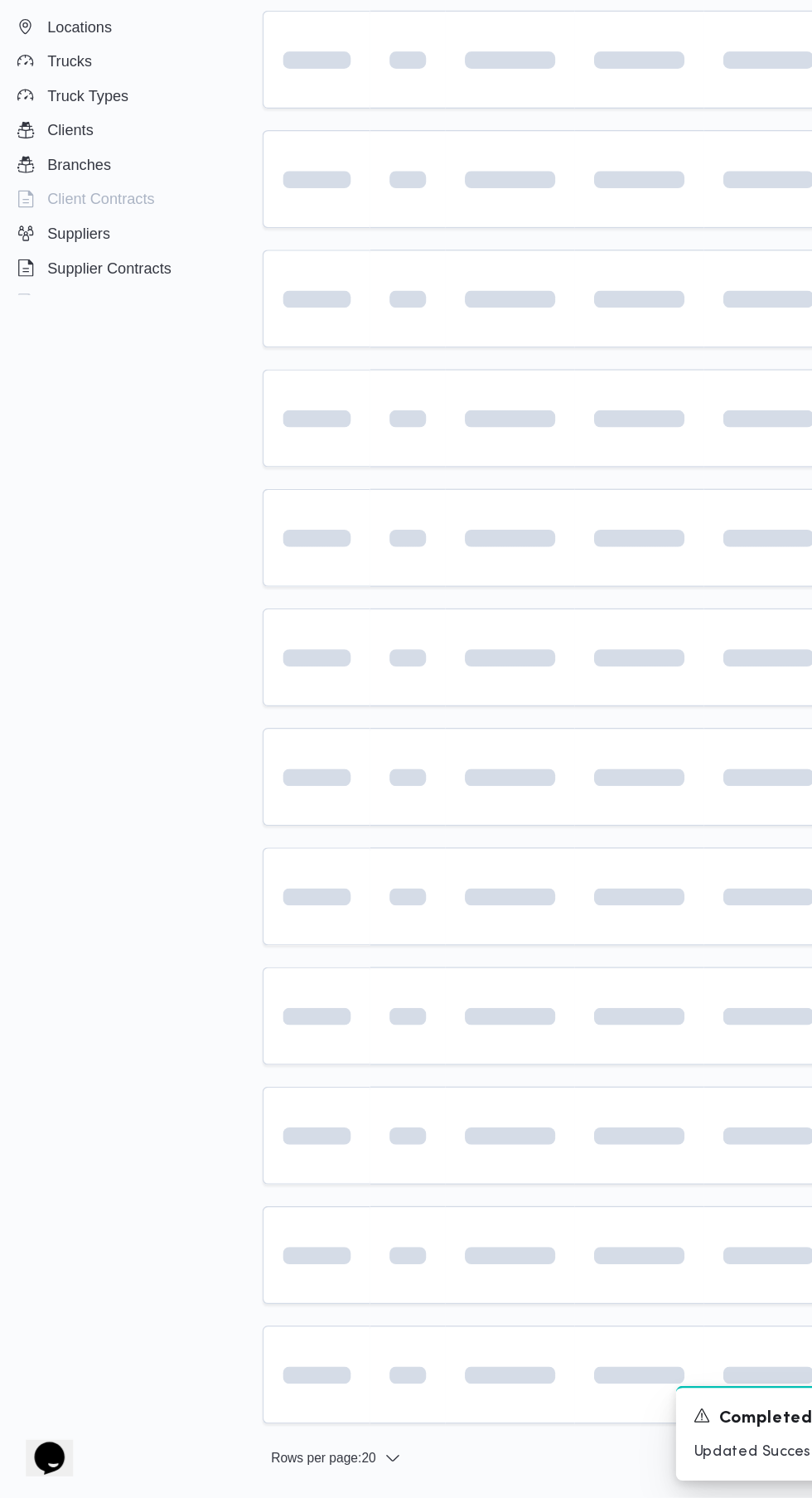
scroll to position [0, 25]
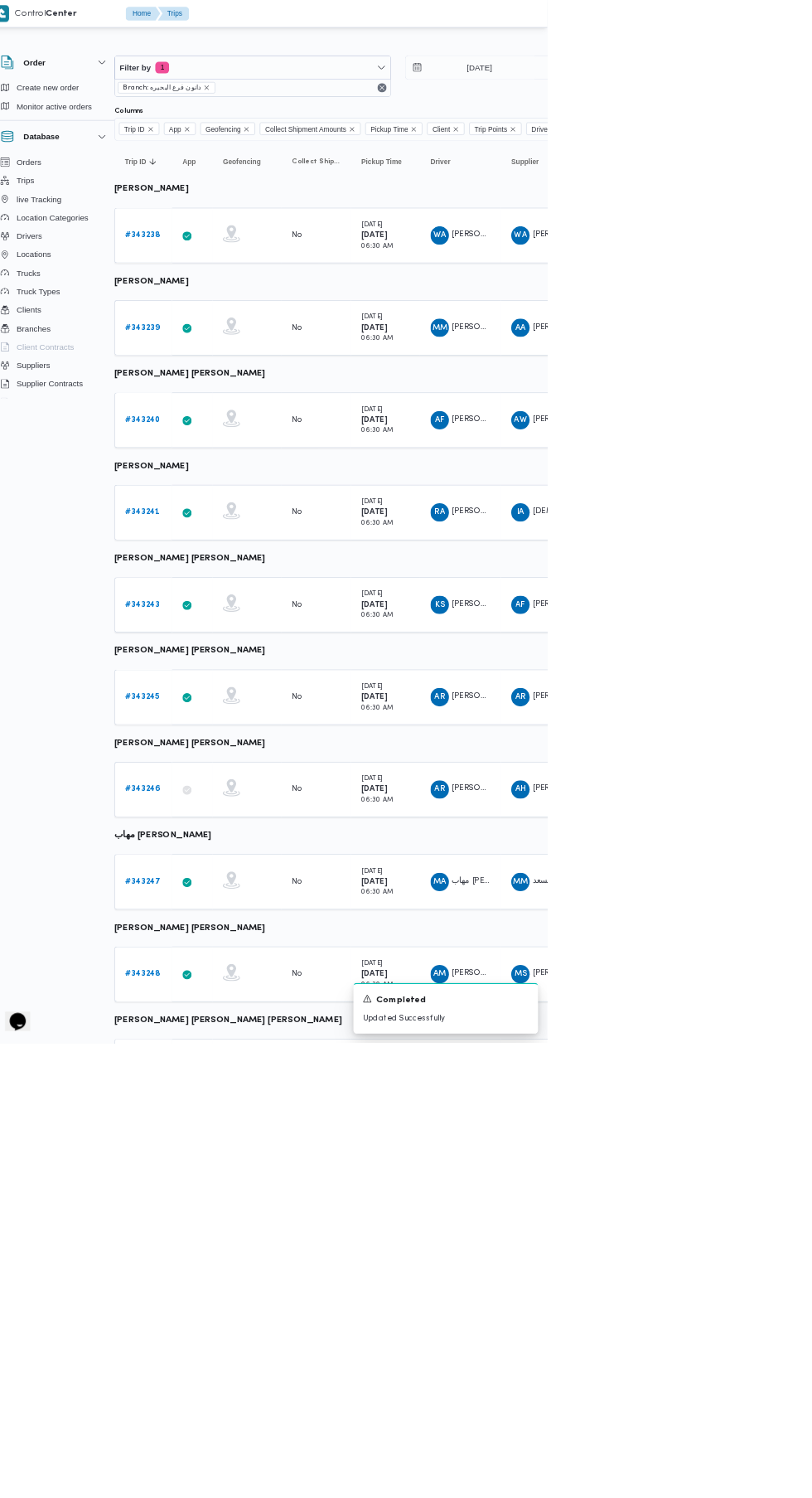
click at [231, 598] on b "# 343240" at bounding box center [231, 603] width 51 height 11
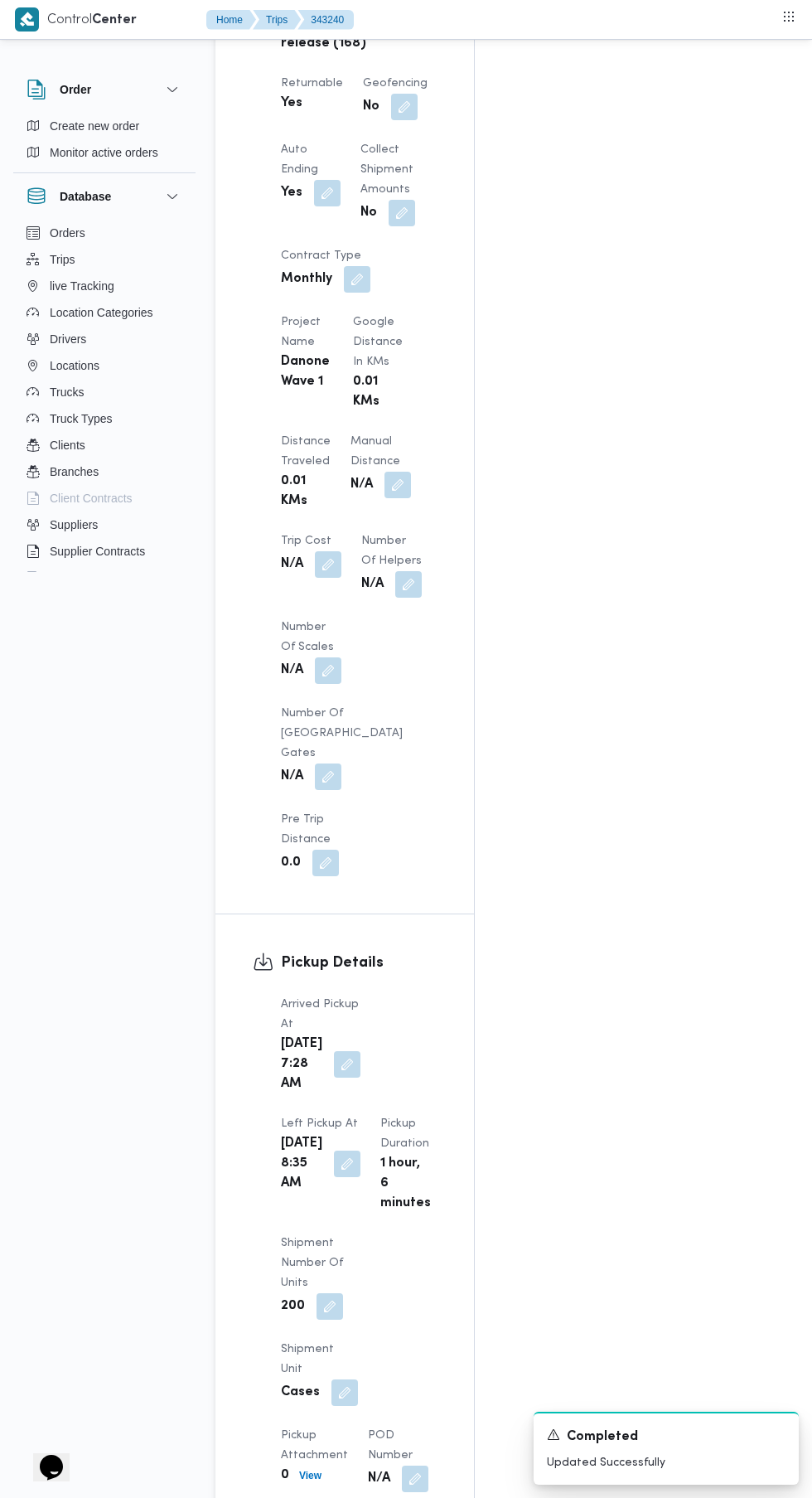
scroll to position [1335, 0]
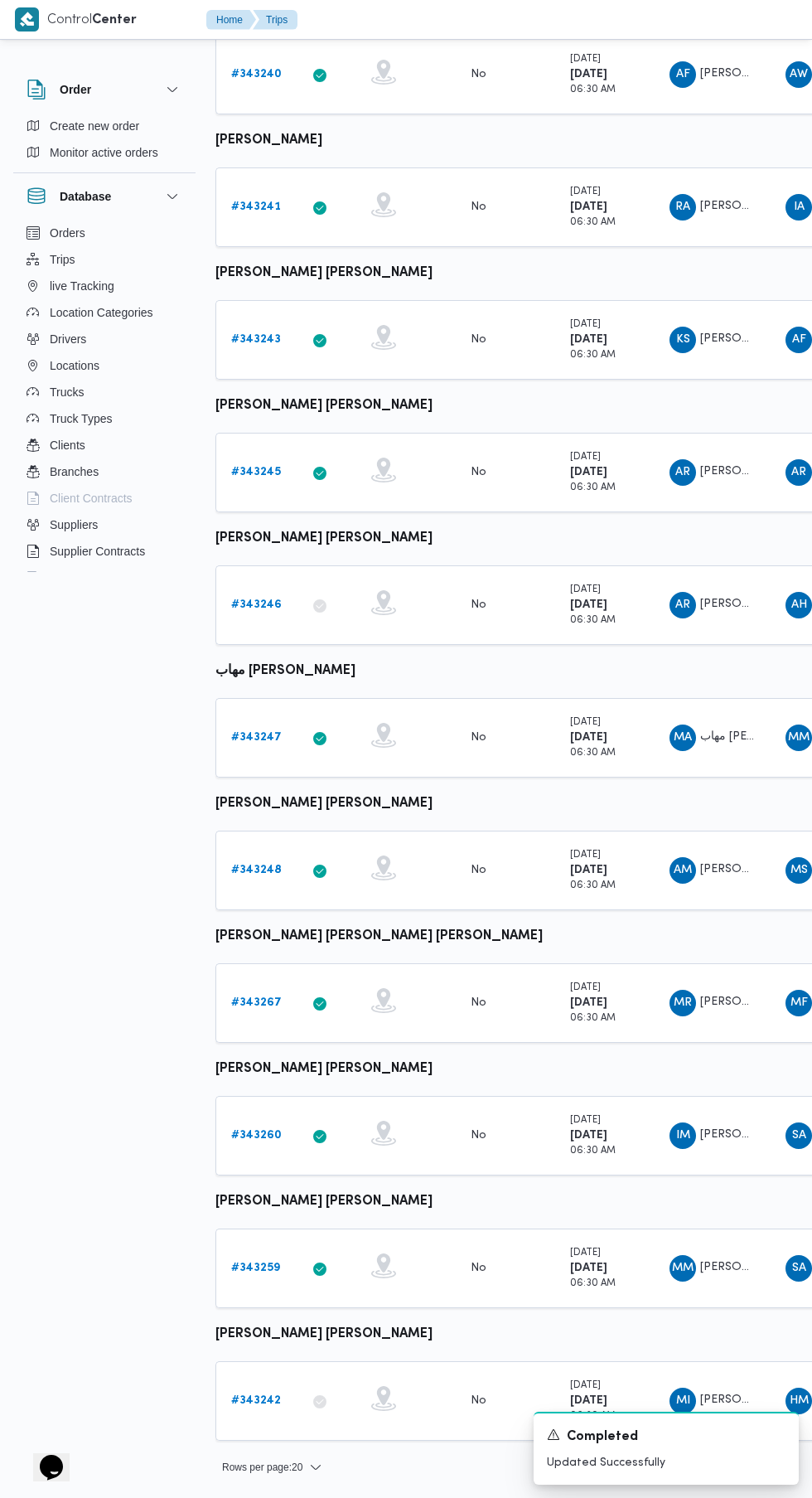
scroll to position [0, 25]
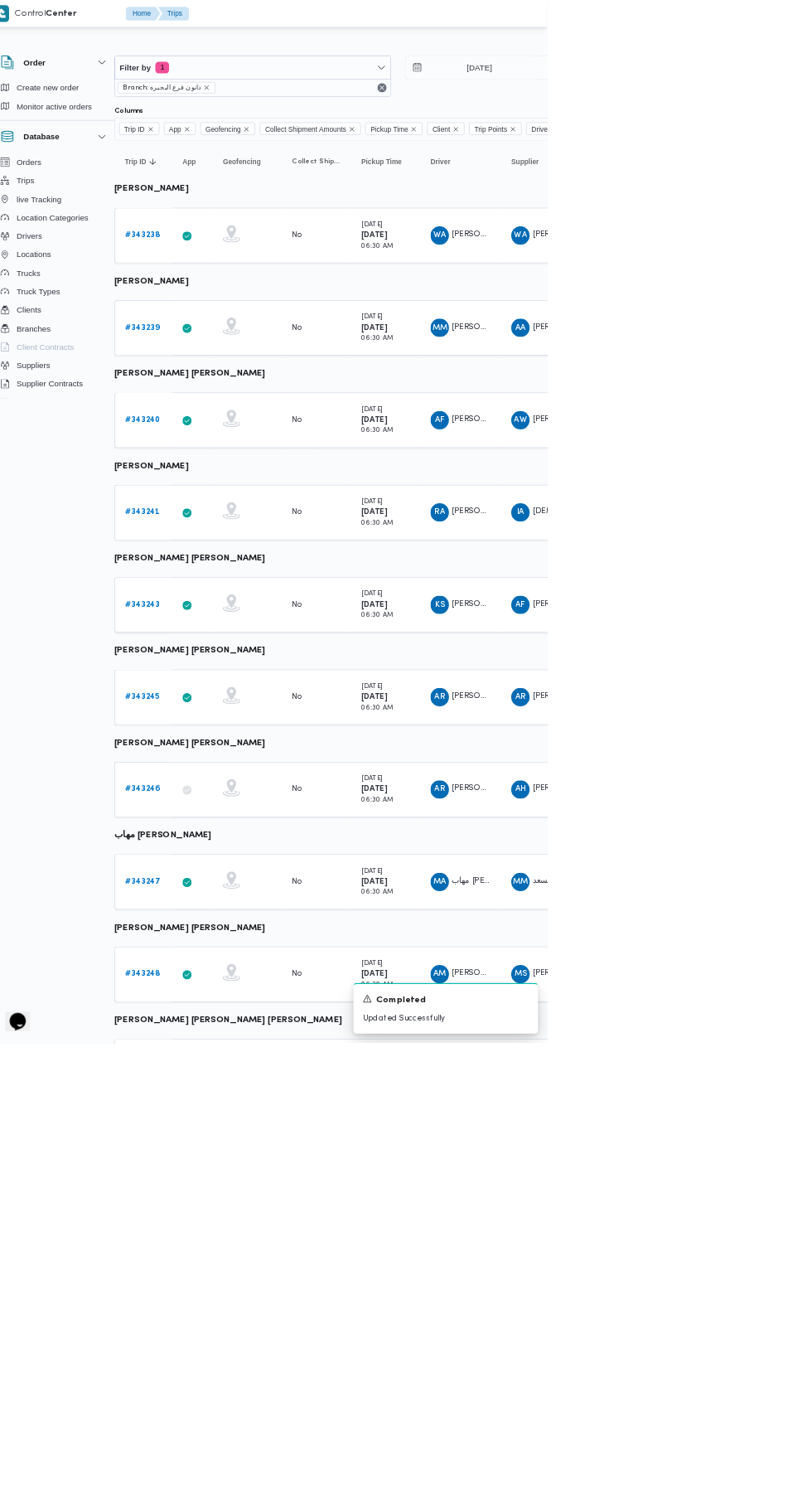
click at [210, 470] on b "# 343239" at bounding box center [231, 470] width 49 height 11
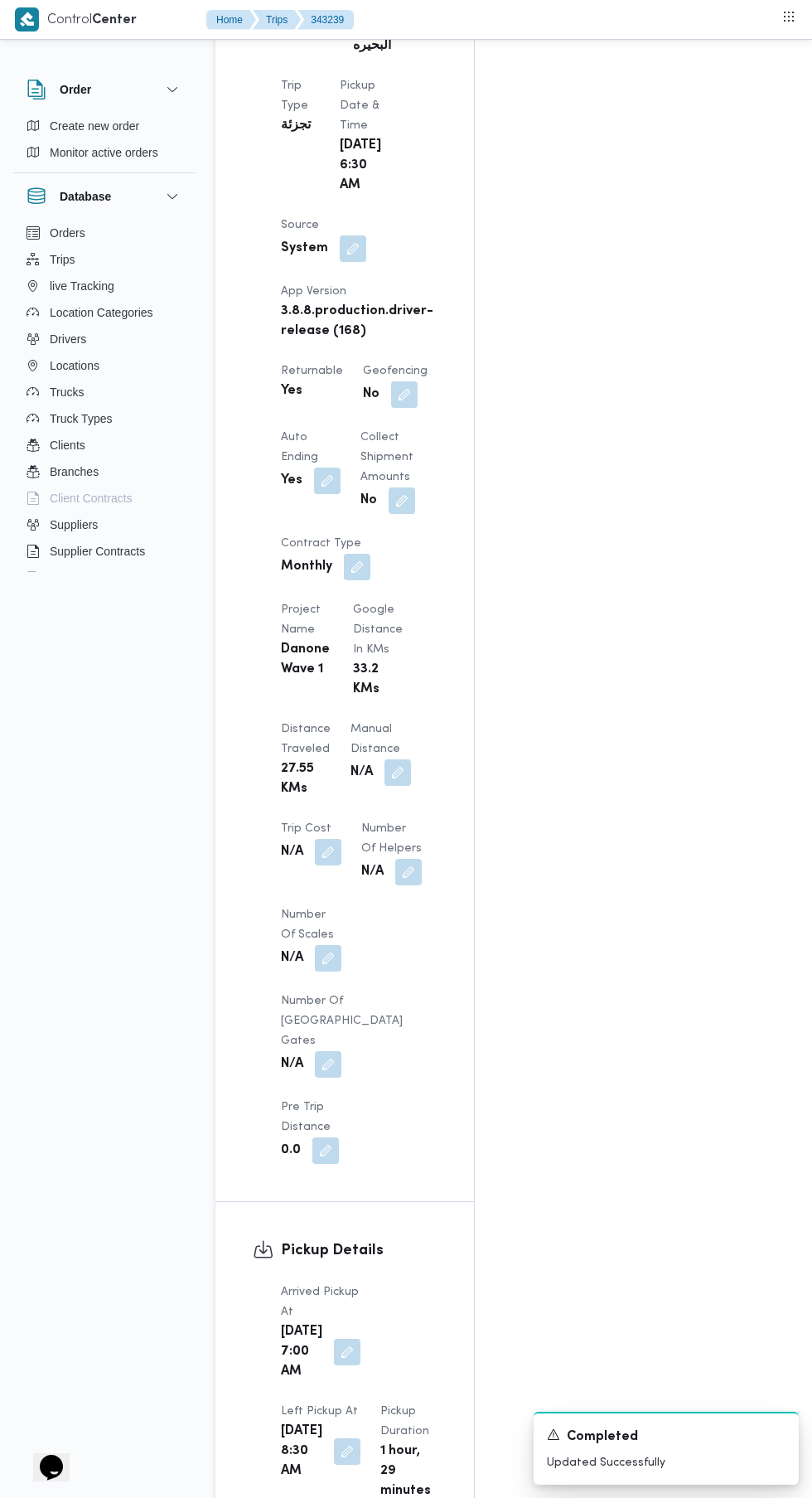
scroll to position [1047, 0]
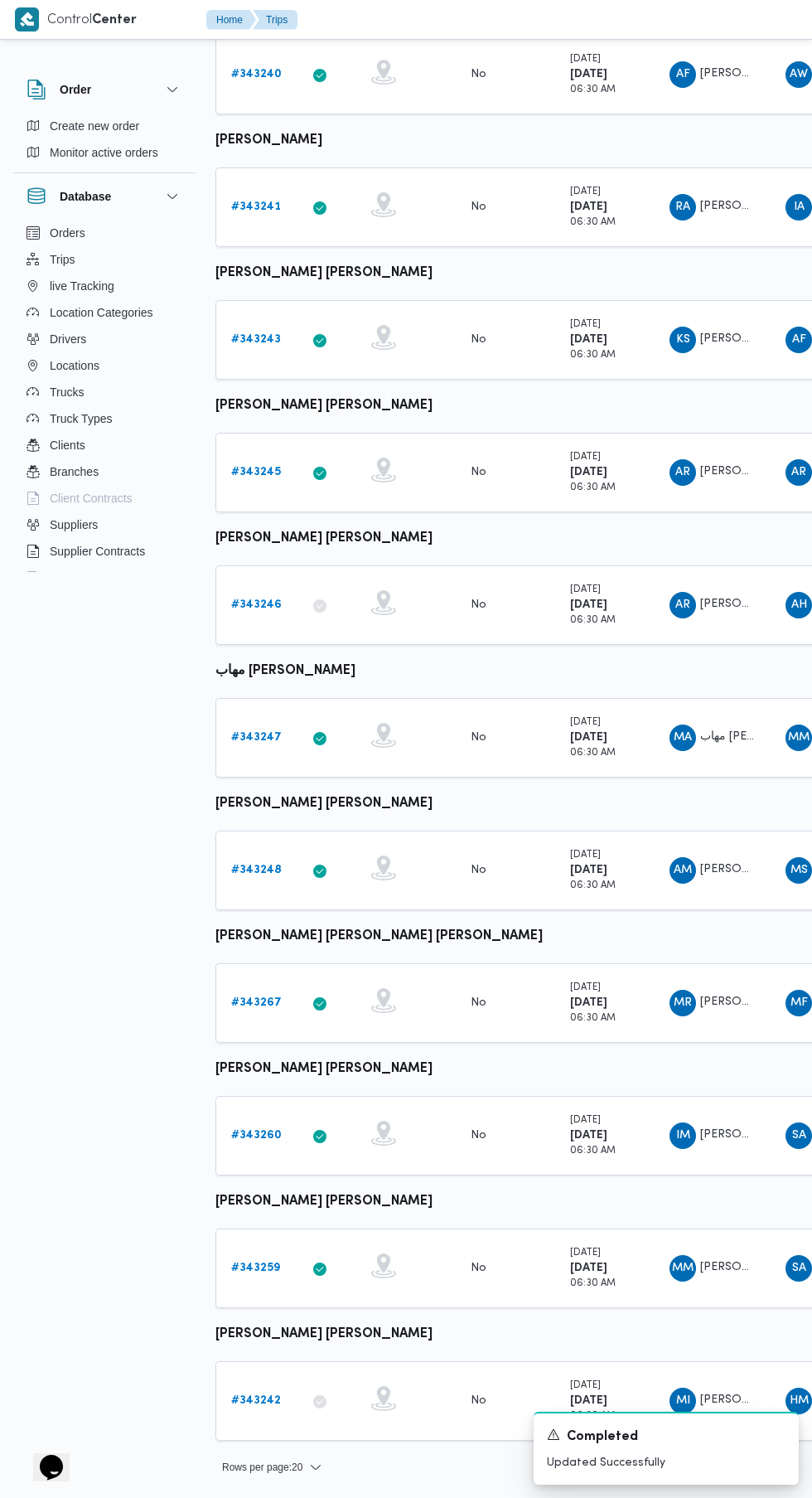
scroll to position [0, 25]
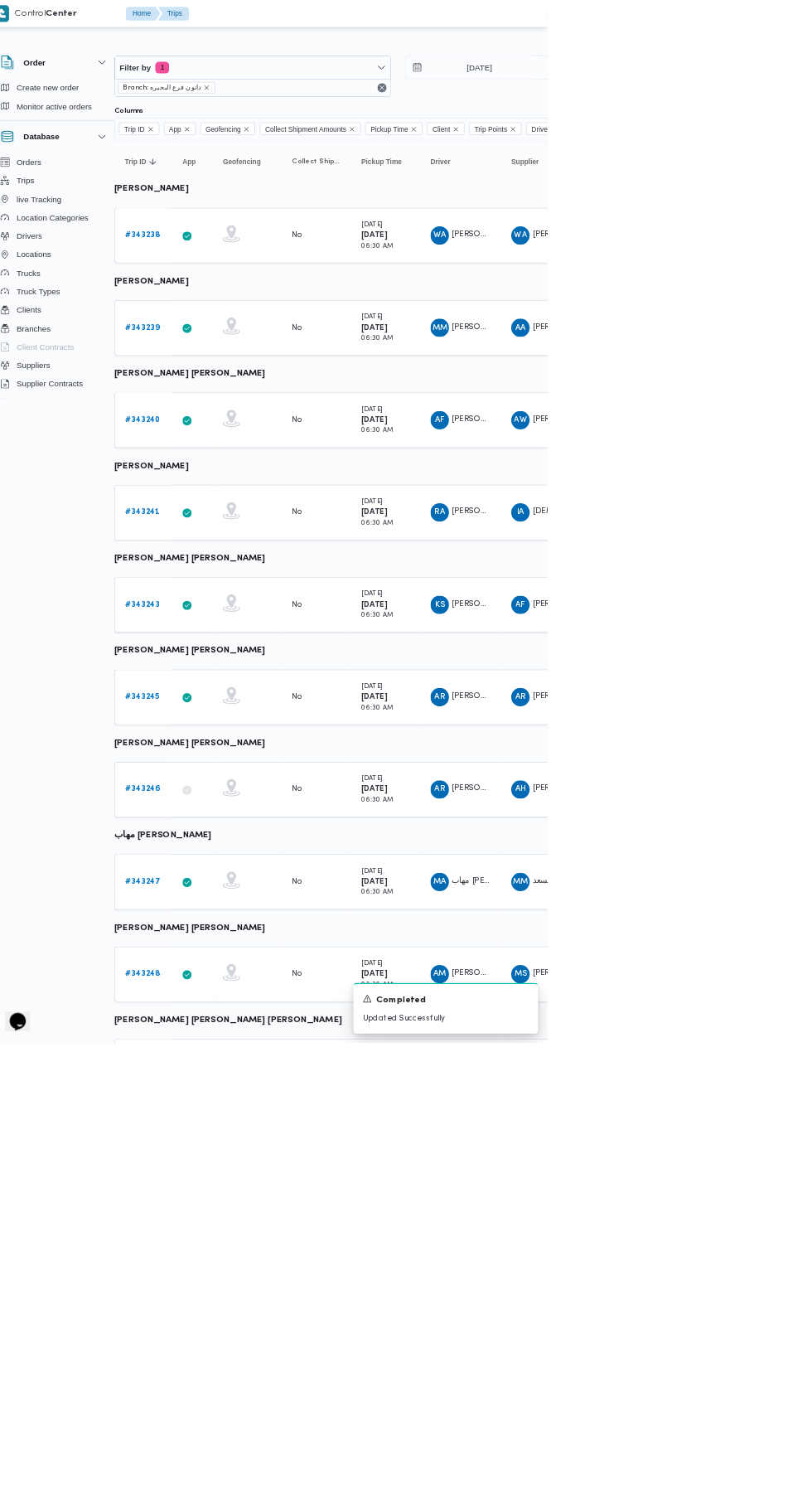
click at [210, 338] on b "# 343238" at bounding box center [231, 338] width 50 height 11
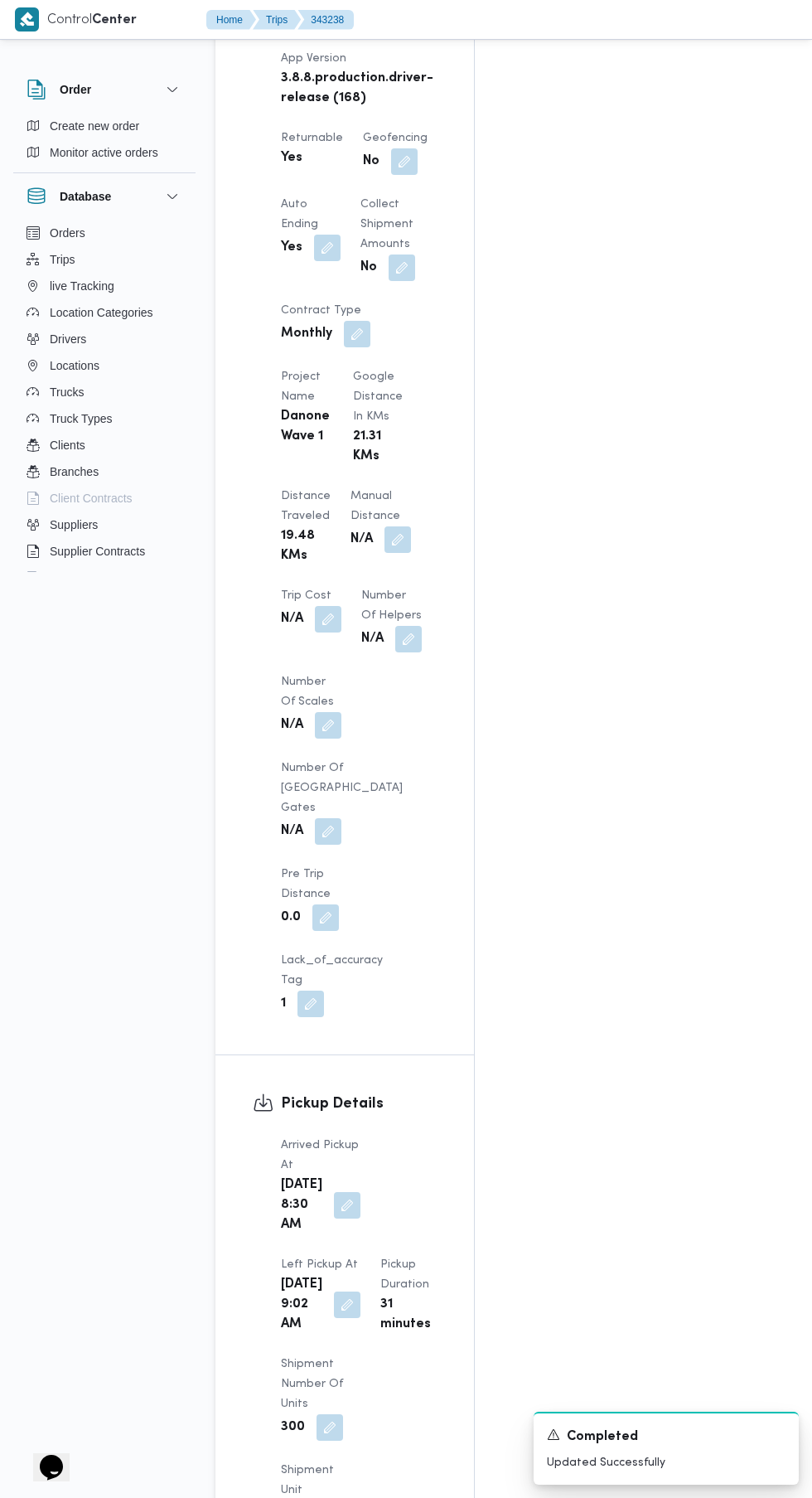
scroll to position [1224, 0]
click at [336, 1192] on button "button" at bounding box center [347, 1205] width 27 height 27
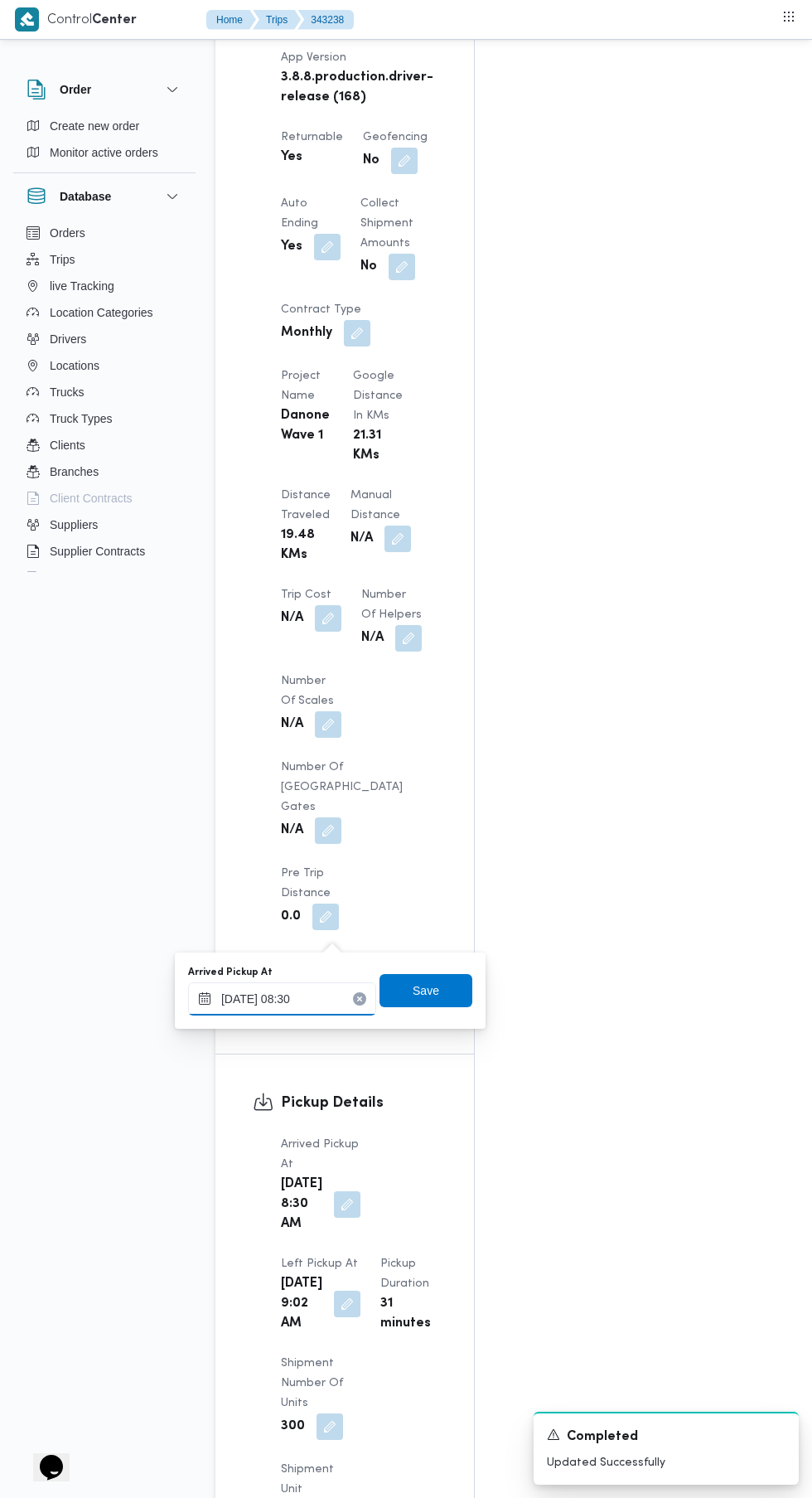
click at [317, 1005] on input "[DATE] 08:30" at bounding box center [281, 998] width 188 height 33
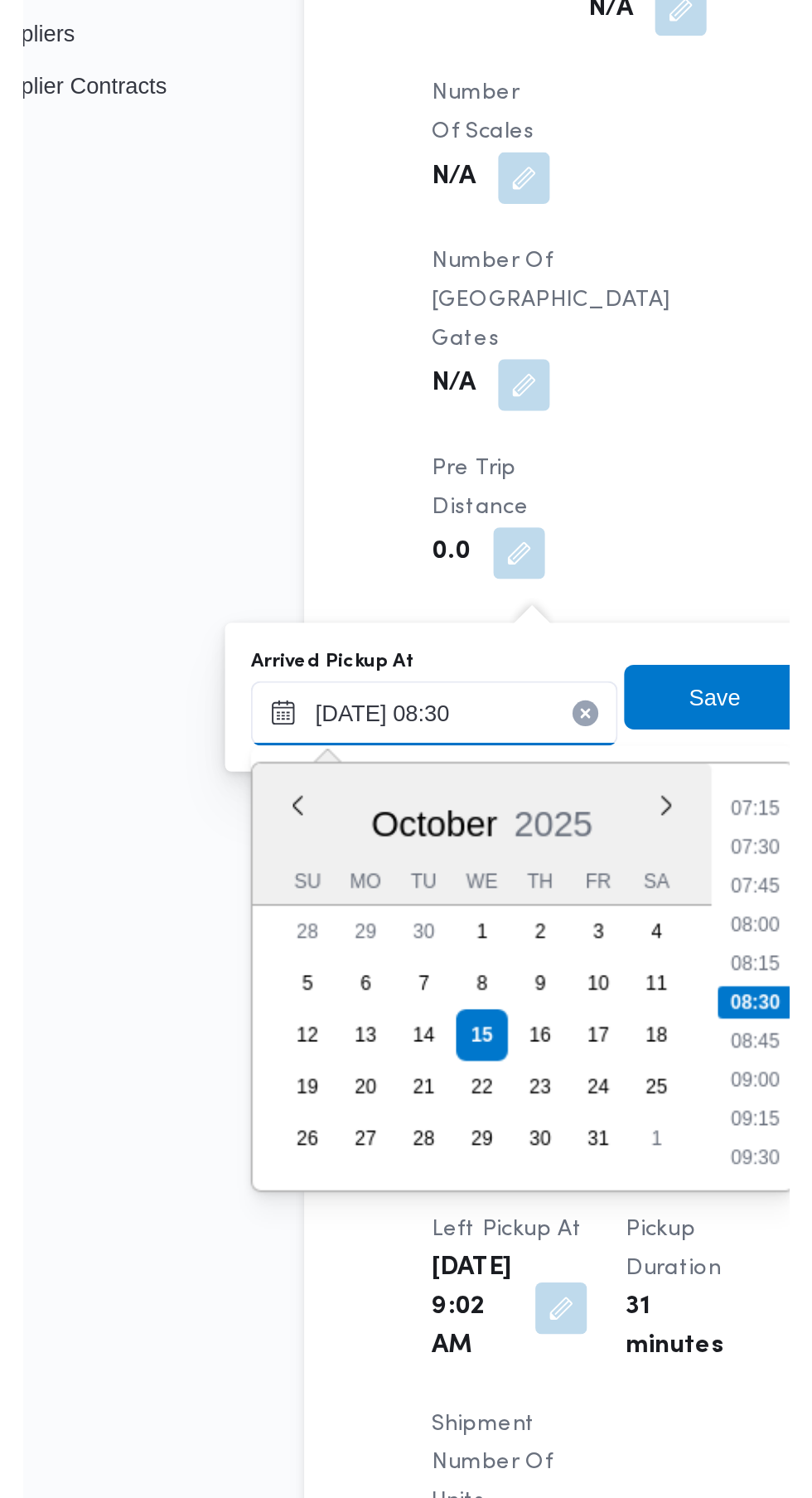
scroll to position [1350, 0]
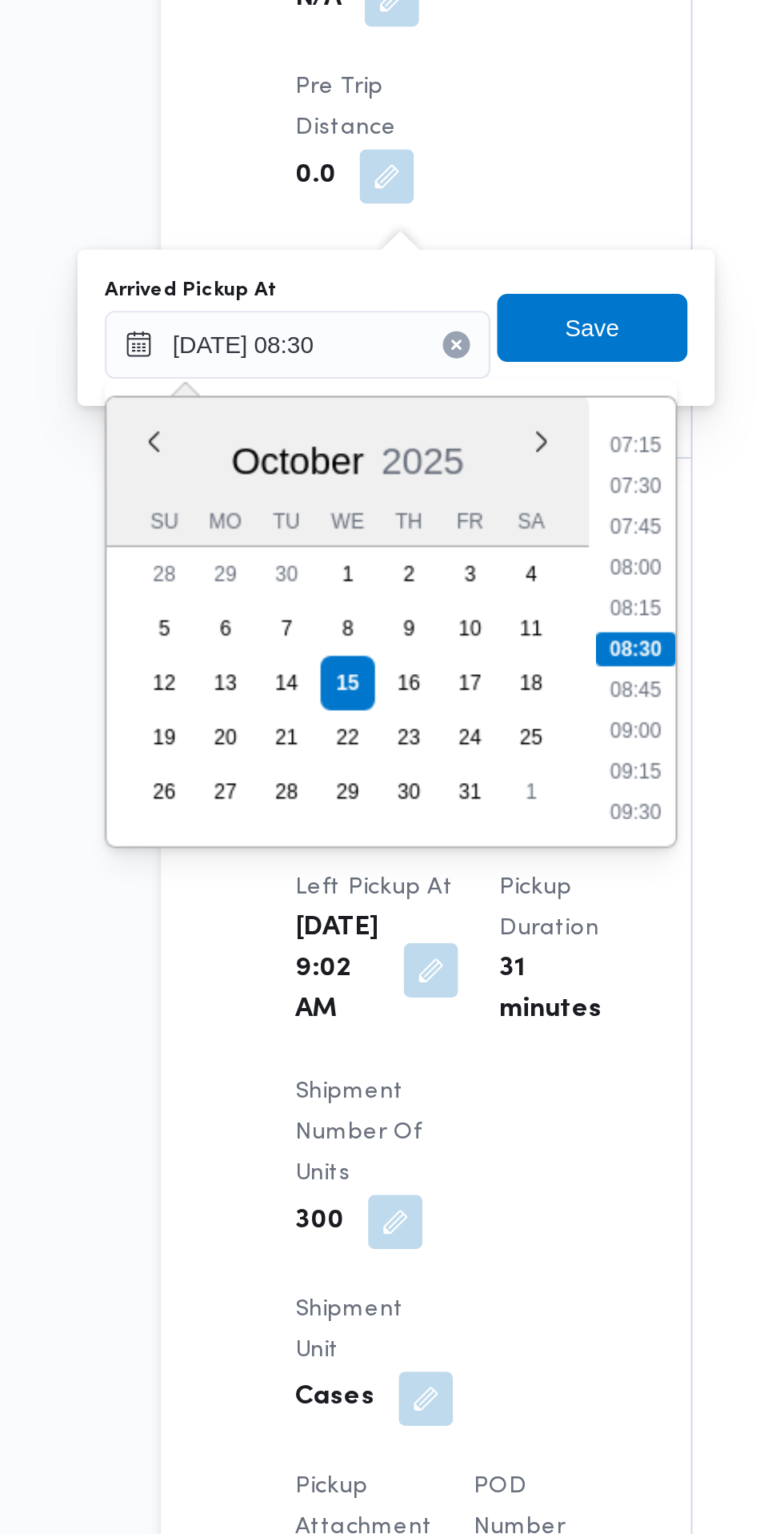
click at [437, 906] on li "07:30" at bounding box center [431, 909] width 37 height 16
type input "[DATE] 07:30"
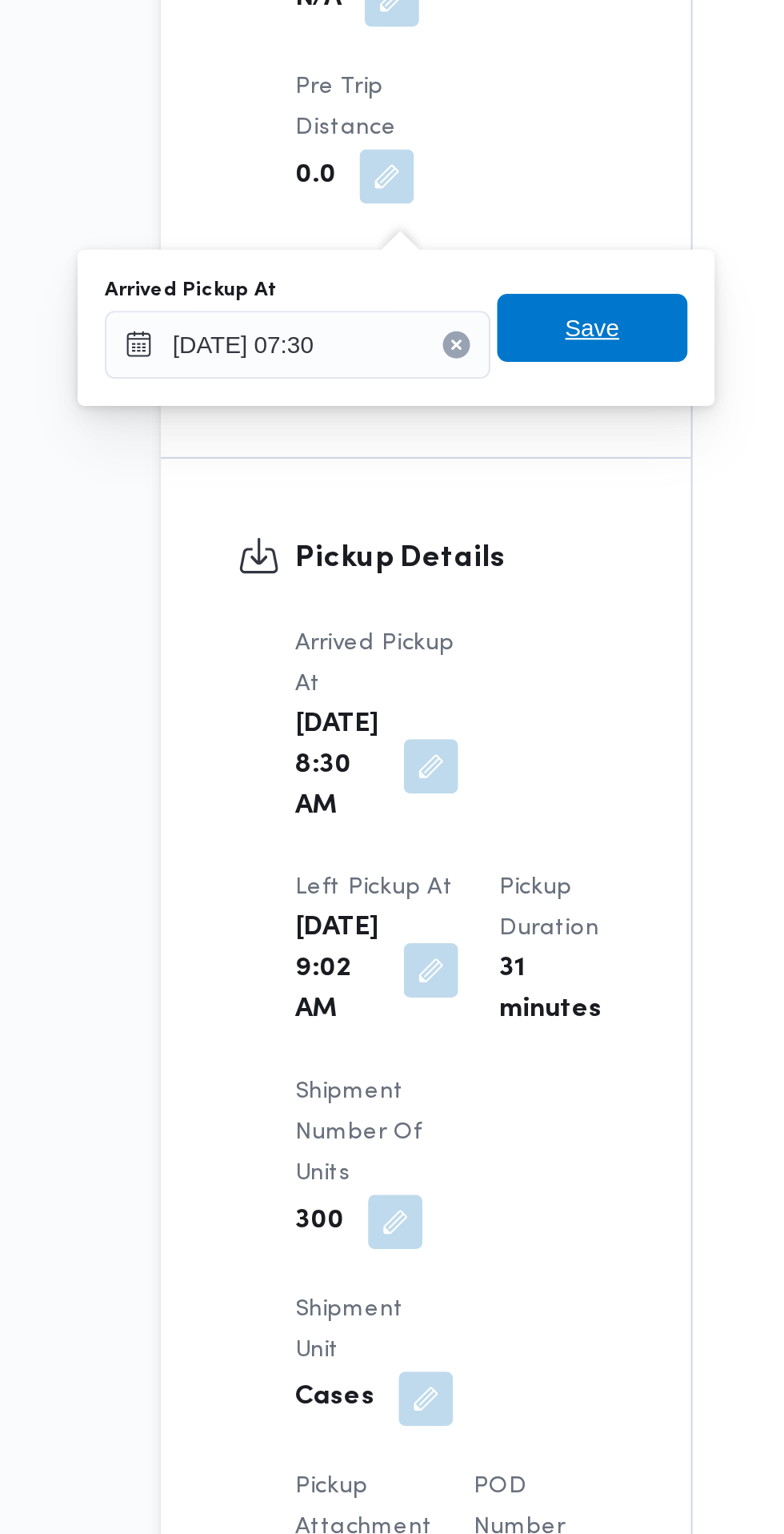
click at [452, 837] on span "Save" at bounding box center [411, 834] width 89 height 32
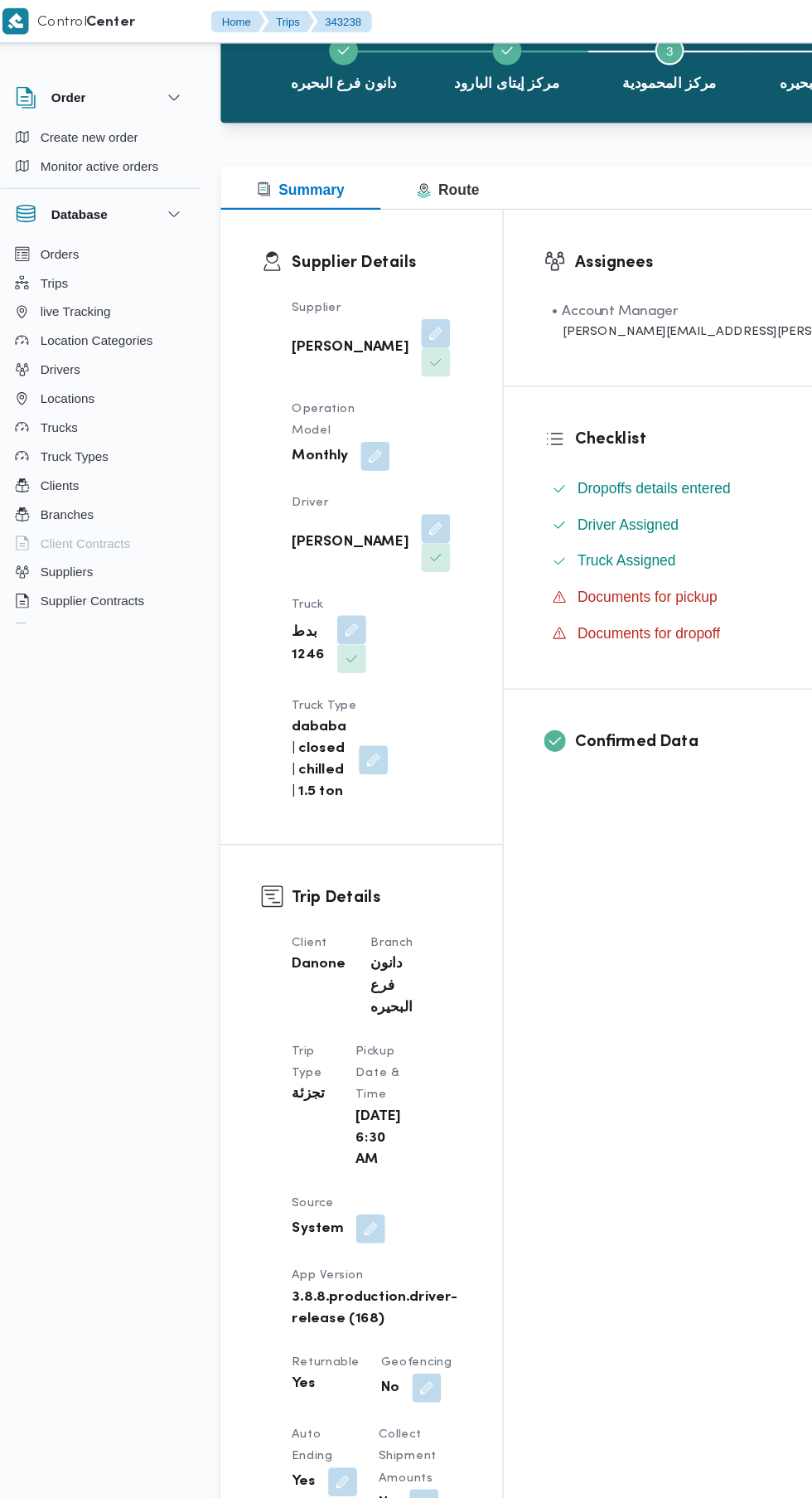
scroll to position [0, 0]
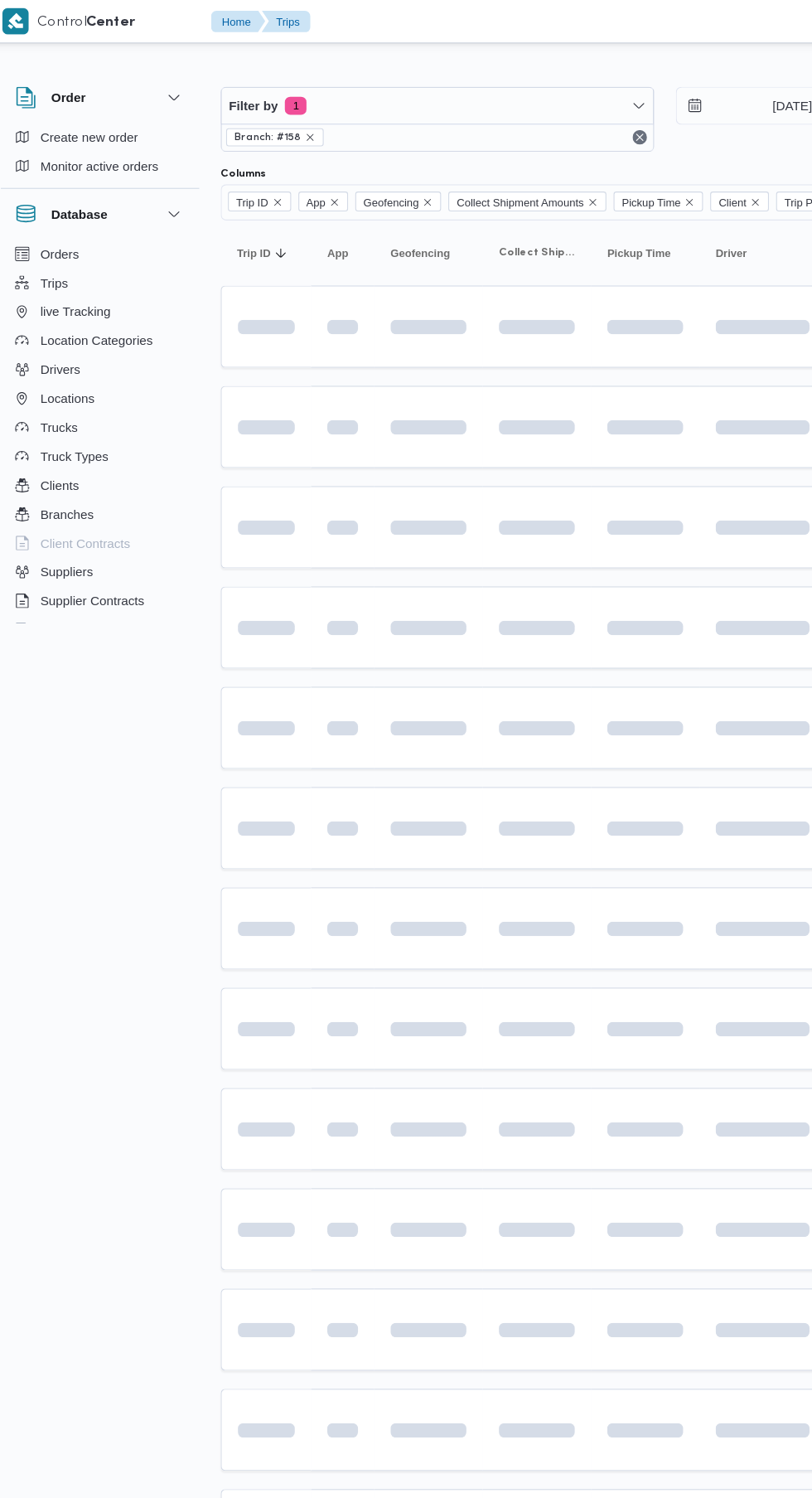
scroll to position [0, 25]
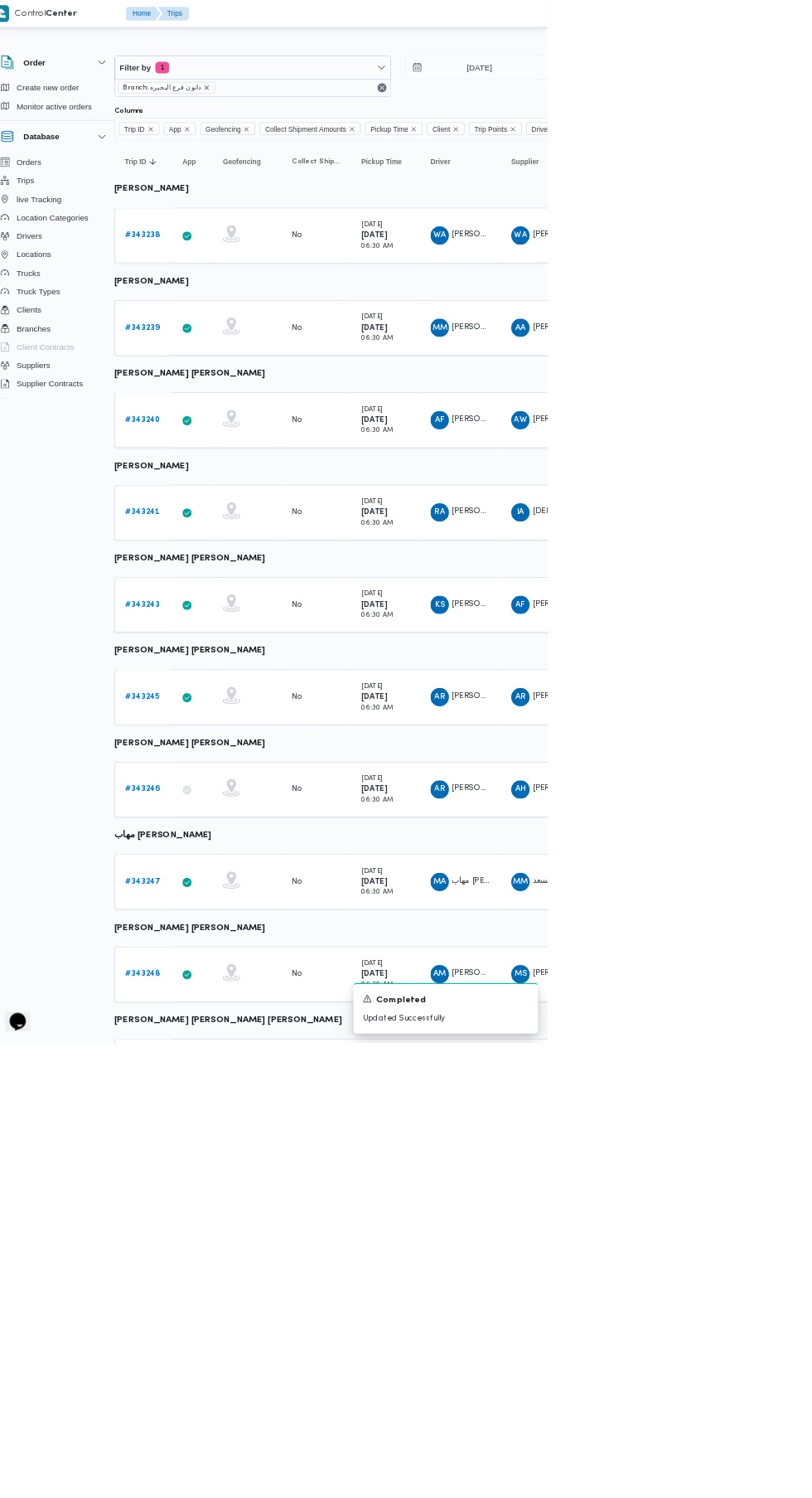
click at [320, 123] on icon "remove selected entity" at bounding box center [322, 126] width 6 height 6
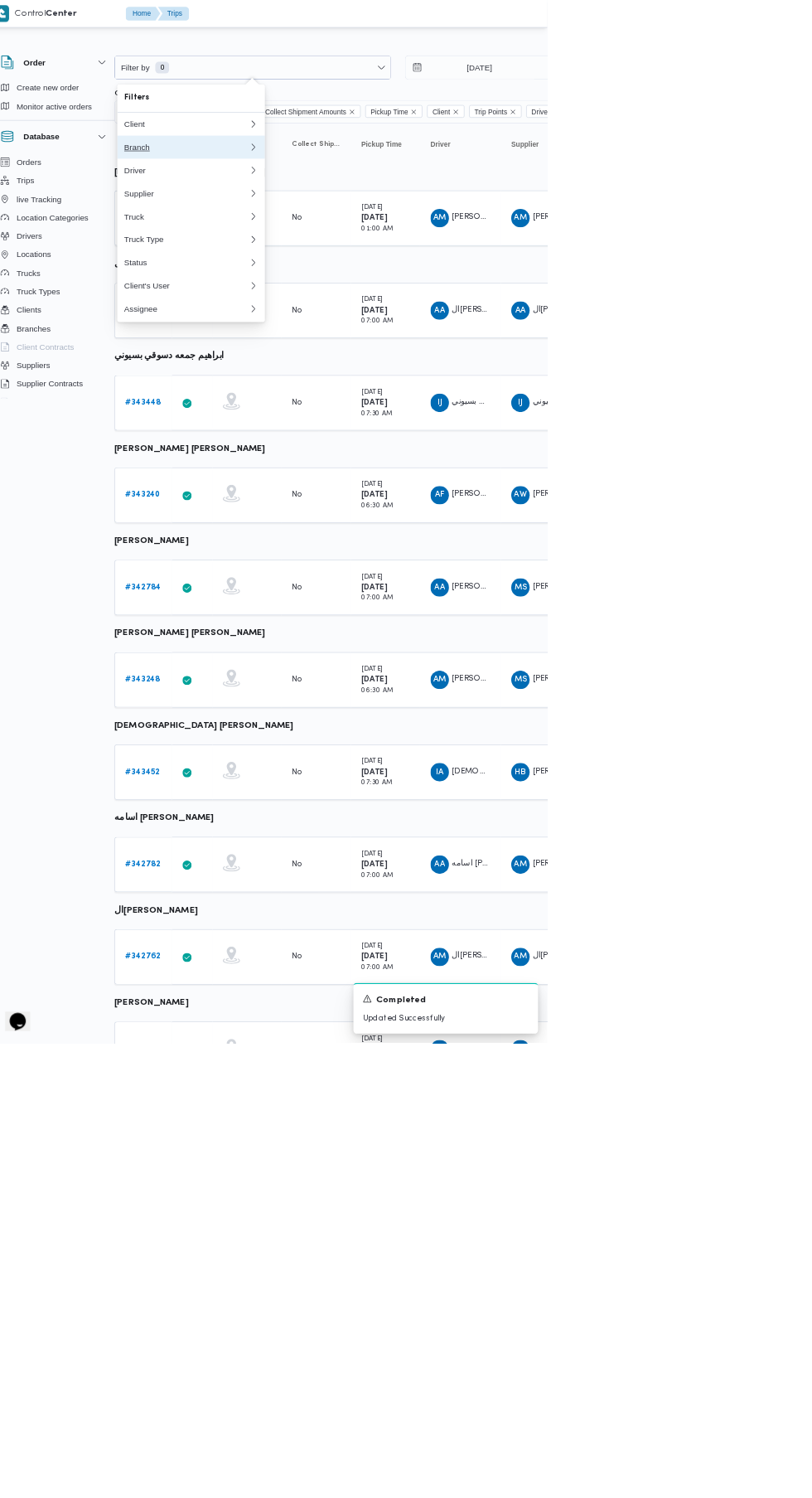
click at [225, 216] on div "Branch" at bounding box center [291, 211] width 173 height 13
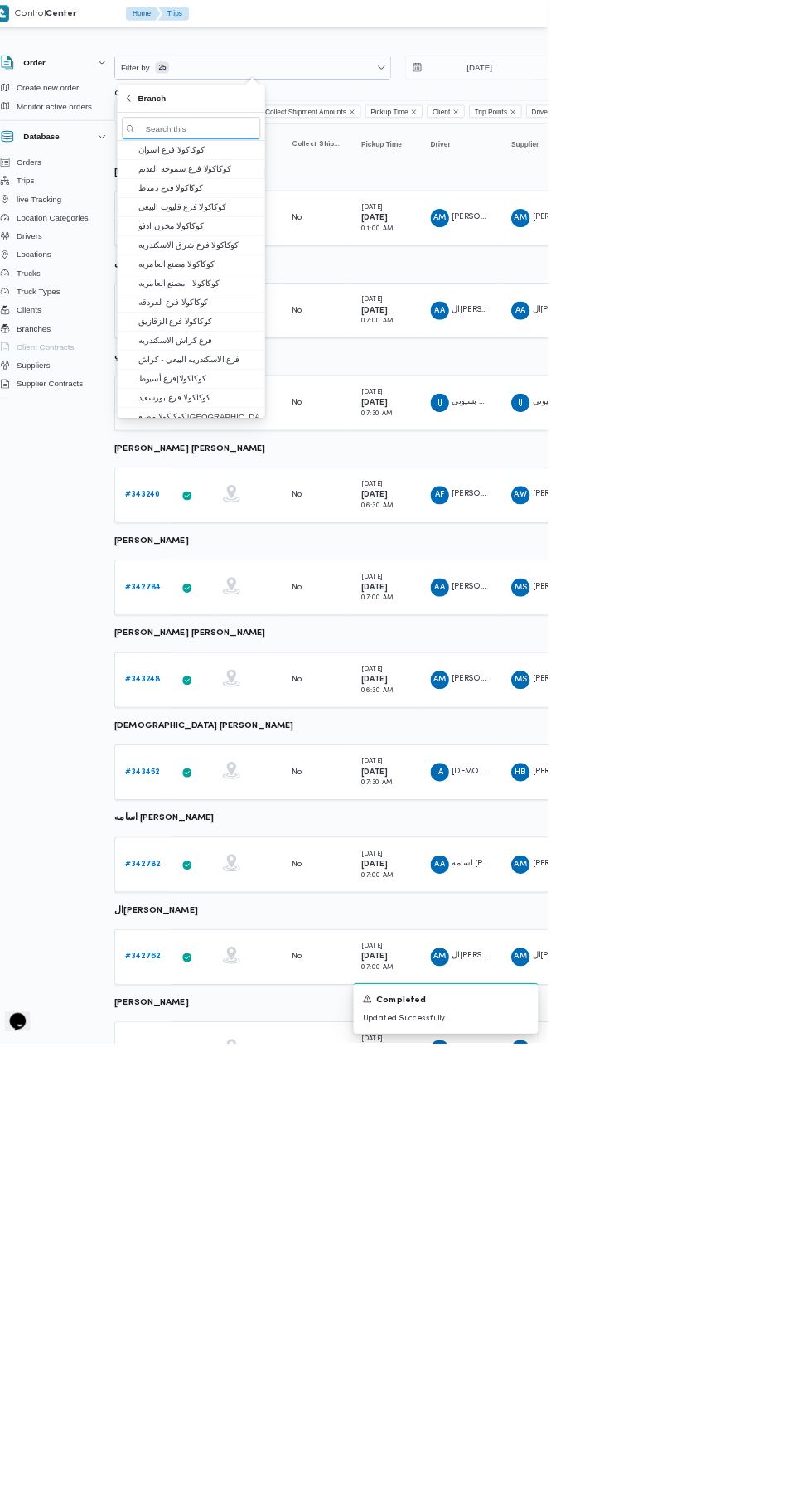
scroll to position [0, 24]
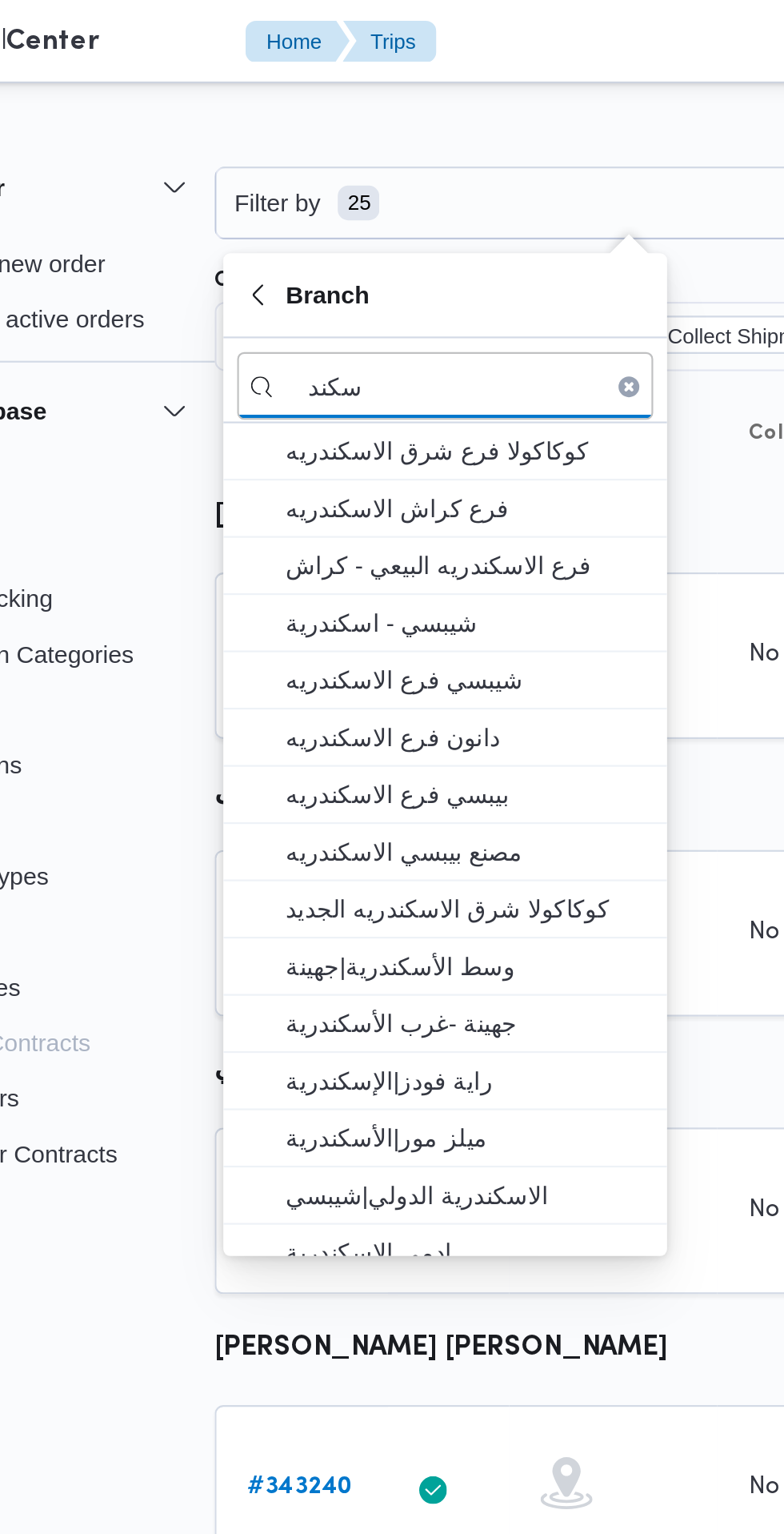
type input "سكند"
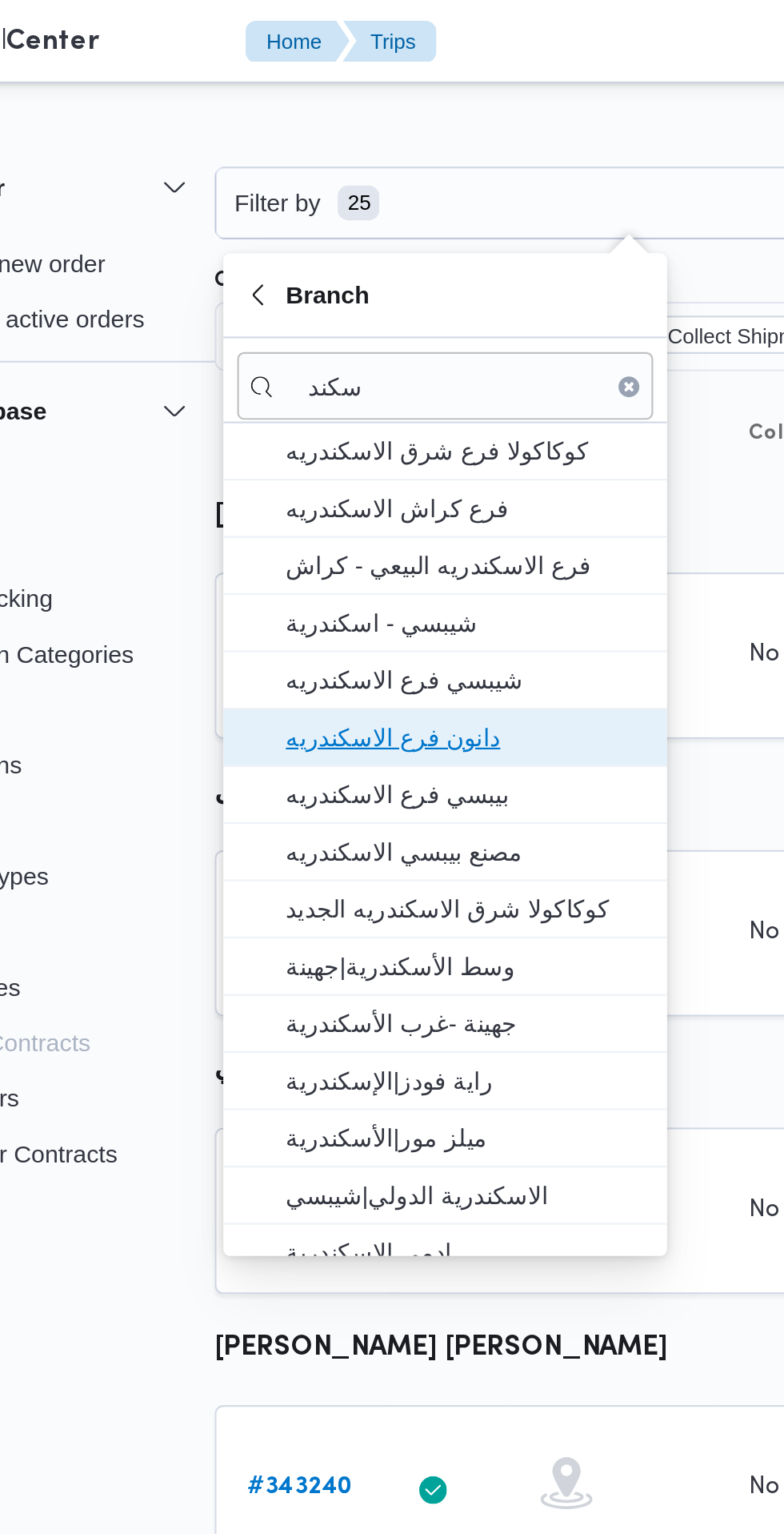
click at [331, 347] on span "دانون فرع الاسكندريه" at bounding box center [301, 341] width 167 height 19
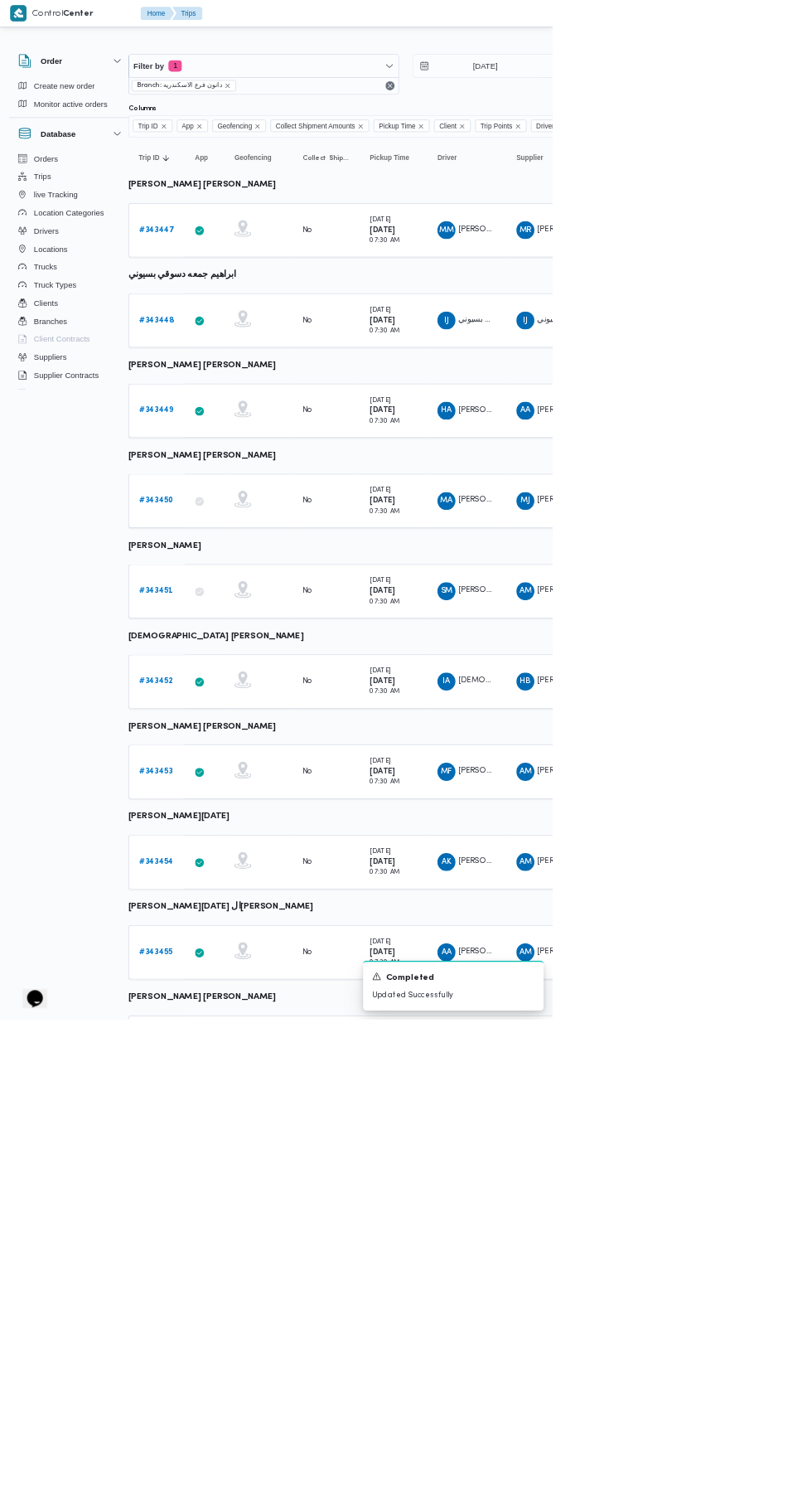
scroll to position [0, 23]
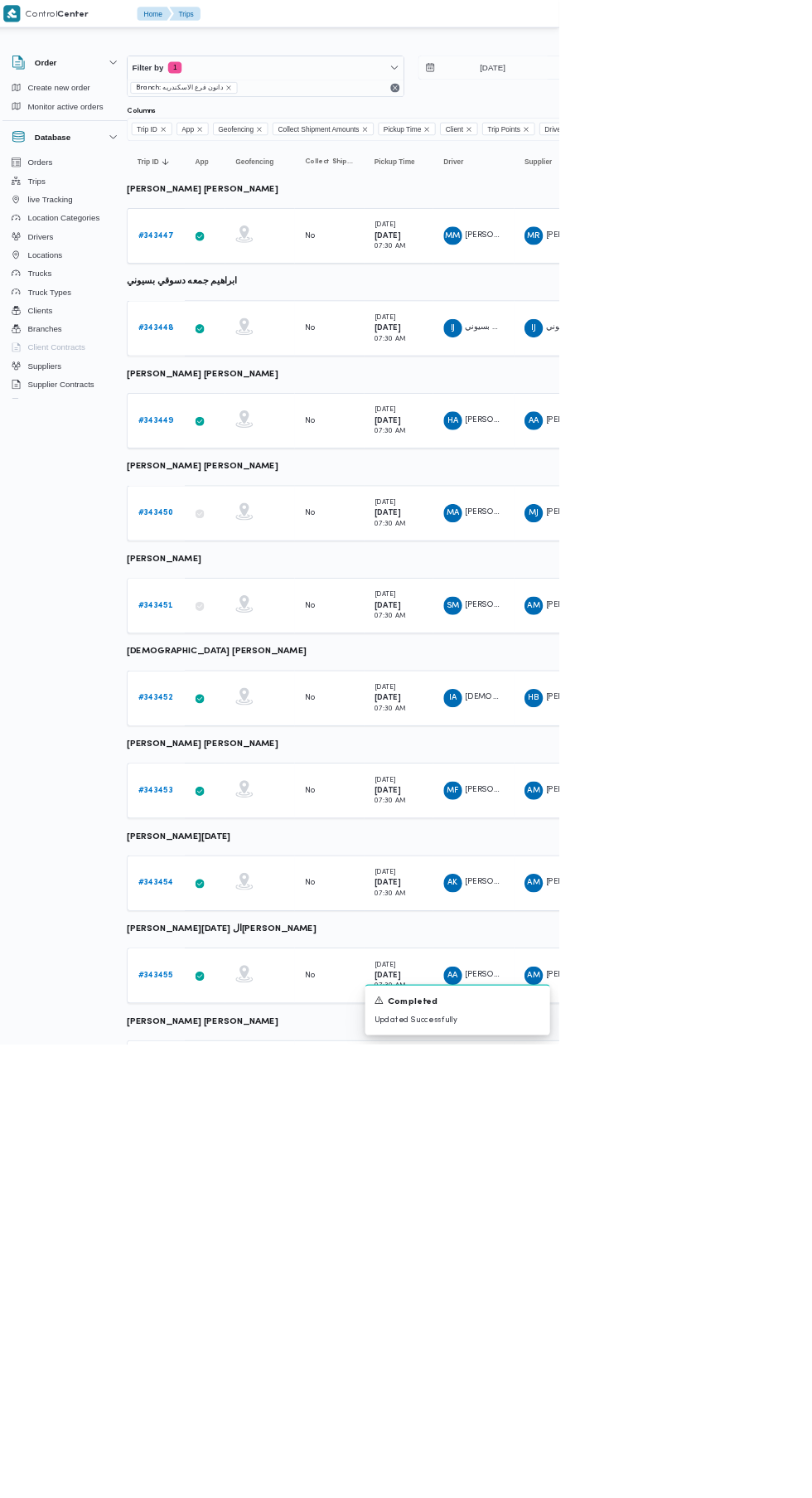
click at [211, 1133] on b "# 343453" at bounding box center [233, 1134] width 50 height 11
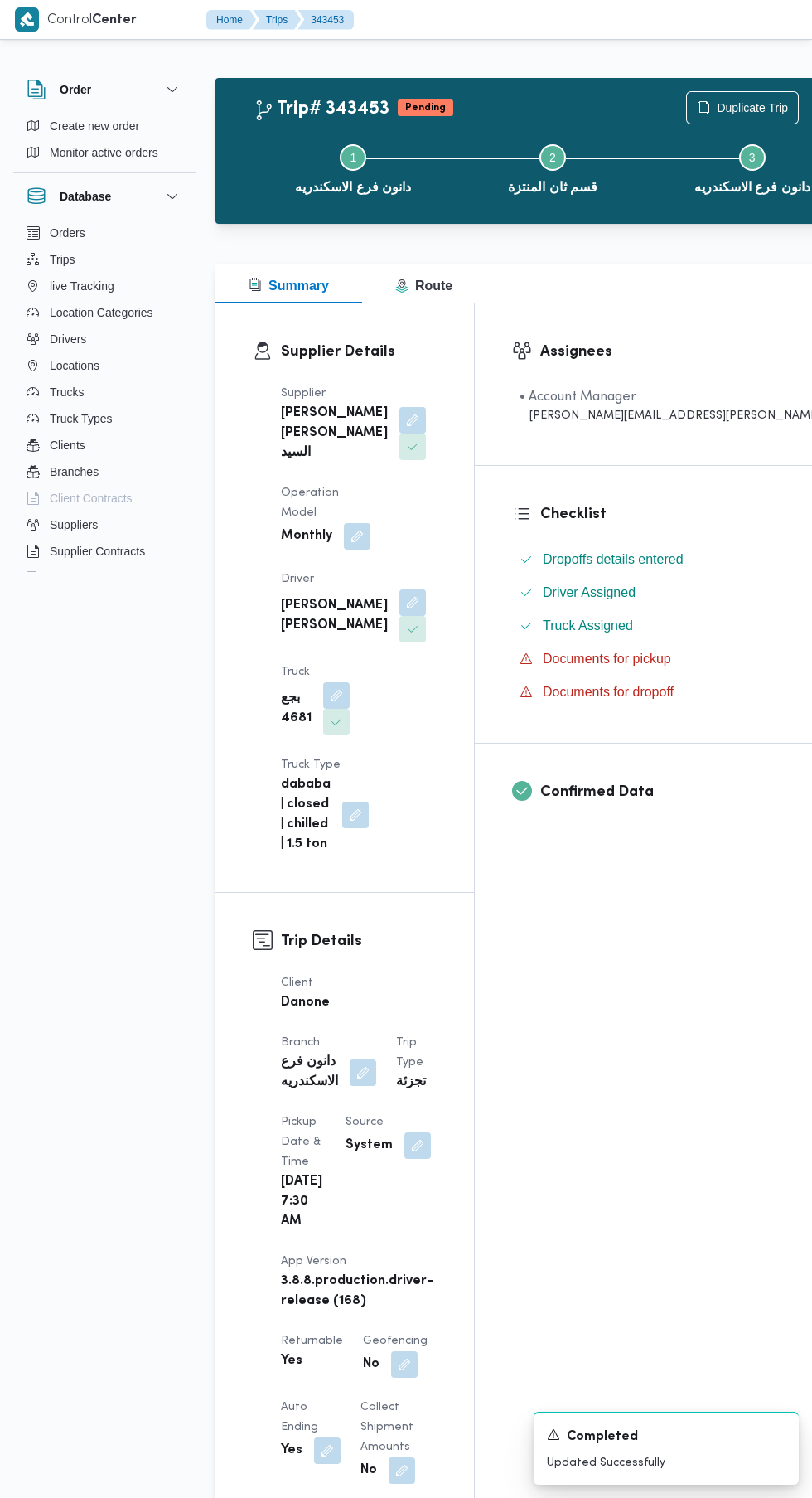
click at [400, 590] on button "button" at bounding box center [413, 603] width 27 height 27
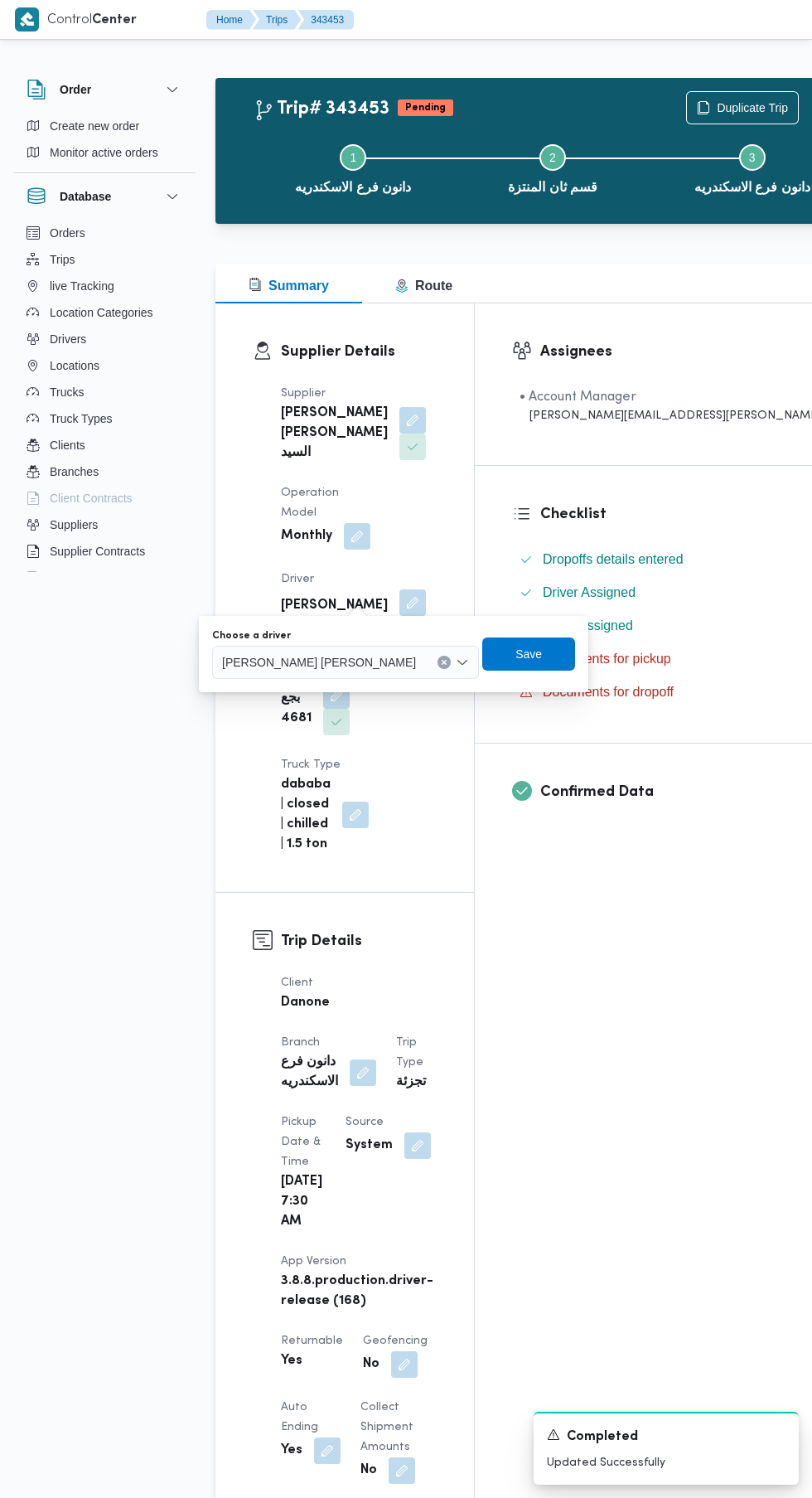
click at [423, 663] on input "Choose a driver" at bounding box center [424, 663] width 2 height 20
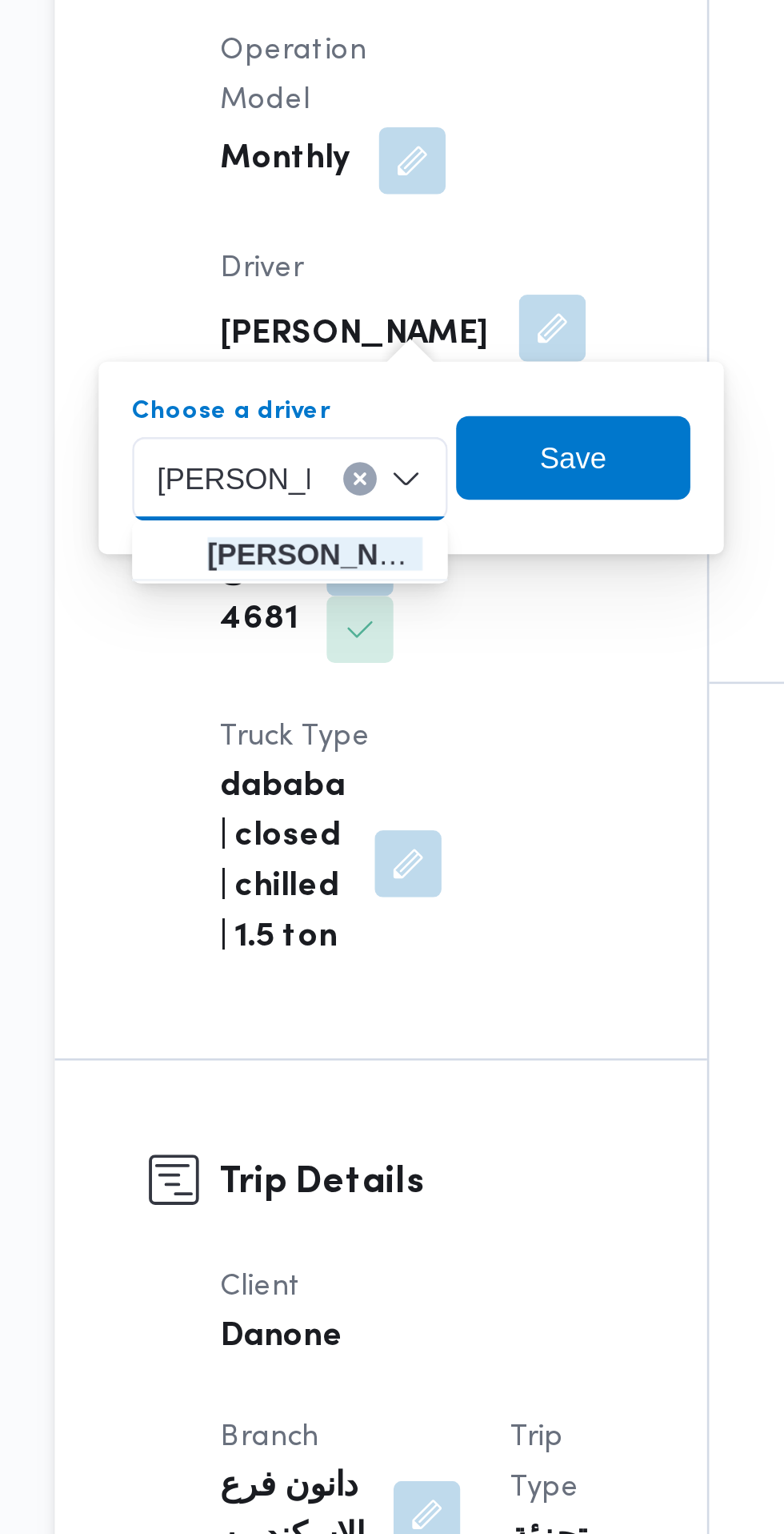
type input "[PERSON_NAME]"
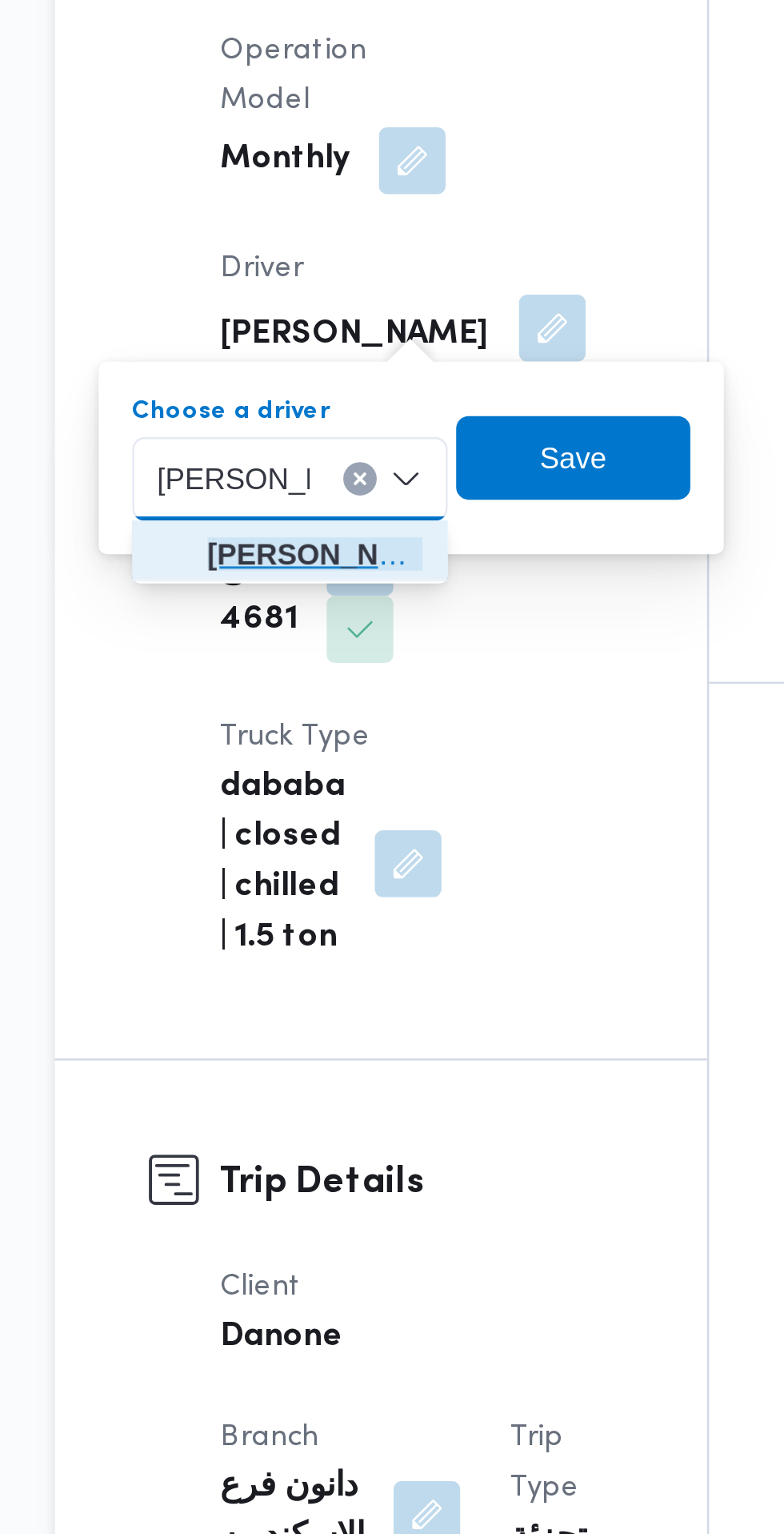
click at [332, 668] on span "[PERSON_NAME] [PERSON_NAME]" at bounding box center [308, 668] width 83 height 19
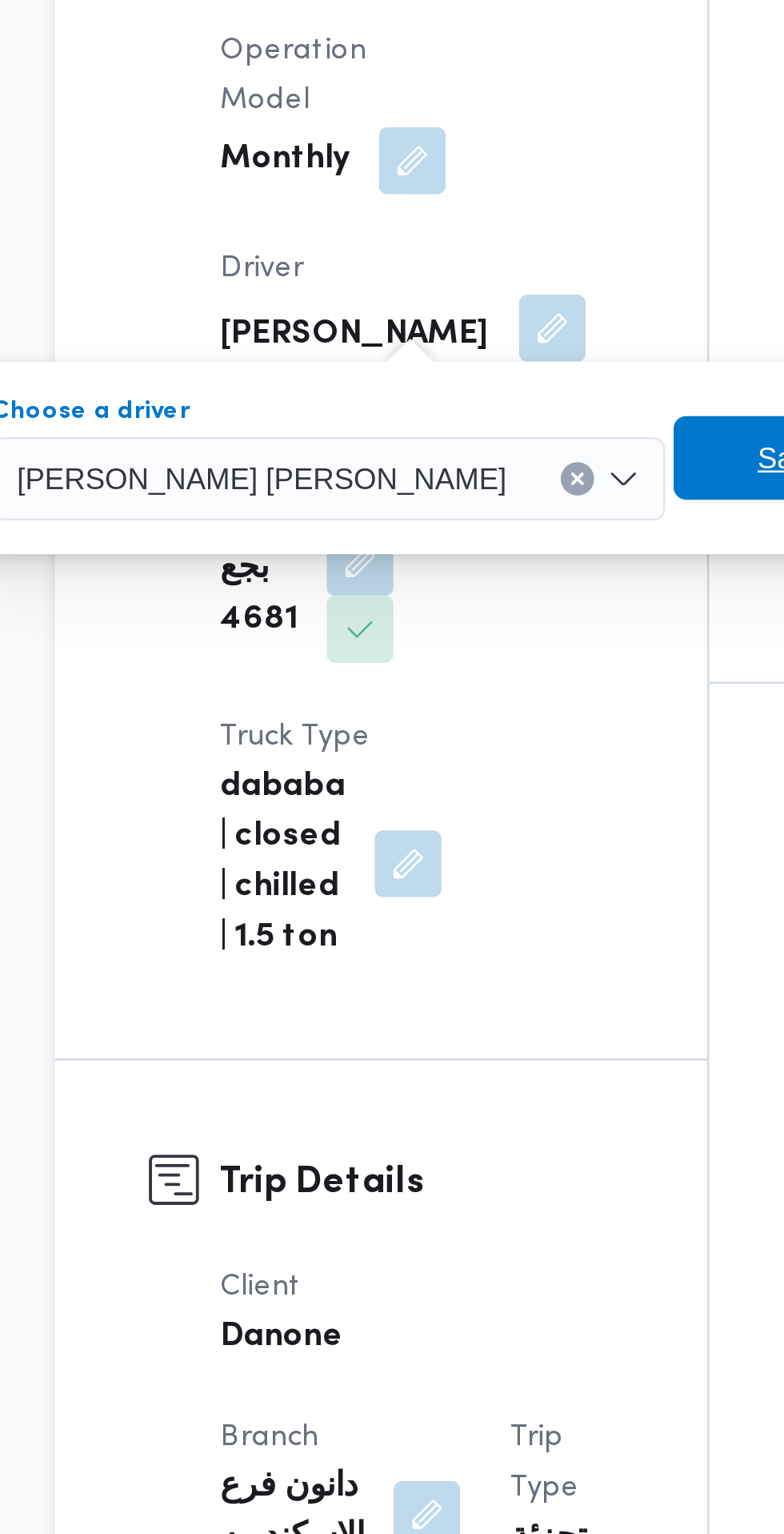
click at [477, 633] on span "Save" at bounding box center [490, 631] width 26 height 19
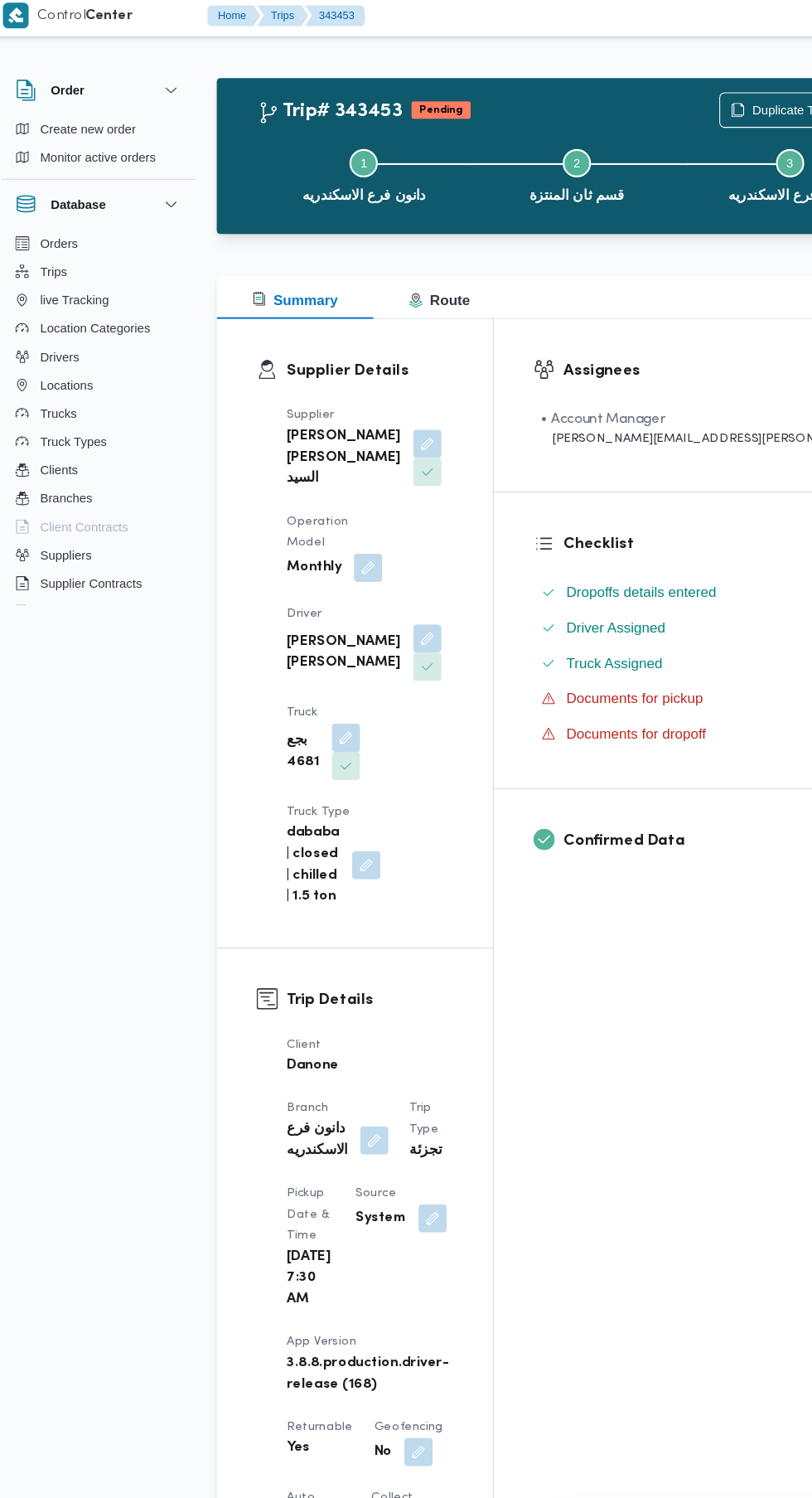
click at [404, 1156] on button "button" at bounding box center [418, 1146] width 27 height 27
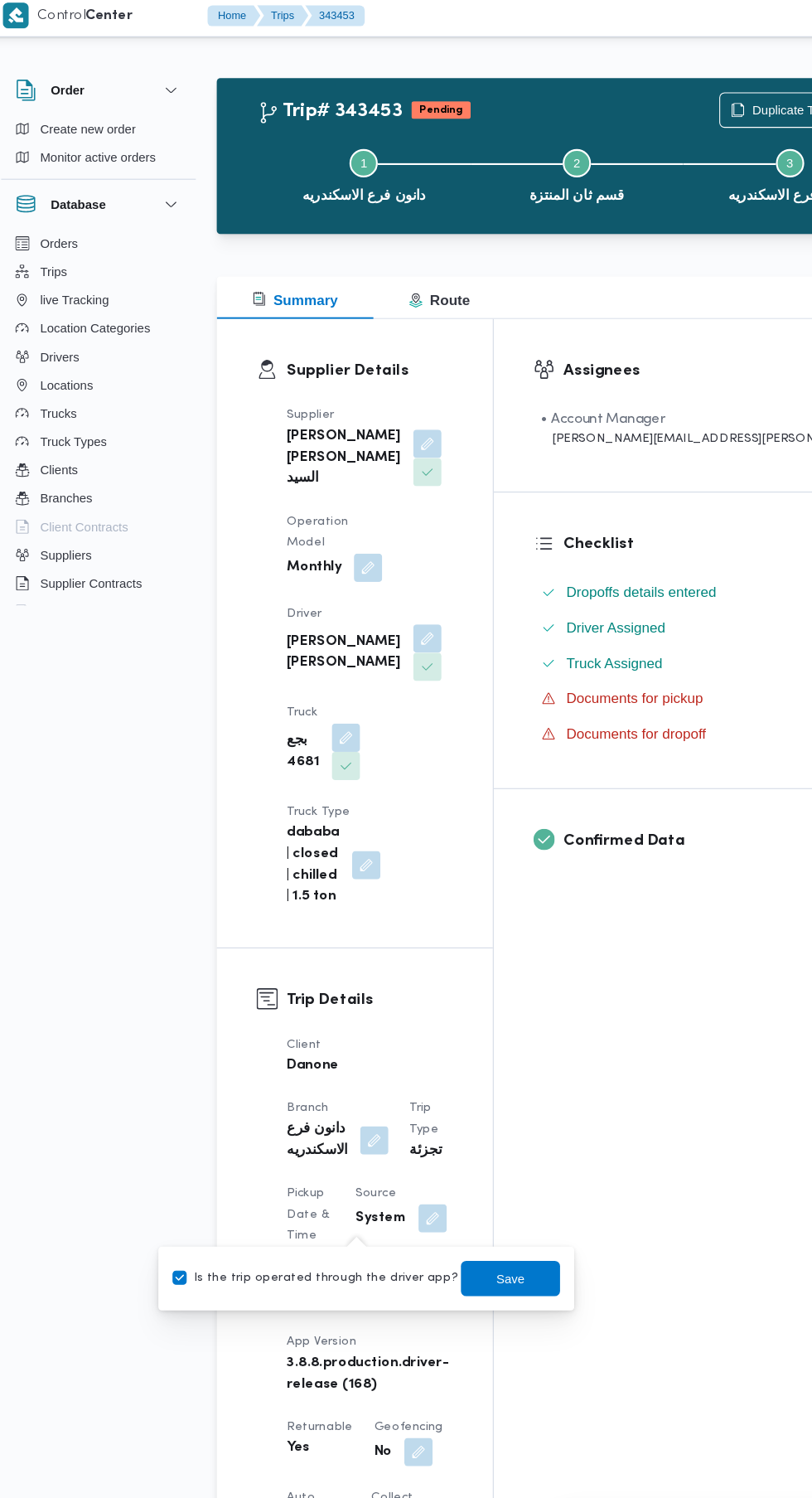
click at [337, 1199] on label "Is the trip operated through the driver app?" at bounding box center [308, 1202] width 267 height 20
checkbox input "false"
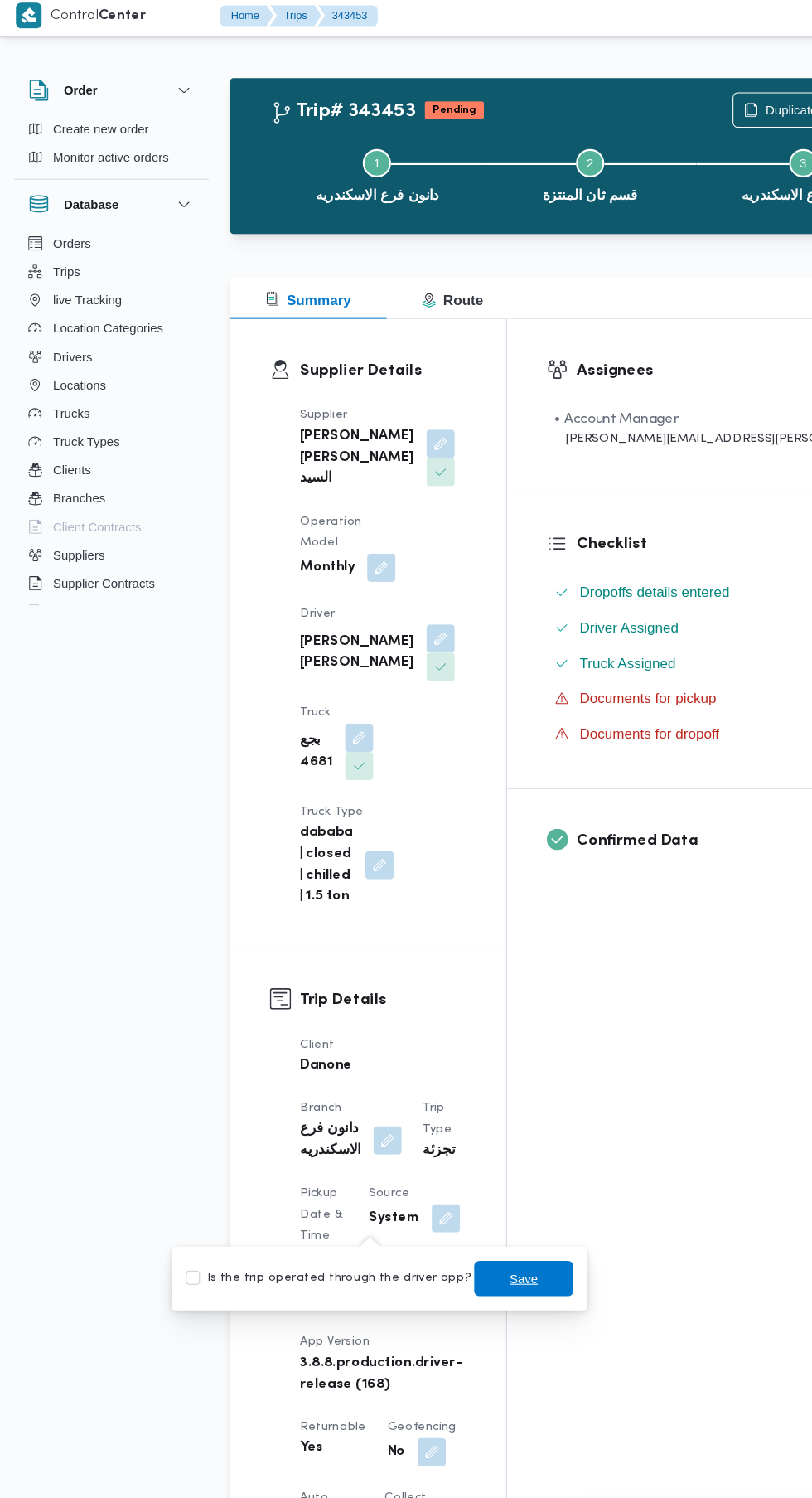
click at [508, 1211] on span "Save" at bounding box center [491, 1201] width 93 height 33
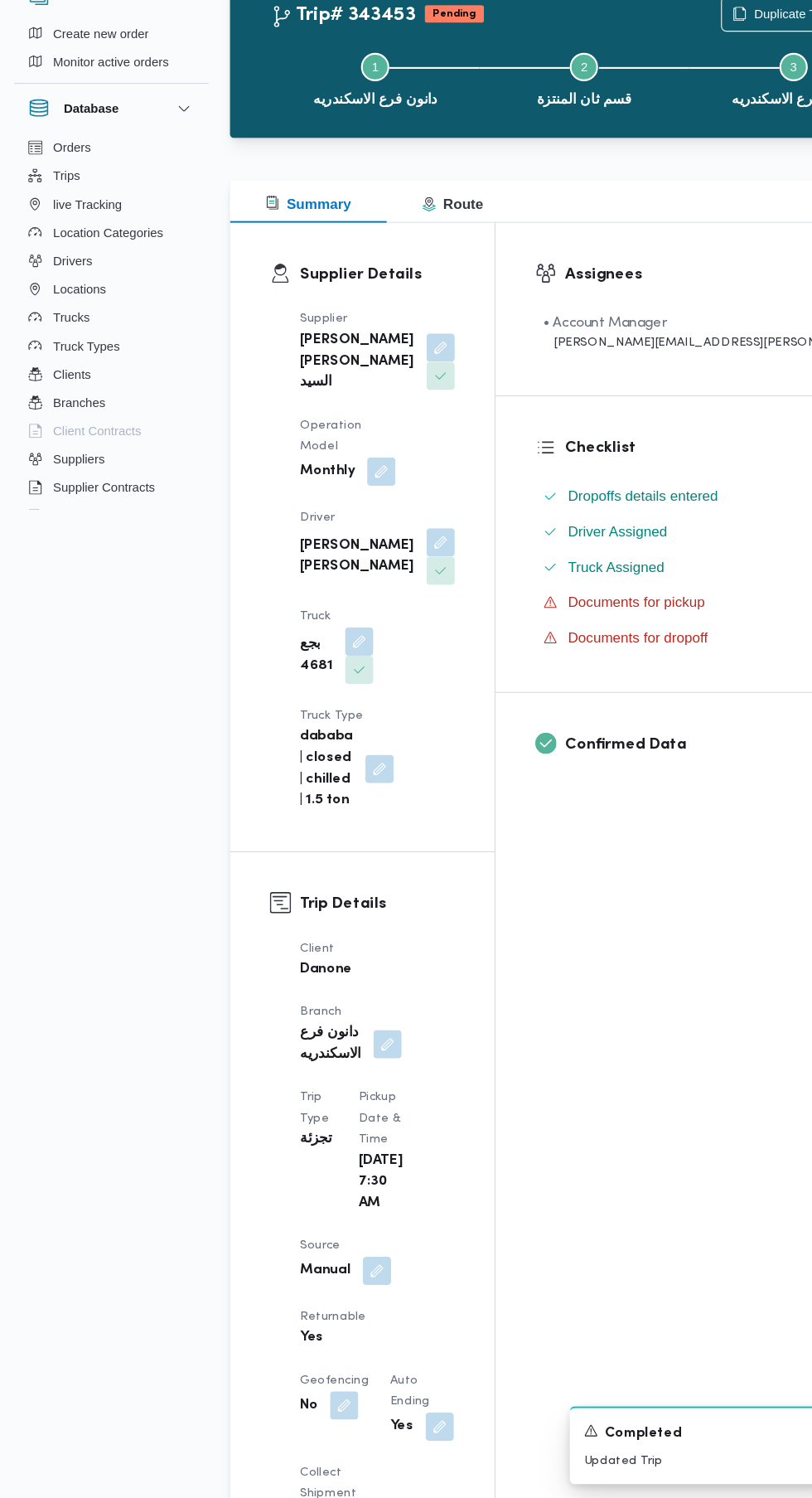
scroll to position [18, 0]
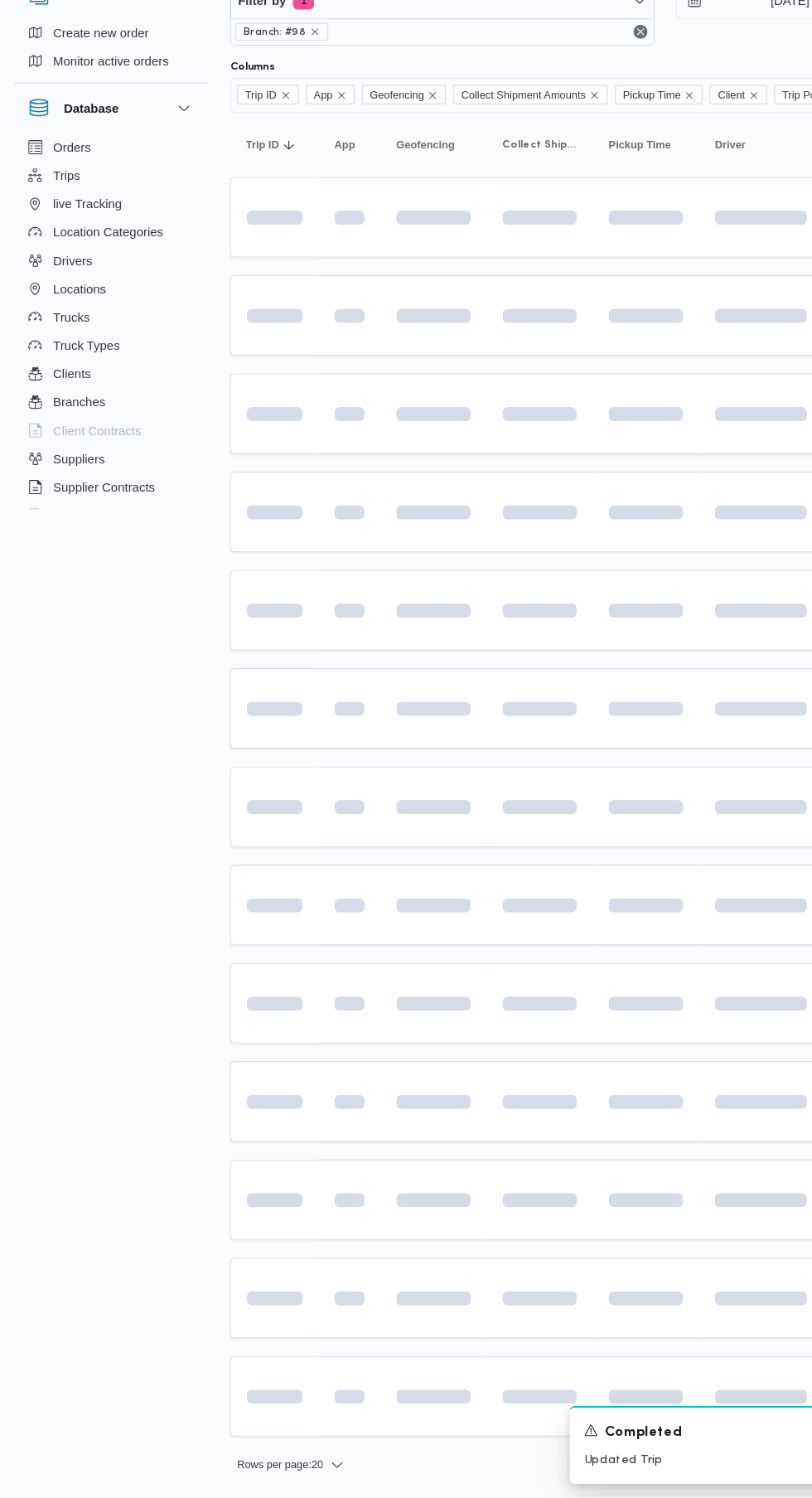
scroll to position [0, 23]
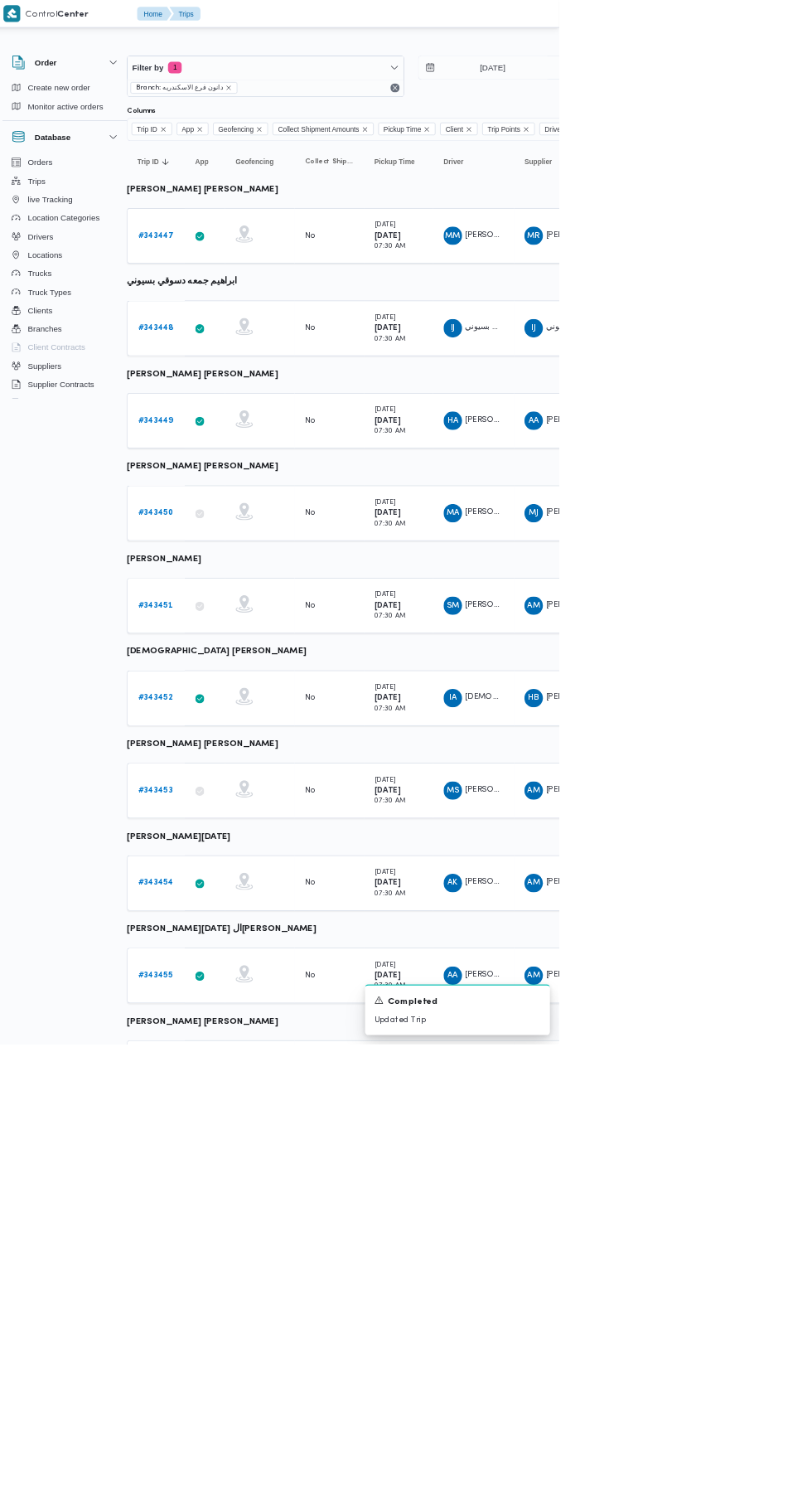
click at [231, 1265] on b "# 343454" at bounding box center [233, 1266] width 51 height 11
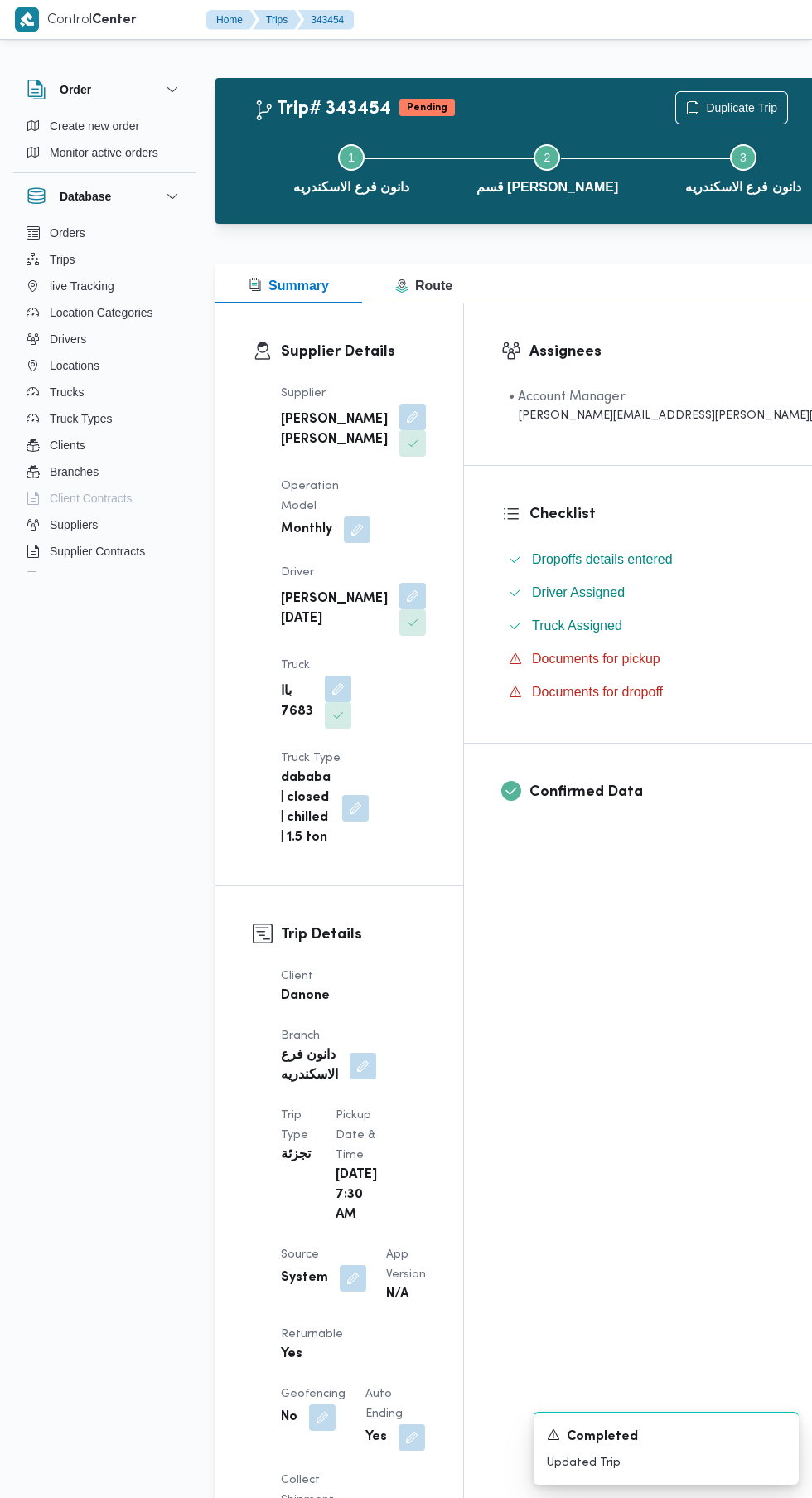
click at [354, 1266] on button "button" at bounding box center [353, 1279] width 27 height 27
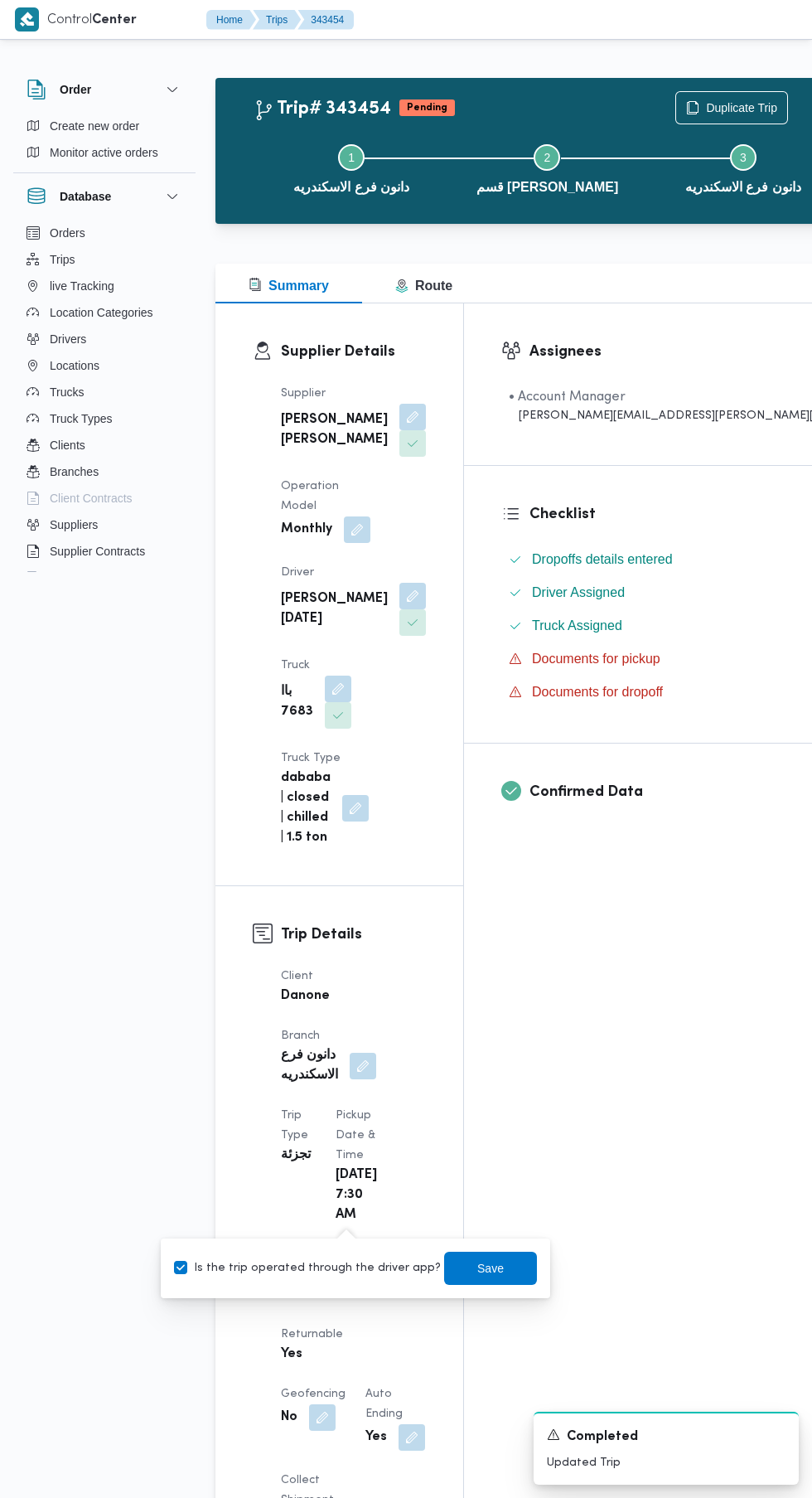
click at [343, 1266] on label "Is the trip operated through the driver app?" at bounding box center [308, 1268] width 267 height 20
checkbox input "false"
click at [477, 1268] on span "Save" at bounding box center [491, 1268] width 27 height 20
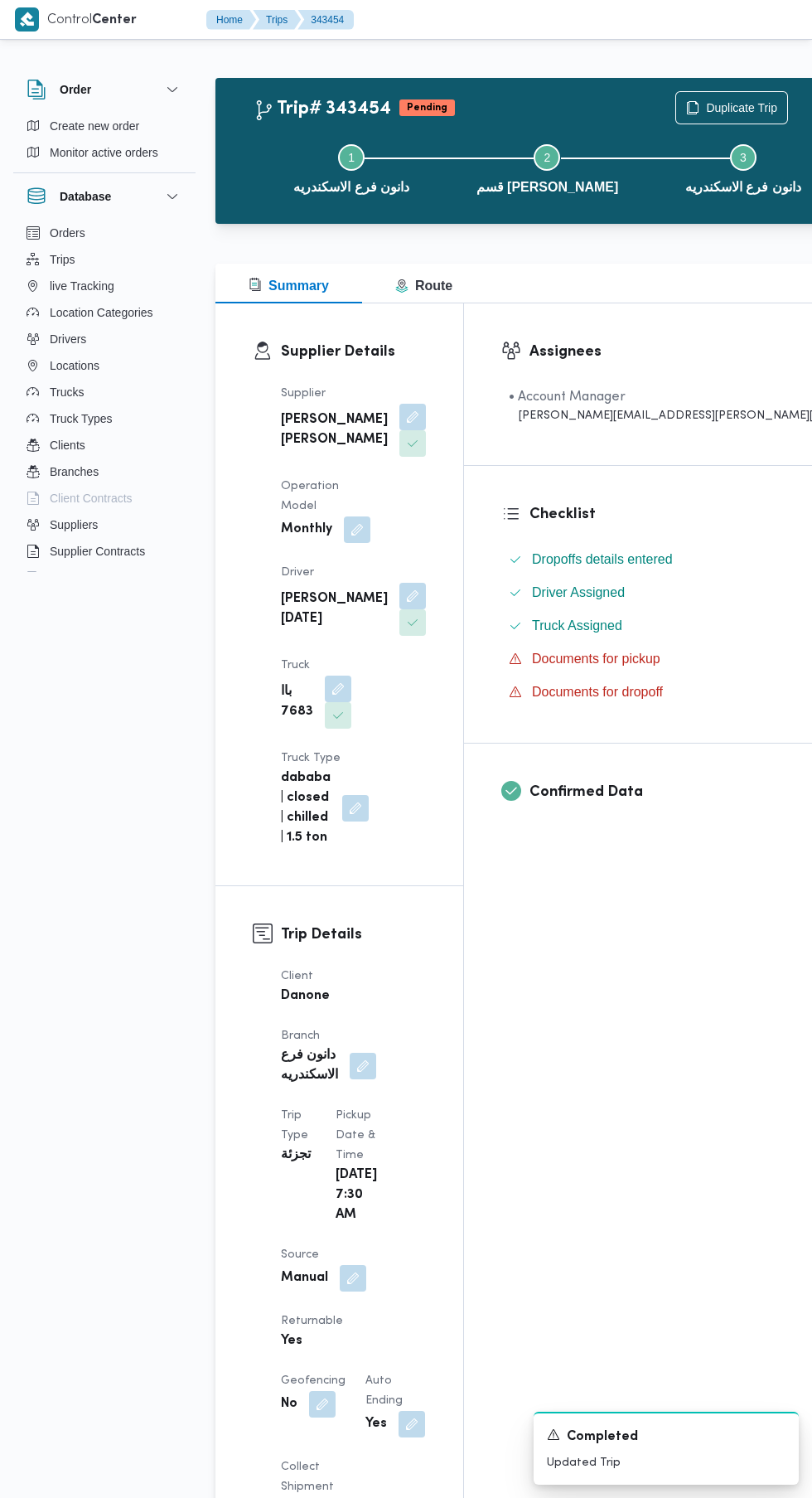
click at [400, 609] on button "button" at bounding box center [413, 597] width 27 height 27
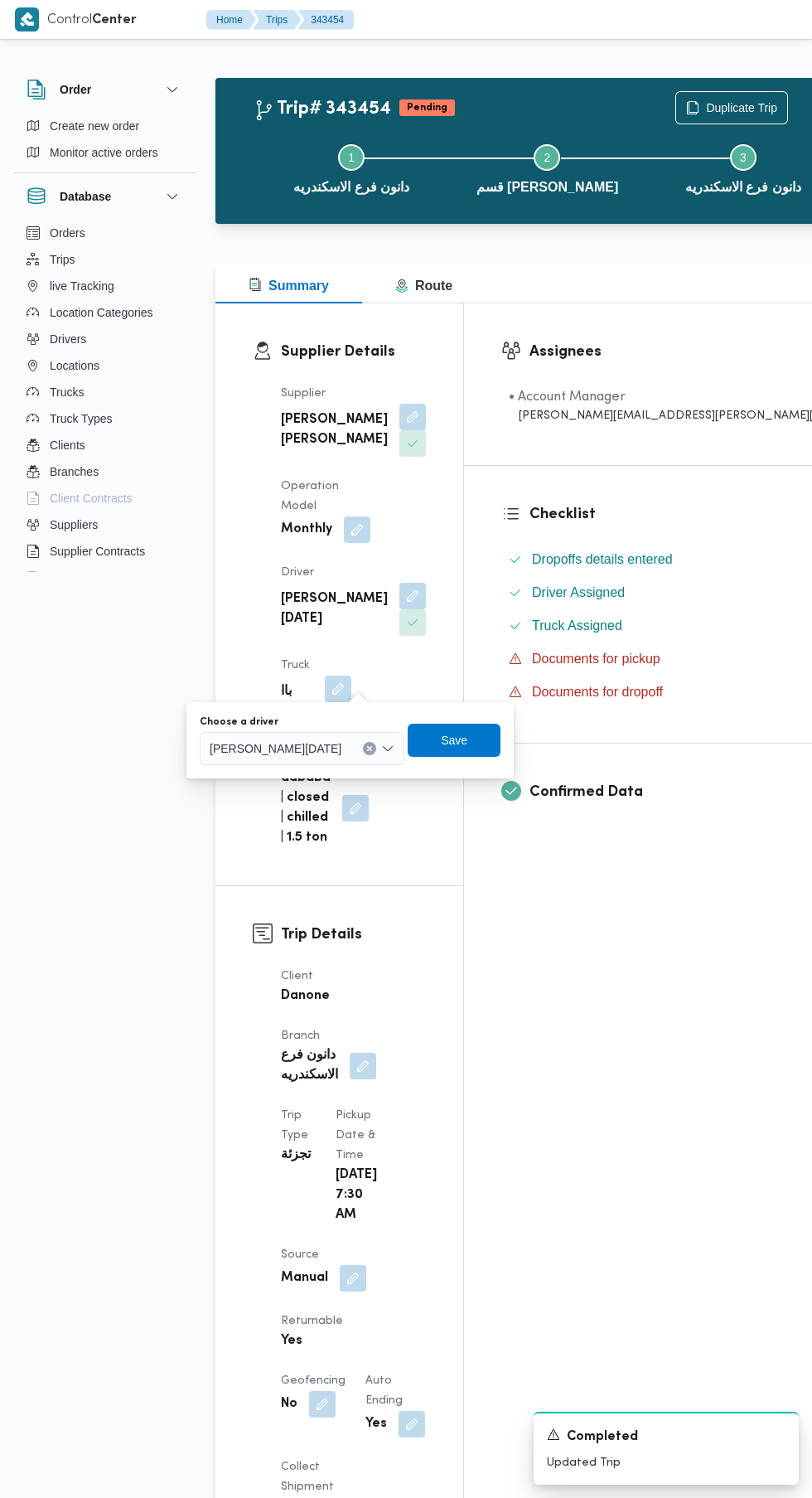
click at [316, 750] on span "[PERSON_NAME][DATE]" at bounding box center [276, 748] width 132 height 18
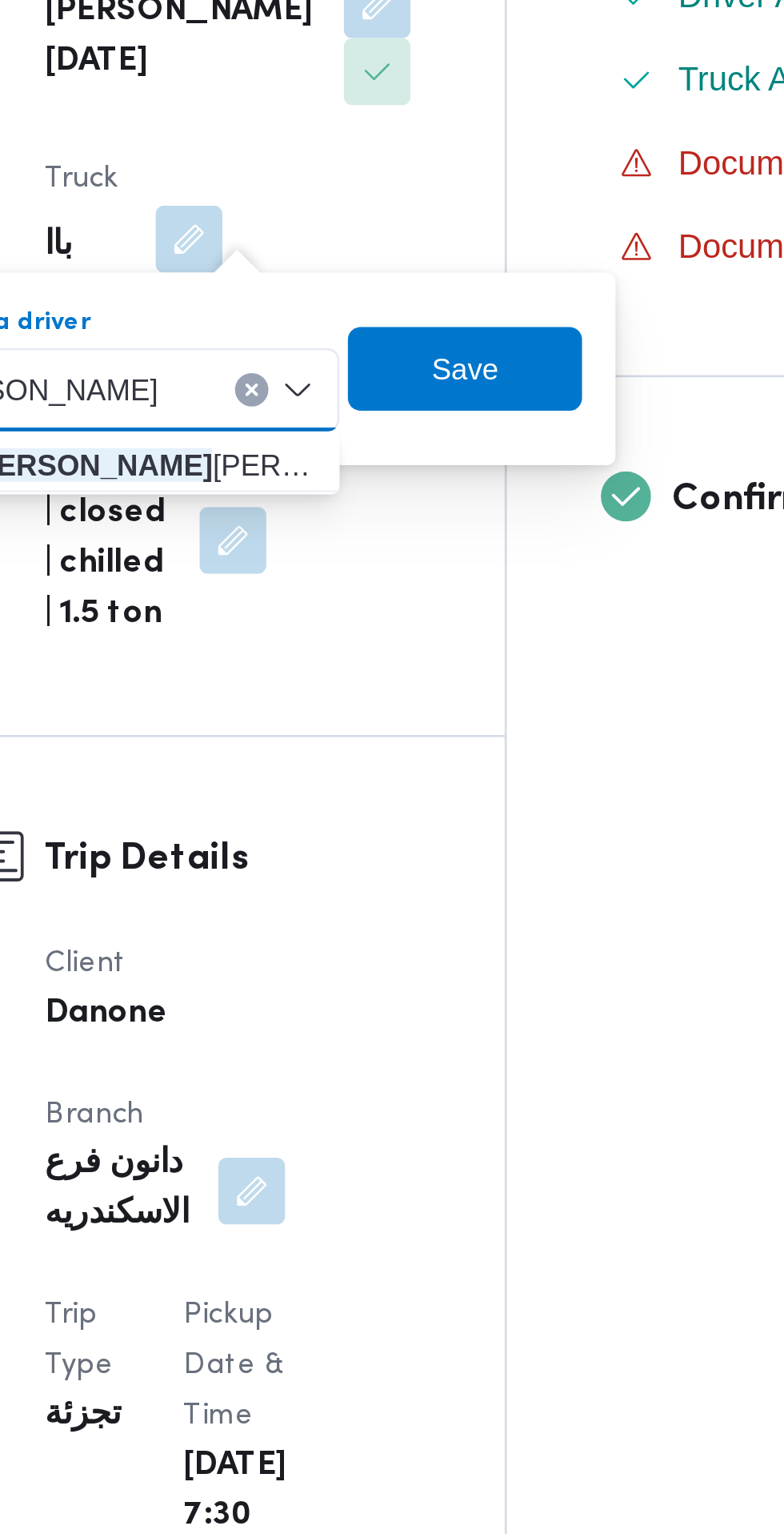
type input "[PERSON_NAME]"
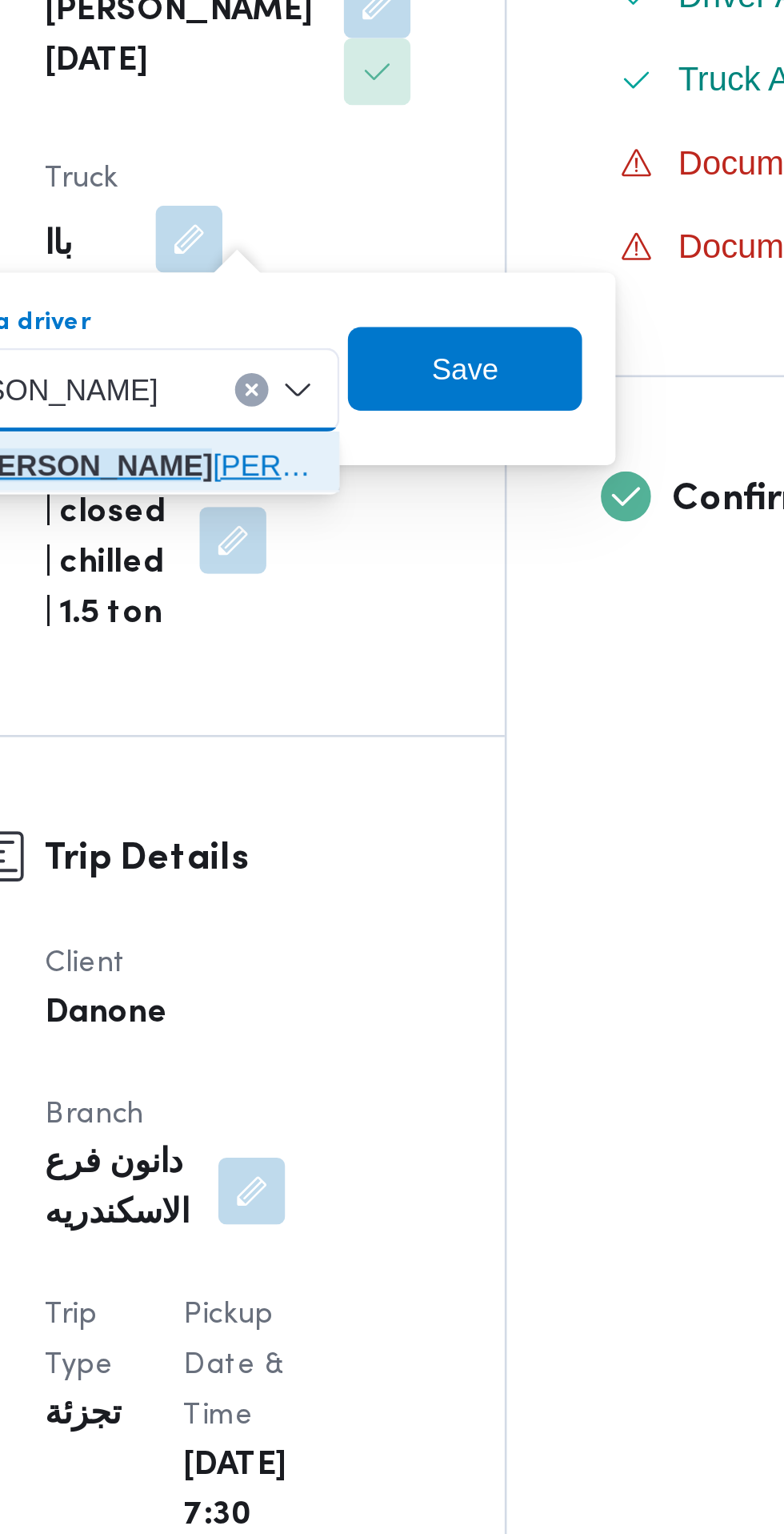
click at [335, 753] on mark "[PERSON_NAME]" at bounding box center [288, 752] width 94 height 13
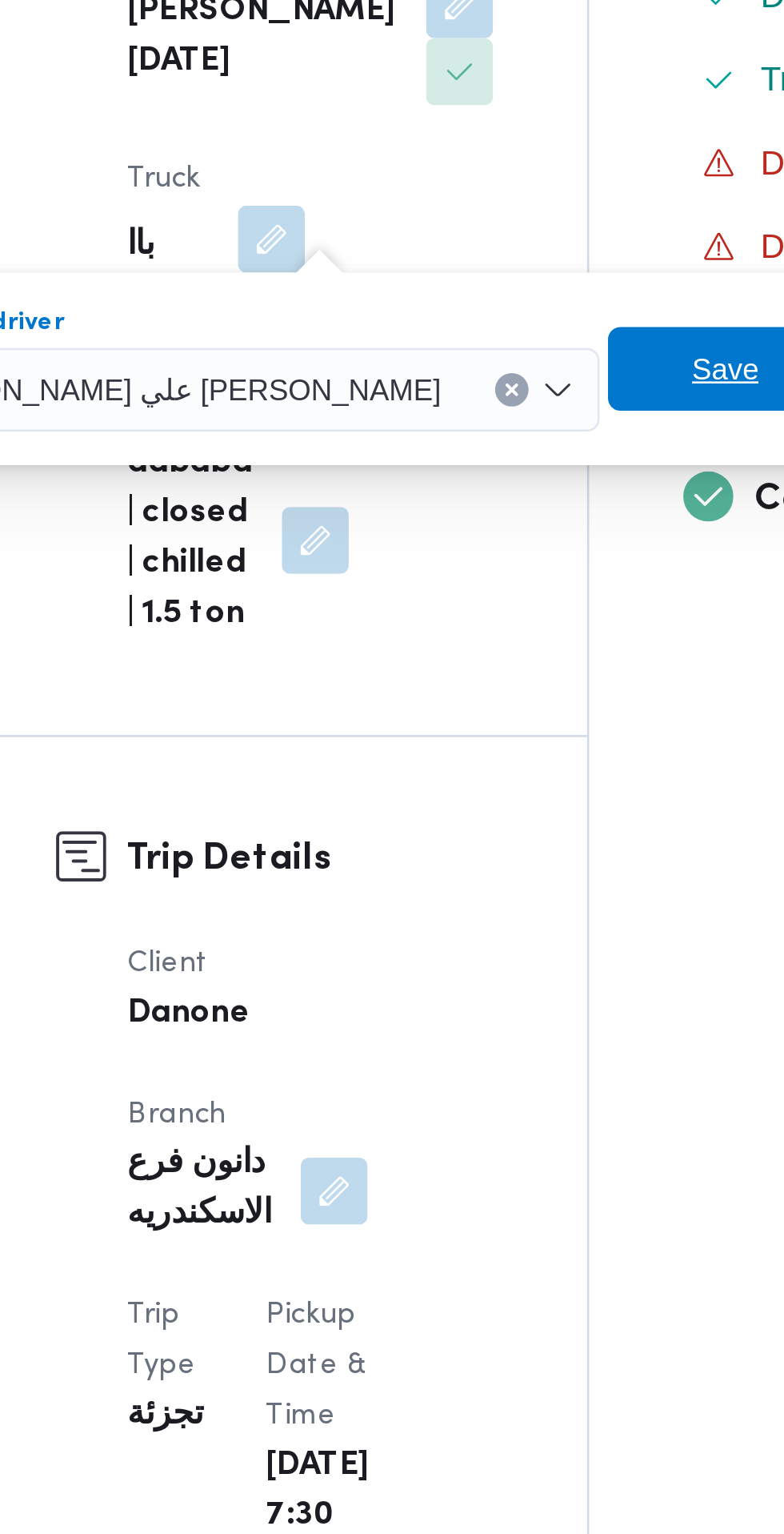
click at [487, 715] on span "Save" at bounding box center [500, 715] width 26 height 19
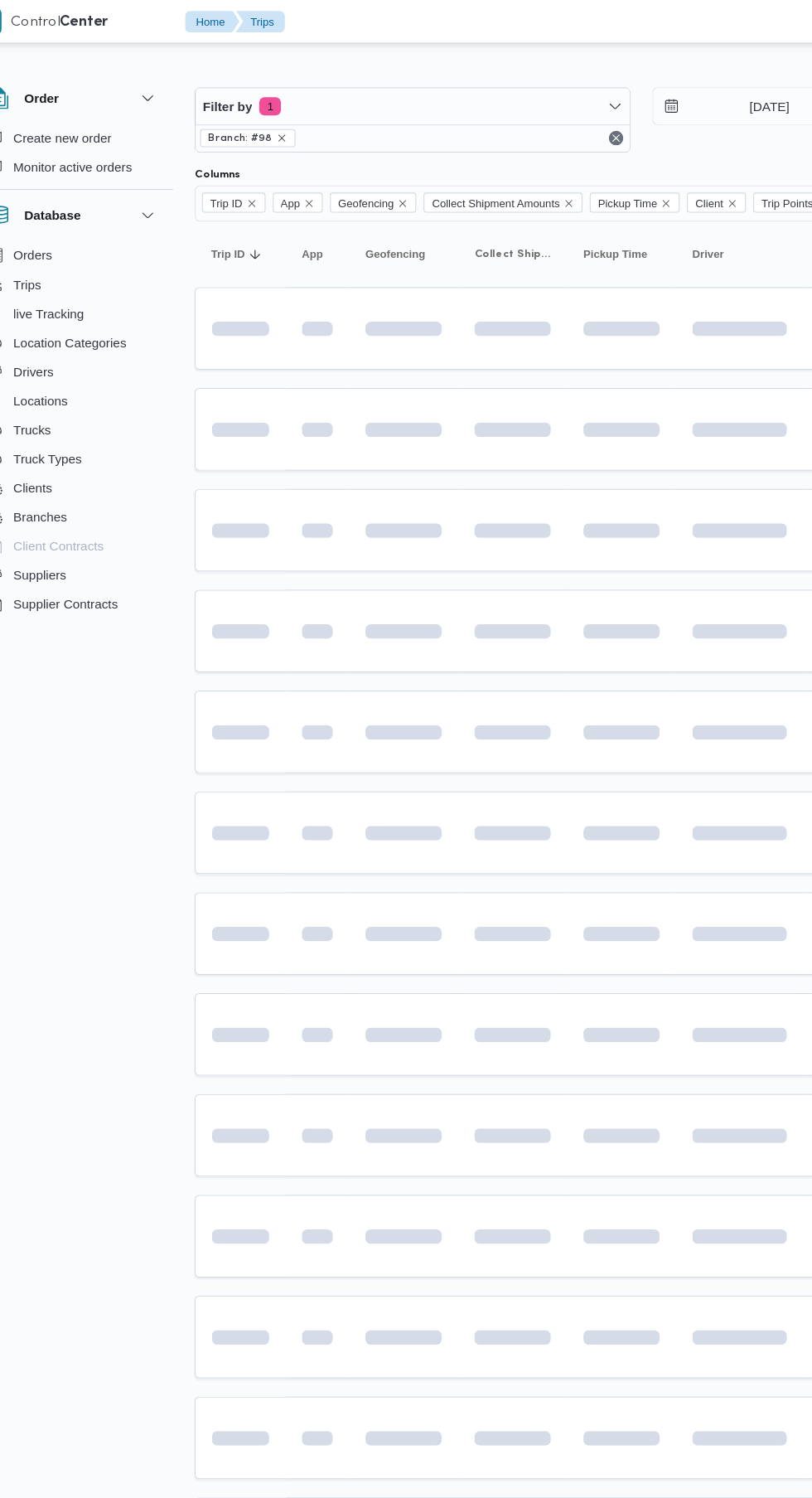
scroll to position [0, 23]
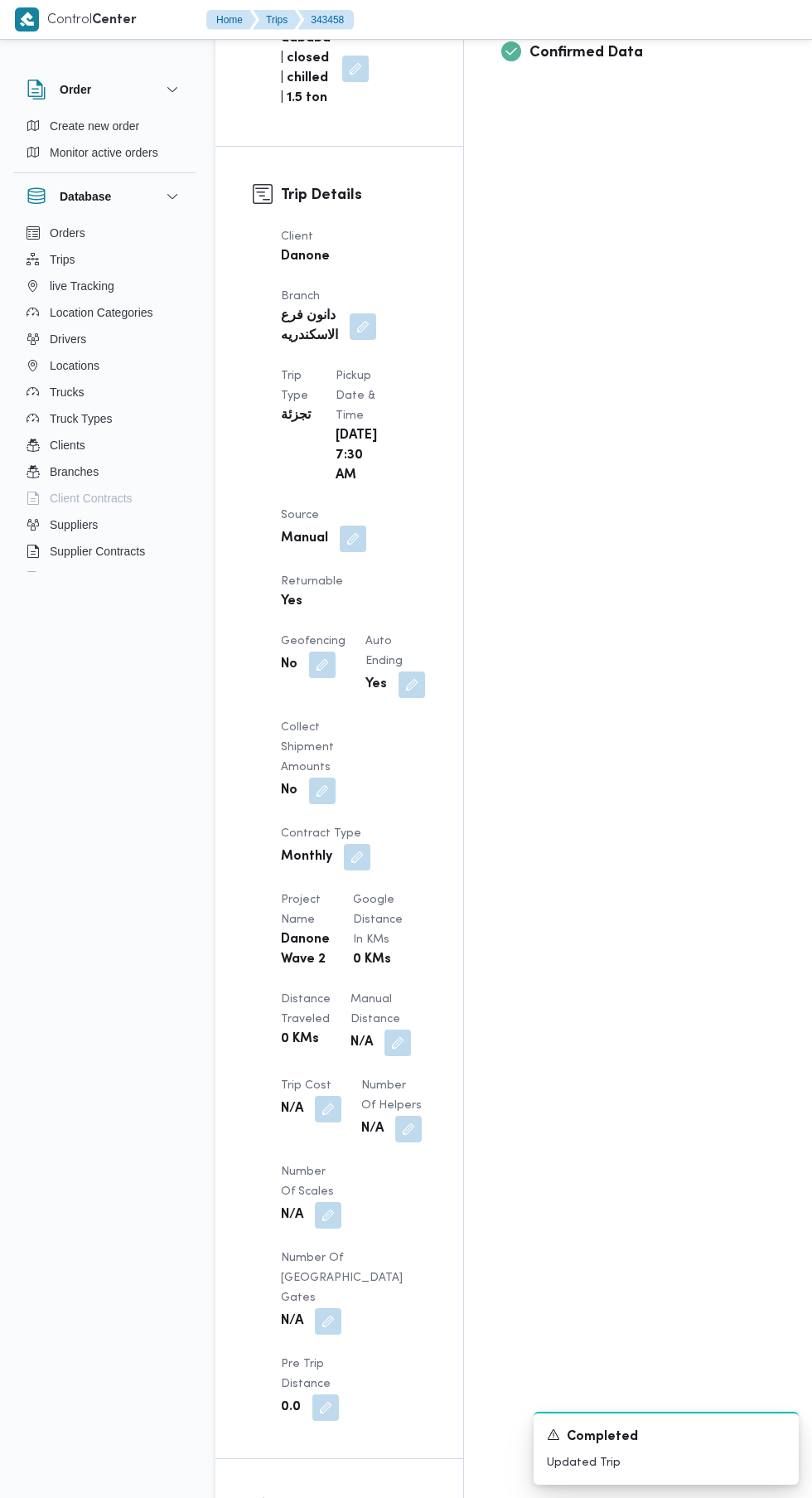
scroll to position [759, 0]
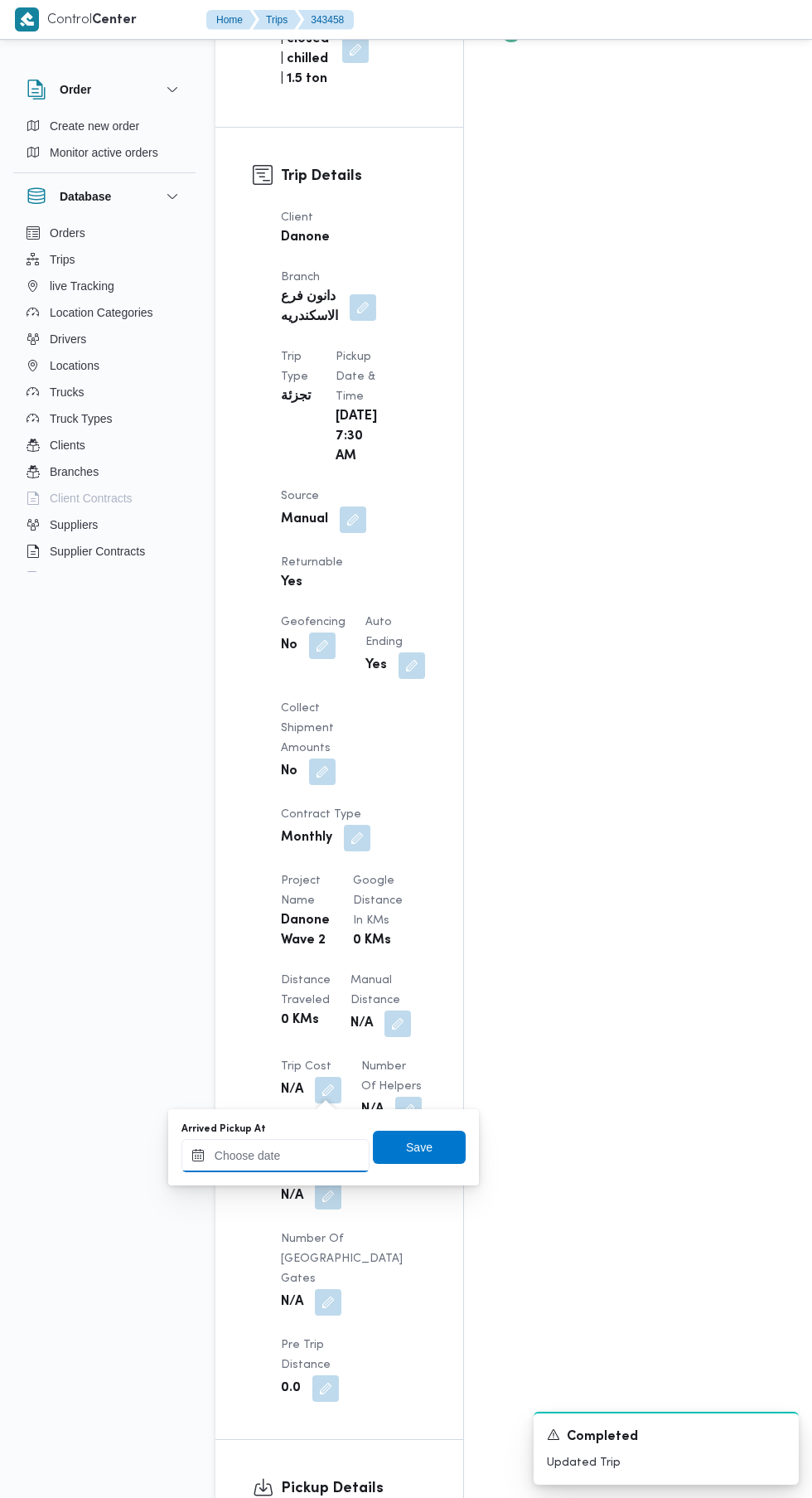
click at [306, 1156] on input "Arrived Pickup At" at bounding box center [275, 1155] width 188 height 33
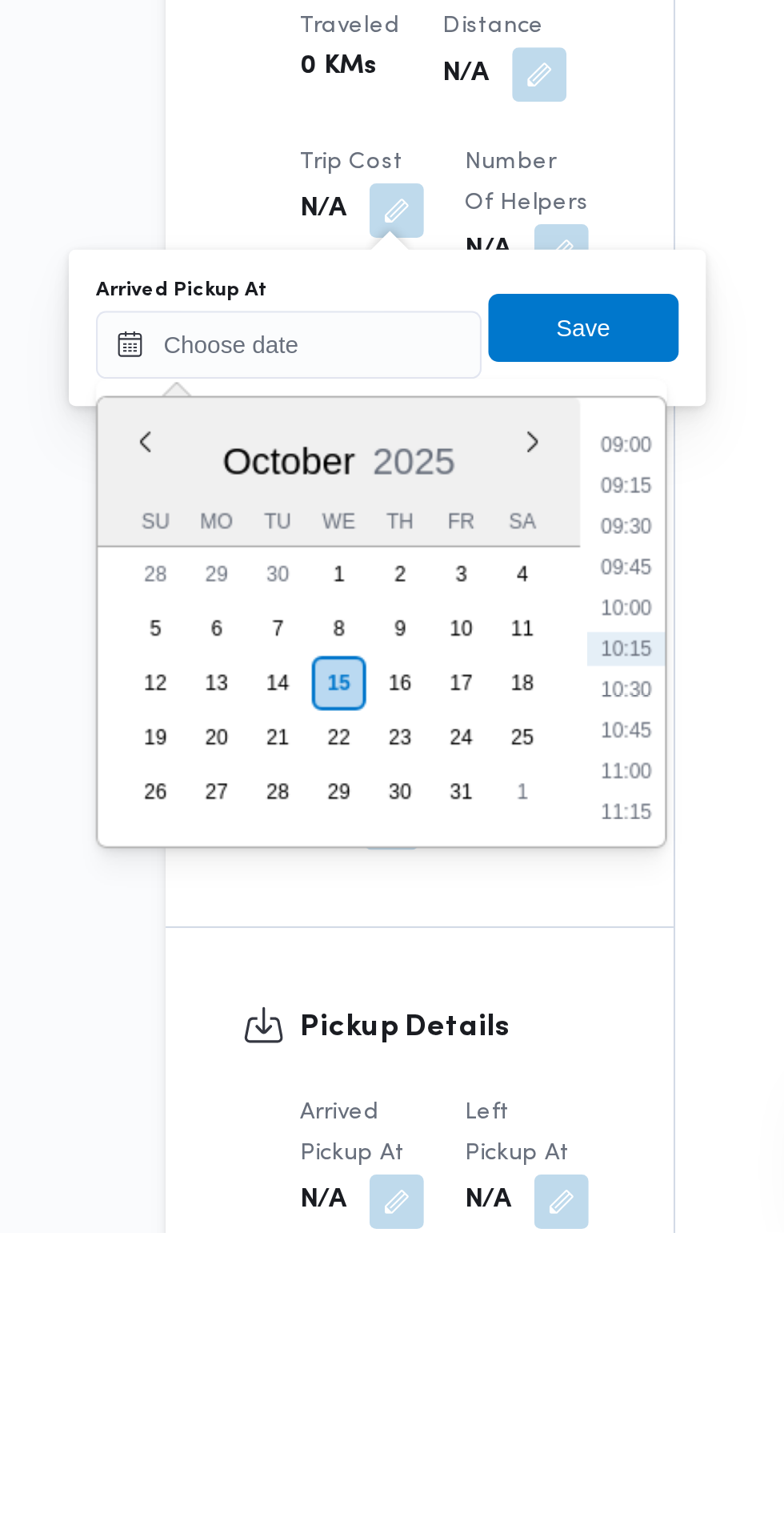
click at [425, 1163] on li "09:00" at bounding box center [425, 1163] width 37 height 16
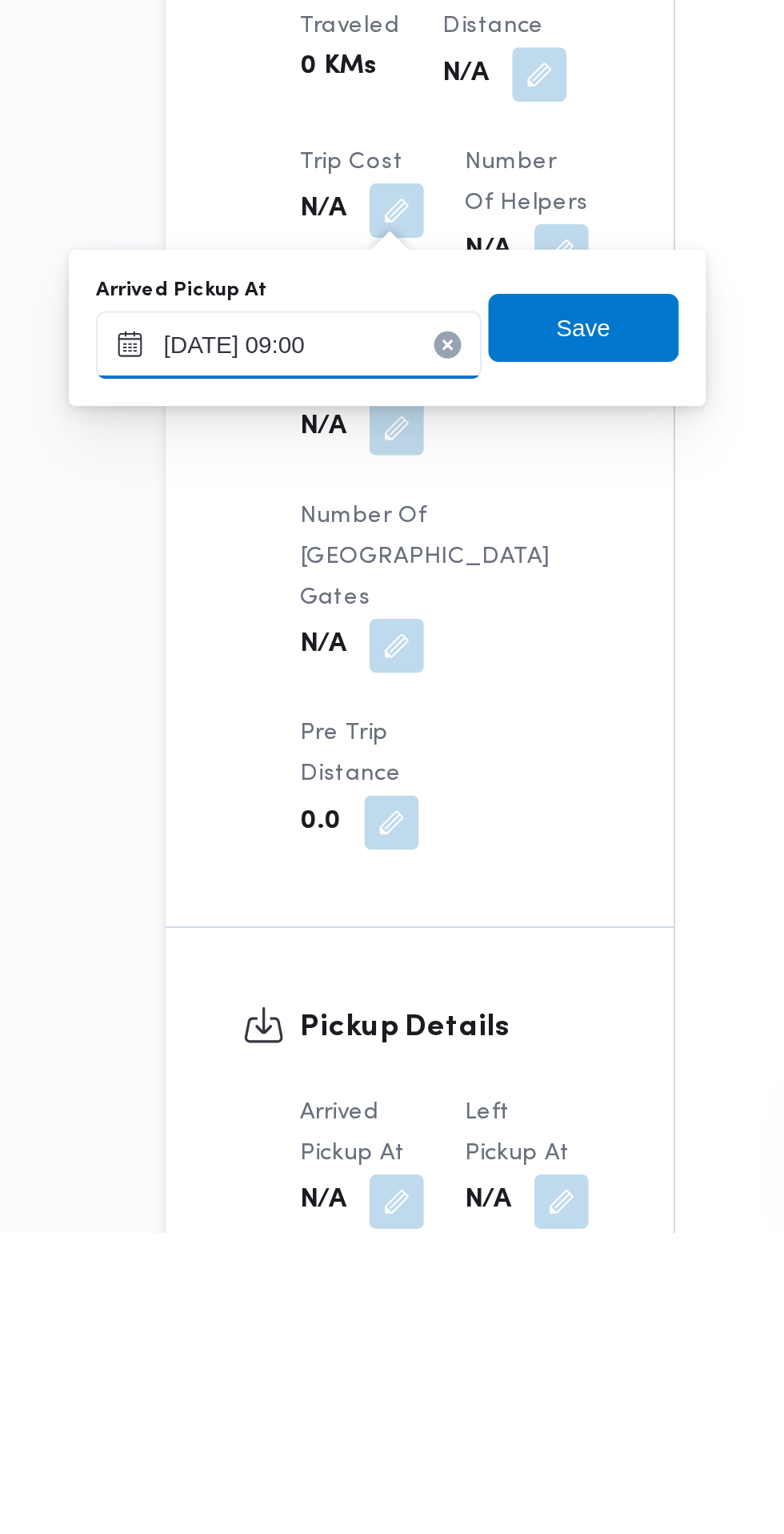
click at [294, 1117] on input "[DATE] 09:00" at bounding box center [266, 1115] width 181 height 32
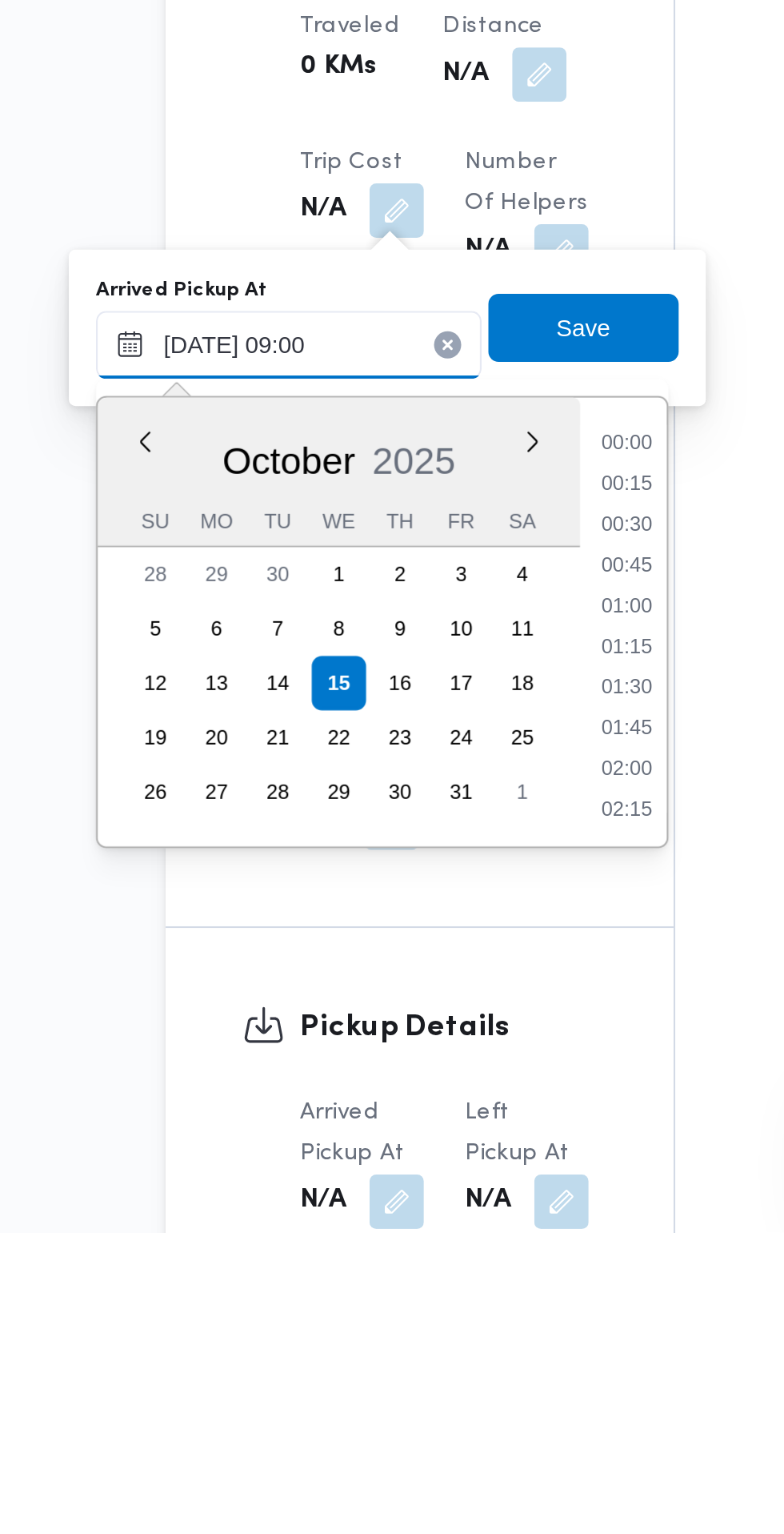
scroll to position [594, 0]
click at [426, 1163] on li "07:45" at bounding box center [425, 1163] width 37 height 16
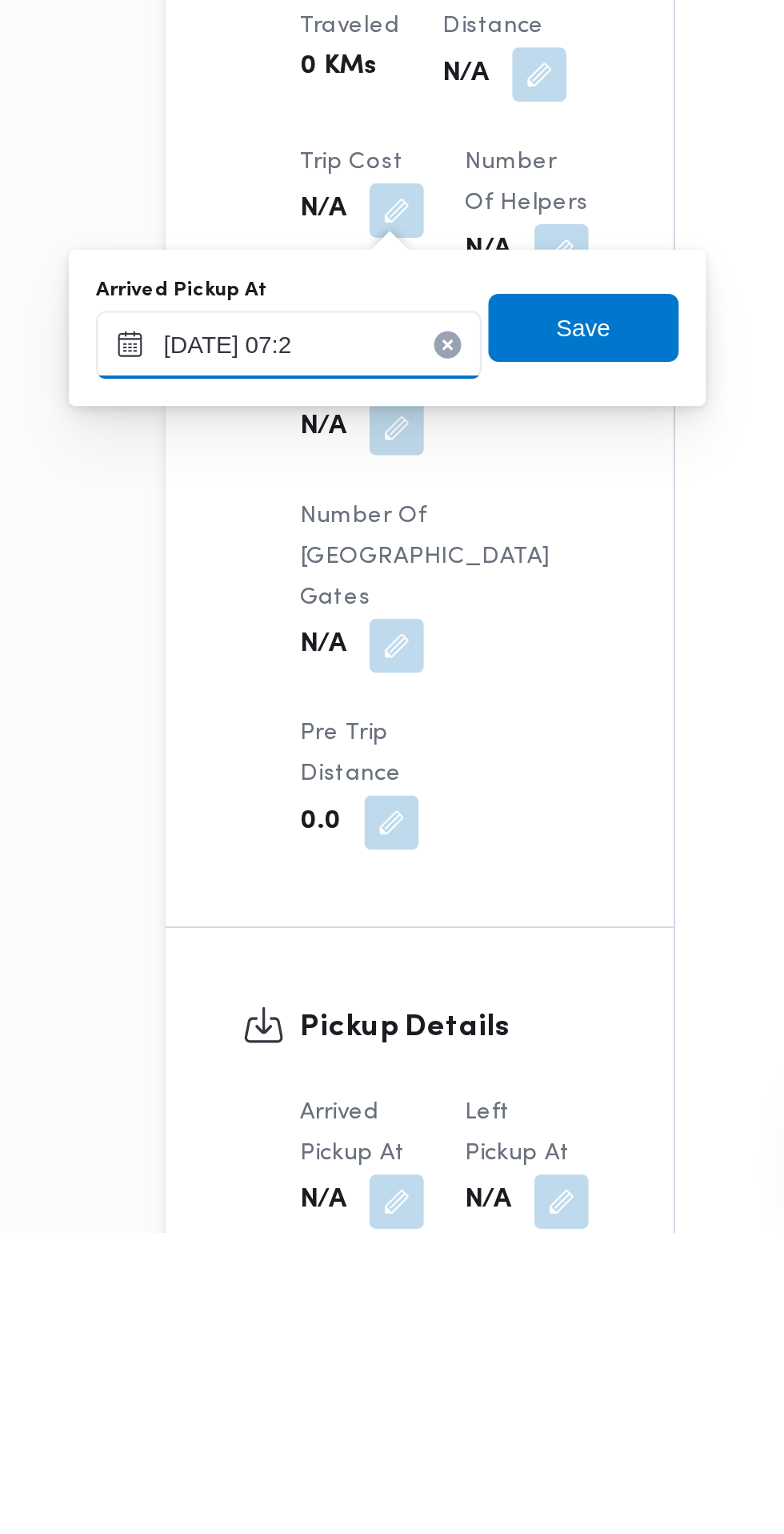
type input "[DATE] 07:20"
click at [425, 1108] on span "Save" at bounding box center [405, 1108] width 89 height 32
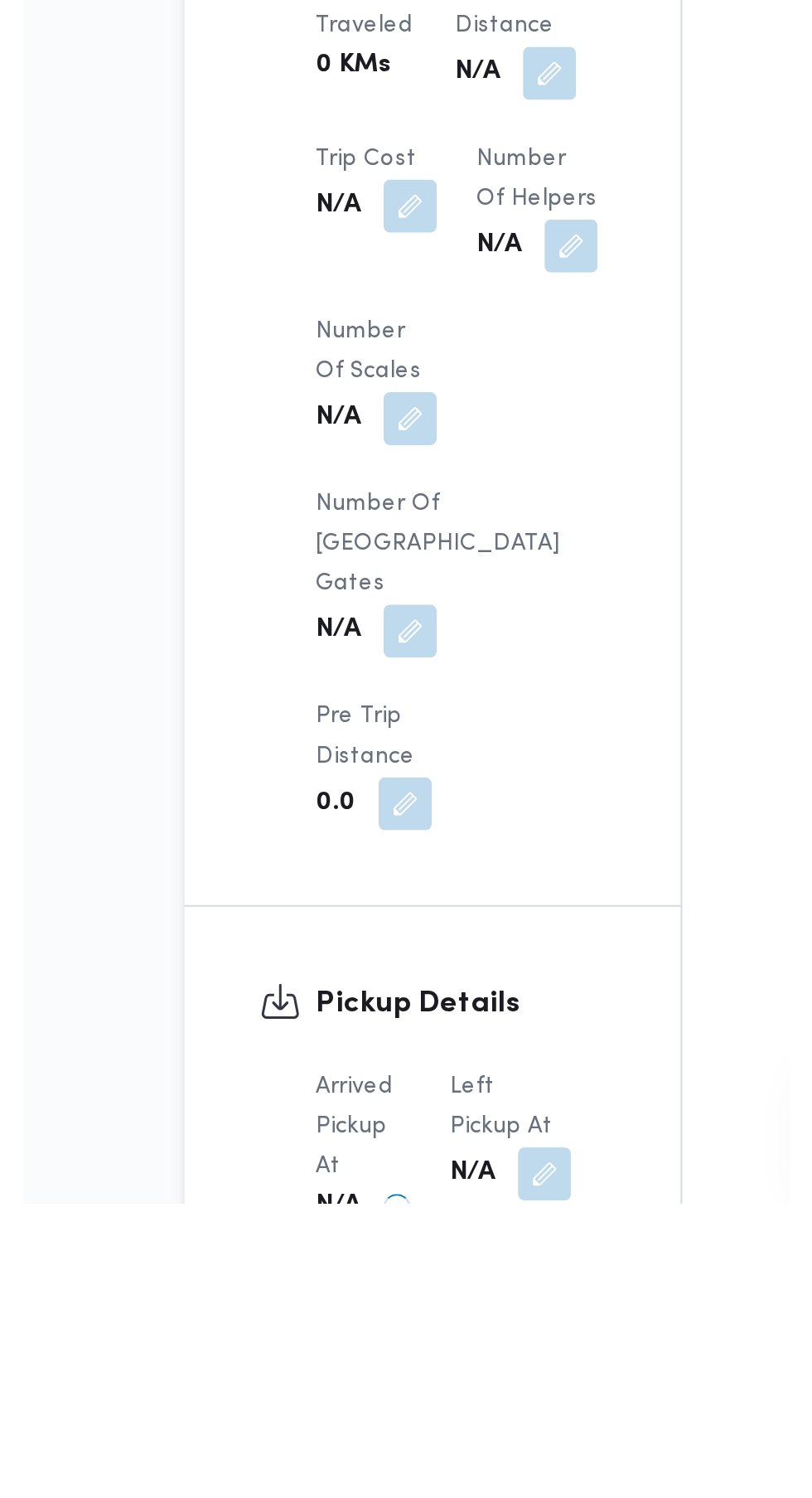
scroll to position [807, 0]
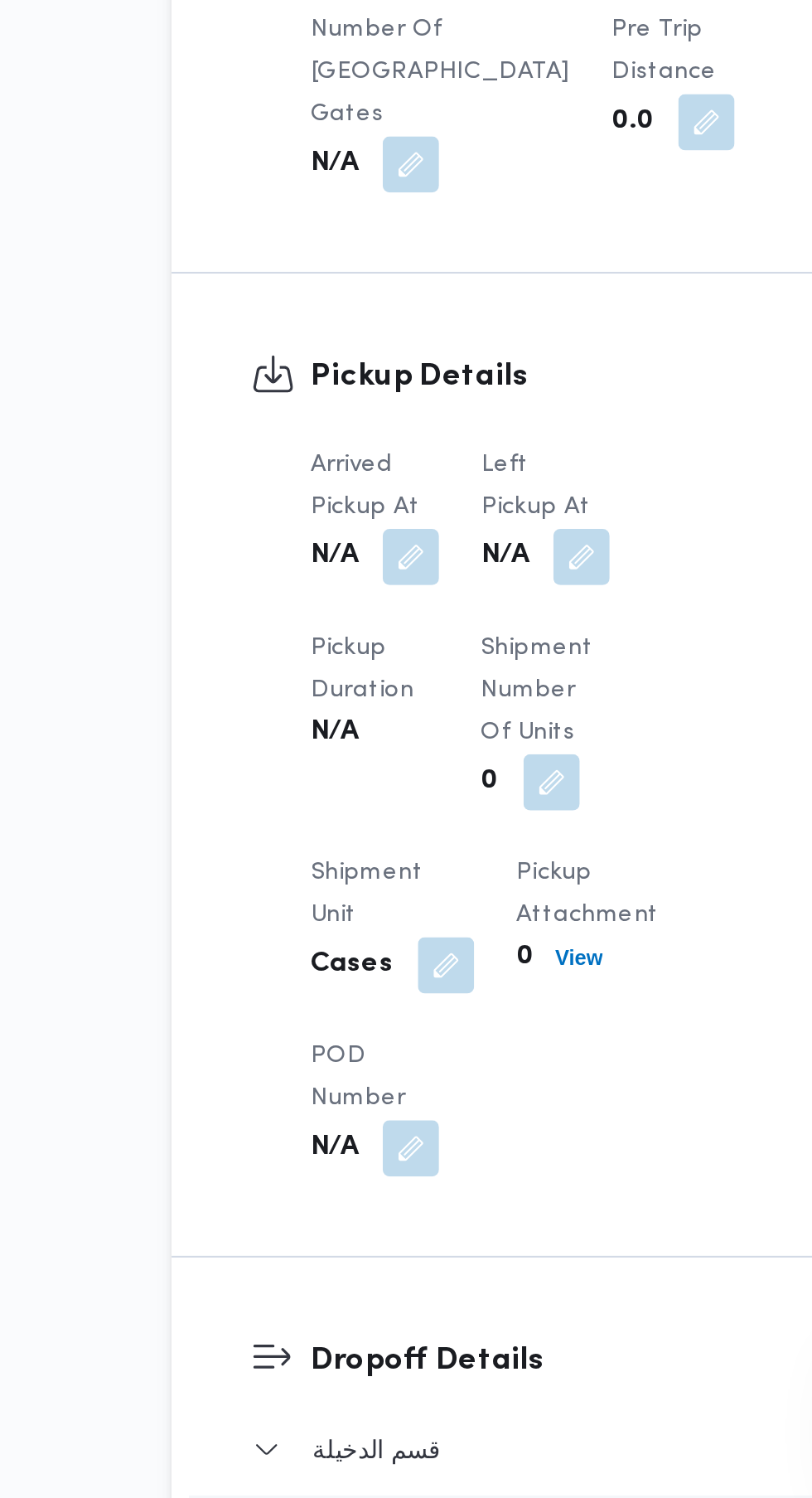
click at [398, 1050] on button "button" at bounding box center [409, 1054] width 27 height 27
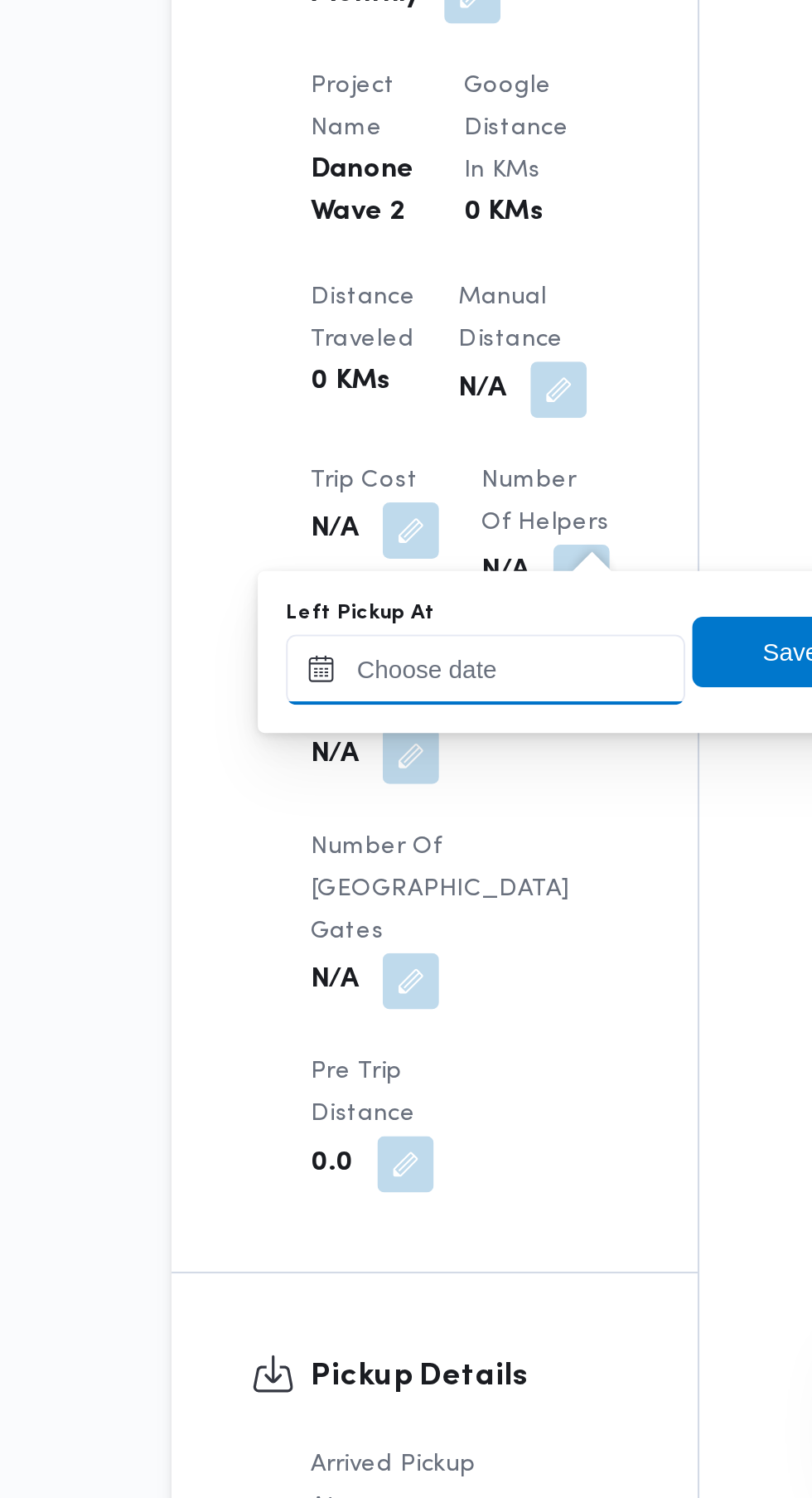
click at [370, 1100] on input "Left Pickup At" at bounding box center [363, 1107] width 188 height 33
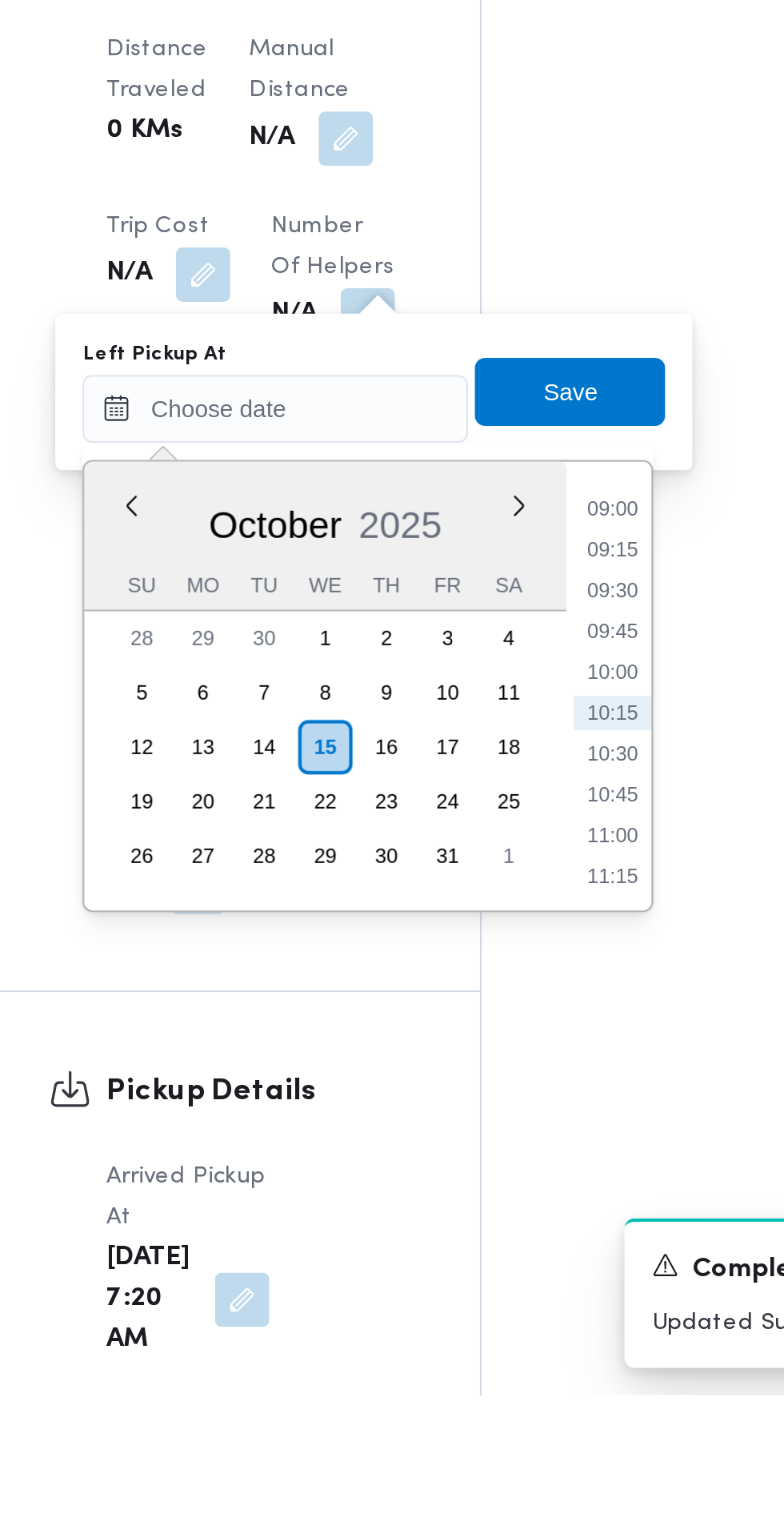
click at [516, 1120] on li "09:00" at bounding box center [510, 1116] width 37 height 16
type input "[DATE] 09:00"
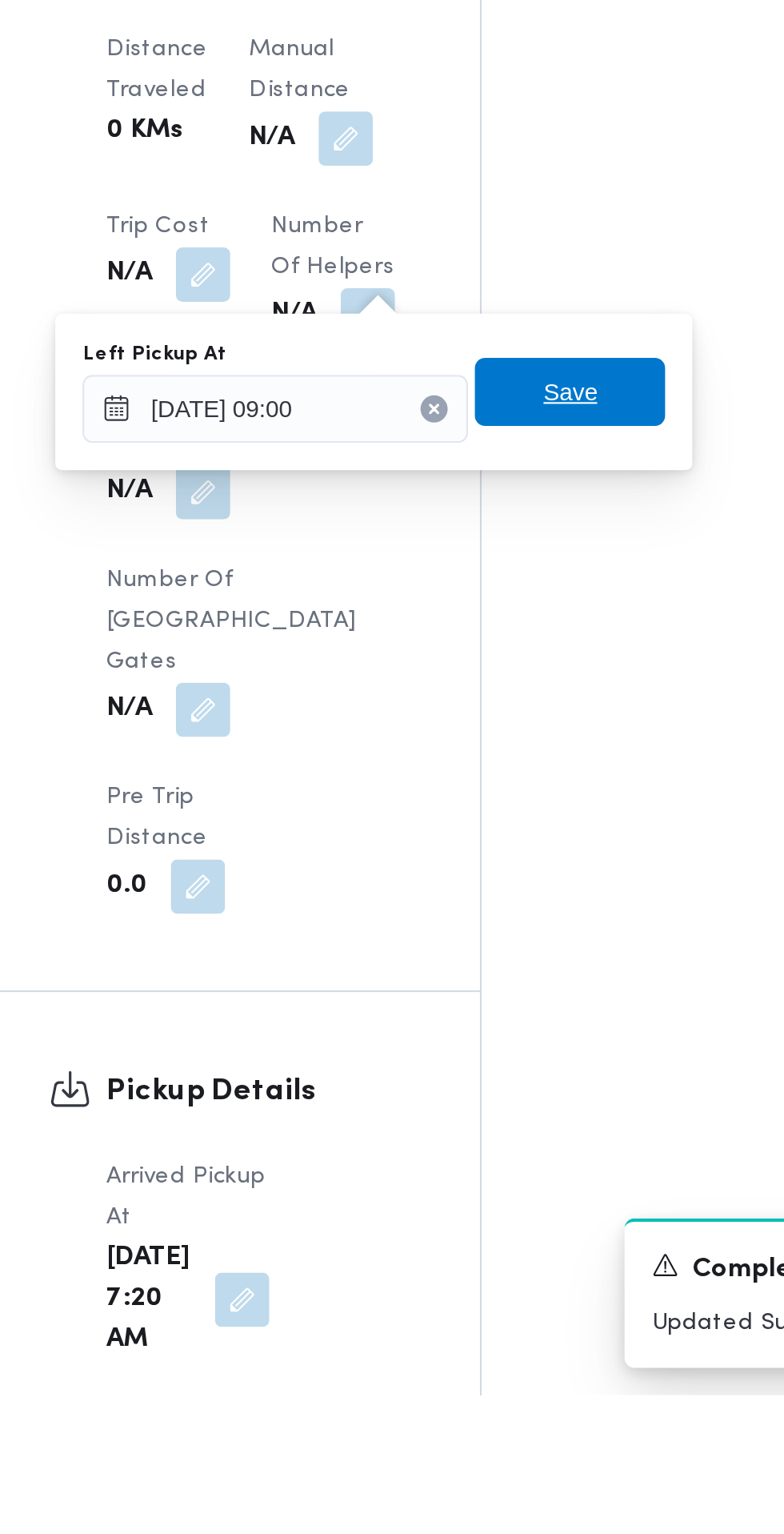
click at [522, 1073] on span "Save" at bounding box center [490, 1061] width 89 height 32
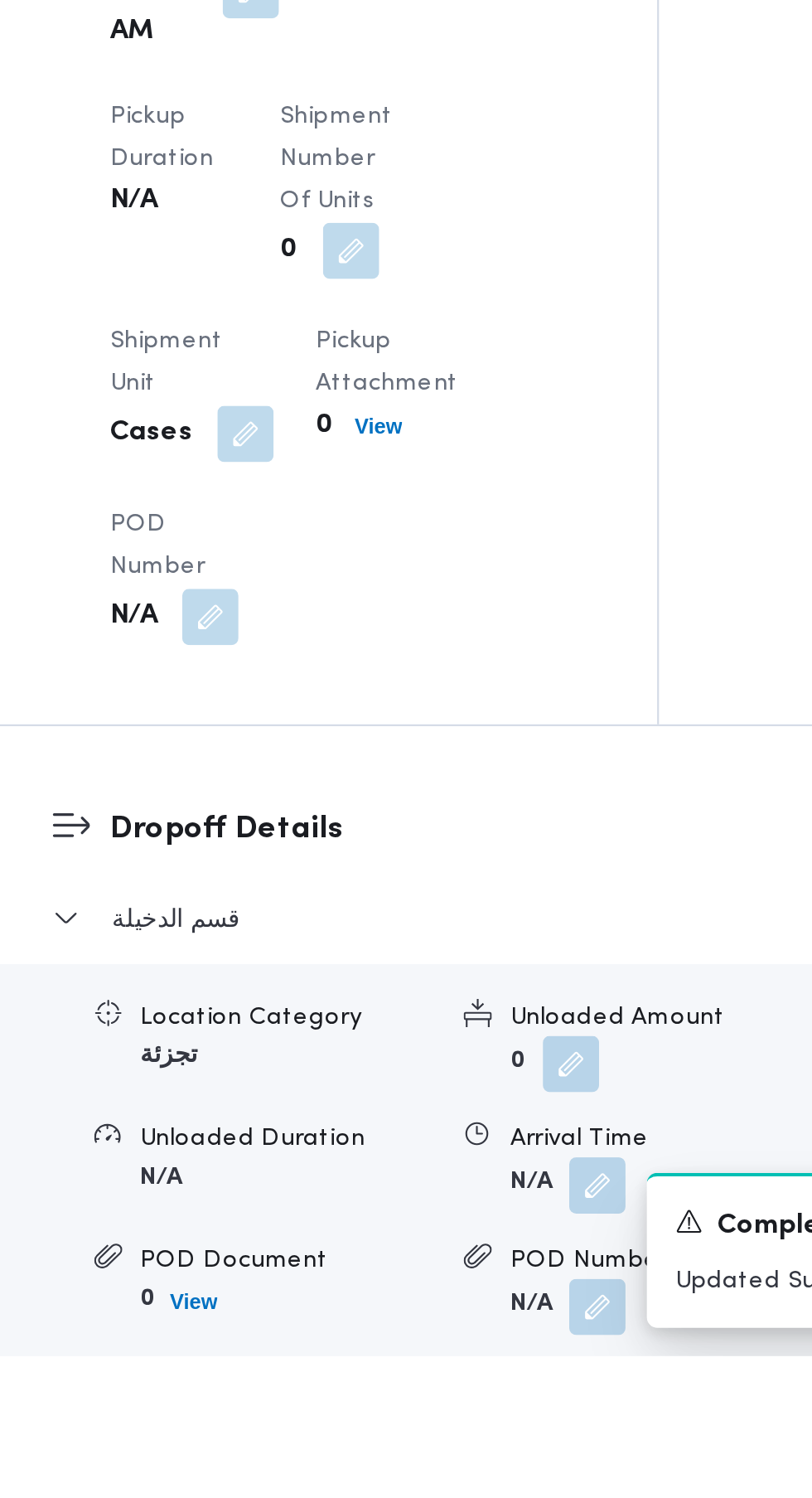
scroll to position [1304, 0]
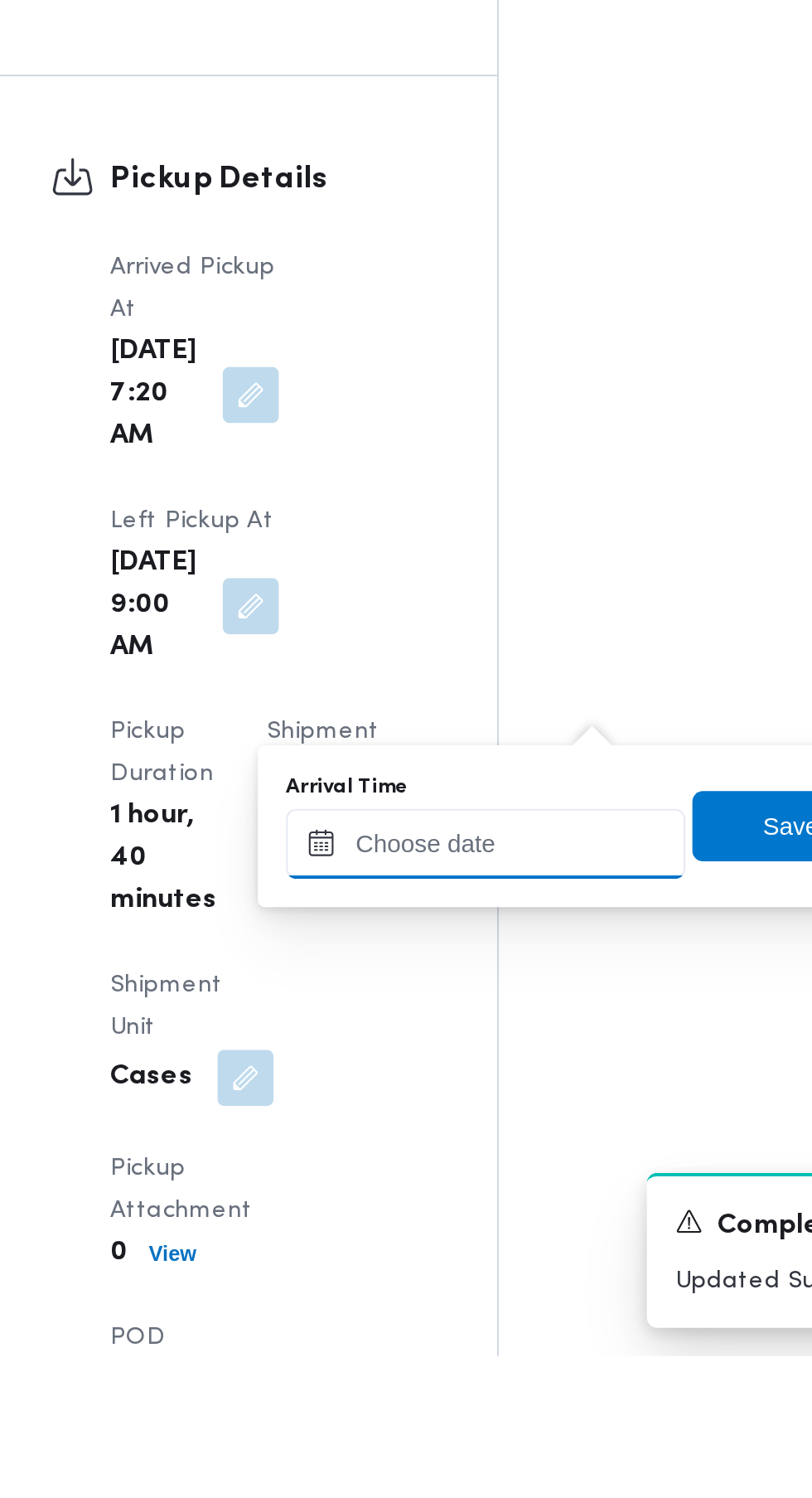
click at [475, 1256] on input "Arrival Time" at bounding box center [458, 1257] width 188 height 33
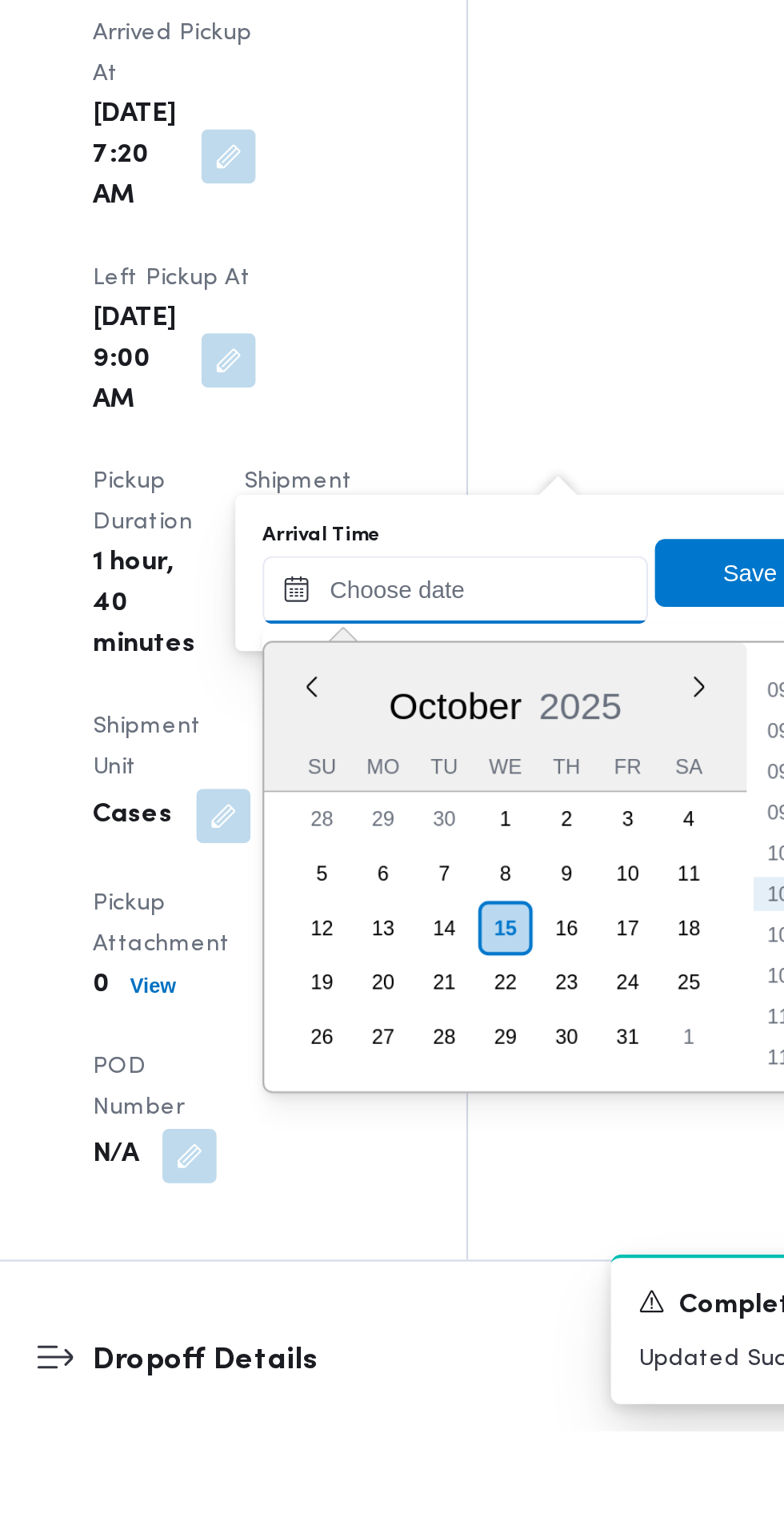
scroll to position [1335, 0]
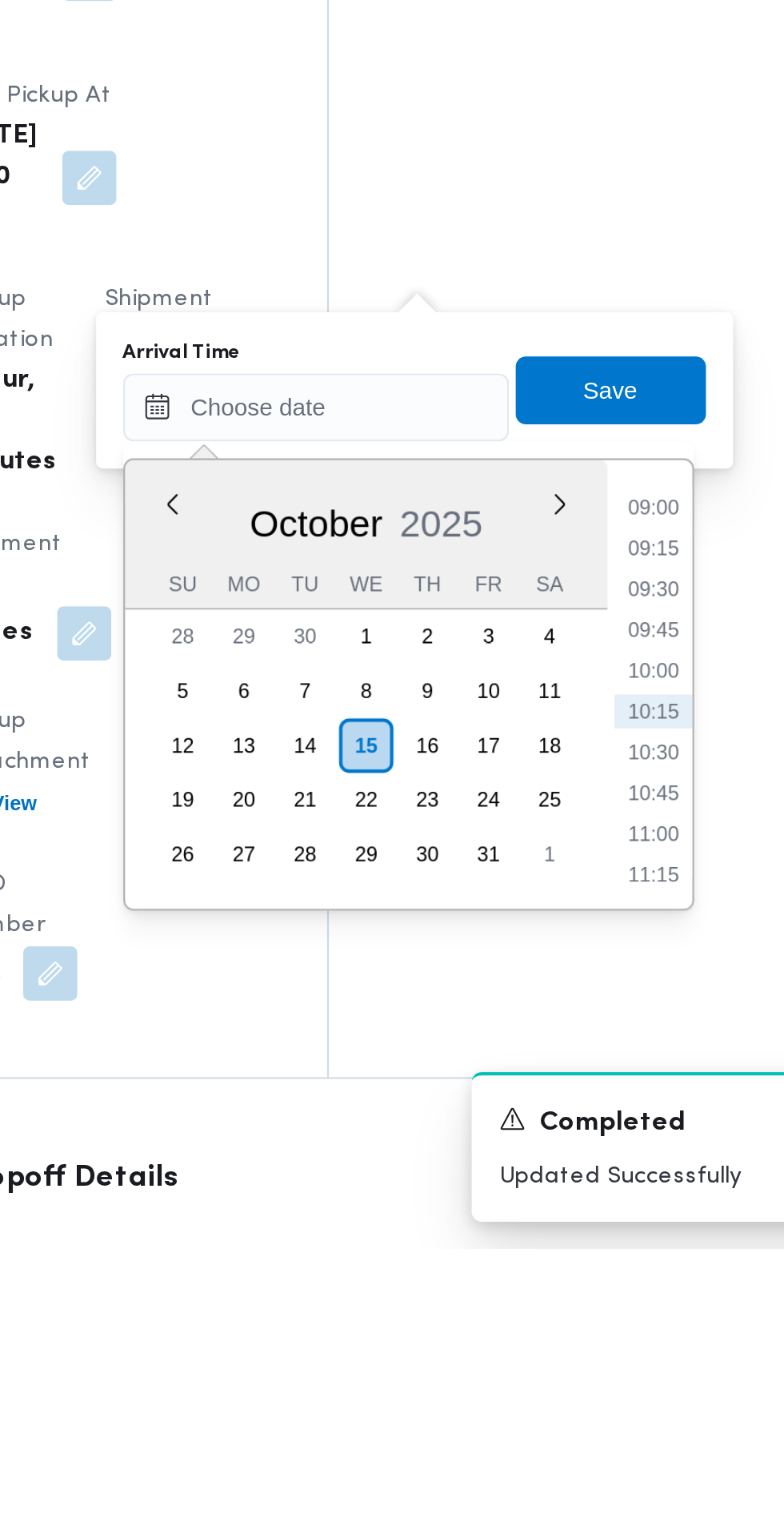
click at [601, 1212] on li "09:15" at bounding box center [601, 1204] width 37 height 16
type input "[DATE] 09:15"
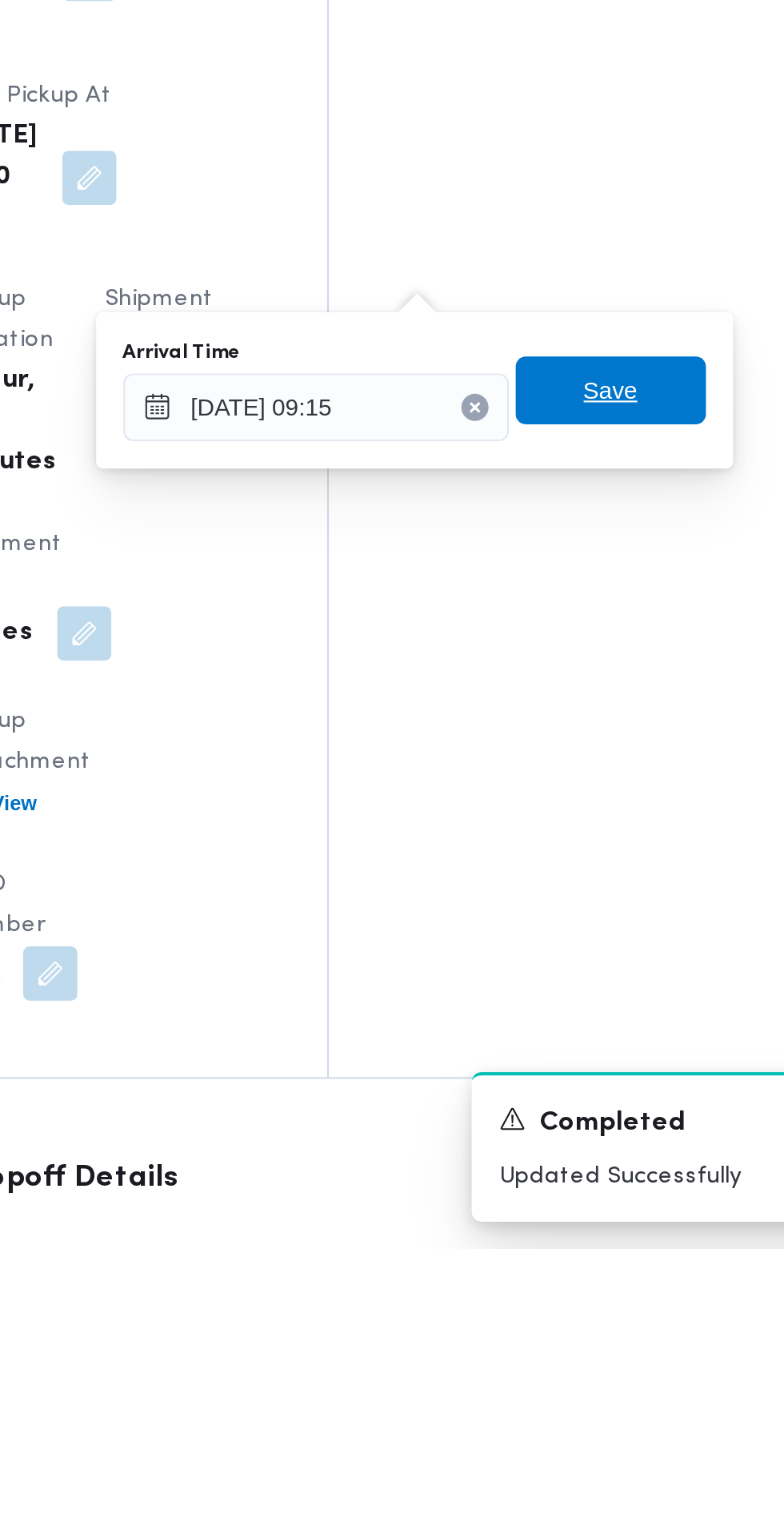
click at [604, 1135] on span "Save" at bounding box center [581, 1129] width 89 height 32
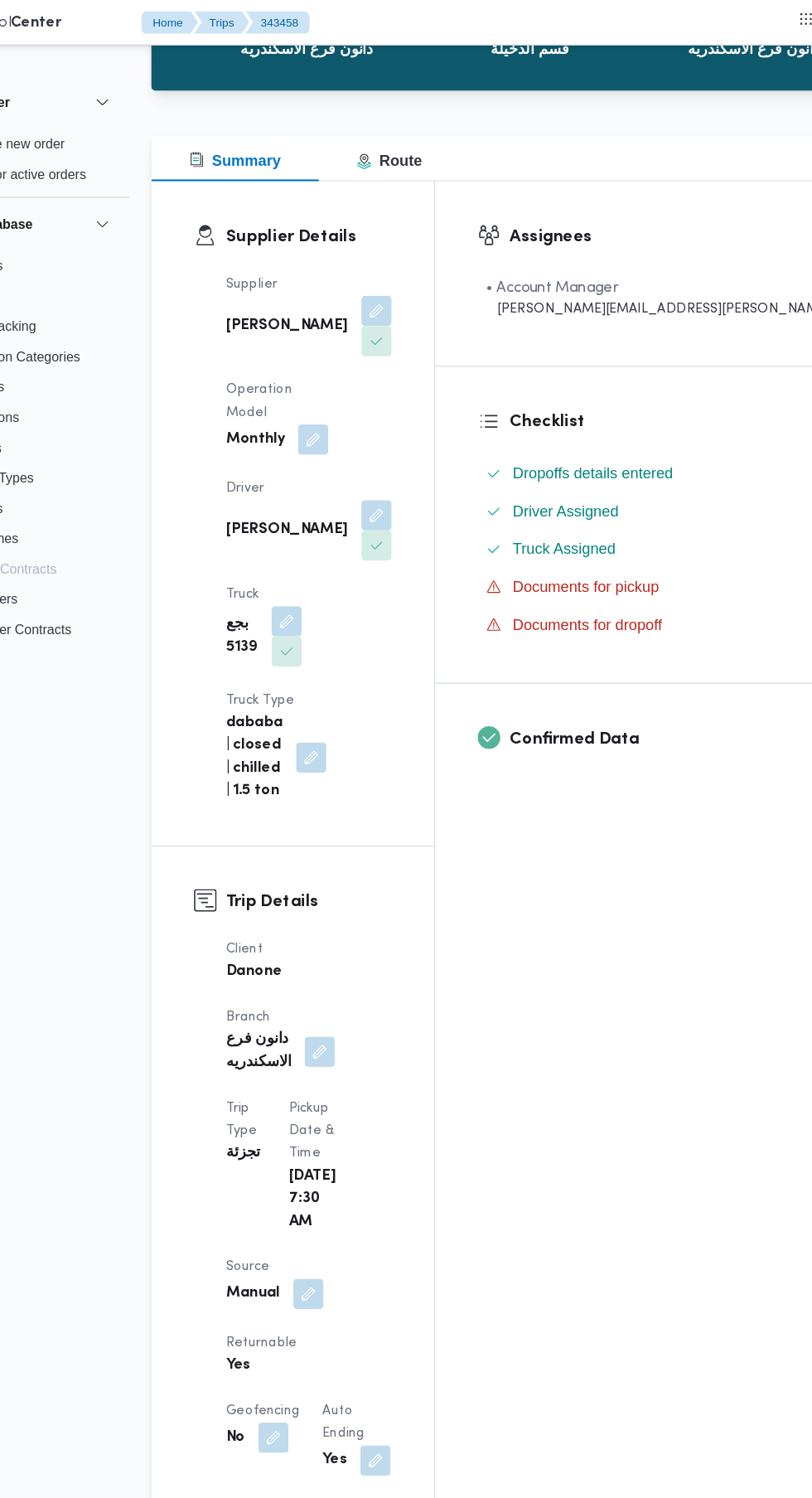
scroll to position [0, 0]
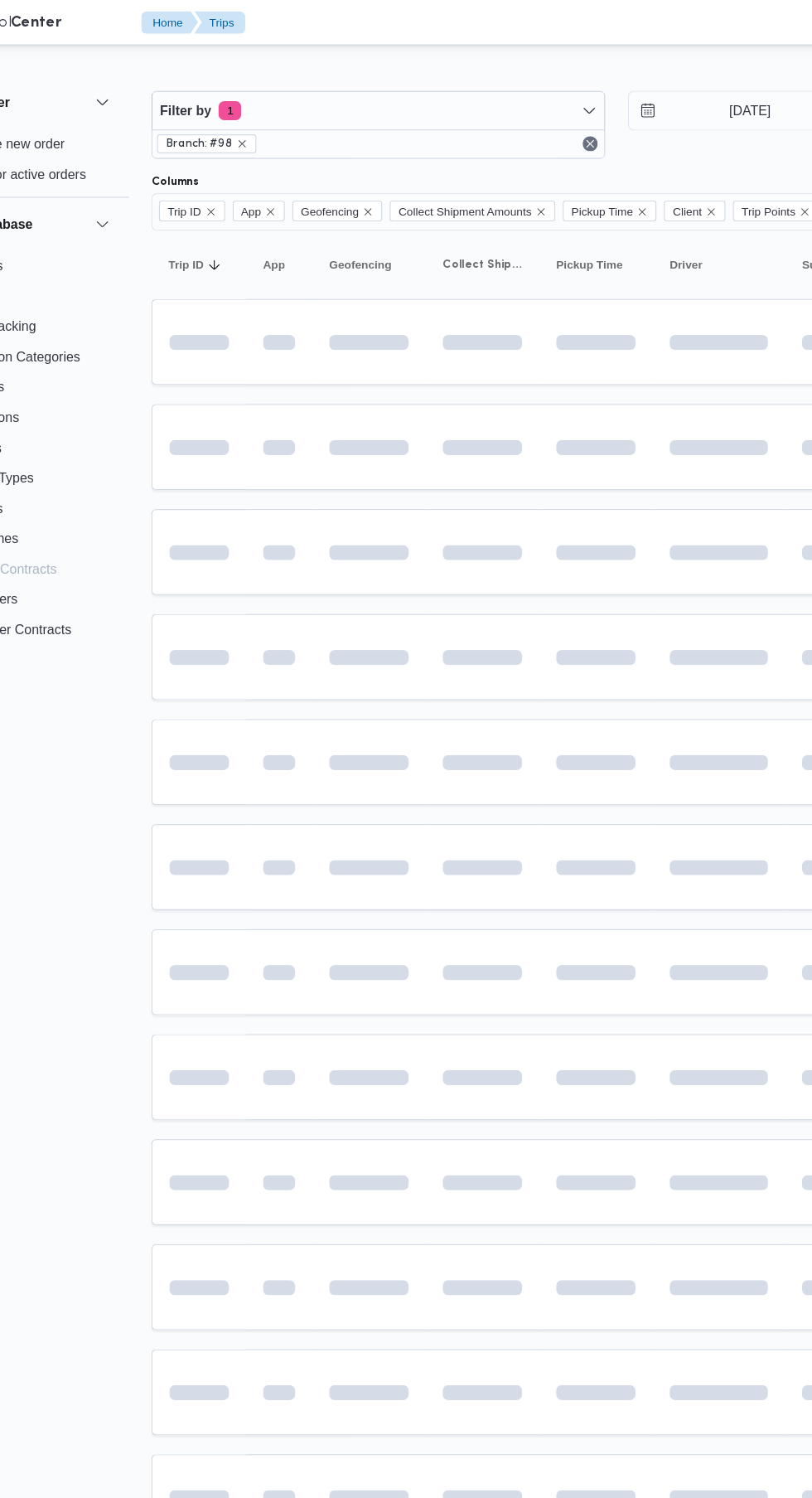
scroll to position [0, 23]
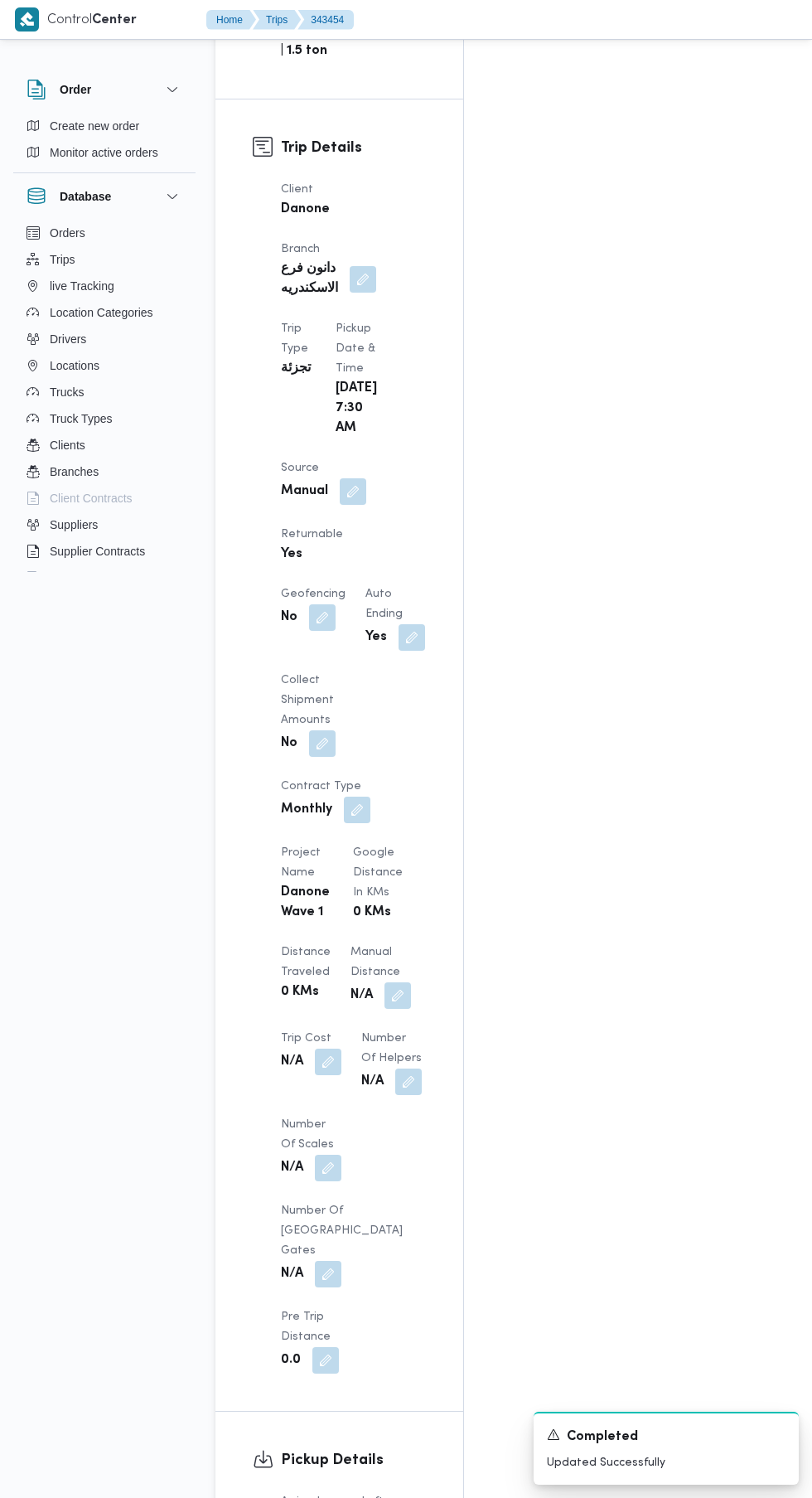
scroll to position [901, 0]
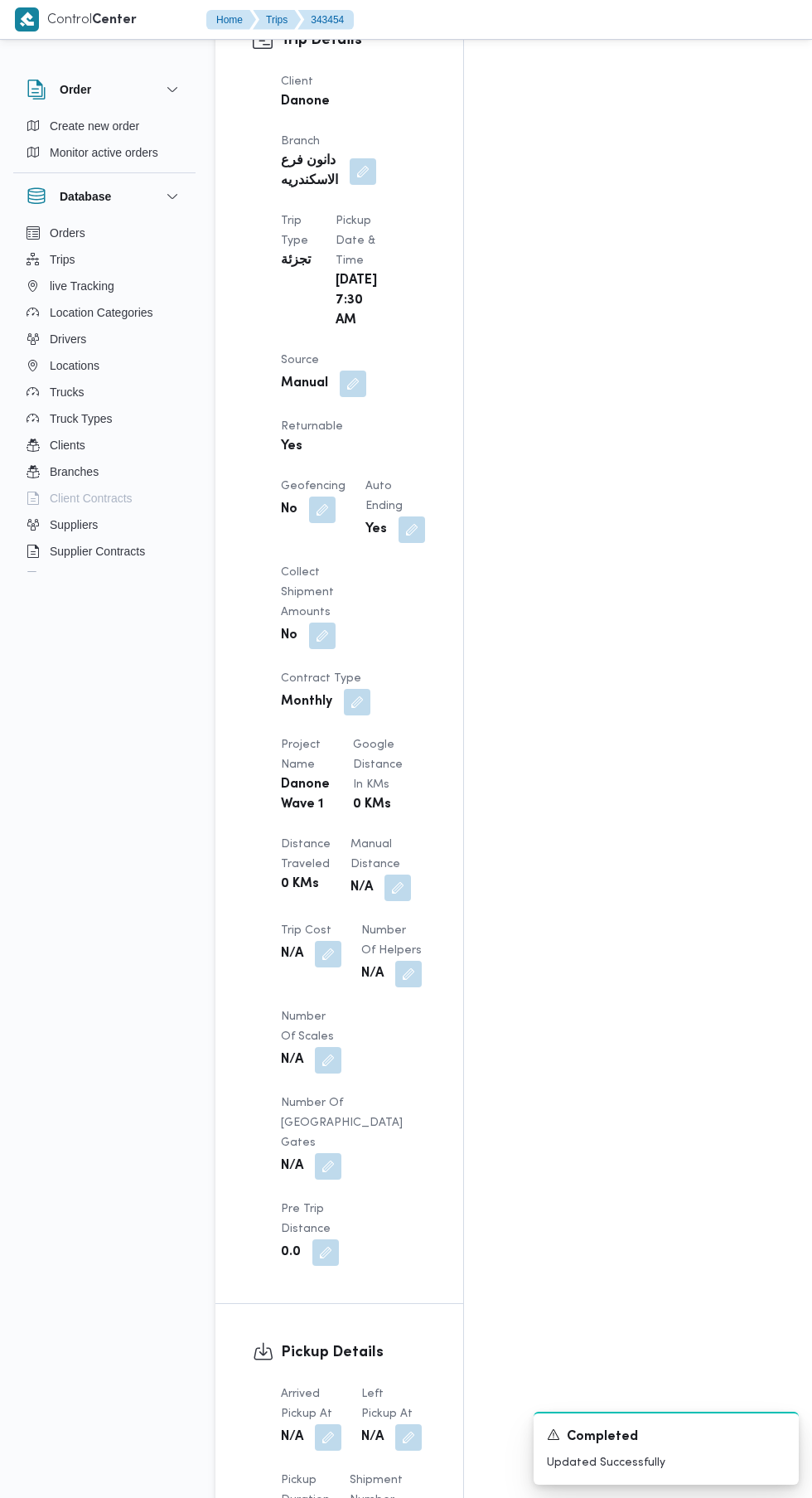
click at [329, 1424] on button "button" at bounding box center [329, 1437] width 27 height 27
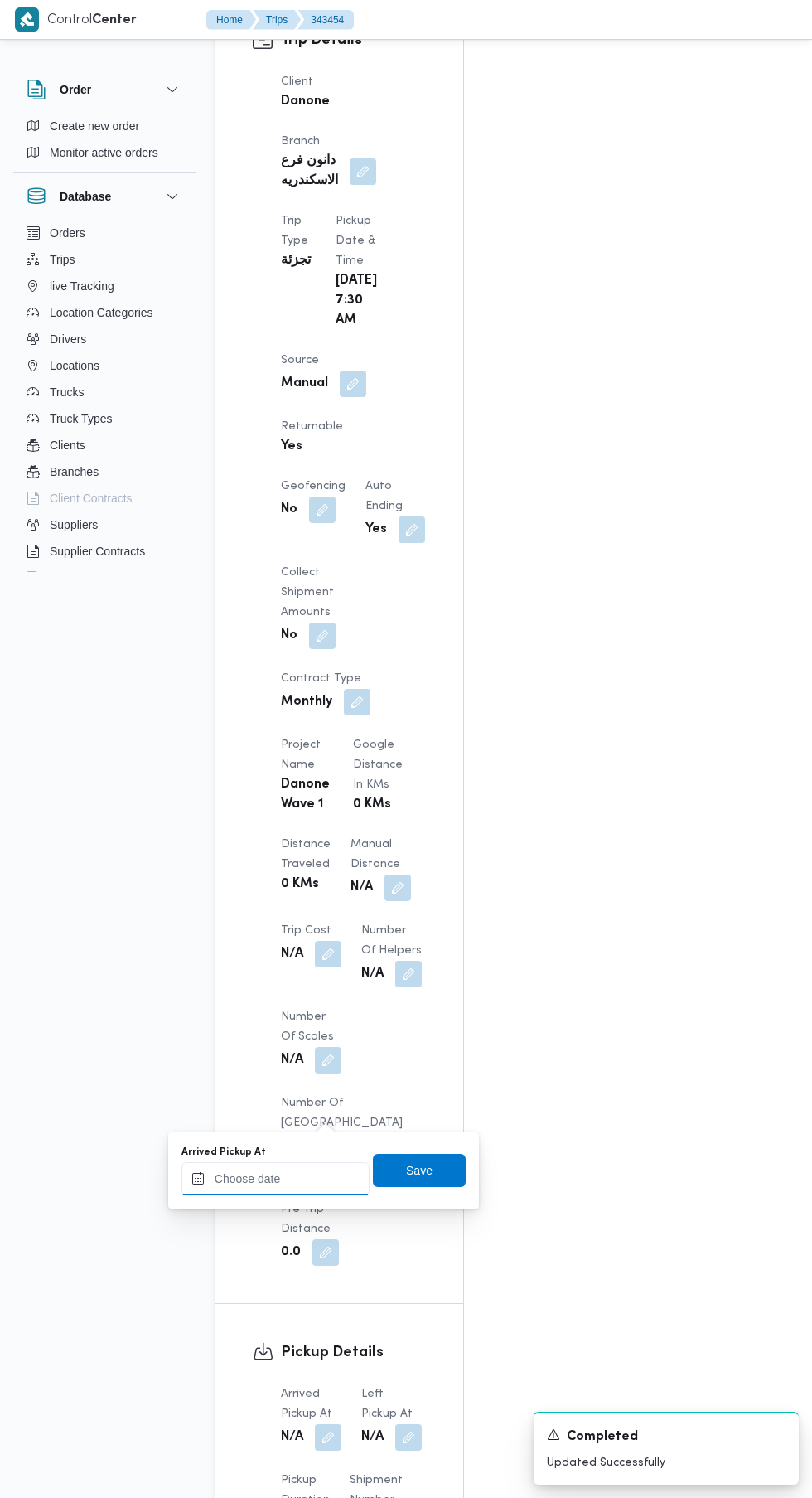
click at [309, 1178] on input "Arrived Pickup At" at bounding box center [275, 1178] width 188 height 33
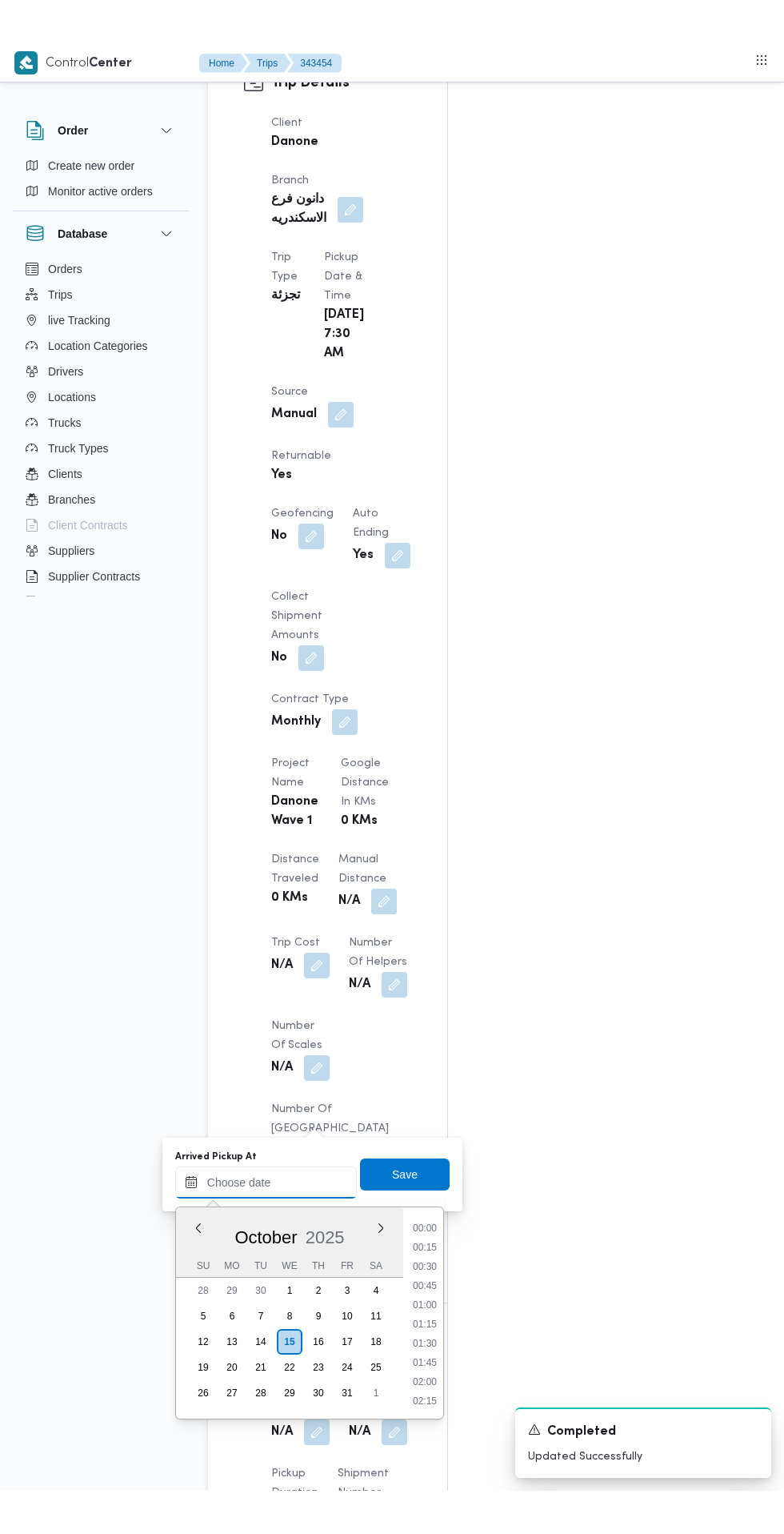
scroll to position [690, 0]
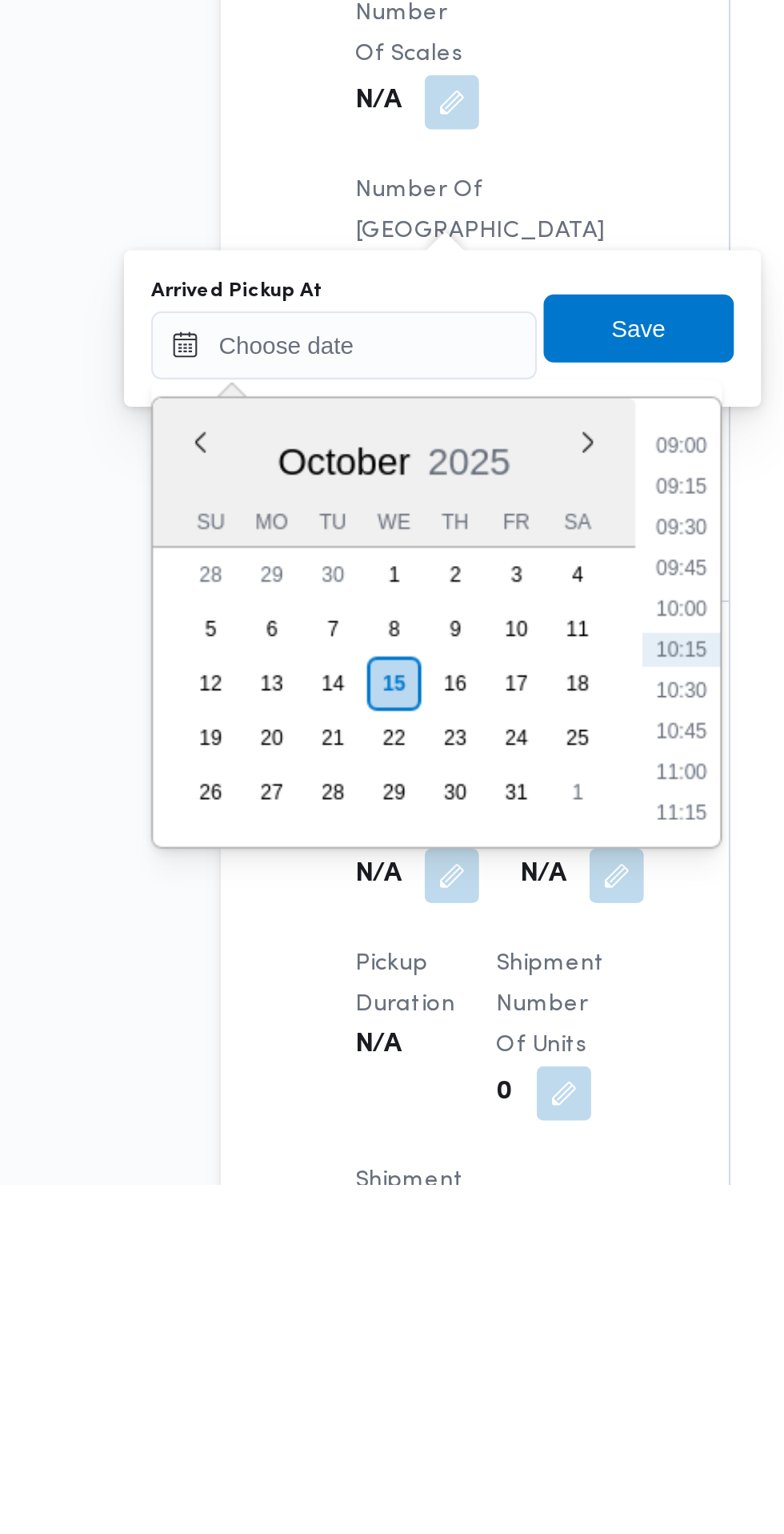
click at [432, 1187] on li "09:00" at bounding box center [425, 1186] width 37 height 16
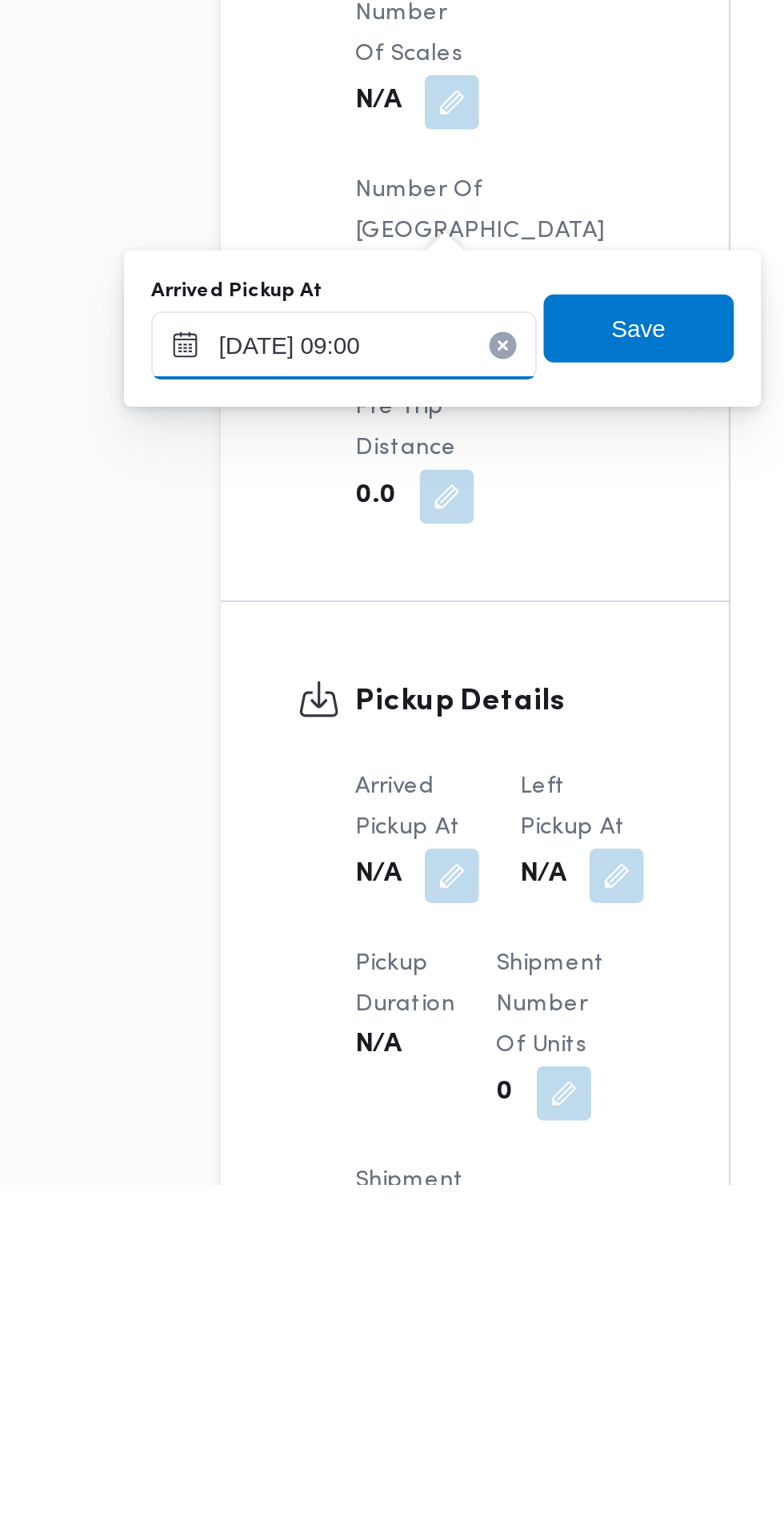
click at [315, 1132] on input "[DATE] 09:00" at bounding box center [266, 1138] width 181 height 32
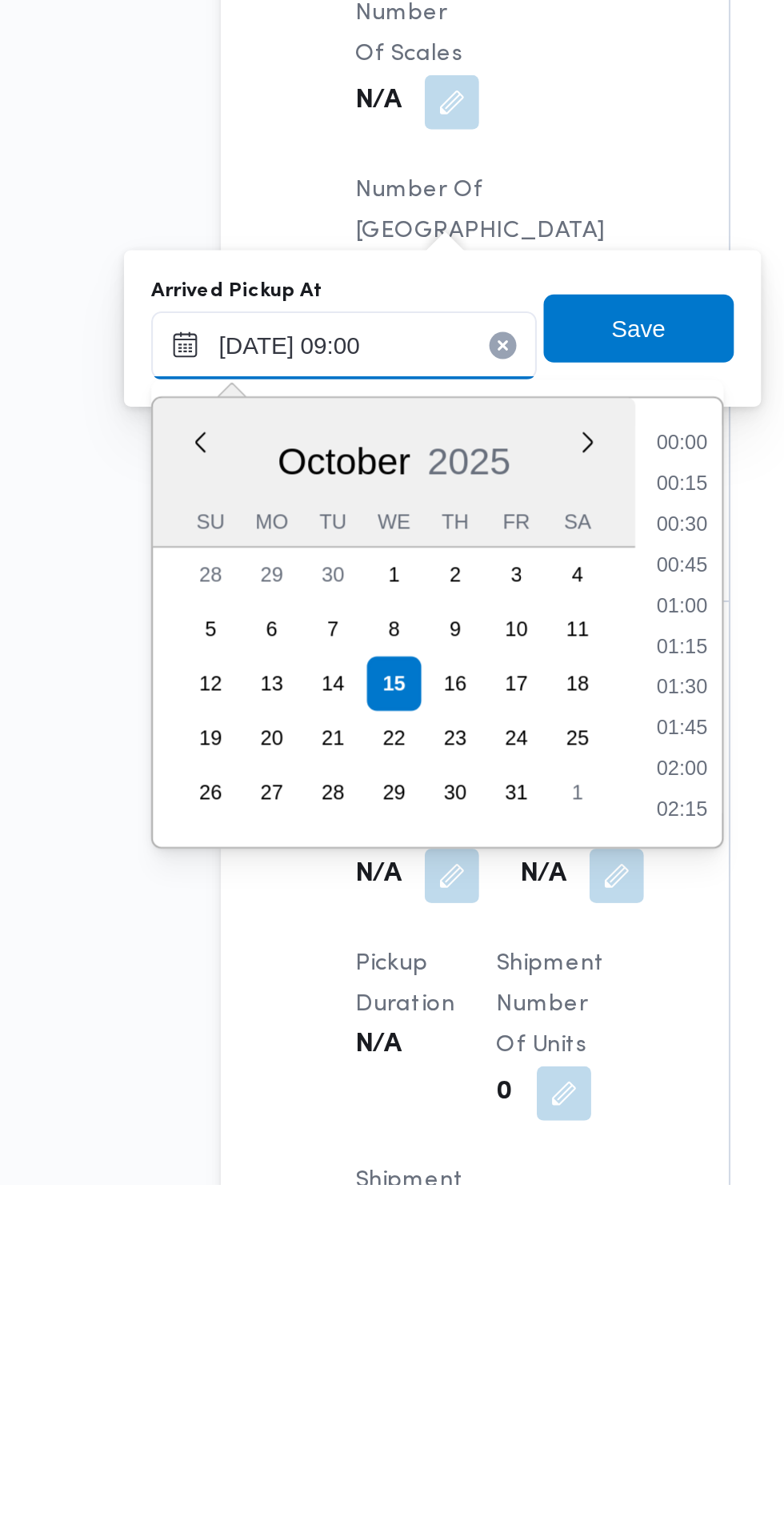
scroll to position [594, 0]
click at [430, 1187] on li "07:45" at bounding box center [425, 1186] width 37 height 16
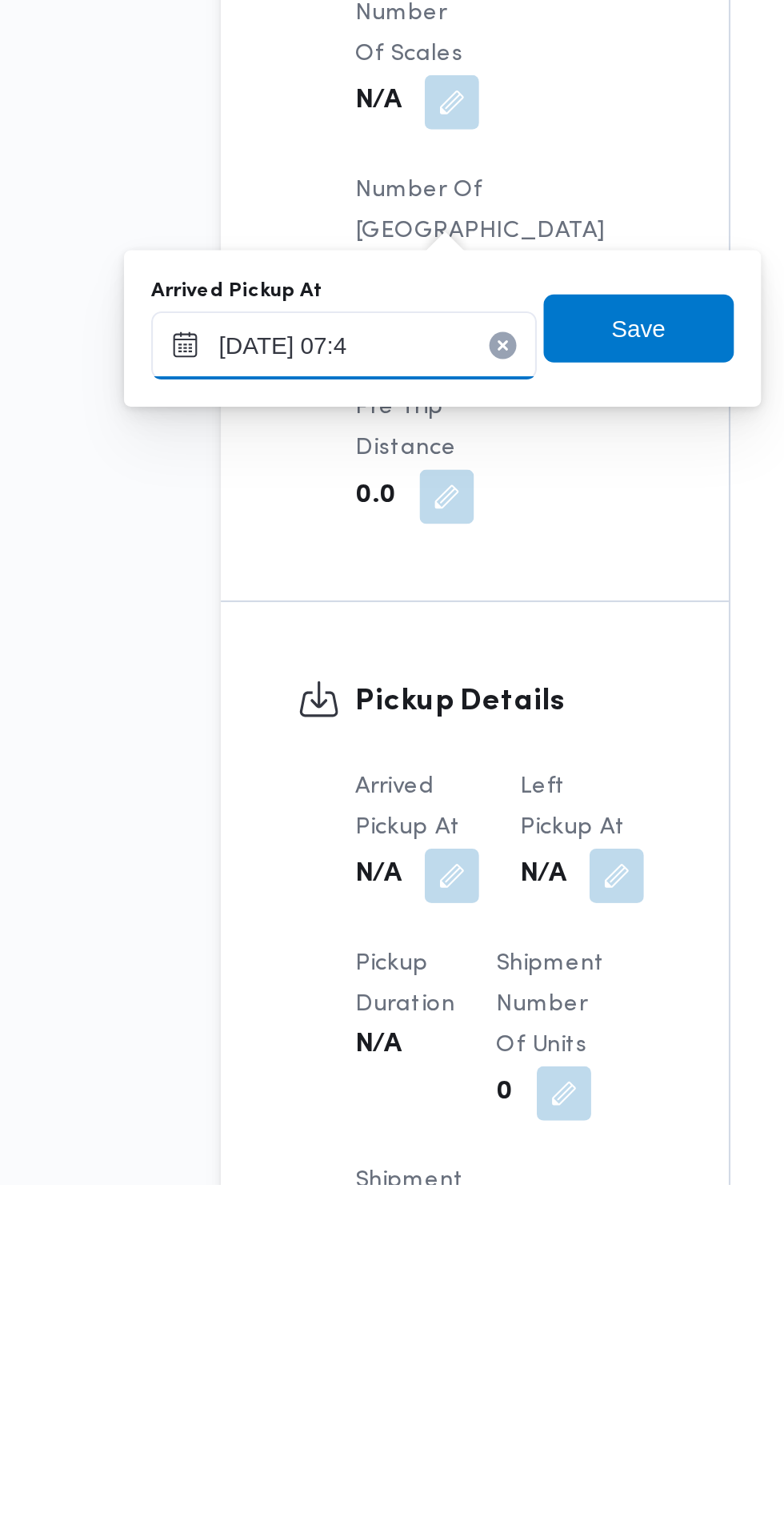
type input "[DATE] 07:44"
click at [418, 1138] on span "Save" at bounding box center [405, 1130] width 26 height 19
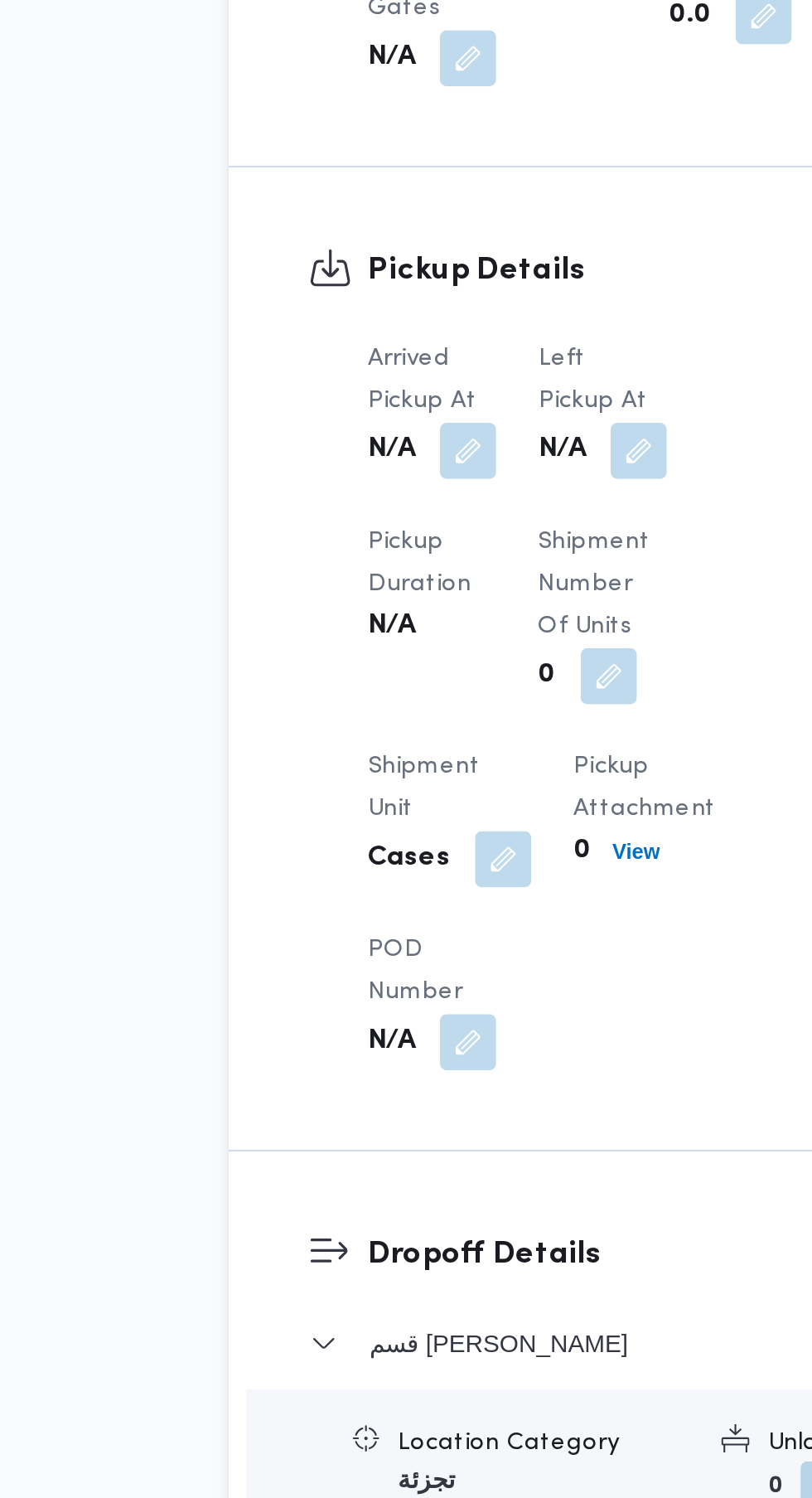
click at [412, 1018] on button "button" at bounding box center [409, 1005] width 27 height 27
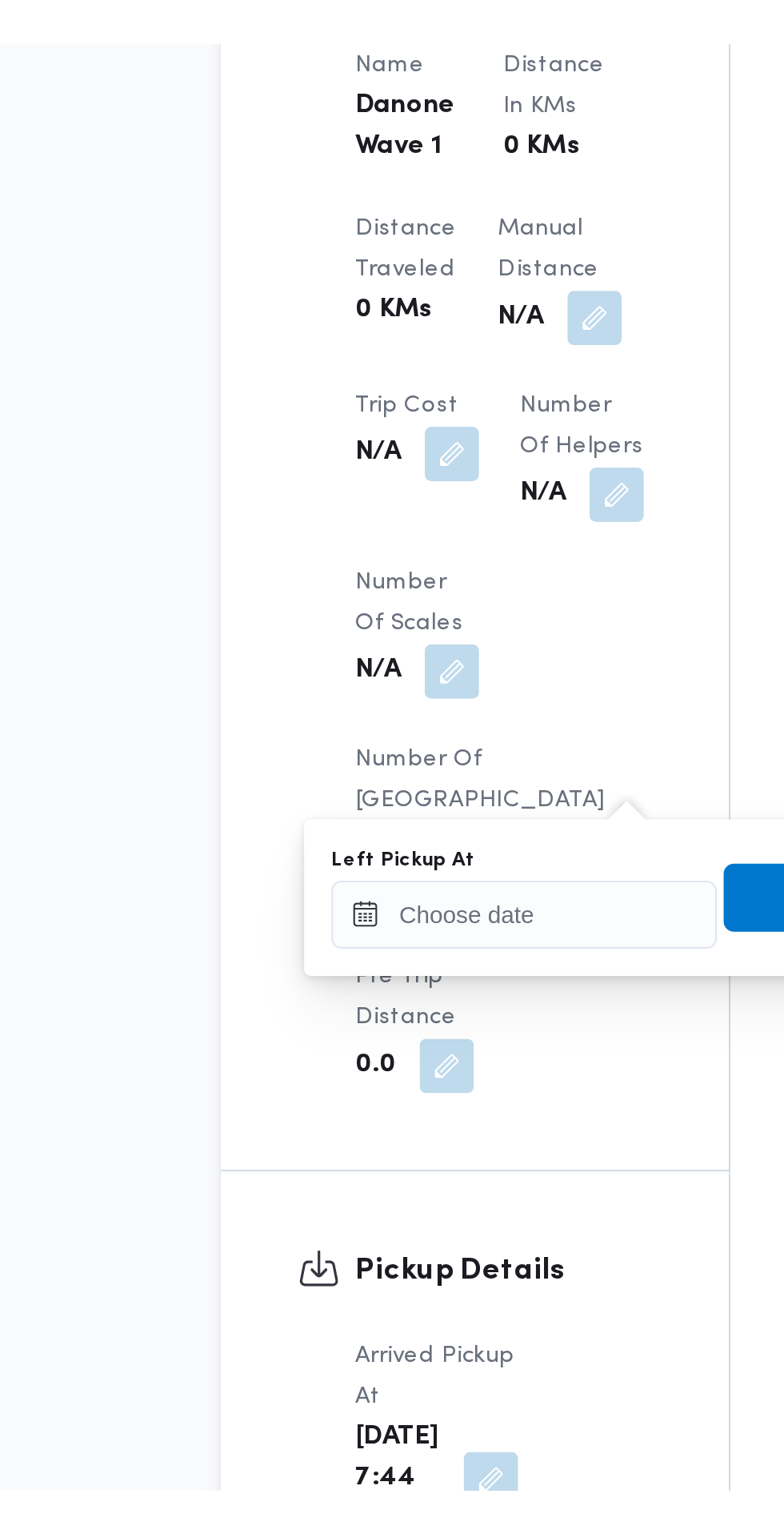
scroll to position [917, 0]
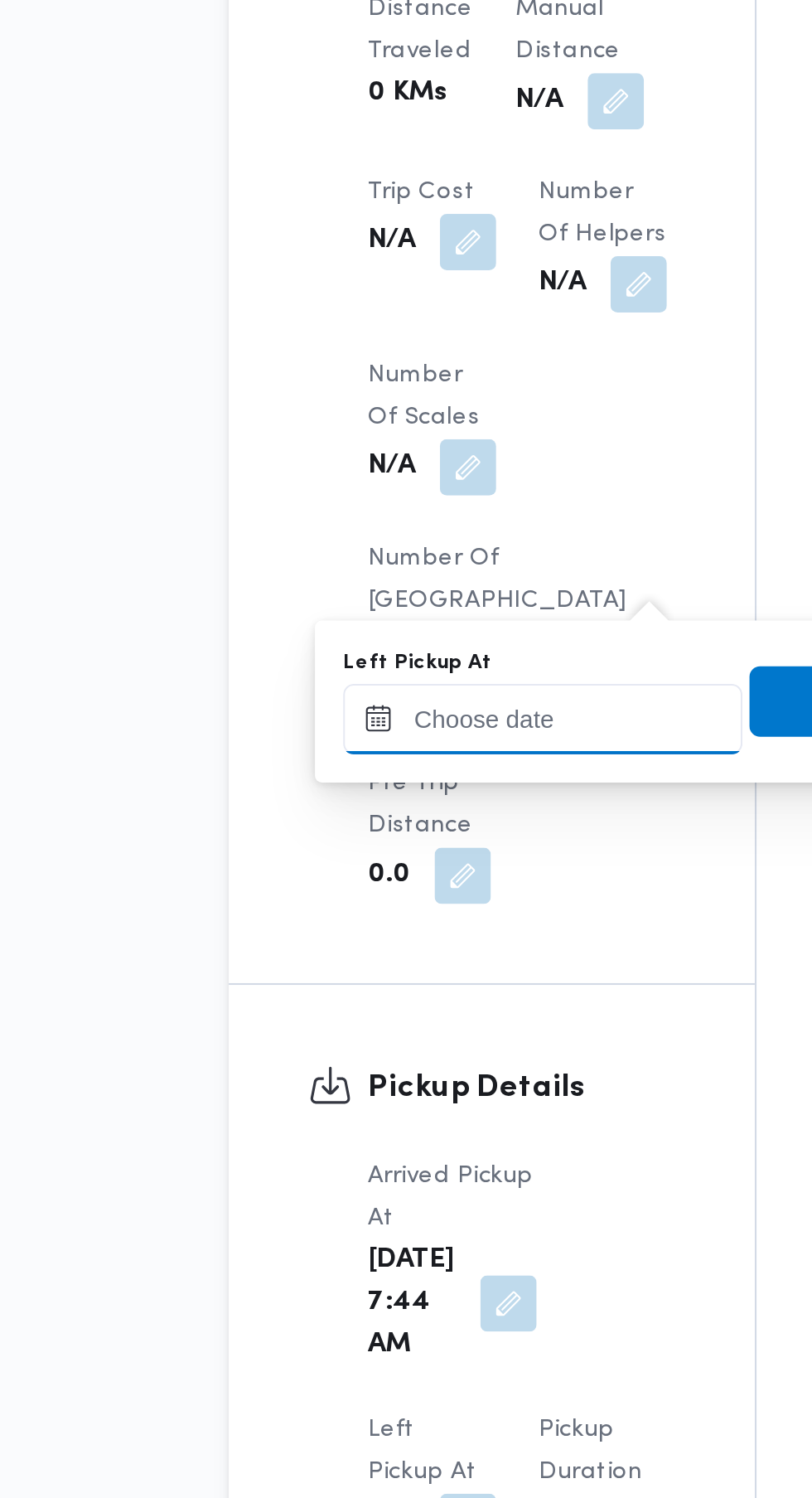
click at [372, 1130] on input "Left Pickup At" at bounding box center [363, 1130] width 188 height 33
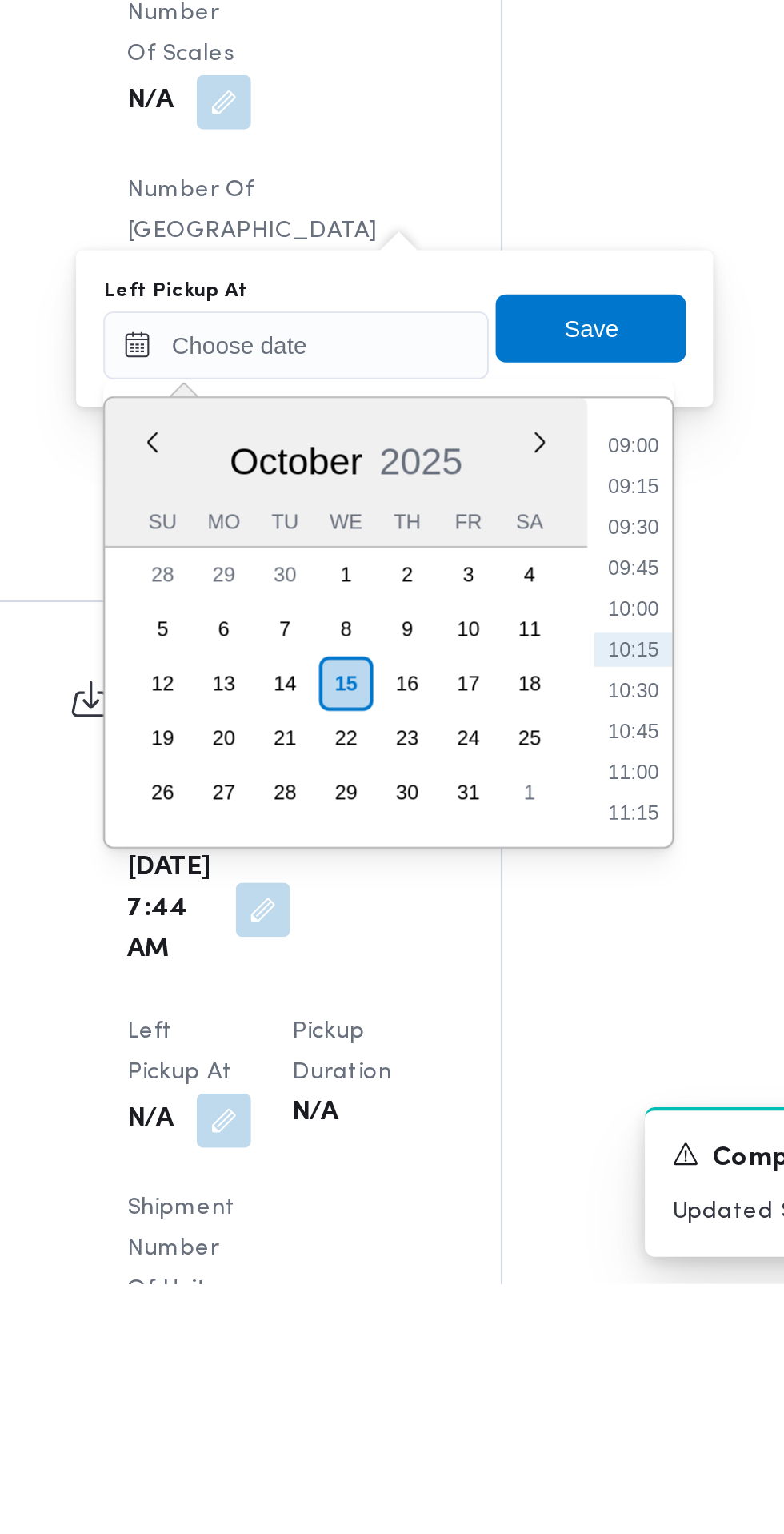
click at [525, 1135] on li "09:00" at bounding box center [510, 1139] width 37 height 16
type input "[DATE] 09:00"
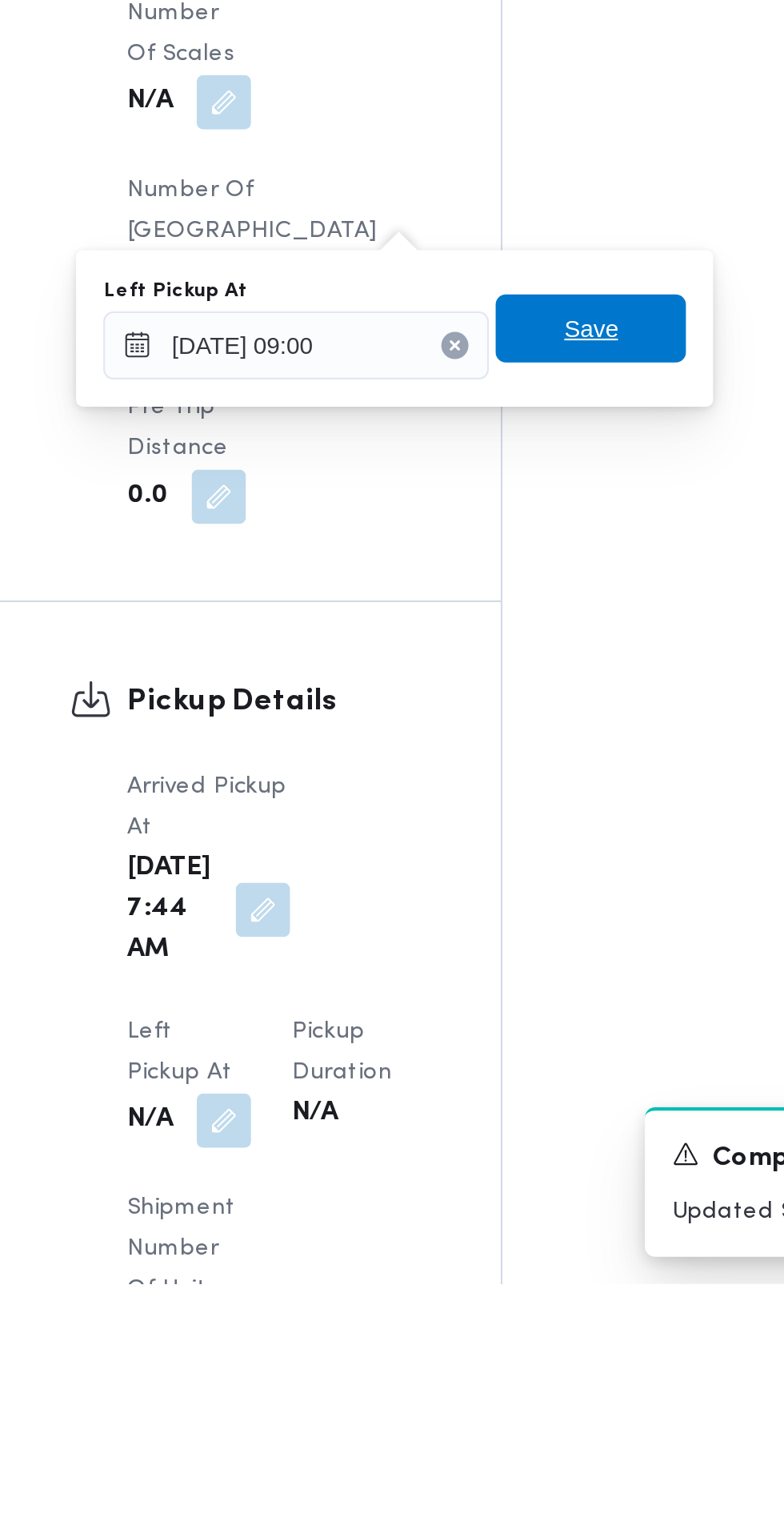
click at [511, 1086] on span "Save" at bounding box center [490, 1083] width 89 height 32
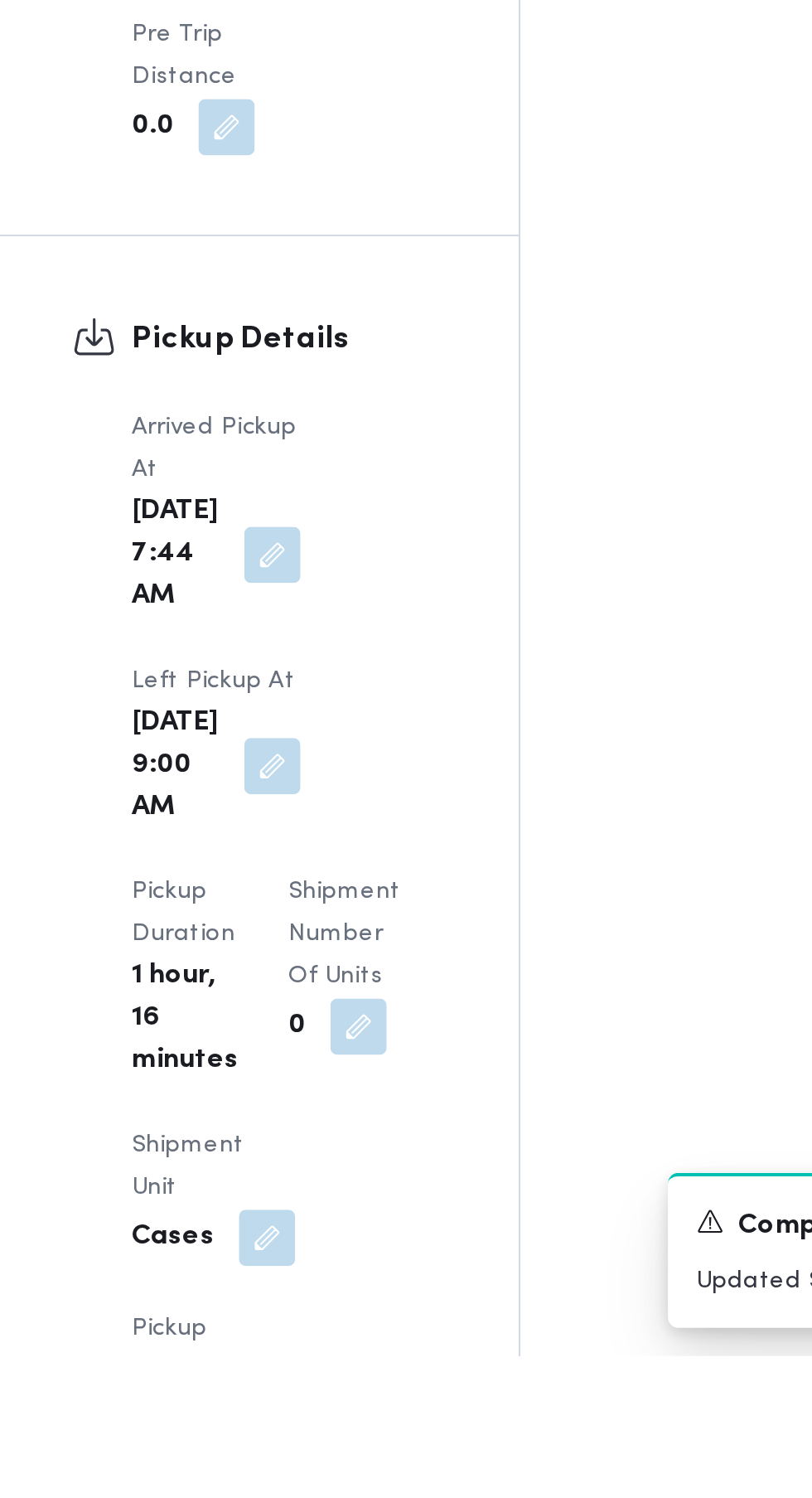
scroll to position [1281, 0]
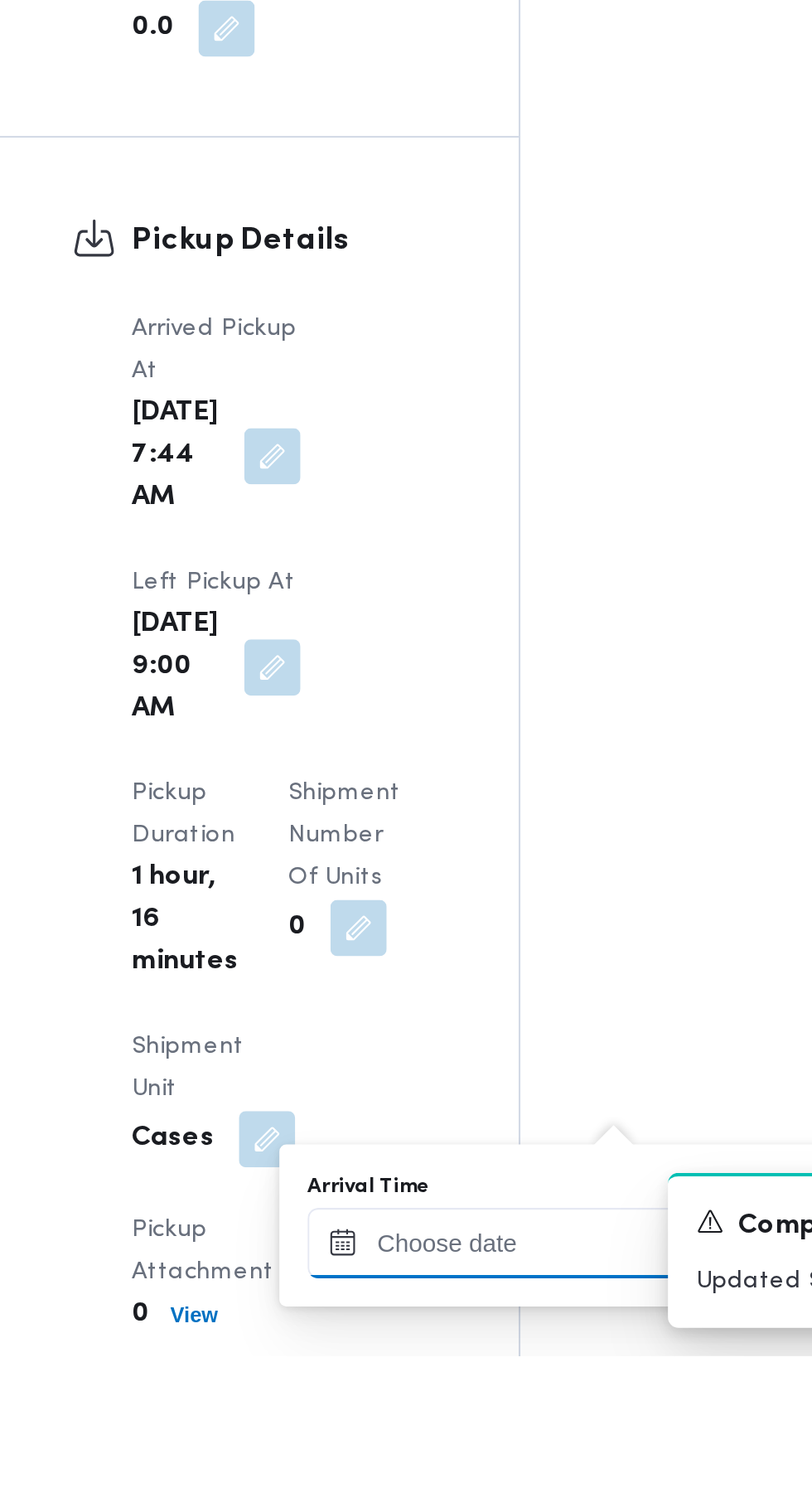
click at [475, 1451] on input "Arrival Time" at bounding box center [458, 1445] width 188 height 33
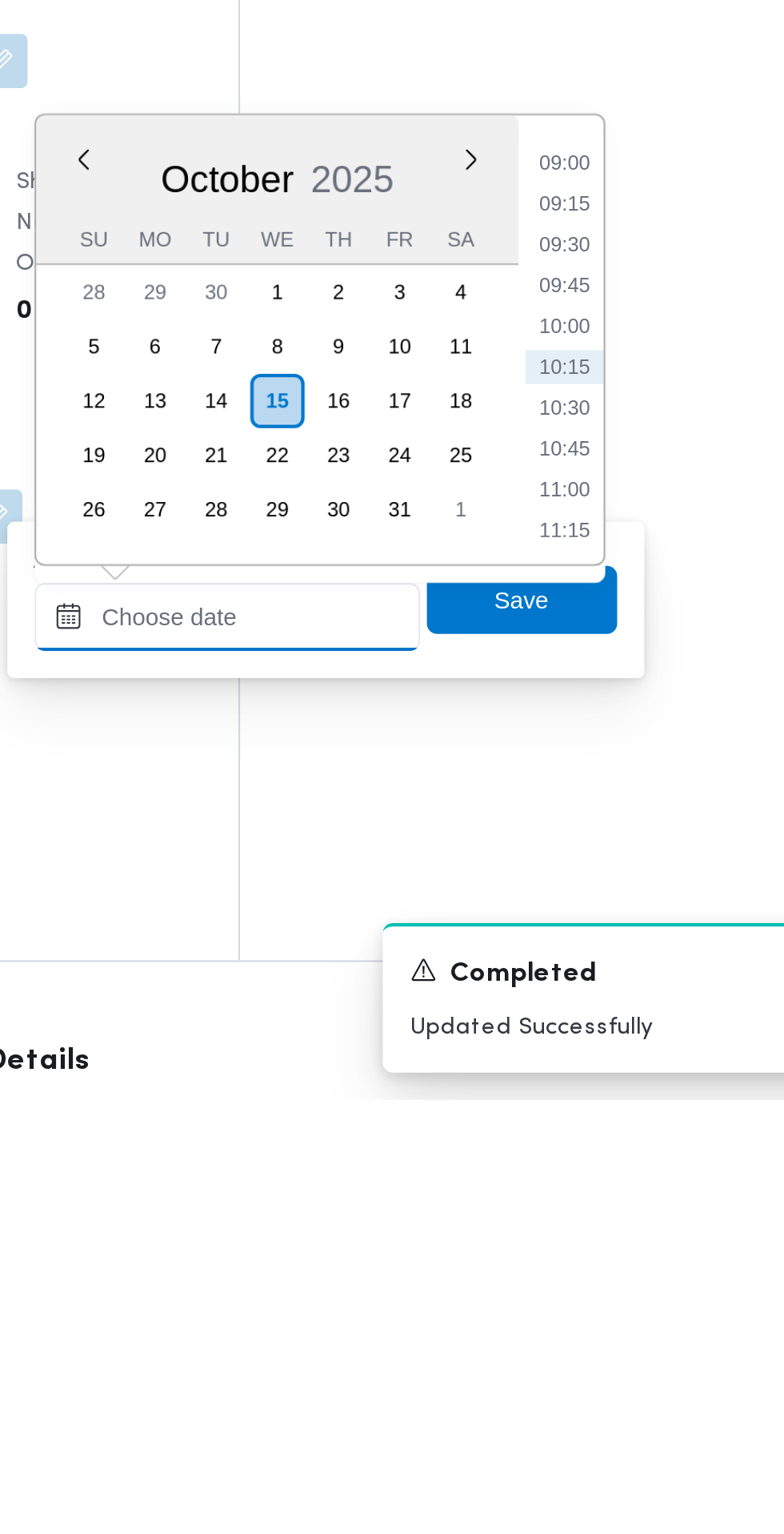
scroll to position [1326, 0]
click at [601, 1132] on li "09:30" at bounding box center [601, 1131] width 37 height 16
type input "[DATE] 09:30"
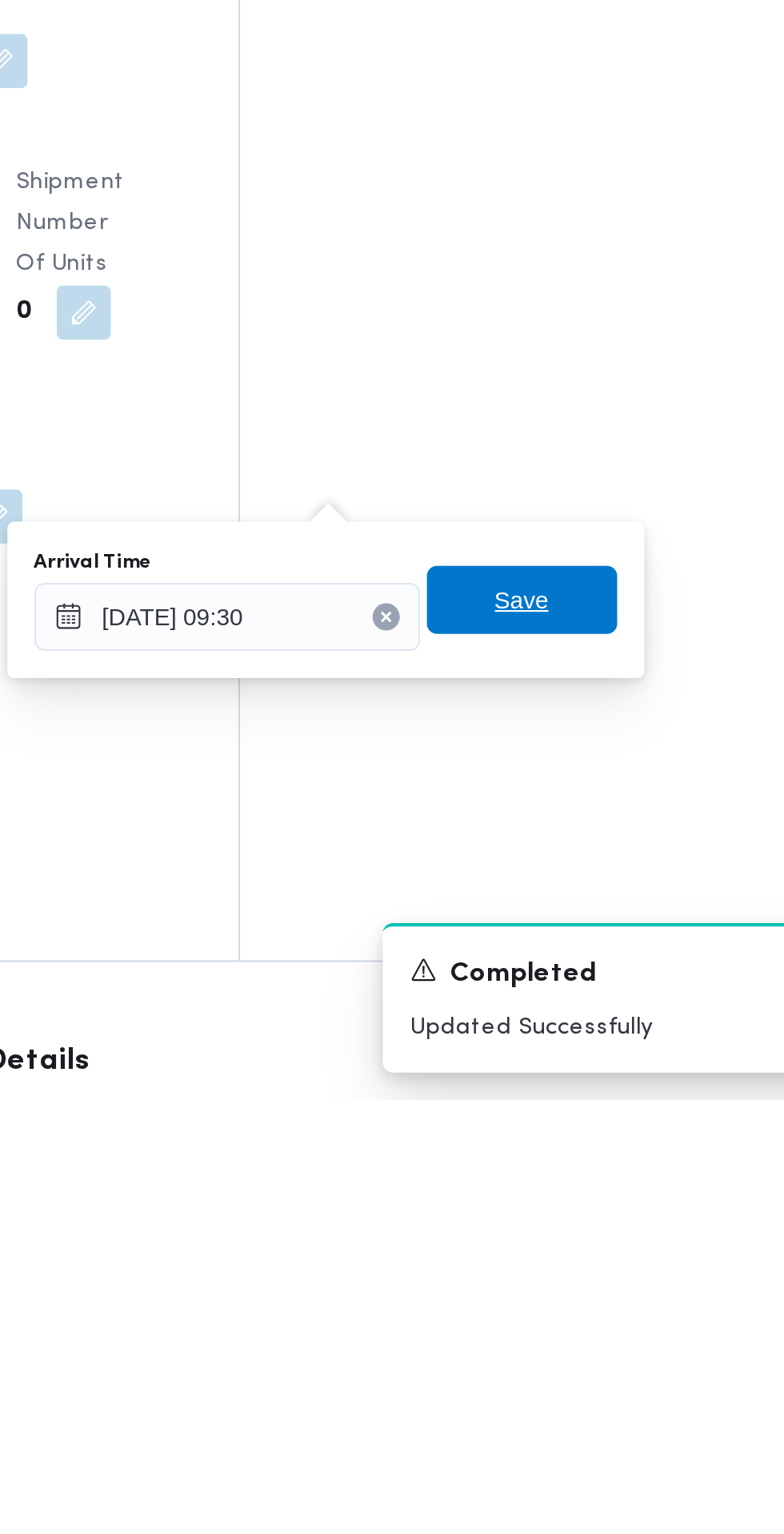
click at [594, 1299] on span "Save" at bounding box center [581, 1298] width 26 height 19
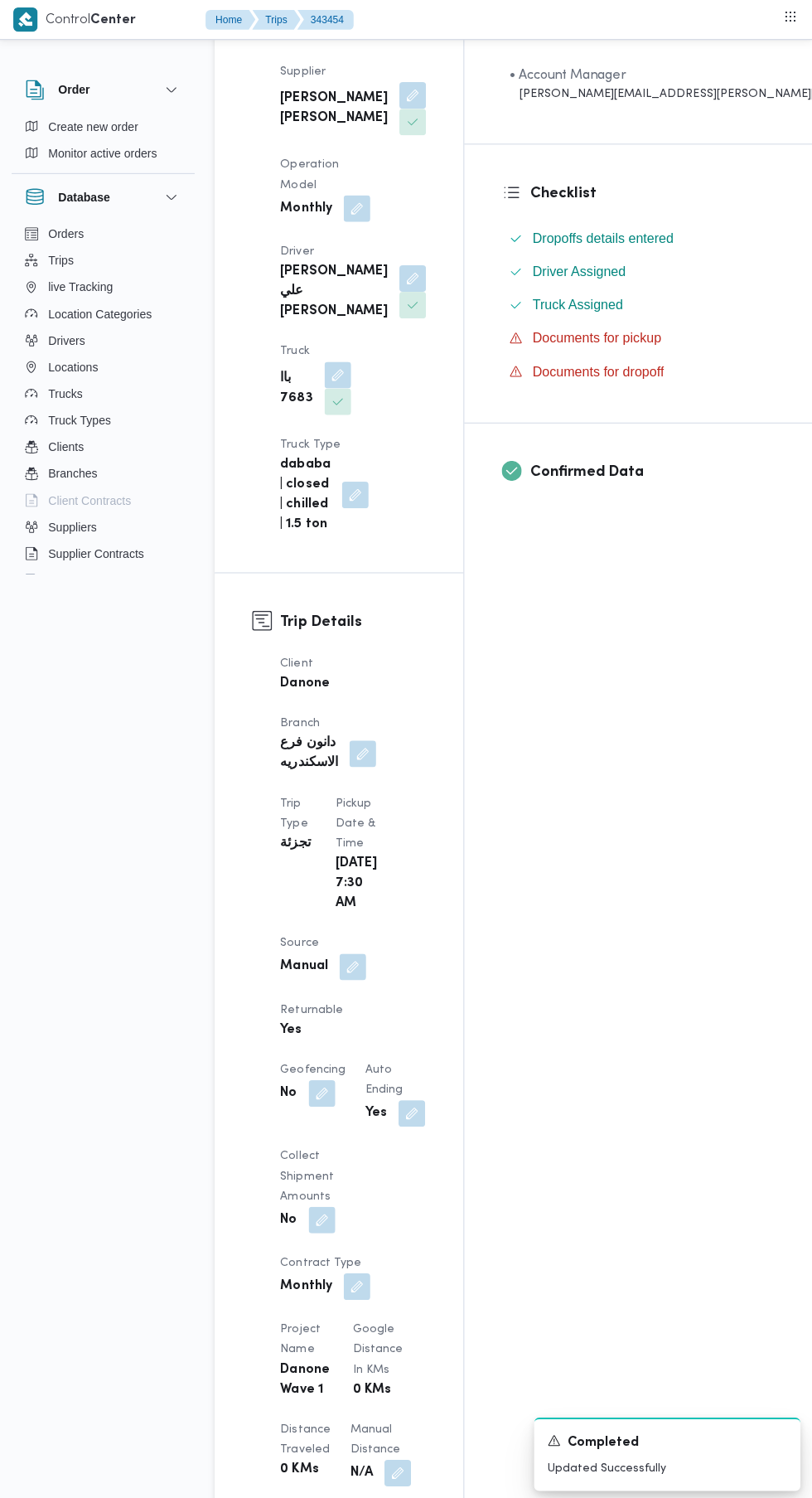
scroll to position [0, 0]
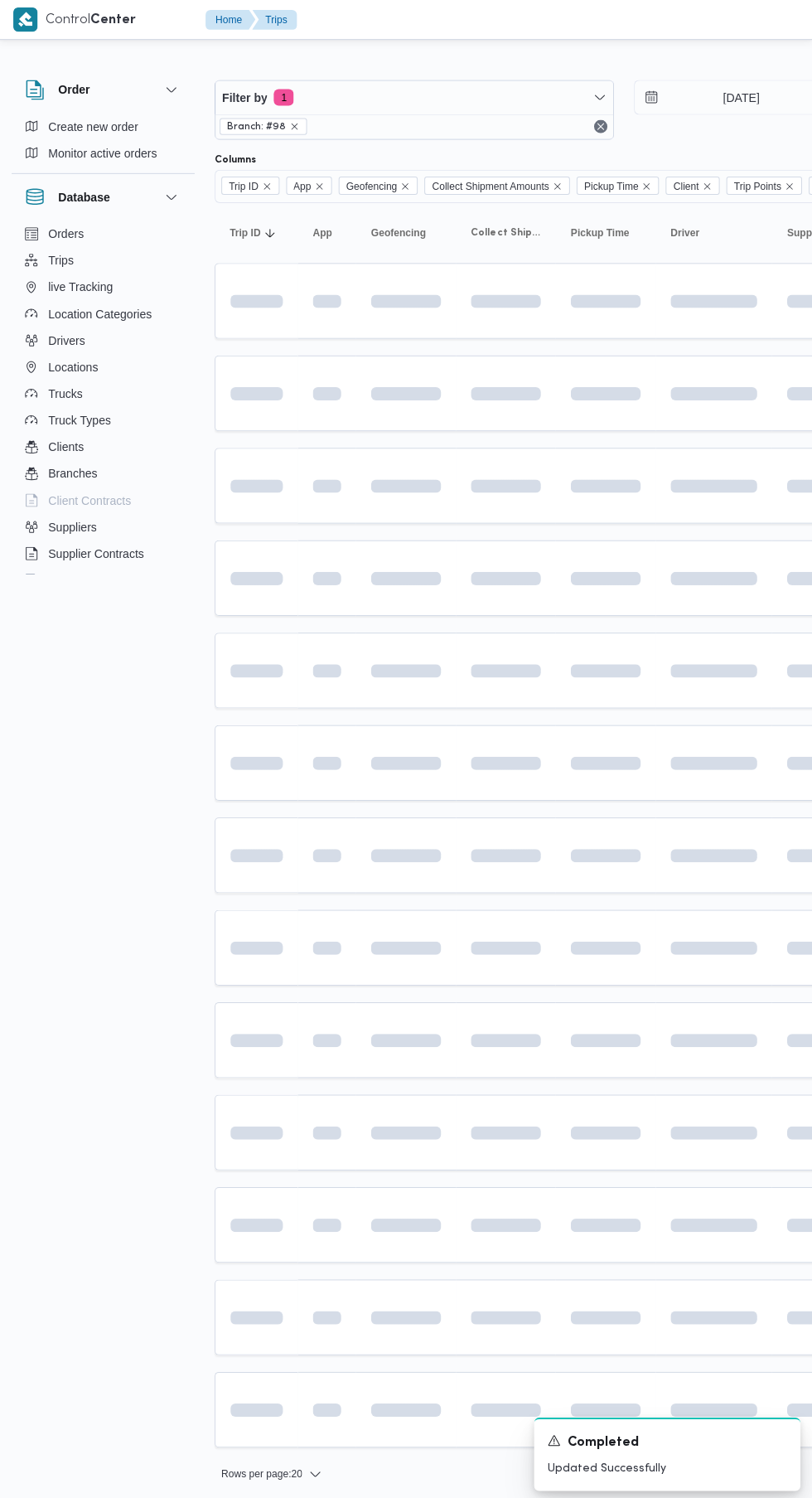
scroll to position [0, 23]
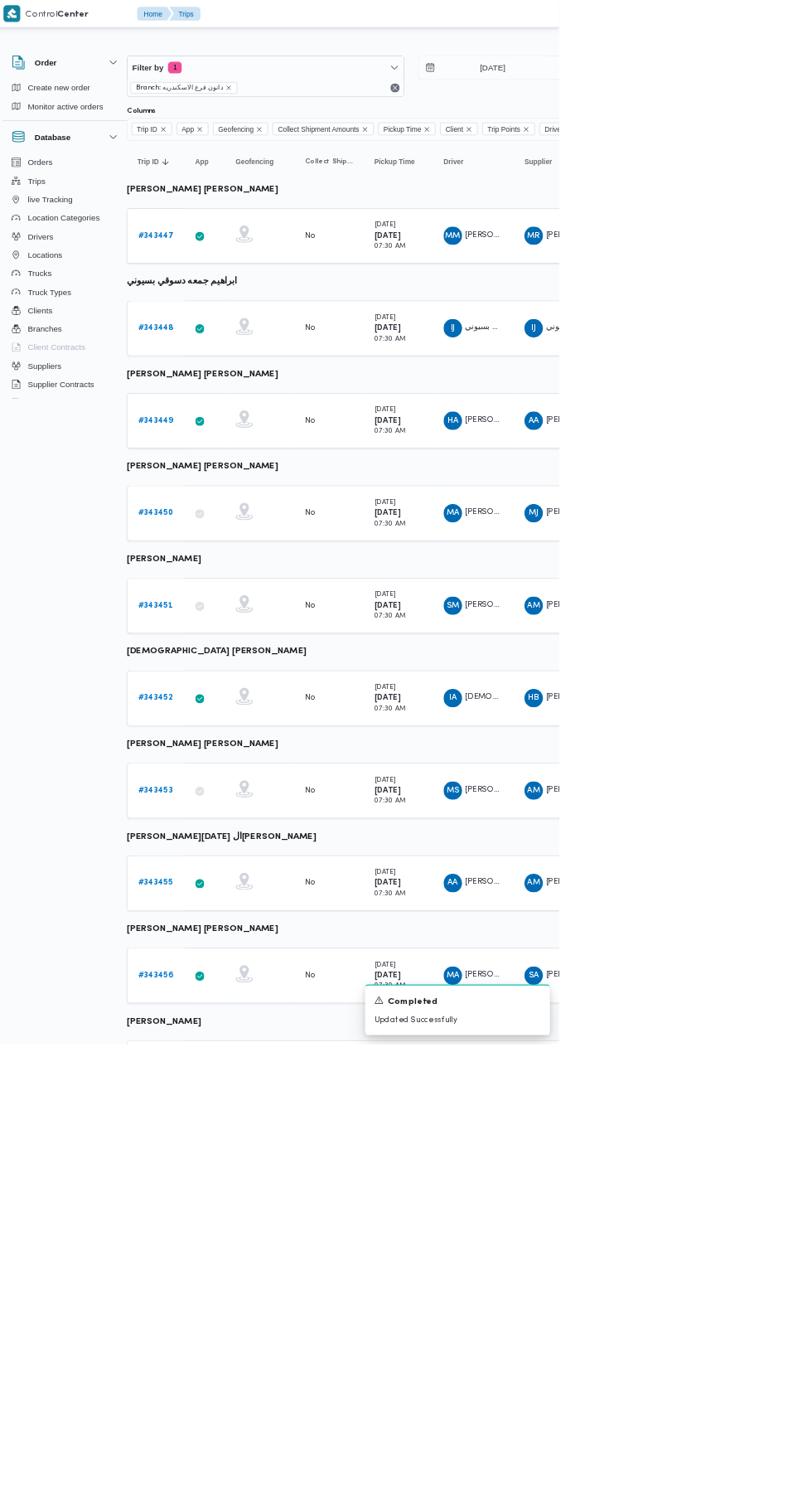
click at [219, 1274] on link "# 343455" at bounding box center [233, 1266] width 50 height 20
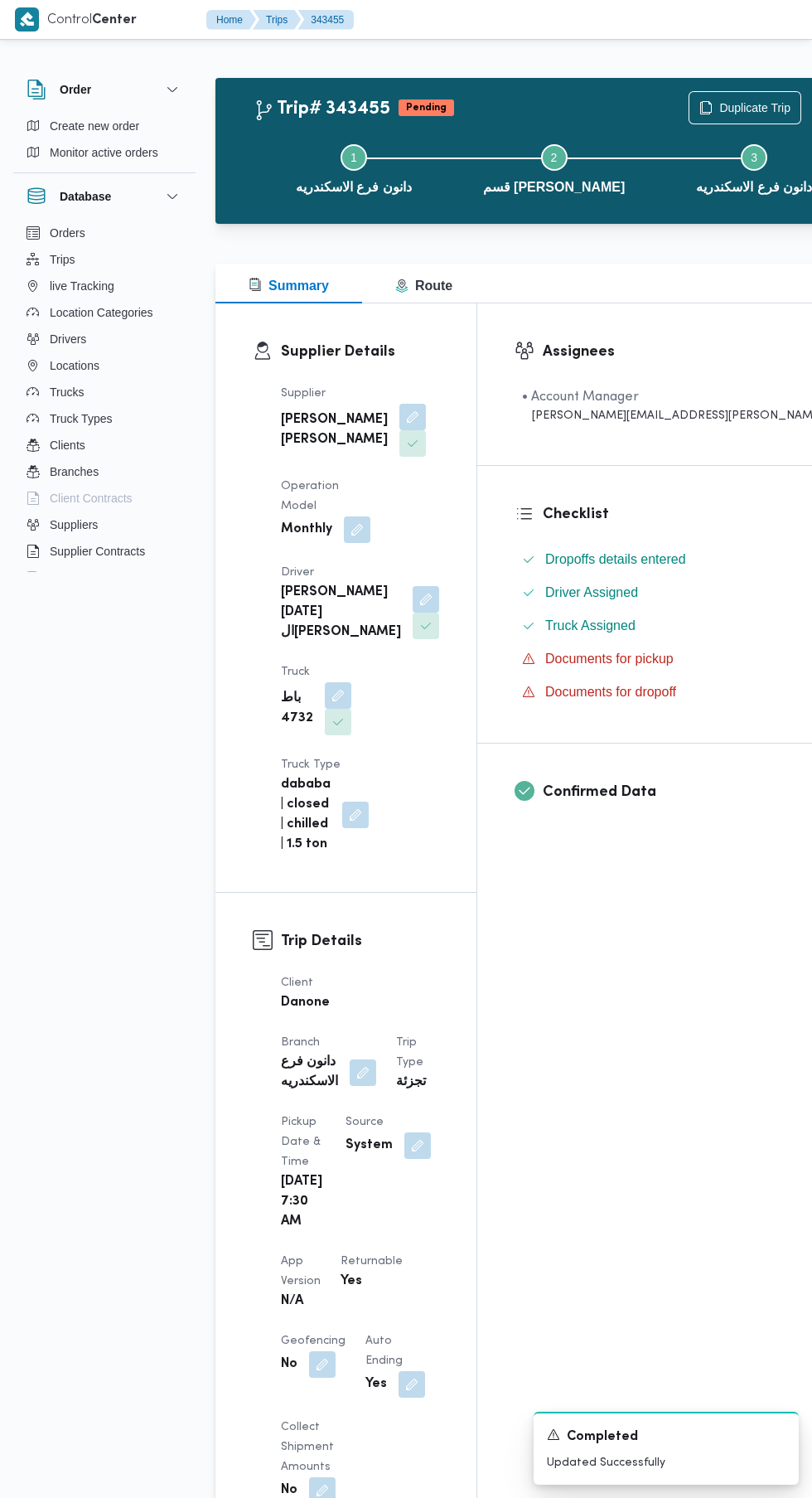
click at [404, 1152] on button "button" at bounding box center [418, 1146] width 27 height 27
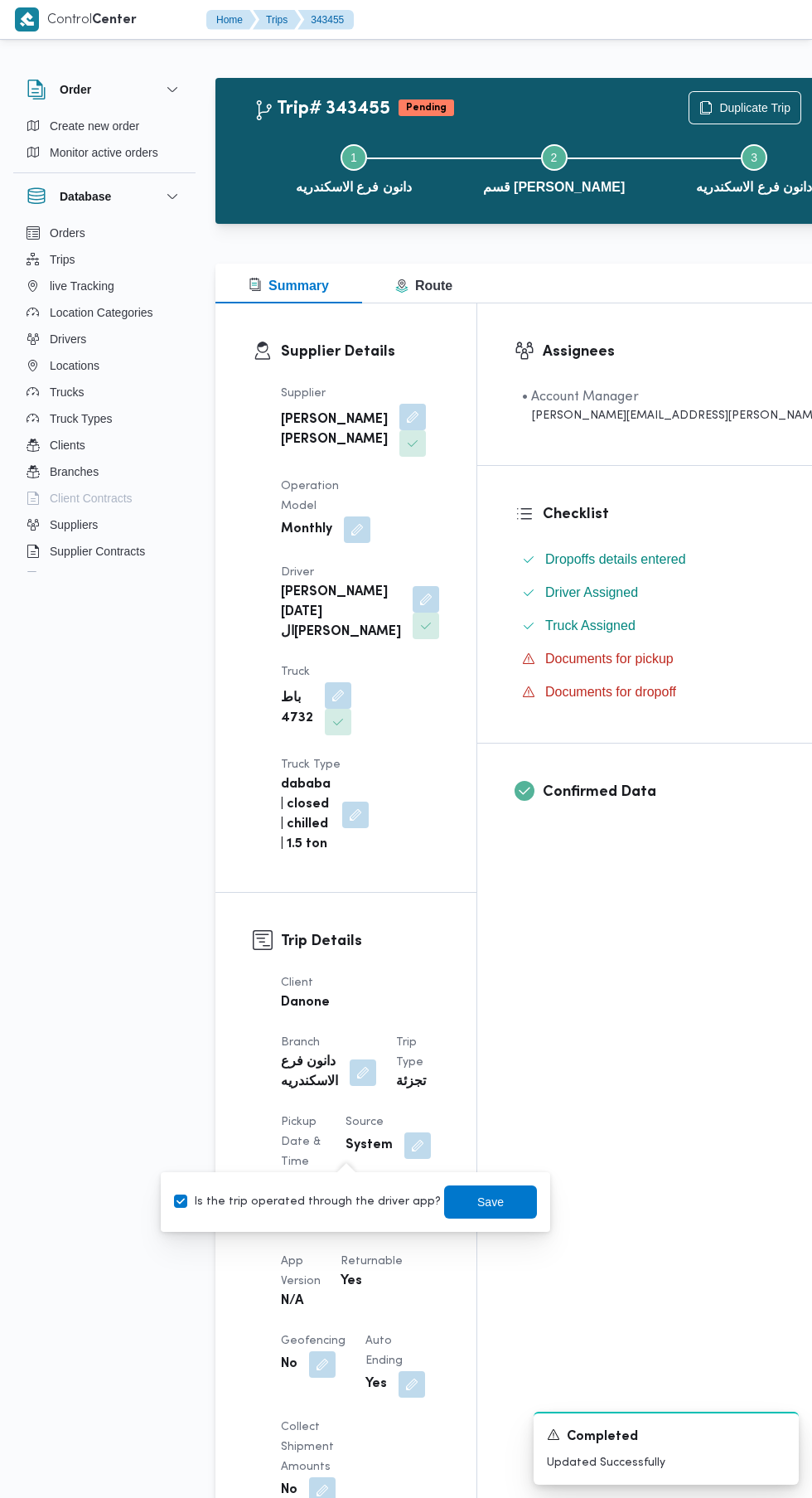
click at [349, 1201] on label "Is the trip operated through the driver app?" at bounding box center [308, 1202] width 267 height 20
checkbox input "false"
click at [477, 1202] on span "Save" at bounding box center [491, 1202] width 27 height 20
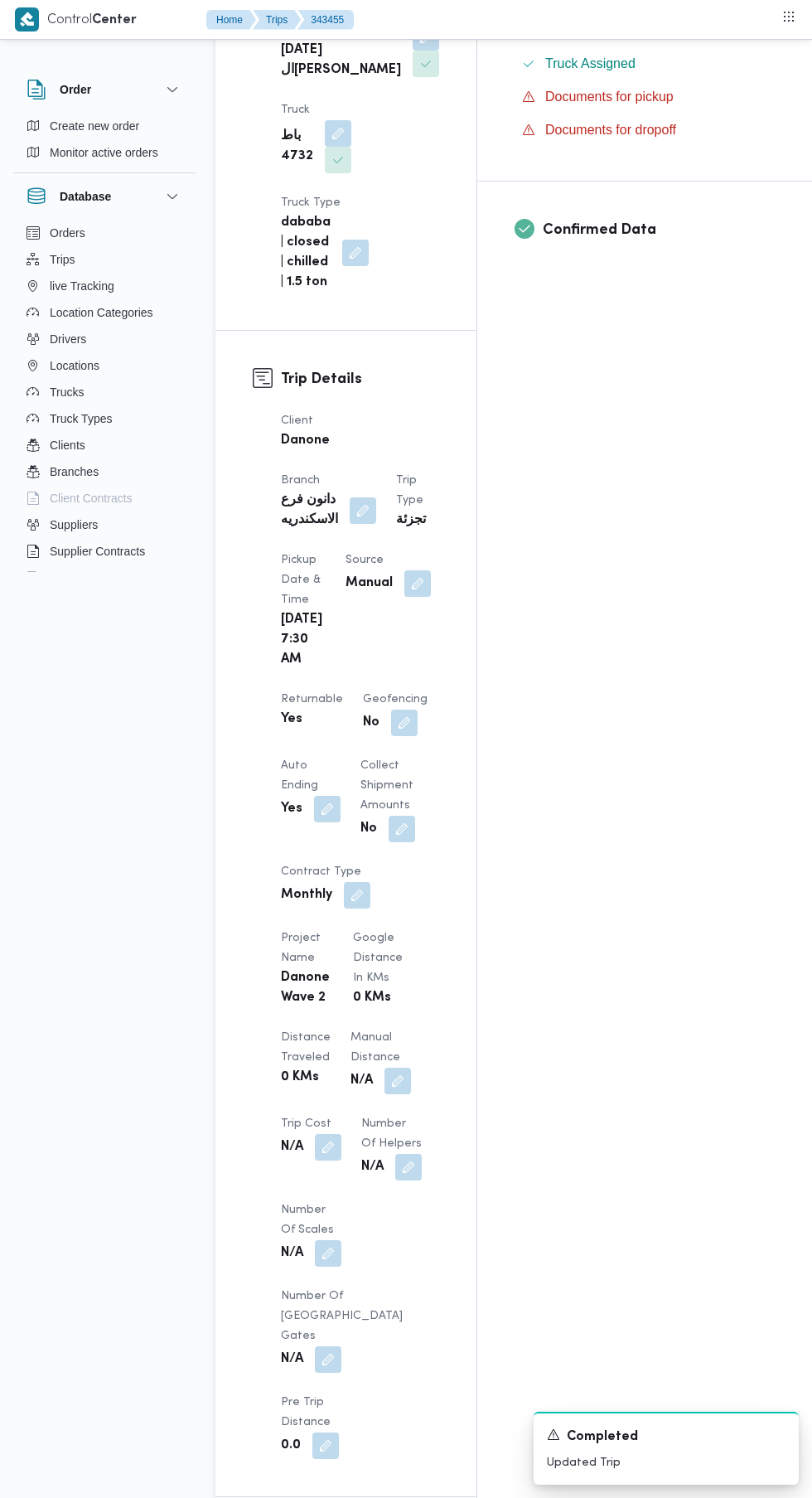
scroll to position [630, 0]
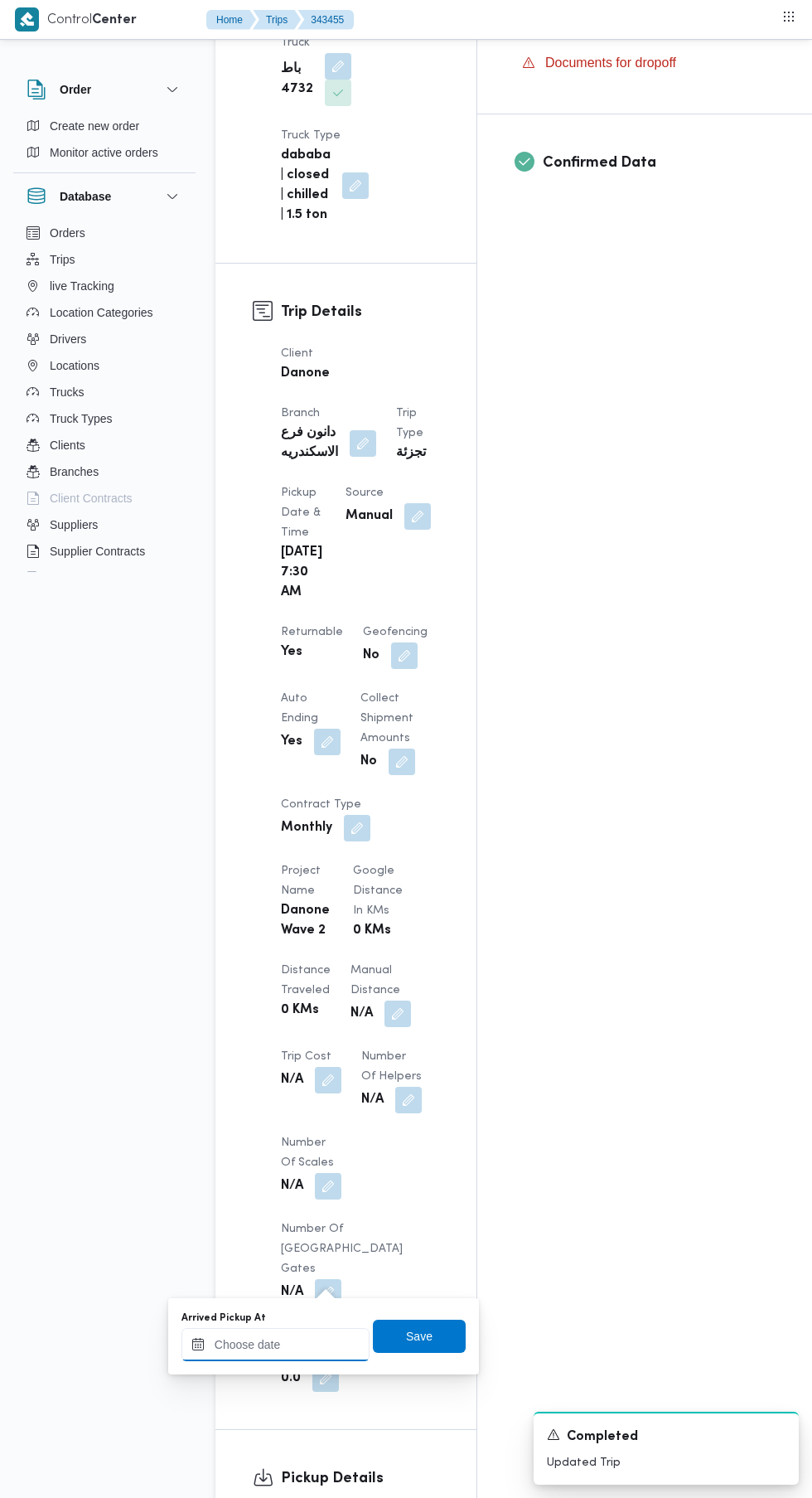
click at [306, 1345] on input "Arrived Pickup At" at bounding box center [275, 1344] width 188 height 33
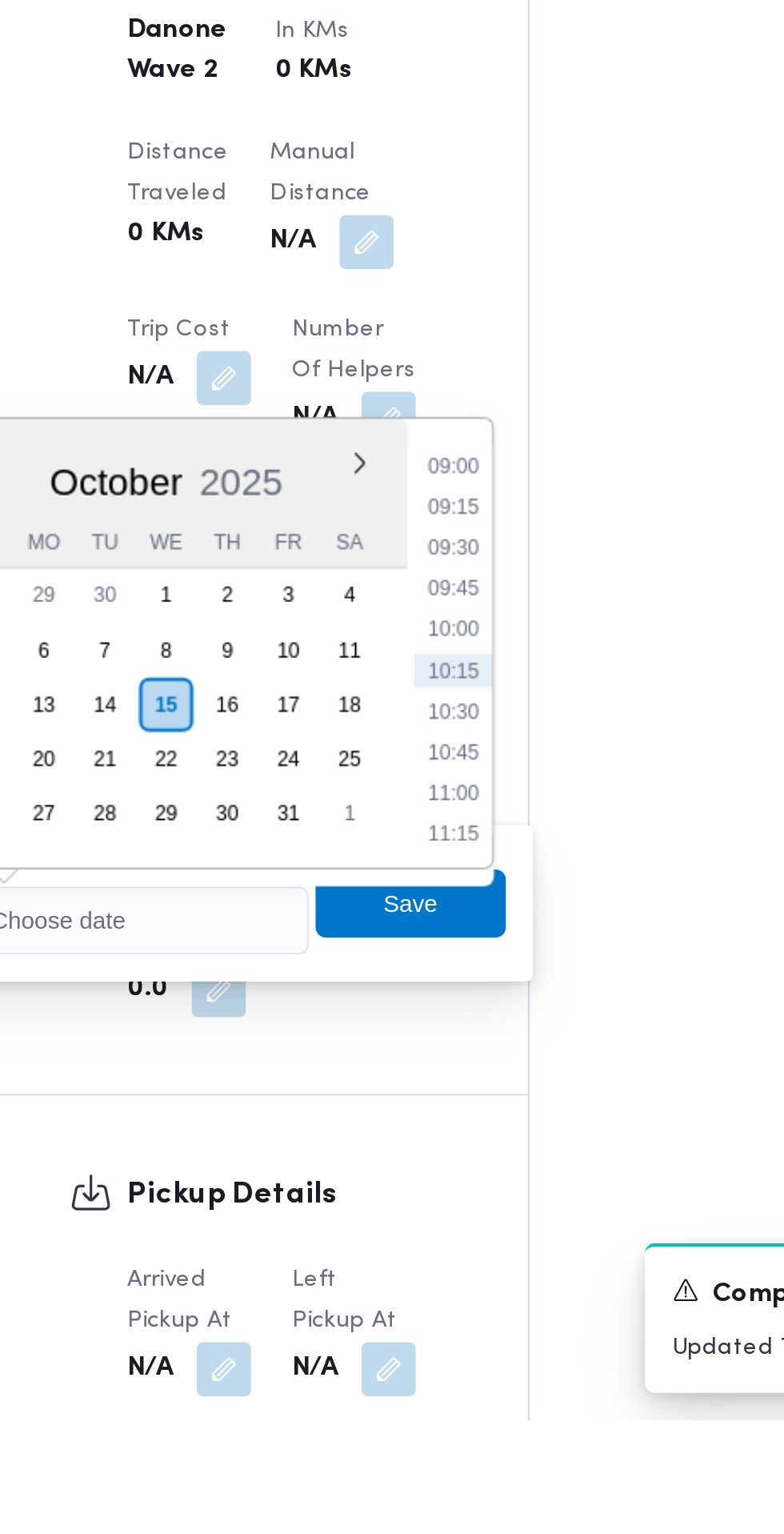
click at [435, 1085] on li "09:00" at bounding box center [425, 1084] width 37 height 16
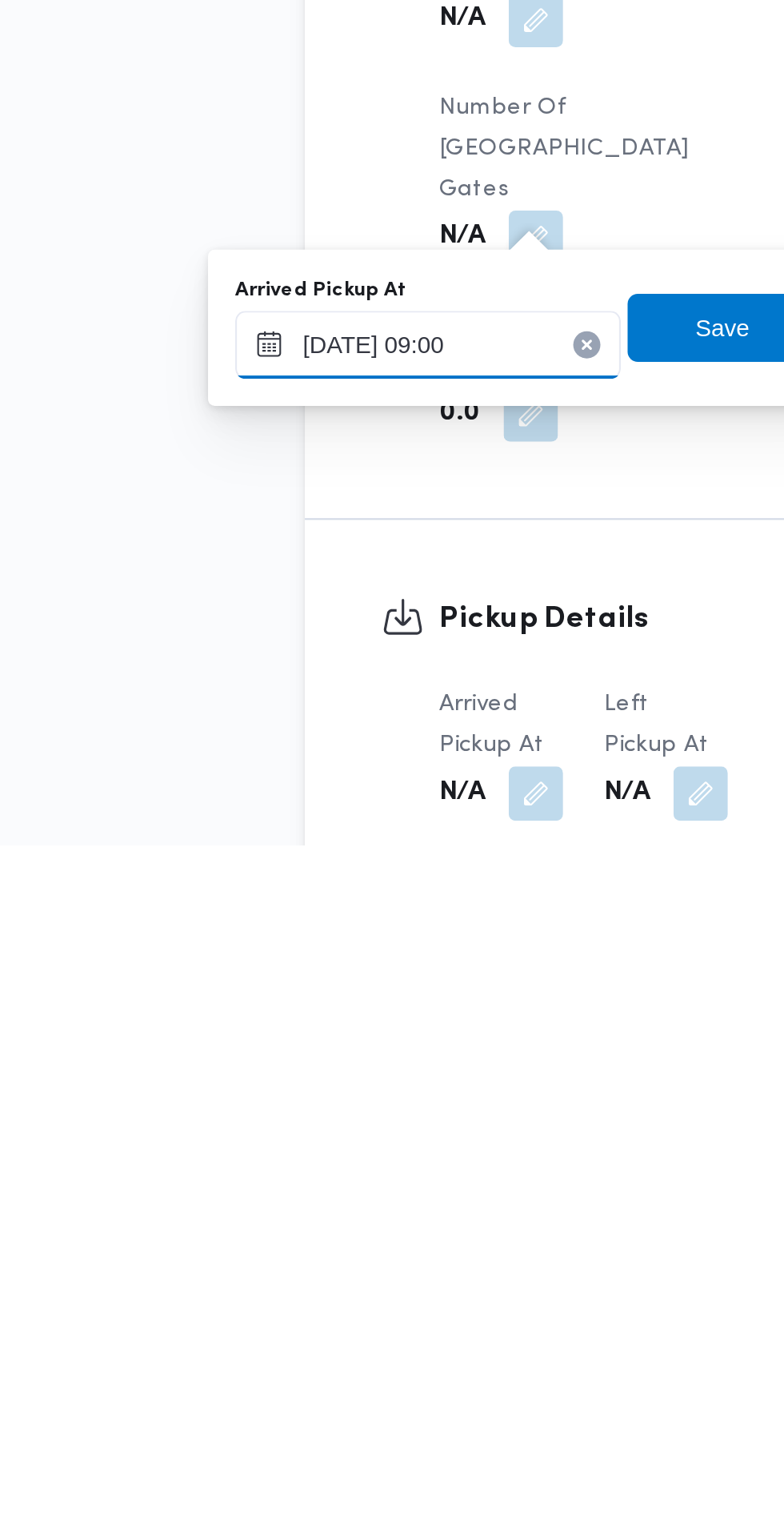
click at [285, 1294] on input "[DATE] 09:00" at bounding box center [266, 1298] width 181 height 32
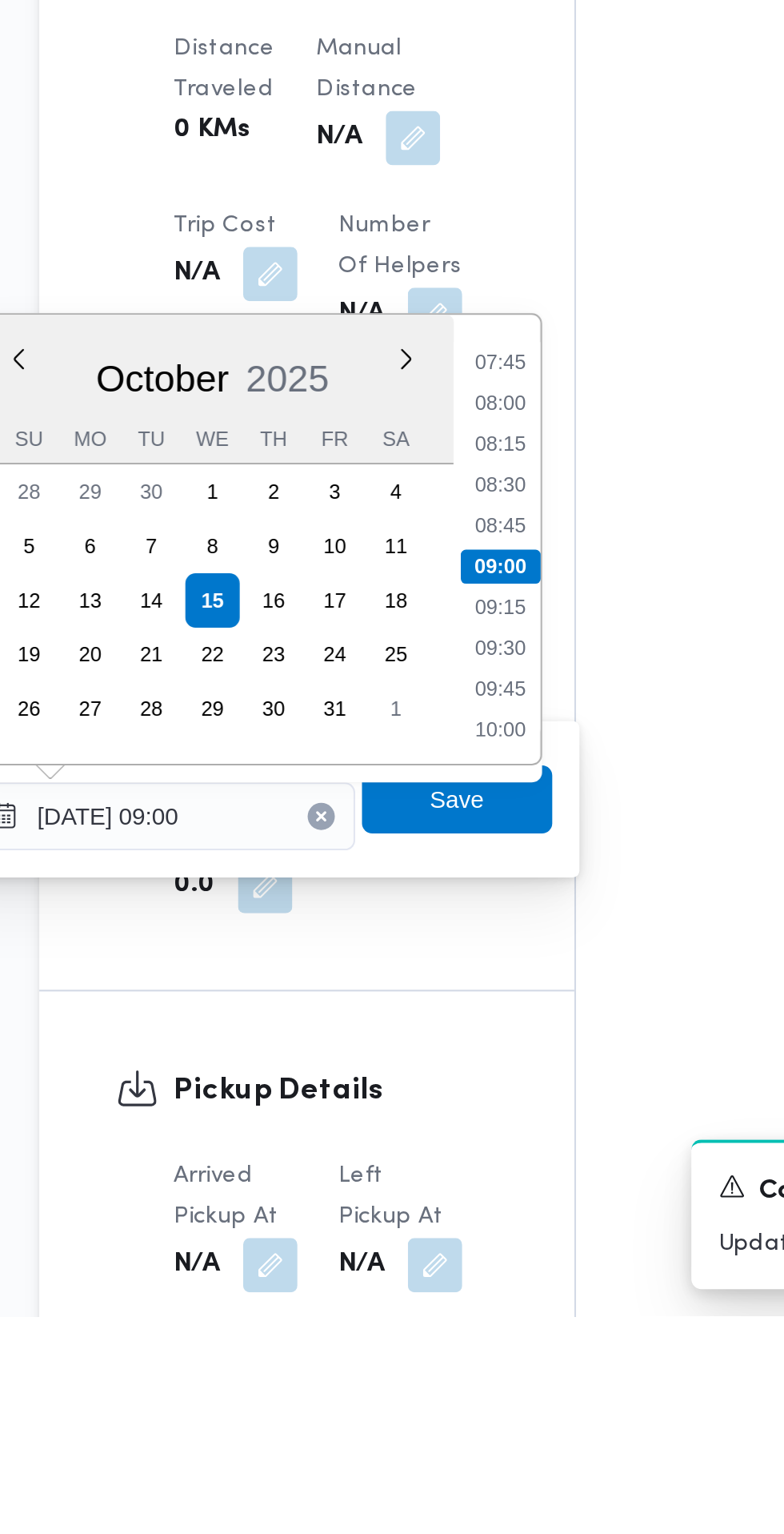
click at [435, 1083] on li "07:45" at bounding box center [425, 1084] width 37 height 16
type input "[DATE] 07:45"
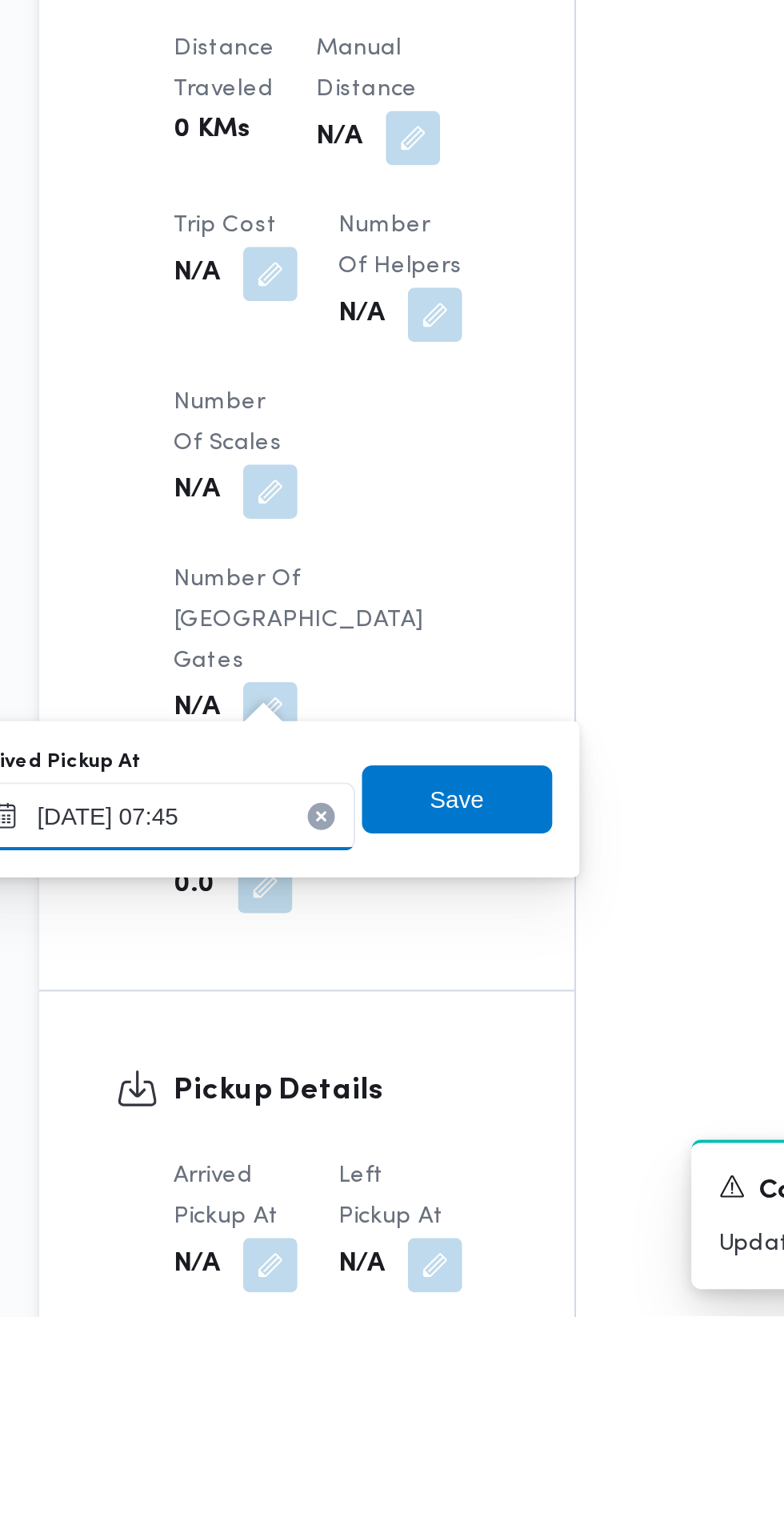
scroll to position [607, 0]
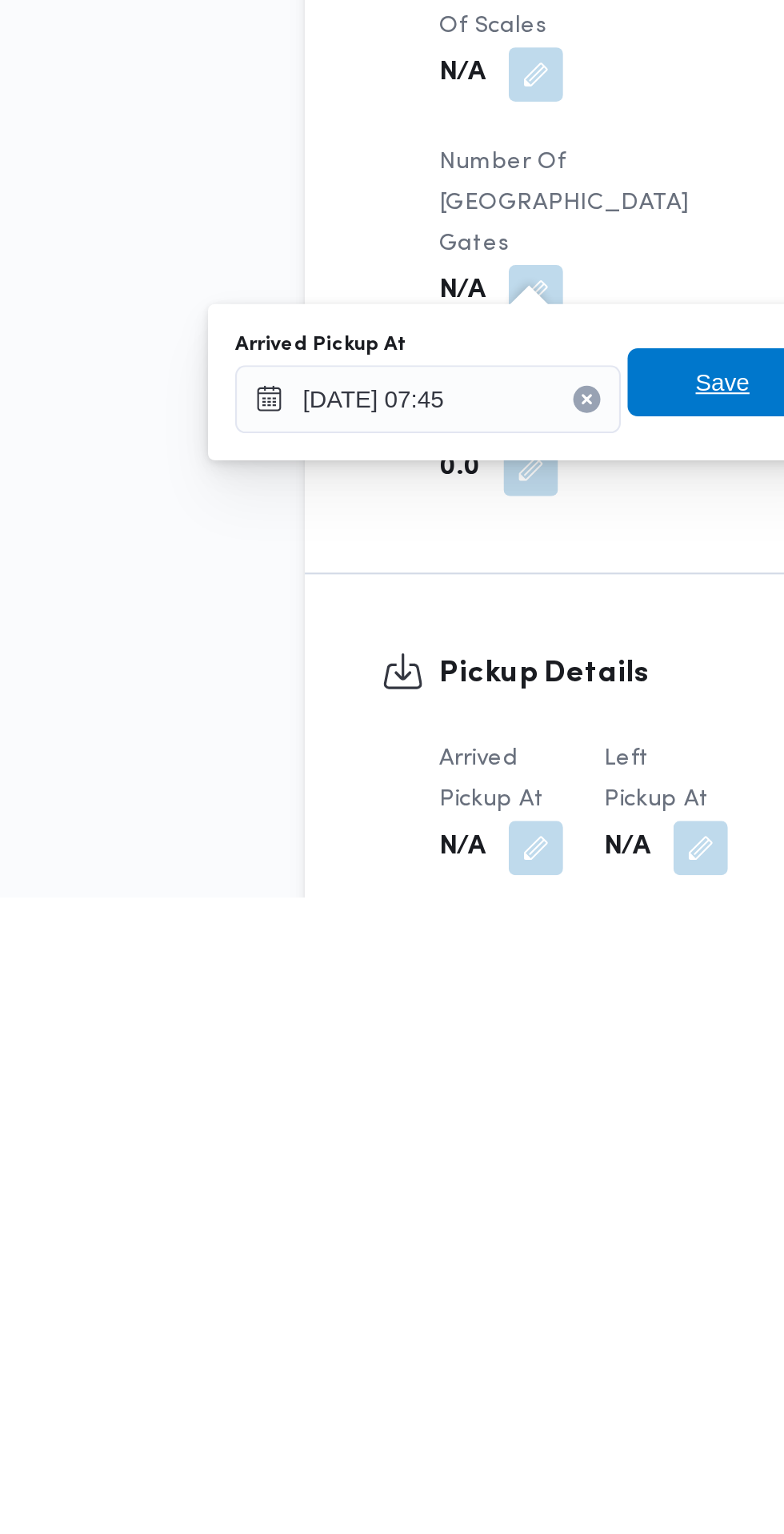
click at [401, 1289] on span "Save" at bounding box center [405, 1292] width 26 height 19
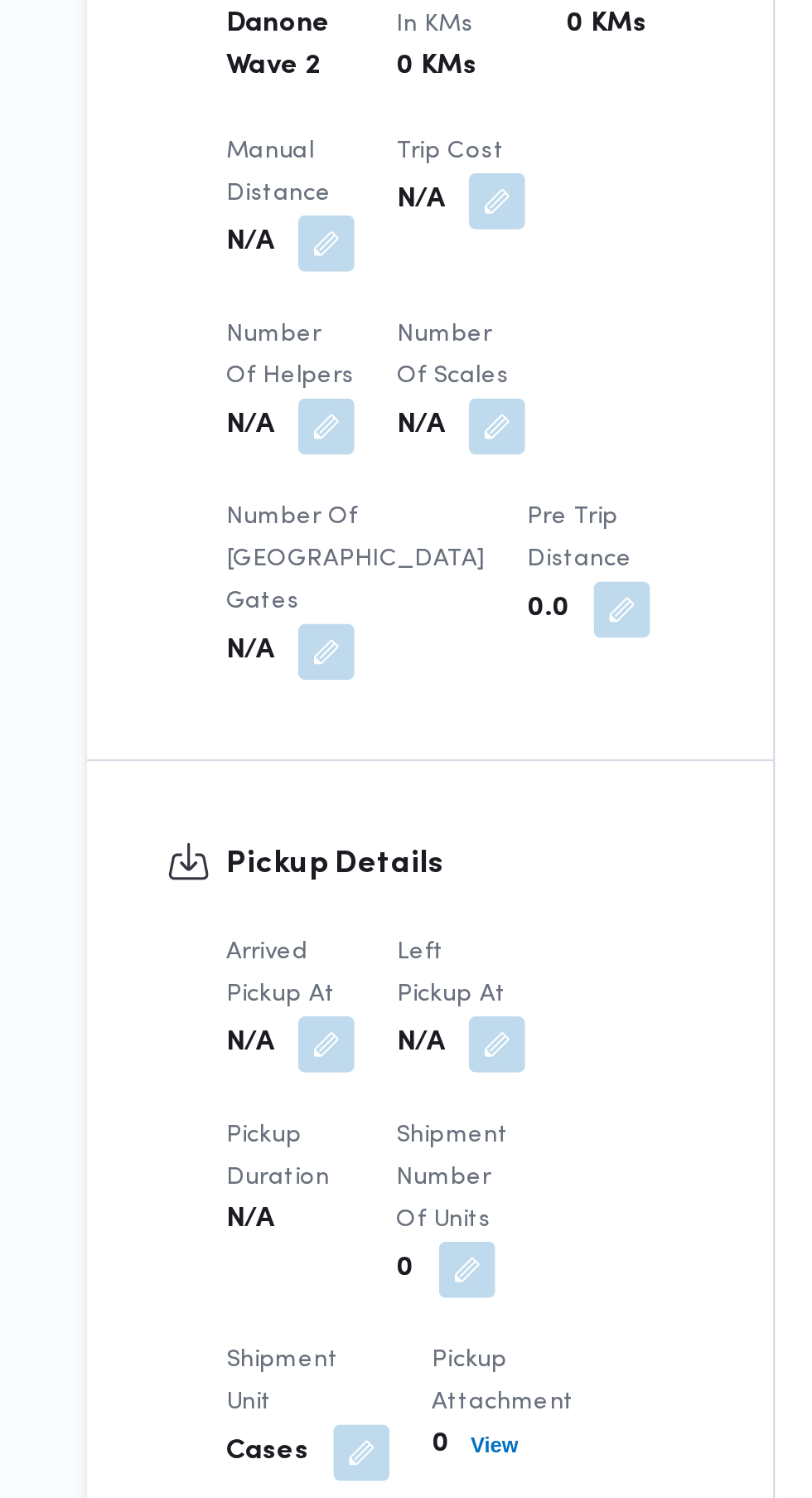
scroll to position [678, 0]
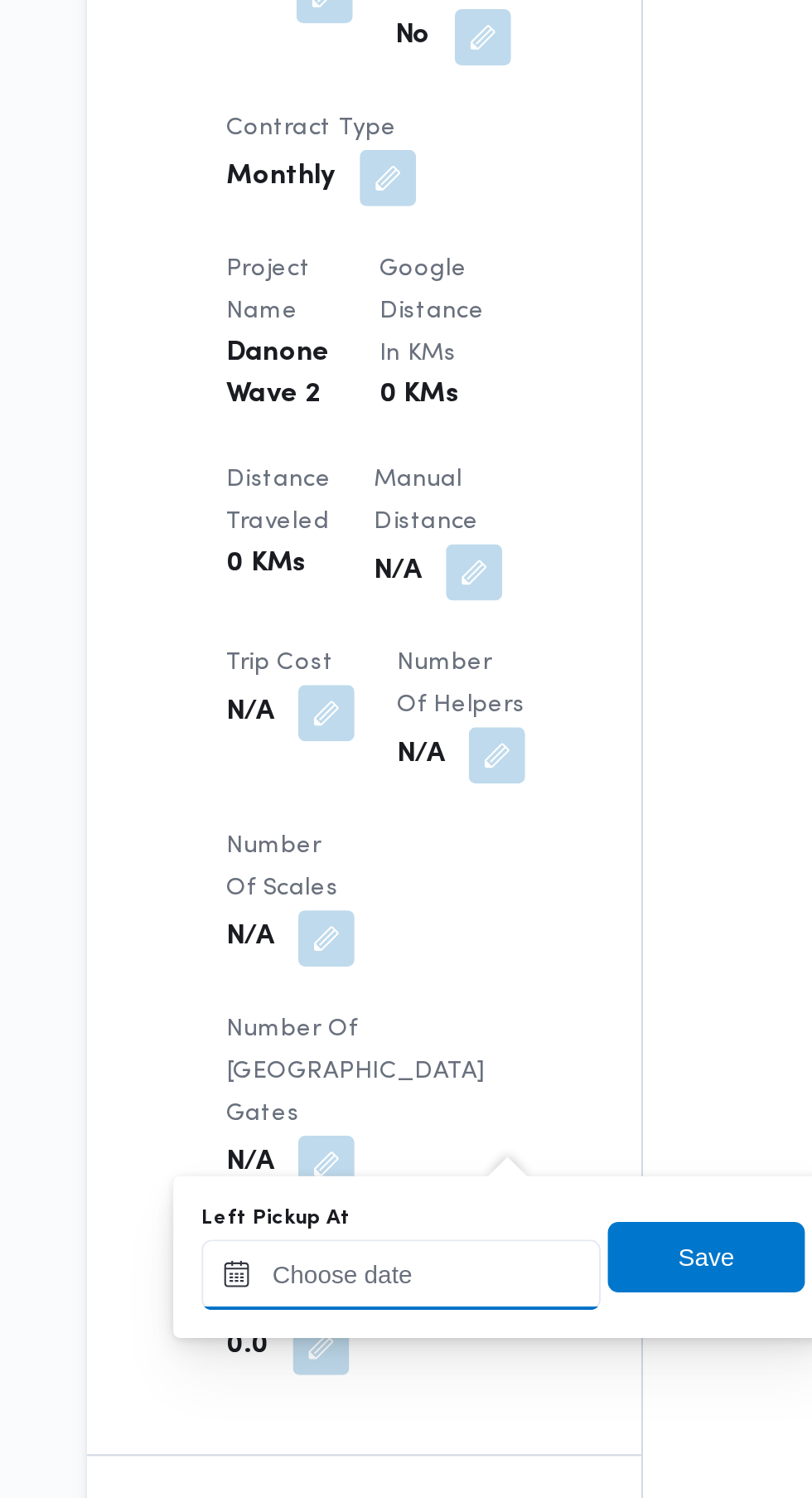
click at [375, 1296] on input "Left Pickup At" at bounding box center [363, 1296] width 188 height 33
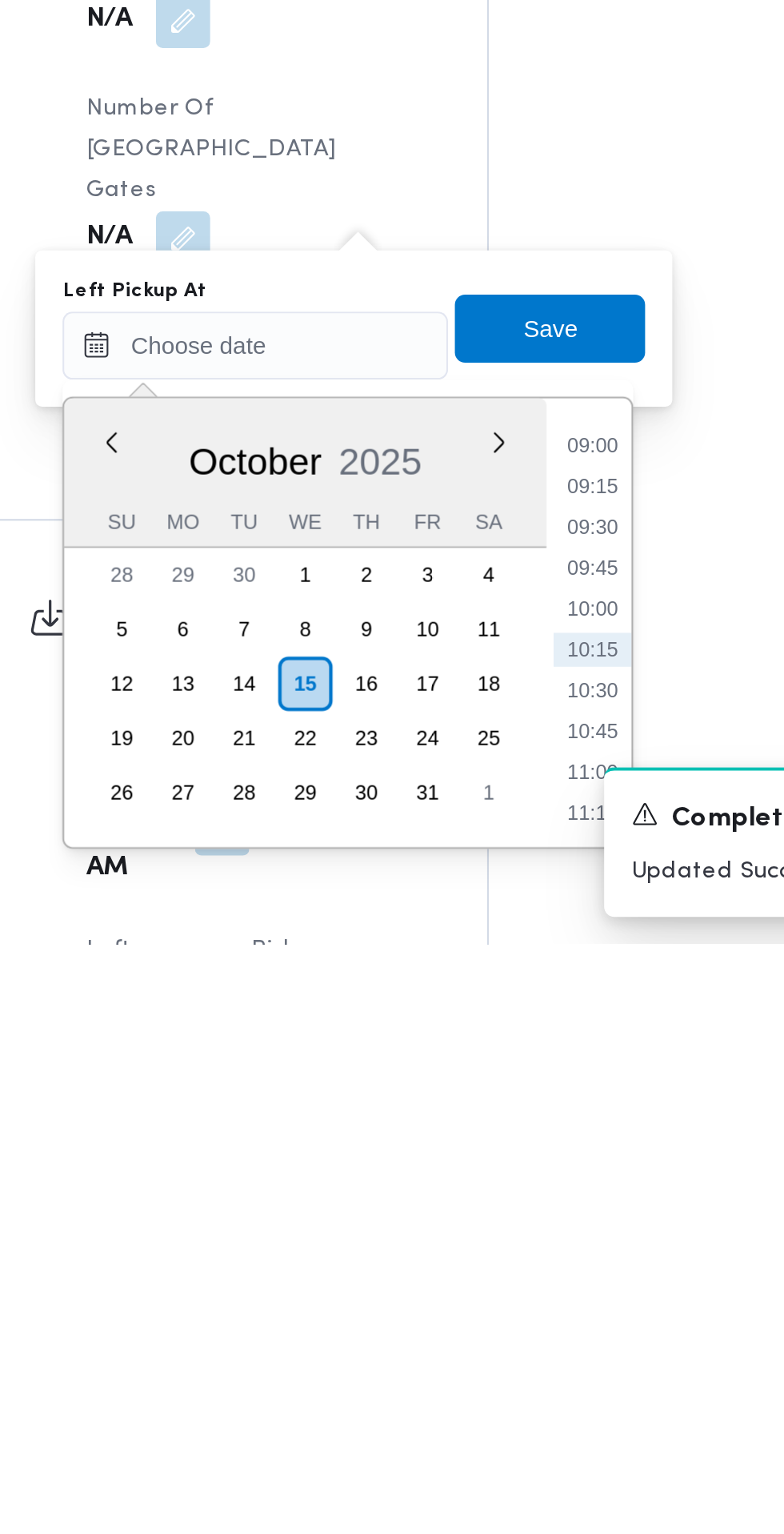
click at [512, 1297] on li "09:00" at bounding box center [510, 1299] width 37 height 16
type input "[DATE] 09:00"
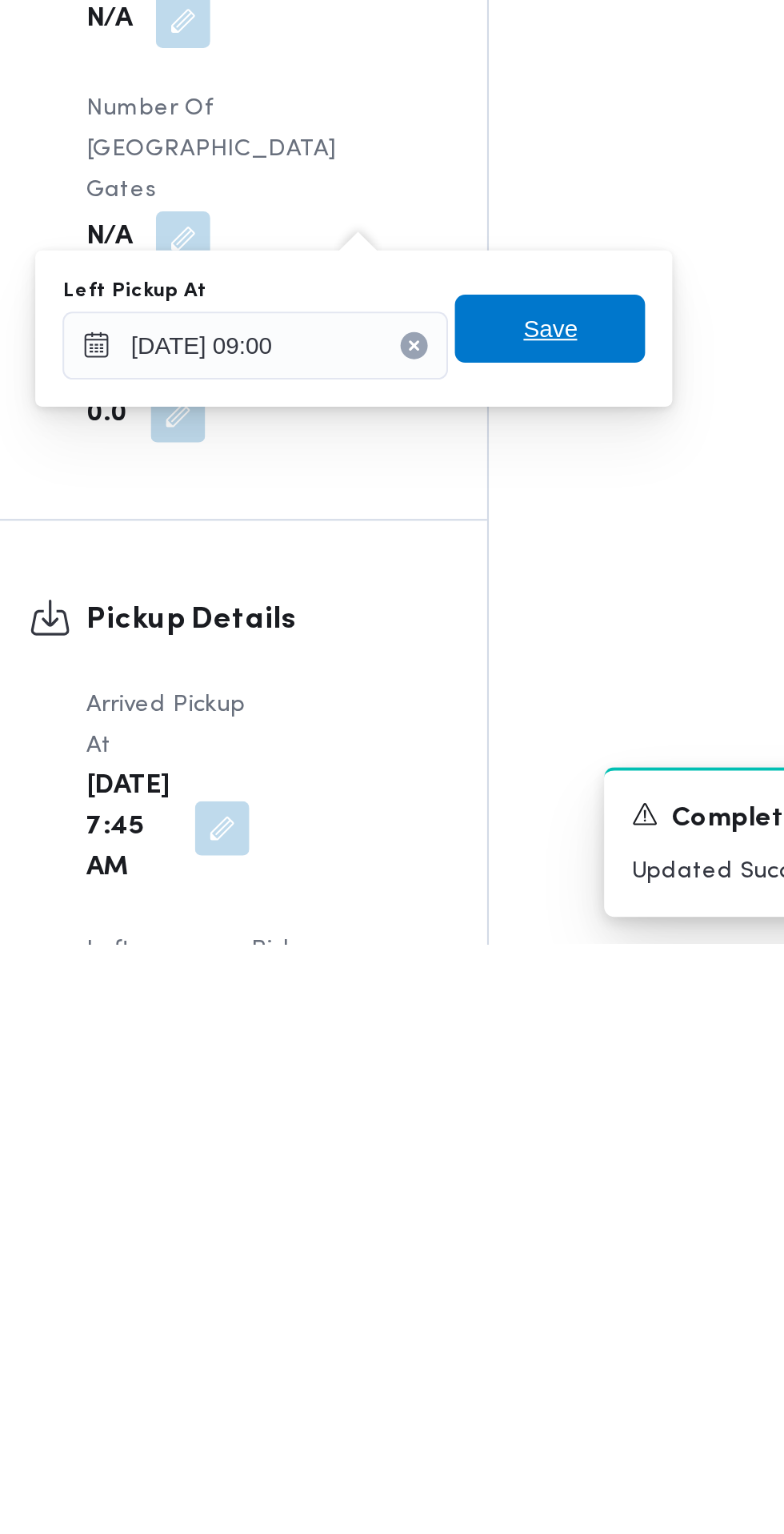
click at [516, 1254] on span "Save" at bounding box center [490, 1243] width 89 height 32
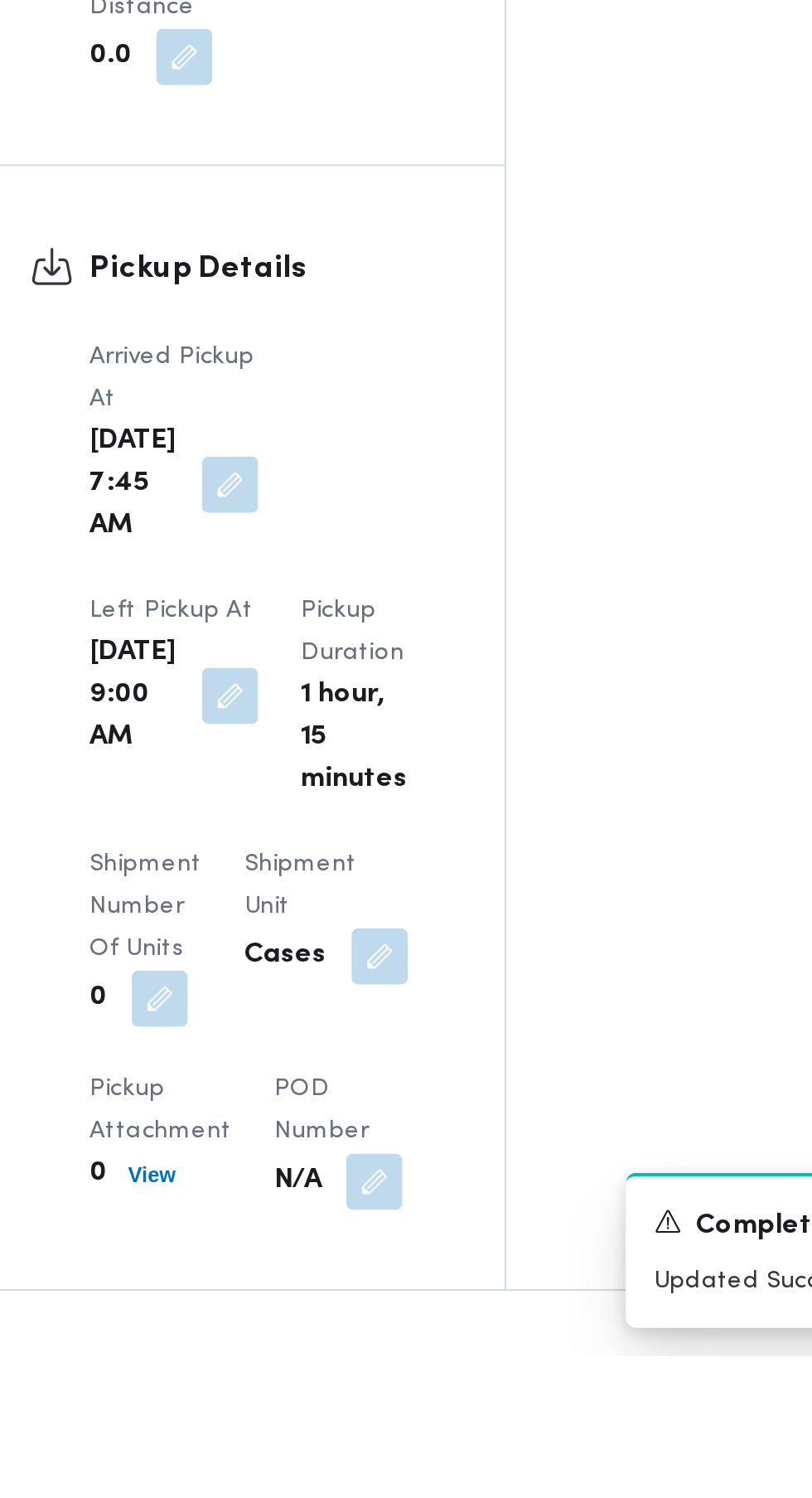
scroll to position [1123, 0]
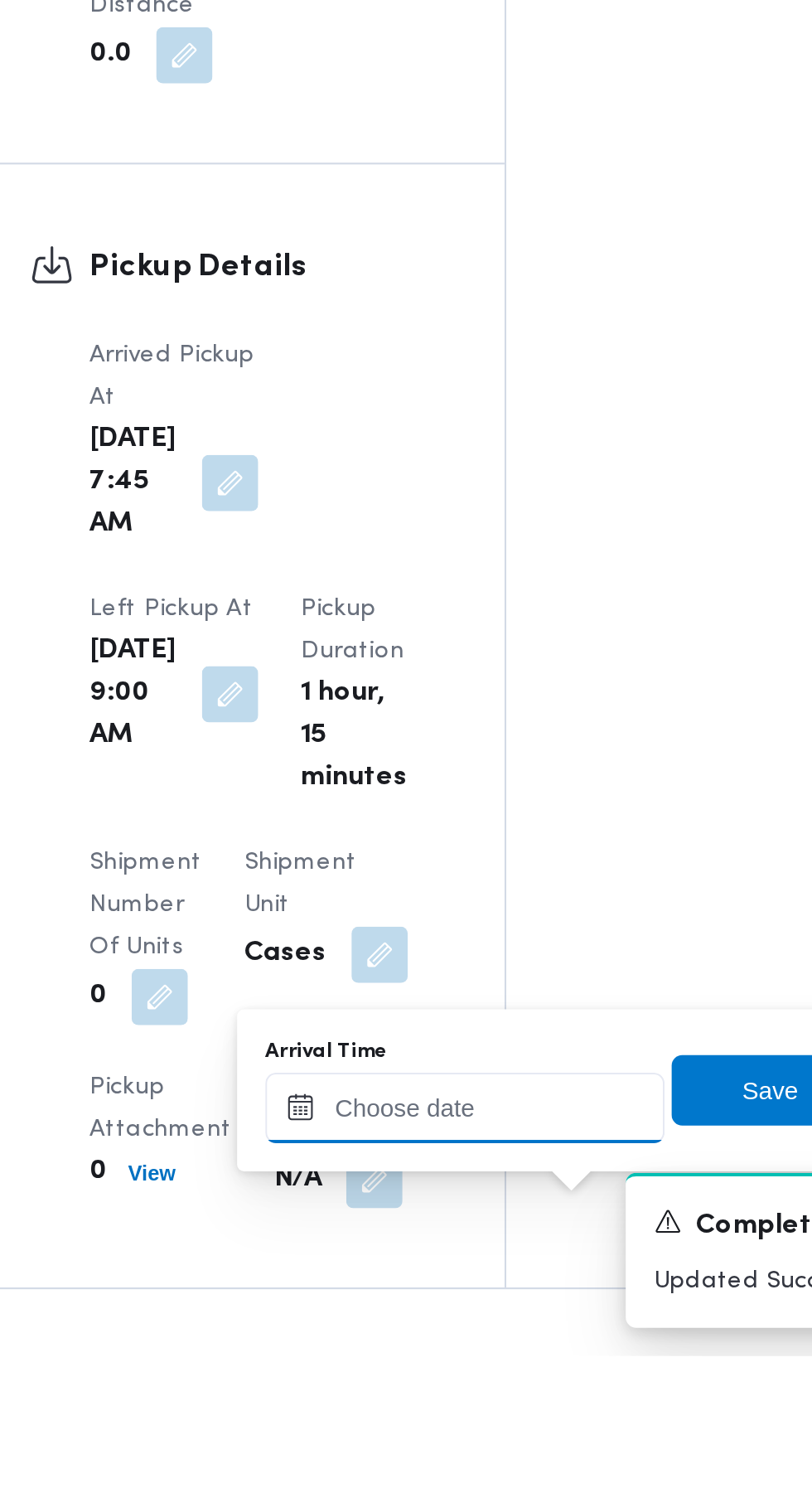
click at [454, 1388] on input "Arrival Time" at bounding box center [458, 1380] width 188 height 33
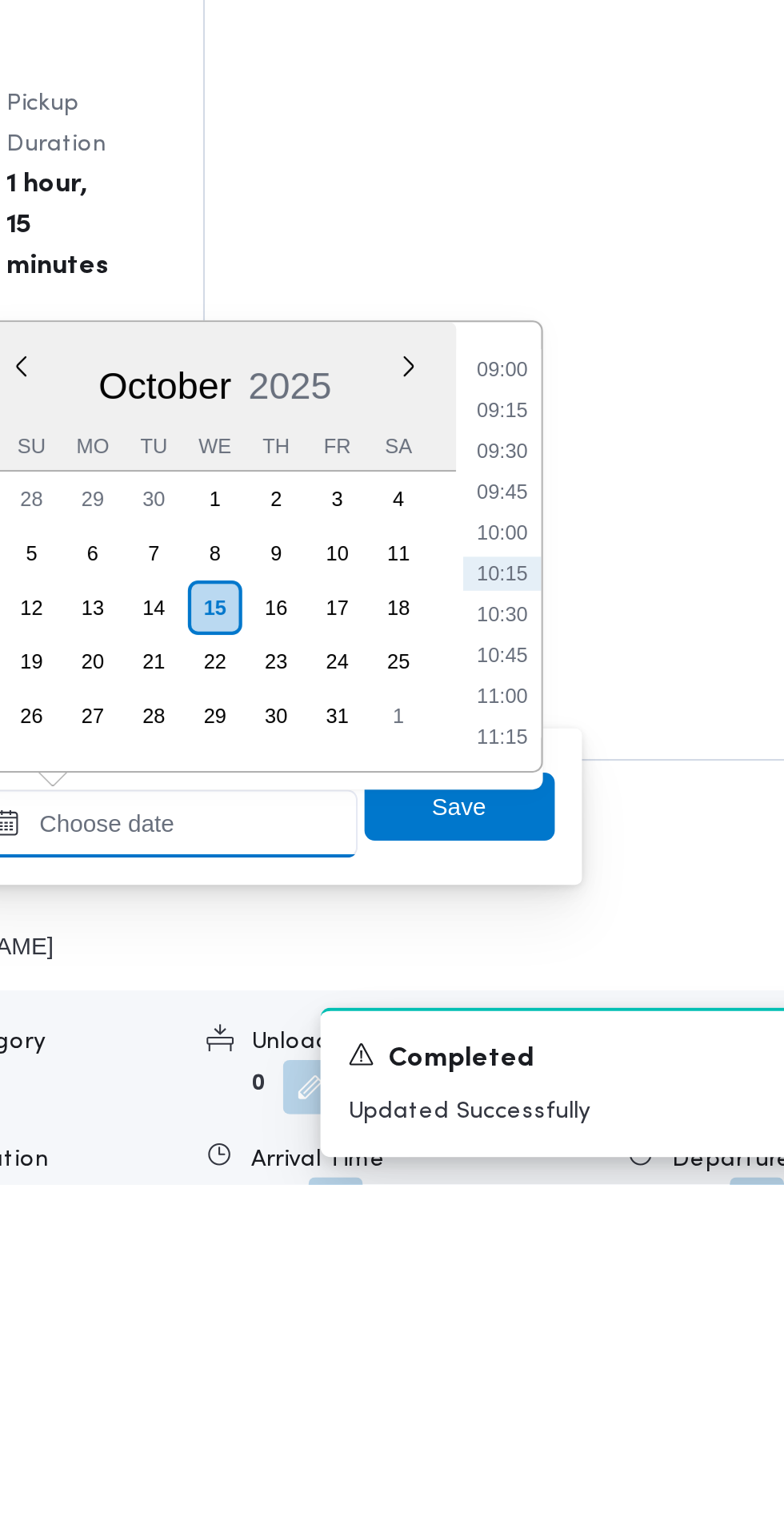
scroll to position [1166, 0]
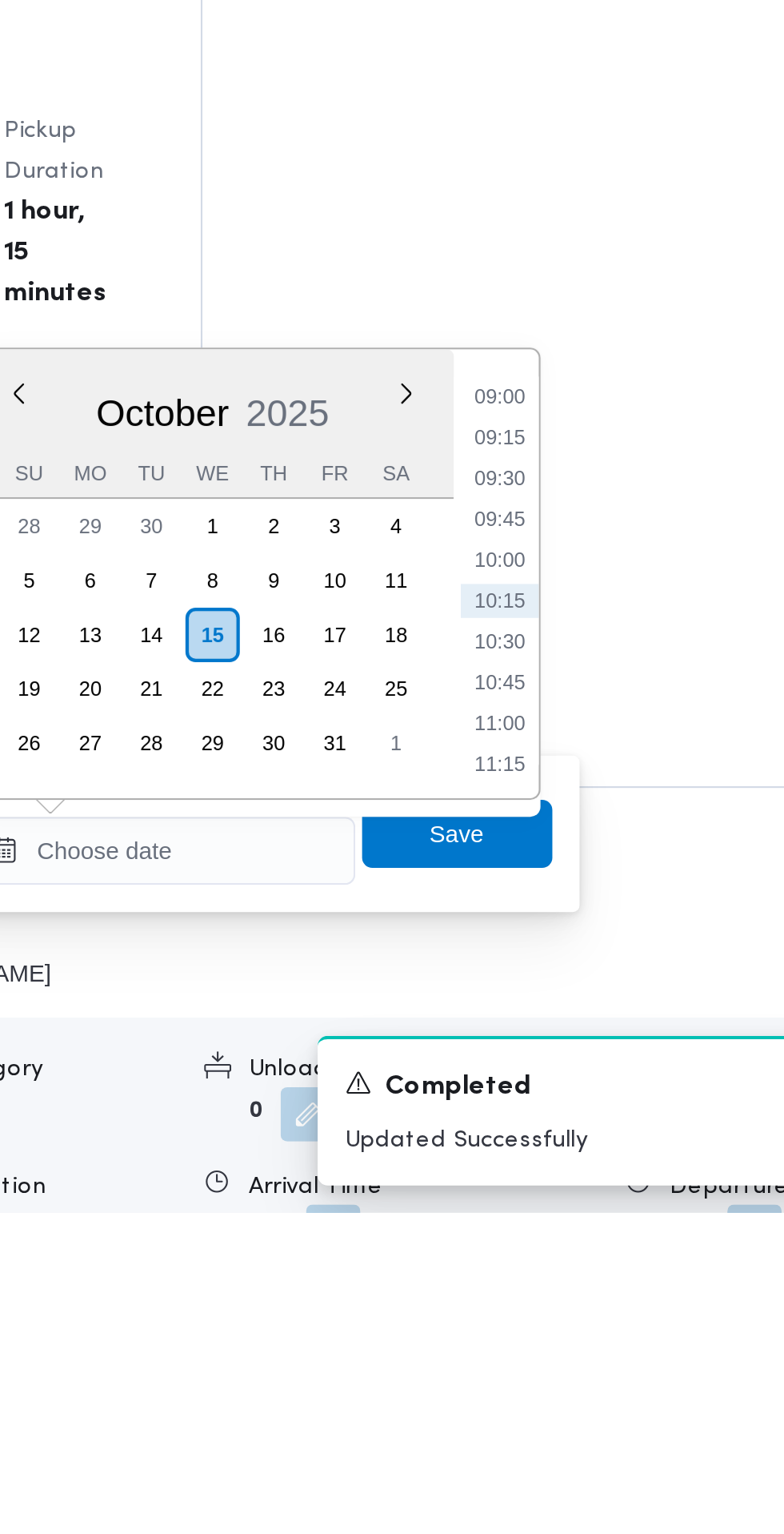
click at [604, 1170] on li "09:15" at bounding box center [601, 1169] width 37 height 16
type input "[DATE] 09:15"
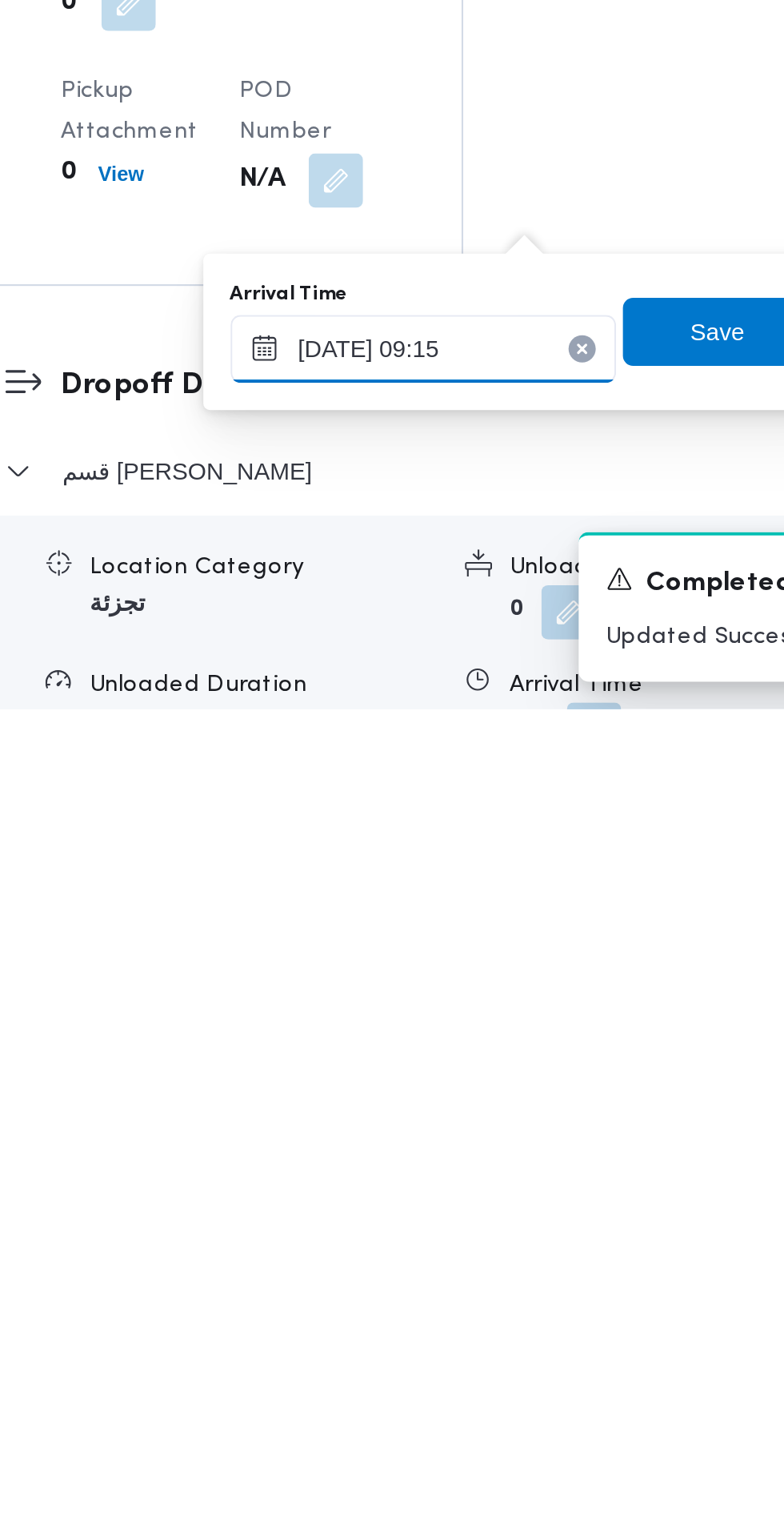
scroll to position [1166, 0]
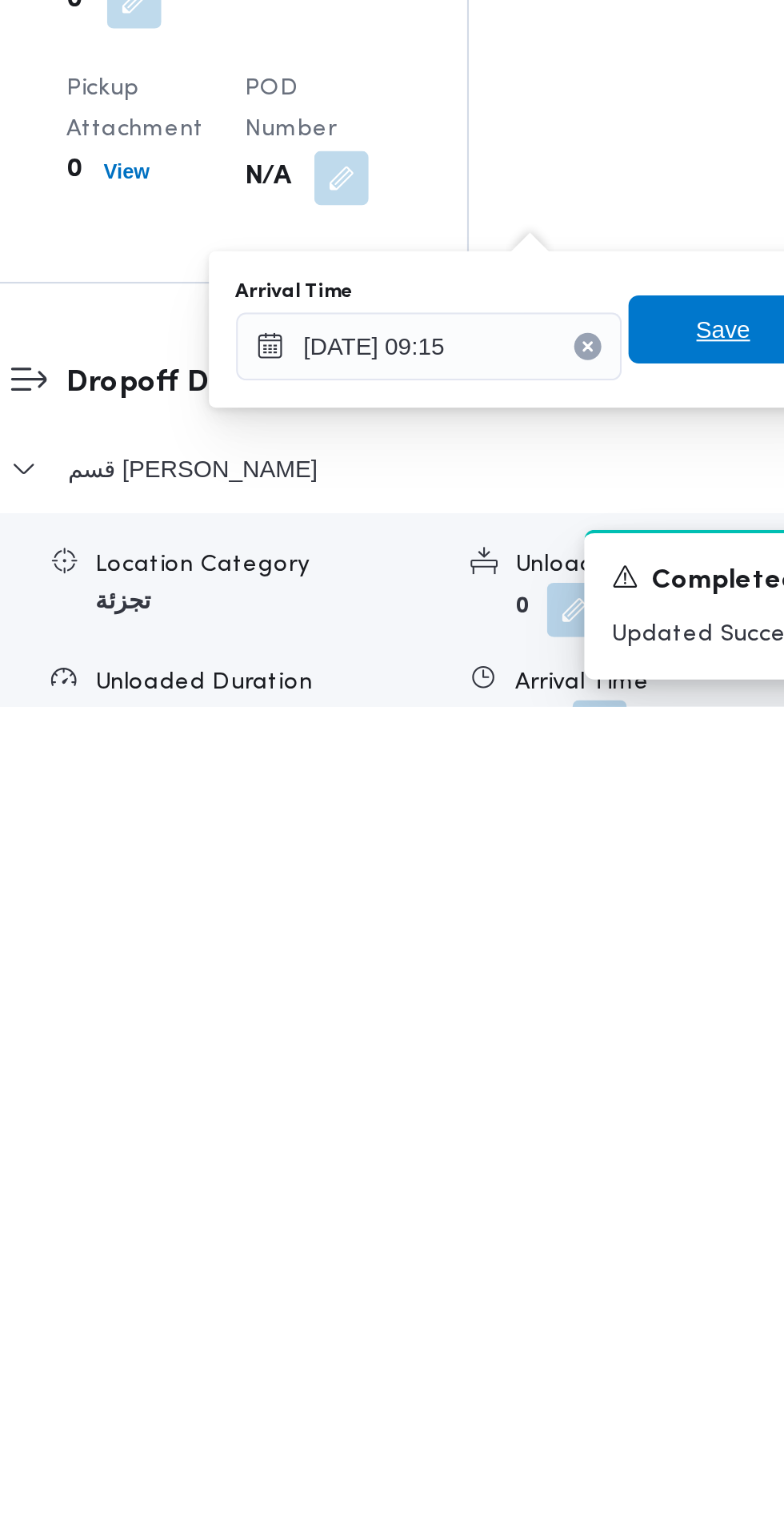
click at [577, 1359] on span "Save" at bounding box center [581, 1356] width 26 height 19
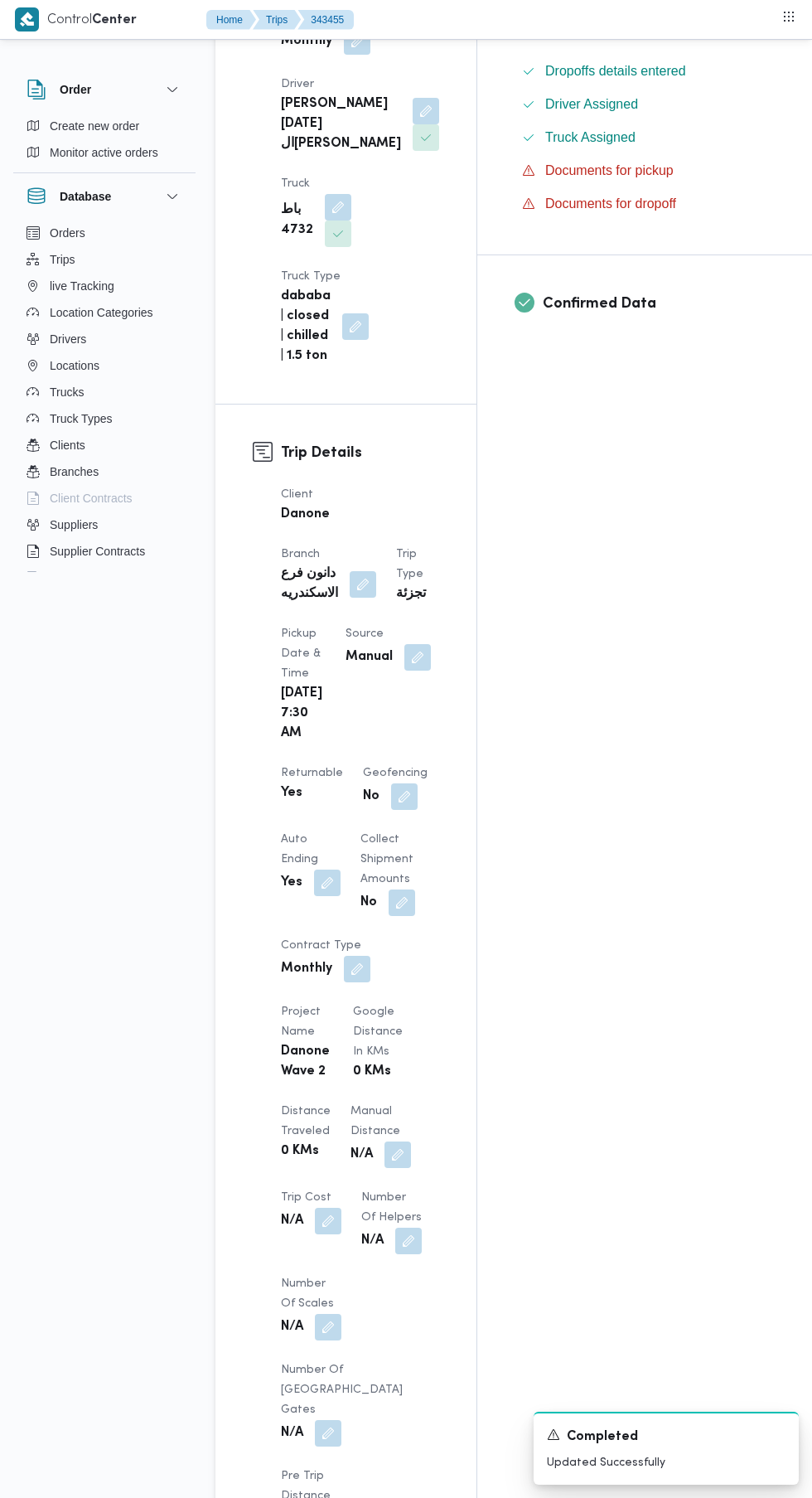
scroll to position [0, 0]
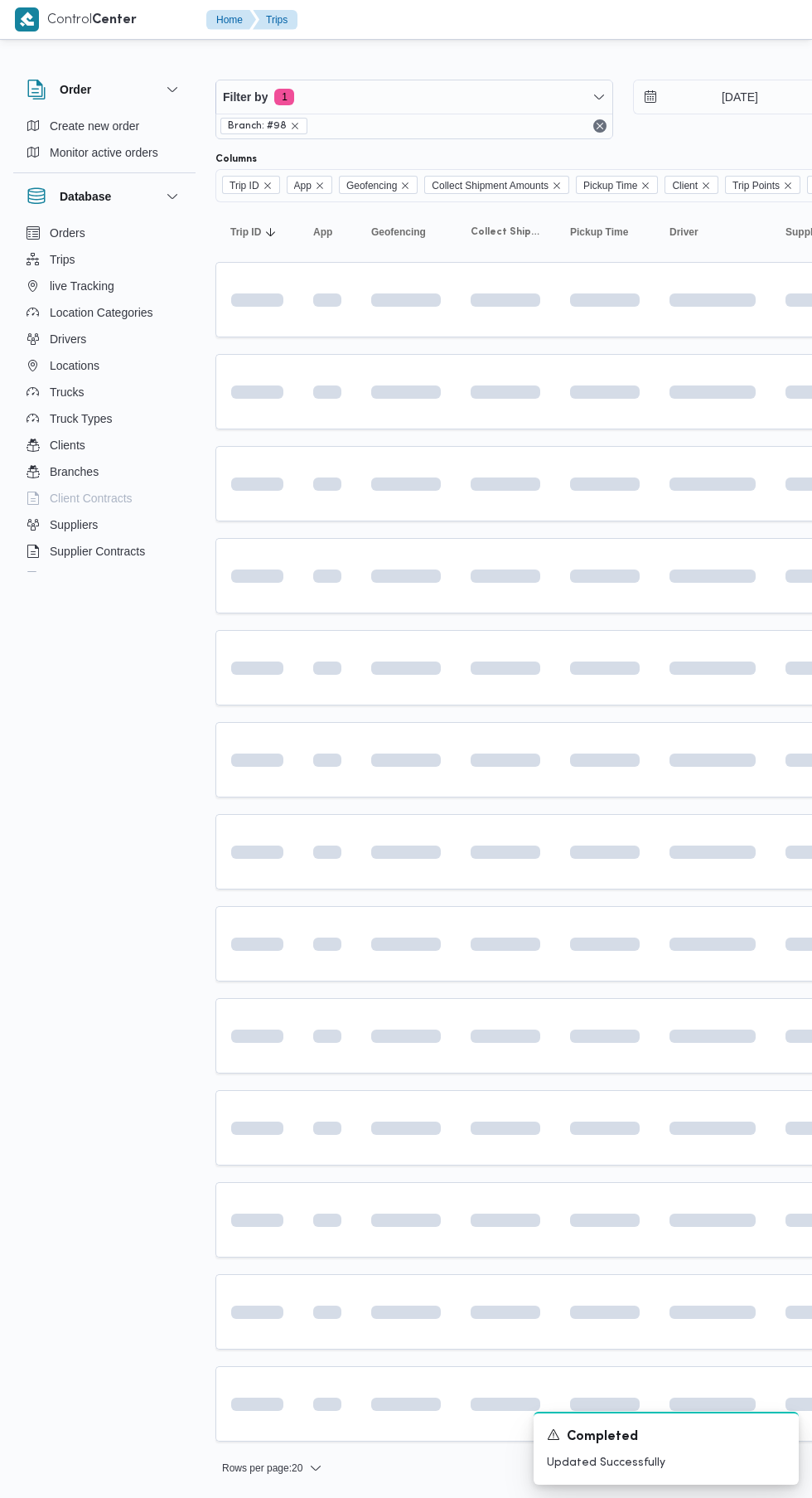
scroll to position [0, 23]
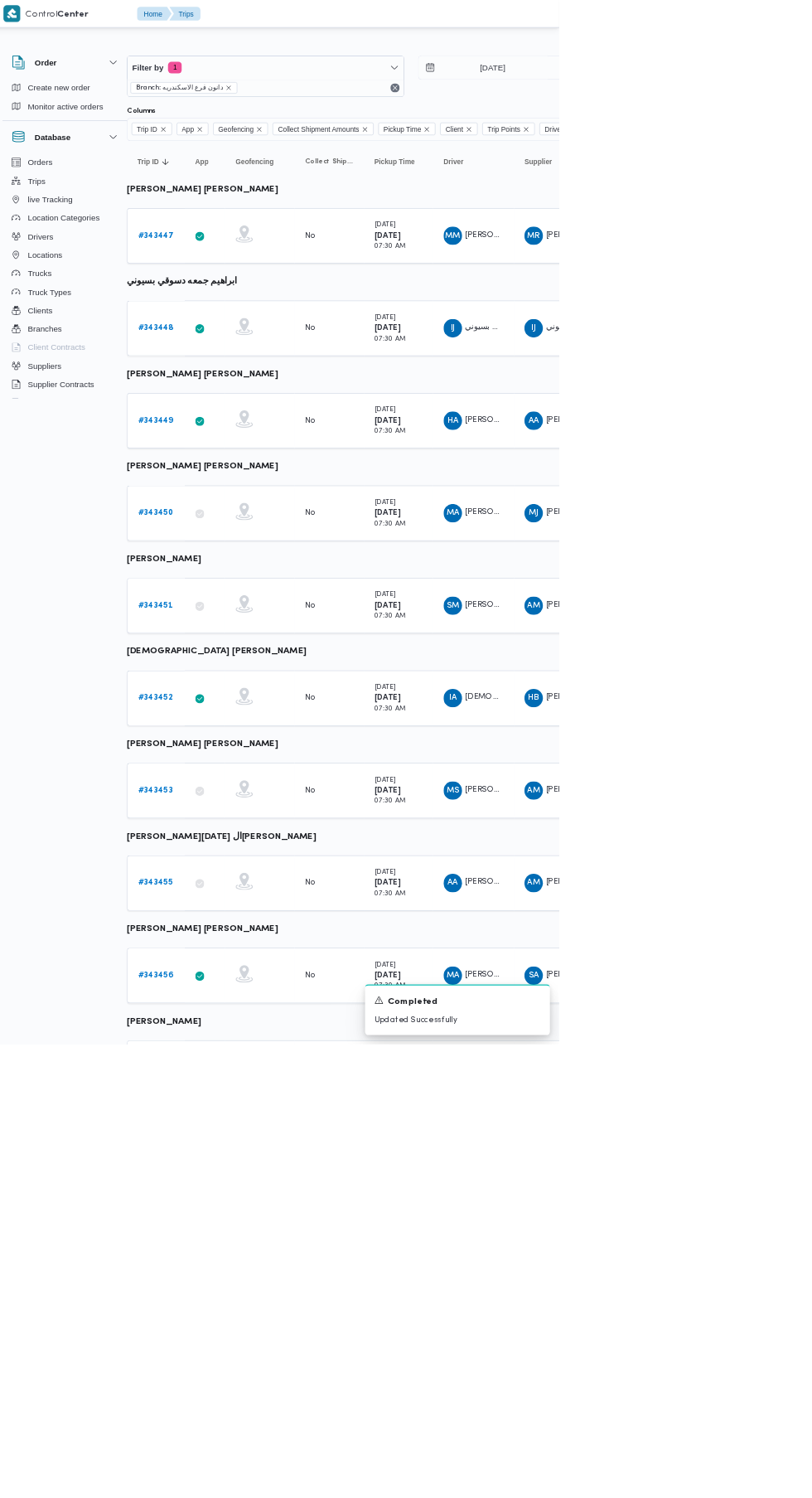
click at [231, 1133] on b "# 343453" at bounding box center [233, 1134] width 50 height 11
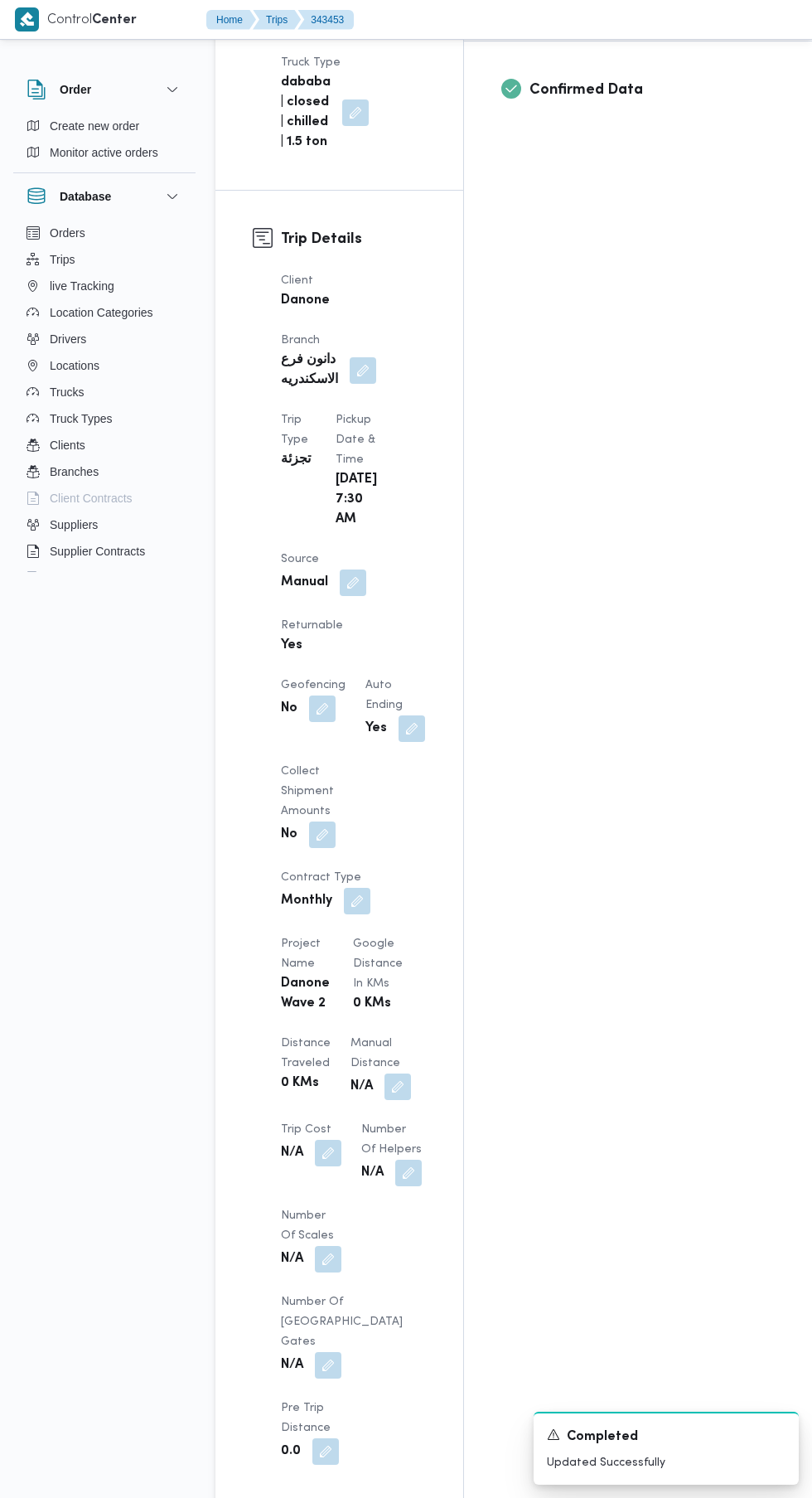
scroll to position [808, 0]
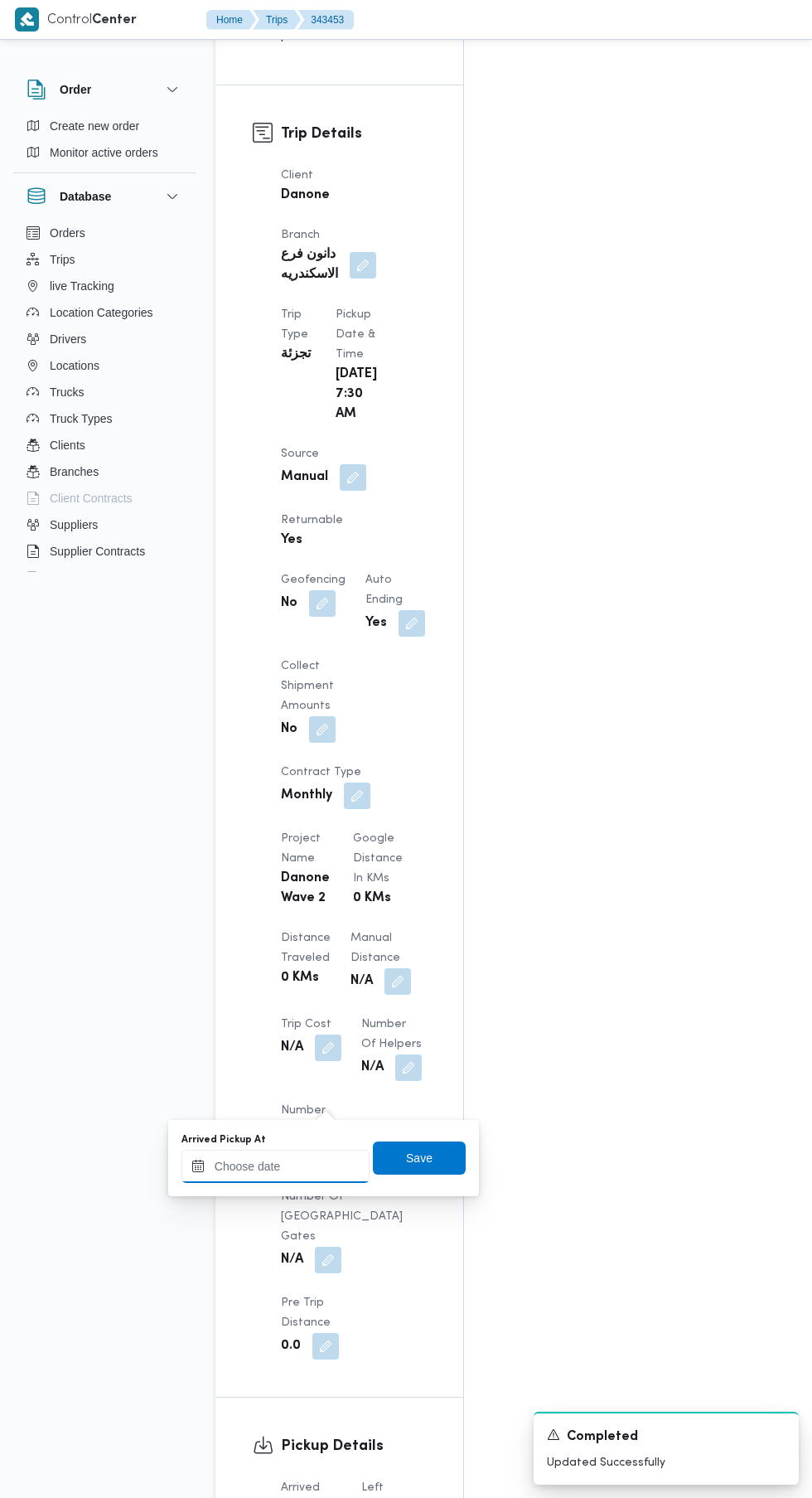
click at [318, 1165] on input "Arrived Pickup At" at bounding box center [275, 1166] width 188 height 33
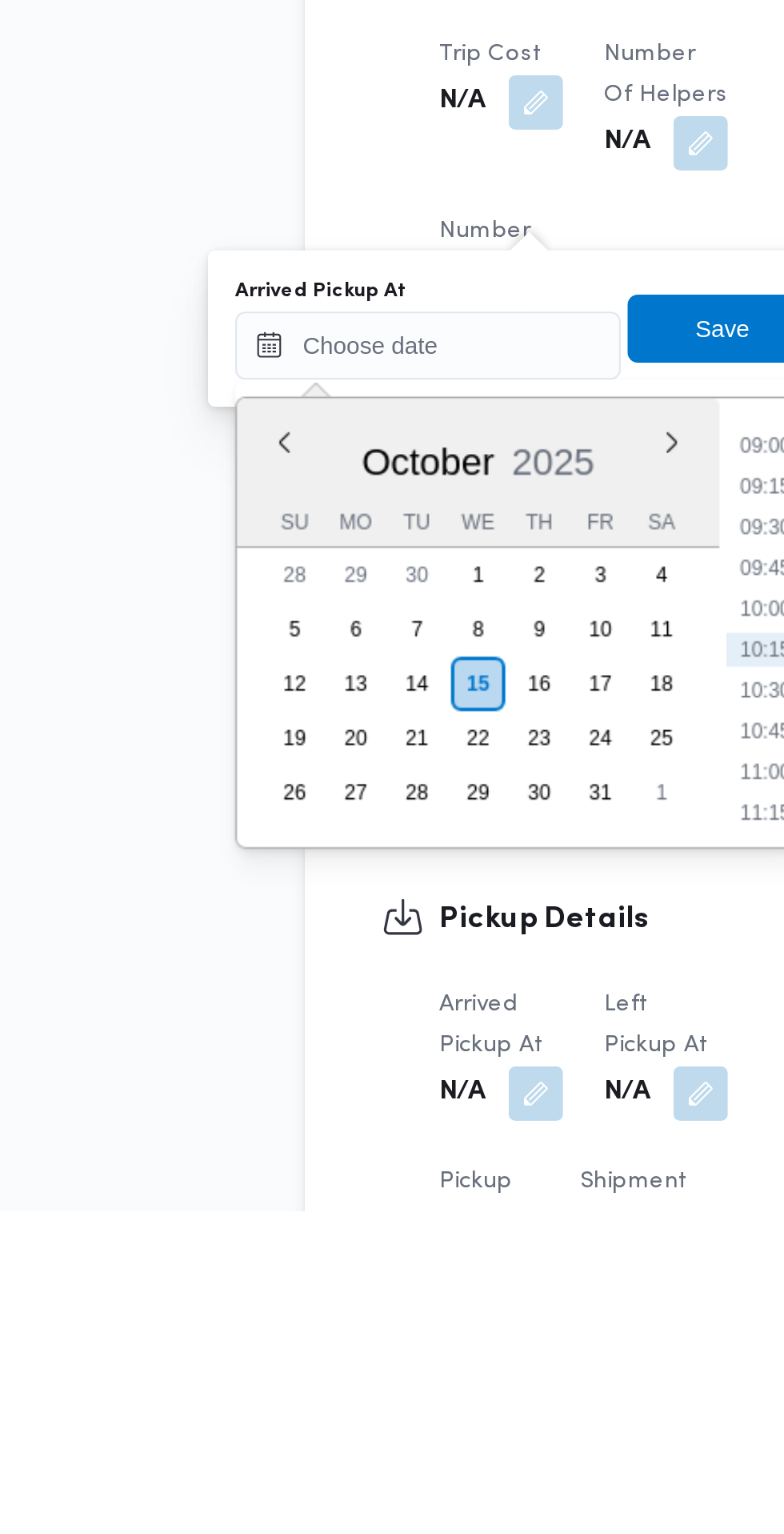
click at [416, 1172] on li "09:00" at bounding box center [425, 1174] width 37 height 16
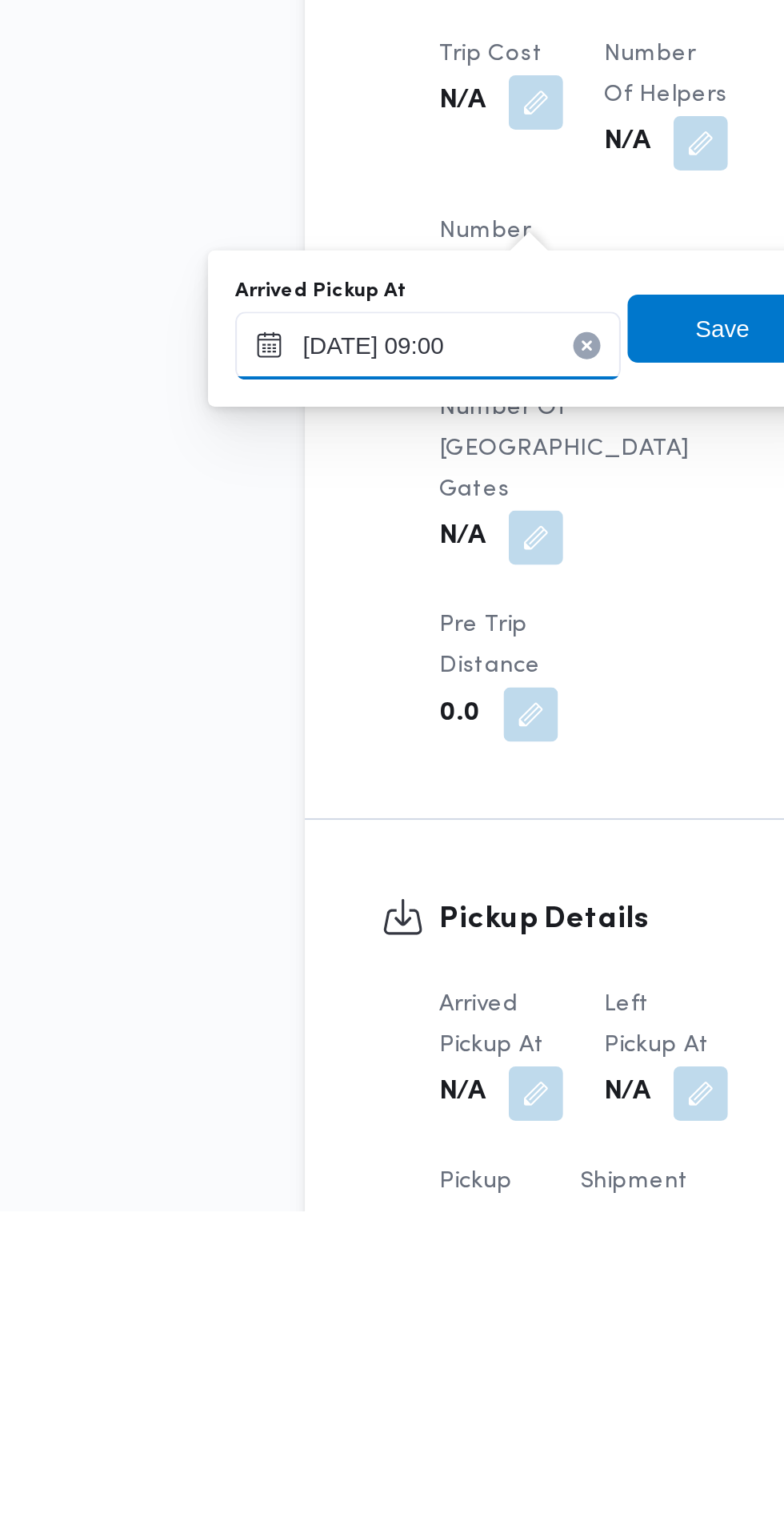
click at [311, 1126] on input "[DATE] 09:00" at bounding box center [266, 1126] width 181 height 32
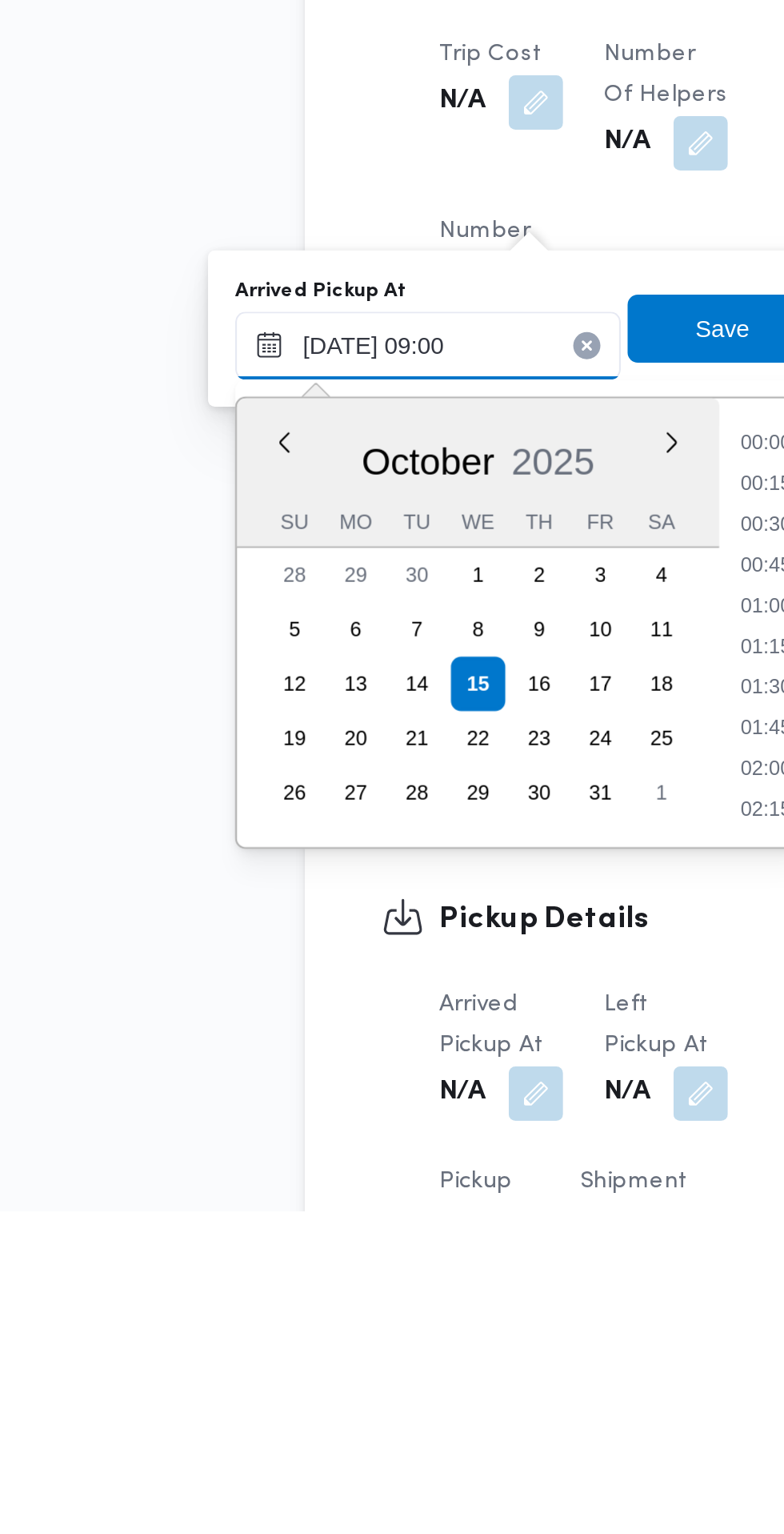
scroll to position [594, 0]
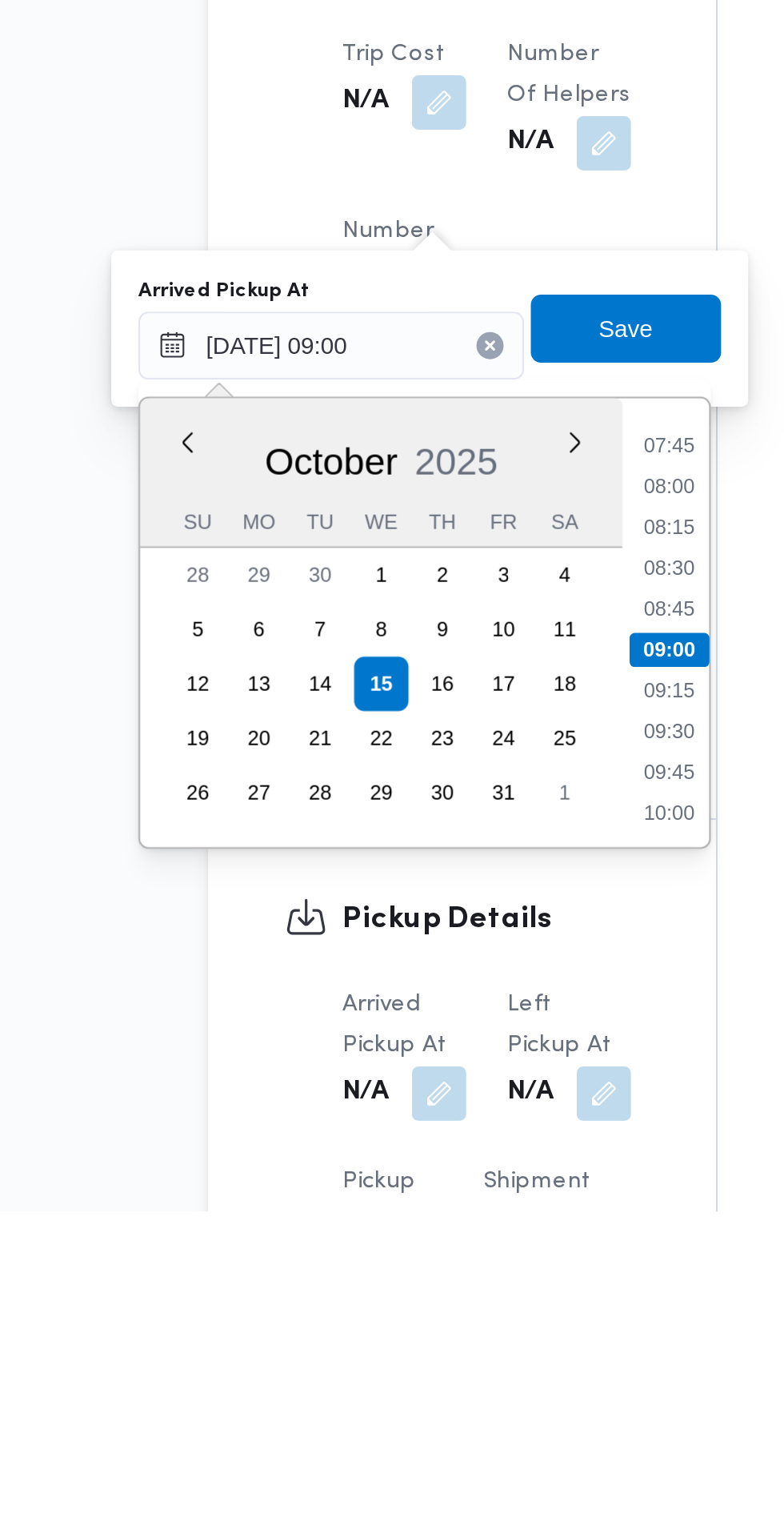
click at [429, 1175] on li "07:45" at bounding box center [425, 1174] width 37 height 16
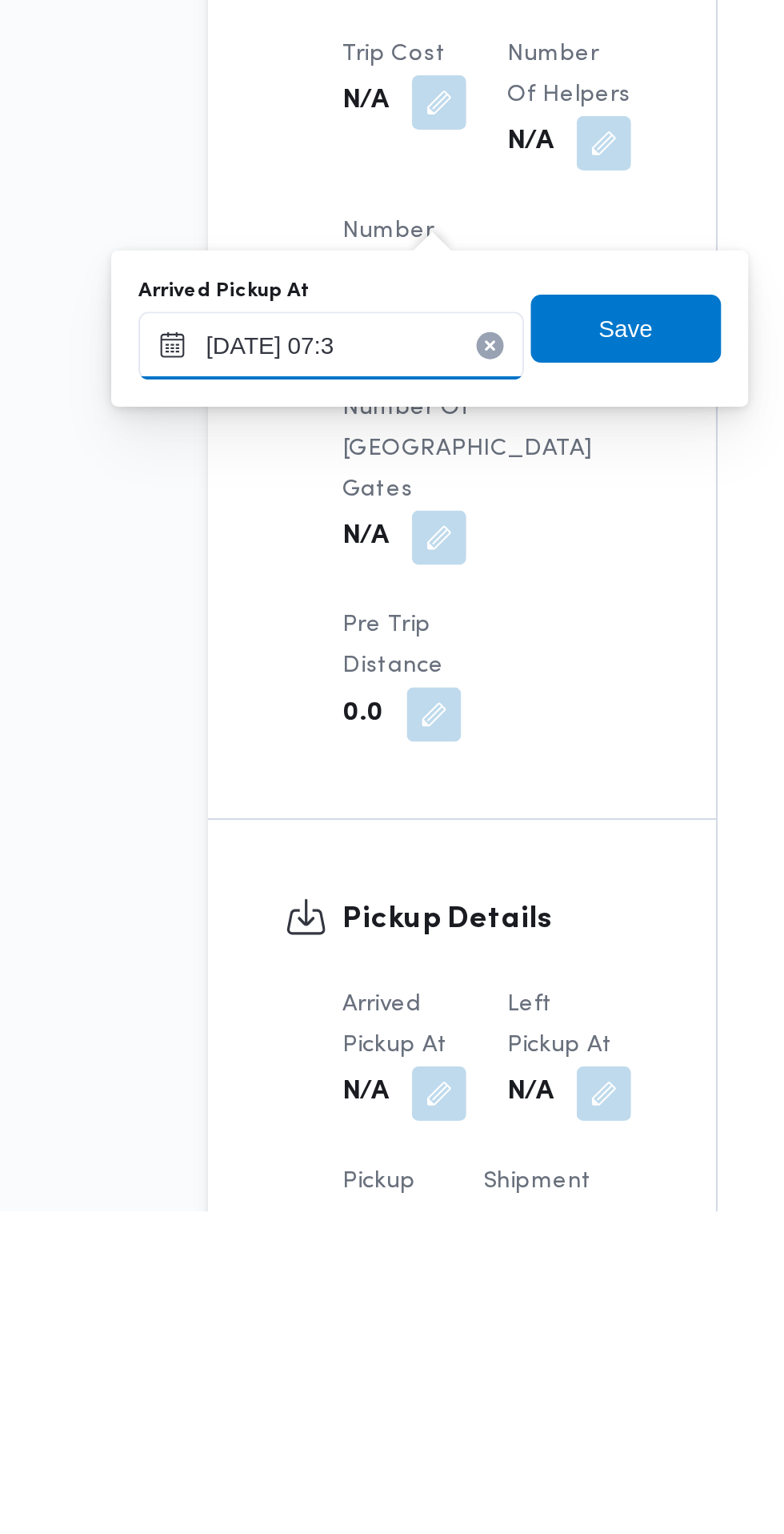
type input "[DATE] 07:30"
click at [425, 1126] on span "Save" at bounding box center [405, 1118] width 89 height 32
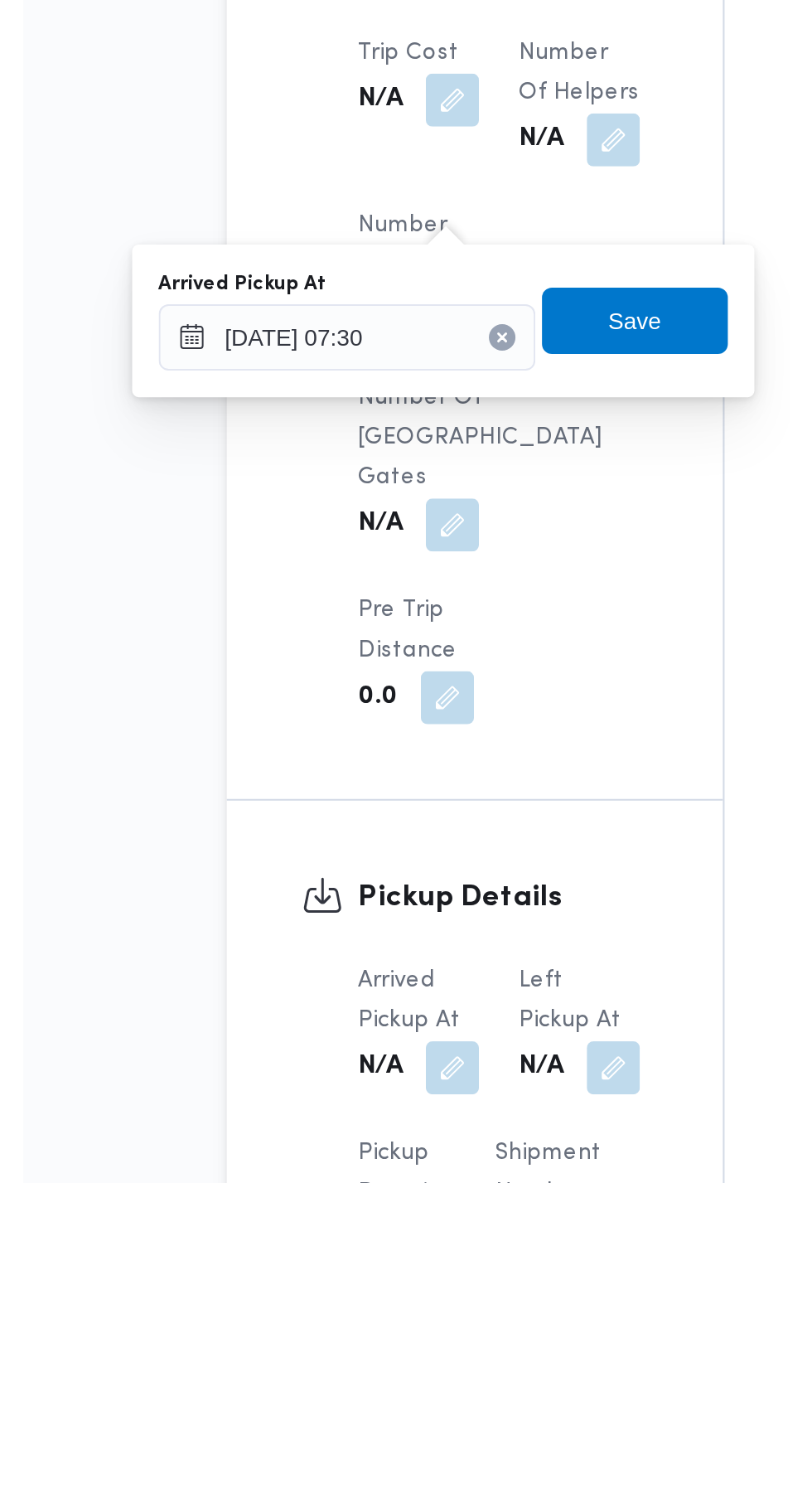
scroll to position [856, 0]
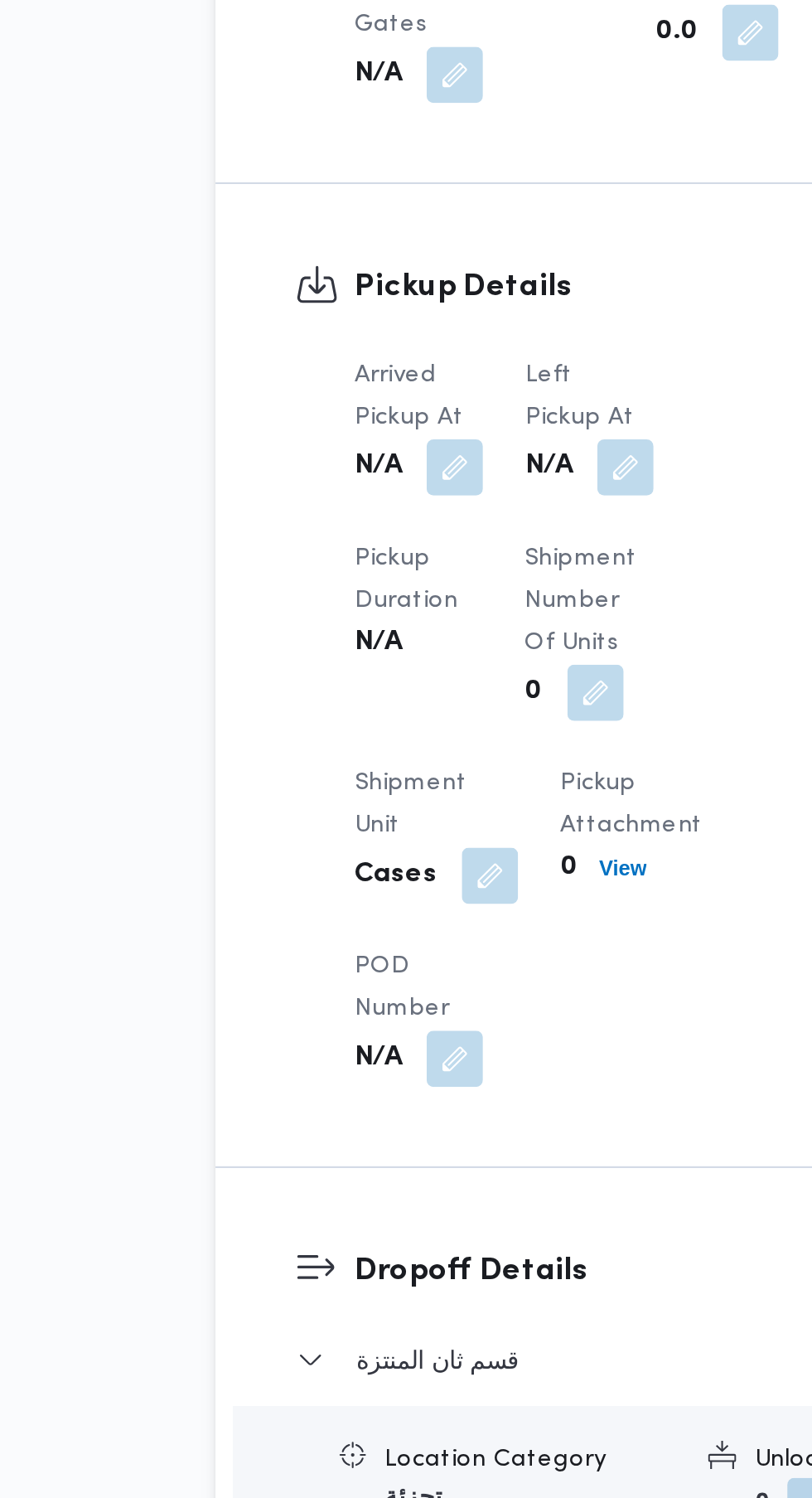
click at [406, 1026] on button "button" at bounding box center [409, 1013] width 27 height 27
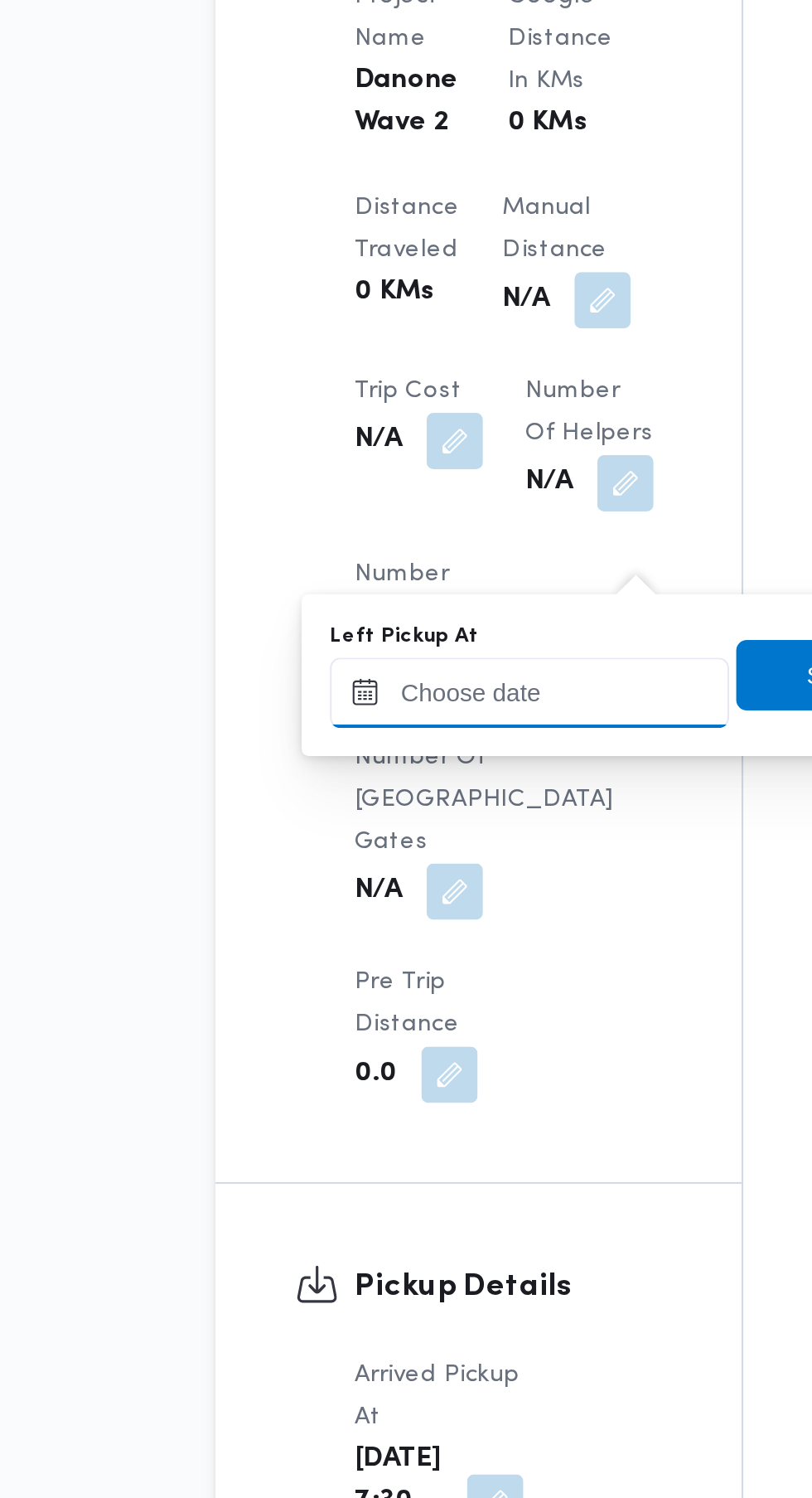
click at [376, 1118] on input "Left Pickup At" at bounding box center [363, 1118] width 188 height 33
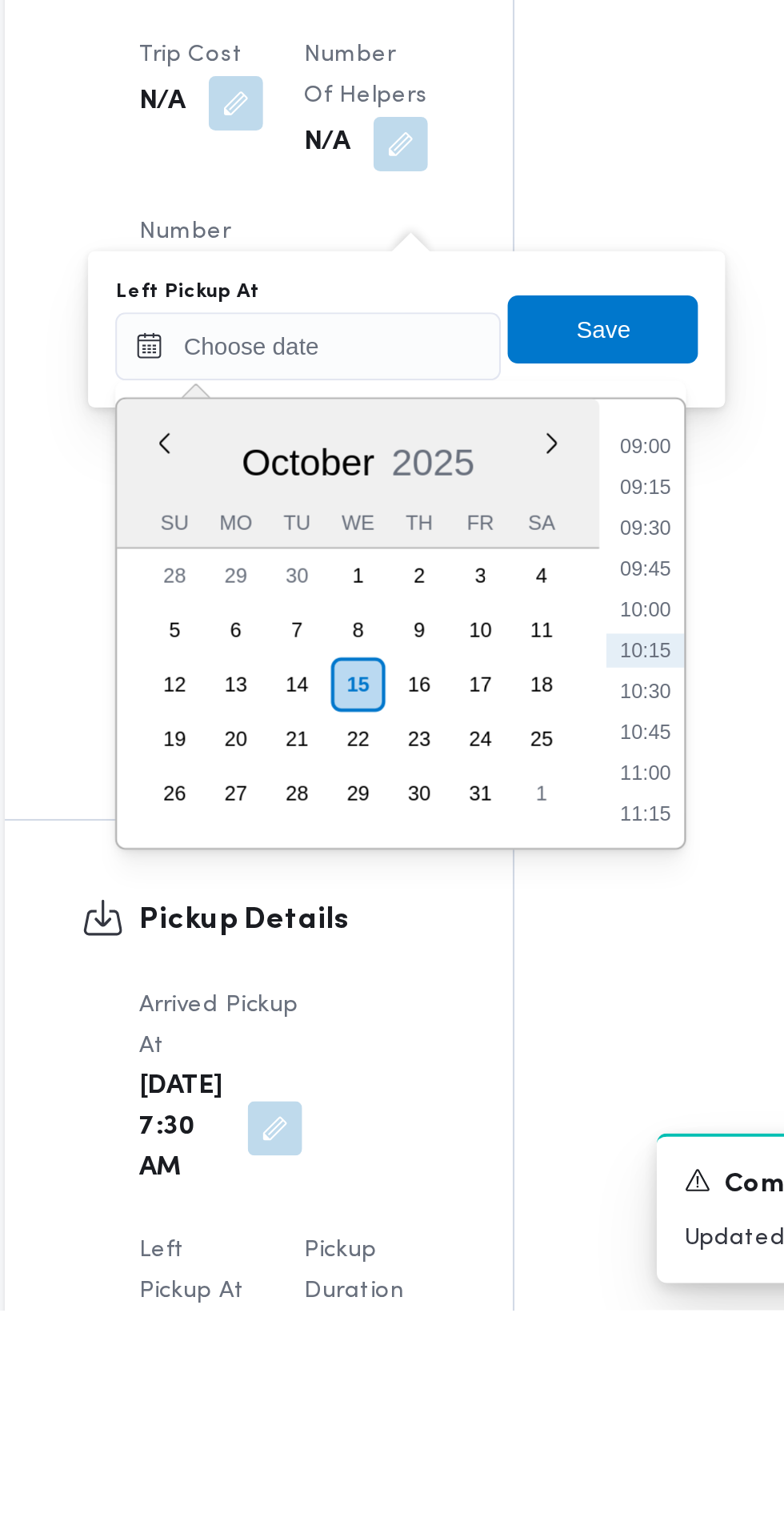
click at [519, 1125] on li "09:00" at bounding box center [510, 1127] width 37 height 16
type input "[DATE] 09:00"
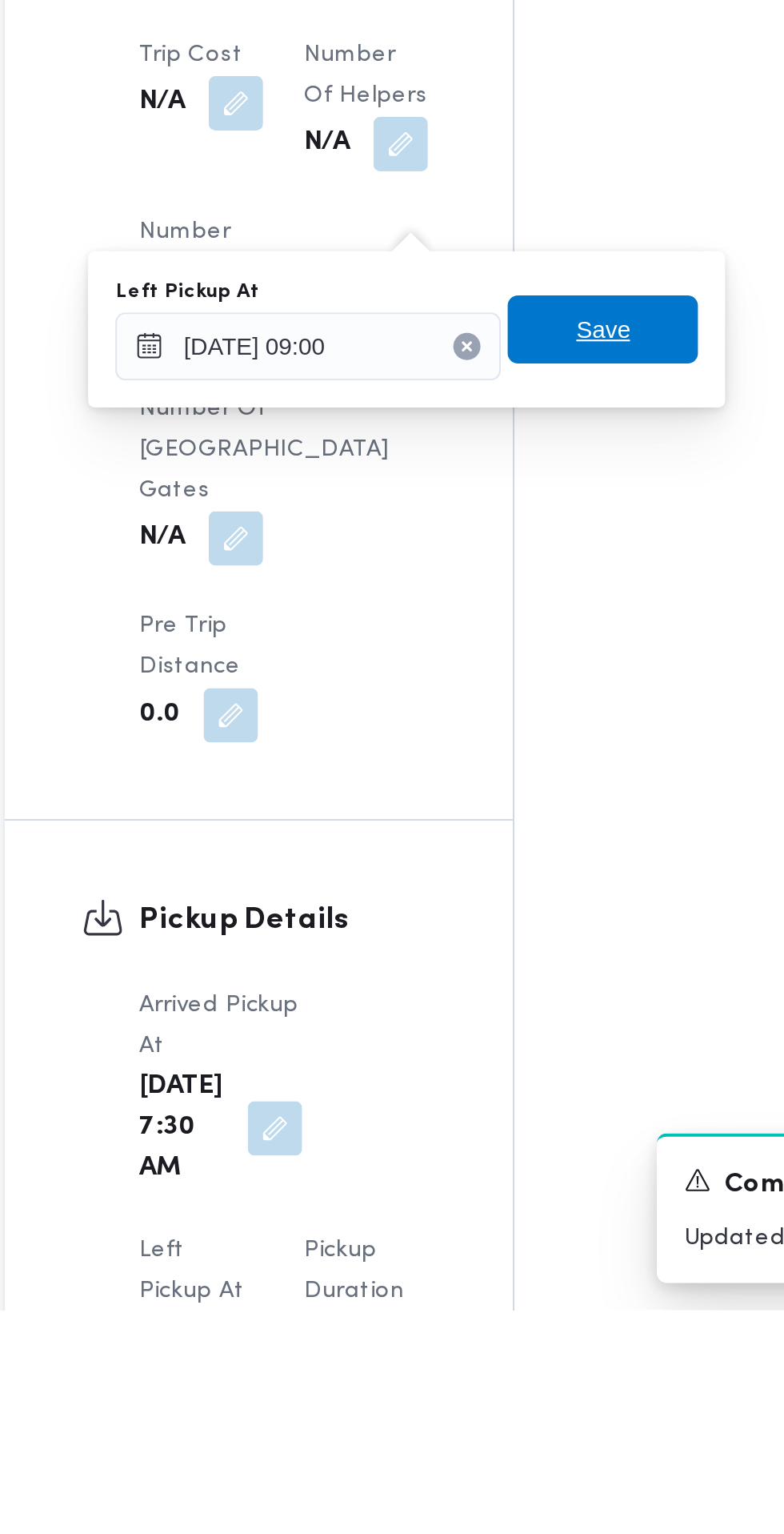
click at [508, 1074] on span "Save" at bounding box center [490, 1071] width 89 height 32
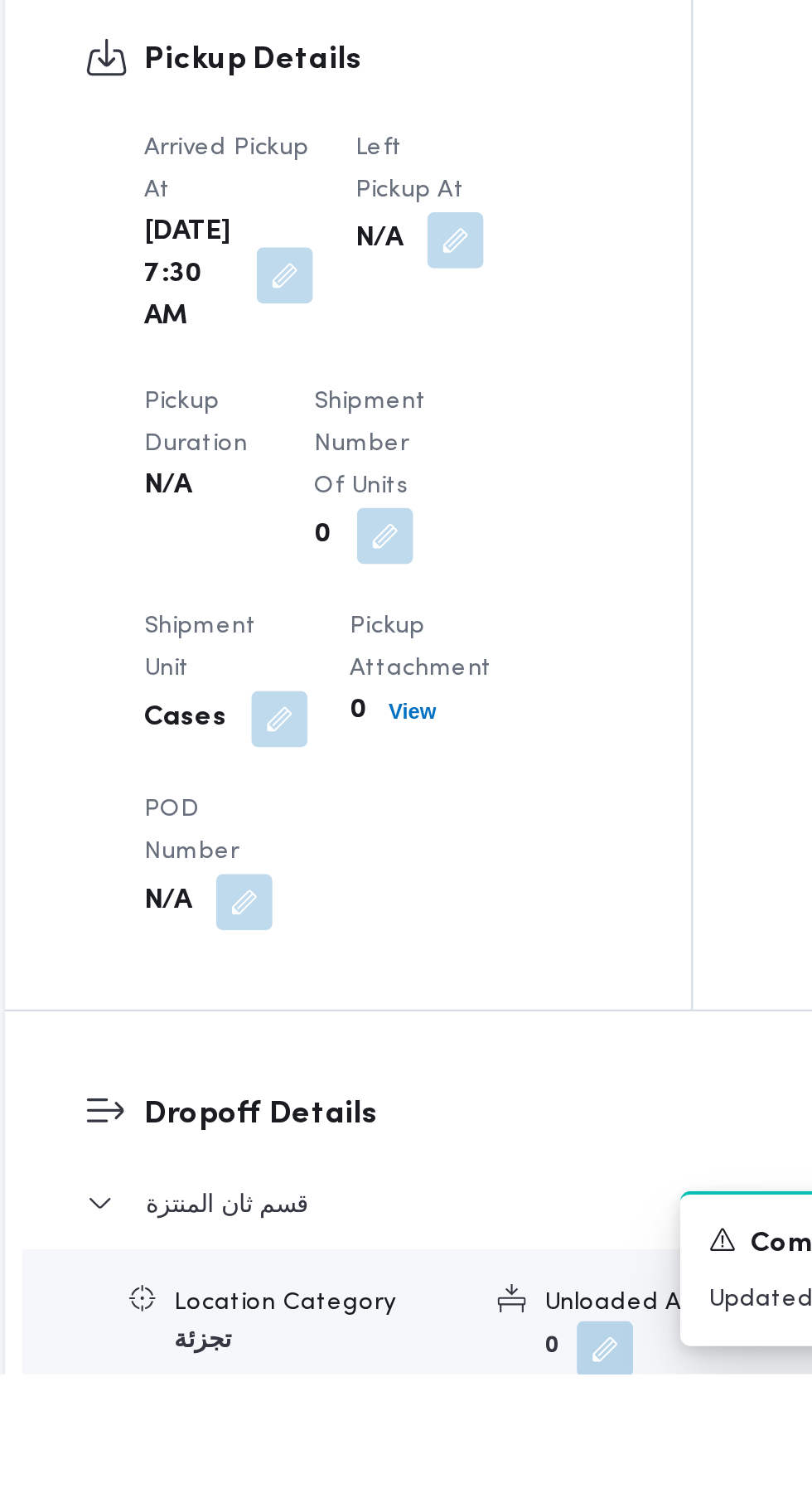
scroll to position [1100, 0]
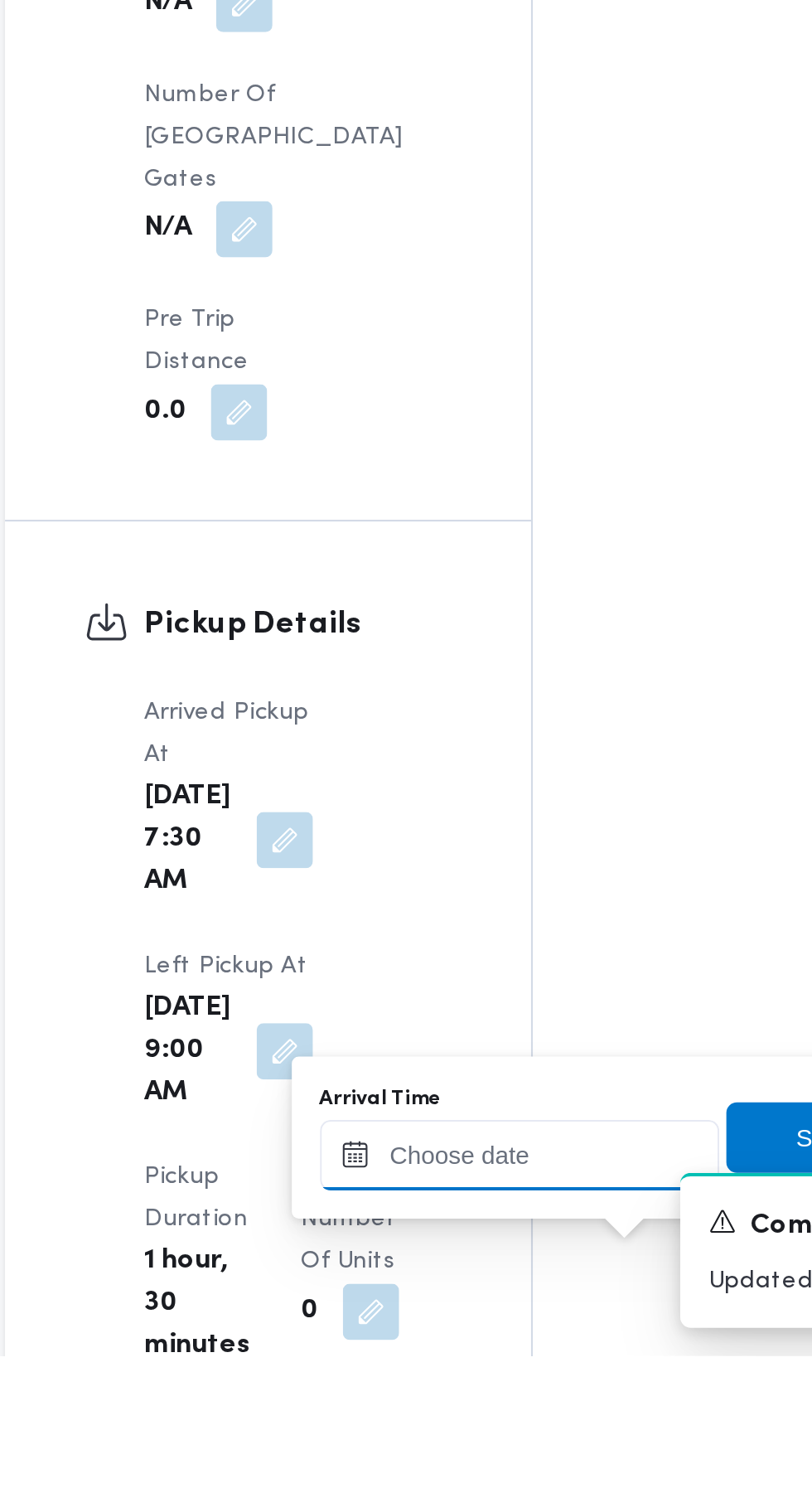
click at [473, 1397] on input "Arrival Time" at bounding box center [458, 1404] width 188 height 33
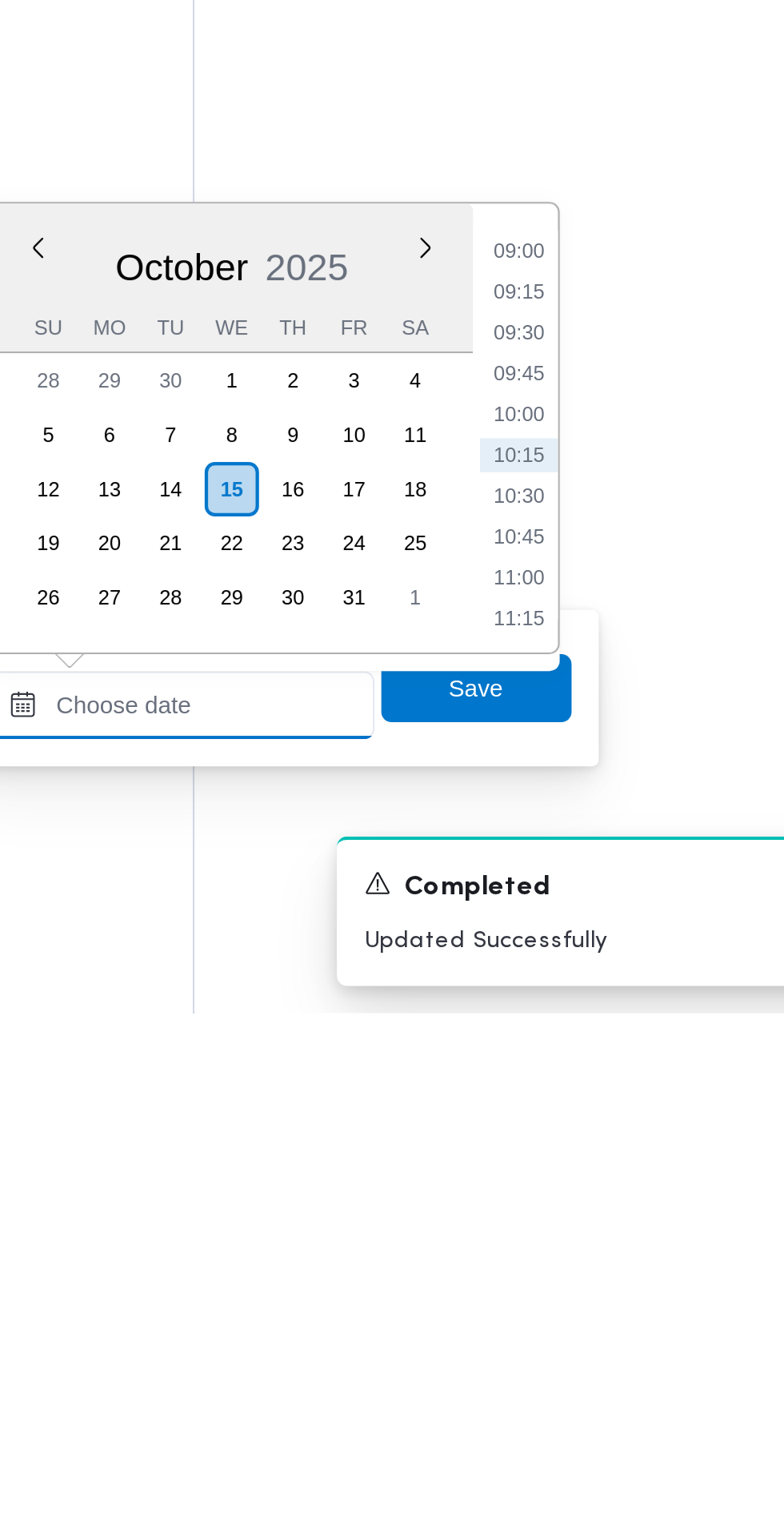
scroll to position [1141, 0]
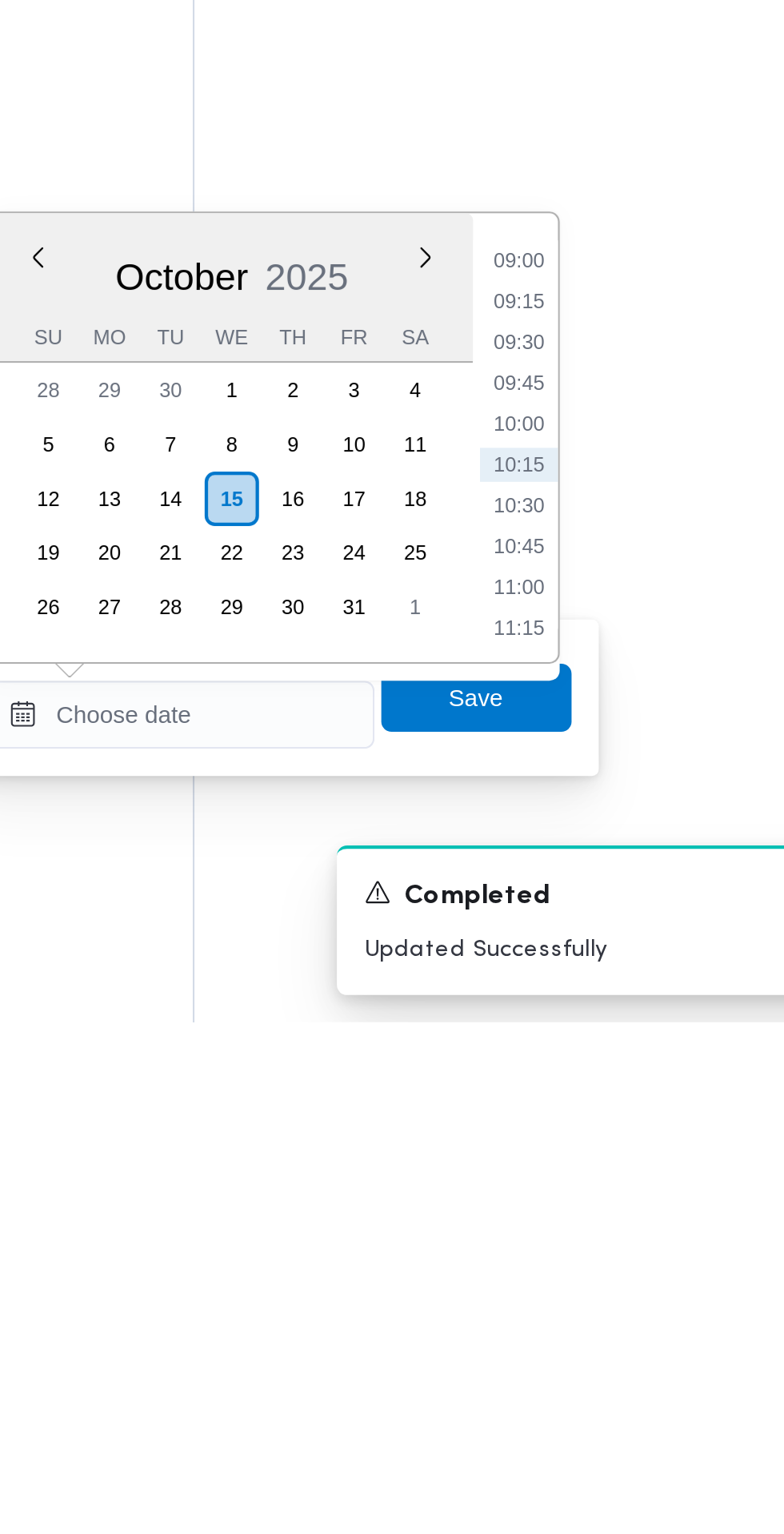
click at [602, 1212] on li "09:30" at bounding box center [601, 1213] width 37 height 16
type input "[DATE] 09:30"
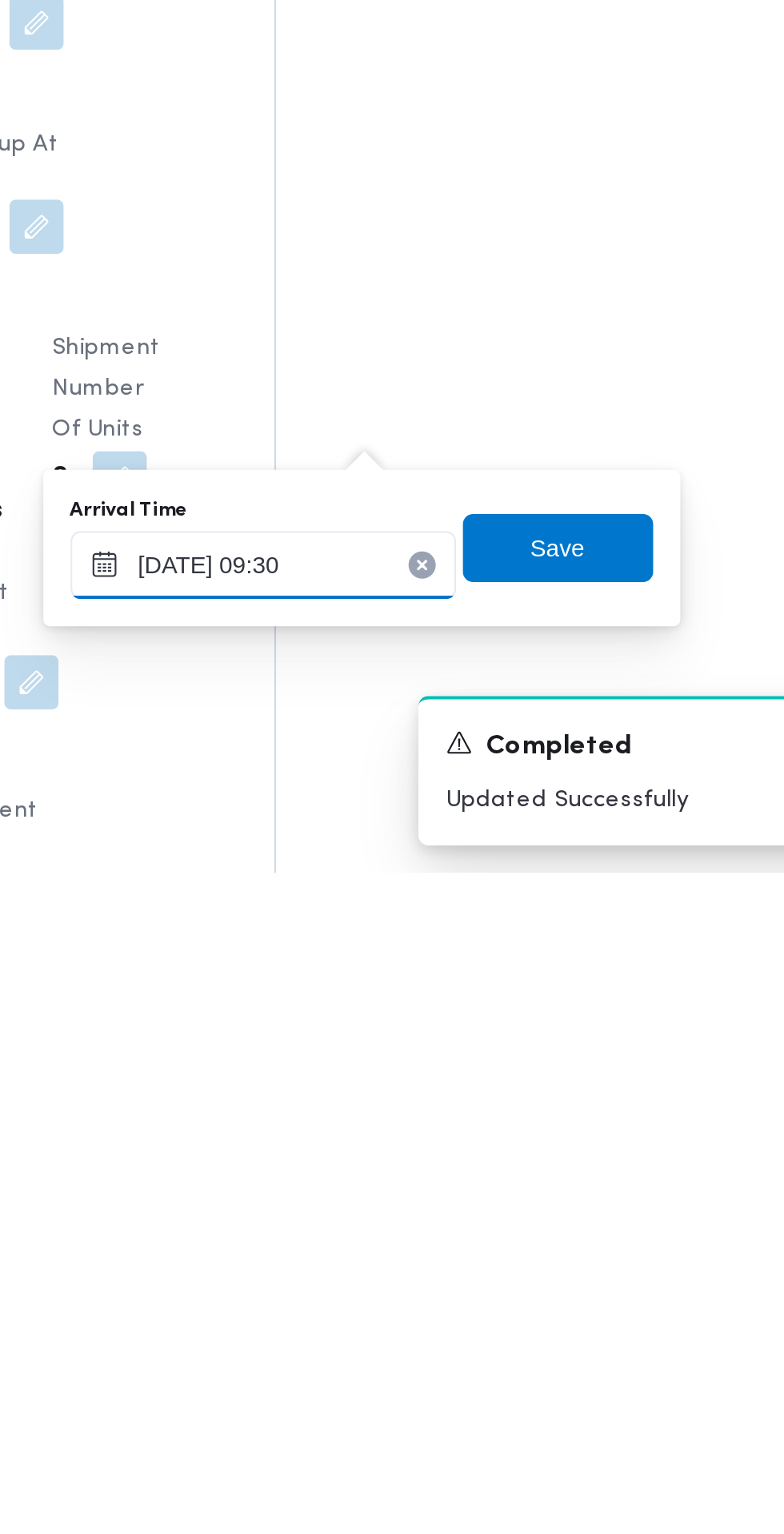
scroll to position [1157, 0]
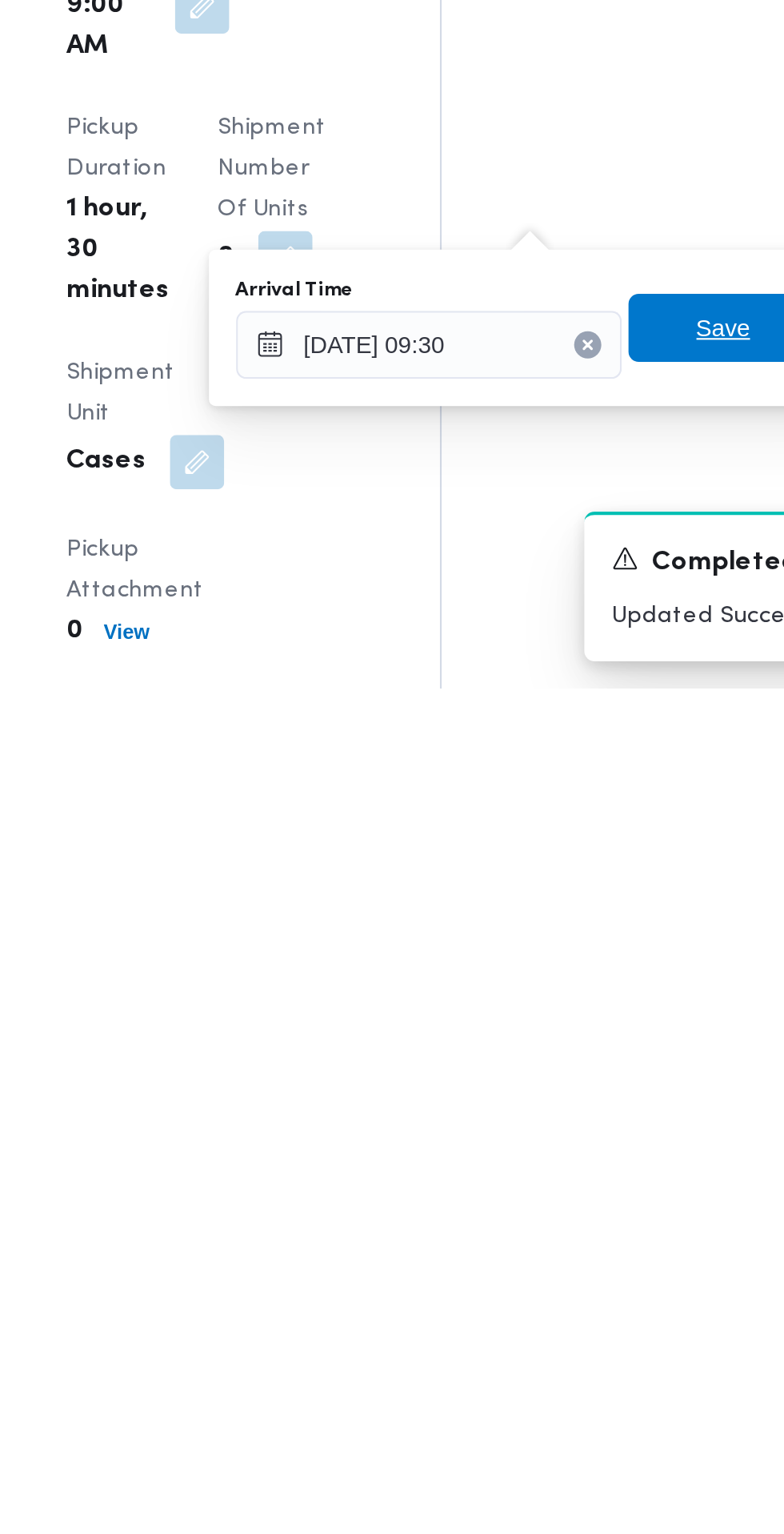
click at [573, 1369] on span "Save" at bounding box center [581, 1364] width 26 height 19
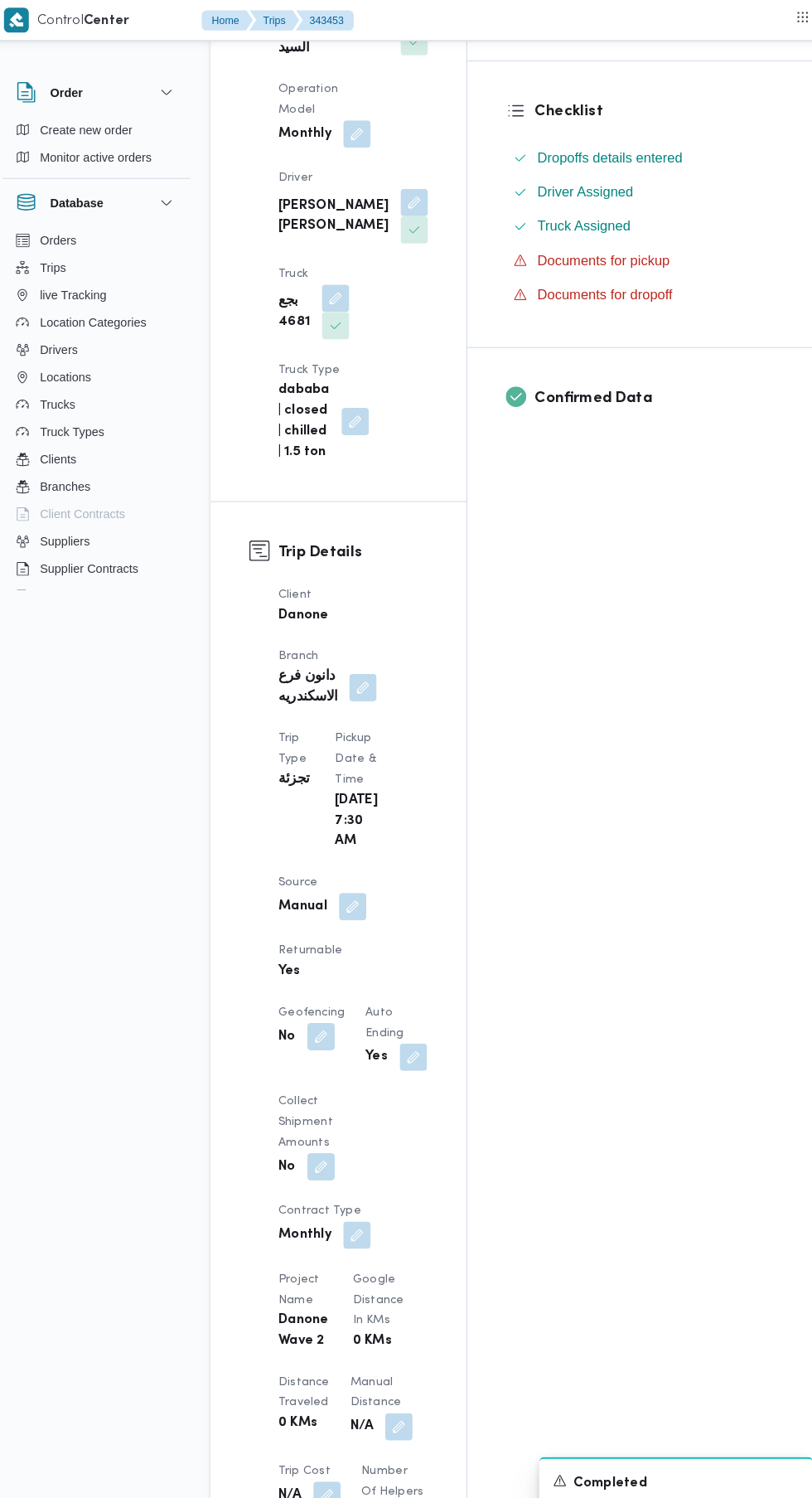
scroll to position [0, 0]
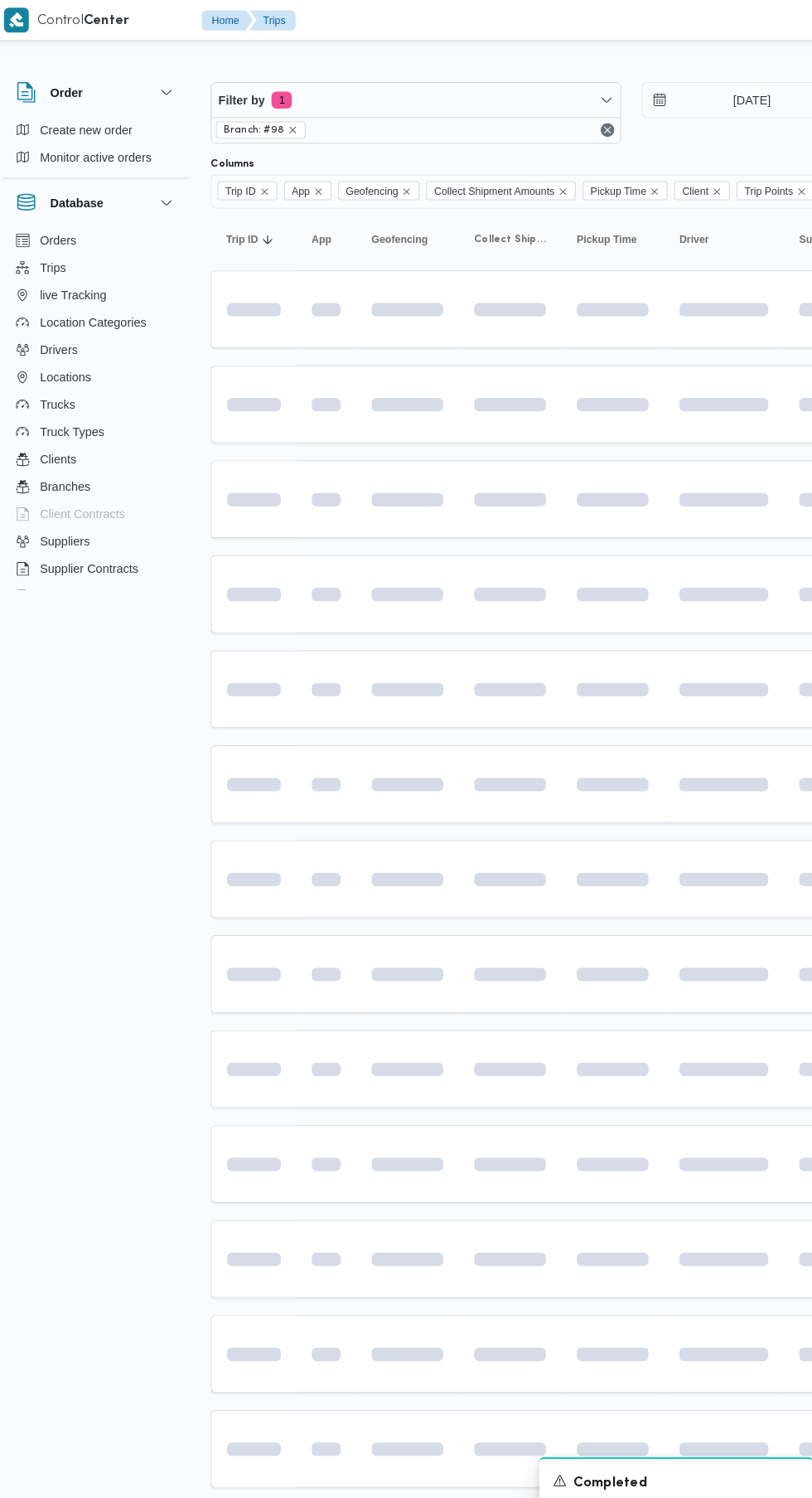
scroll to position [0, 23]
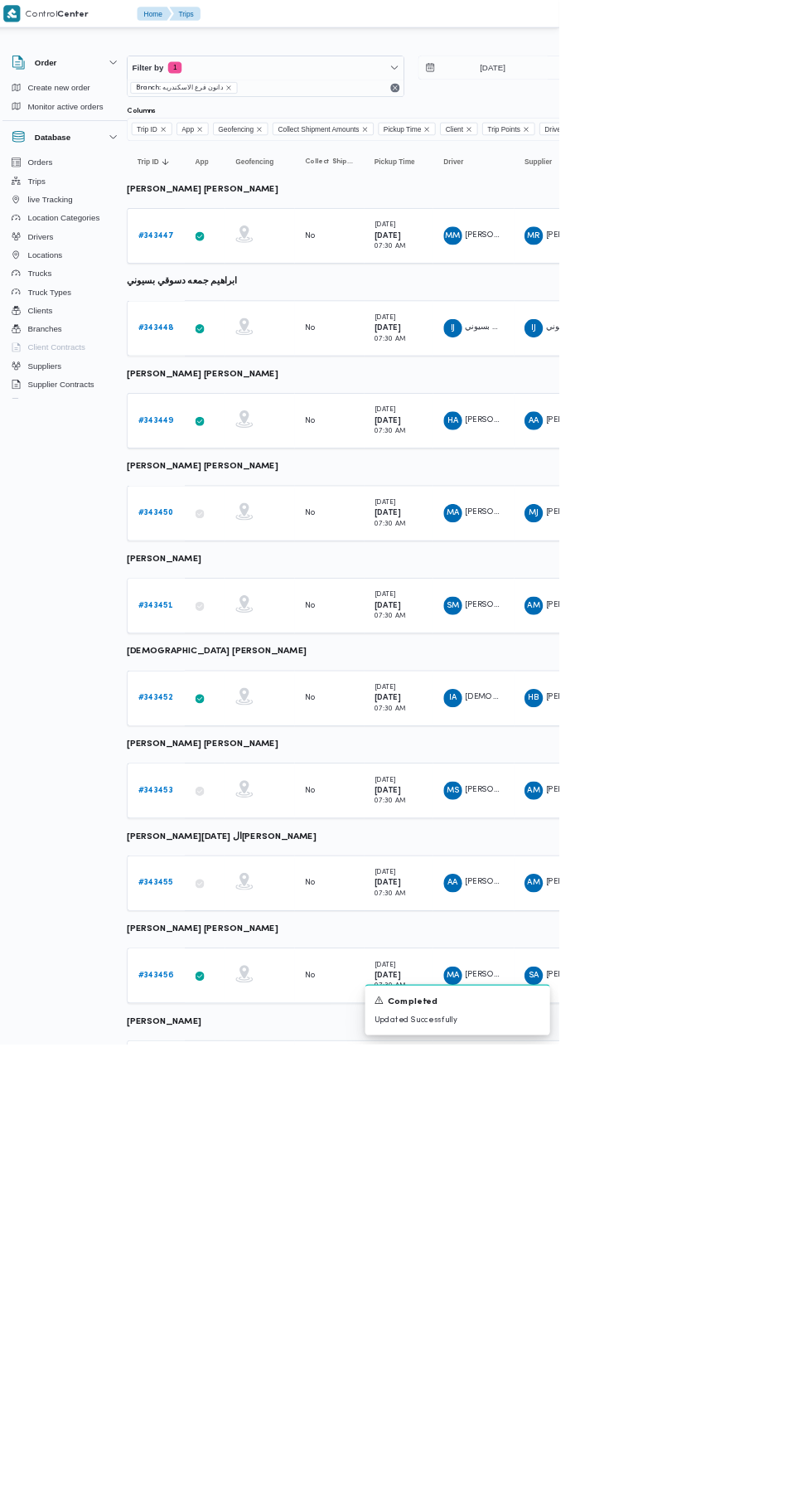
click at [231, 998] on b "# 343452" at bounding box center [233, 1001] width 50 height 11
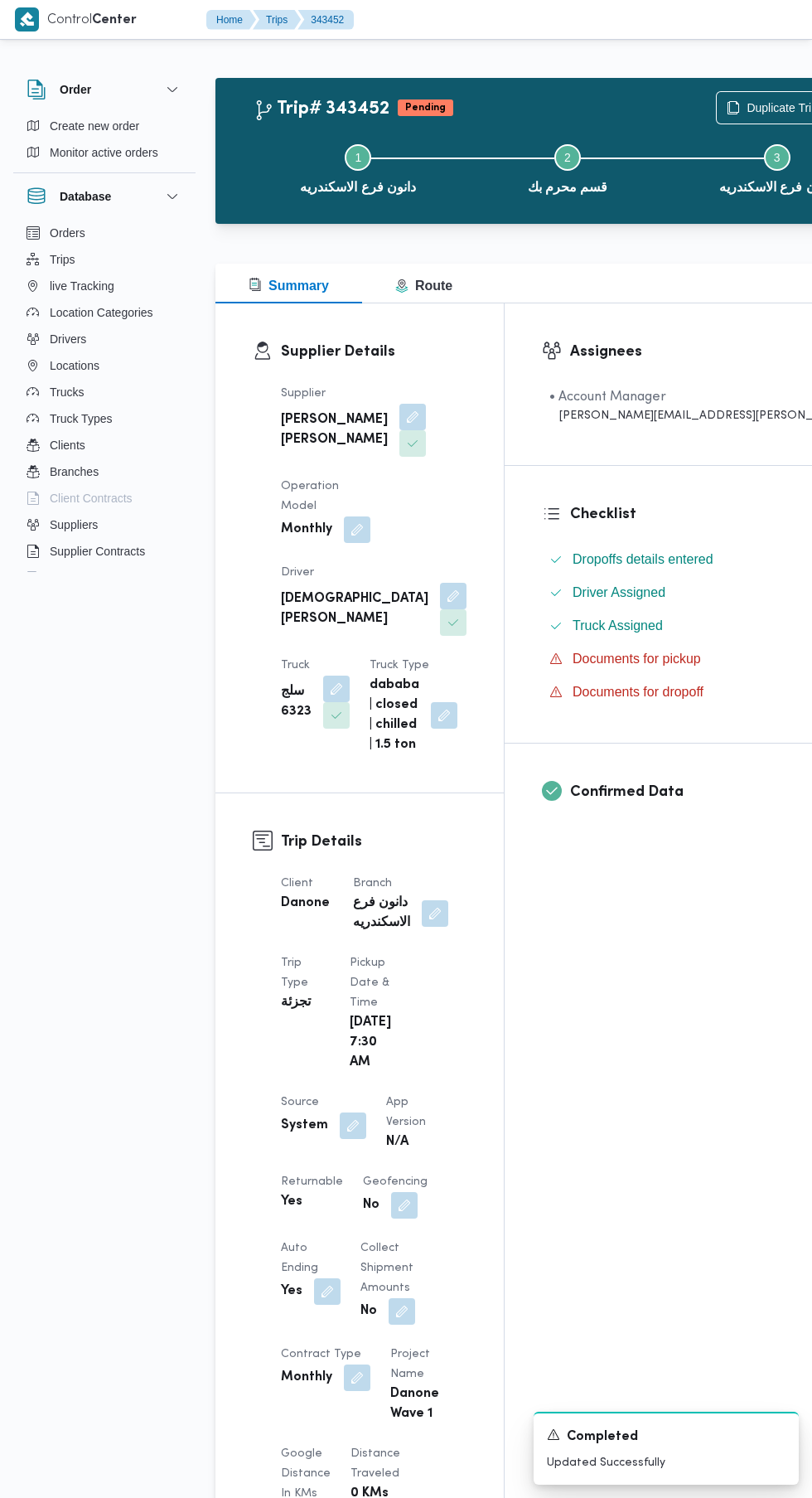
click at [353, 1123] on button "button" at bounding box center [353, 1126] width 27 height 27
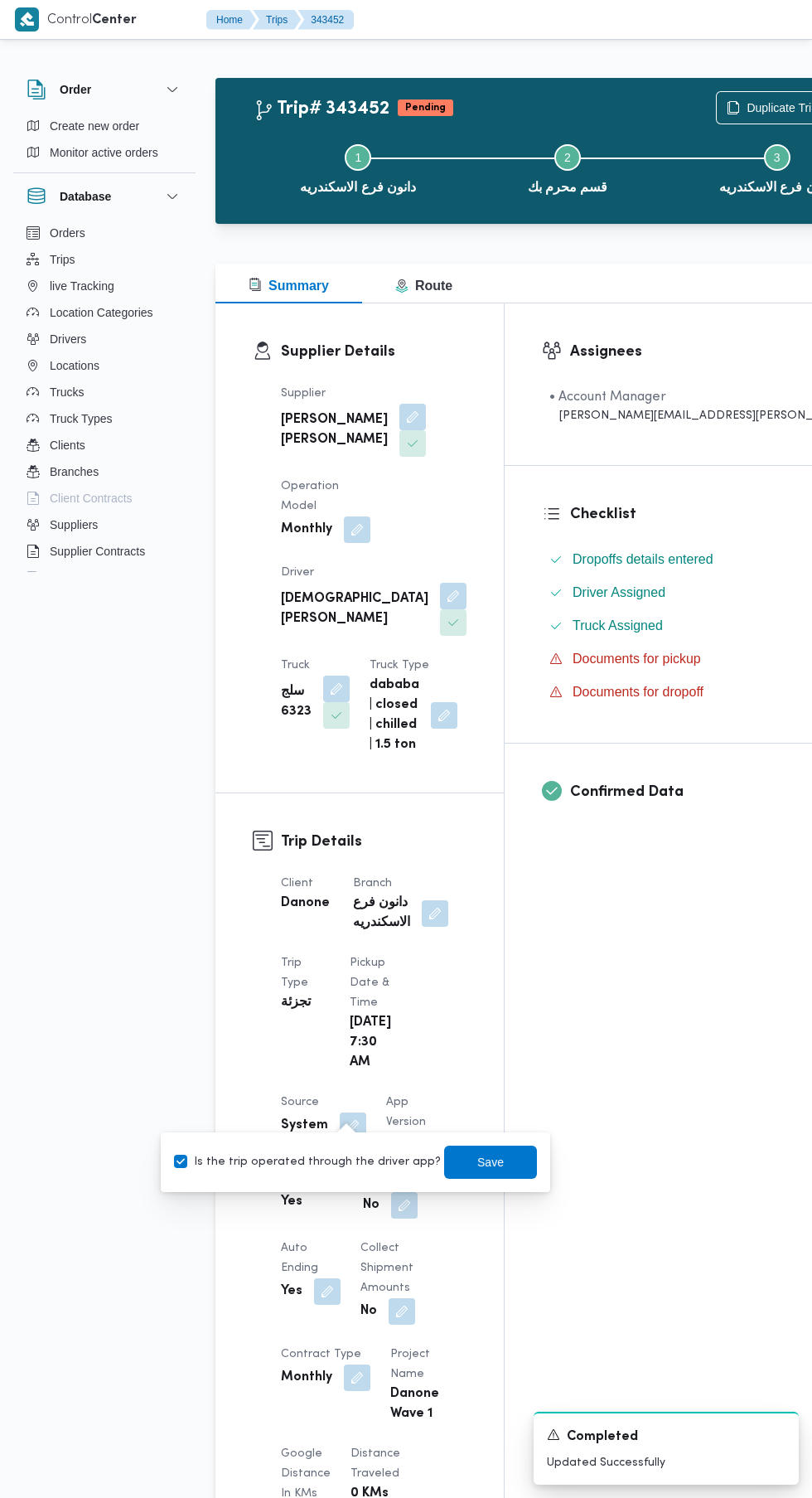
click at [325, 1152] on div "Is the trip operated through the driver app? Save" at bounding box center [356, 1162] width 367 height 37
click at [340, 1165] on label "Is the trip operated through the driver app?" at bounding box center [308, 1162] width 267 height 20
checkbox input "false"
click at [477, 1161] on span "Save" at bounding box center [491, 1162] width 27 height 20
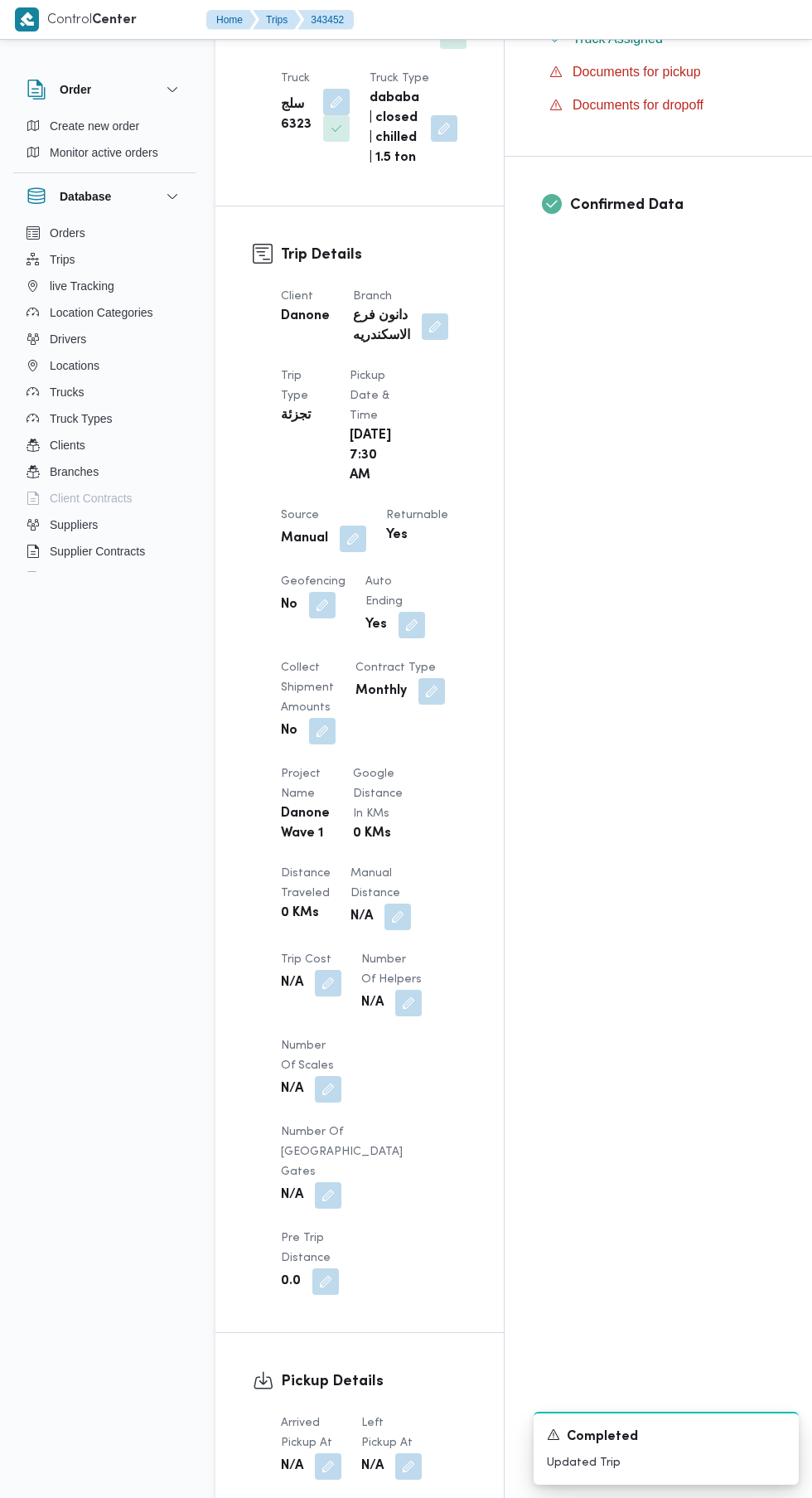
click at [405, 1453] on button "button" at bounding box center [409, 1467] width 27 height 27
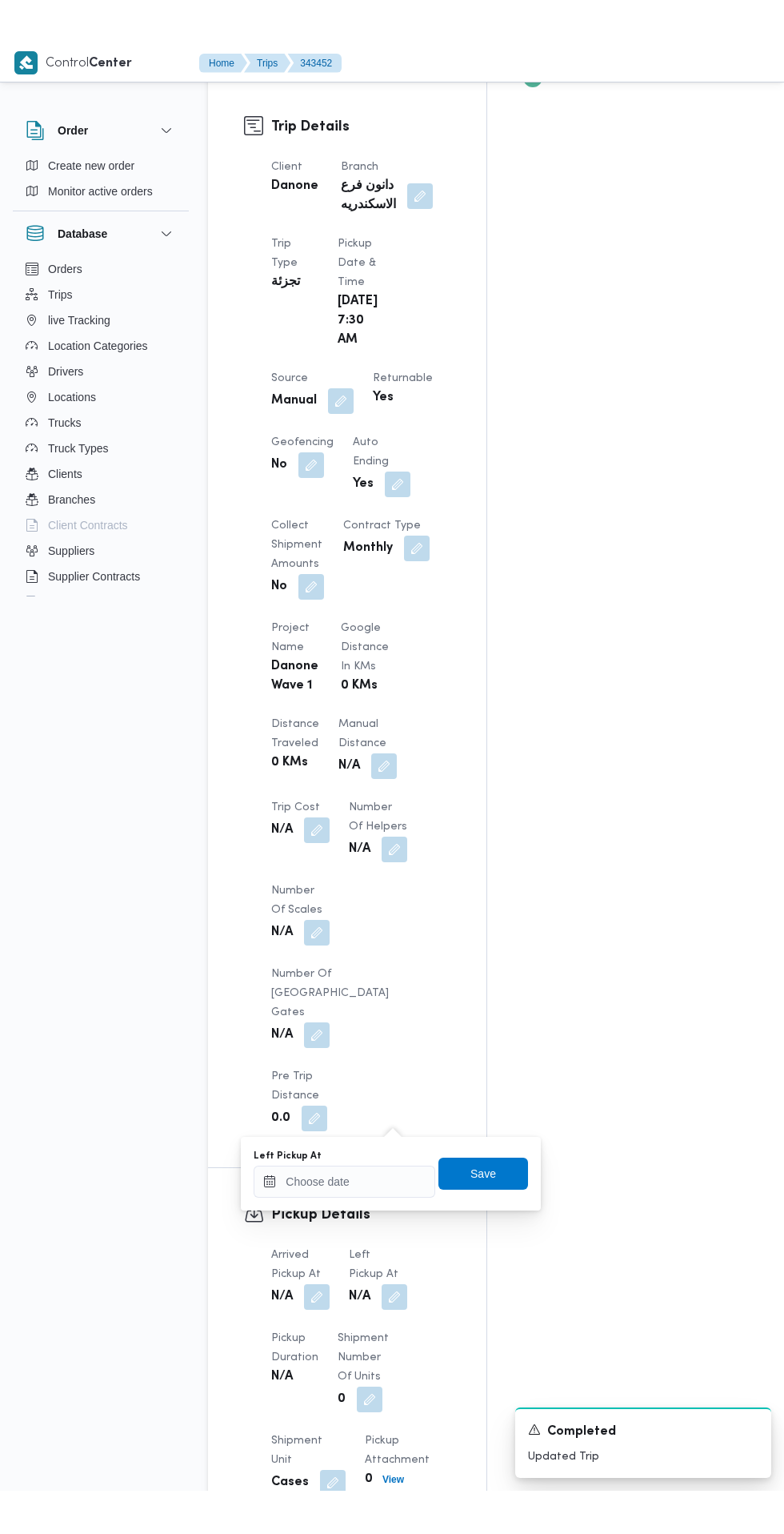
scroll to position [742, 0]
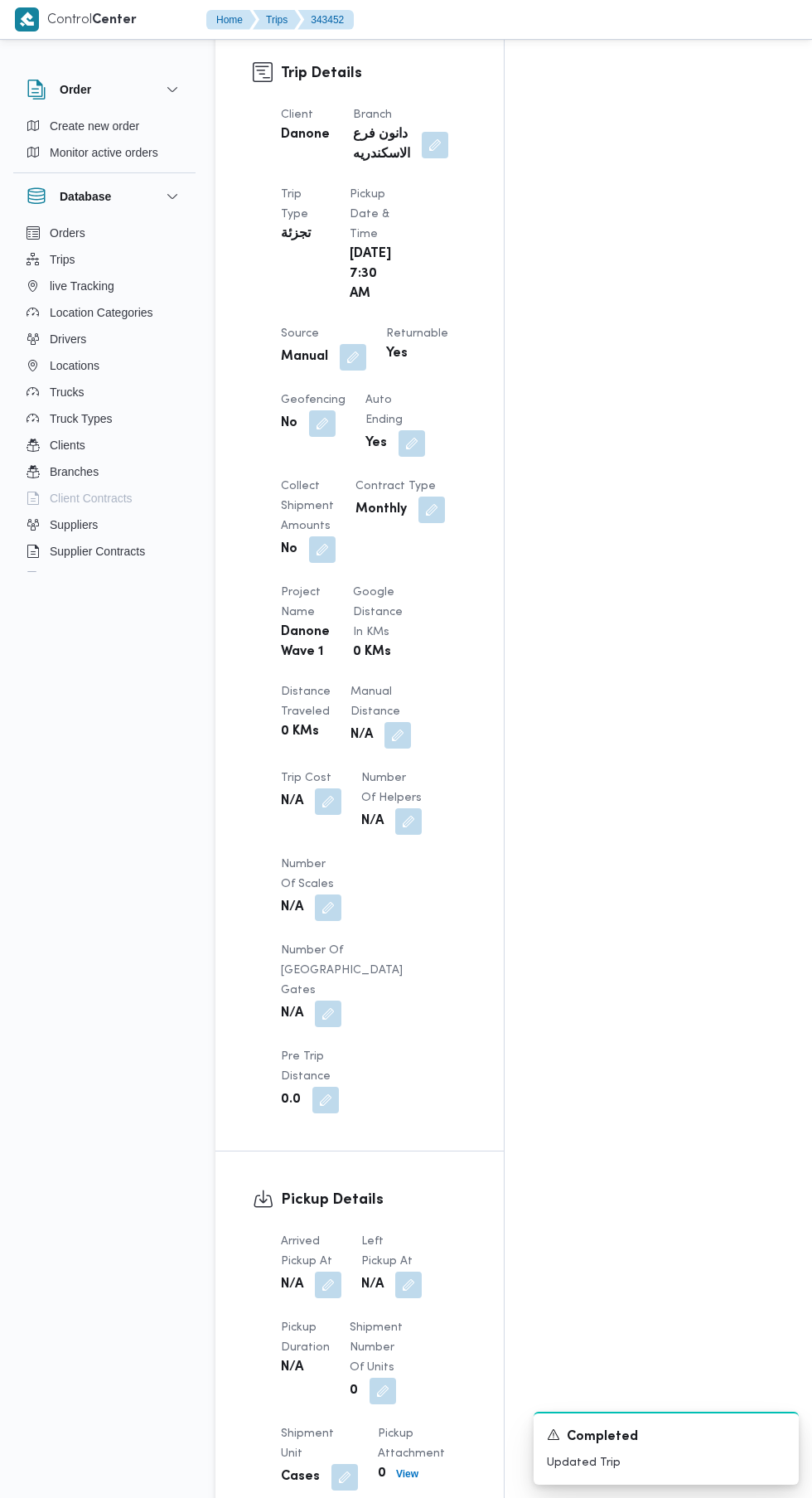
click at [332, 1272] on button "button" at bounding box center [329, 1285] width 27 height 27
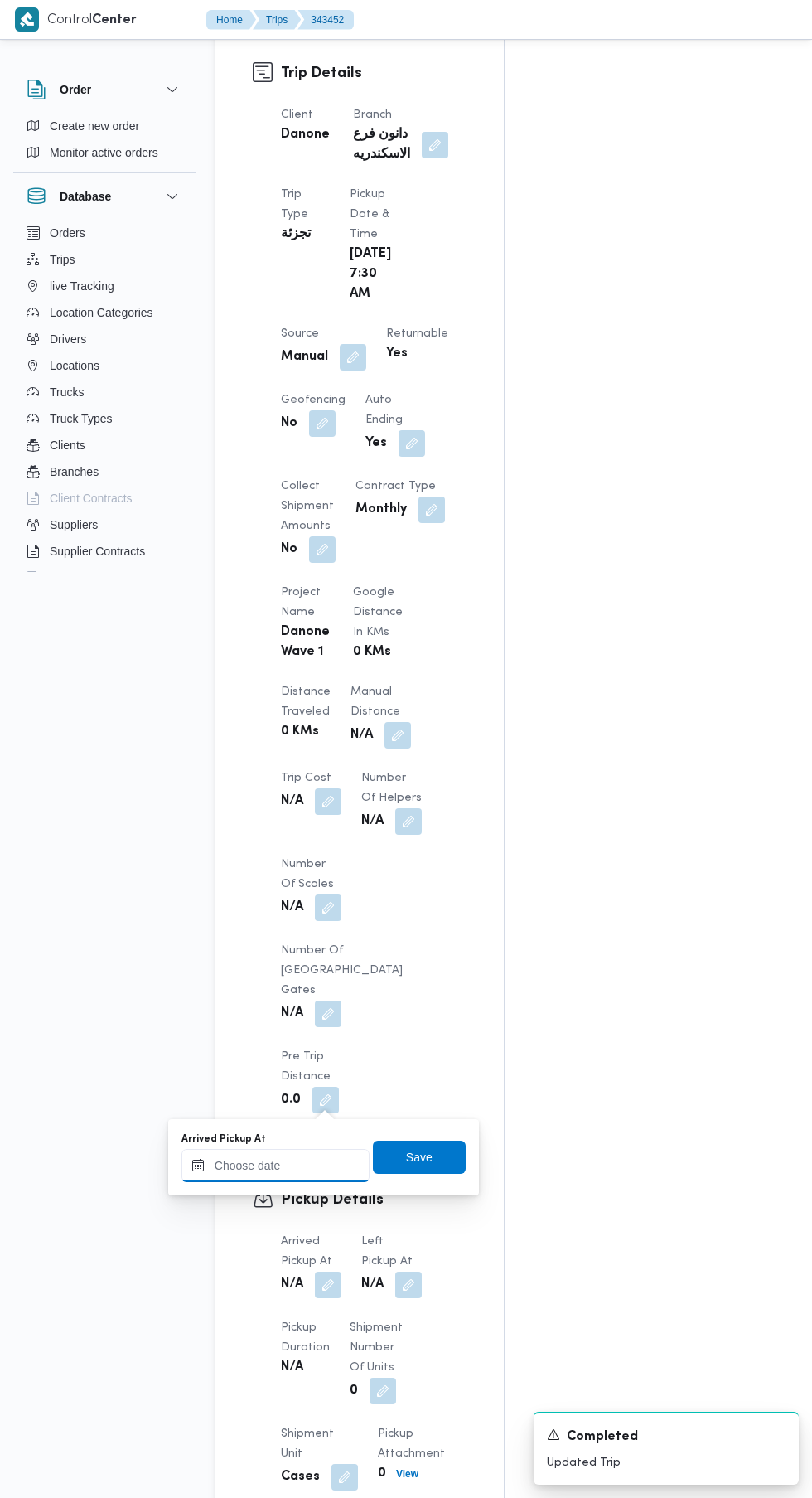
click at [329, 1165] on input "Arrived Pickup At" at bounding box center [275, 1165] width 188 height 33
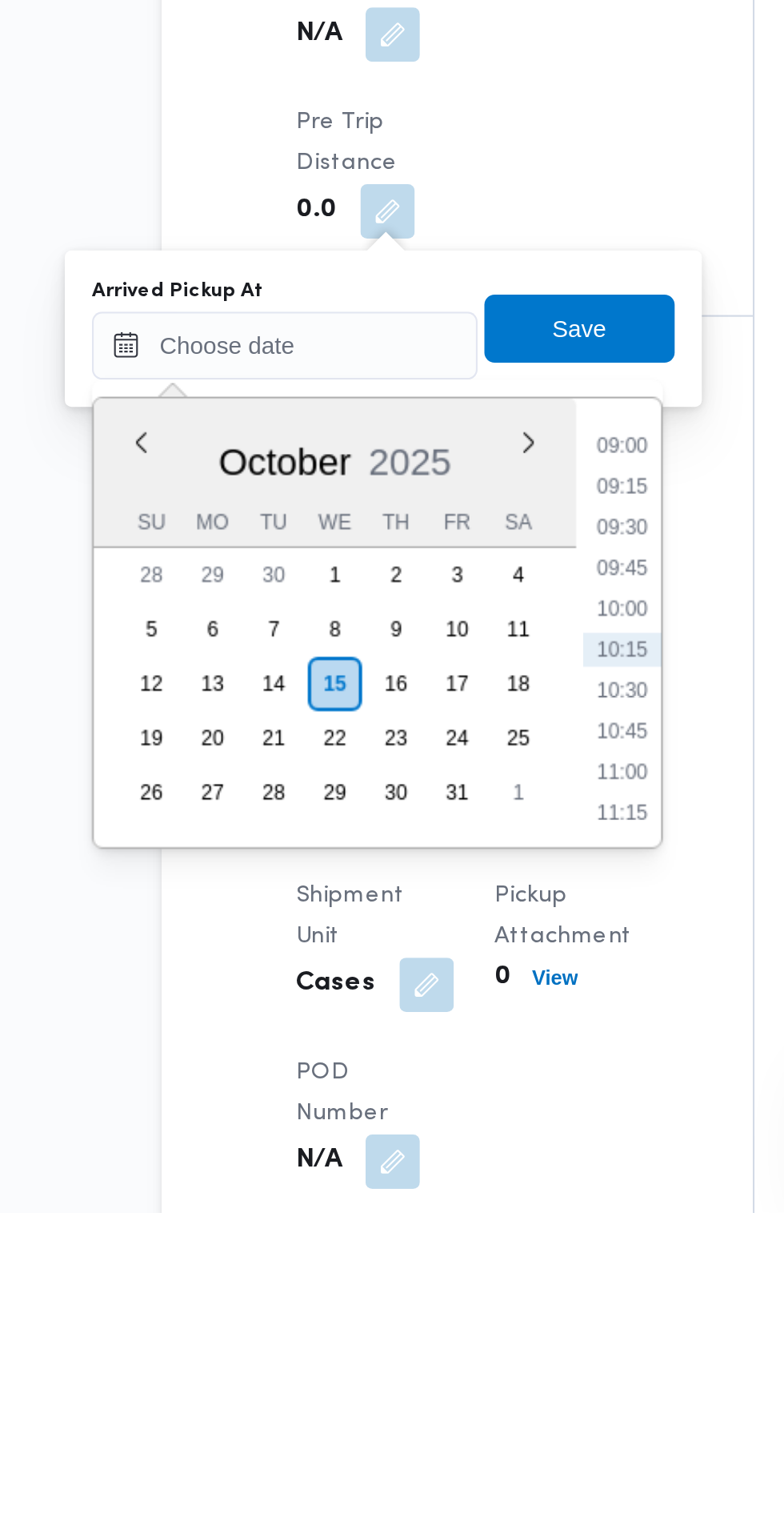
click at [434, 1176] on li "09:00" at bounding box center [425, 1173] width 37 height 16
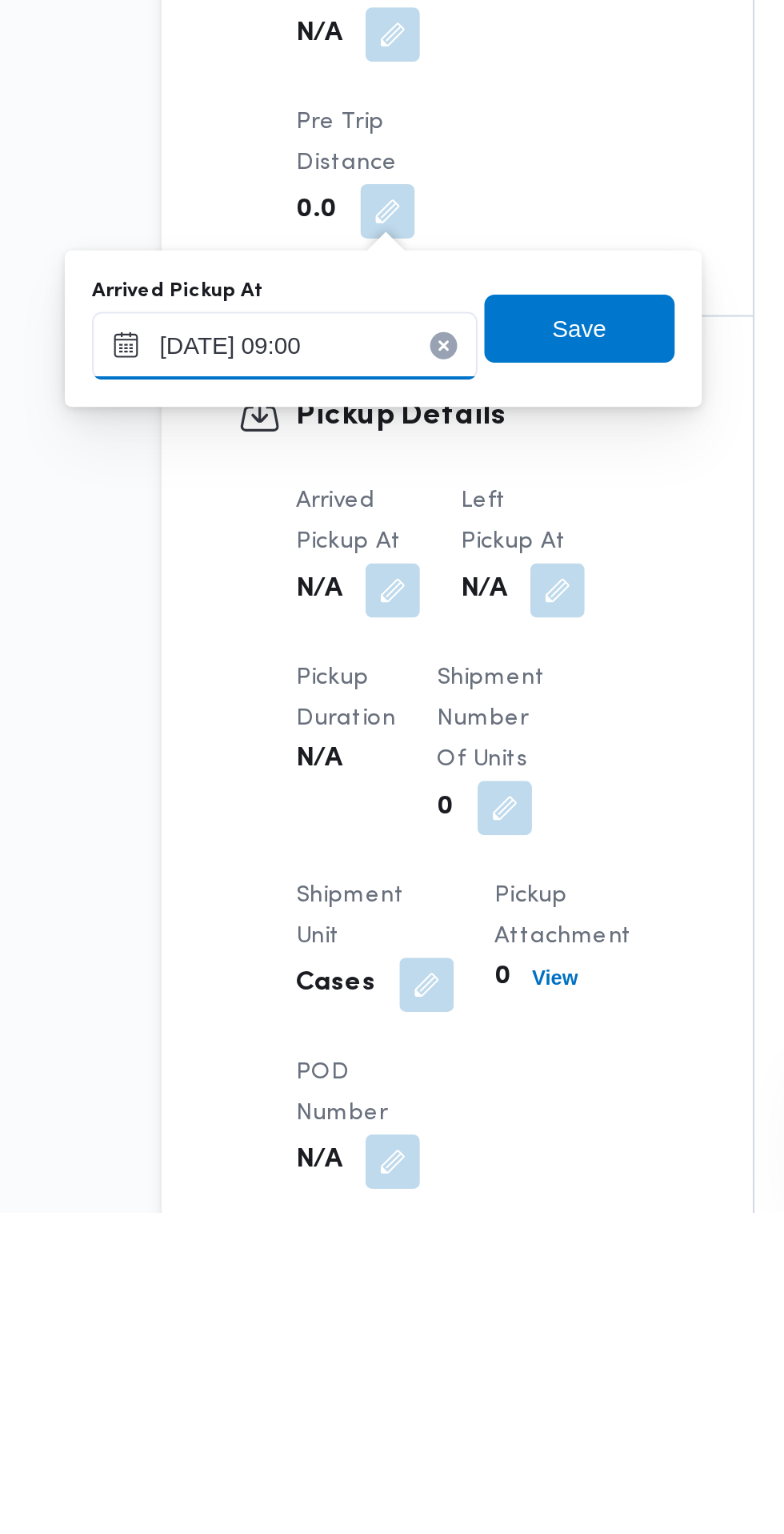
click at [304, 1130] on input "[DATE] 09:00" at bounding box center [266, 1125] width 181 height 32
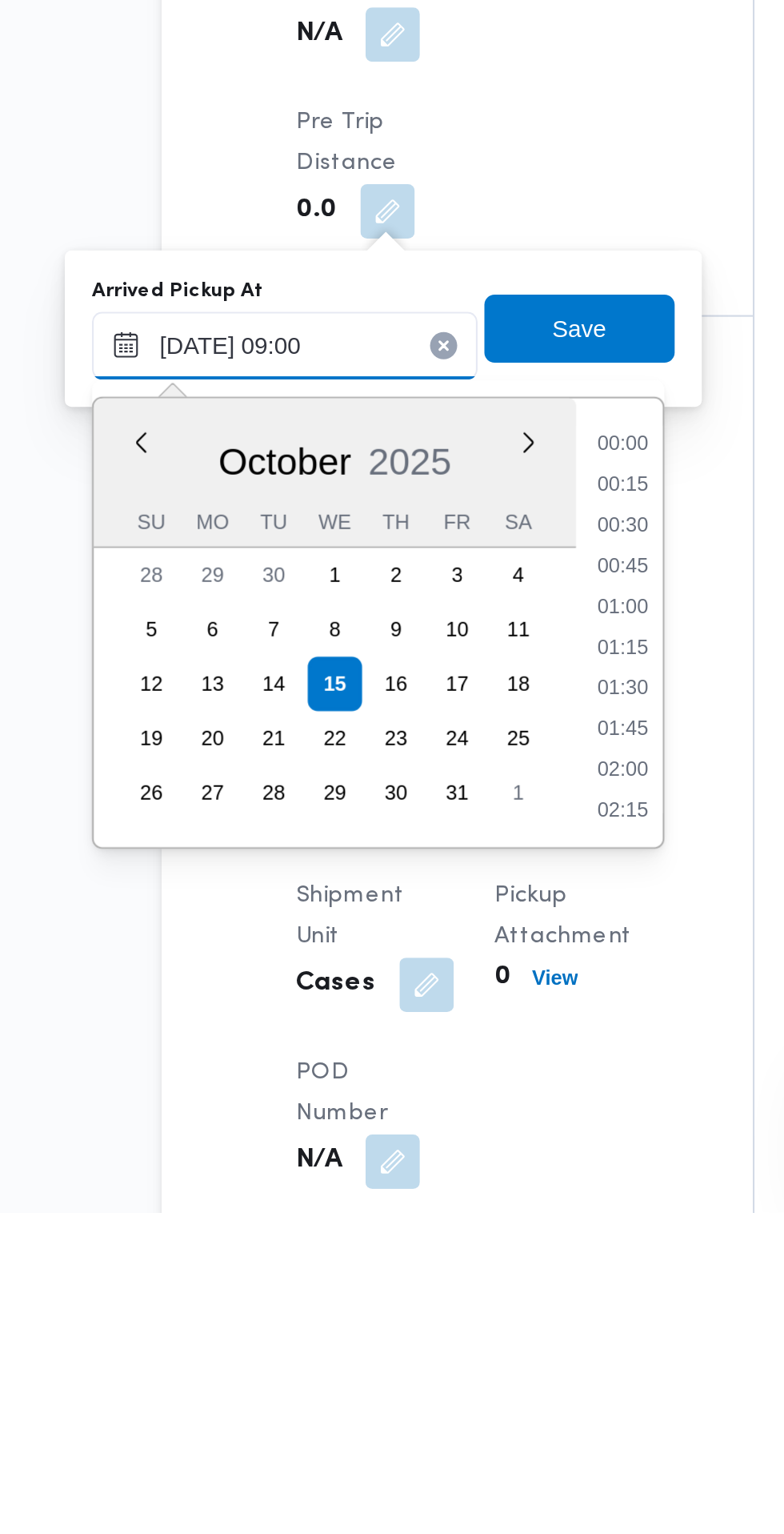
scroll to position [594, 0]
click at [426, 1172] on li "07:45" at bounding box center [425, 1173] width 37 height 16
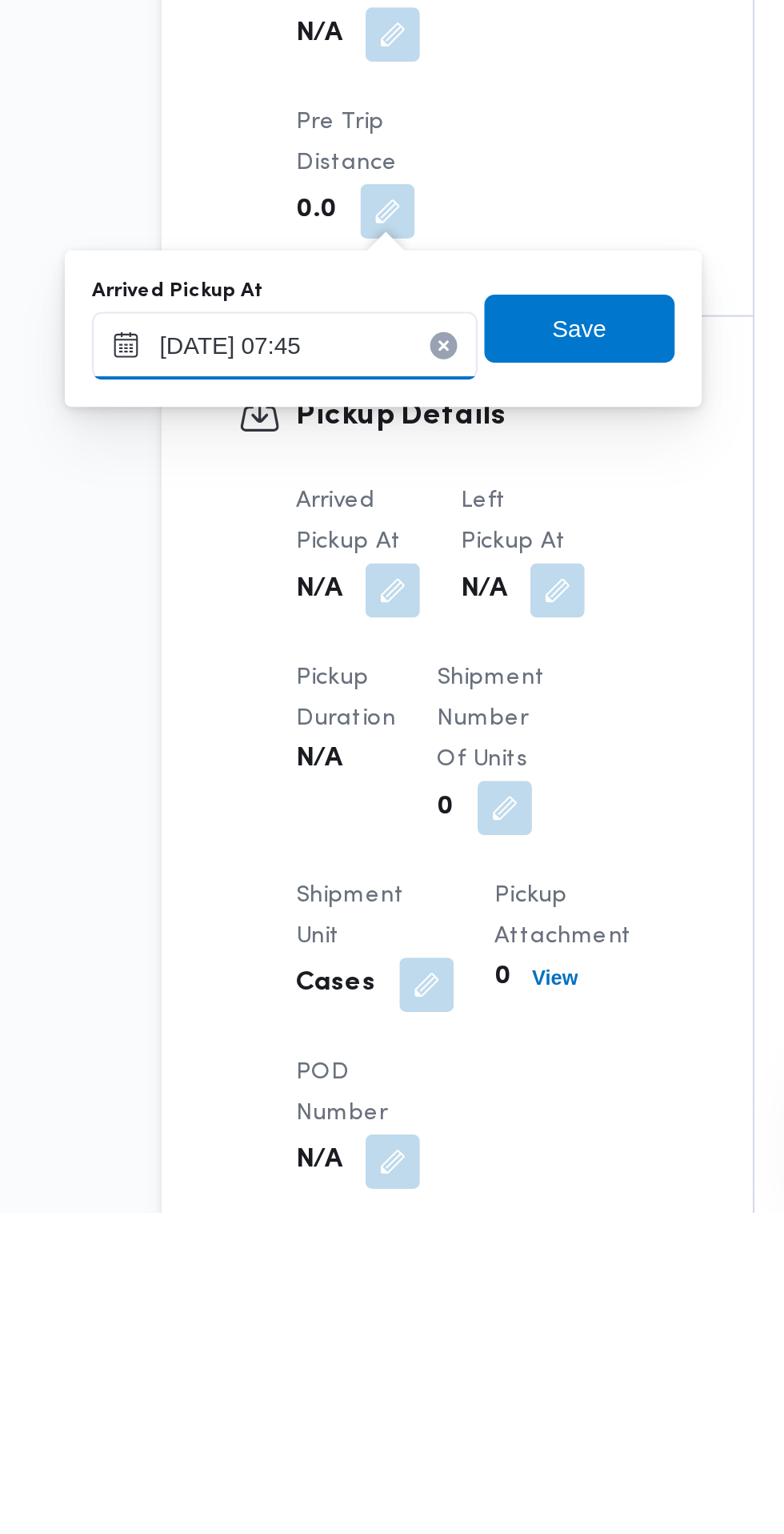
click at [291, 1126] on input "[DATE] 07:45" at bounding box center [266, 1125] width 181 height 32
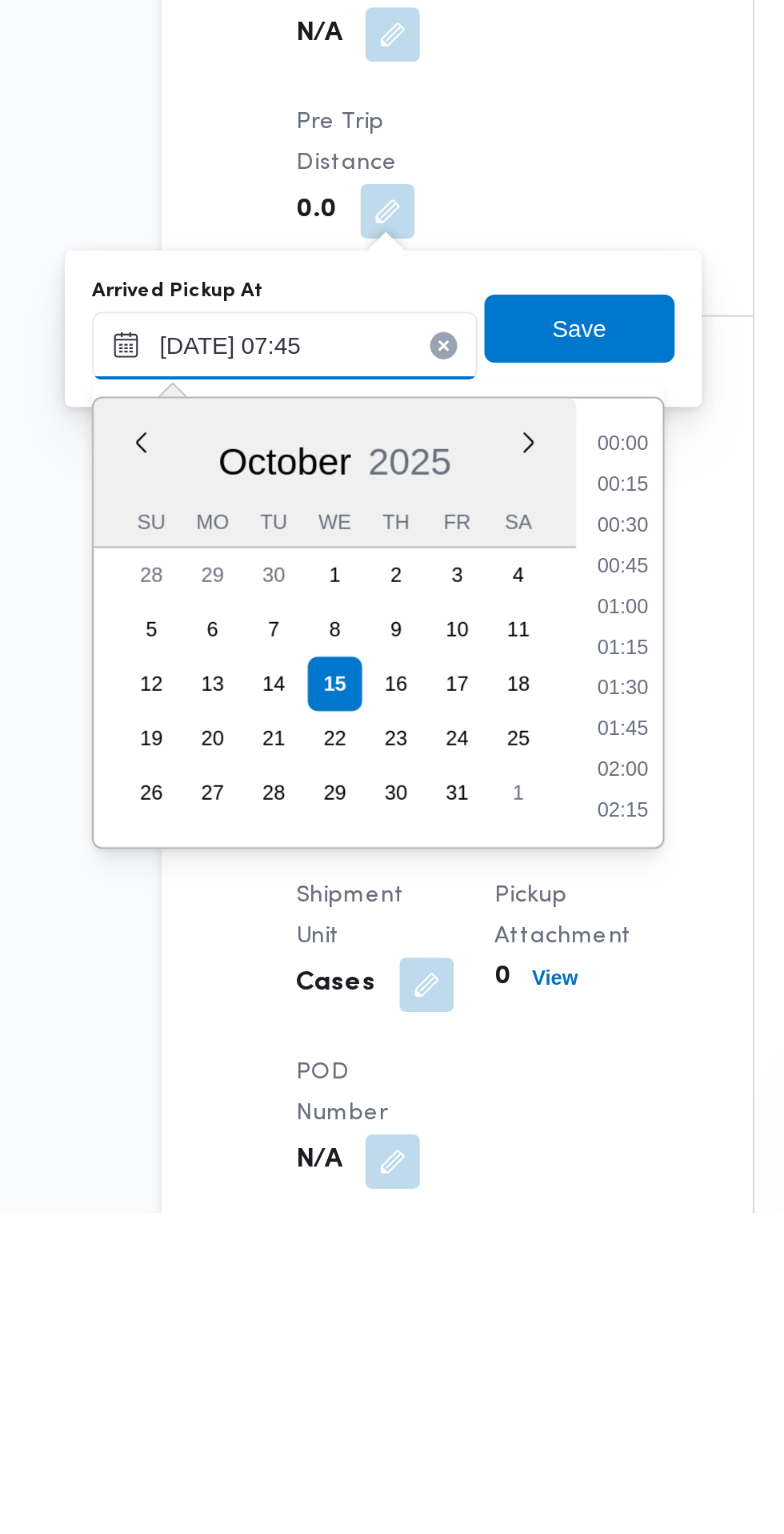
scroll to position [498, 0]
click at [432, 1249] on li "07:30" at bounding box center [425, 1249] width 37 height 16
type input "[DATE] 07:30"
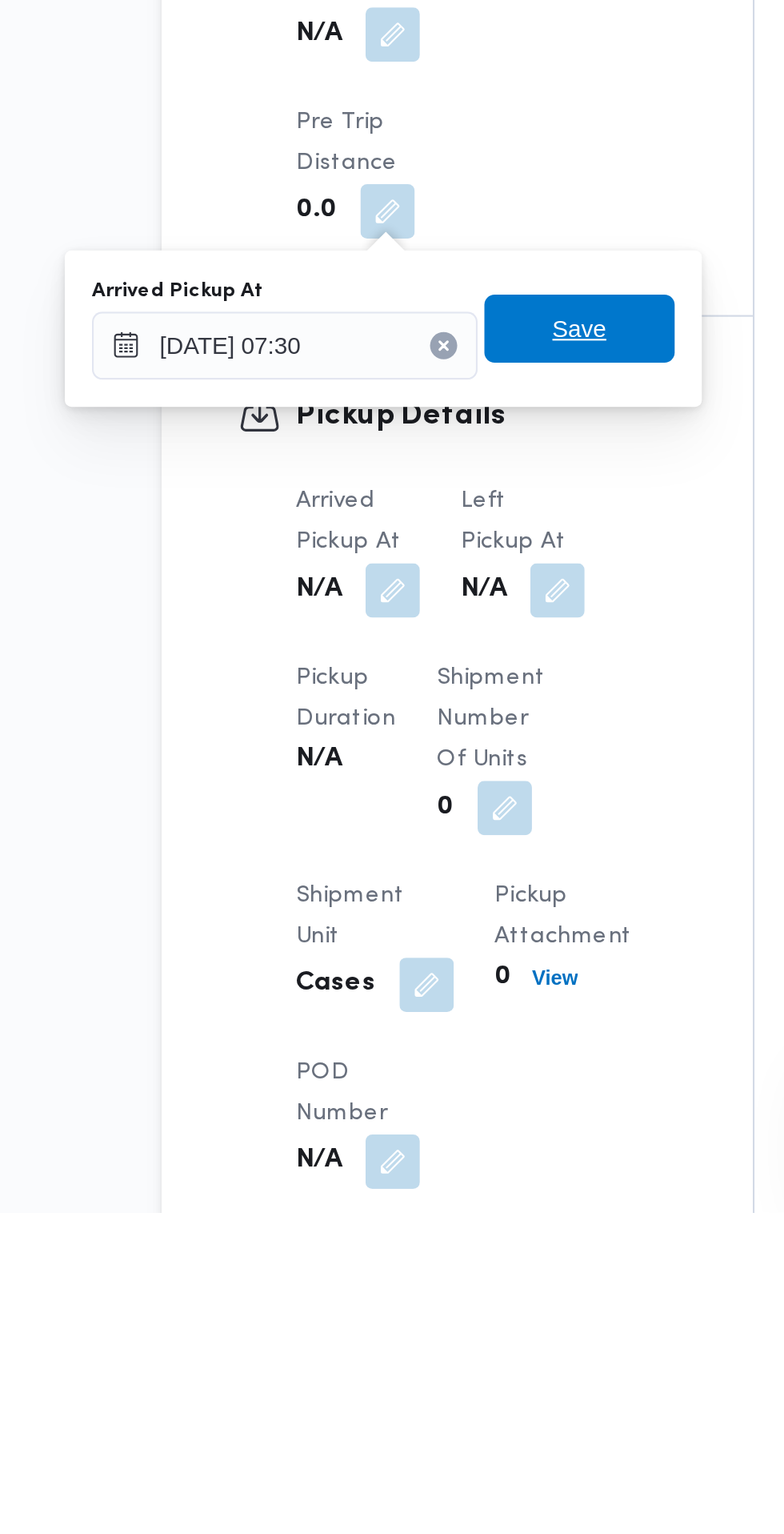
click at [426, 1117] on span "Save" at bounding box center [405, 1117] width 89 height 32
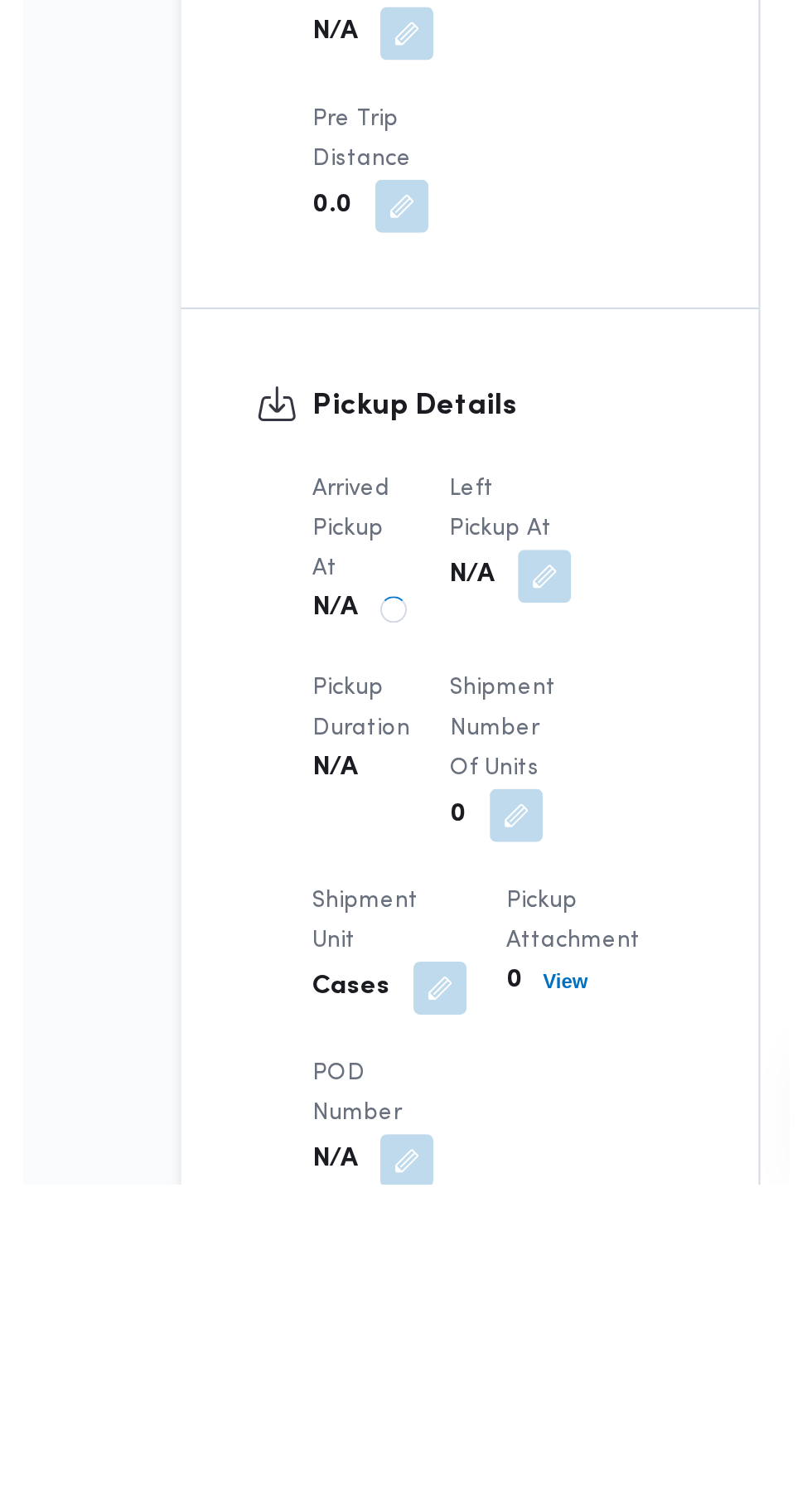
scroll to position [817, 0]
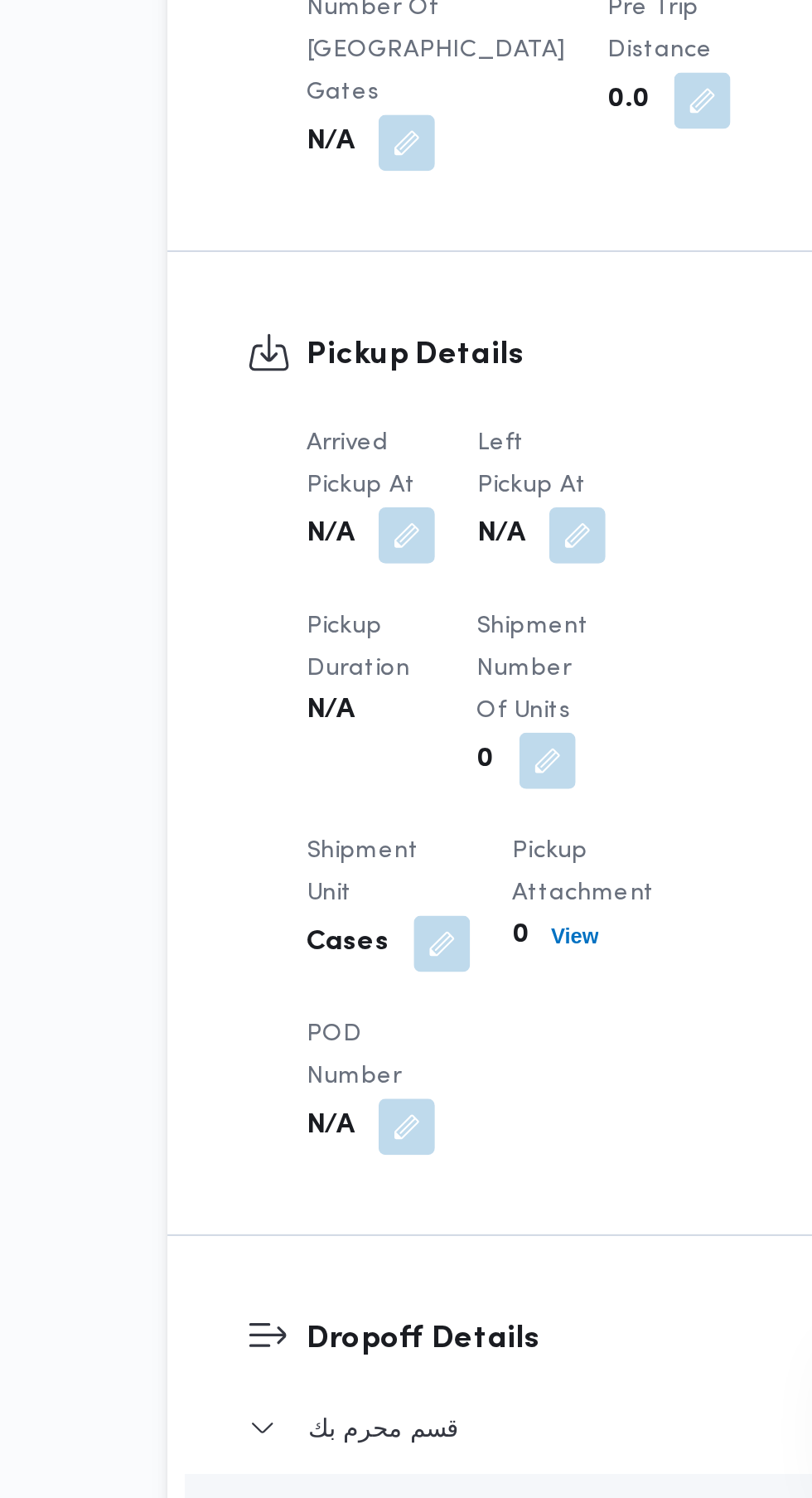
click at [402, 1045] on button "button" at bounding box center [409, 1045] width 27 height 27
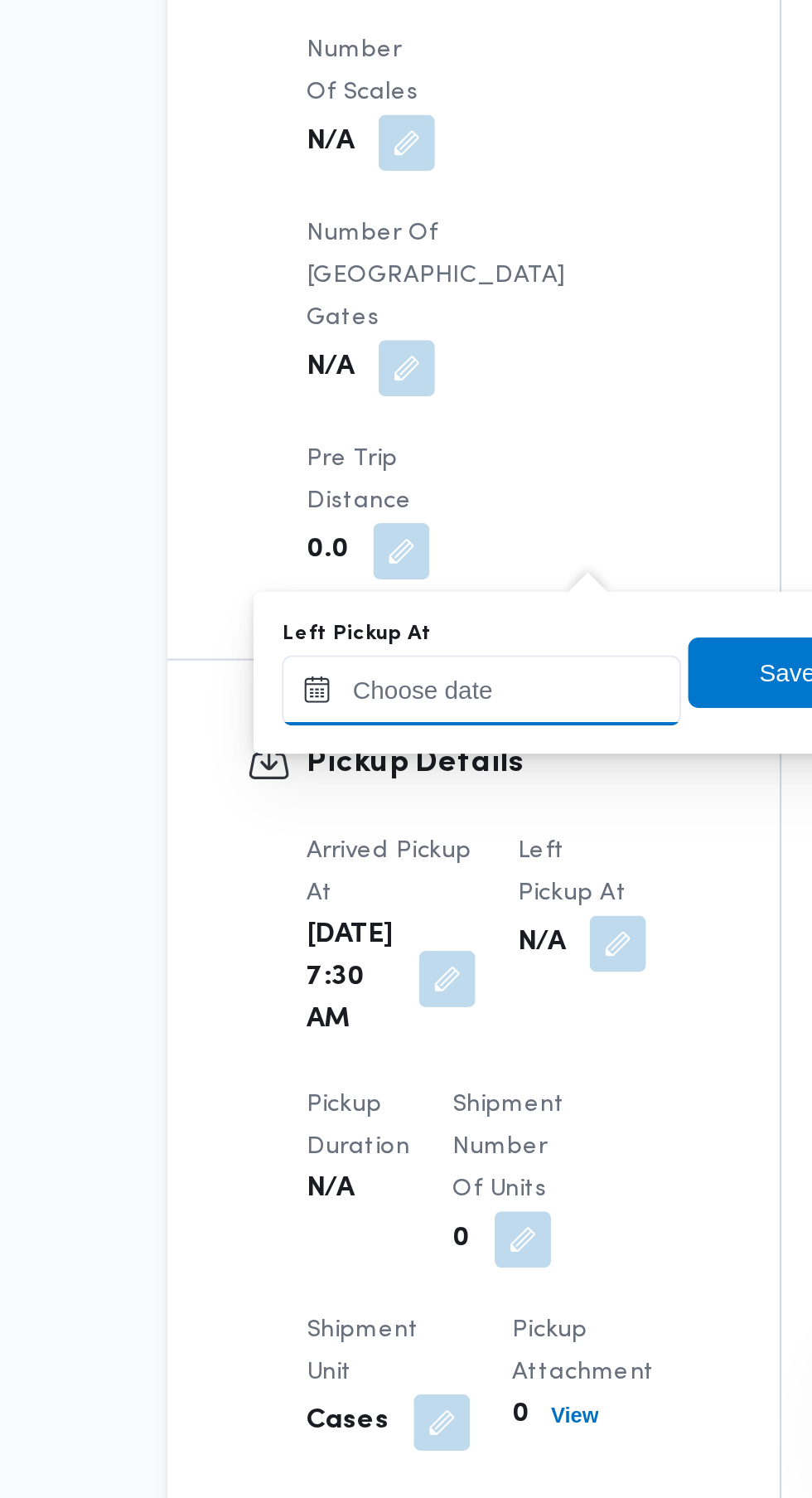
click at [399, 1121] on input "Left Pickup At" at bounding box center [363, 1117] width 188 height 33
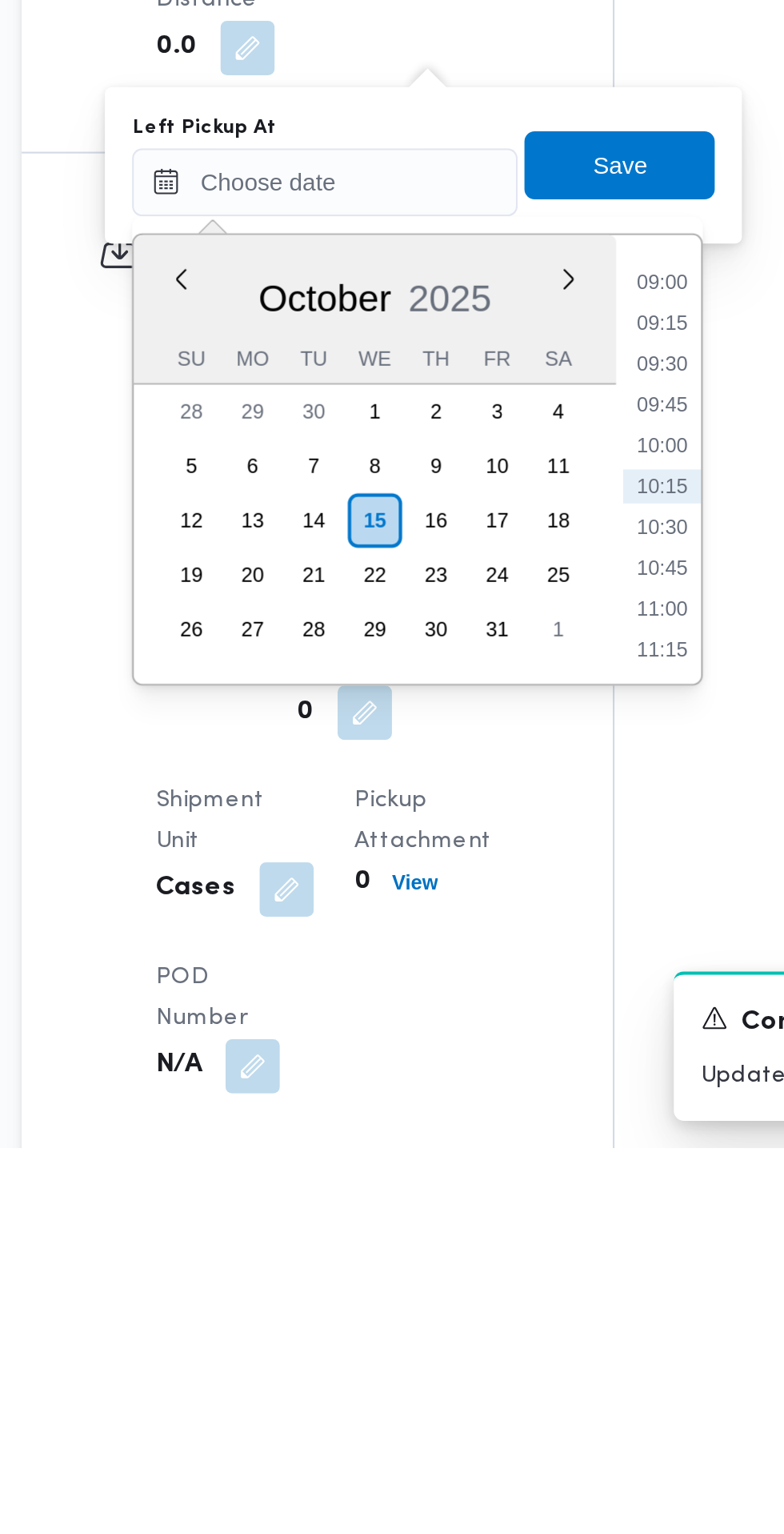
click at [518, 1127] on li "09:00" at bounding box center [510, 1126] width 37 height 16
type input "[DATE] 09:00"
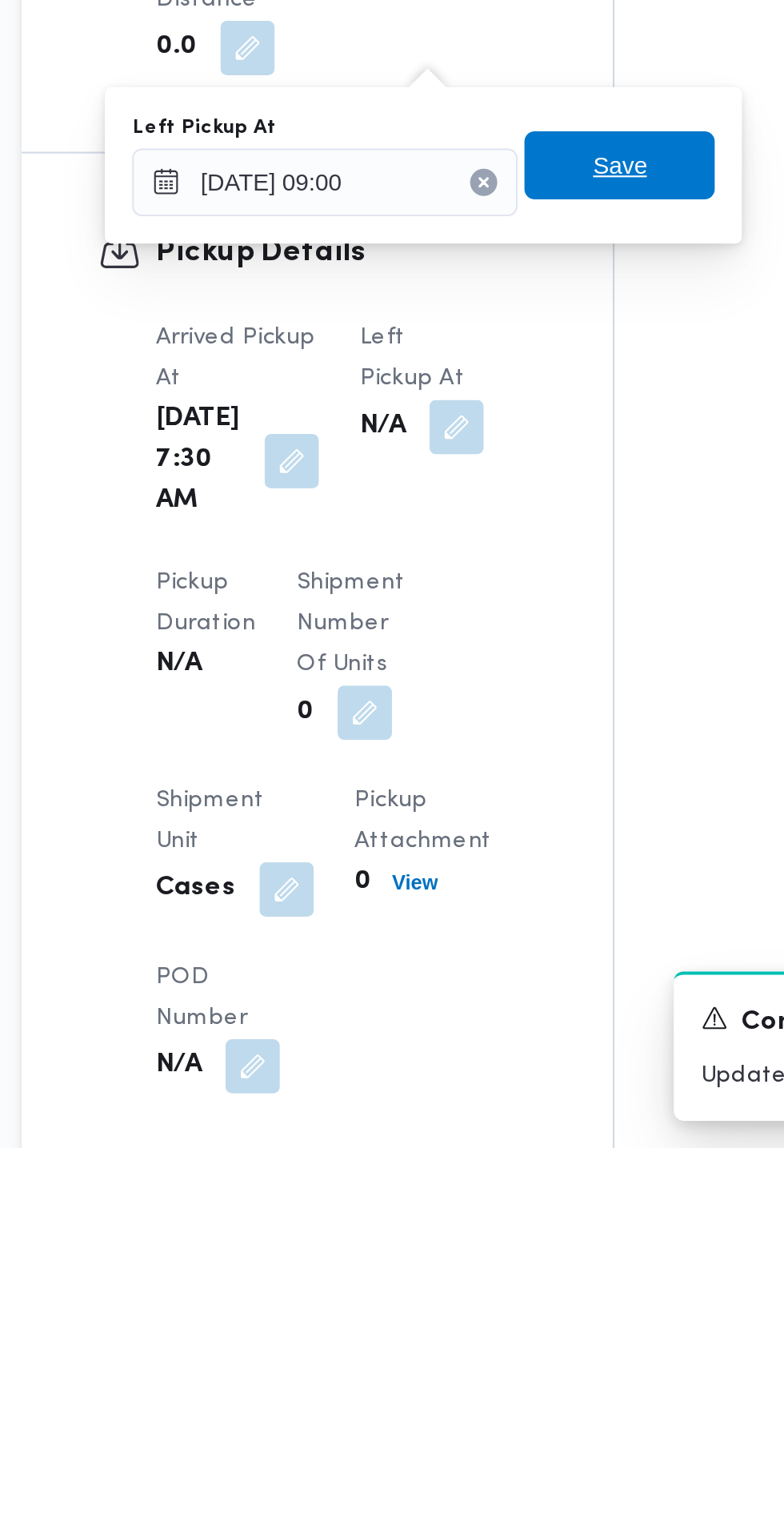
click at [500, 1077] on span "Save" at bounding box center [490, 1071] width 26 height 19
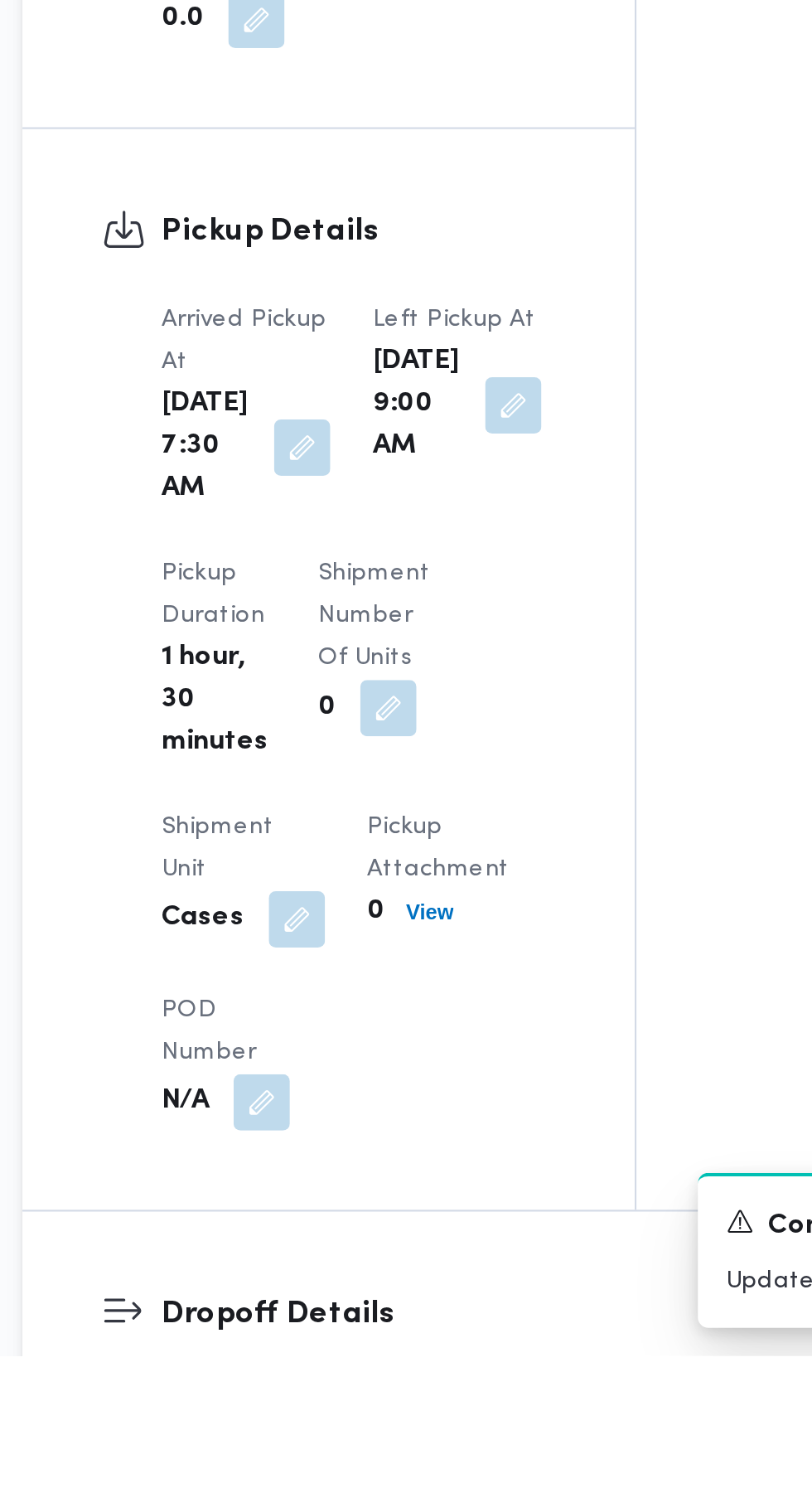
scroll to position [1108, 0]
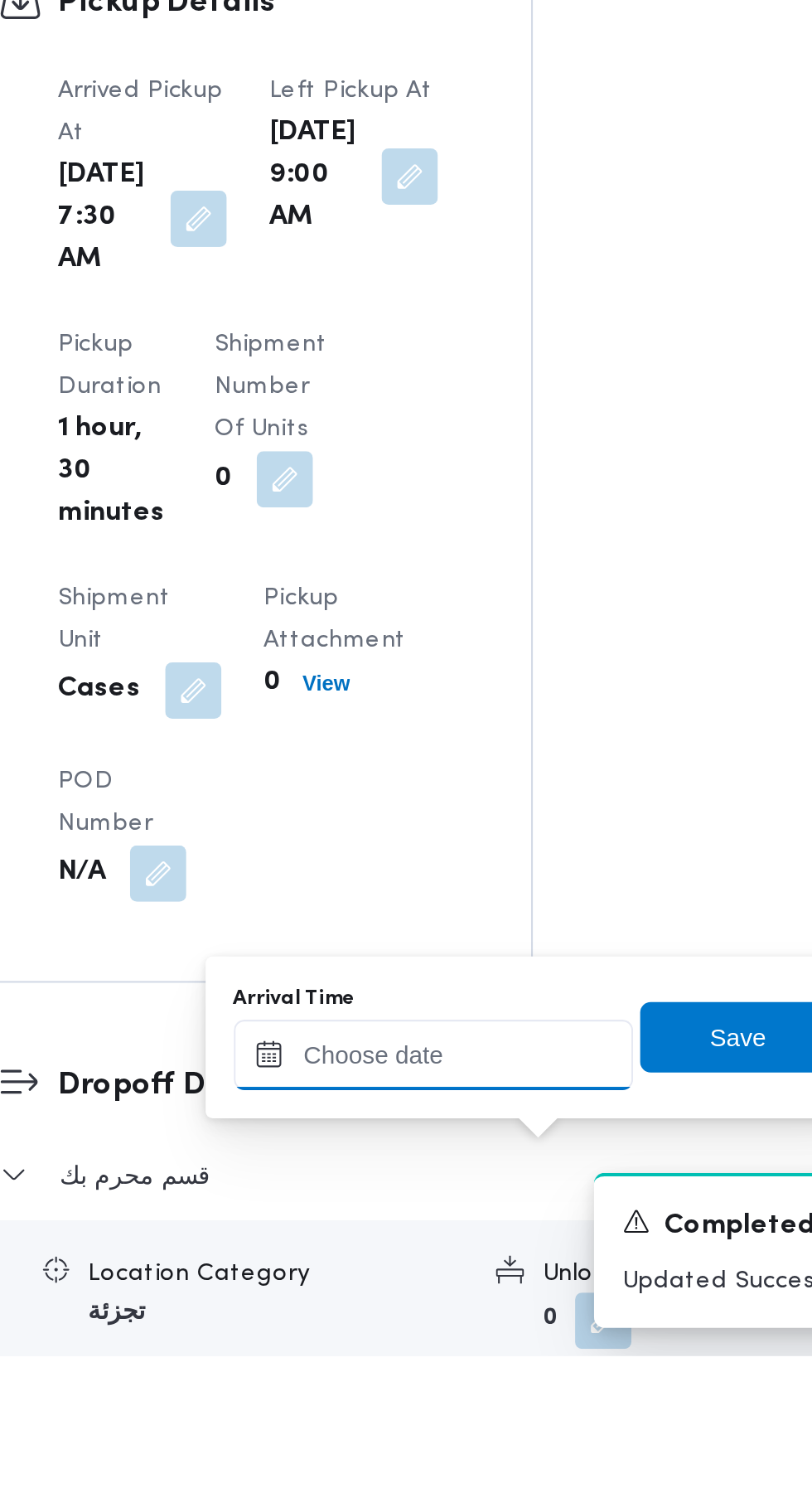
click at [483, 1356] on input "Arrival Time" at bounding box center [458, 1356] width 188 height 33
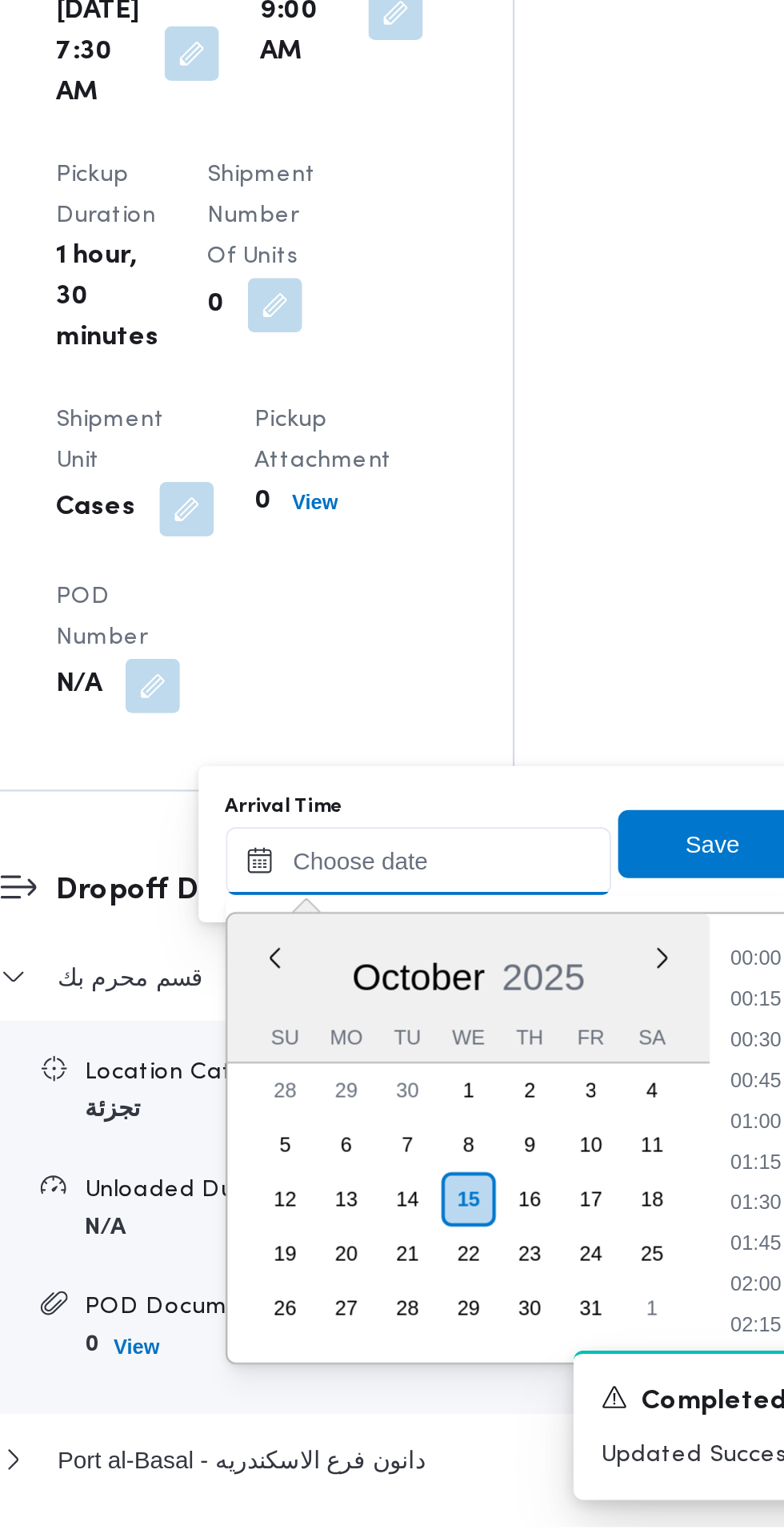
scroll to position [1159, 0]
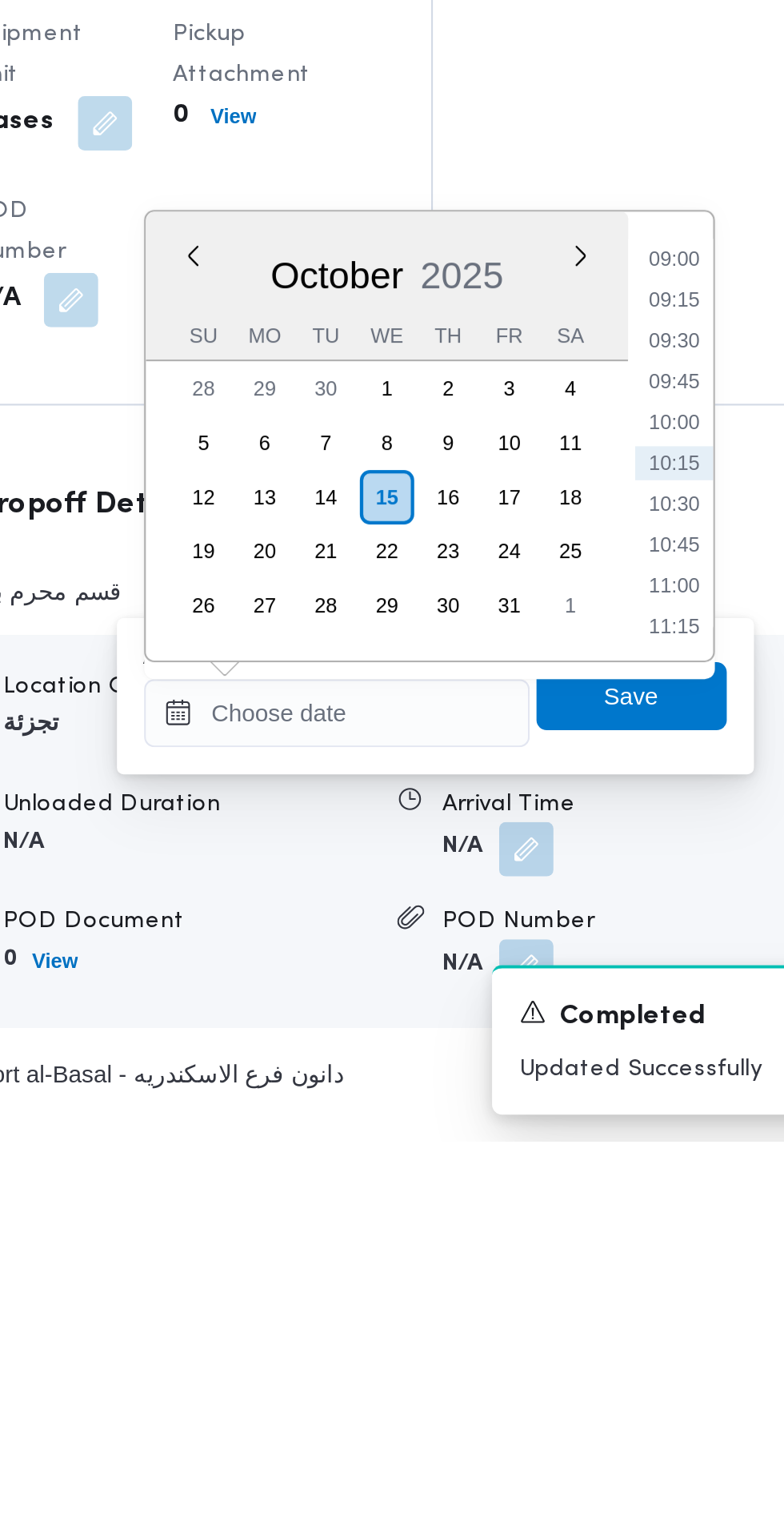
click at [609, 1175] on li "09:45" at bounding box center [601, 1175] width 37 height 16
type input "[DATE] 09:45"
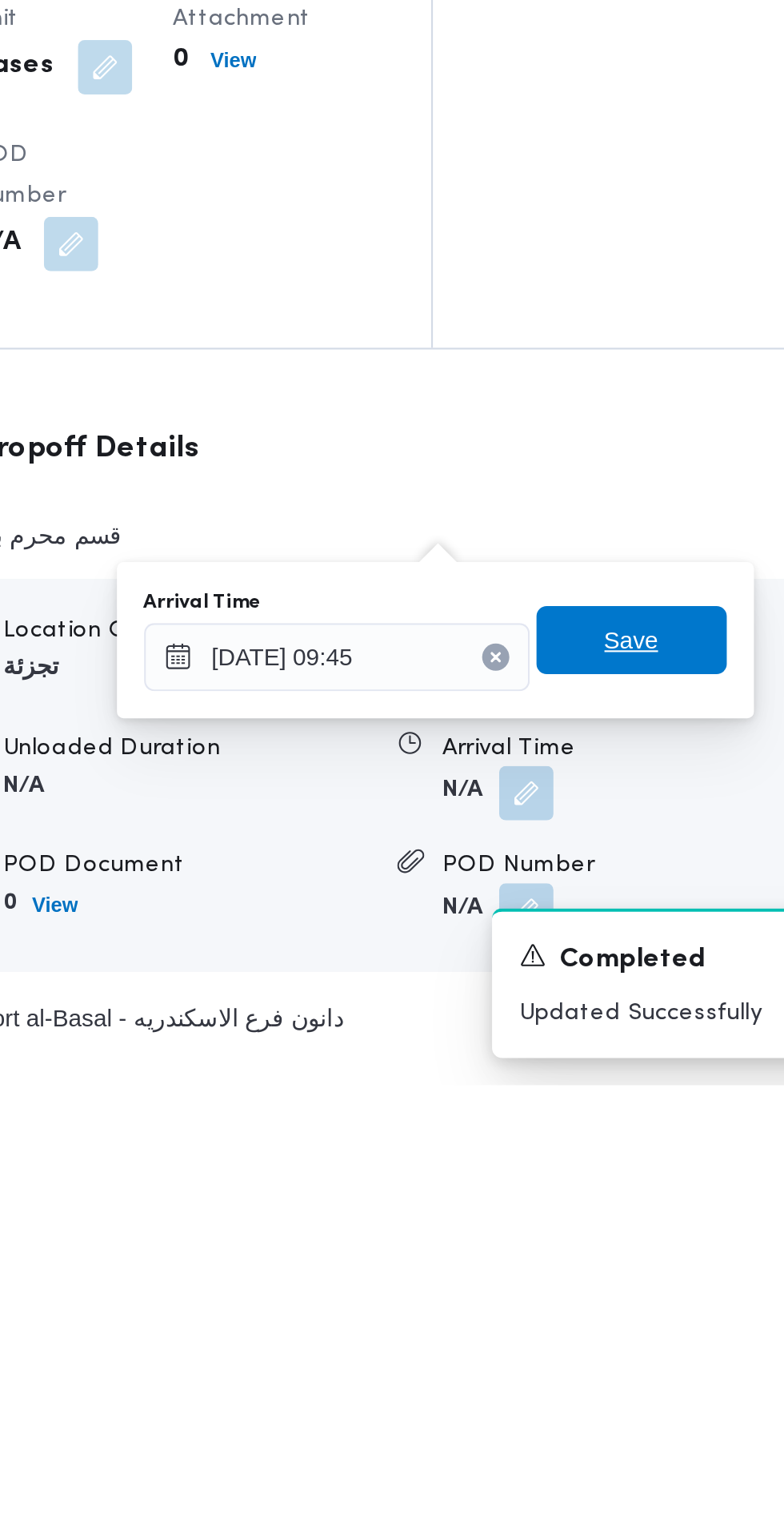
click at [585, 1326] on span "Save" at bounding box center [581, 1324] width 26 height 19
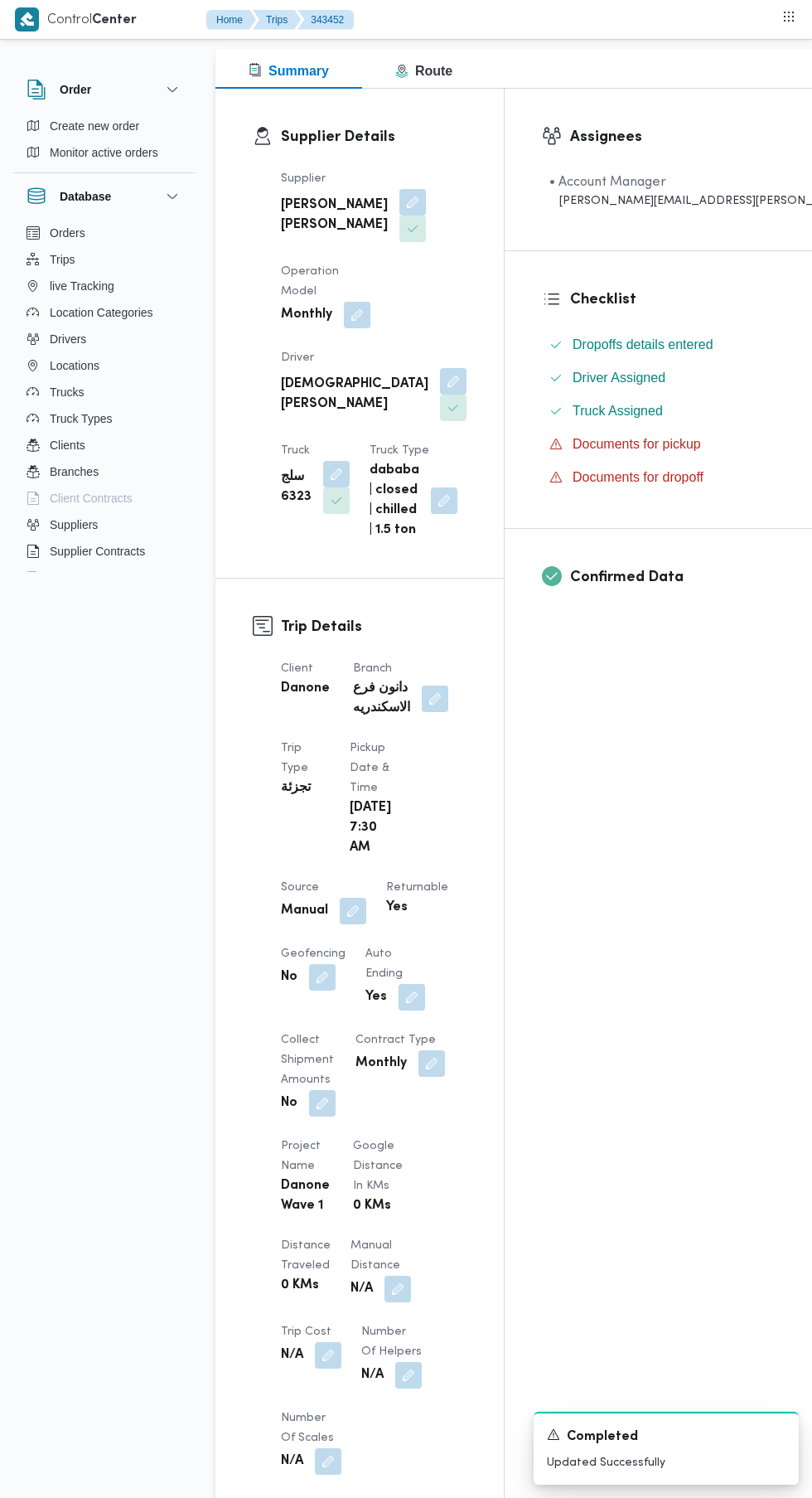
scroll to position [0, 0]
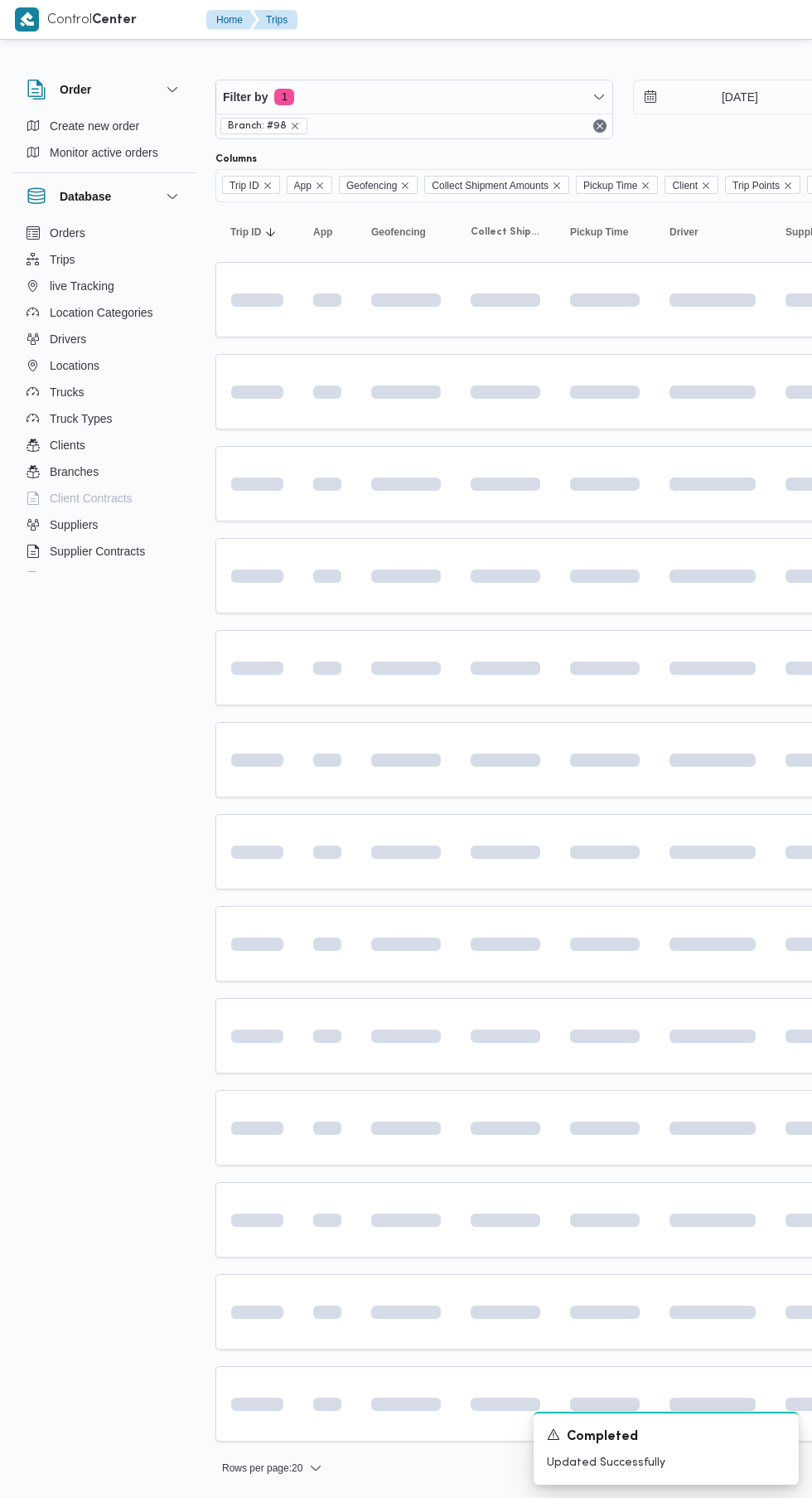
scroll to position [0, 23]
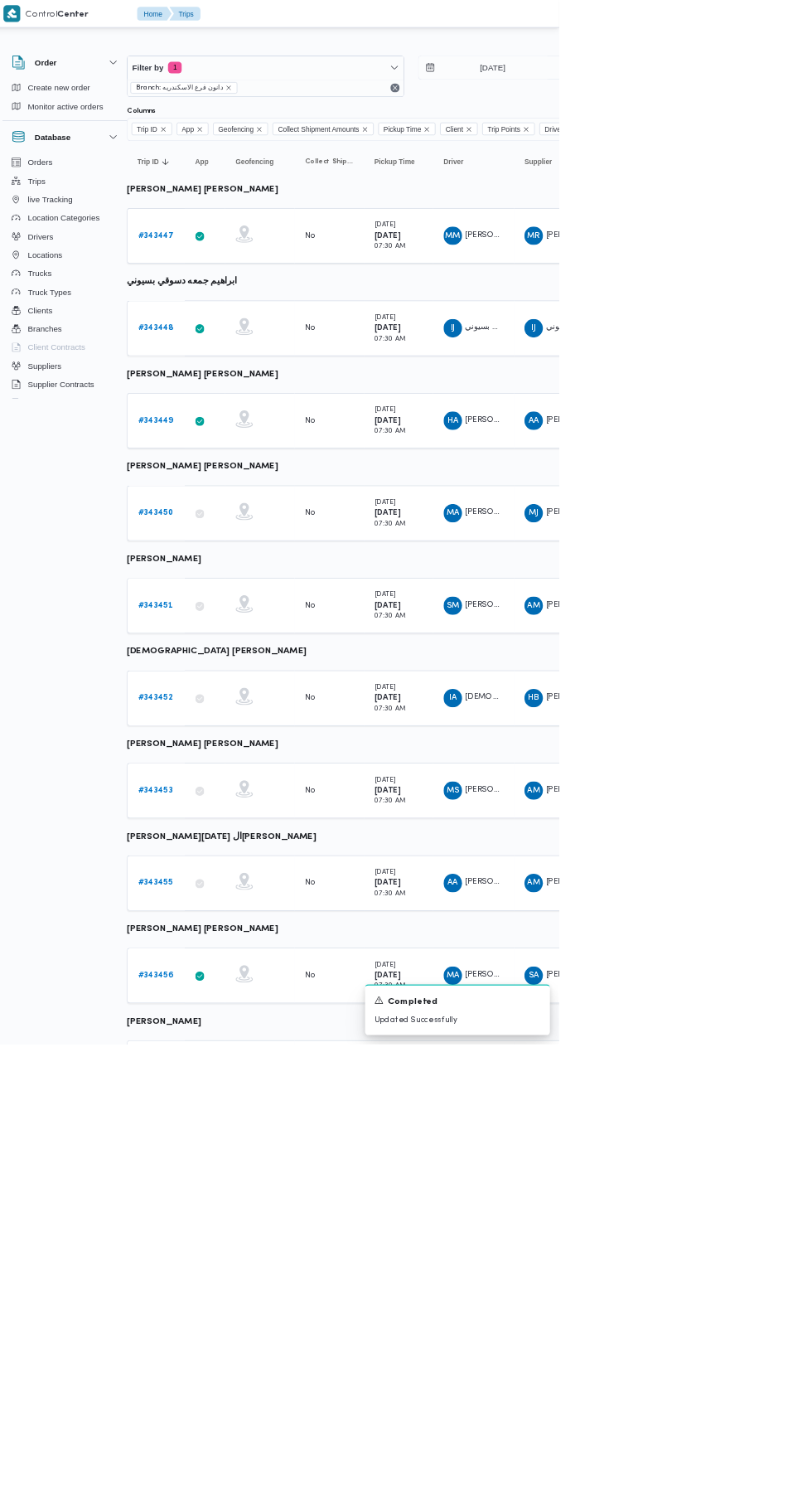
click at [250, 863] on b "# 343451" at bounding box center [233, 868] width 50 height 11
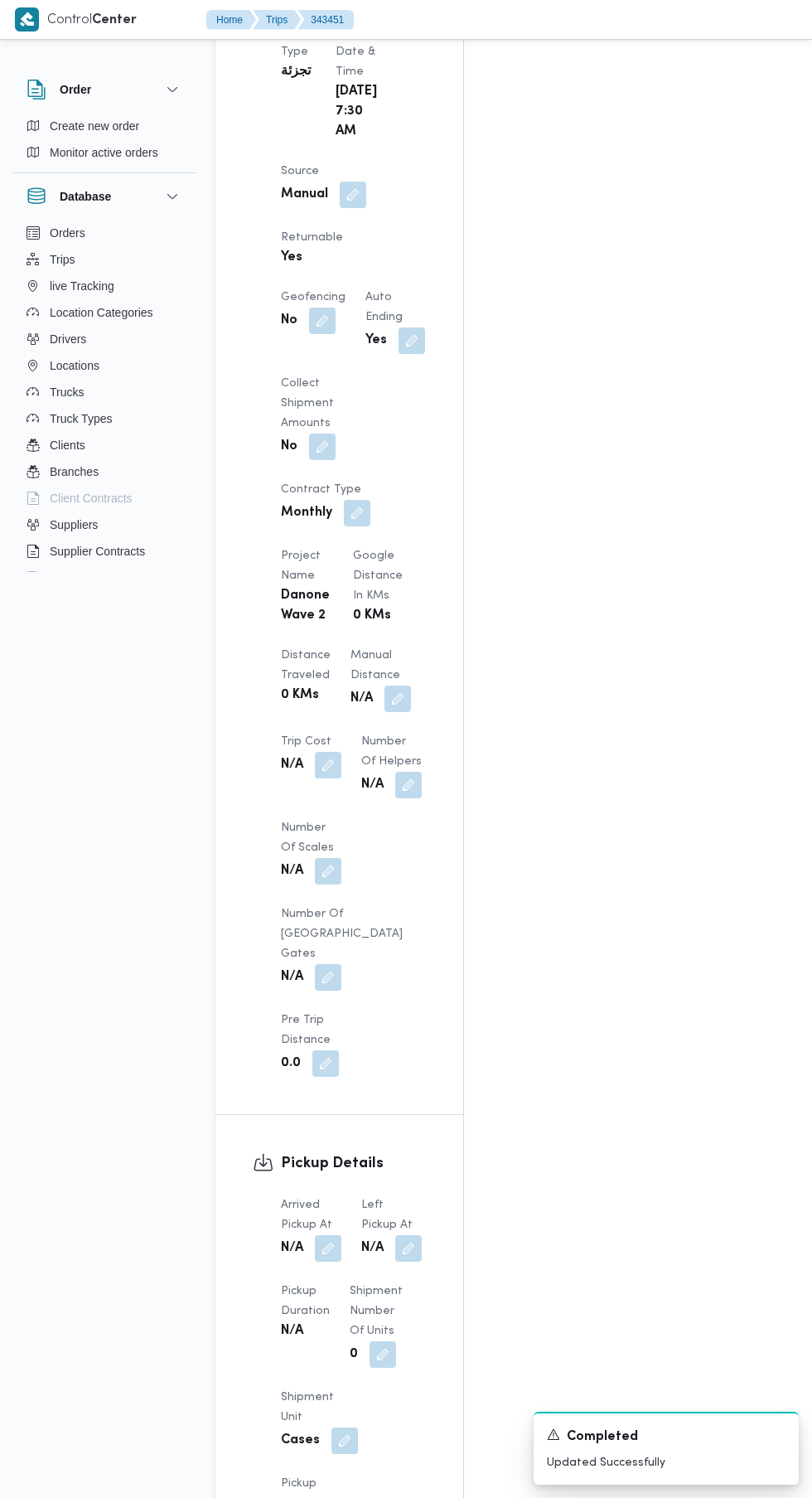
scroll to position [1477, 0]
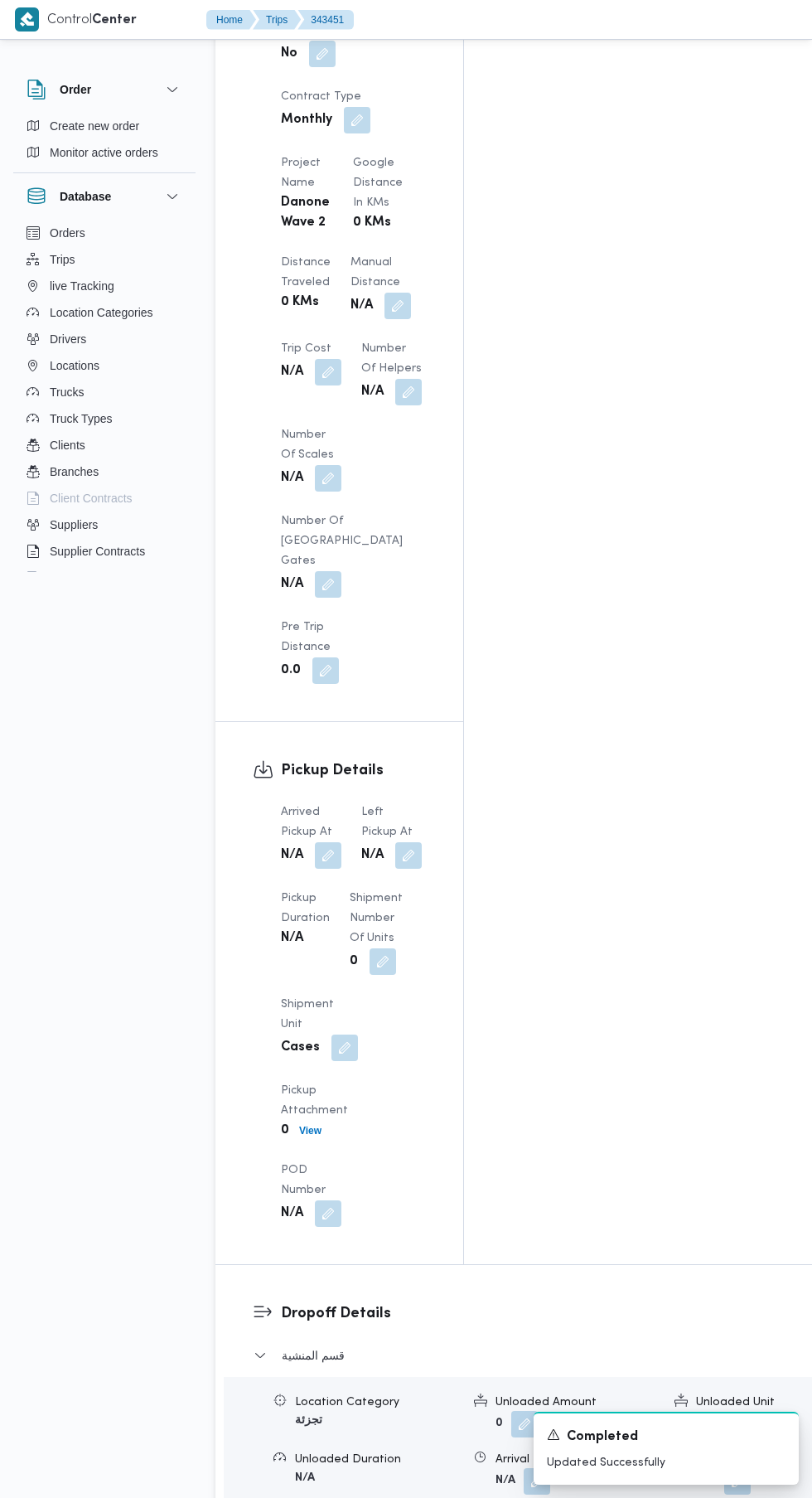
click at [334, 843] on button "button" at bounding box center [329, 856] width 27 height 27
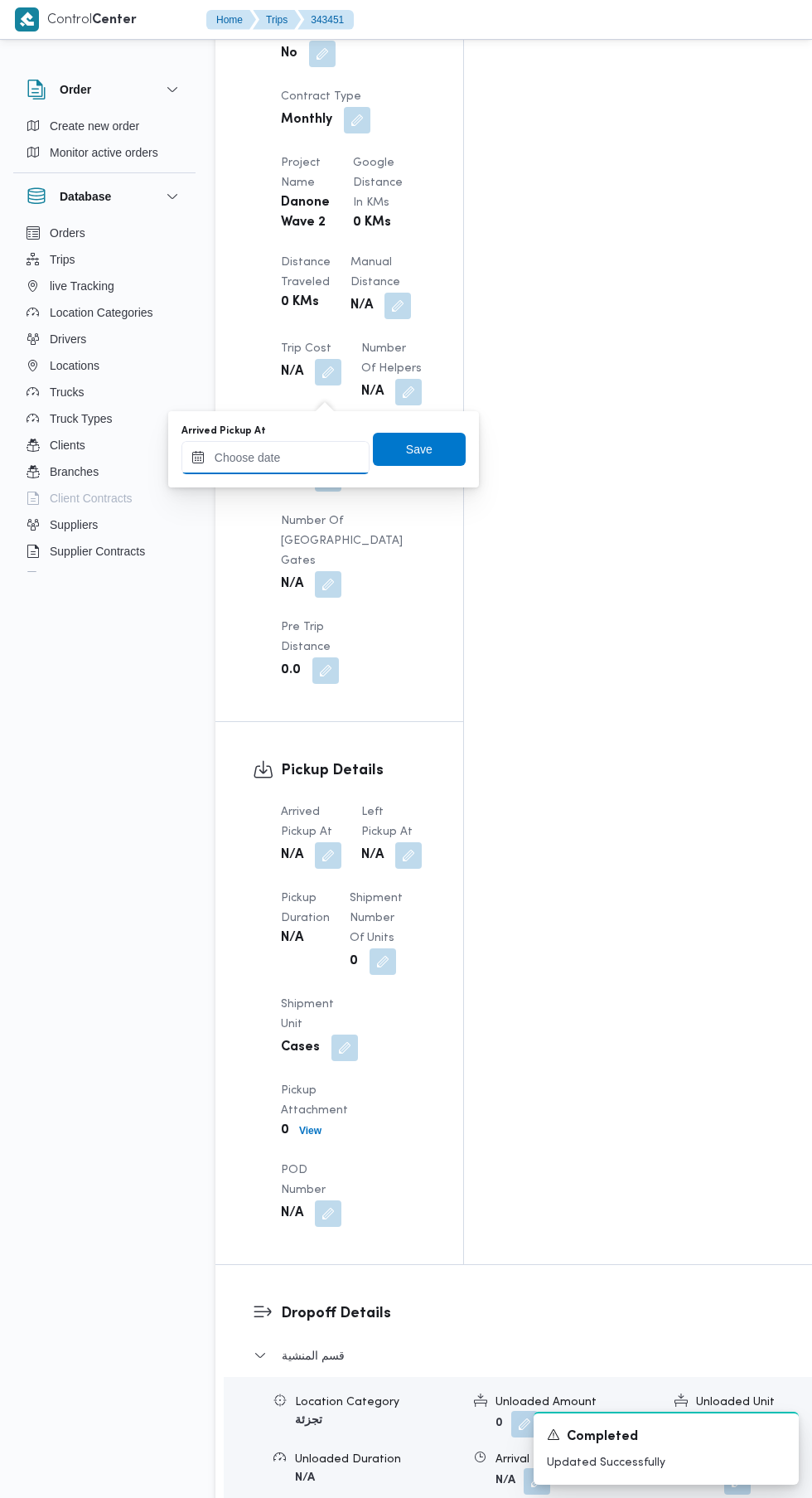
click at [306, 452] on input "Arrived Pickup At" at bounding box center [275, 457] width 188 height 33
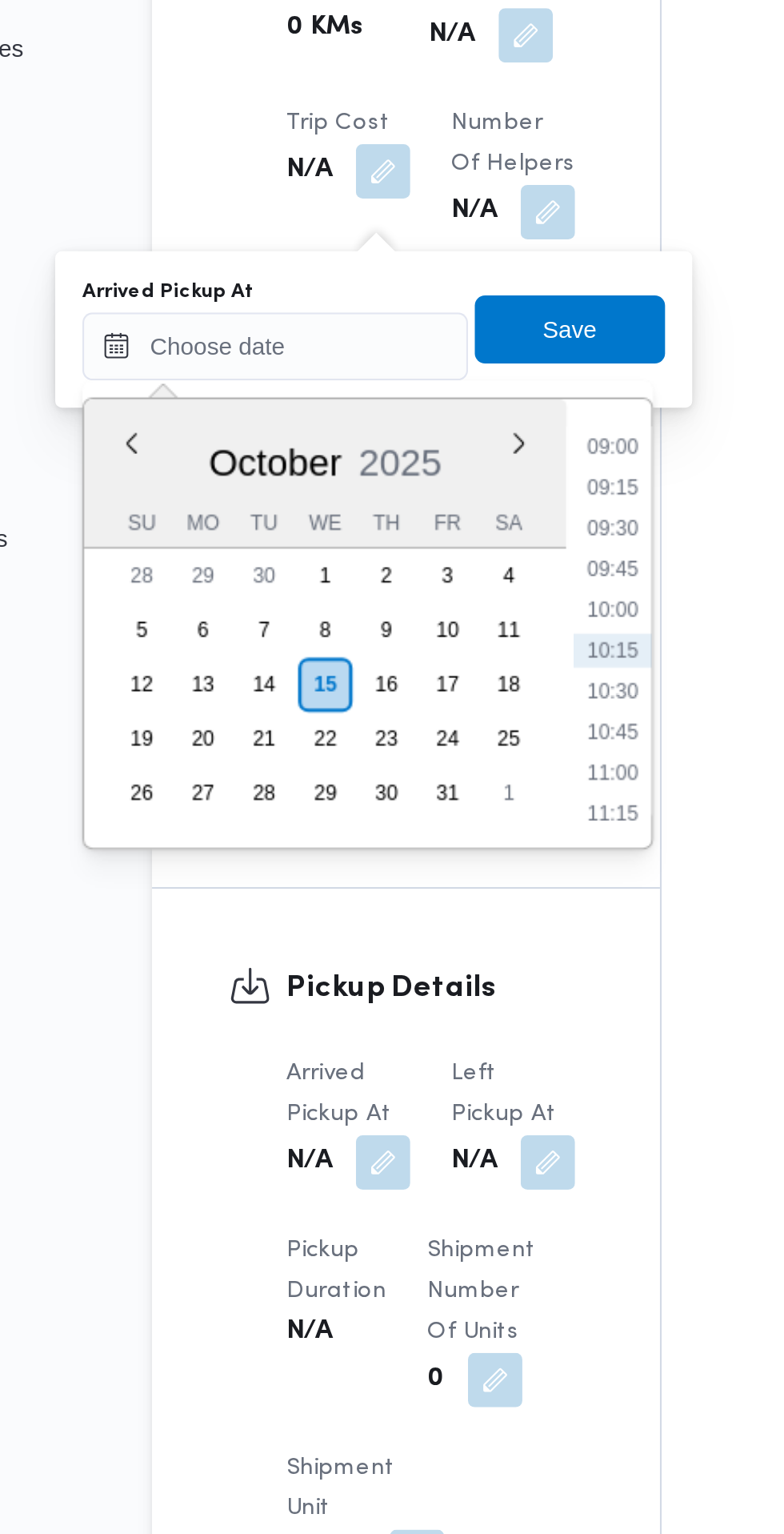
click at [424, 507] on li "09:15" at bounding box center [425, 508] width 37 height 16
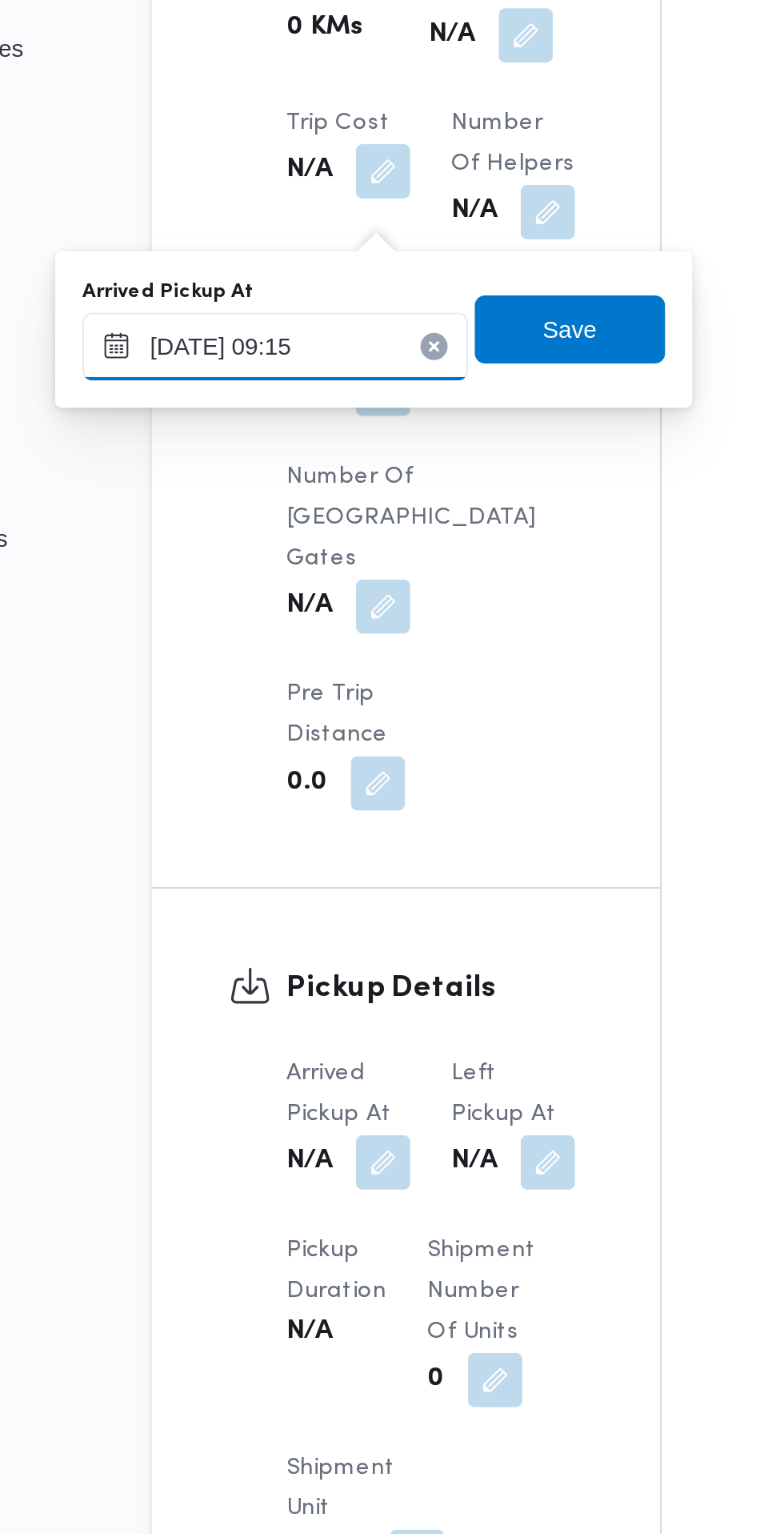
click at [320, 438] on input "[DATE] 09:15" at bounding box center [266, 441] width 181 height 32
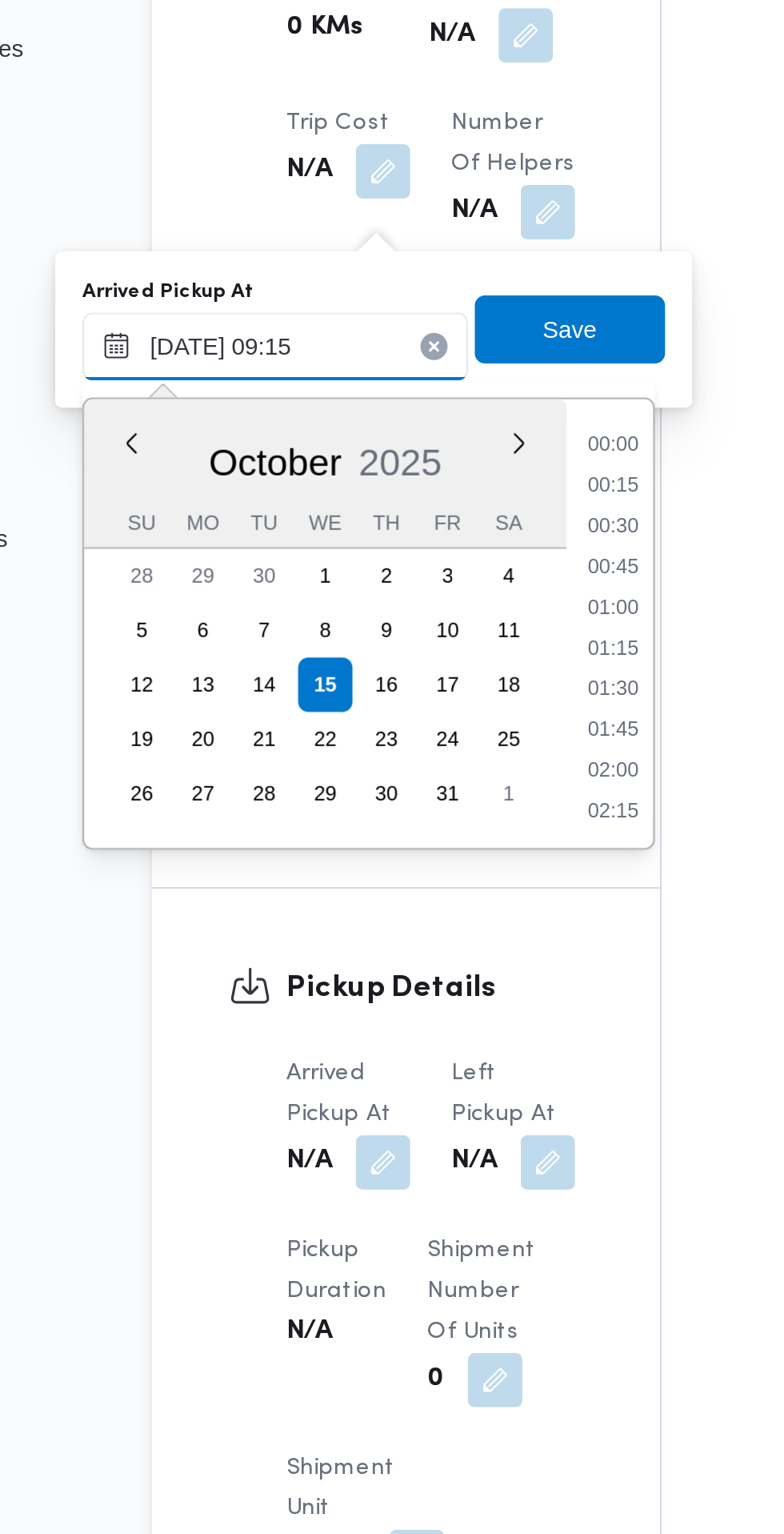
scroll to position [613, 0]
click at [435, 500] on li "08:15" at bounding box center [425, 508] width 37 height 16
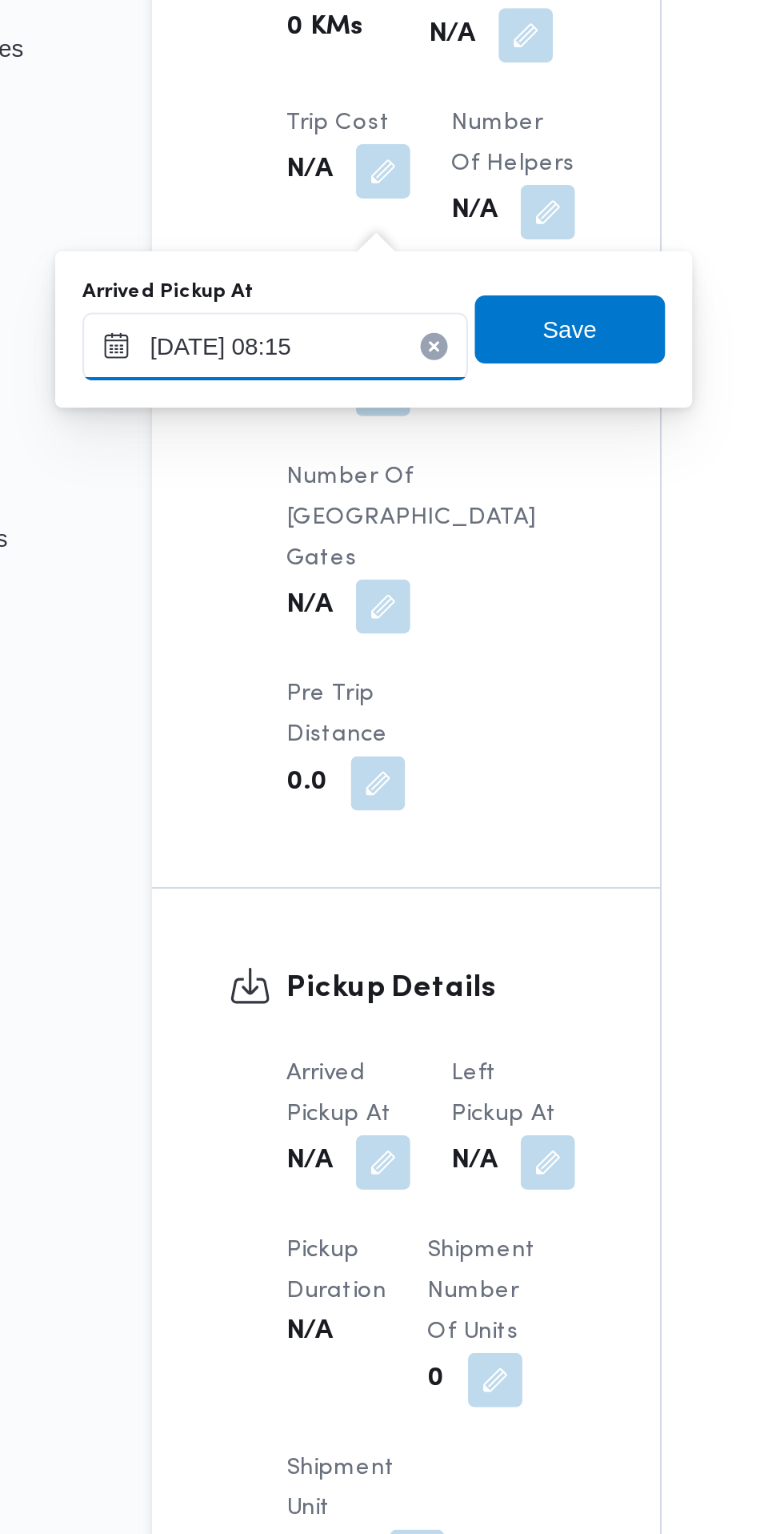
click at [284, 441] on input "[DATE] 08:15" at bounding box center [266, 441] width 181 height 32
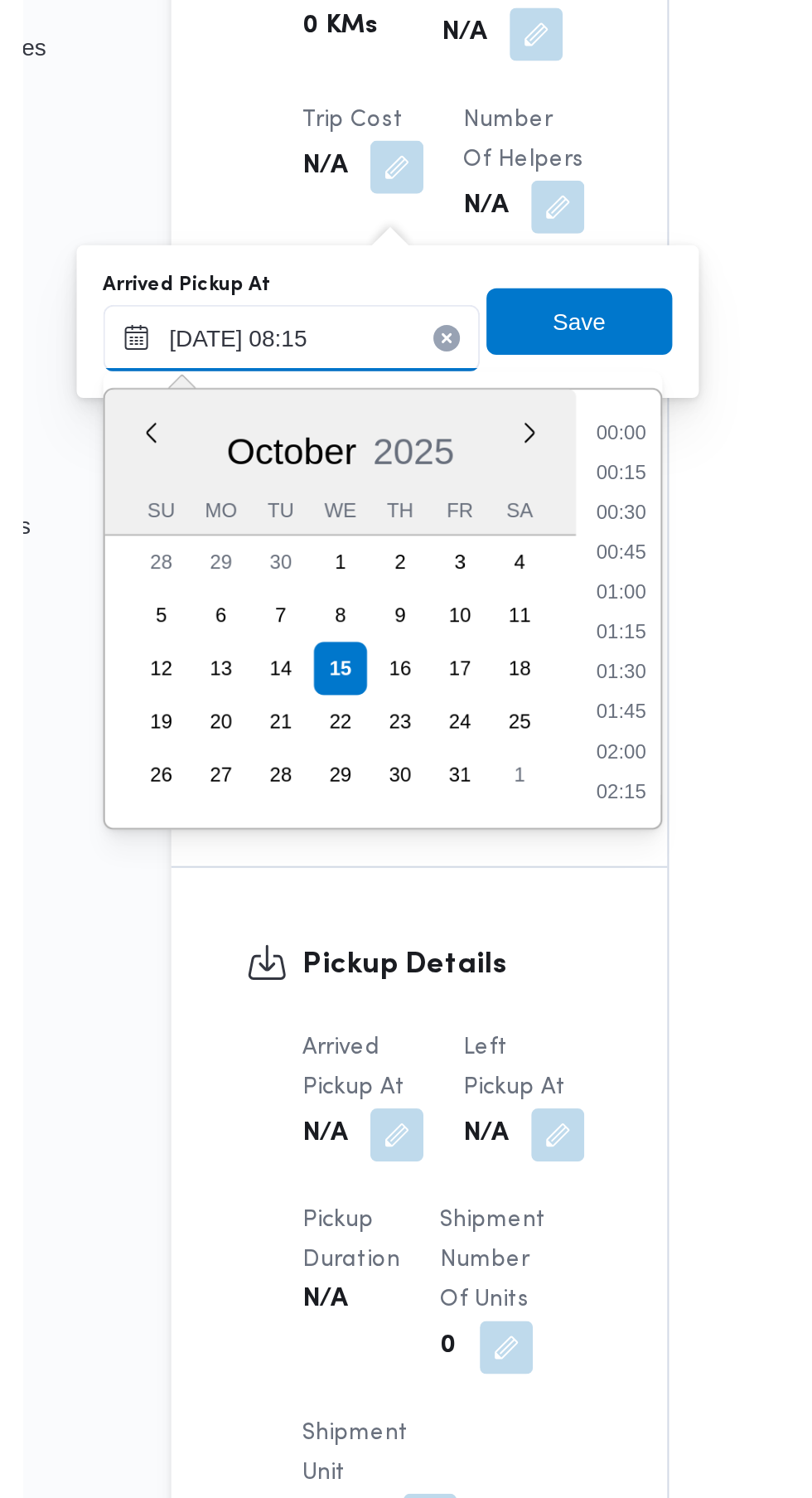
scroll to position [556, 0]
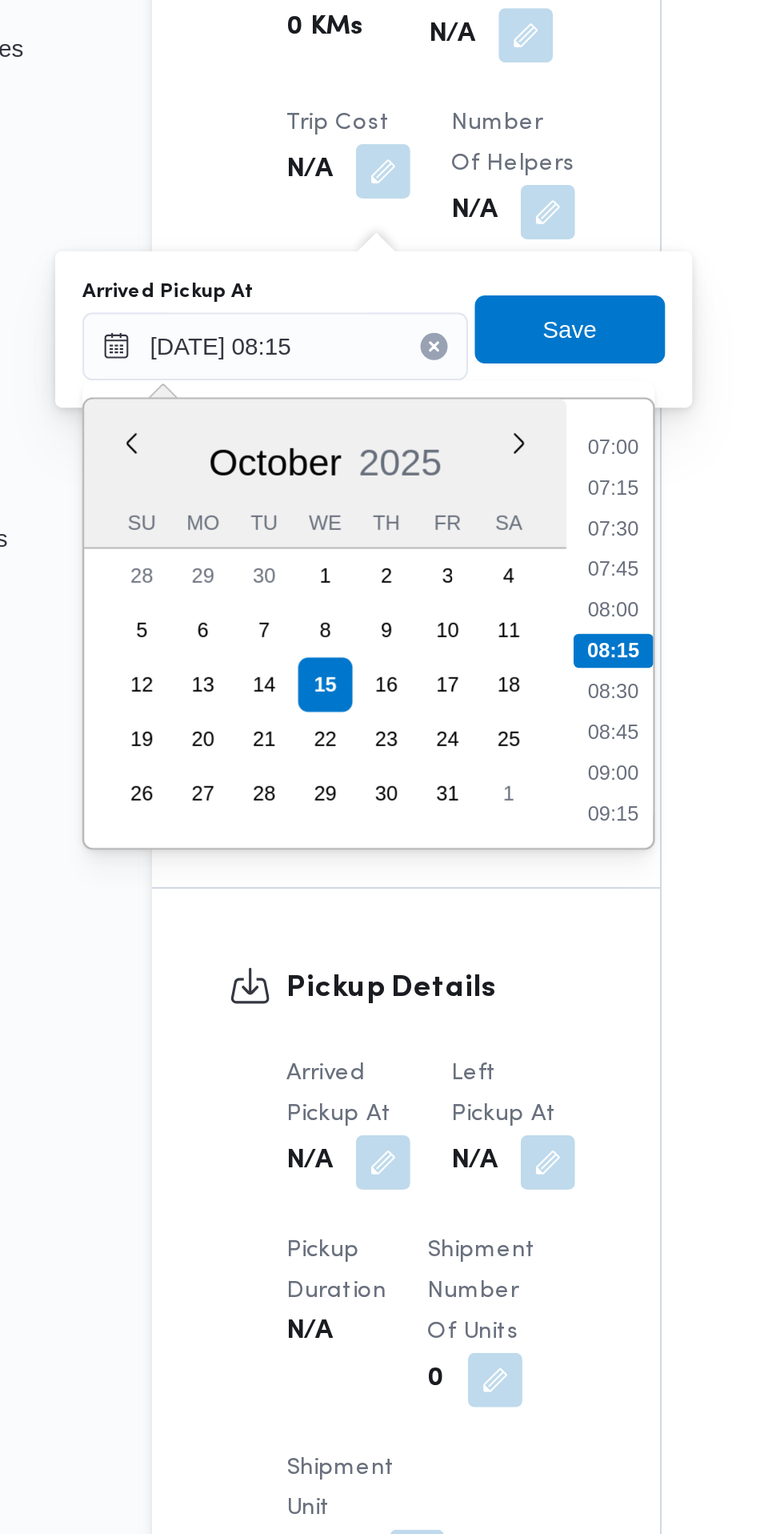
click at [437, 533] on li "07:30" at bounding box center [425, 527] width 37 height 16
type input "[DATE] 07:30"
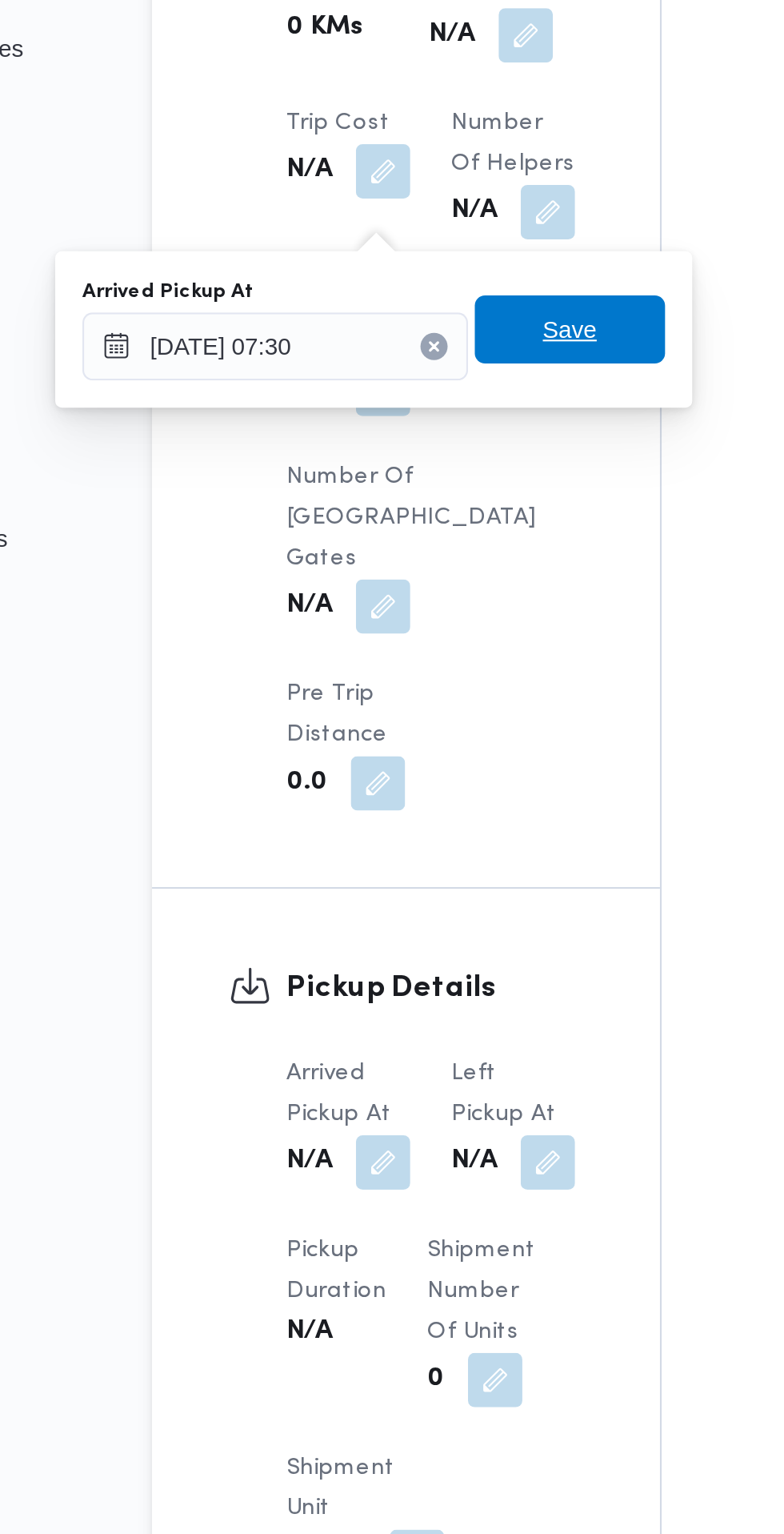
click at [430, 432] on span "Save" at bounding box center [405, 433] width 89 height 32
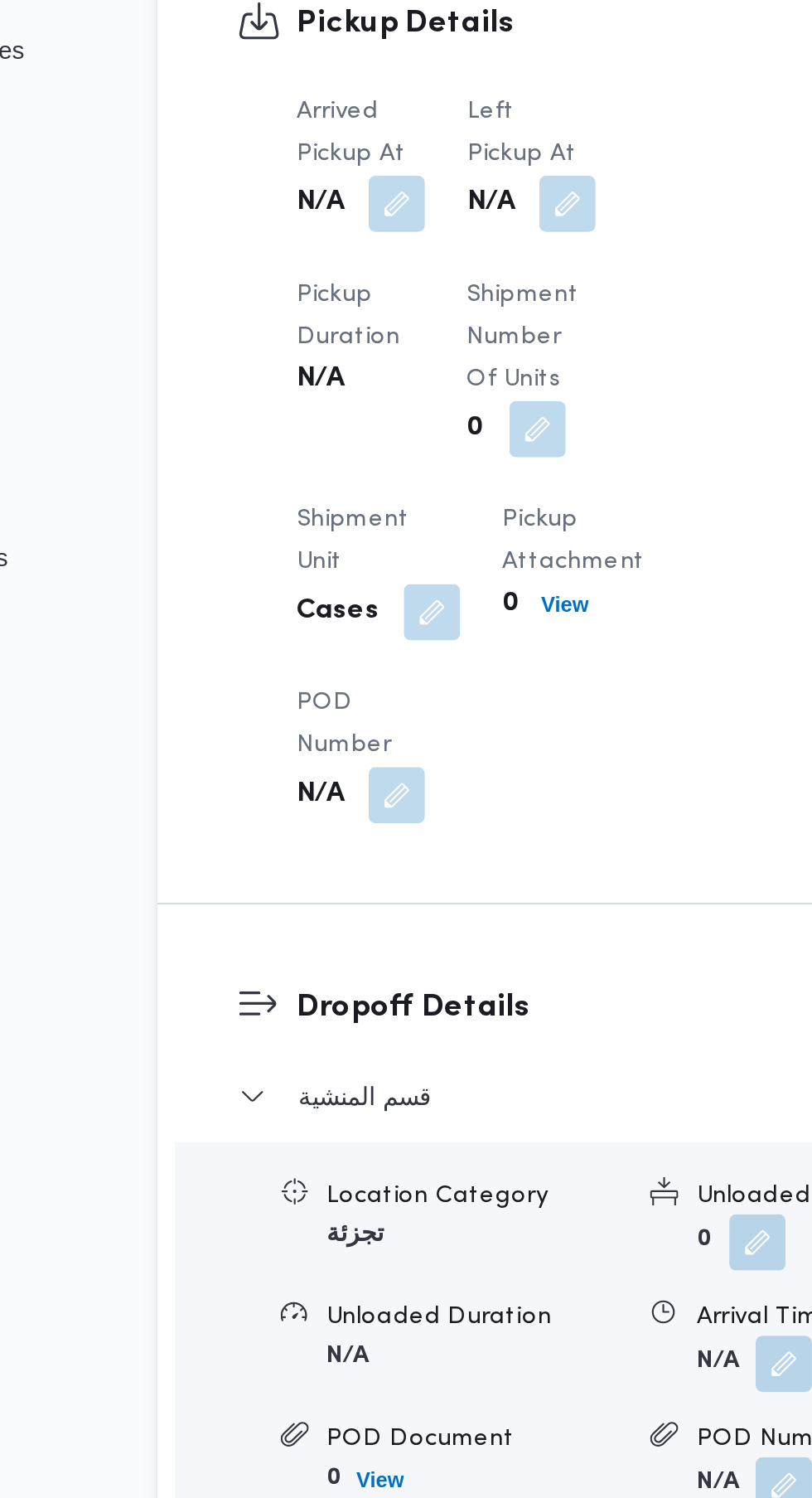
click at [420, 397] on button "button" at bounding box center [409, 385] width 27 height 27
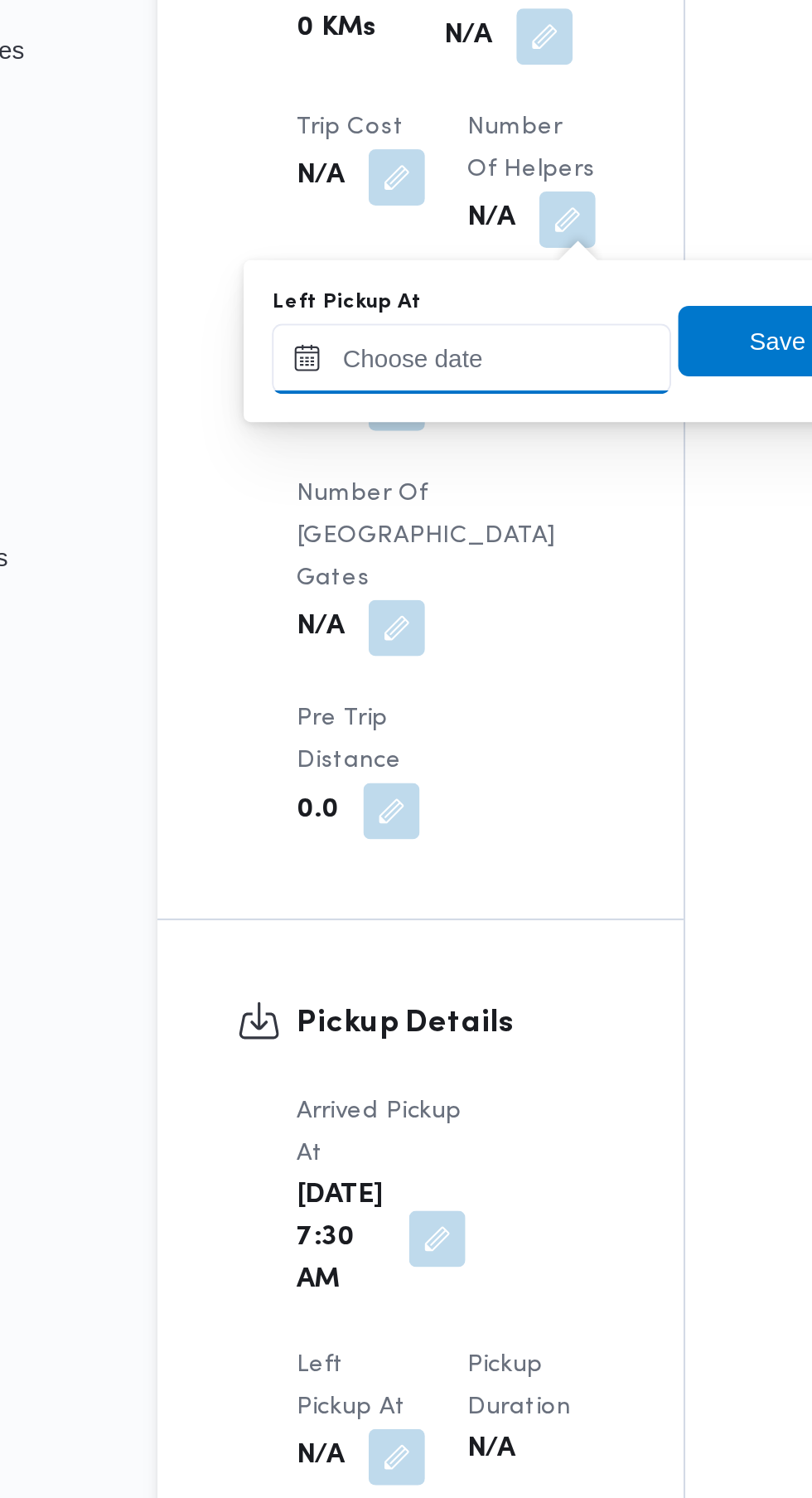
click at [399, 456] on input "Left Pickup At" at bounding box center [363, 457] width 188 height 33
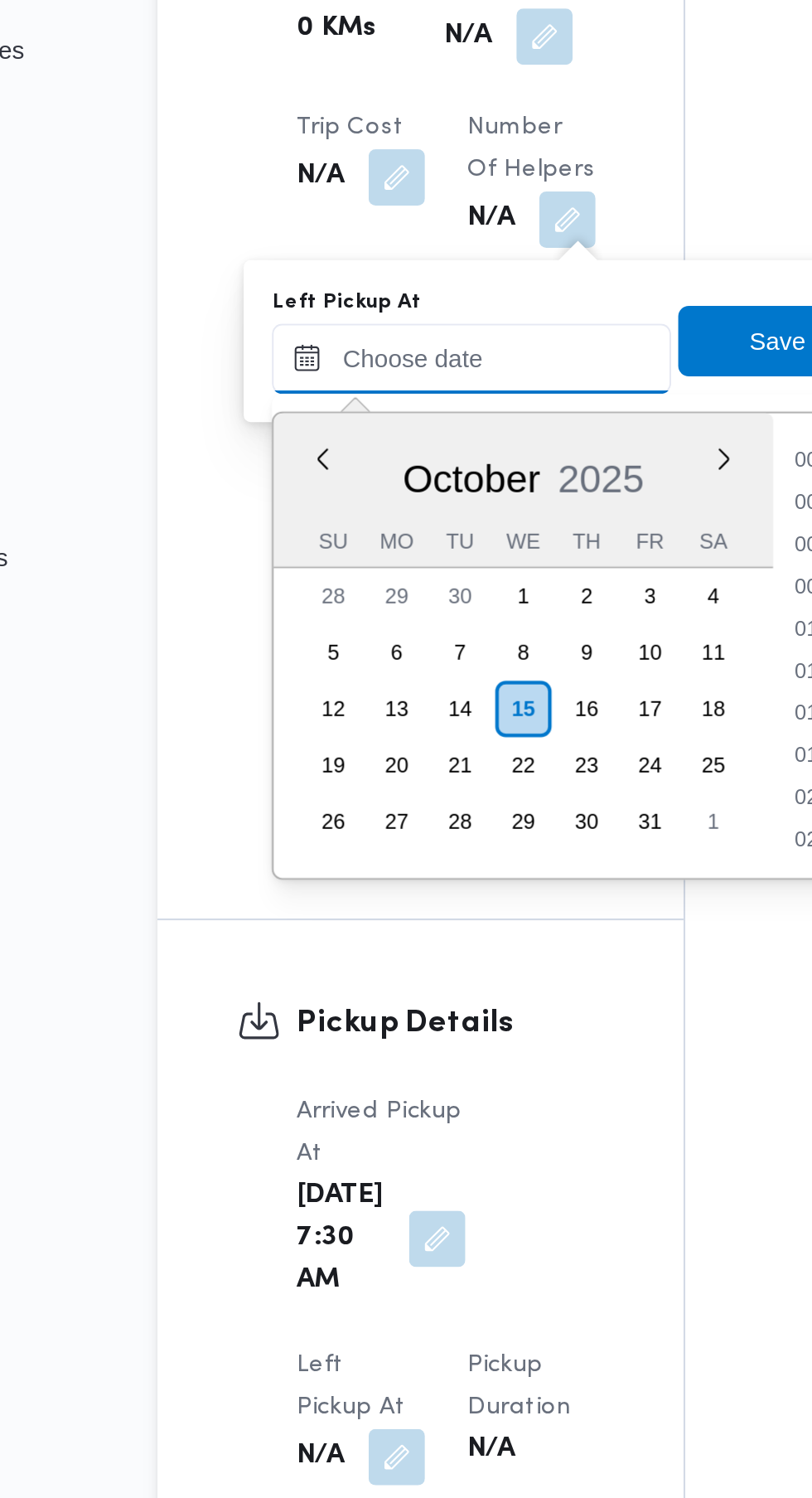
scroll to position [715, 0]
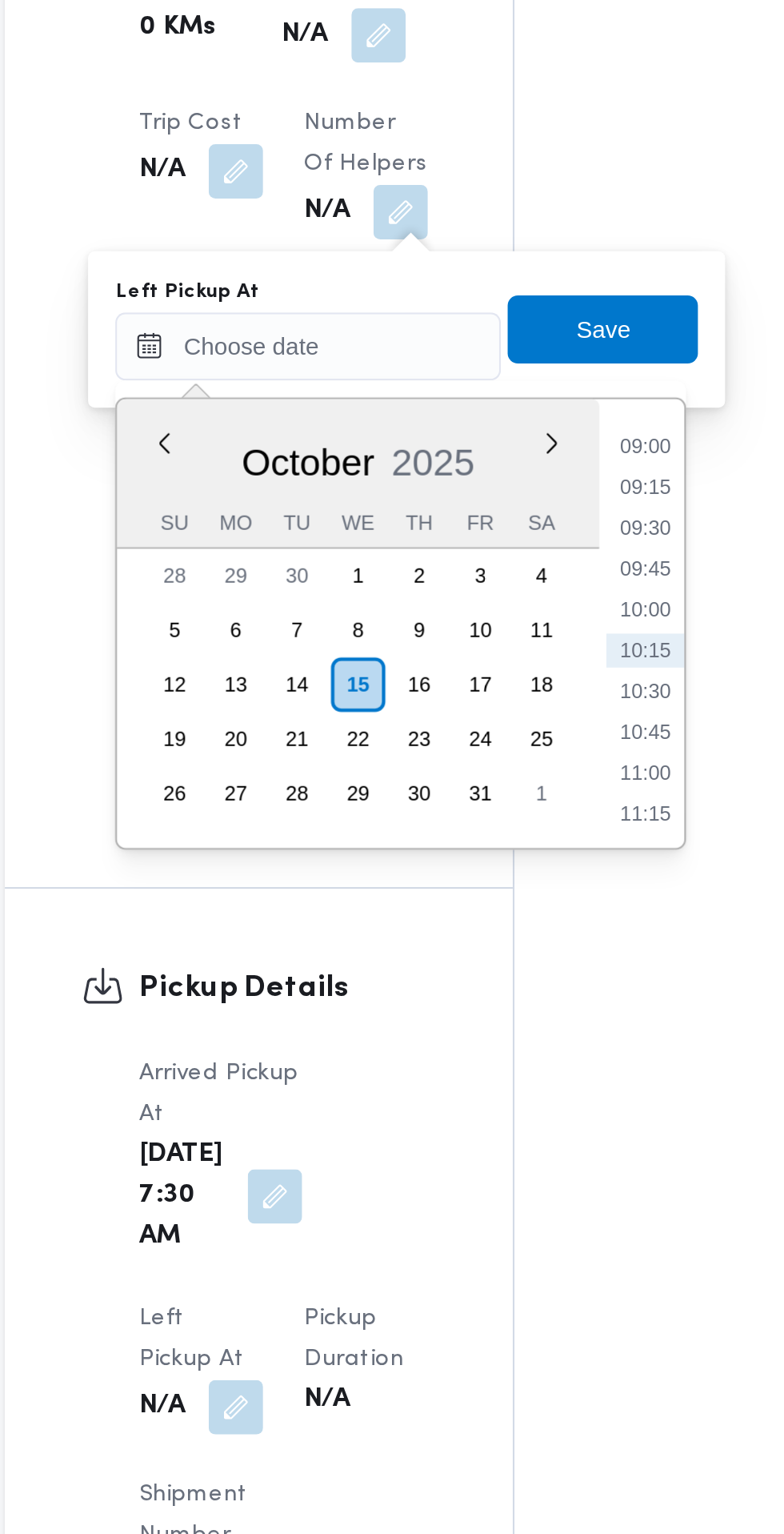
click at [524, 489] on li "09:00" at bounding box center [510, 489] width 37 height 16
type input "[DATE] 09:00"
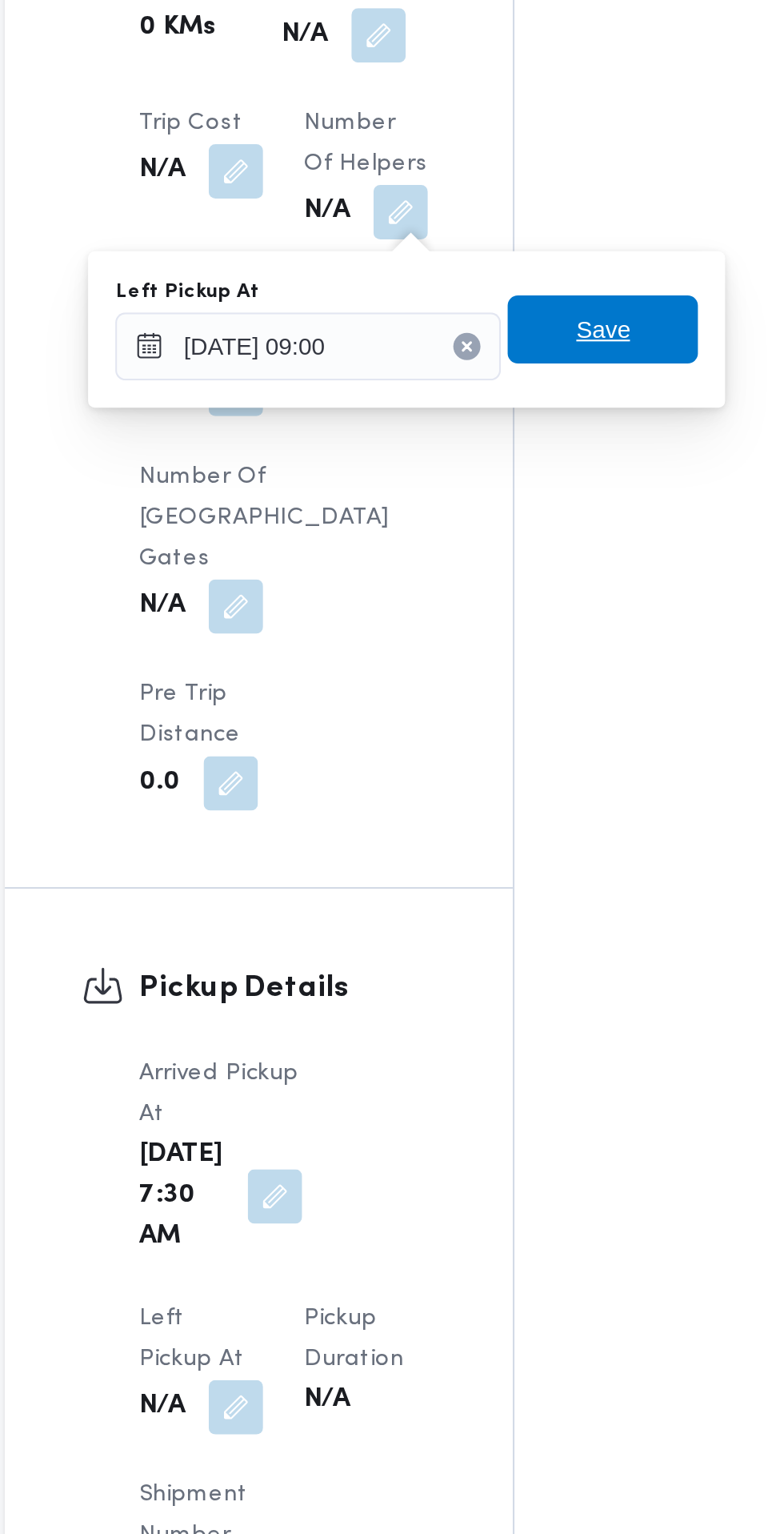
click at [512, 437] on span "Save" at bounding box center [490, 433] width 89 height 32
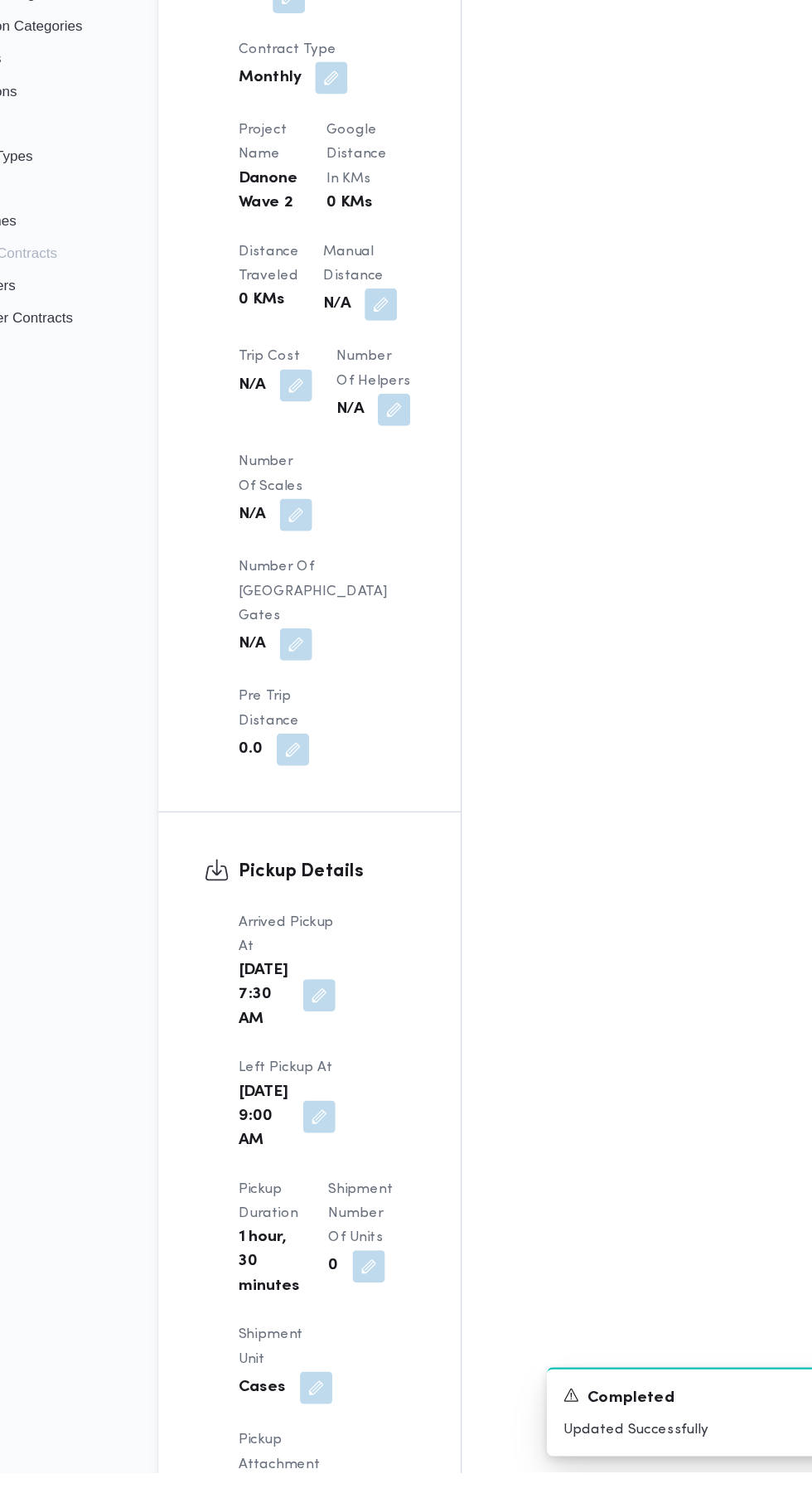
scroll to position [1242, 0]
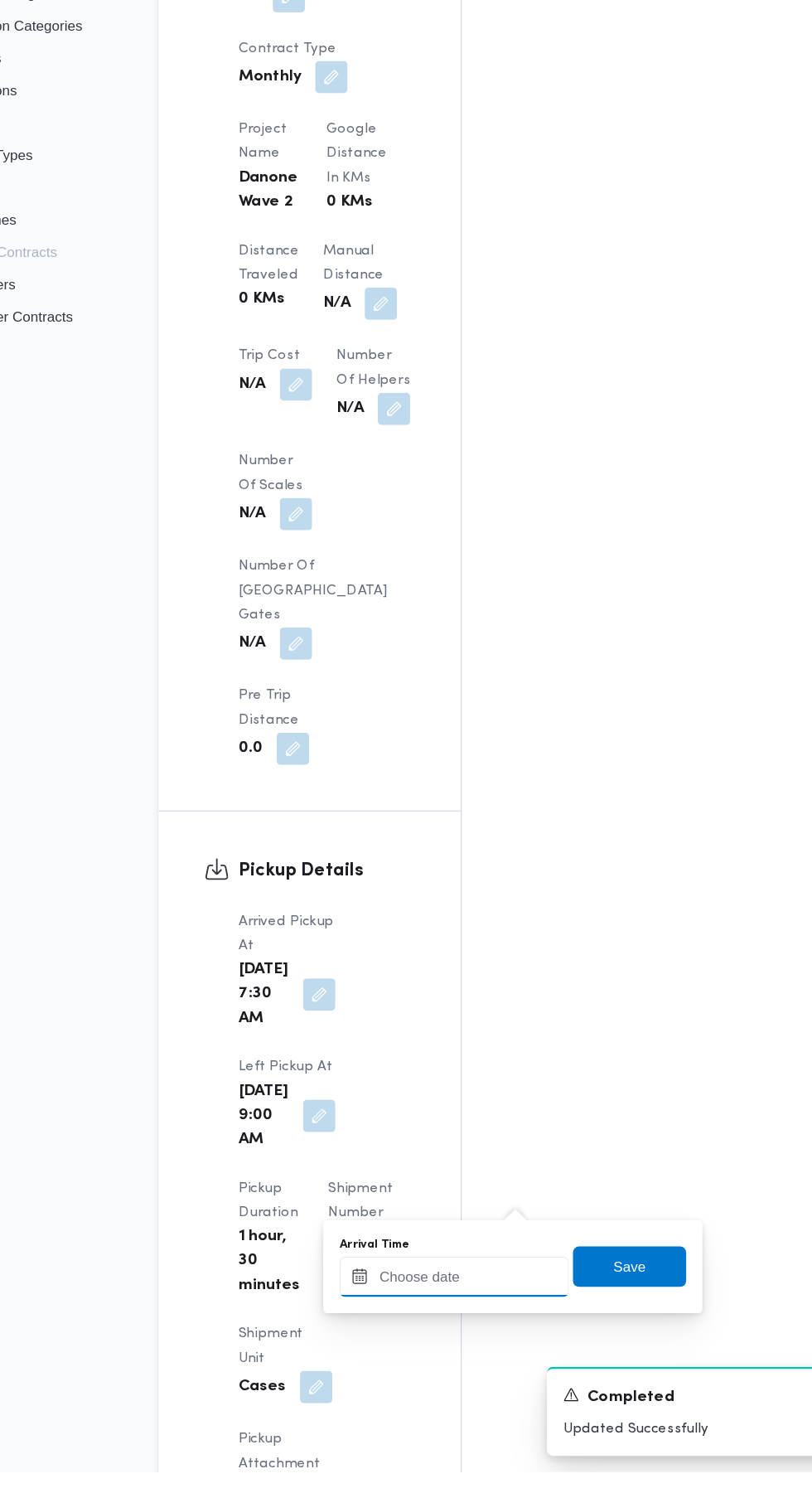
click at [467, 1331] on input "Arrival Time" at bounding box center [458, 1338] width 188 height 33
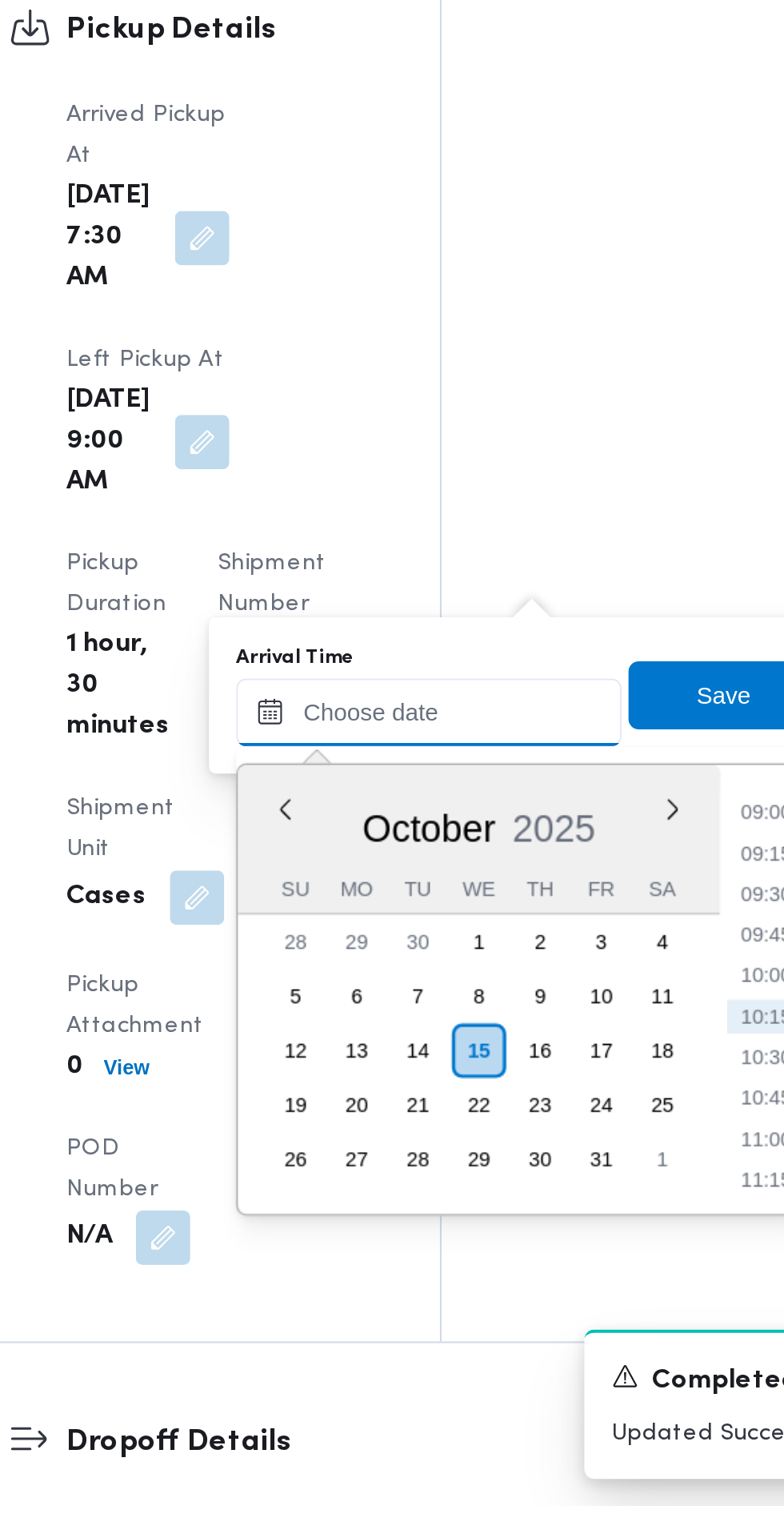
scroll to position [1331, 0]
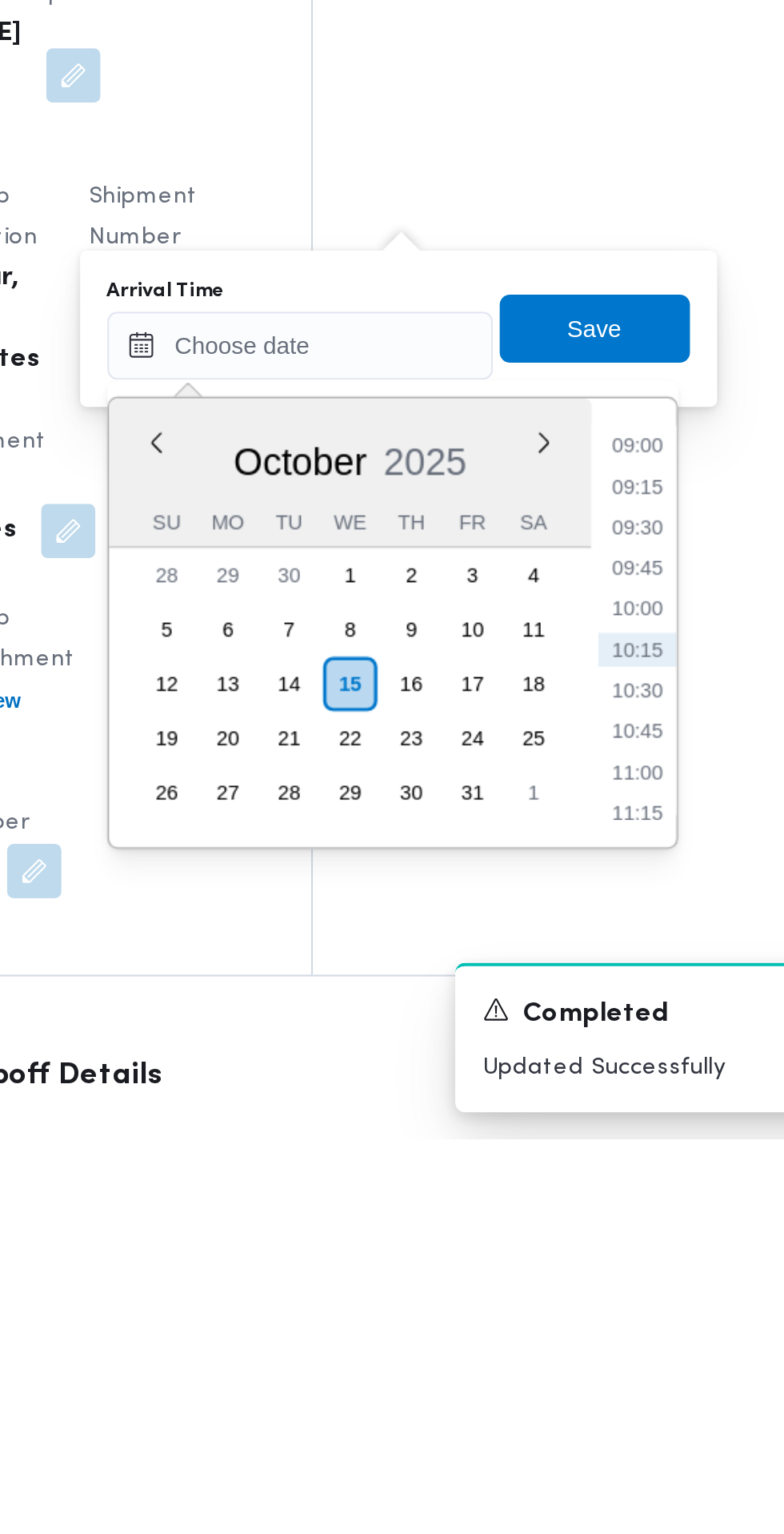
click at [603, 1246] on li "09:30" at bounding box center [601, 1245] width 37 height 16
type input "[DATE] 09:30"
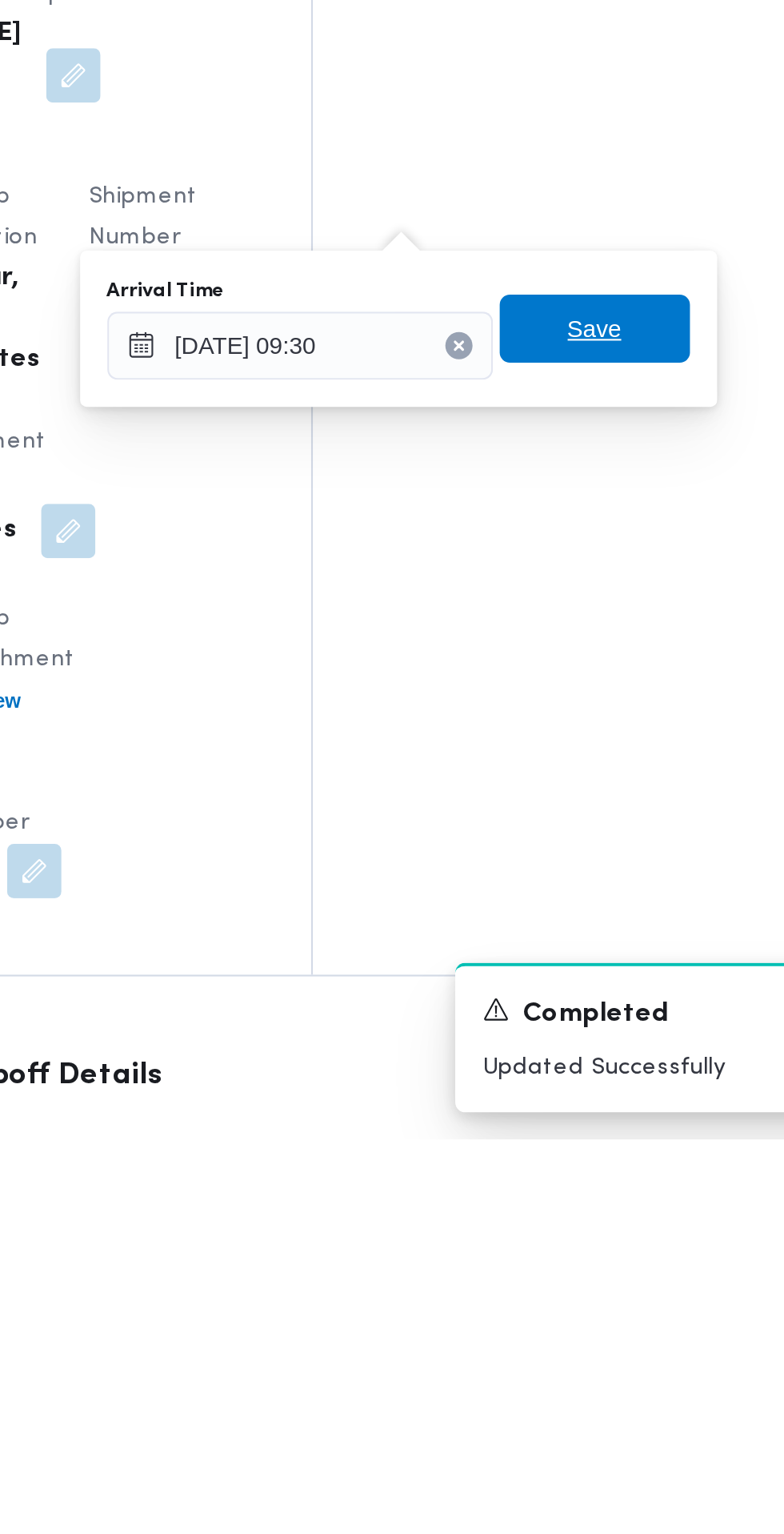
click at [607, 1150] on span "Save" at bounding box center [581, 1151] width 89 height 32
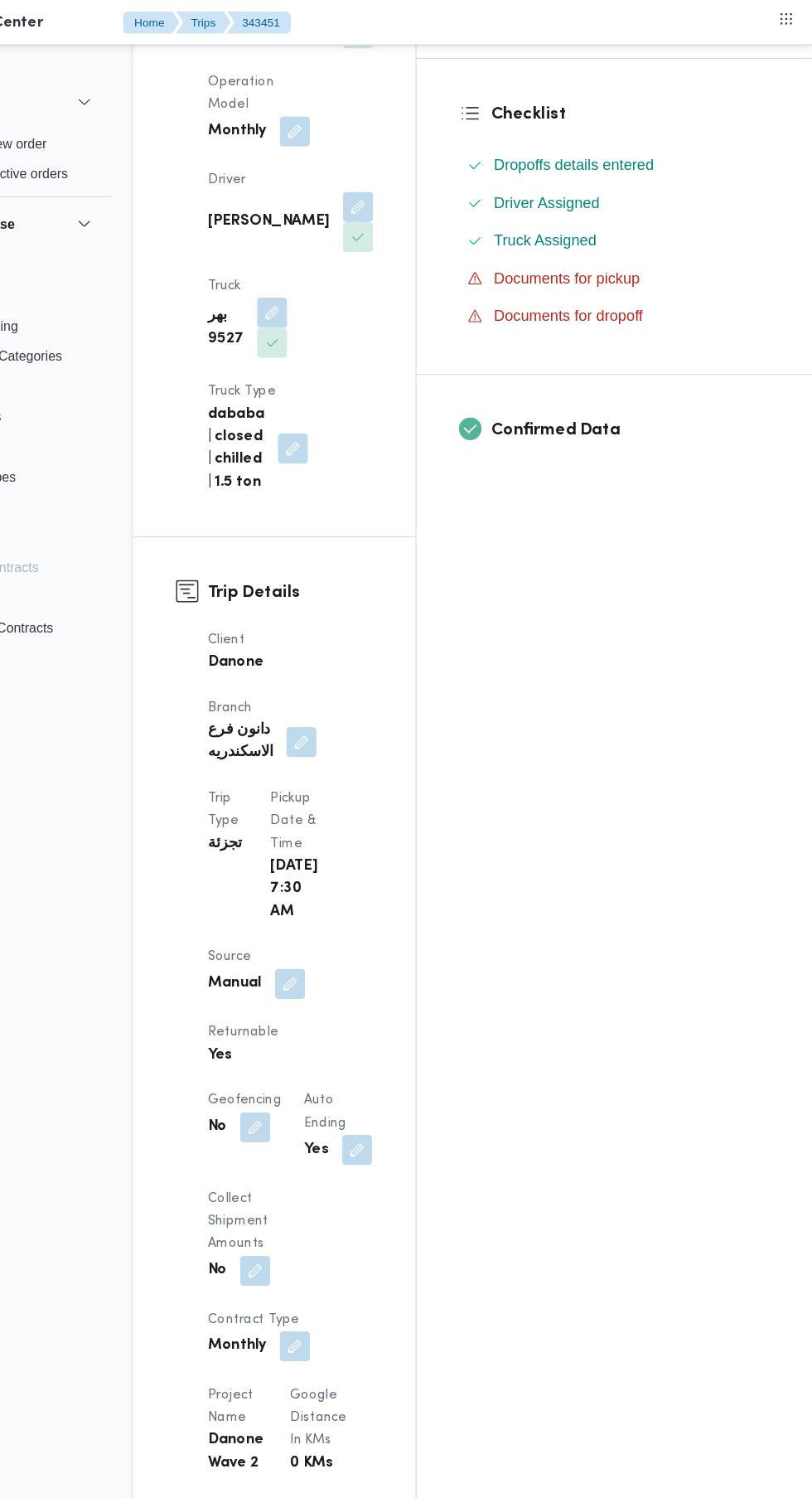
scroll to position [0, 0]
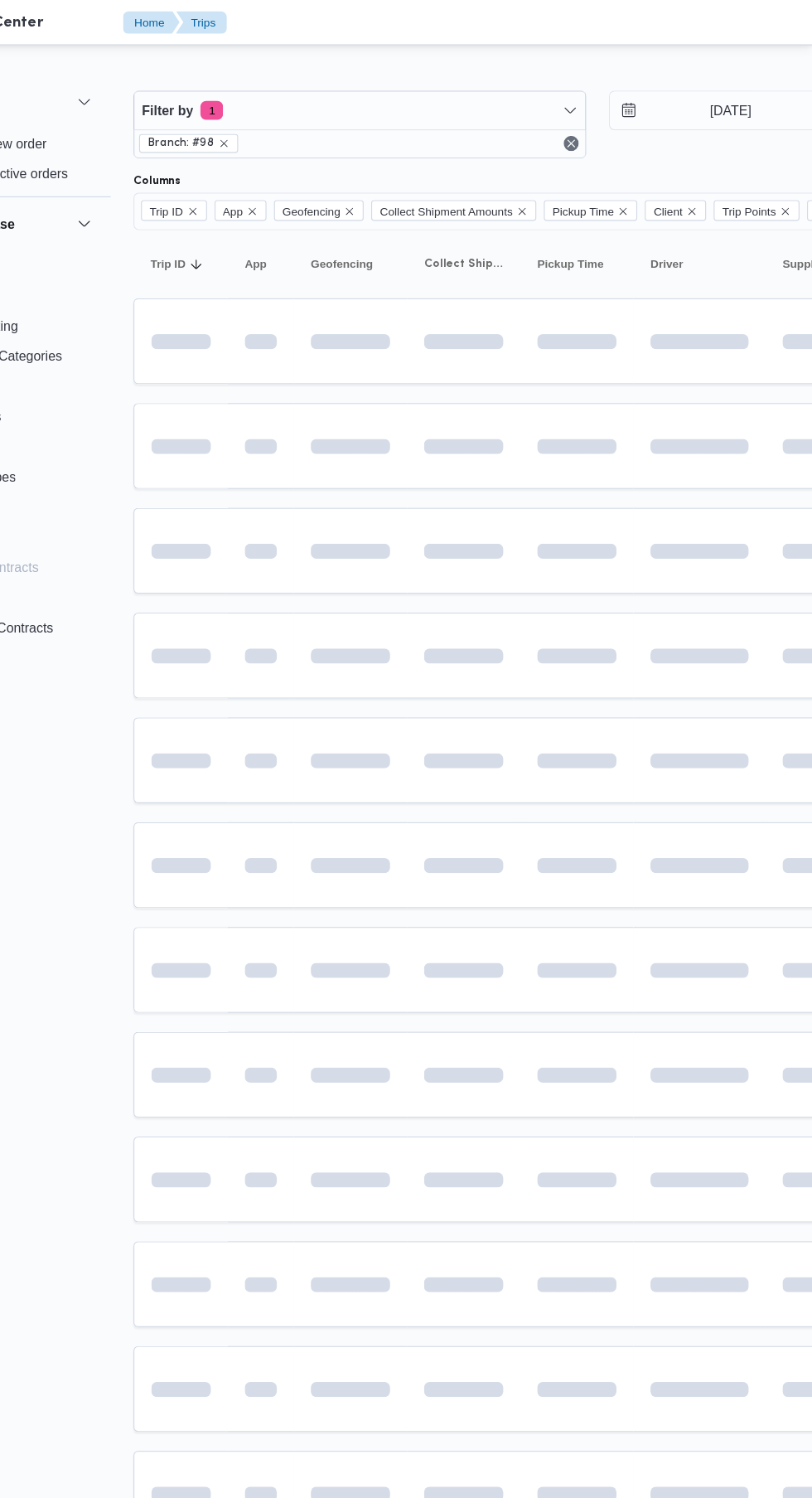
scroll to position [0, 23]
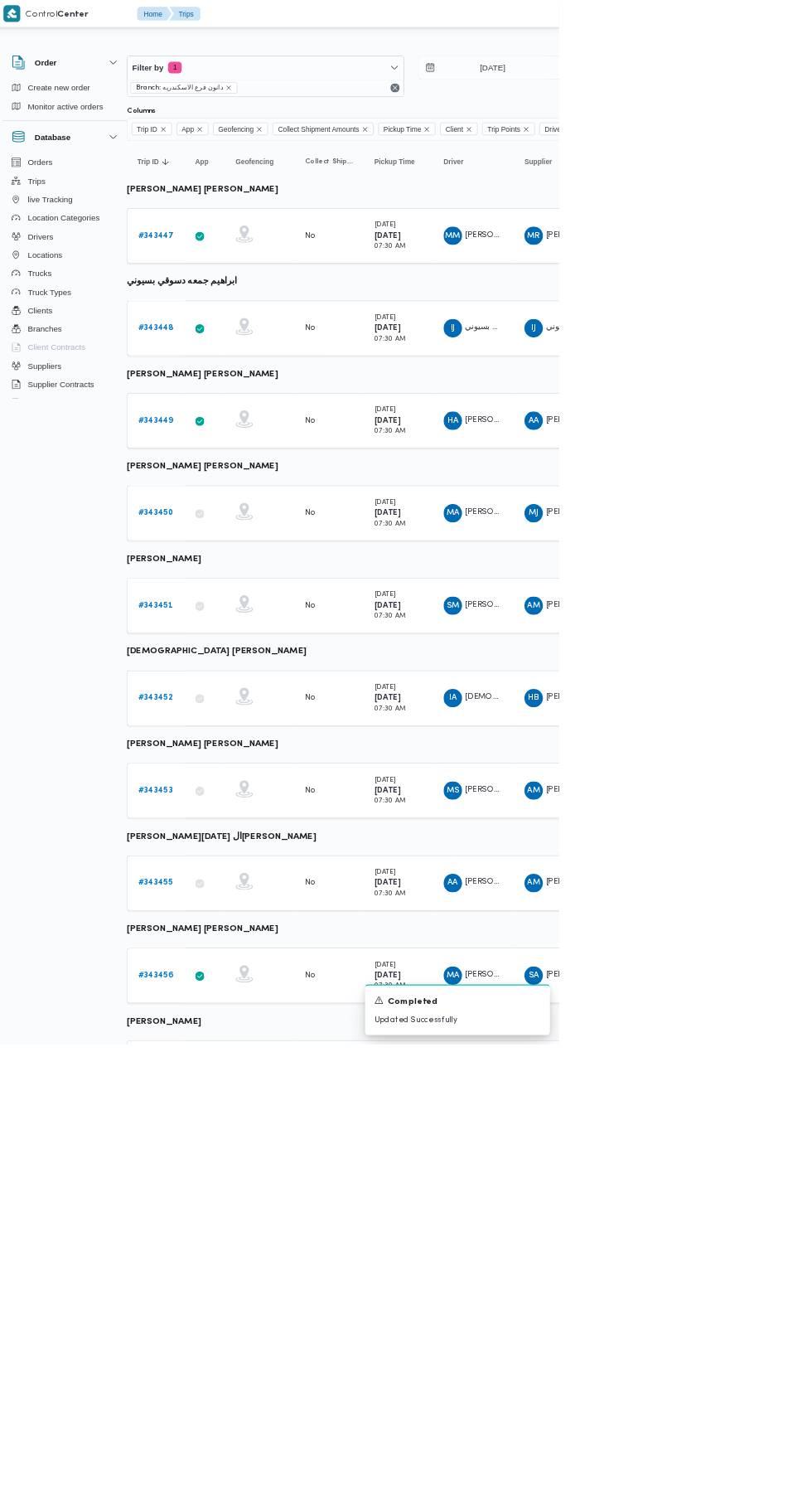
click at [231, 736] on b "# 343450" at bounding box center [233, 736] width 51 height 11
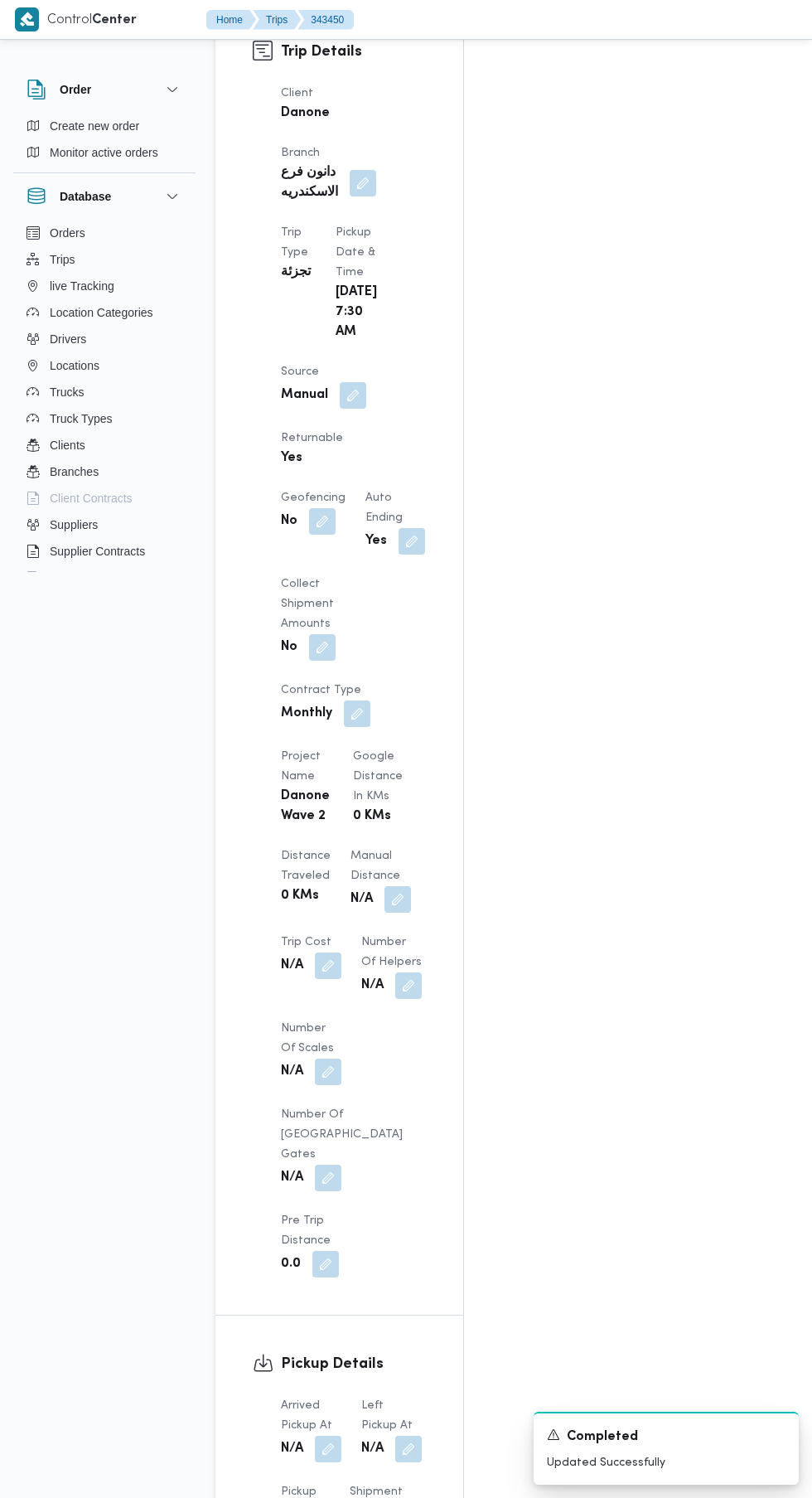
scroll to position [883, 0]
click at [329, 1436] on button "button" at bounding box center [329, 1449] width 27 height 27
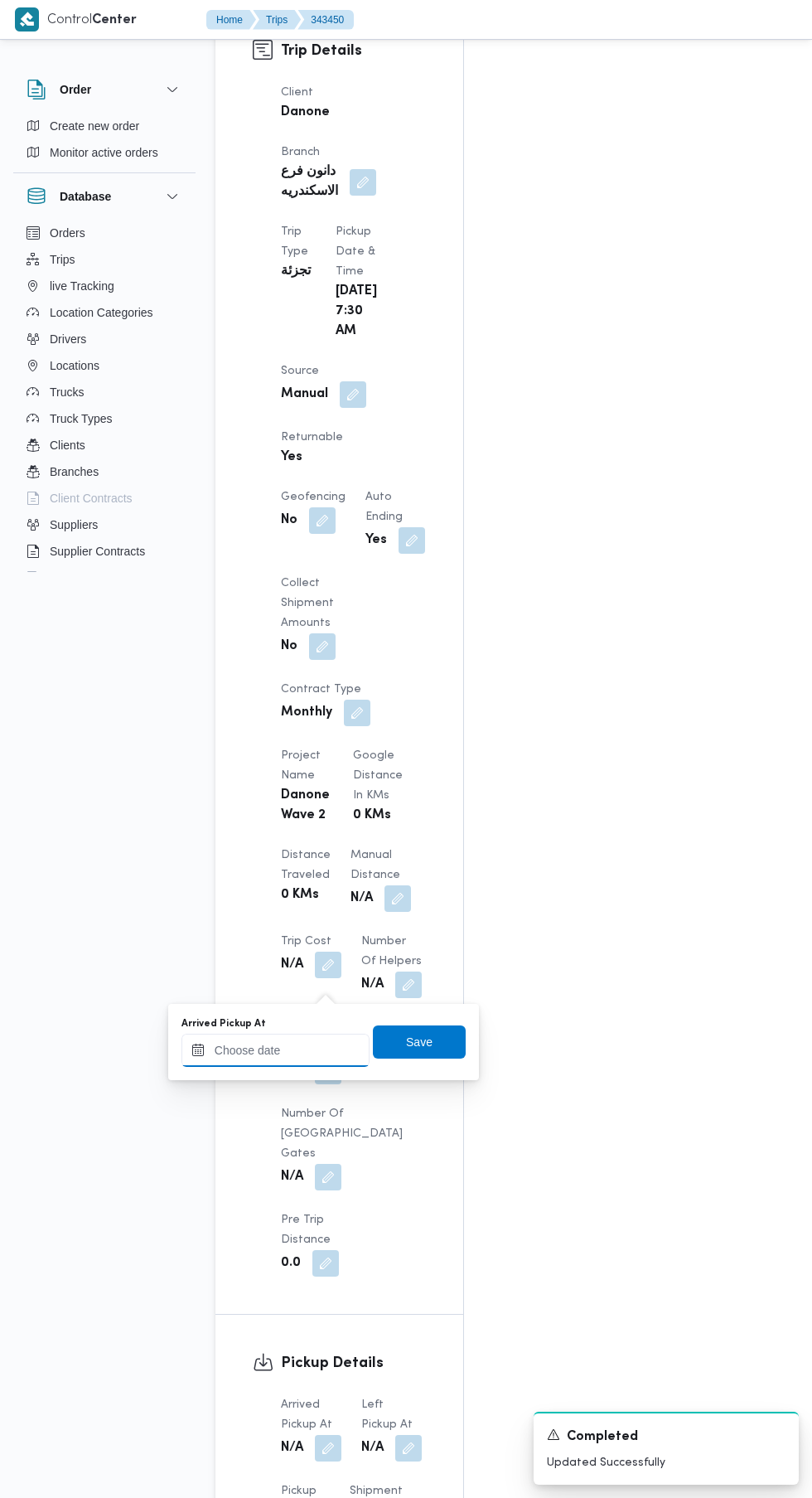
click at [325, 1049] on input "Arrived Pickup At" at bounding box center [275, 1050] width 188 height 33
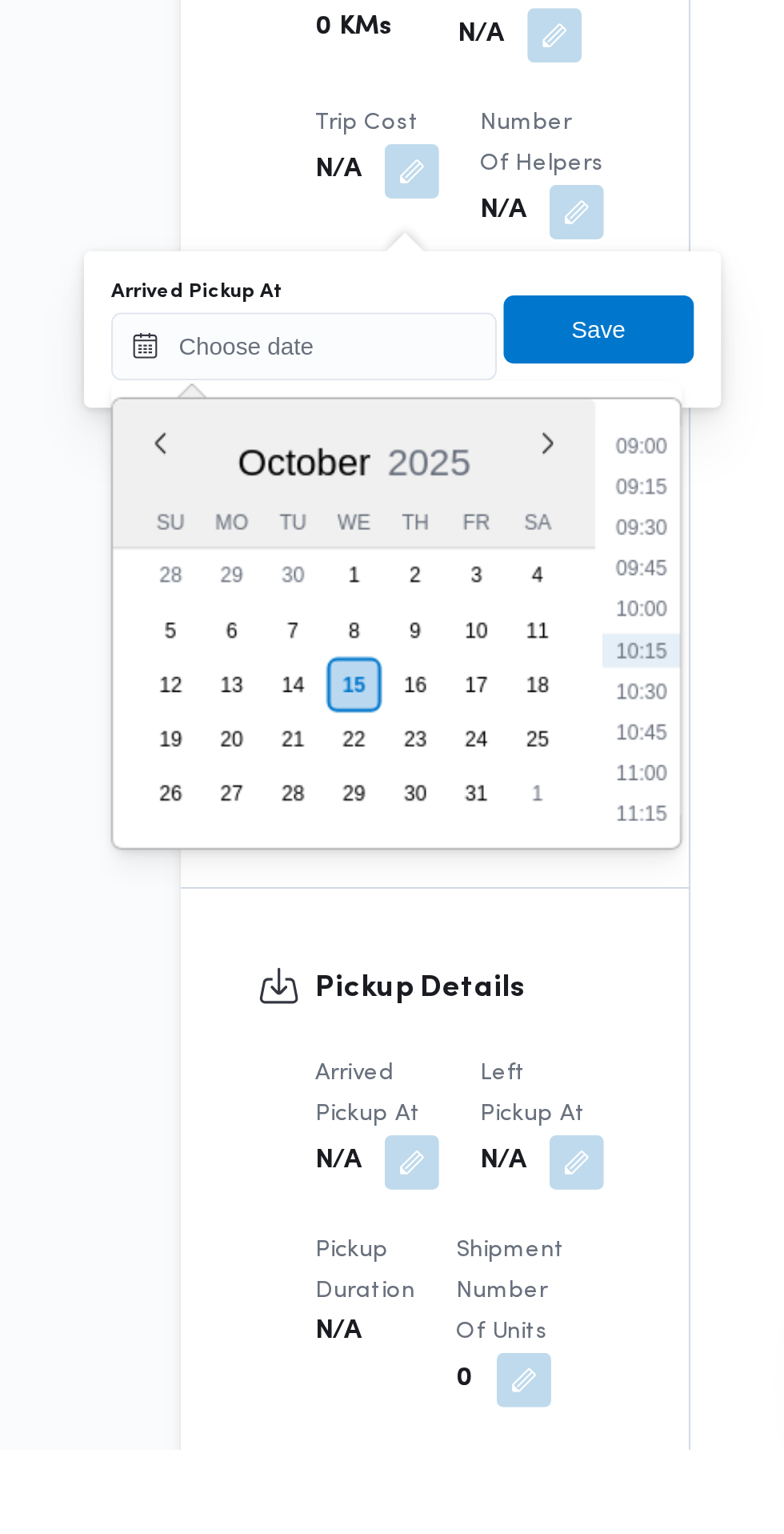
click at [428, 1063] on li "09:00" at bounding box center [425, 1061] width 37 height 16
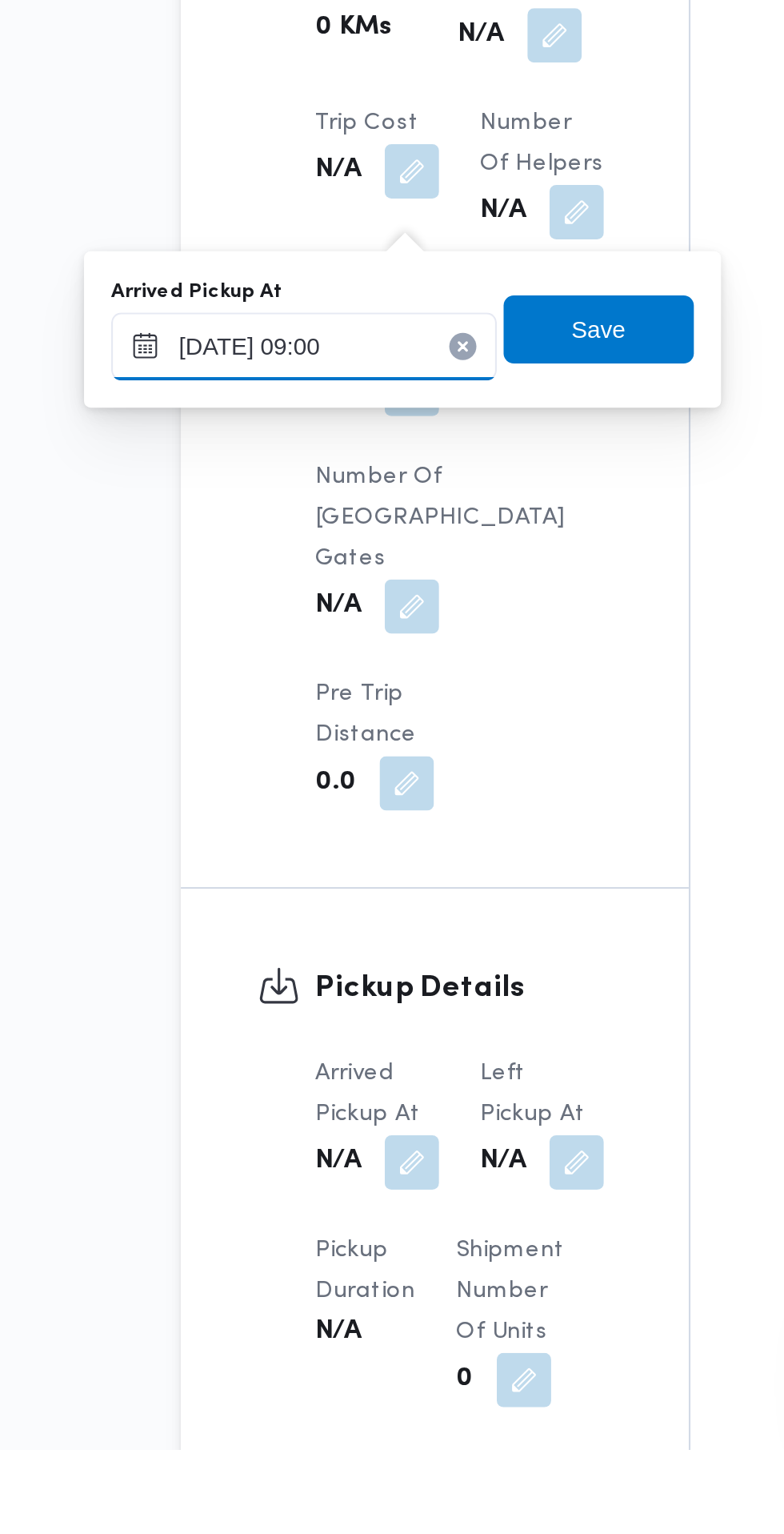
click at [310, 1014] on input "[DATE] 09:00" at bounding box center [266, 1014] width 181 height 32
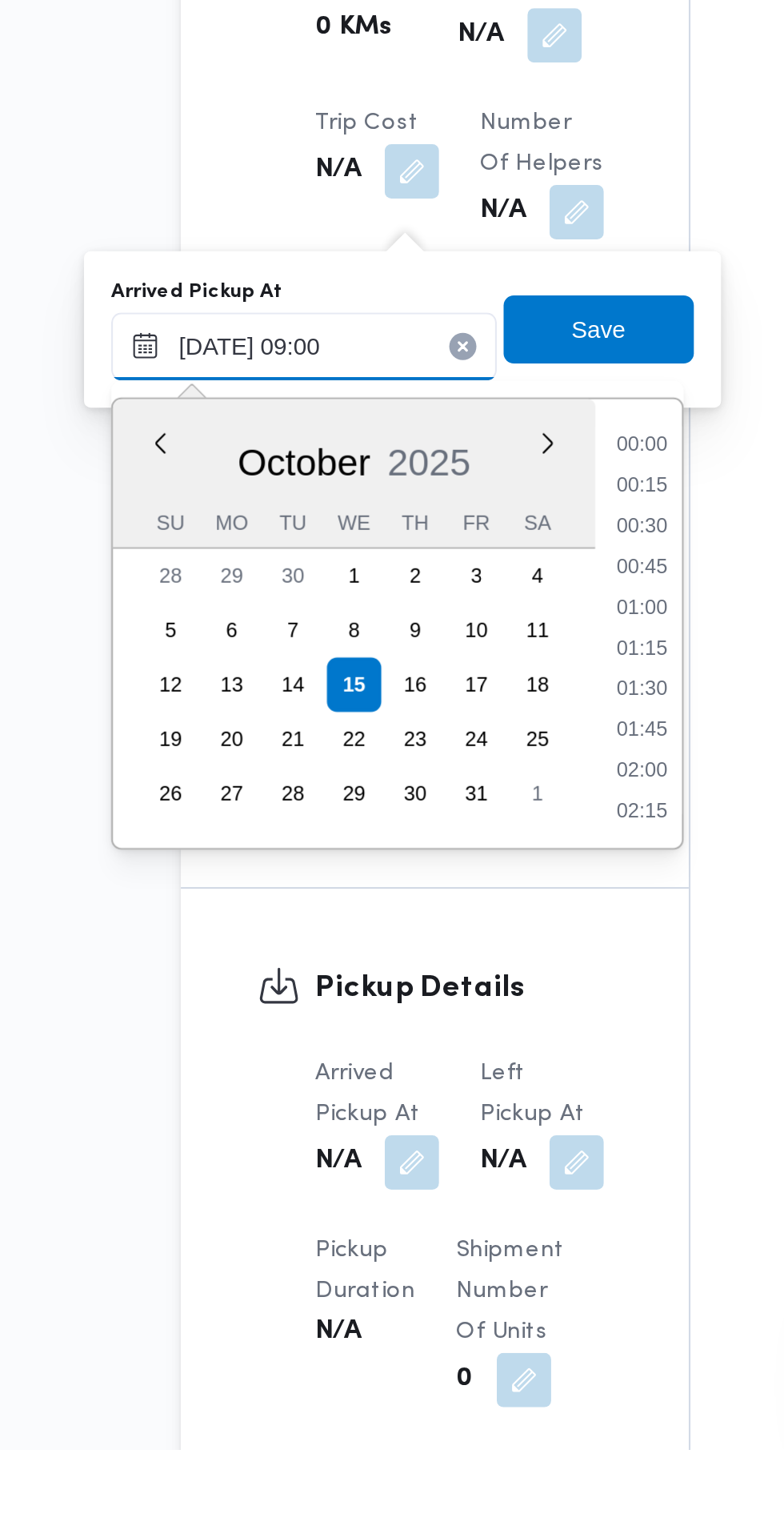
scroll to position [594, 0]
click at [426, 1061] on li "07:45" at bounding box center [425, 1061] width 37 height 16
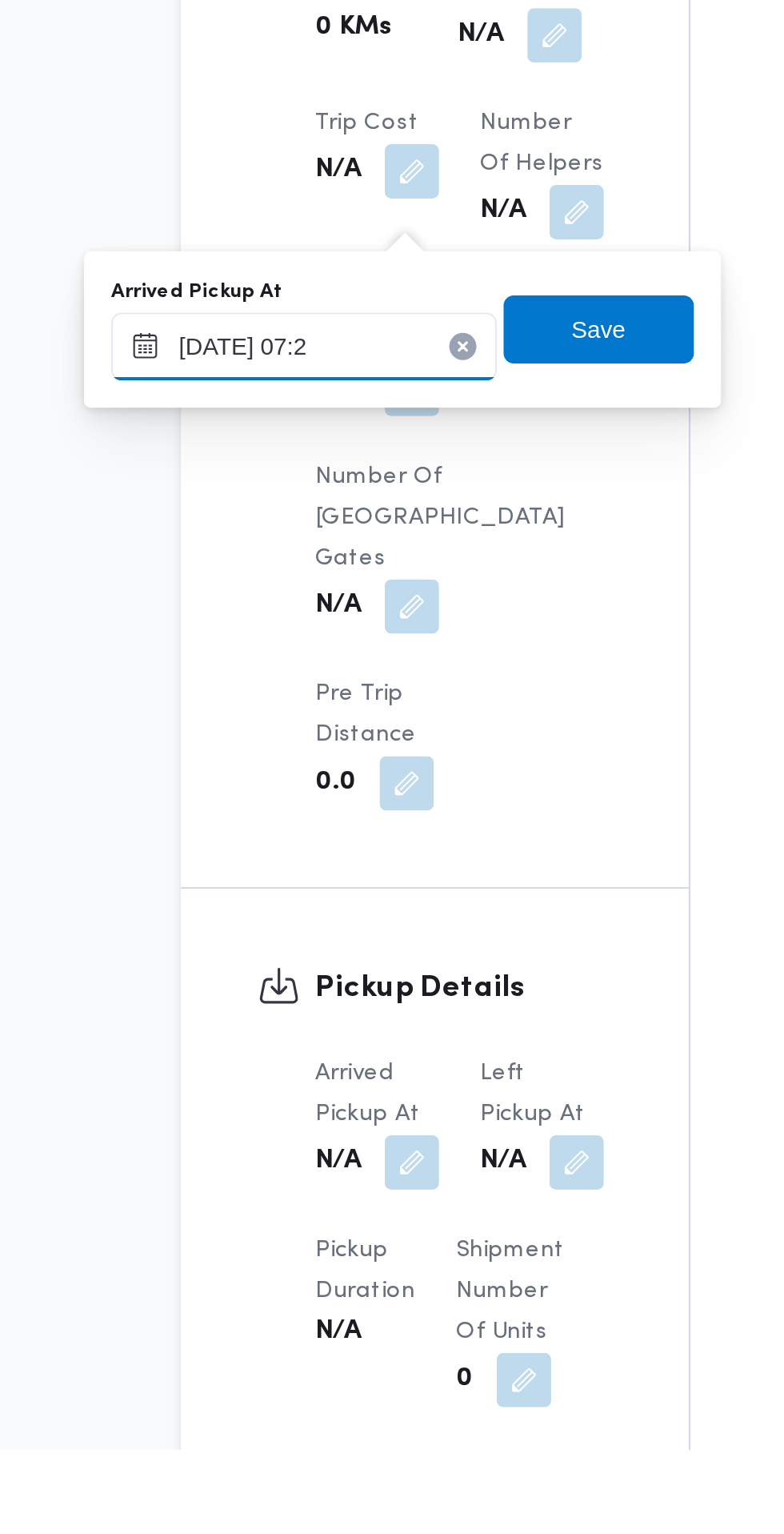
type input "[DATE] 07:20"
click at [426, 1006] on span "Save" at bounding box center [405, 1006] width 89 height 32
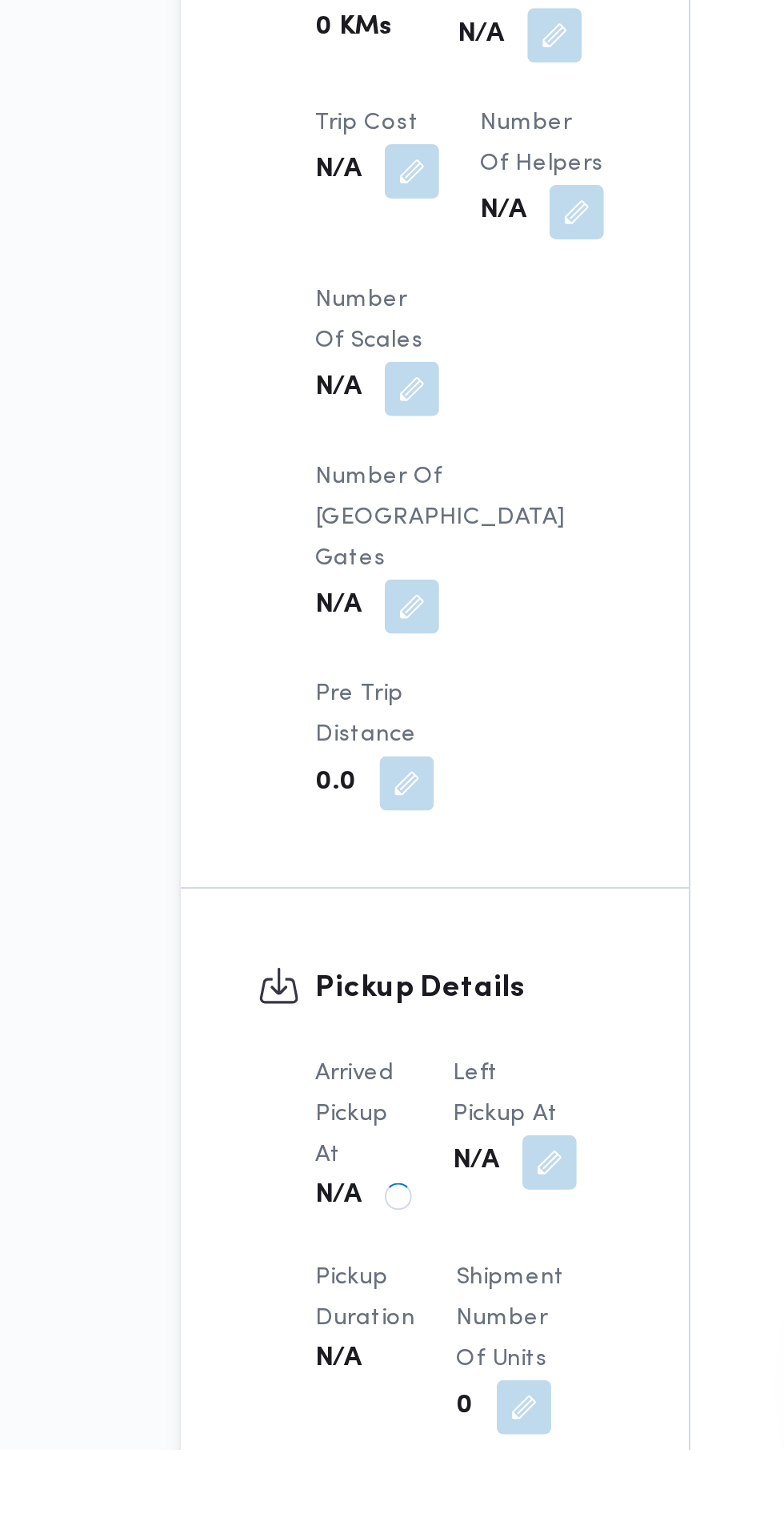
scroll to position [900, 0]
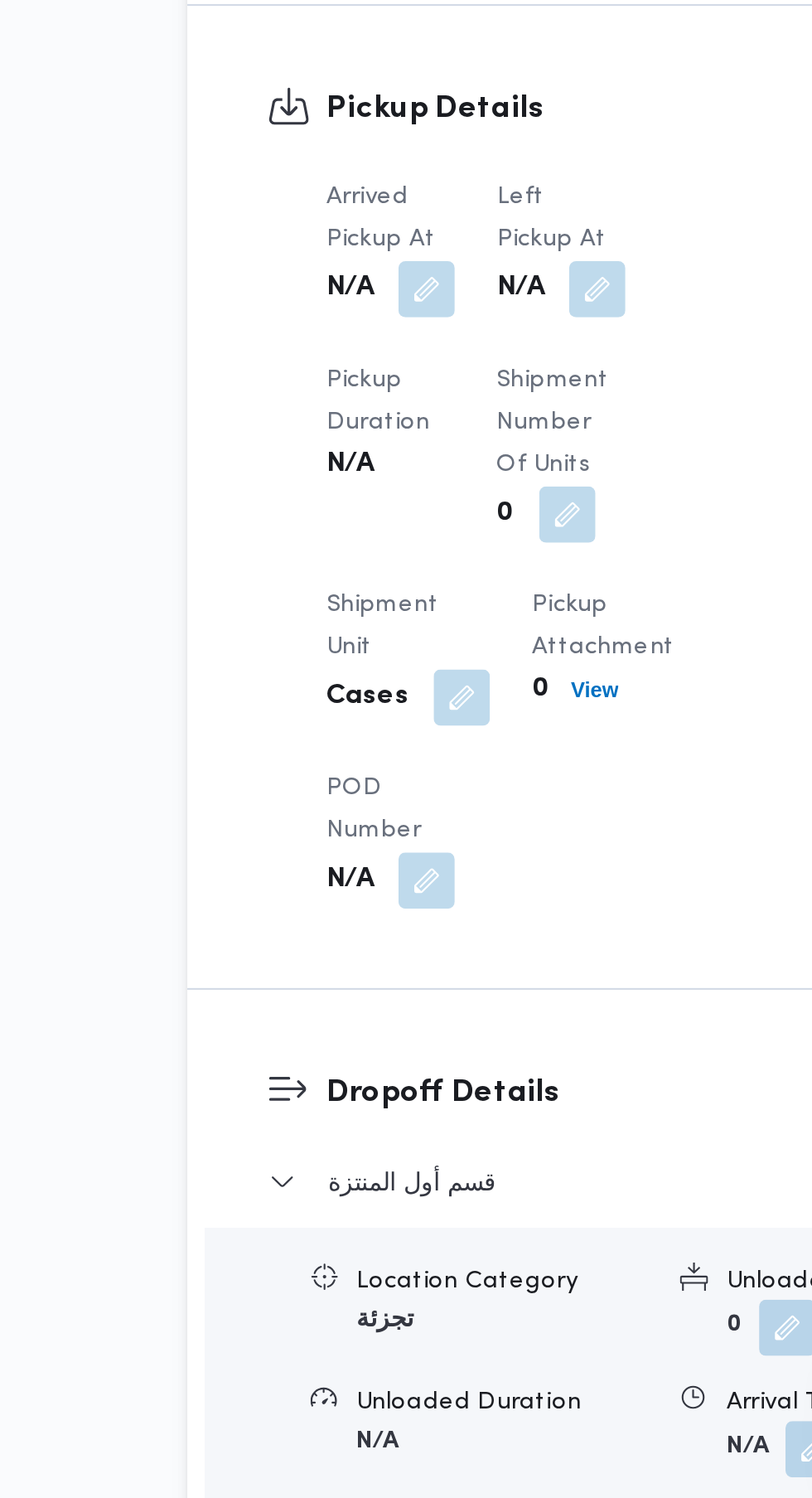
click at [416, 934] on button "button" at bounding box center [409, 929] width 27 height 27
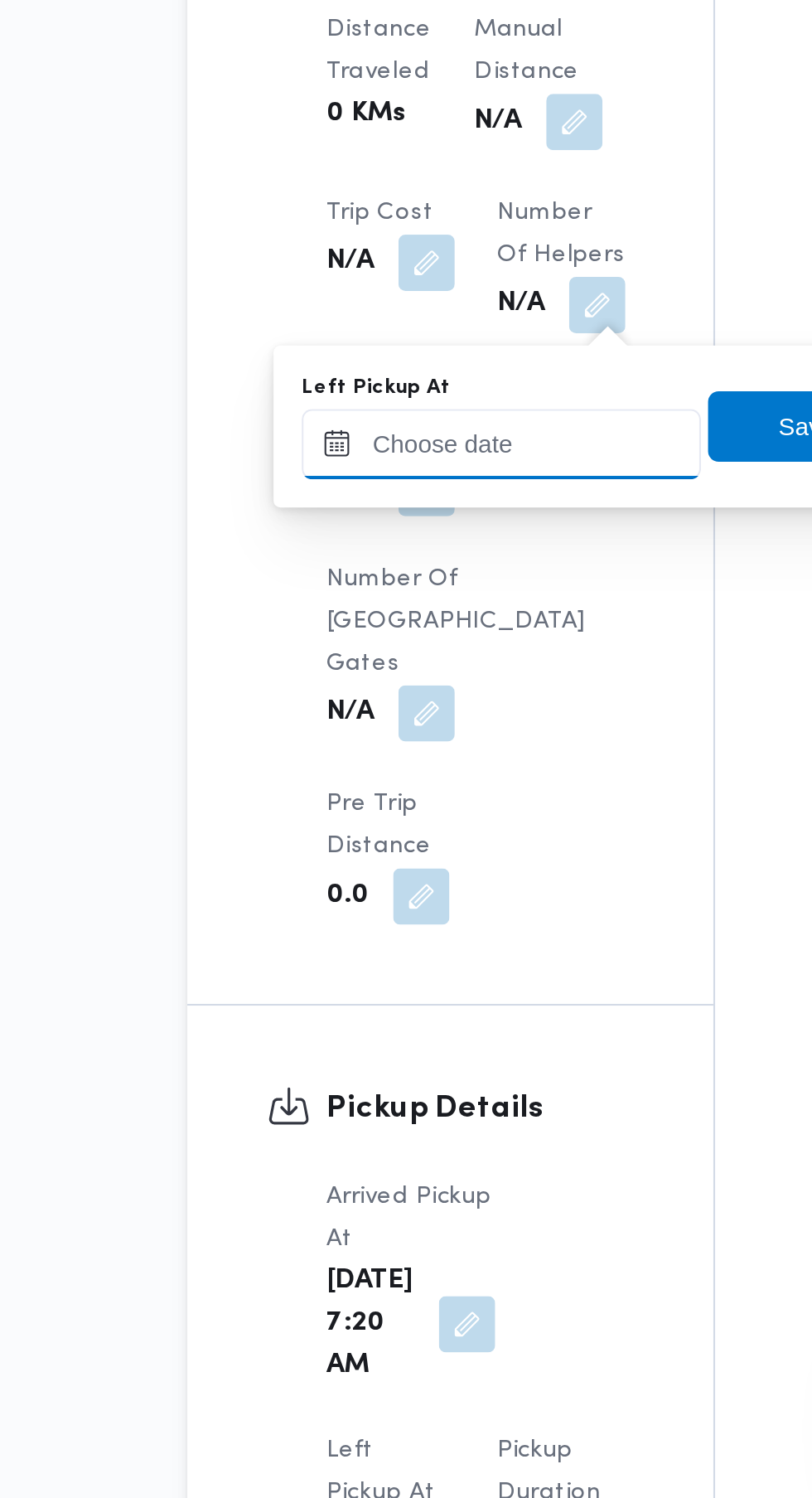
click at [372, 1001] on input "Left Pickup At" at bounding box center [363, 1001] width 188 height 33
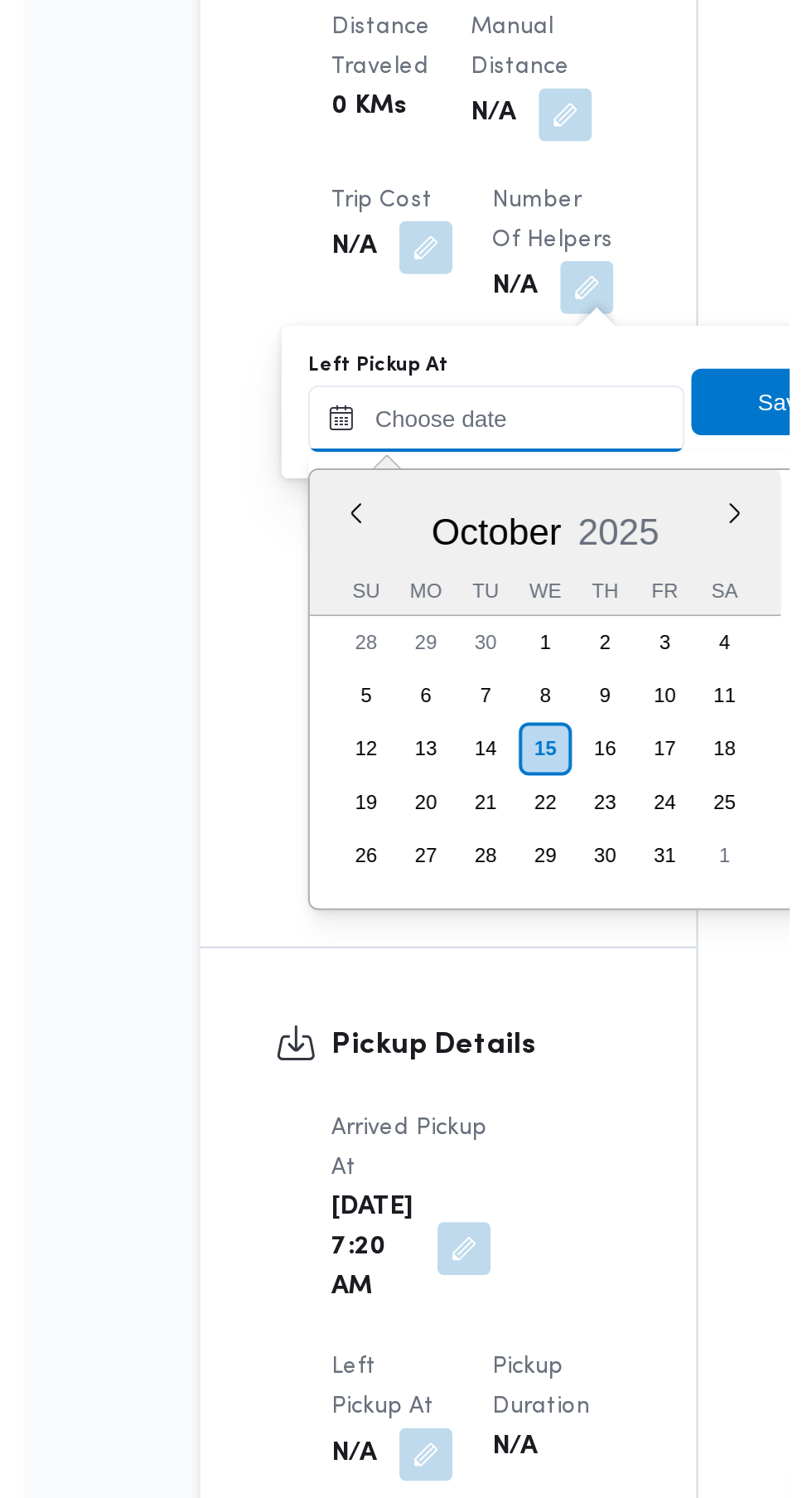
scroll to position [735, 0]
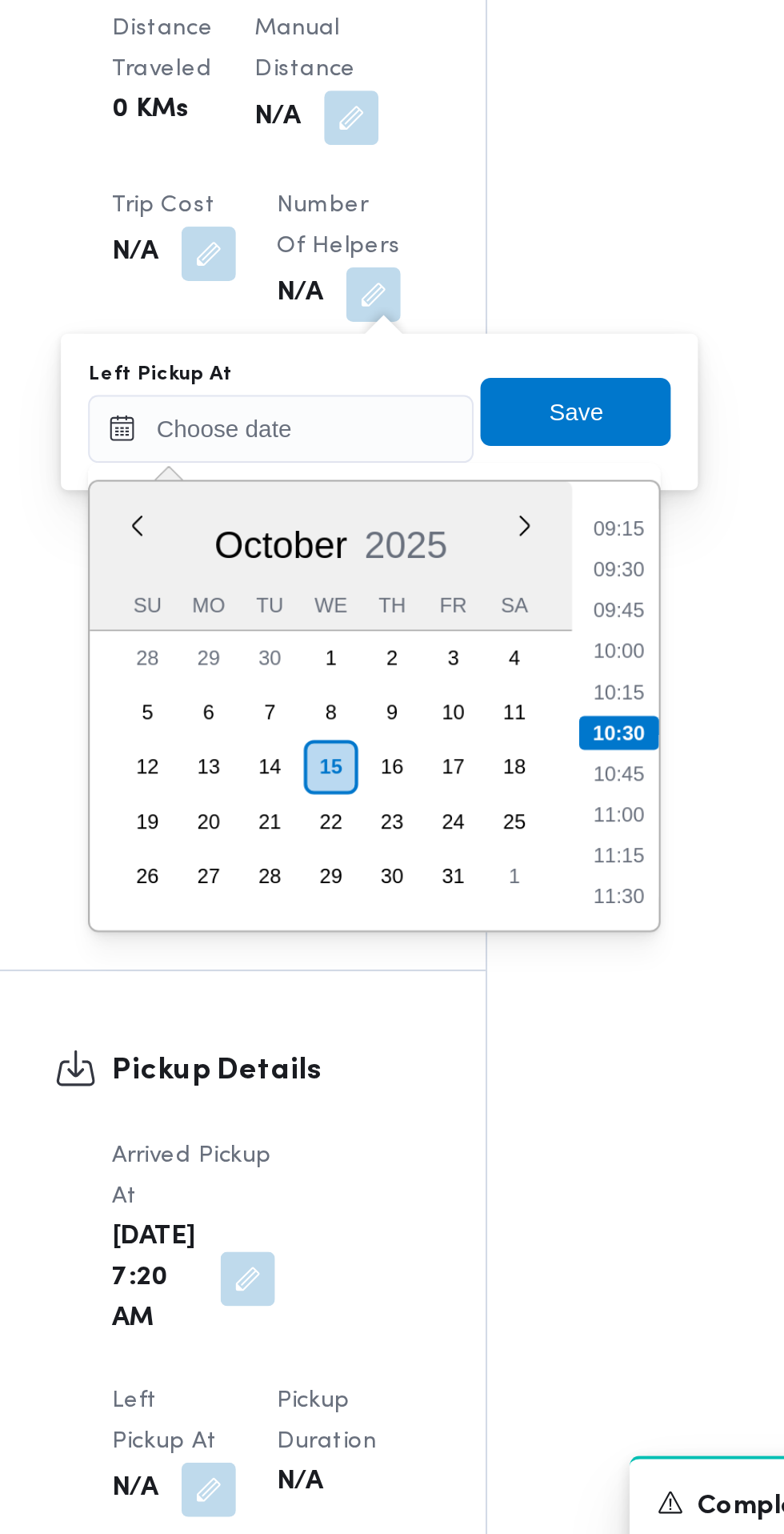
click at [518, 1016] on li "09:15" at bounding box center [511, 1014] width 37 height 16
type input "[DATE] 09:15"
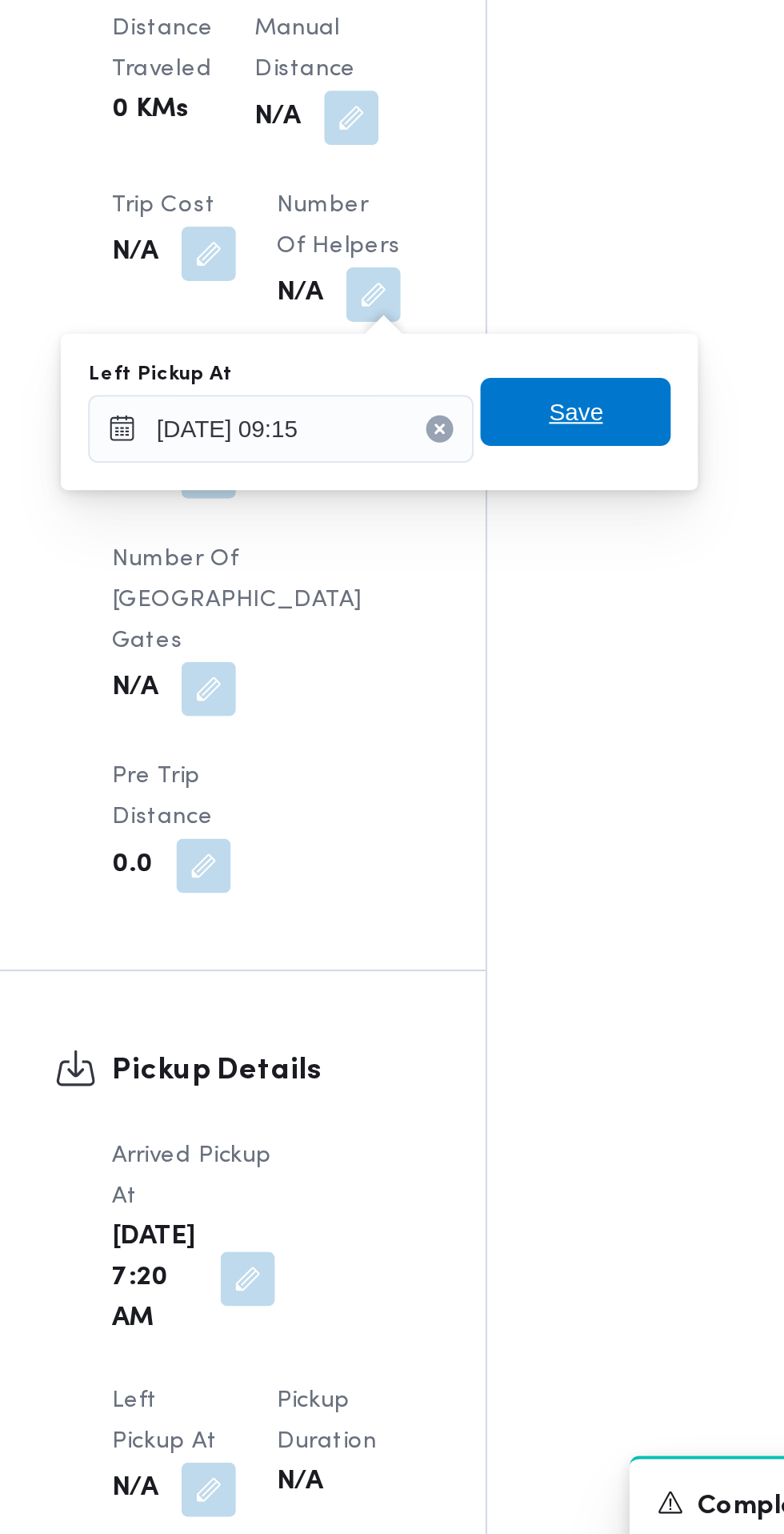
click at [518, 966] on span "Save" at bounding box center [490, 959] width 89 height 32
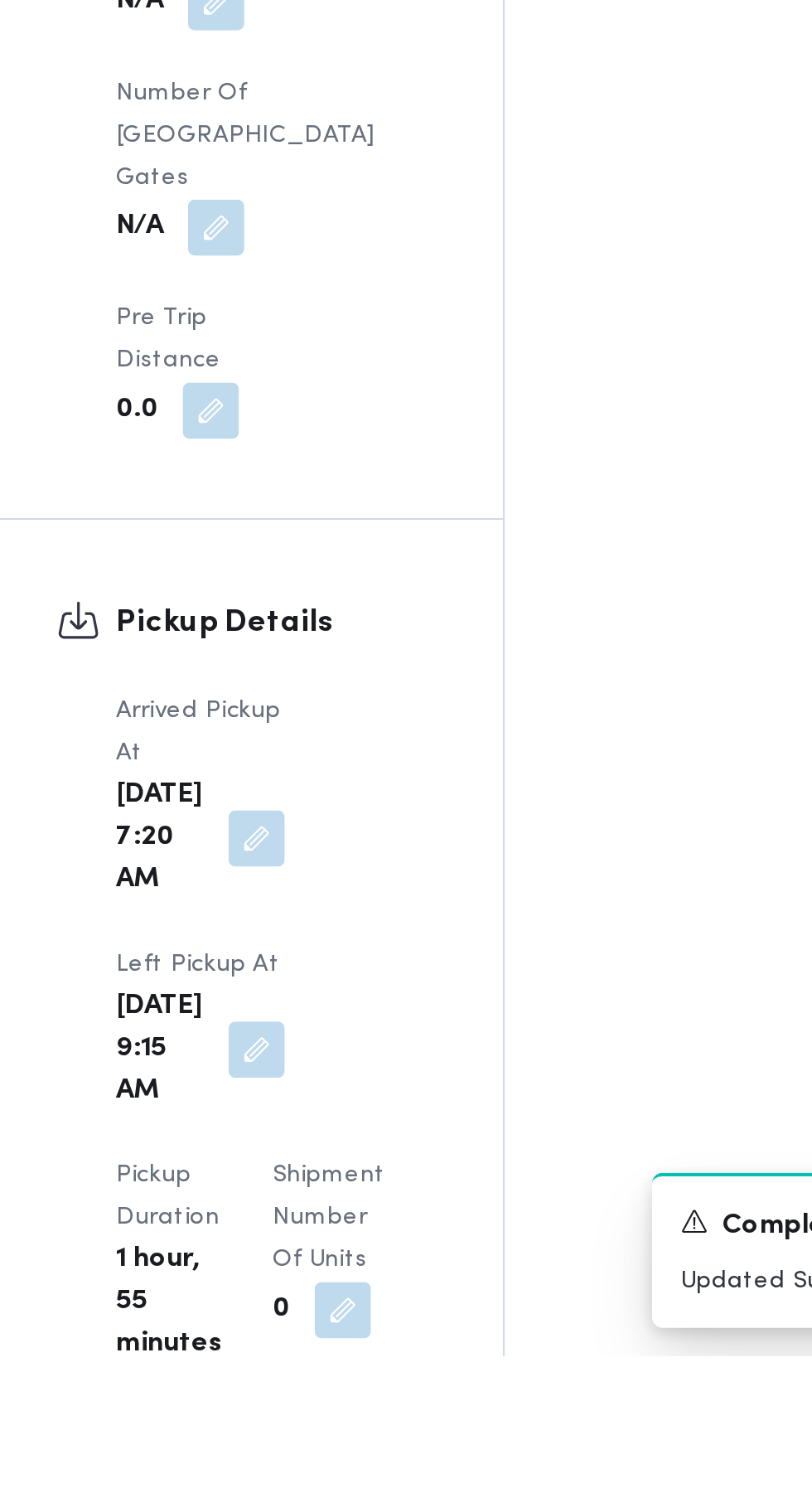
scroll to position [1169, 0]
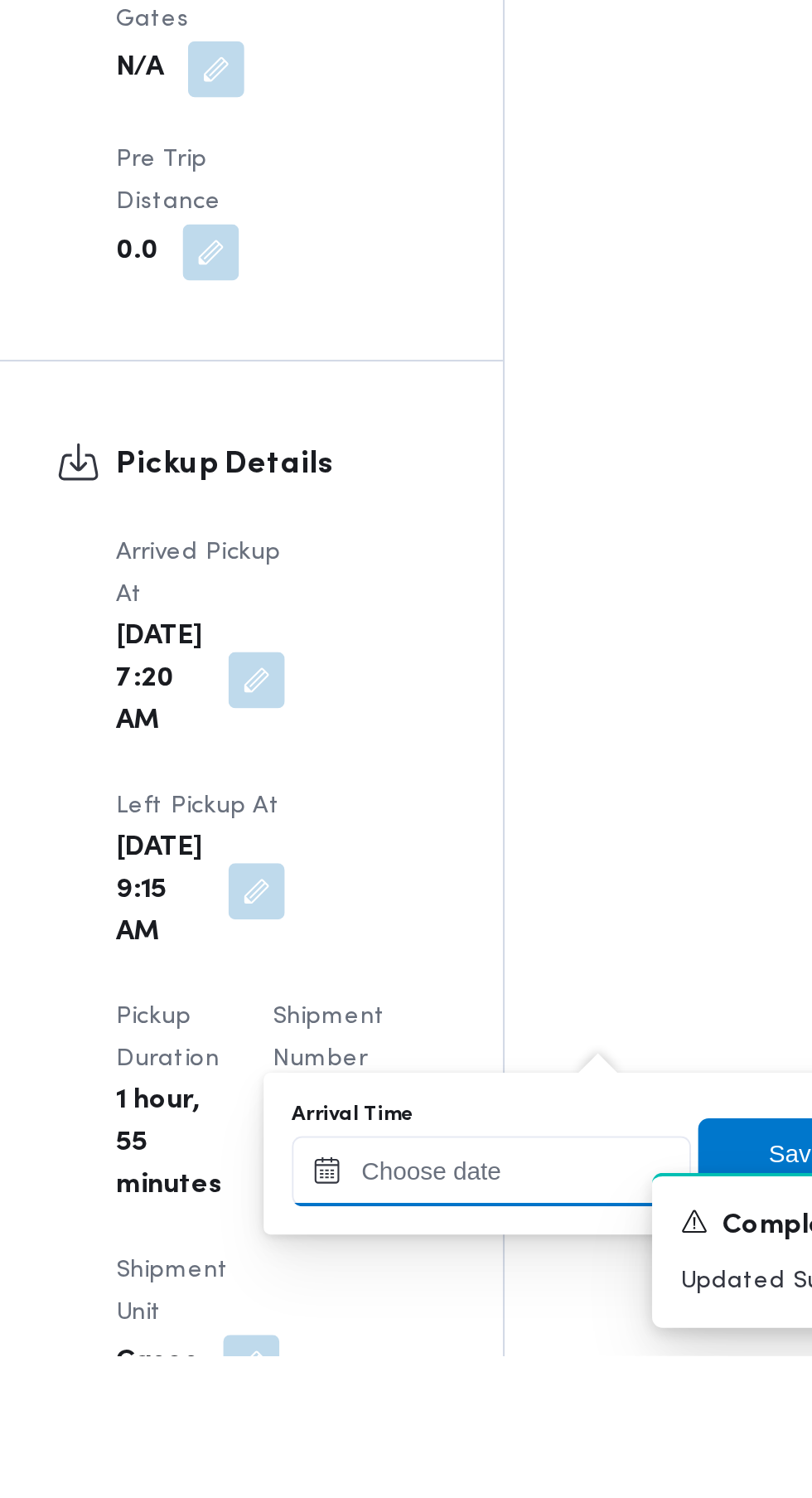
click at [460, 1409] on input "Arrival Time" at bounding box center [458, 1411] width 188 height 33
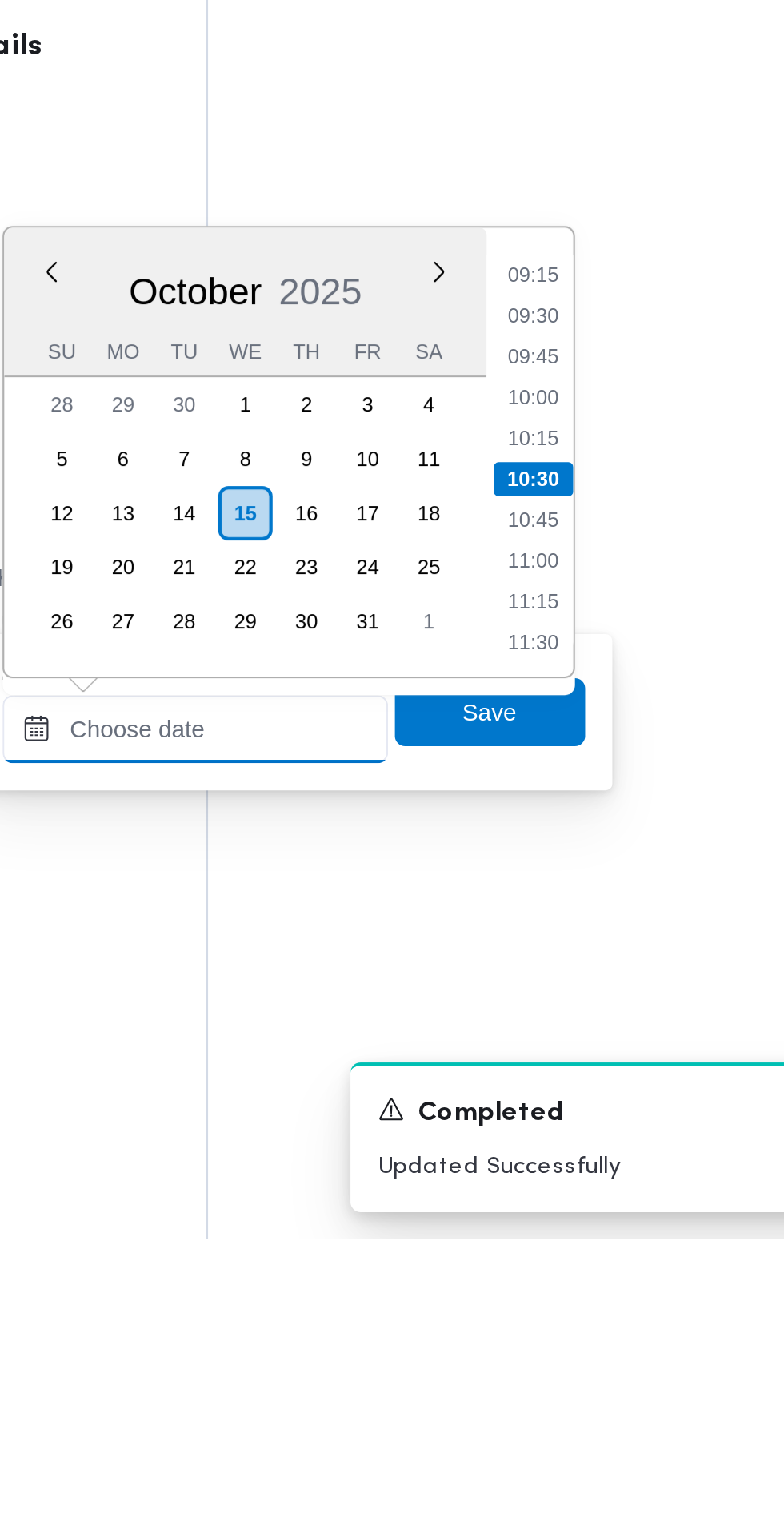
scroll to position [1198, 0]
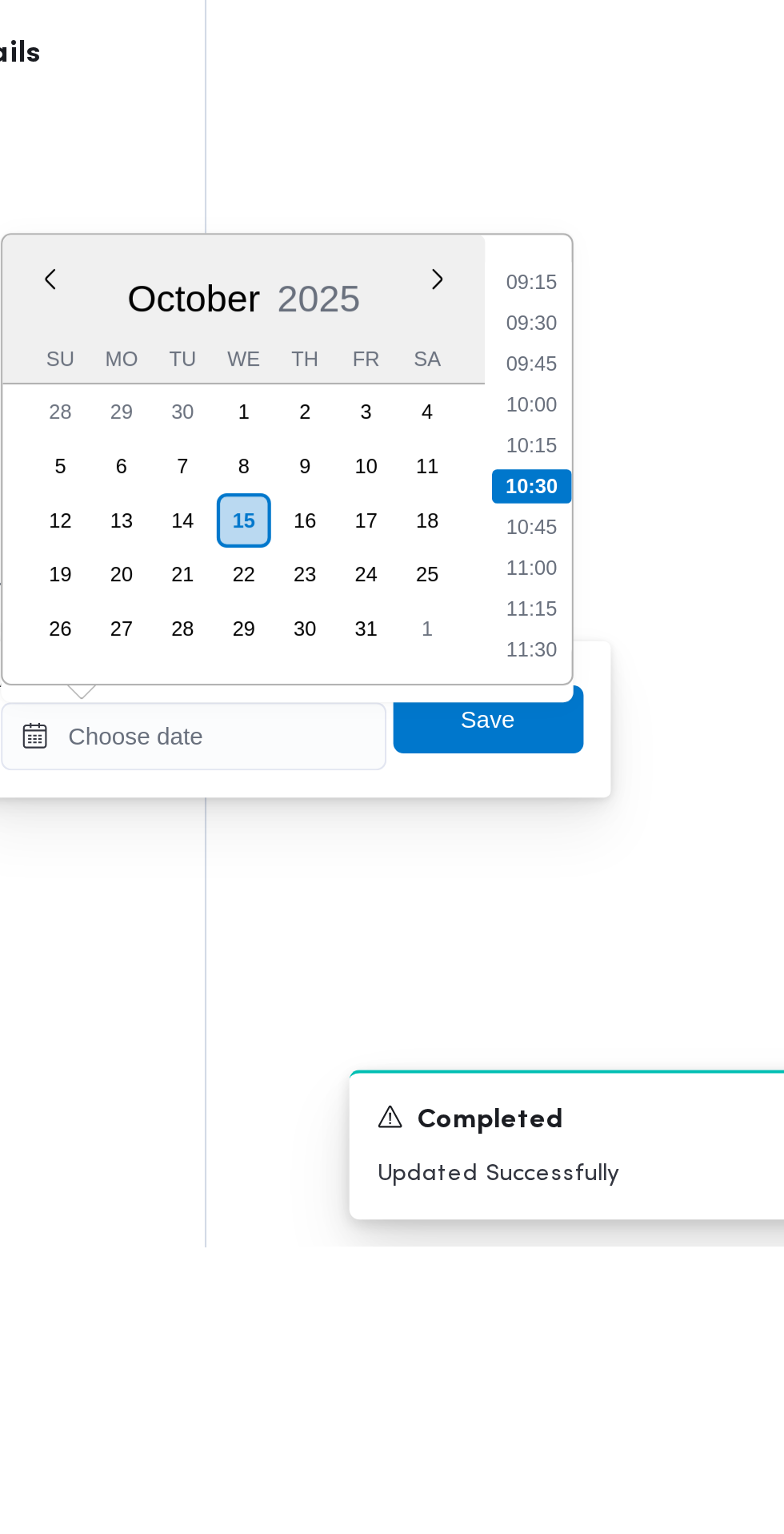
click at [604, 1106] on li "09:30" at bounding box center [601, 1099] width 37 height 16
type input "[DATE] 09:30"
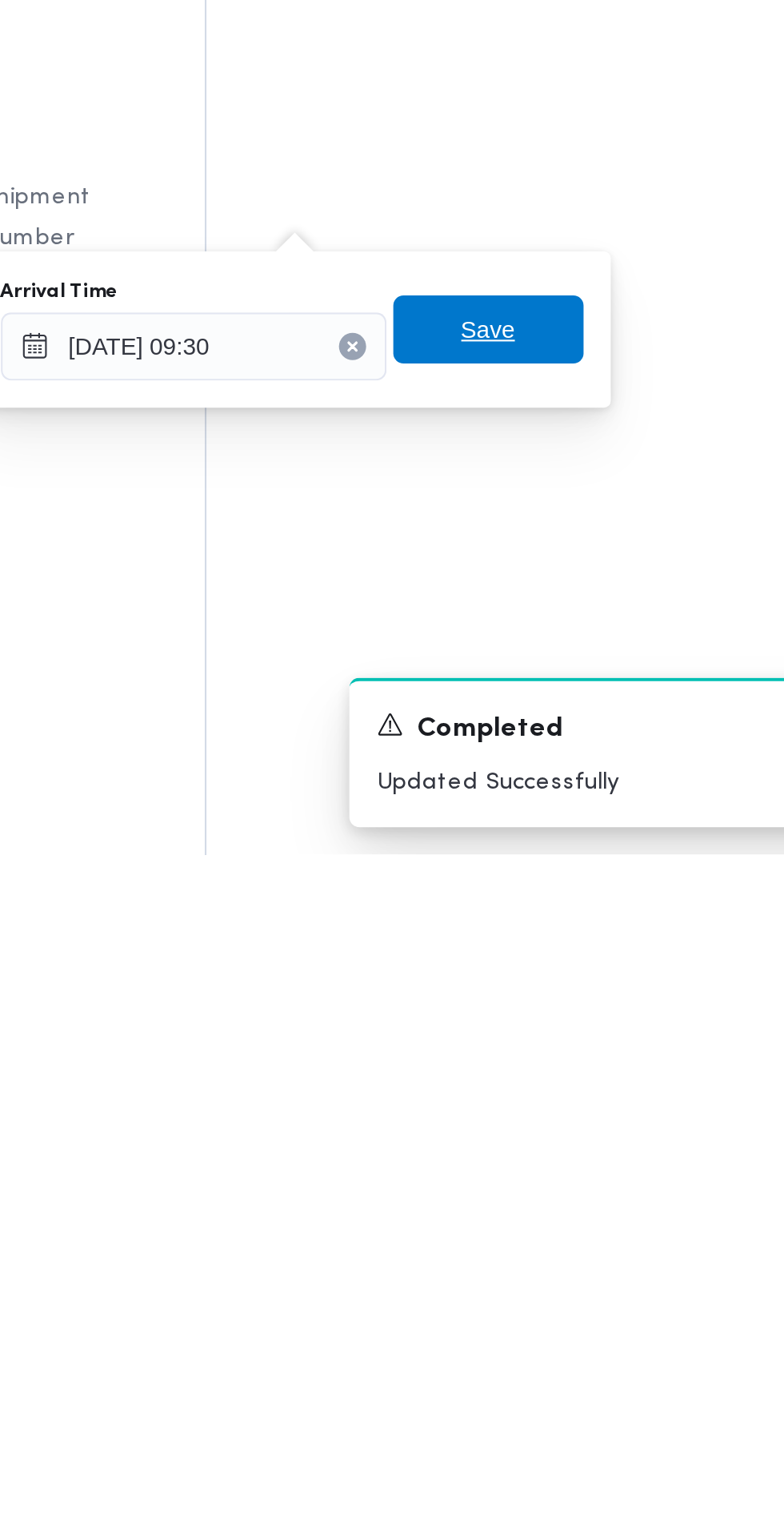
click at [603, 1286] on span "Save" at bounding box center [581, 1286] width 89 height 32
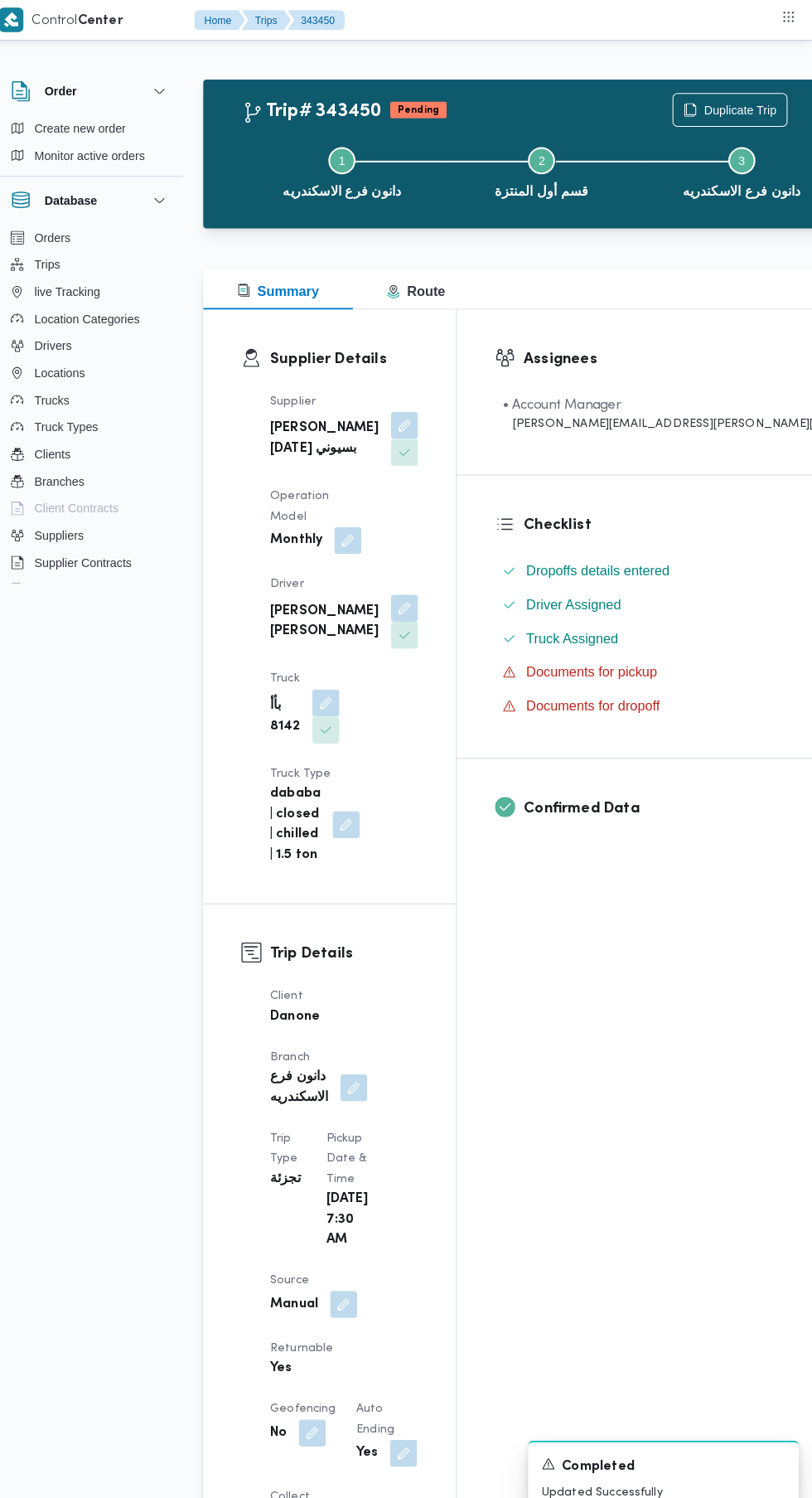
scroll to position [0, 0]
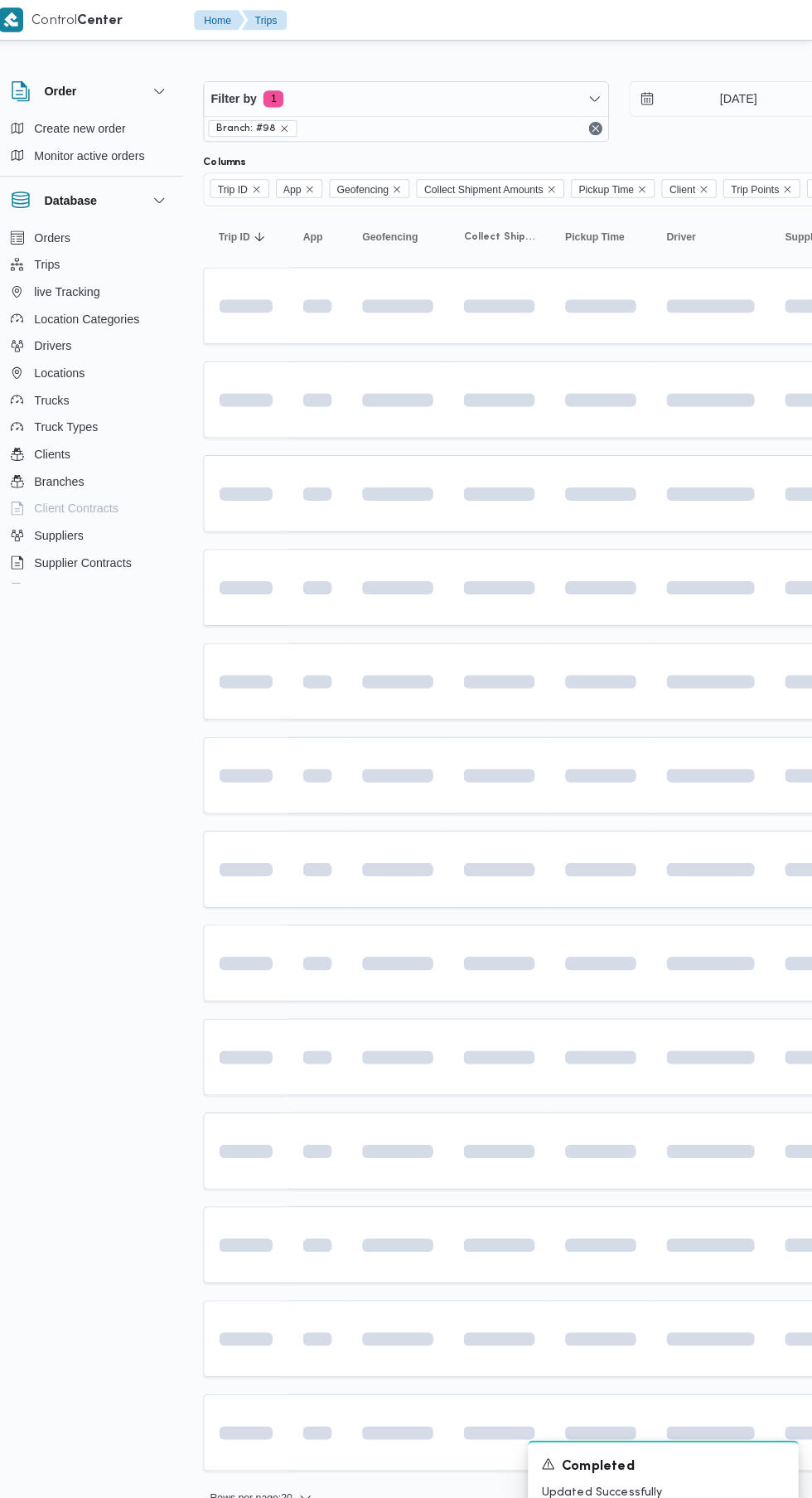
scroll to position [0, 23]
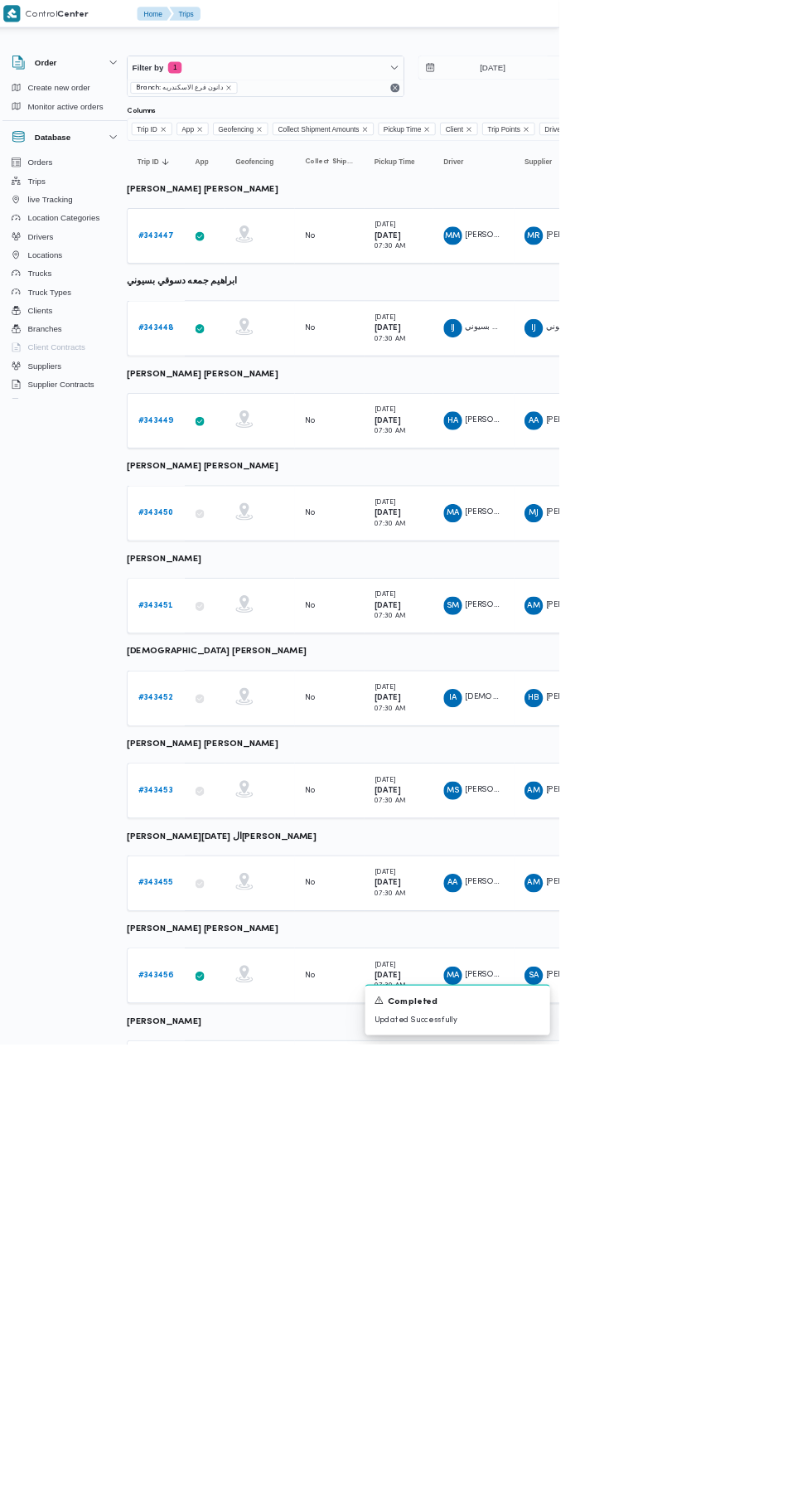
click at [235, 345] on link "# 343447" at bounding box center [234, 338] width 52 height 20
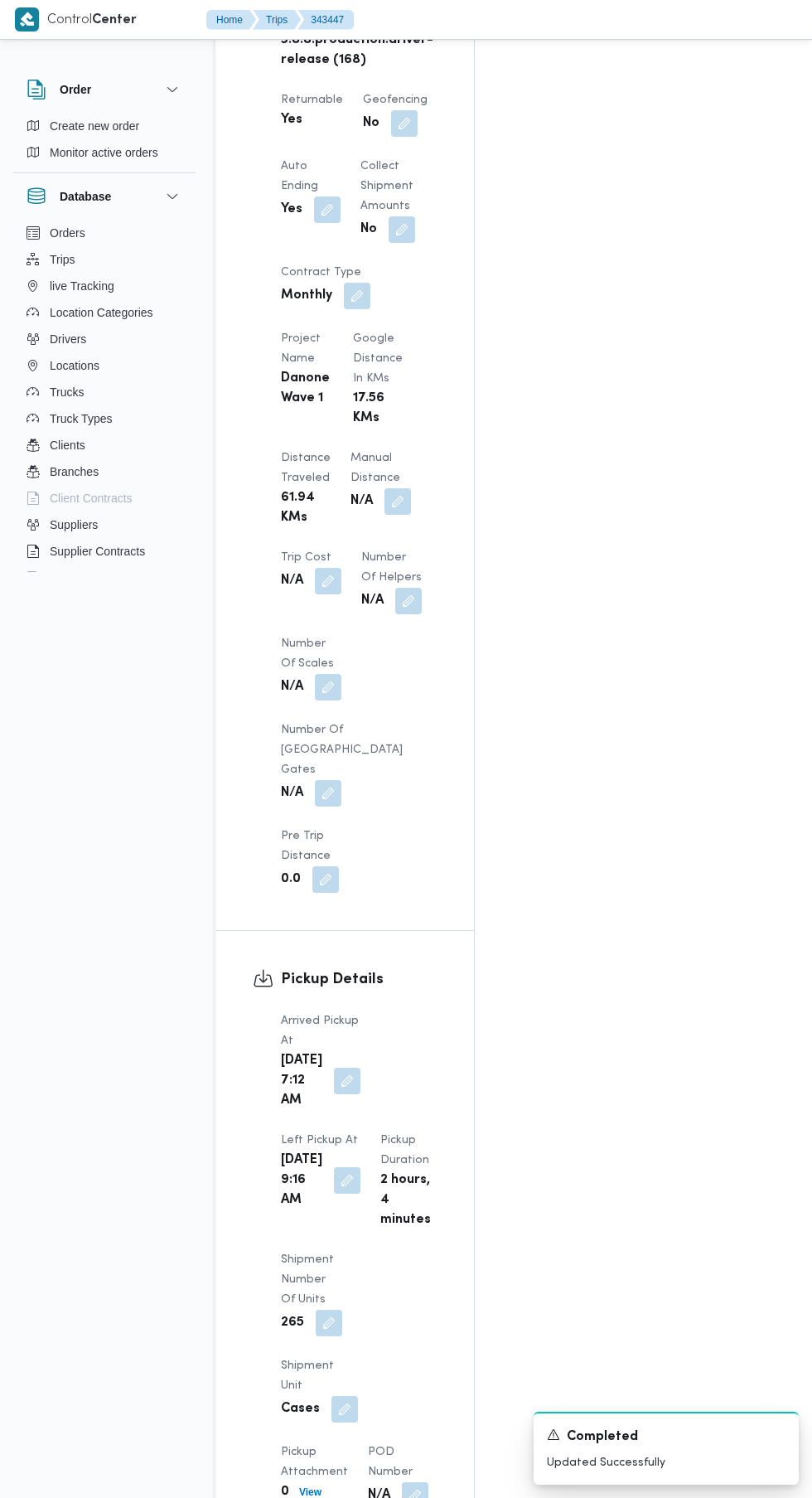
scroll to position [1250, 0]
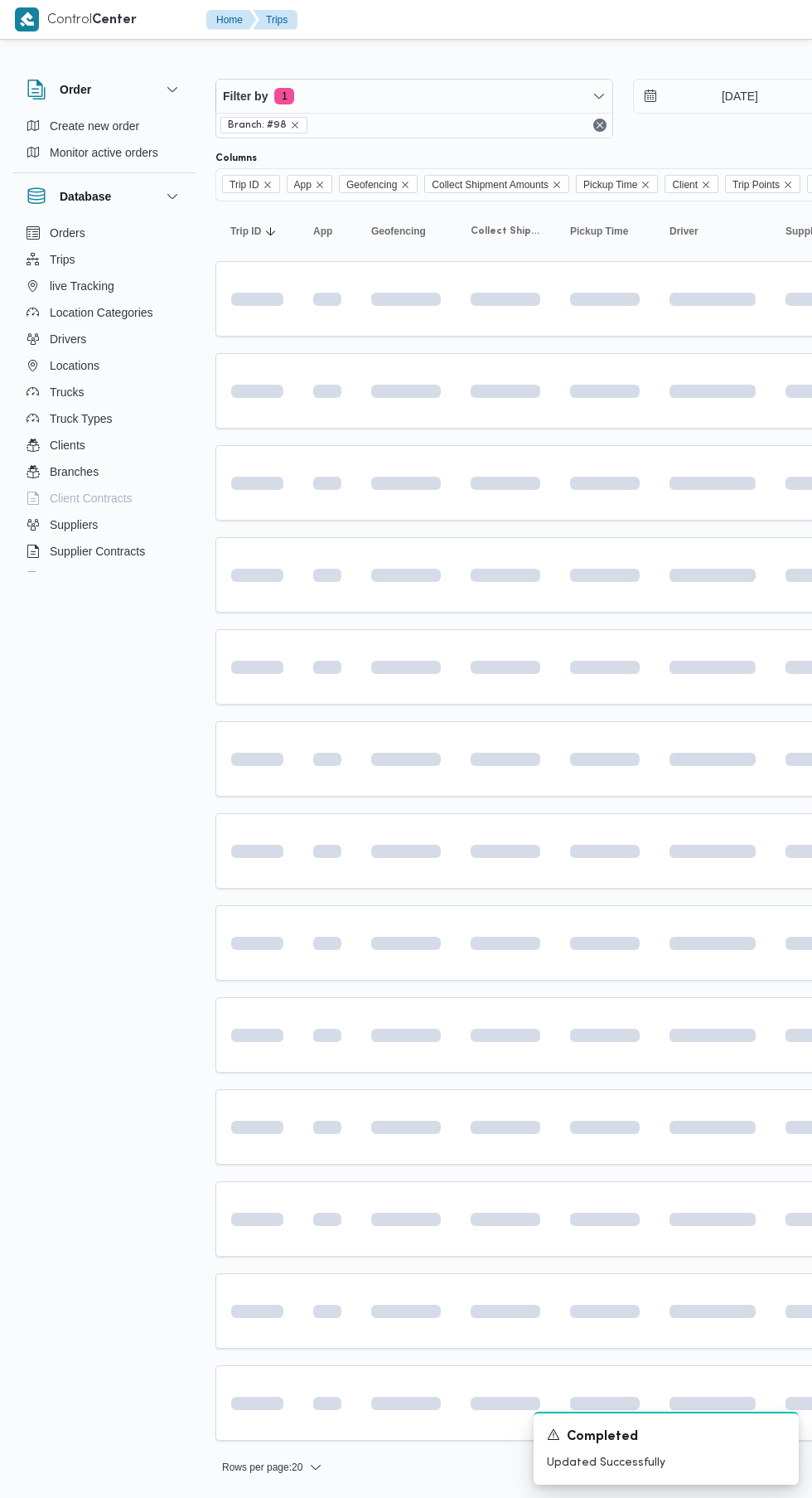
scroll to position [0, 23]
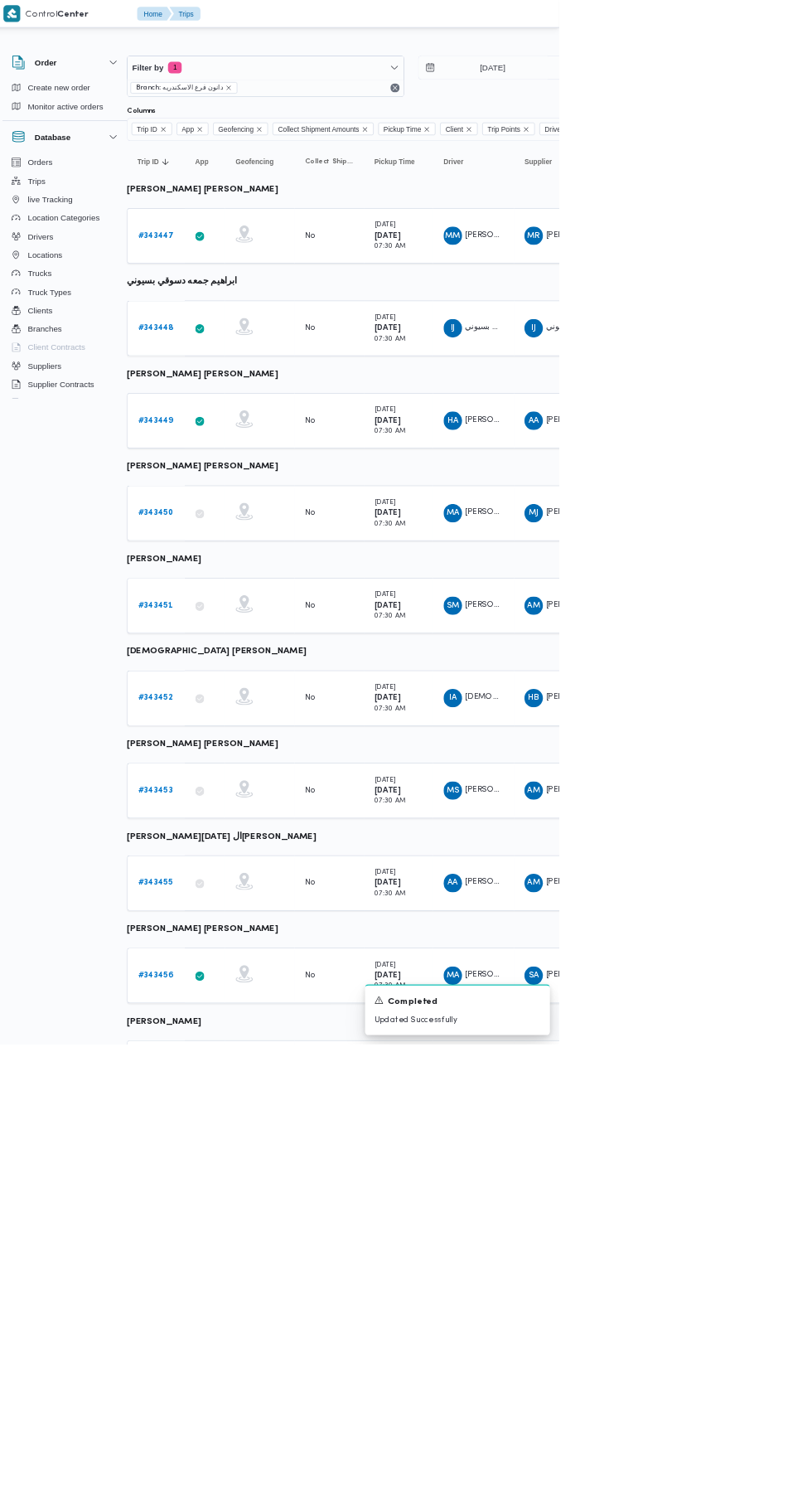
click at [231, 470] on b "# 343448" at bounding box center [234, 470] width 52 height 11
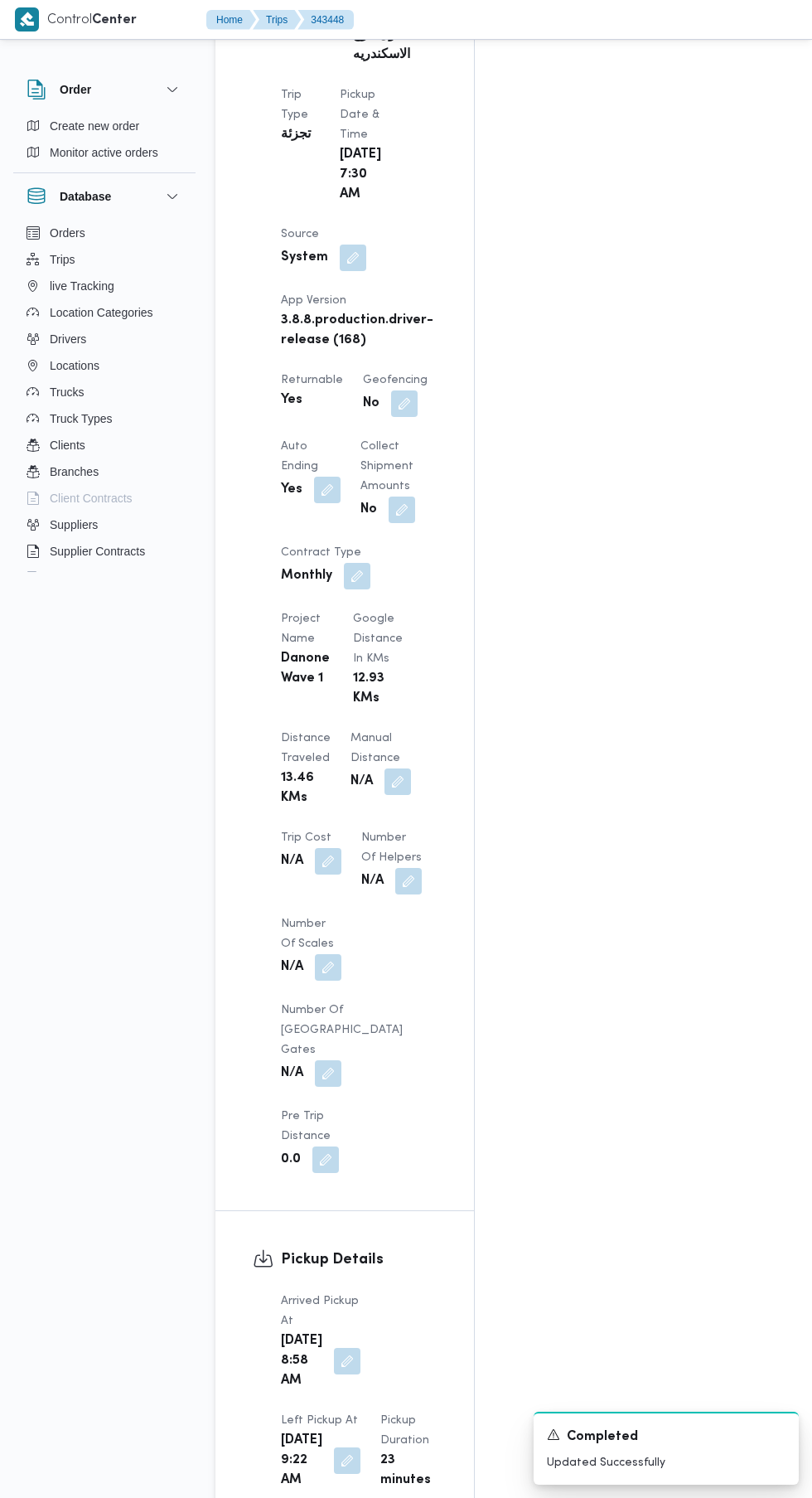
scroll to position [1119, 0]
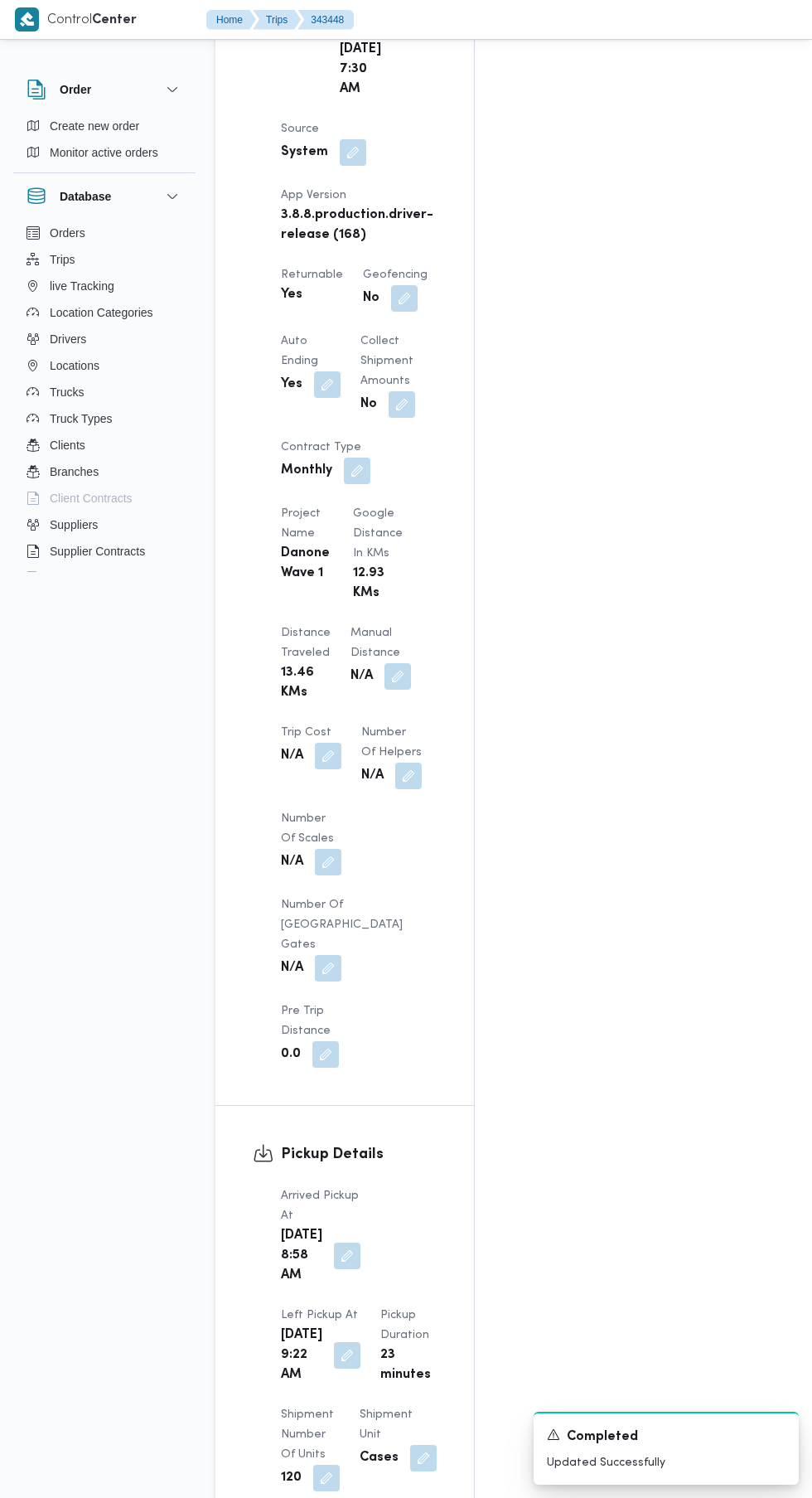
click at [340, 1243] on button "button" at bounding box center [347, 1257] width 27 height 27
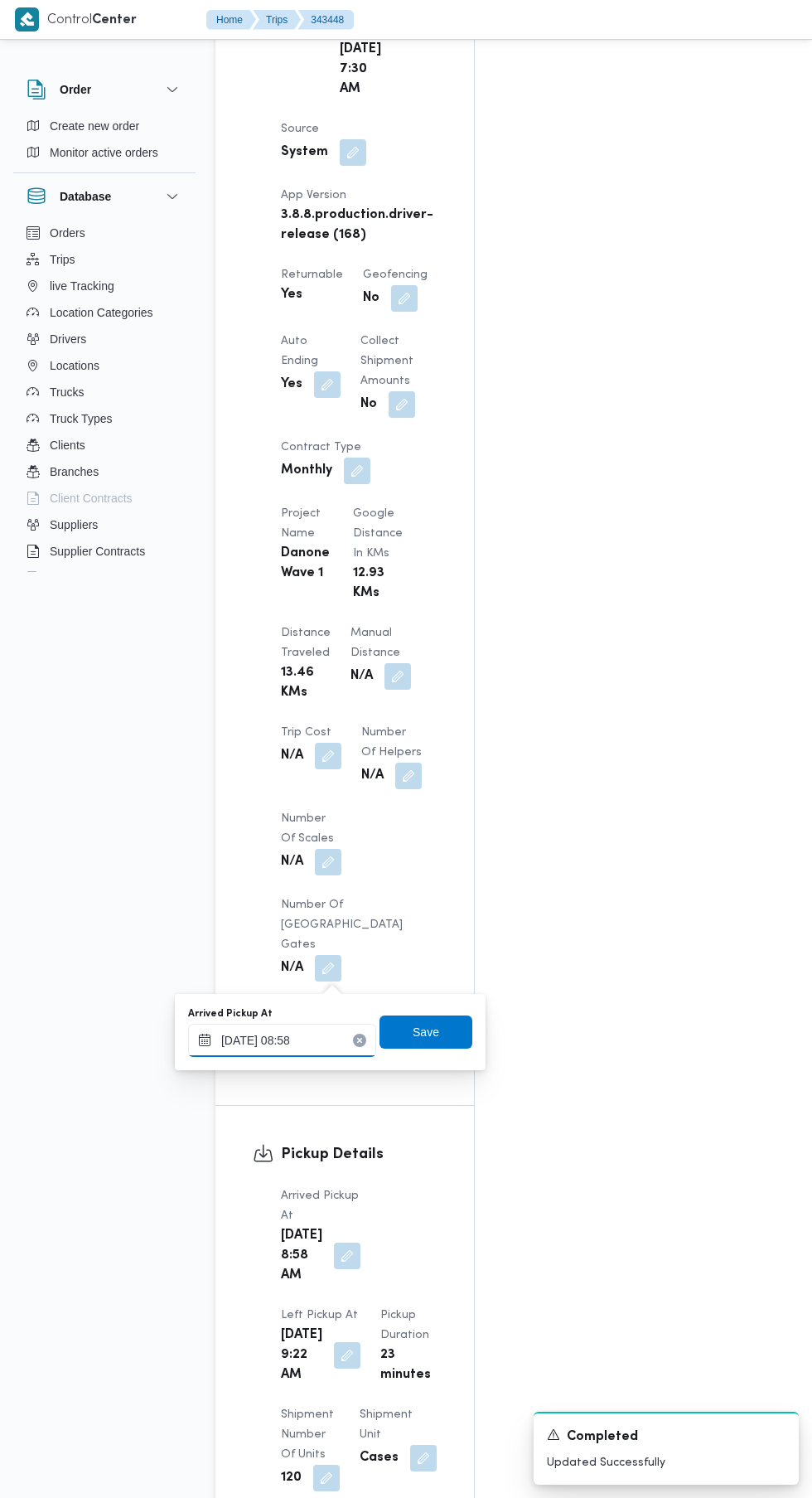
click at [309, 1039] on input "[DATE] 08:58" at bounding box center [281, 1040] width 188 height 33
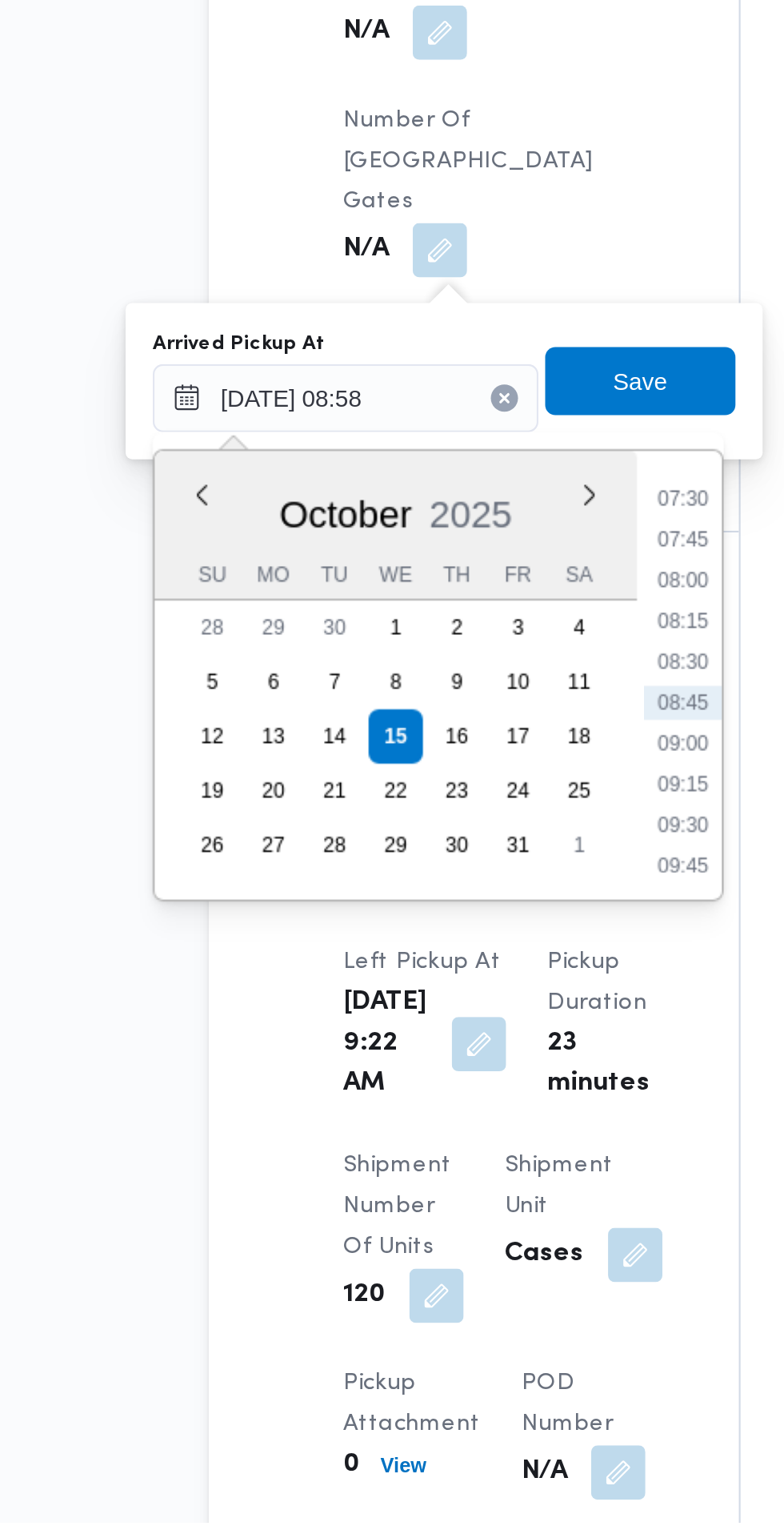
click at [432, 1051] on li "07:30" at bounding box center [431, 1052] width 37 height 16
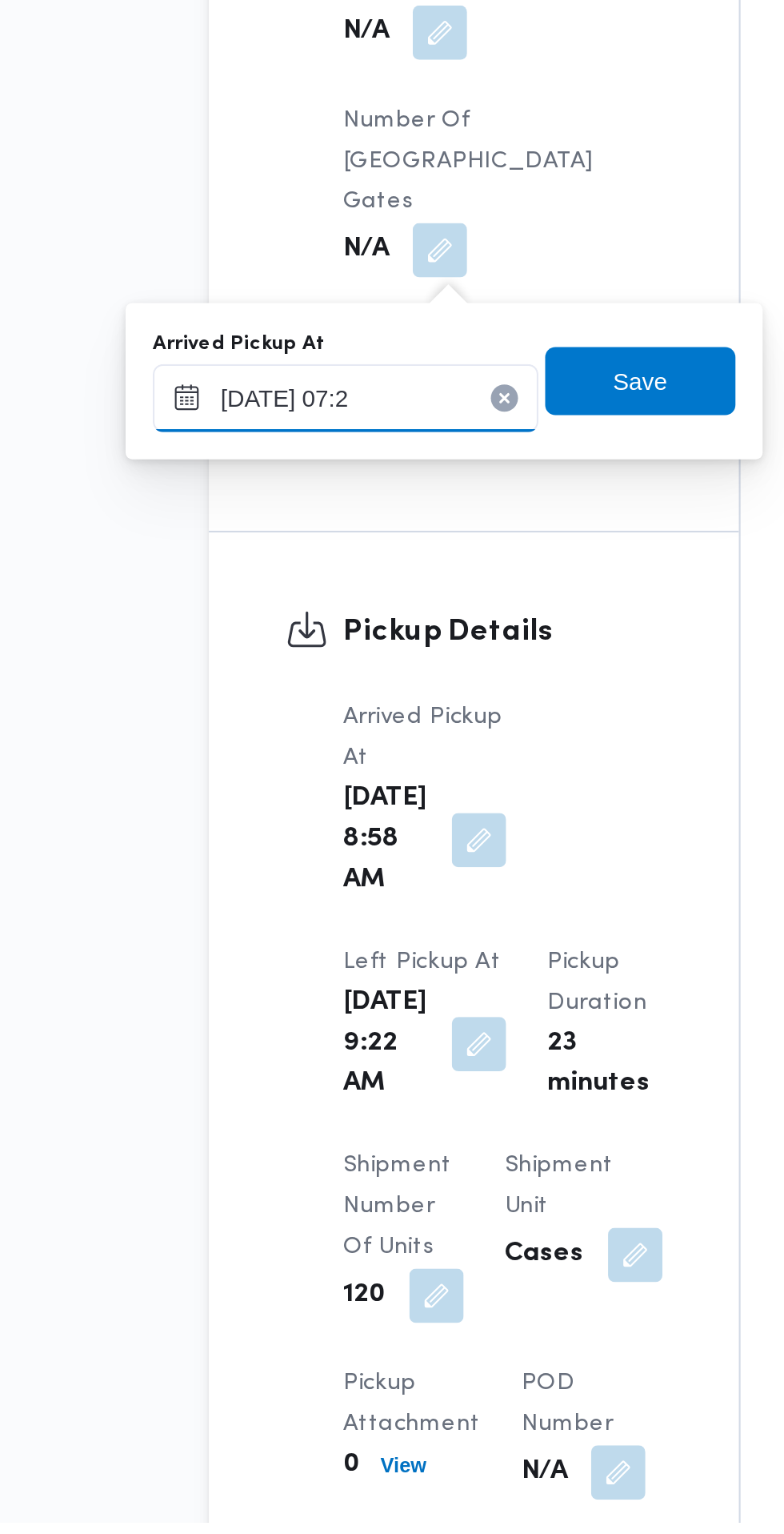
type input "[DATE] 07:22"
click at [432, 1001] on span "Save" at bounding box center [411, 996] width 89 height 32
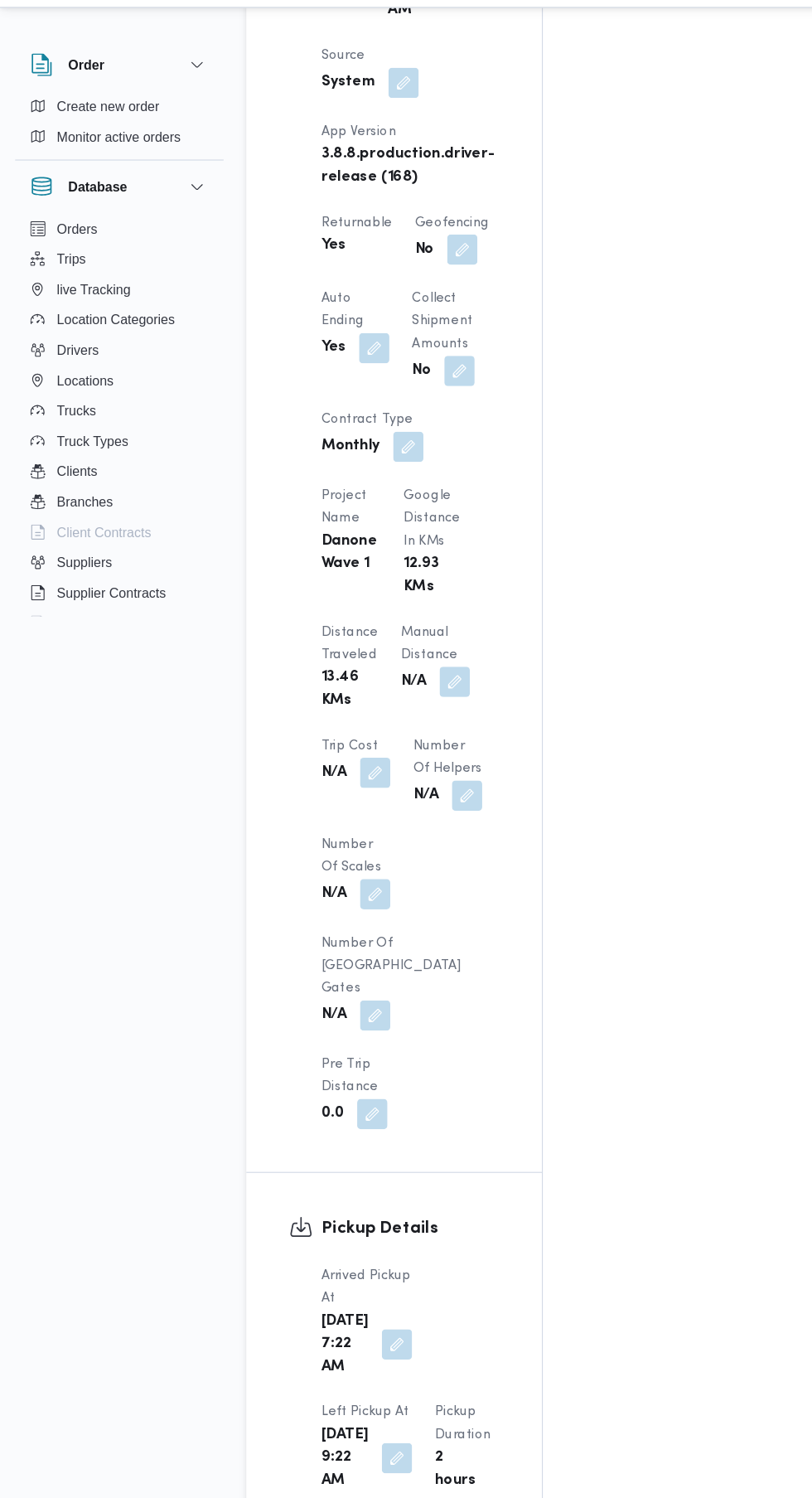
scroll to position [963, 0]
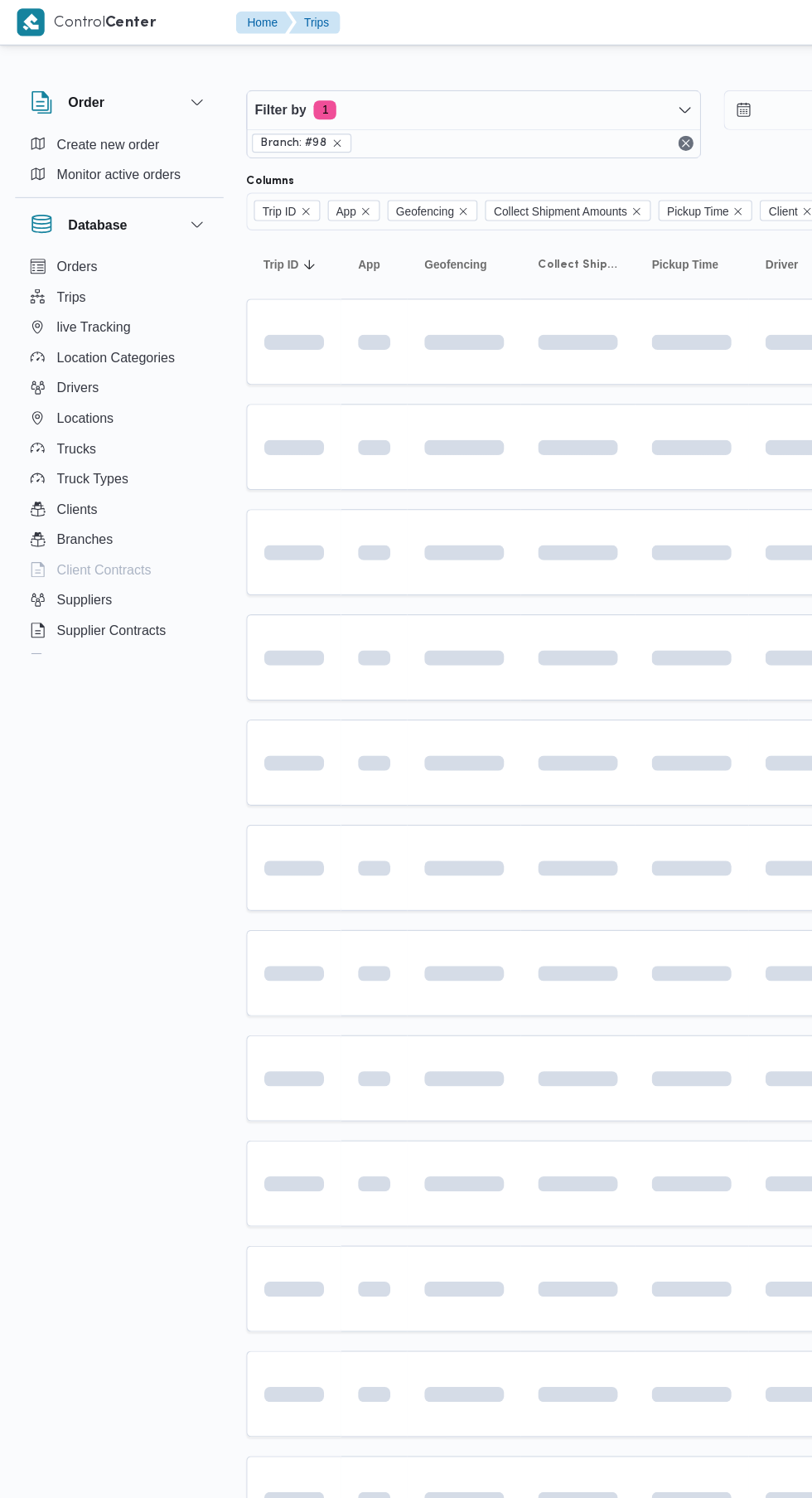
scroll to position [0, 23]
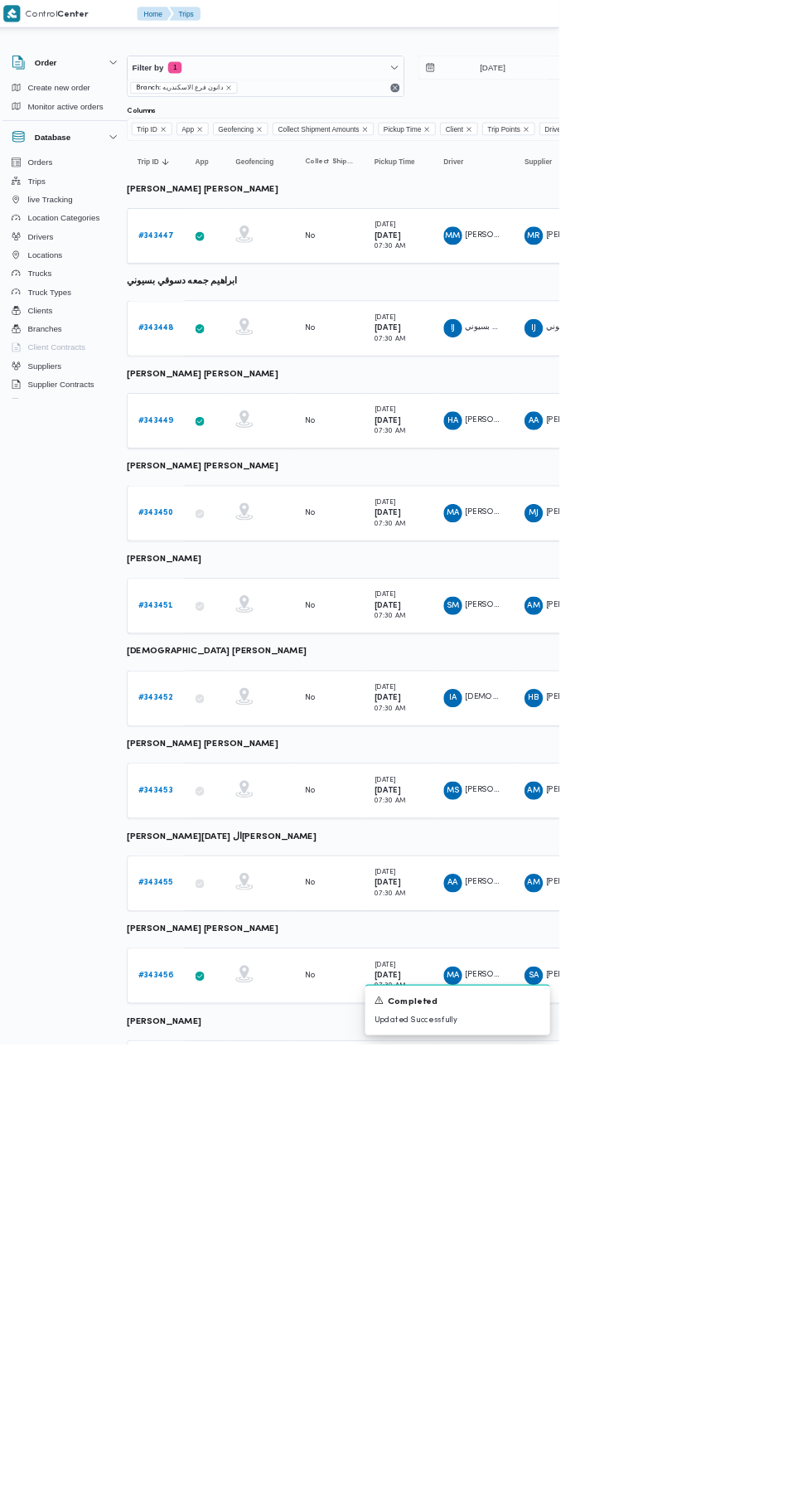
click at [231, 603] on b "# 343449" at bounding box center [233, 603] width 51 height 11
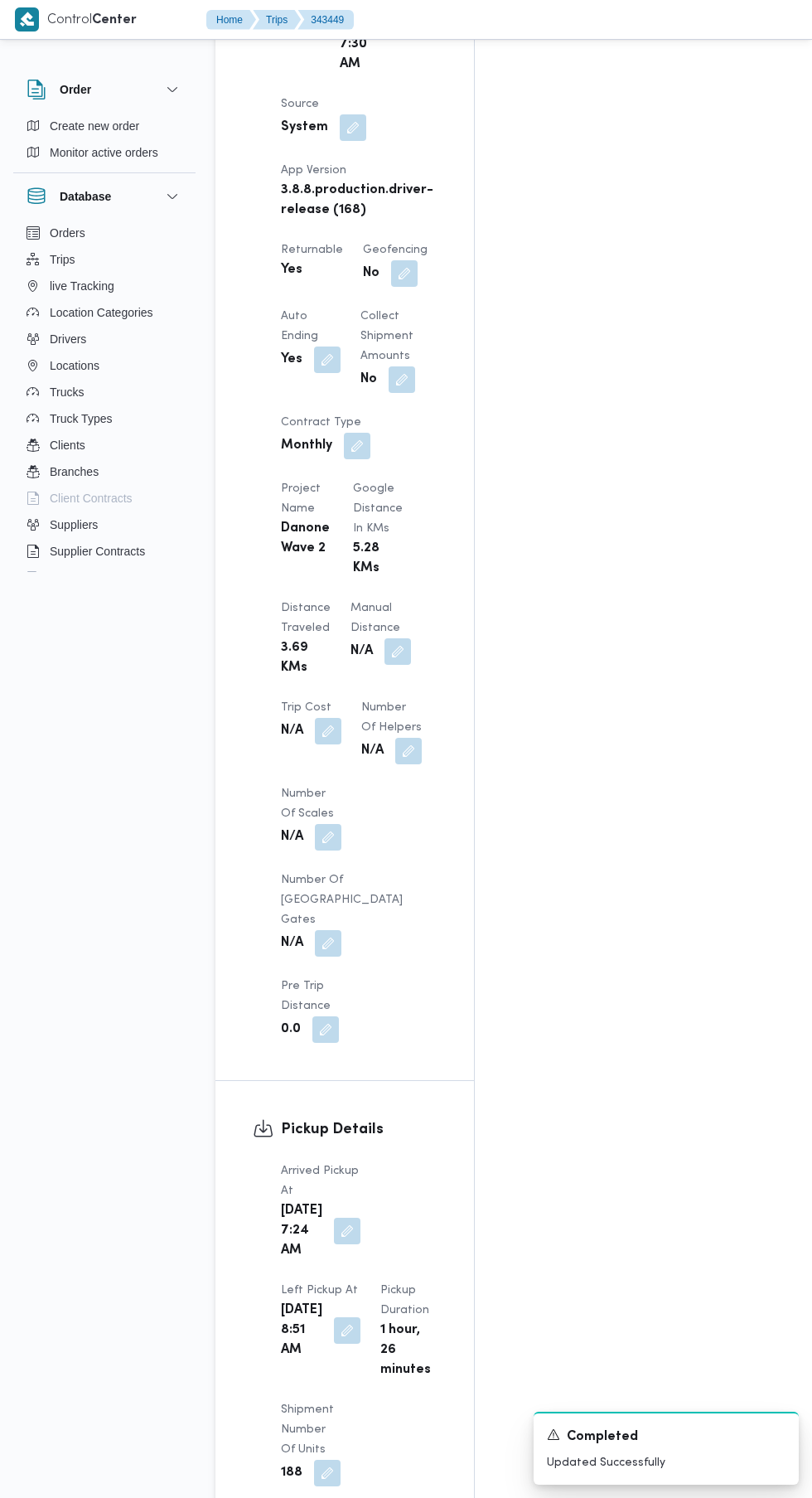
scroll to position [1175, 0]
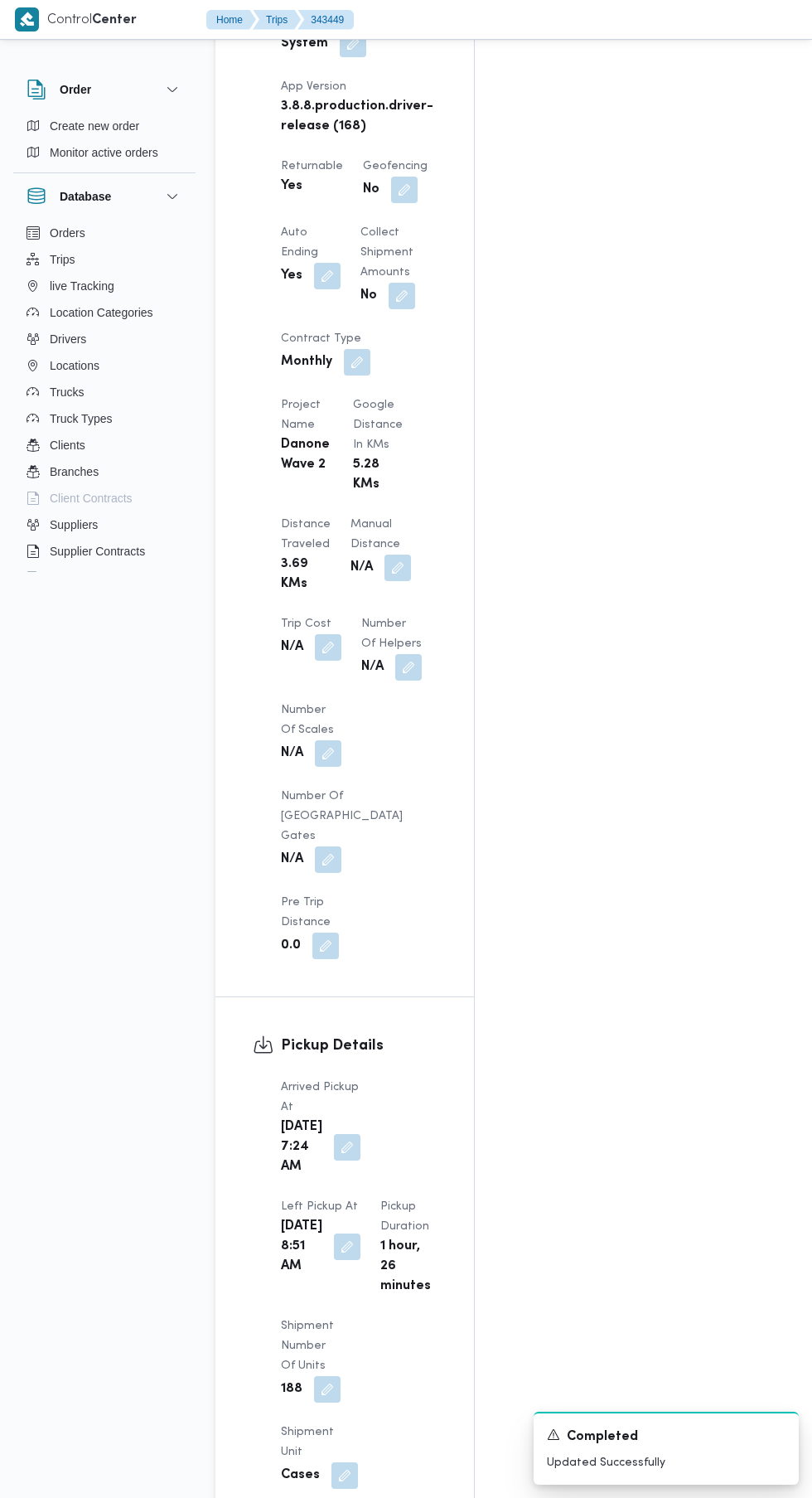
click at [342, 1135] on button "button" at bounding box center [347, 1148] width 27 height 27
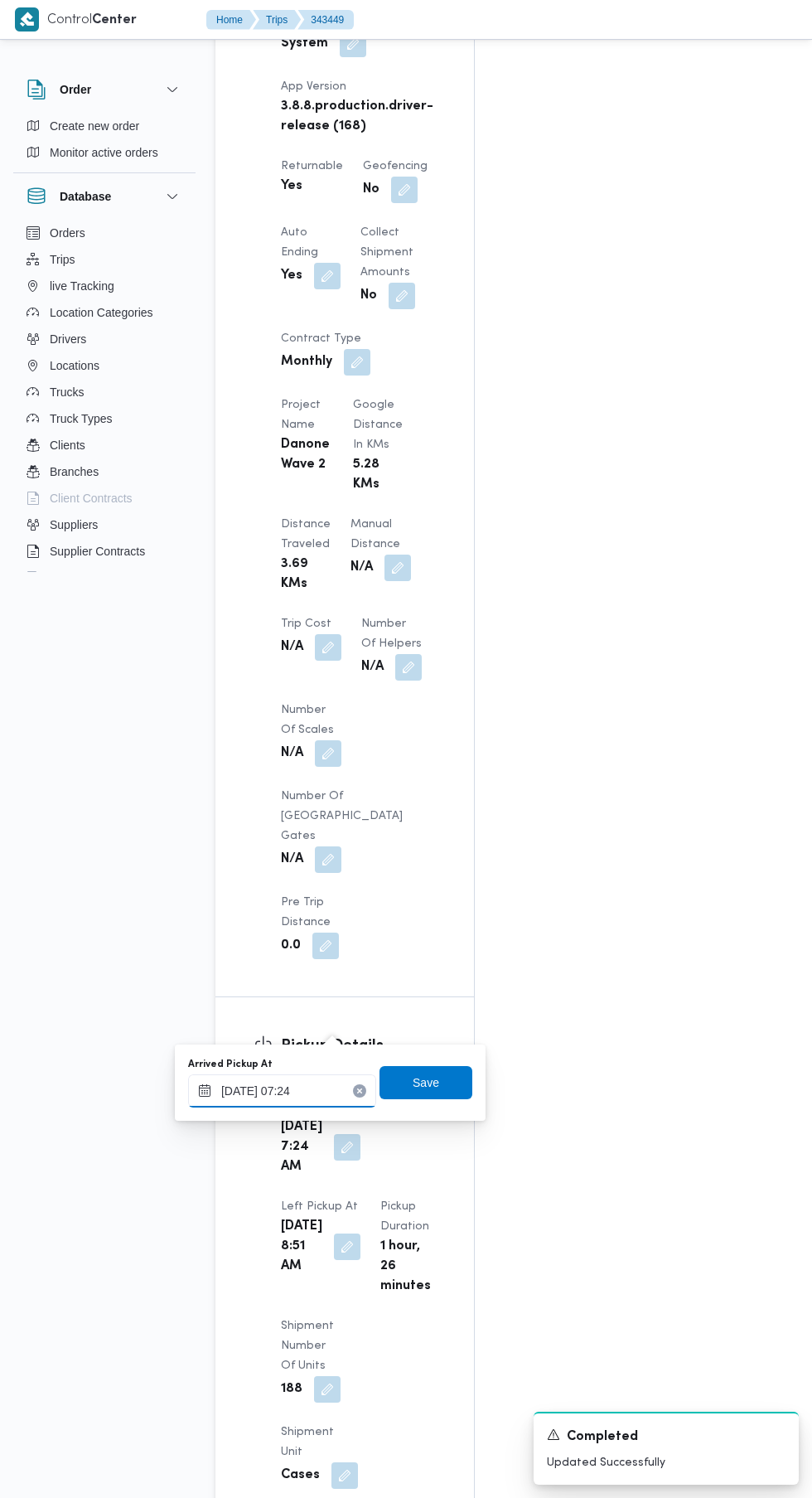
click at [326, 1095] on input "[DATE] 07:24" at bounding box center [281, 1091] width 188 height 33
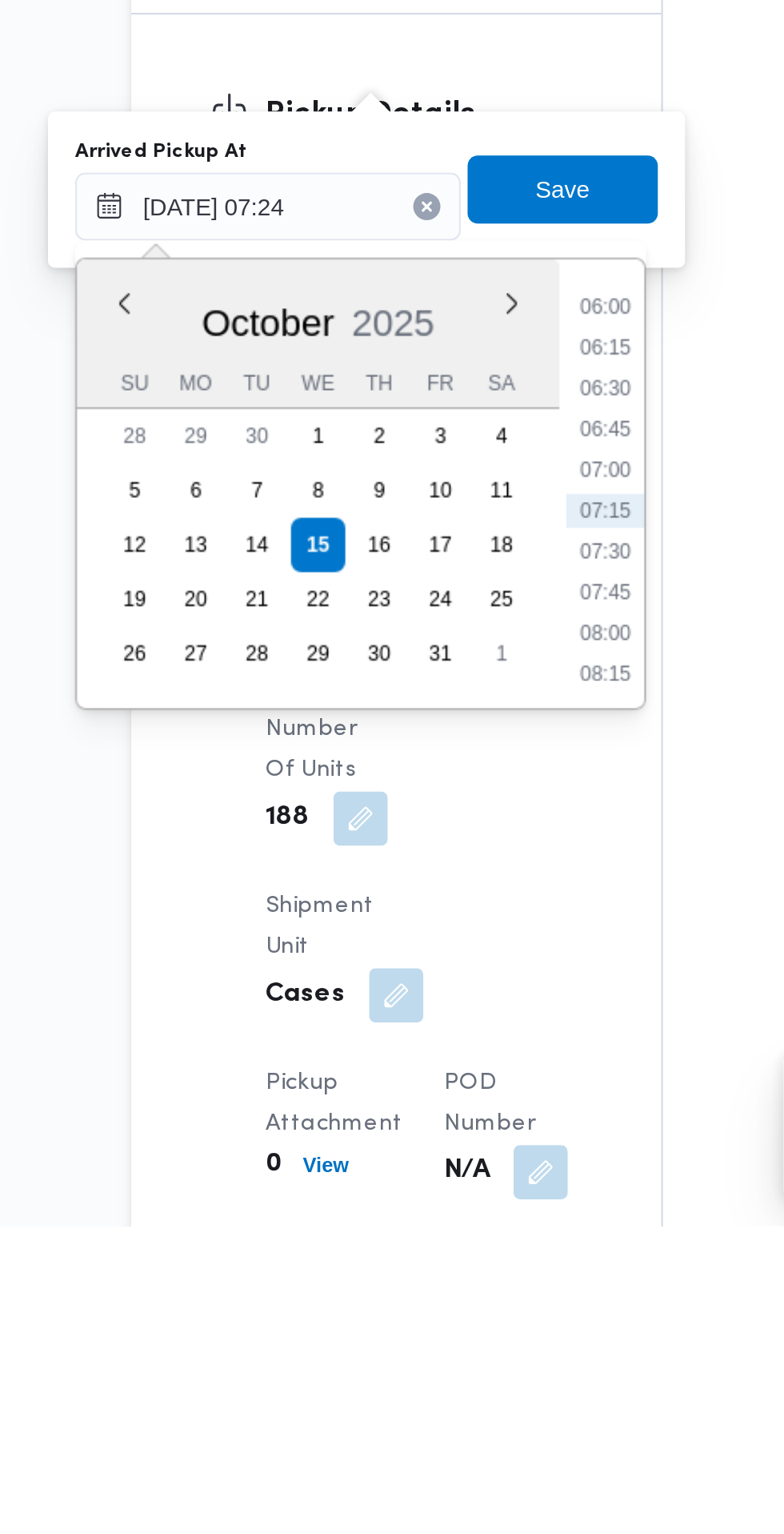
click at [439, 1200] on li "07:15" at bounding box center [431, 1197] width 37 height 16
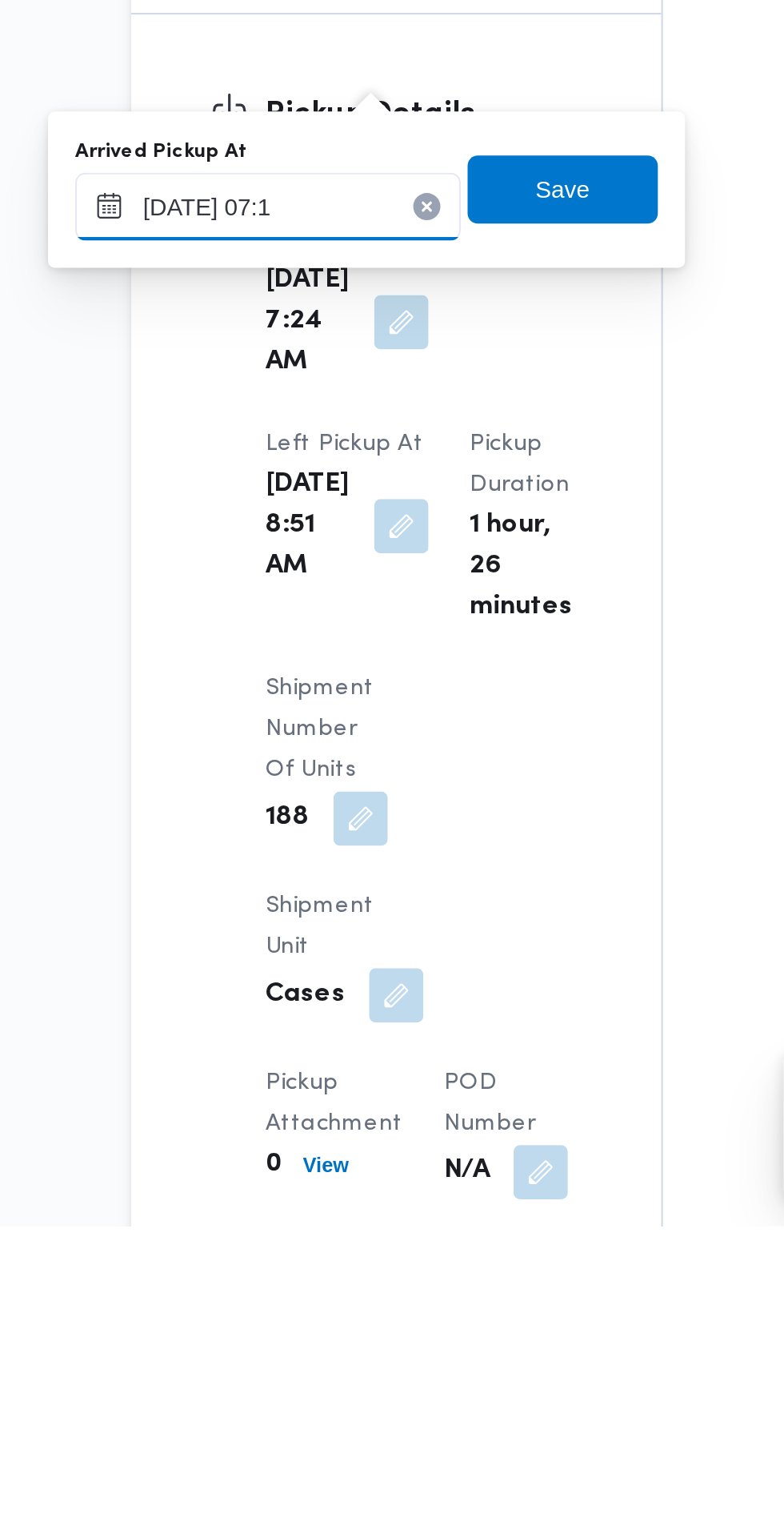
type input "[DATE] 07:10"
click at [424, 1050] on span "Save" at bounding box center [412, 1046] width 26 height 19
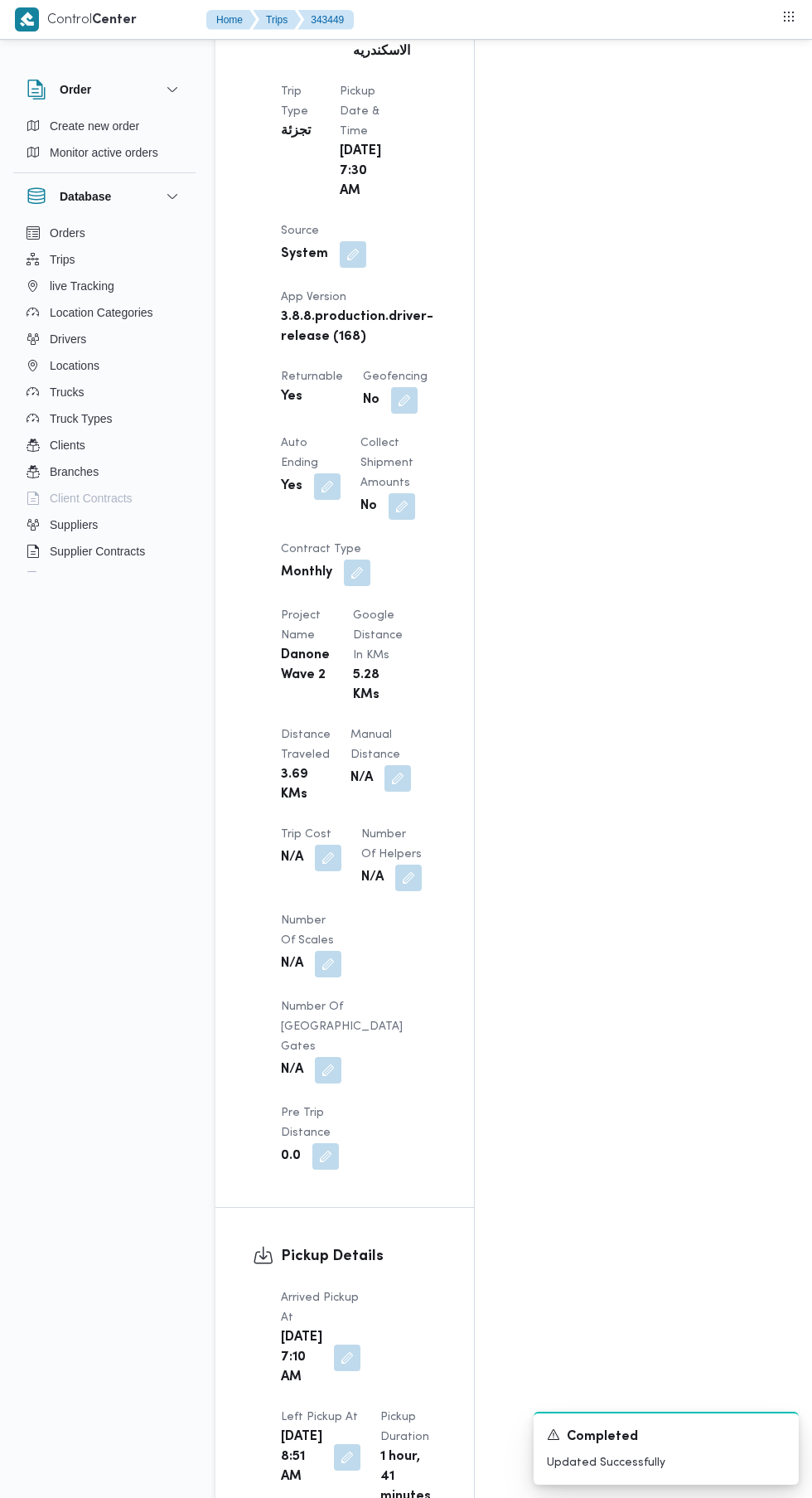
scroll to position [0, 0]
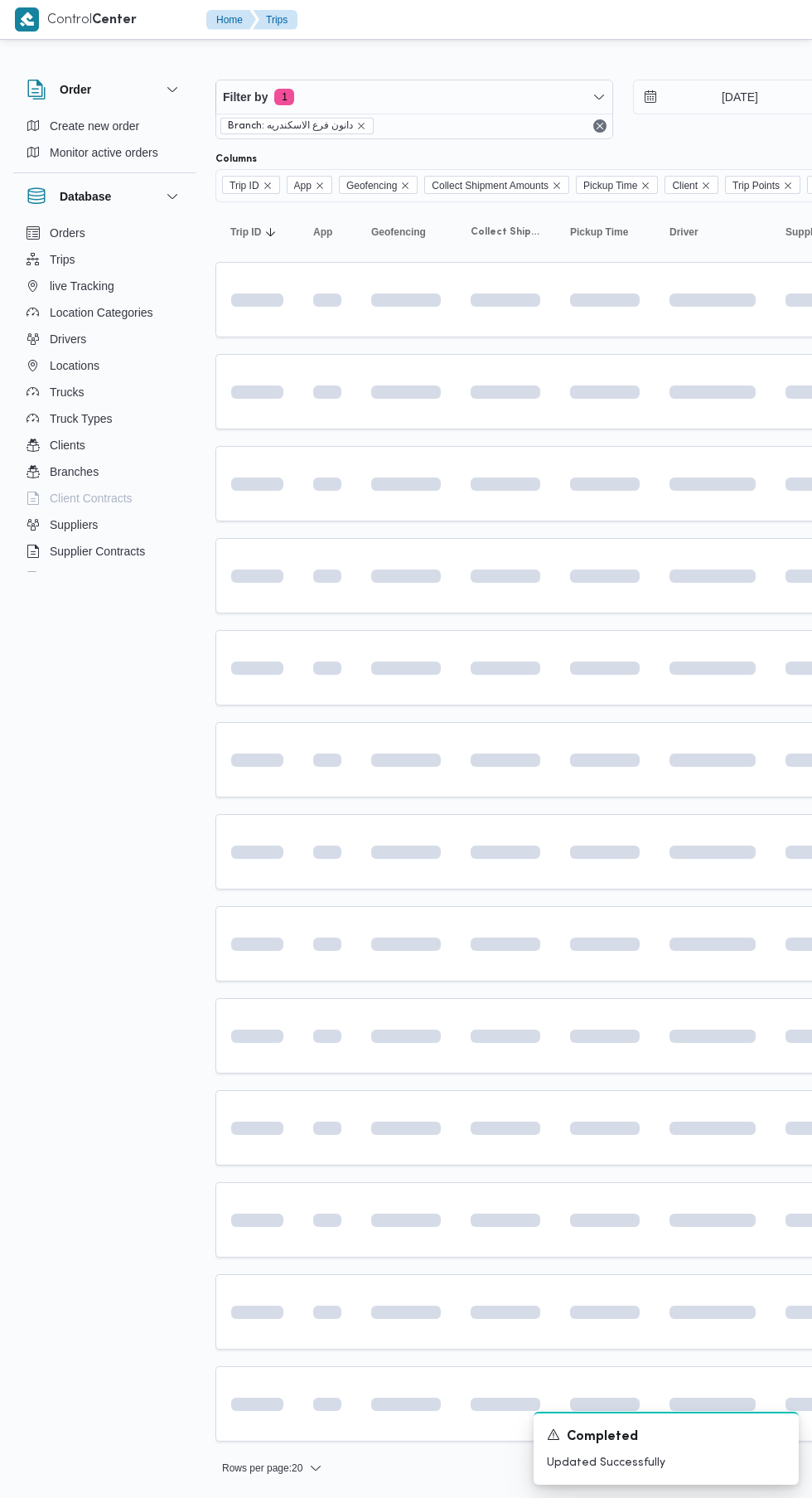
scroll to position [0, 23]
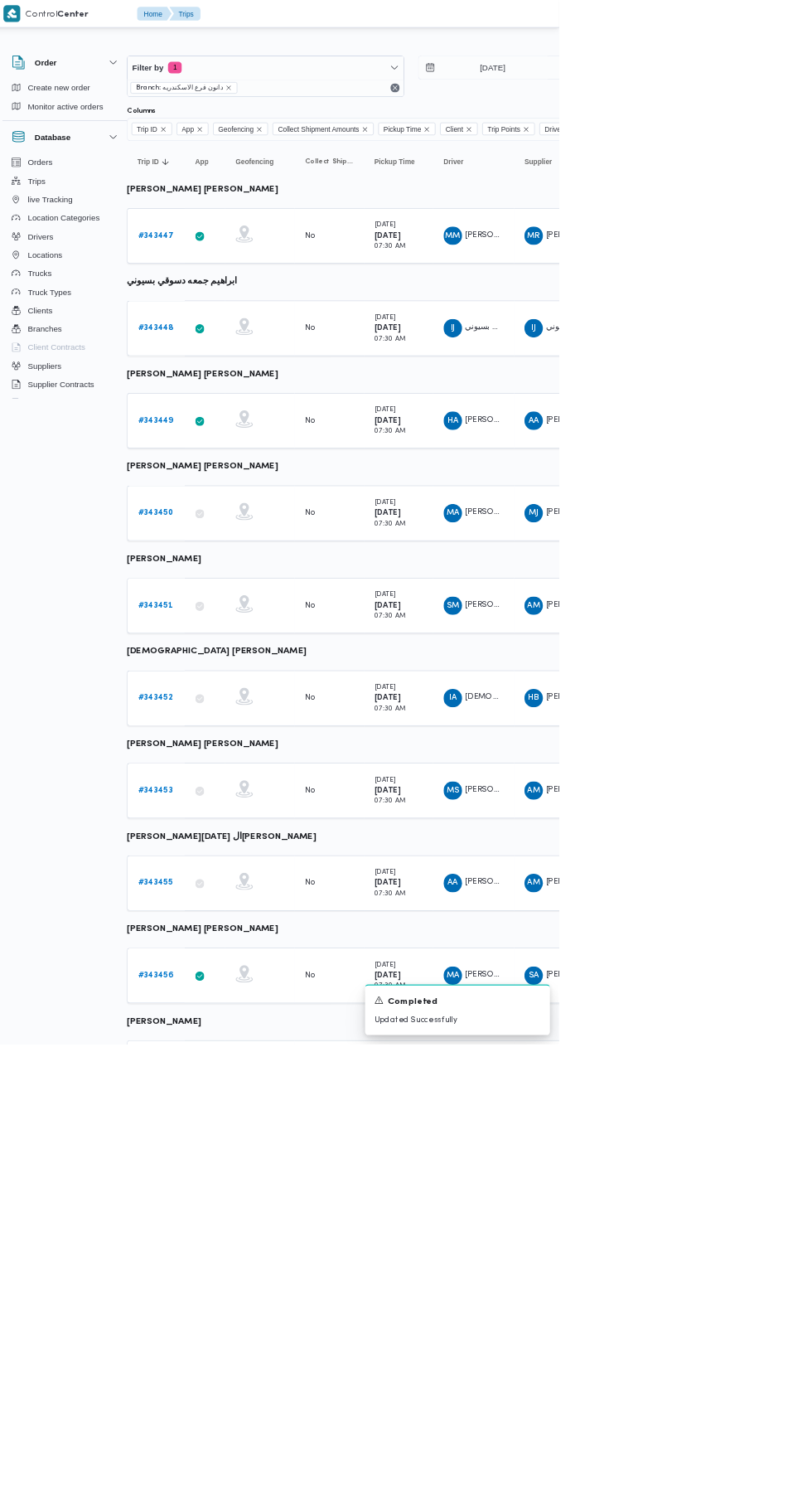
click at [231, 1397] on b "# 343456" at bounding box center [233, 1399] width 51 height 11
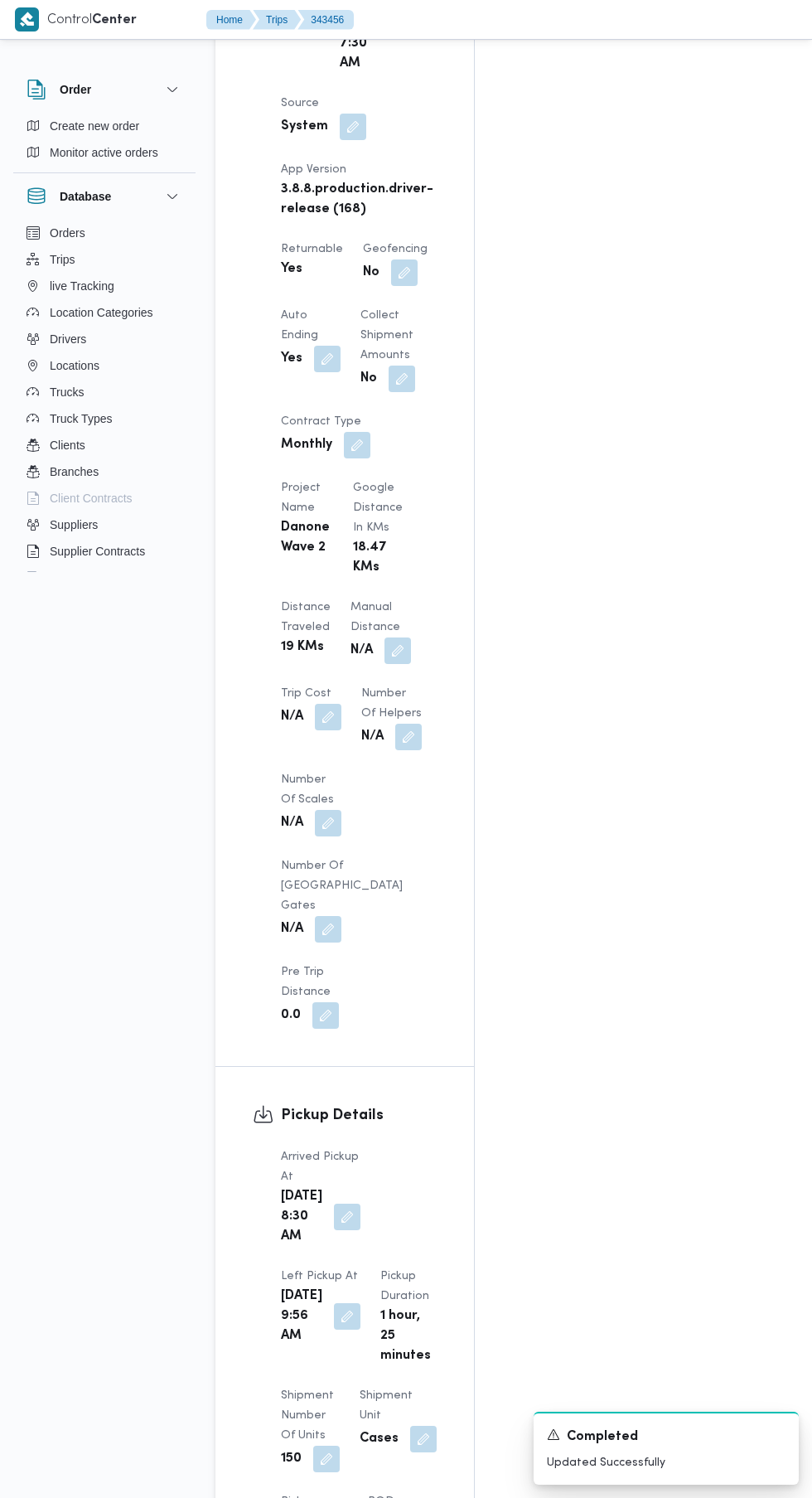
scroll to position [1095, 0]
click at [336, 1201] on button "button" at bounding box center [347, 1214] width 27 height 27
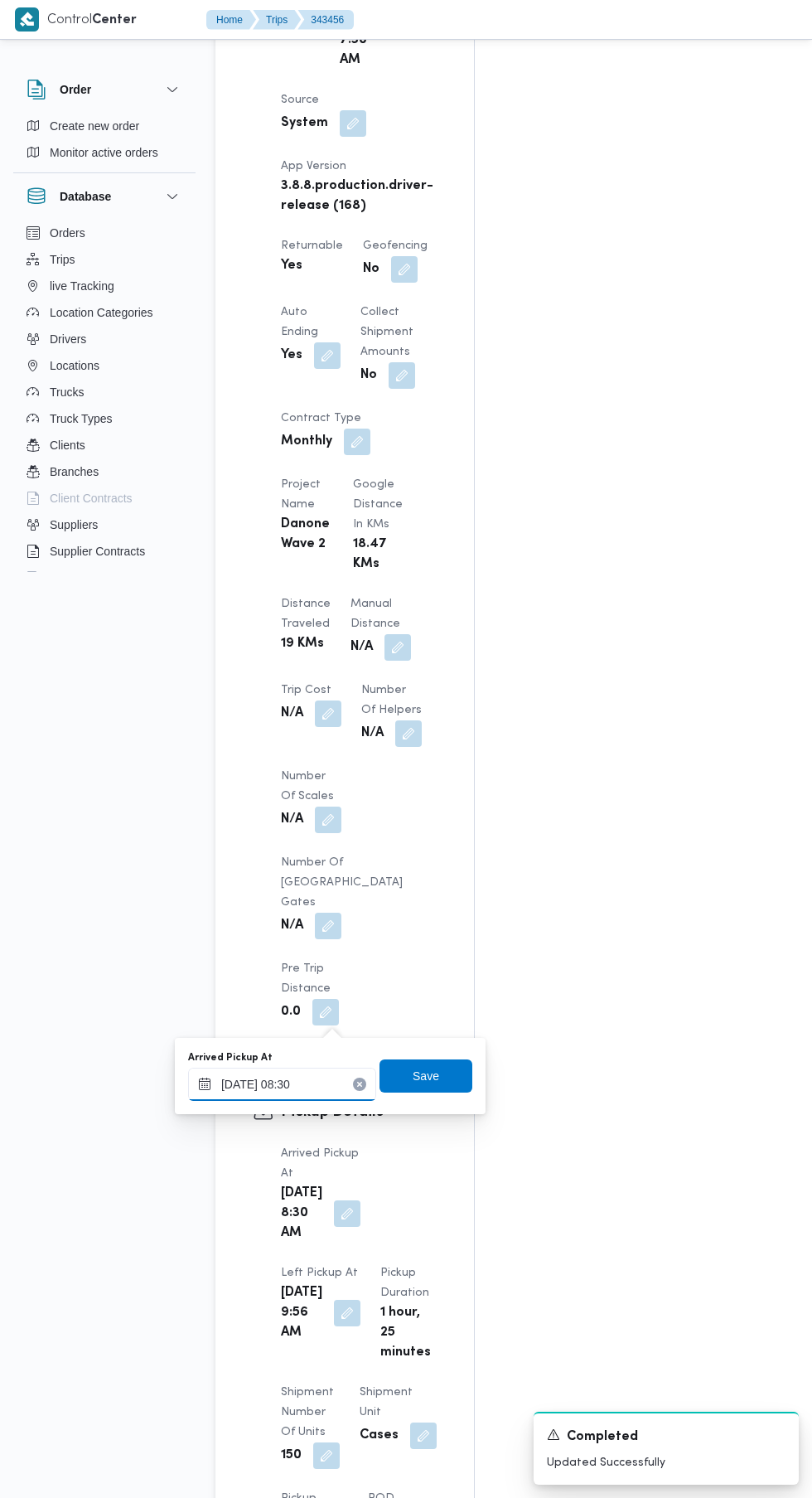
click at [314, 1084] on input "[DATE] 08:30" at bounding box center [281, 1084] width 188 height 33
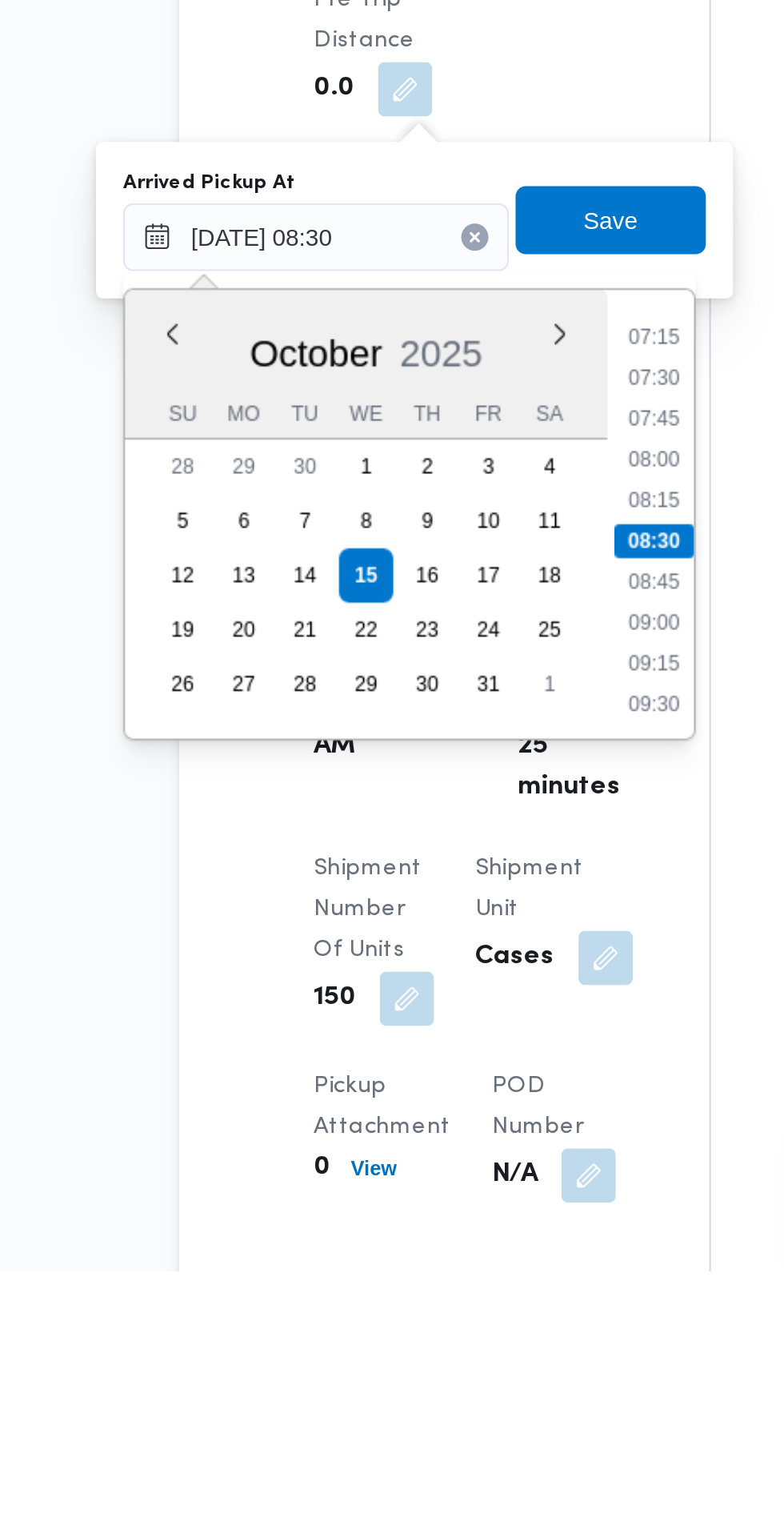
click at [430, 1120] on li "07:30" at bounding box center [431, 1114] width 37 height 16
type input "[DATE] 07:30"
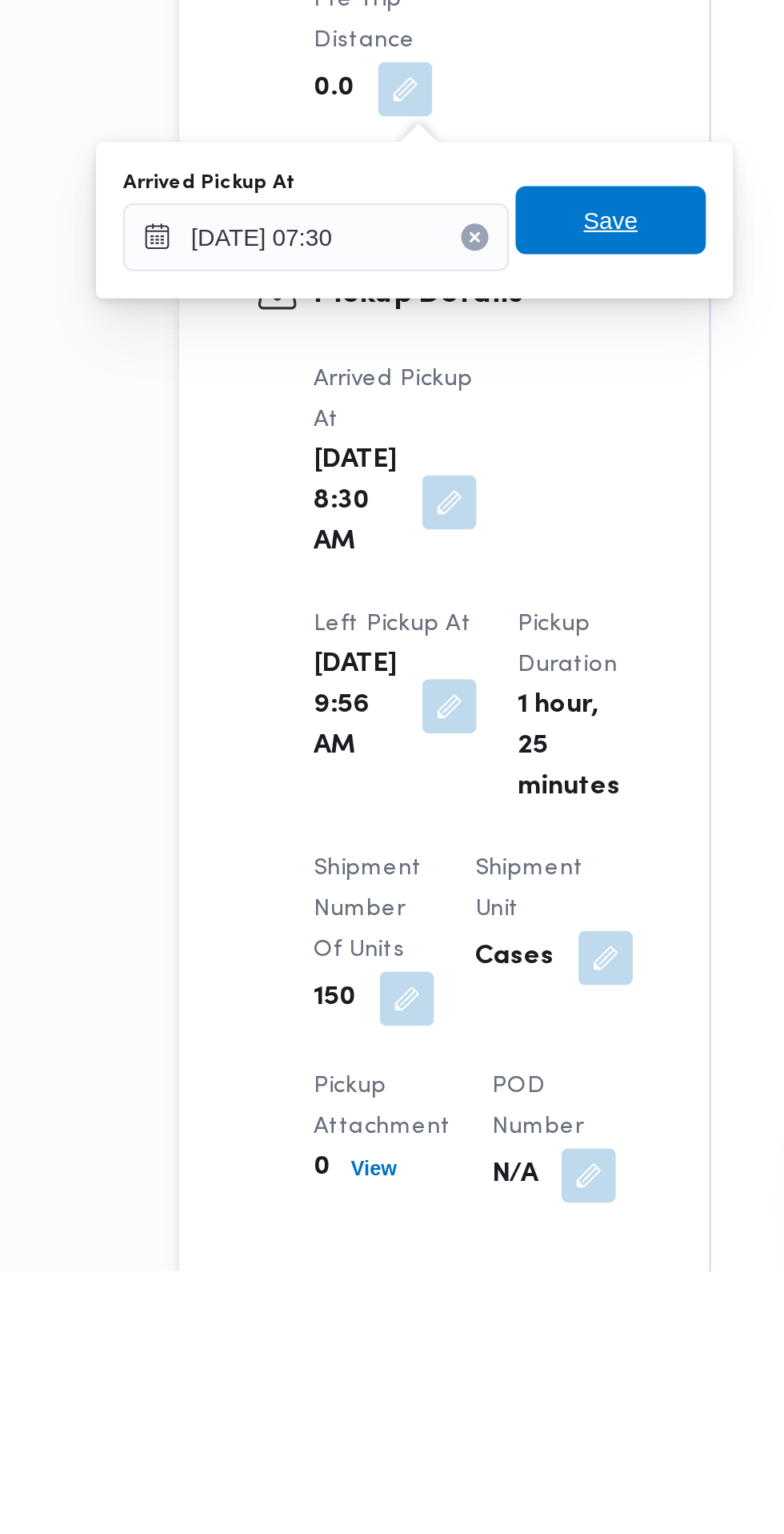
click at [424, 1043] on span "Save" at bounding box center [412, 1039] width 26 height 19
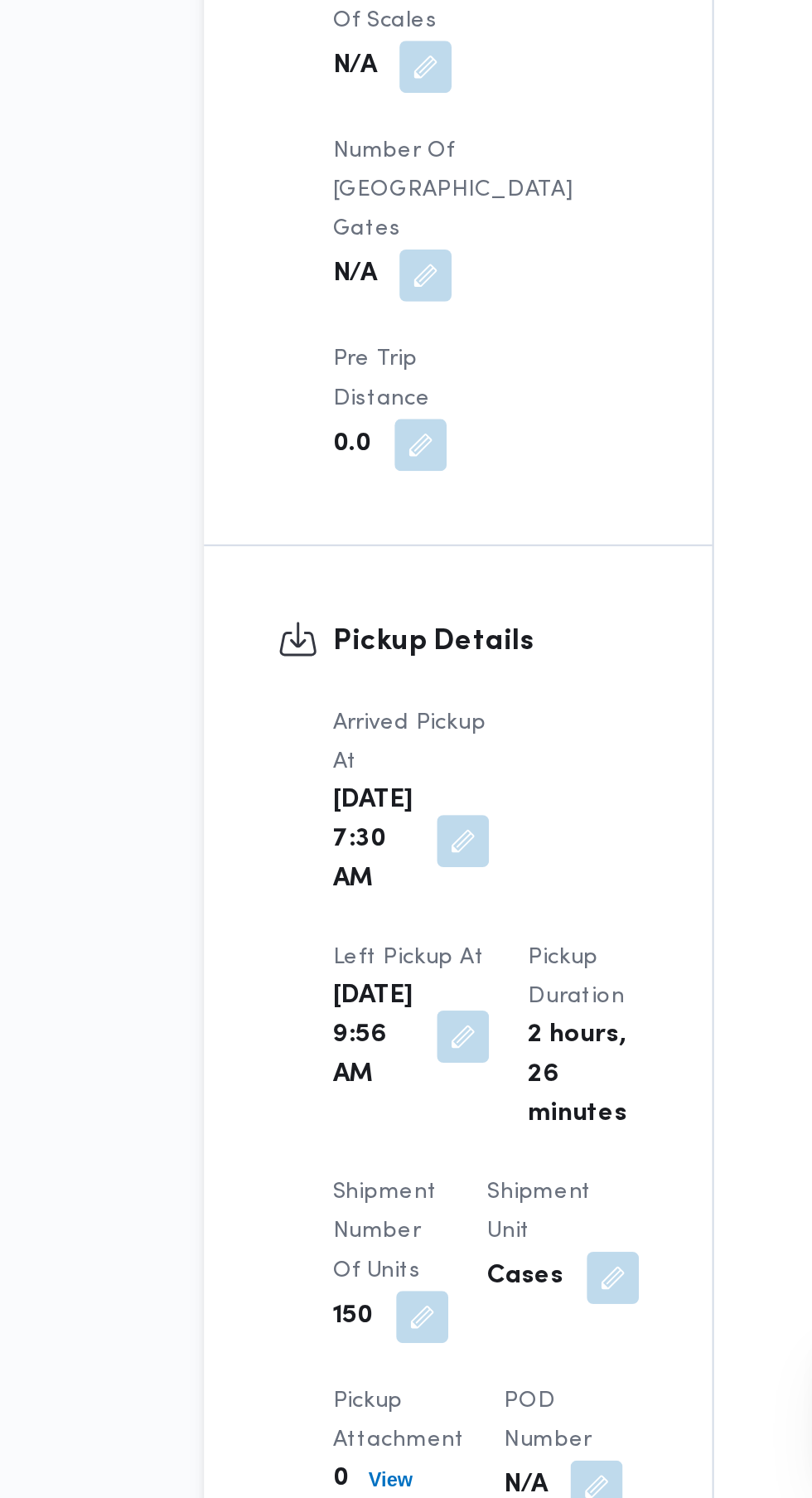
scroll to position [1145, 0]
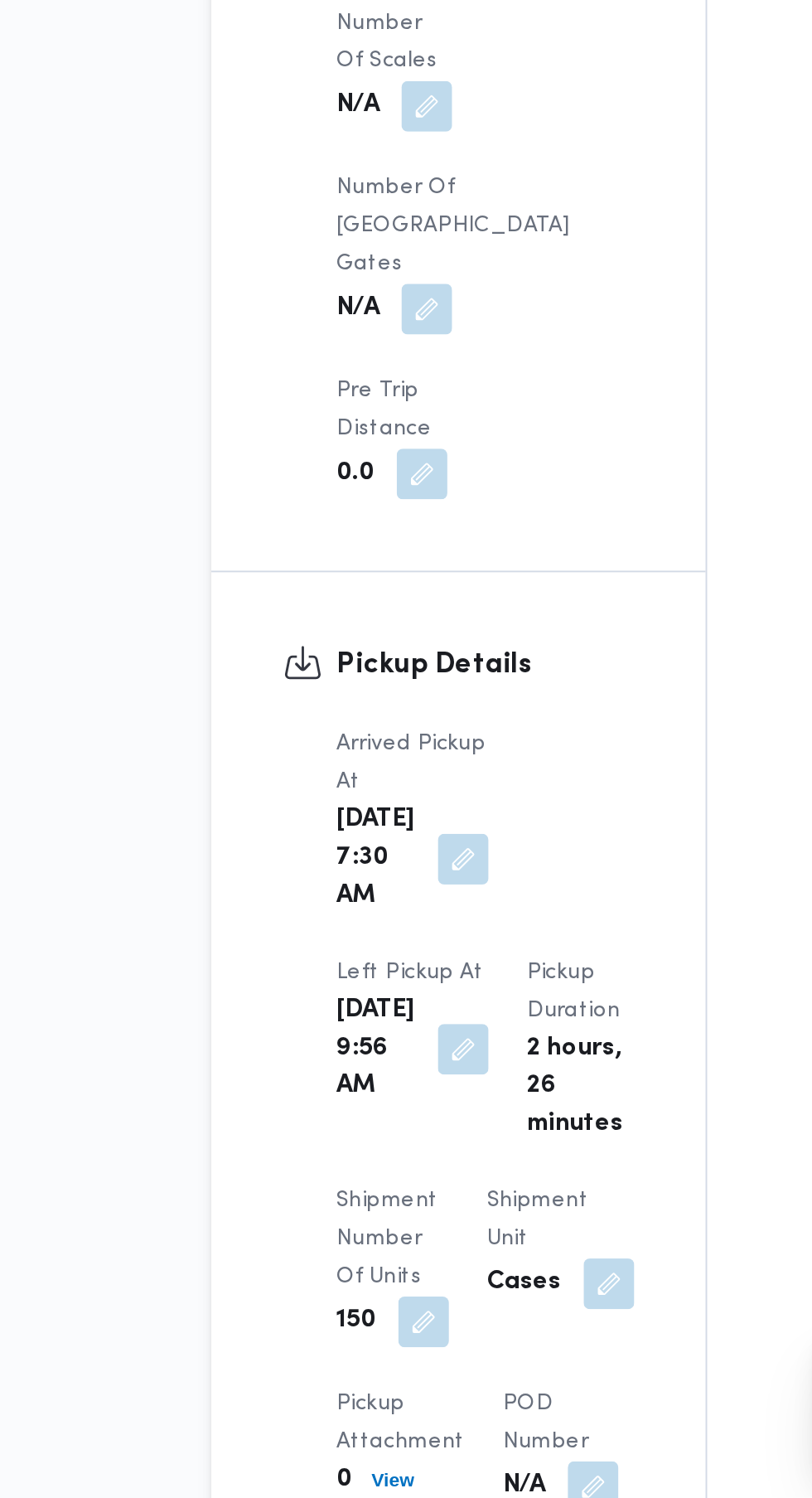
click at [361, 1250] on button "button" at bounding box center [347, 1264] width 27 height 27
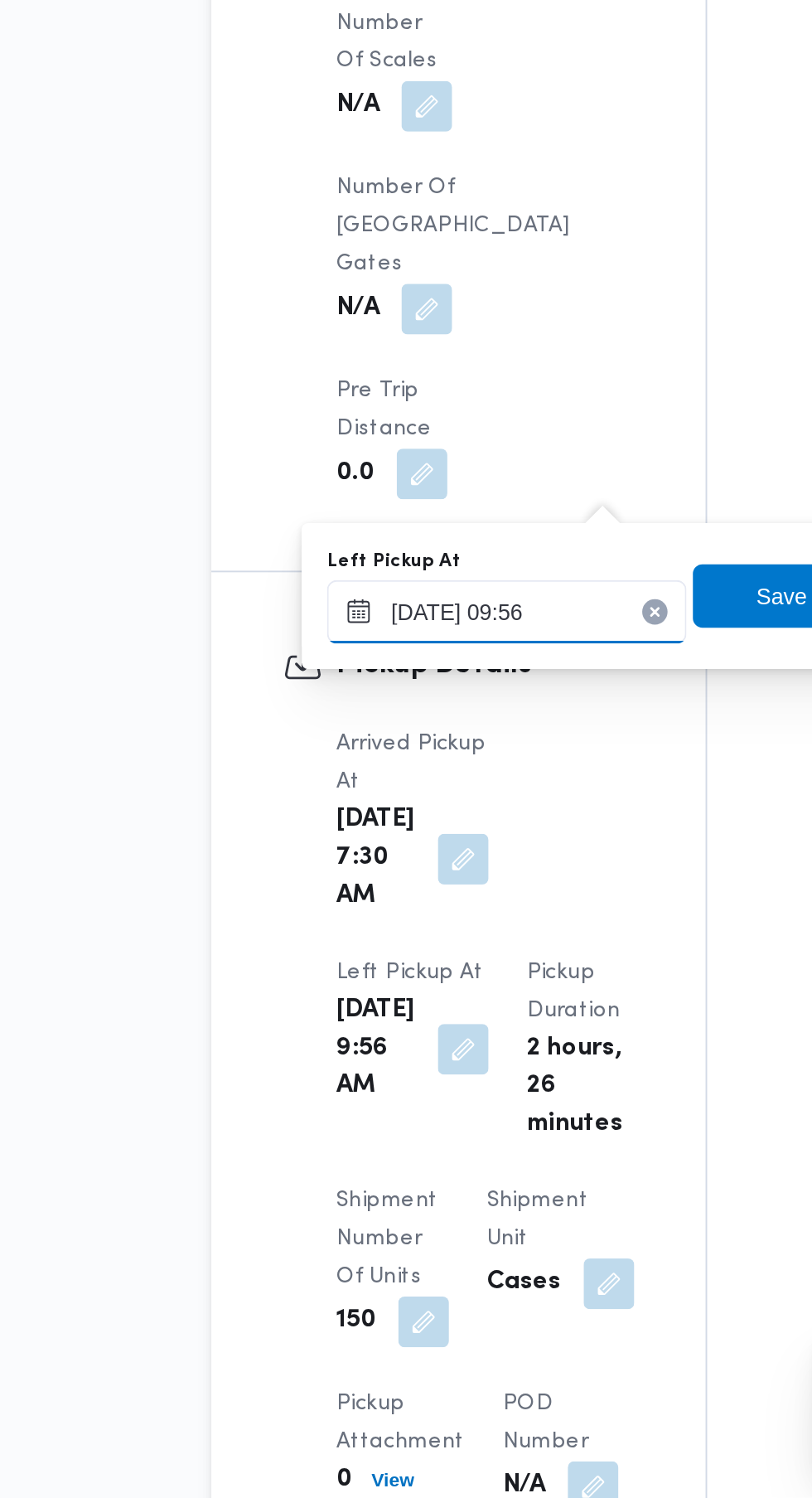
click at [395, 1035] on input "[DATE] 09:56" at bounding box center [369, 1034] width 188 height 33
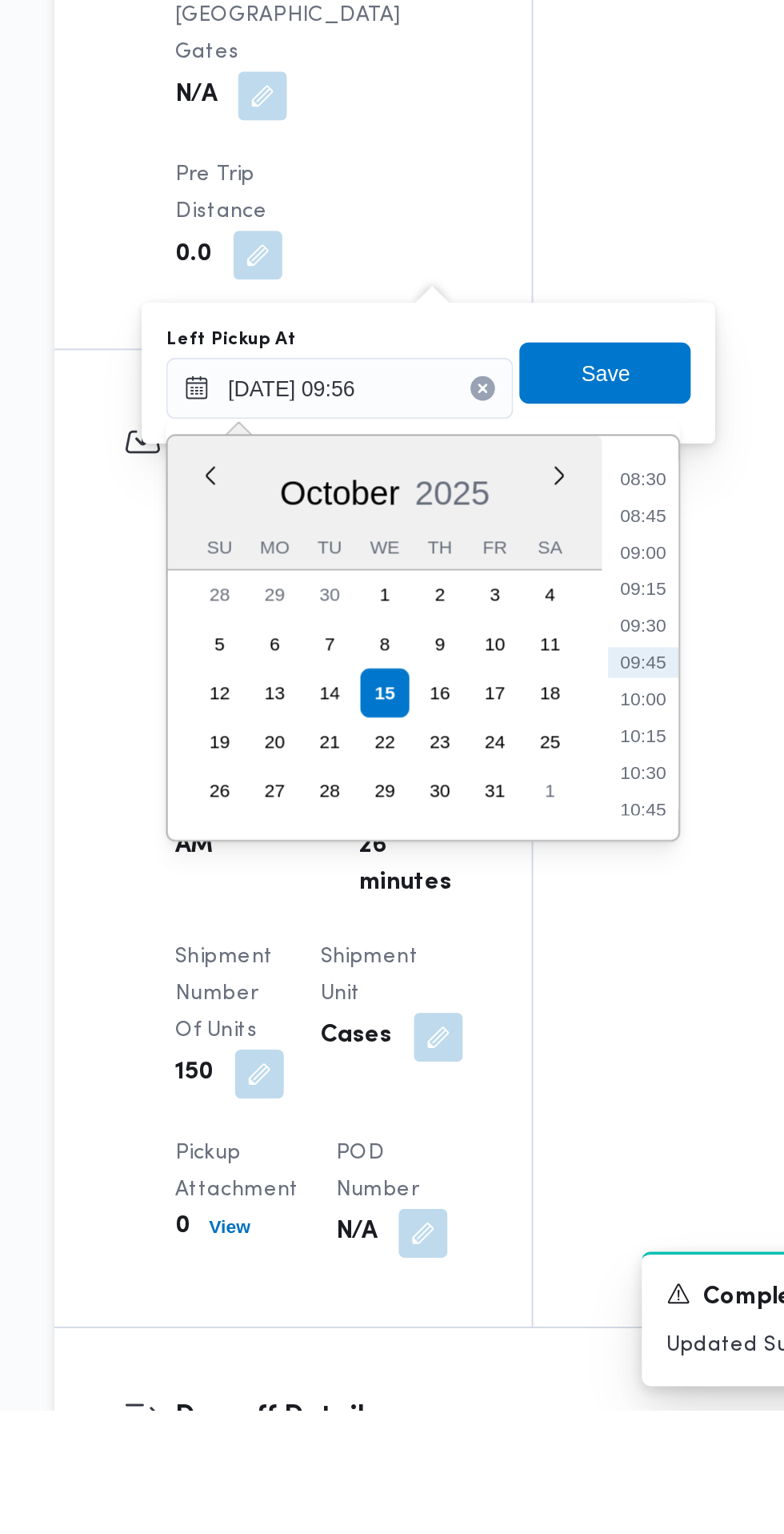
click at [519, 1083] on li "09:00" at bounding box center [516, 1084] width 37 height 16
type input "[DATE] 09:00"
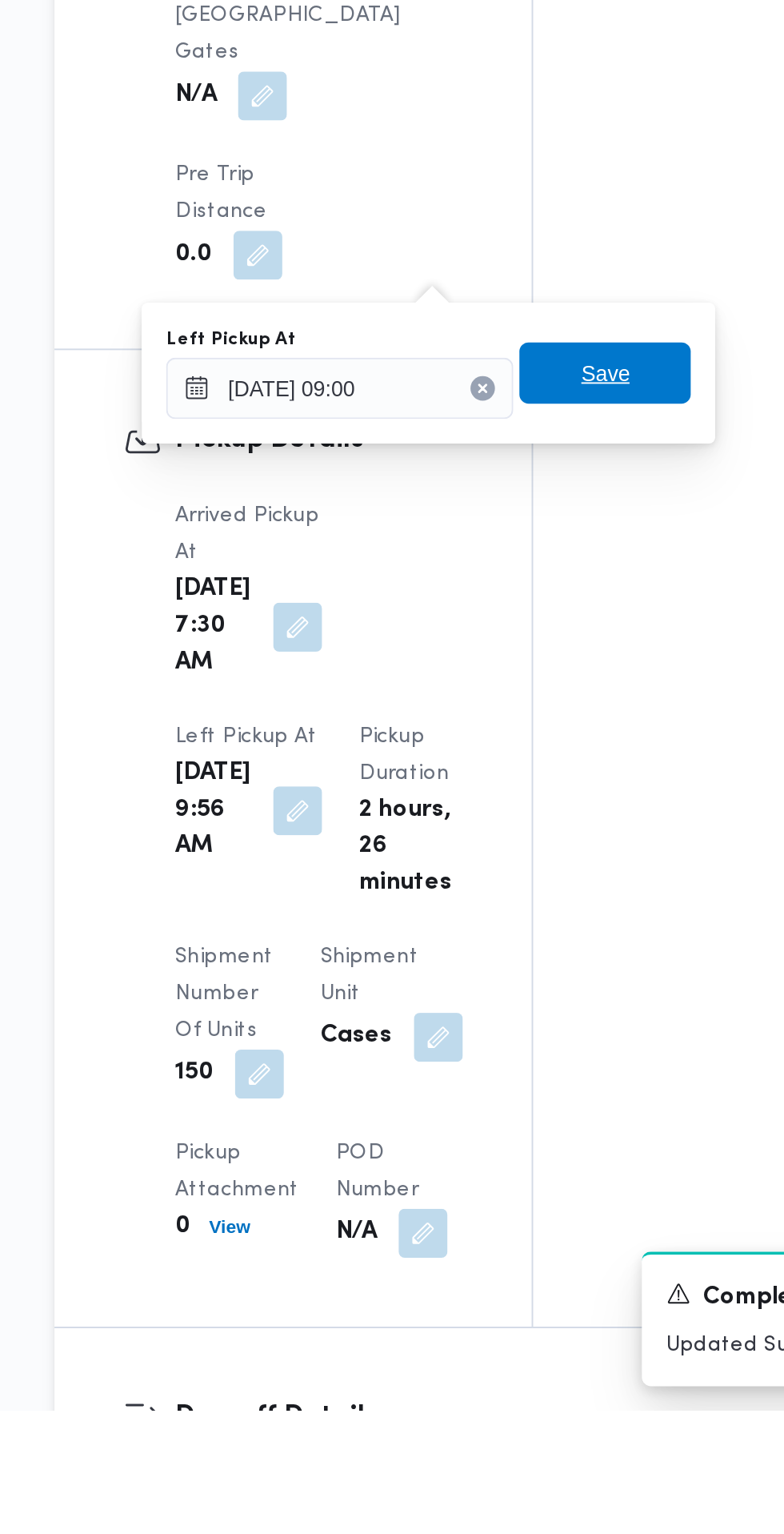
click at [517, 994] on span "Save" at bounding box center [496, 991] width 89 height 32
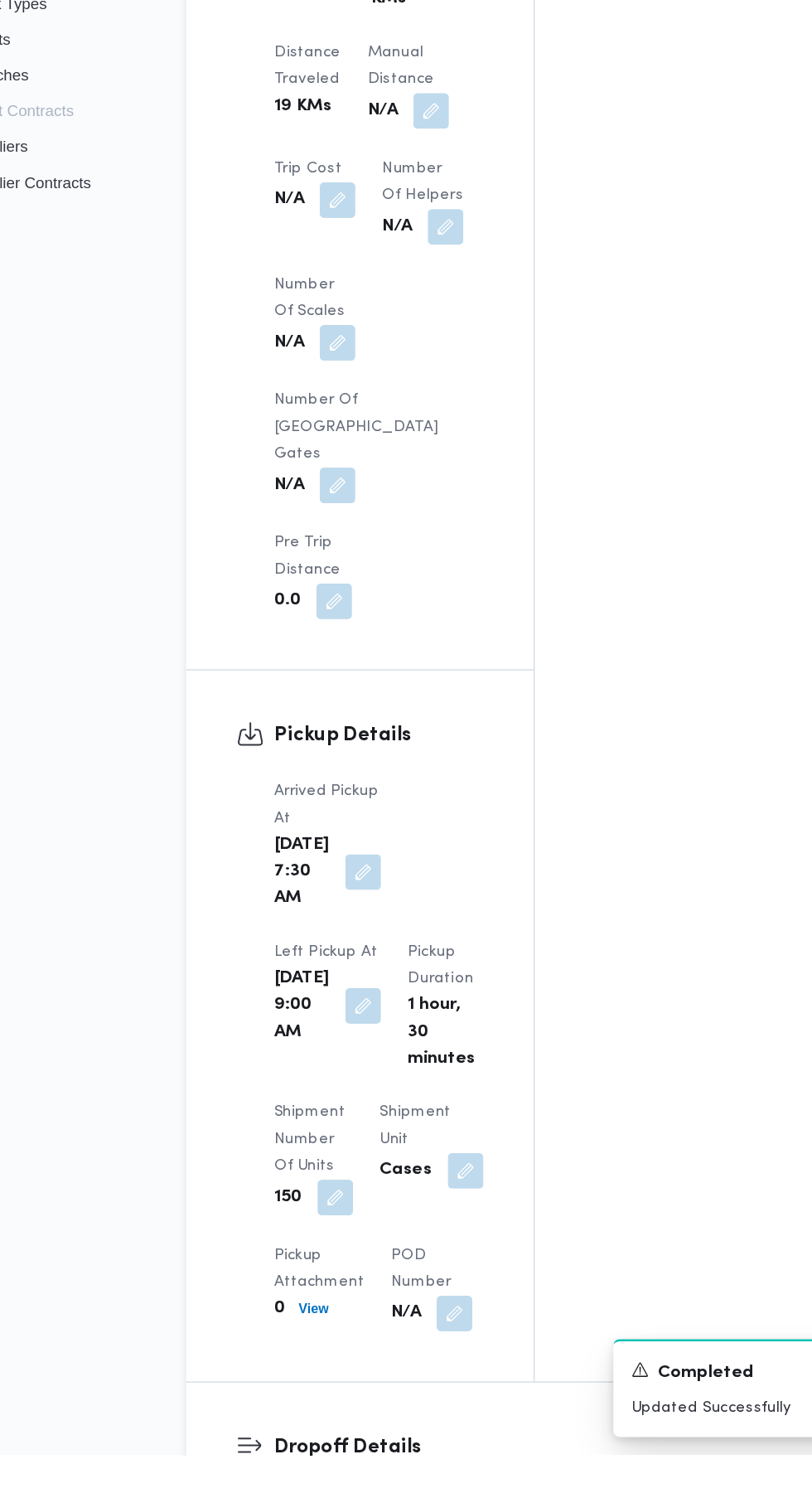
scroll to position [1396, 0]
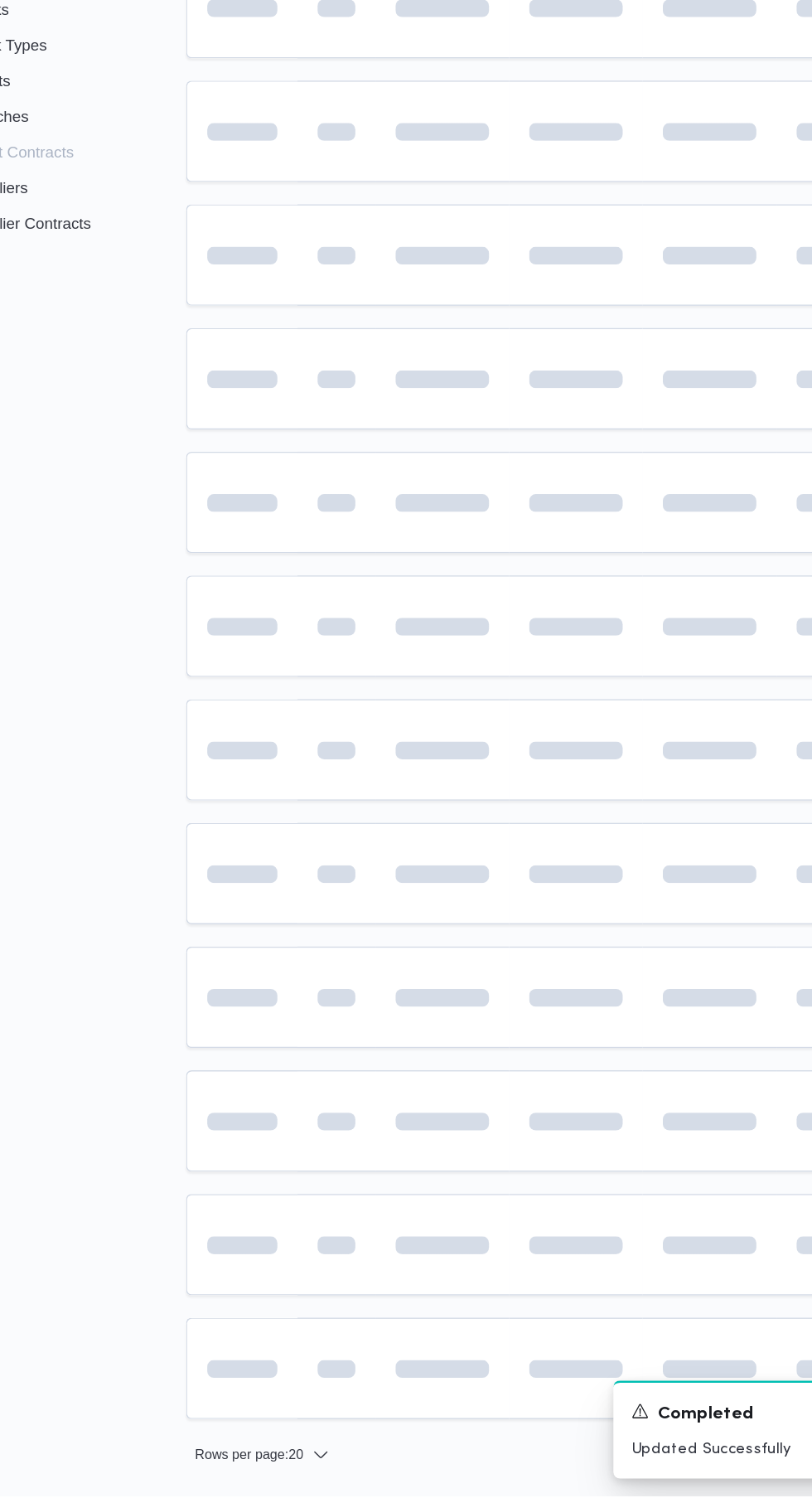
scroll to position [0, 23]
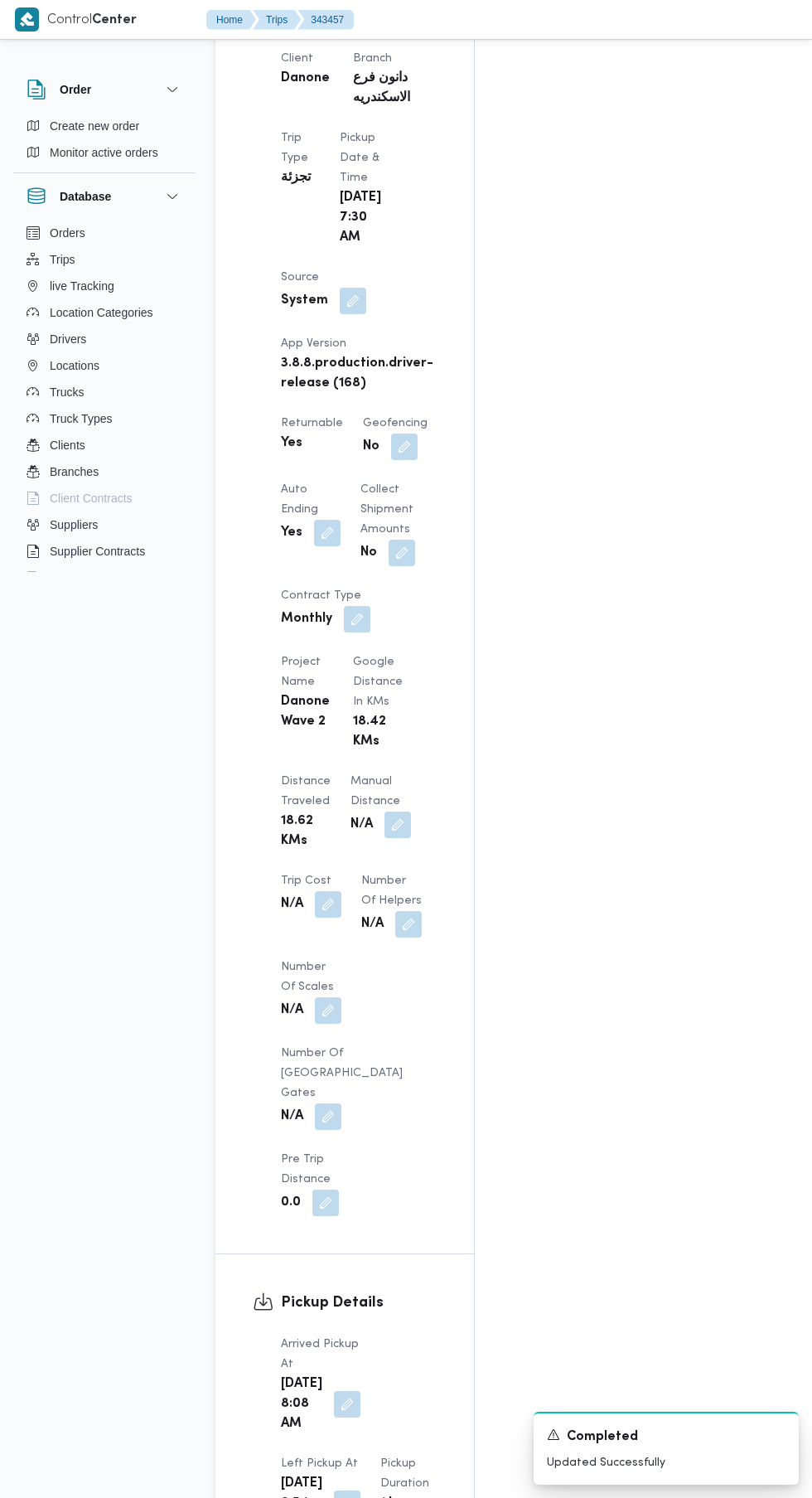
scroll to position [932, 0]
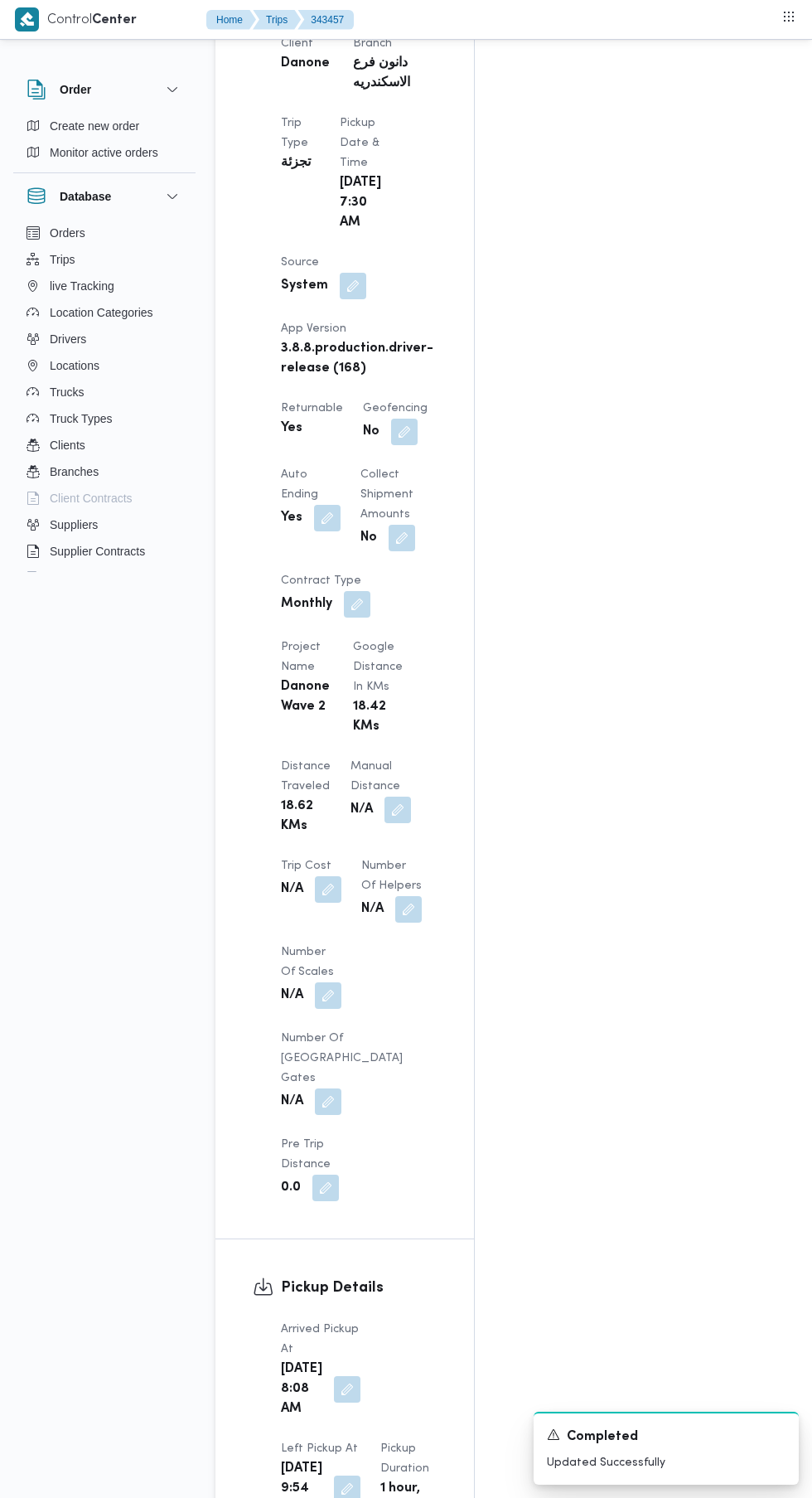
click at [343, 1376] on button "button" at bounding box center [347, 1389] width 27 height 27
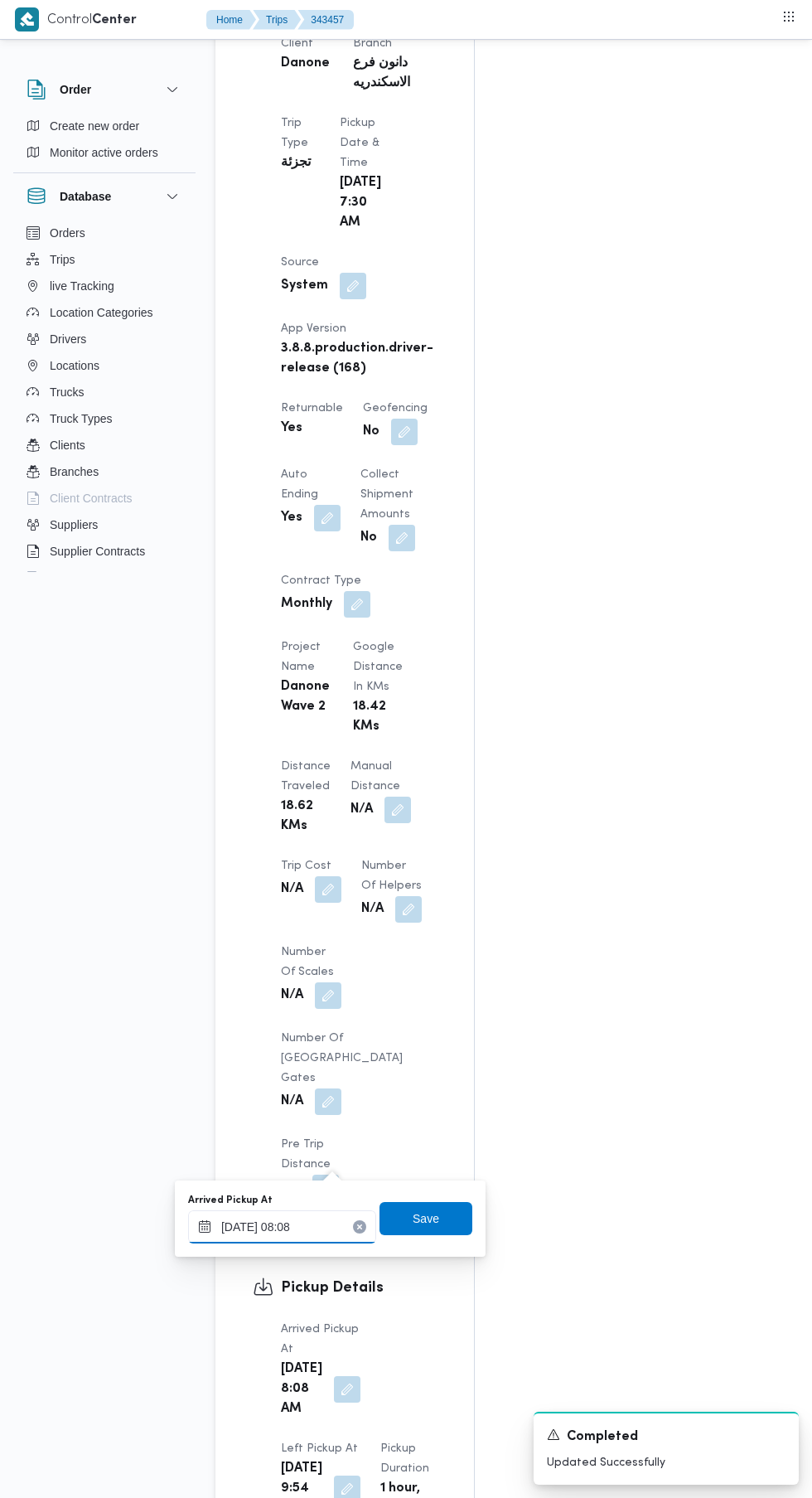
click at [302, 1228] on input "[DATE] 08:08" at bounding box center [281, 1226] width 188 height 33
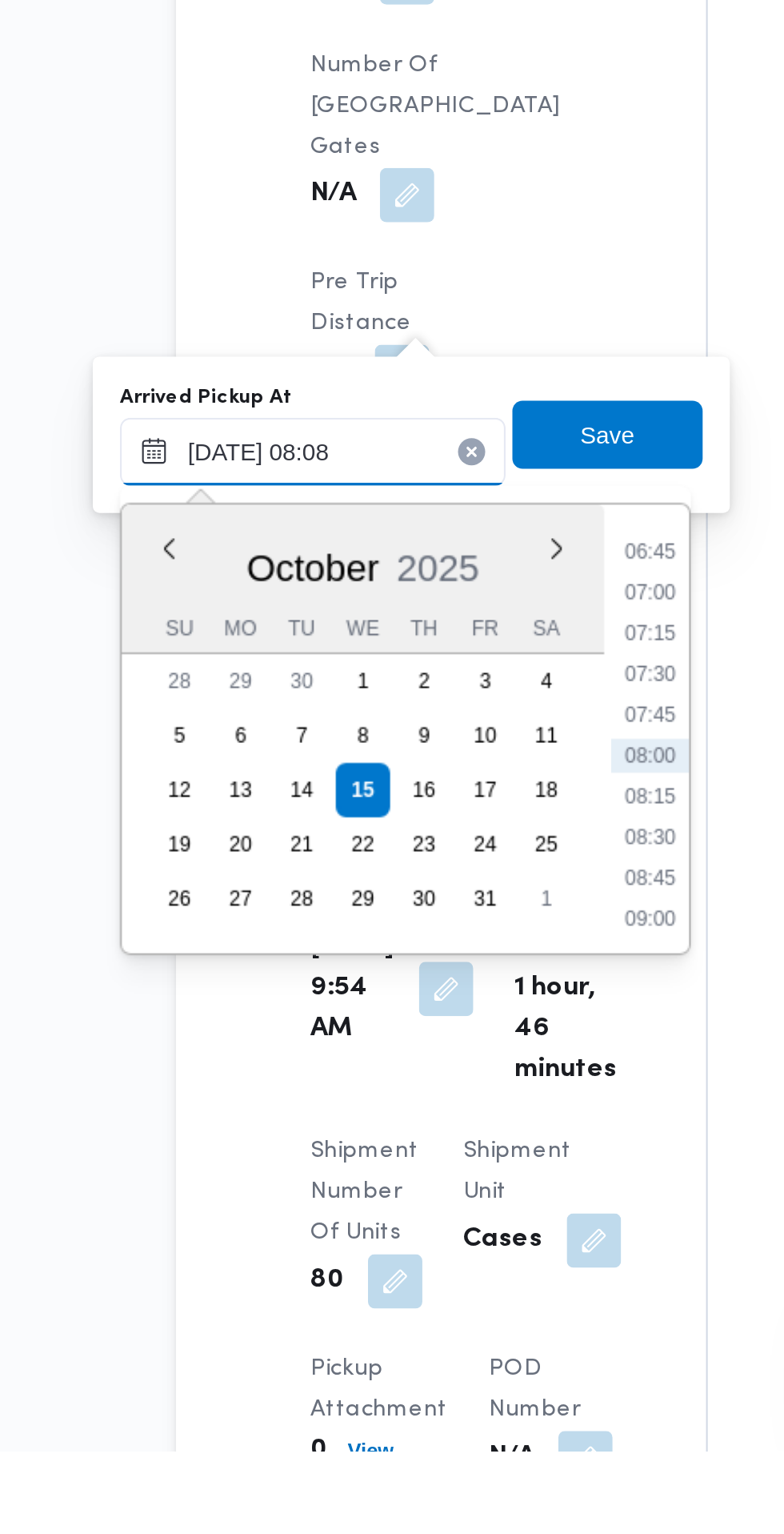
scroll to position [1022, 0]
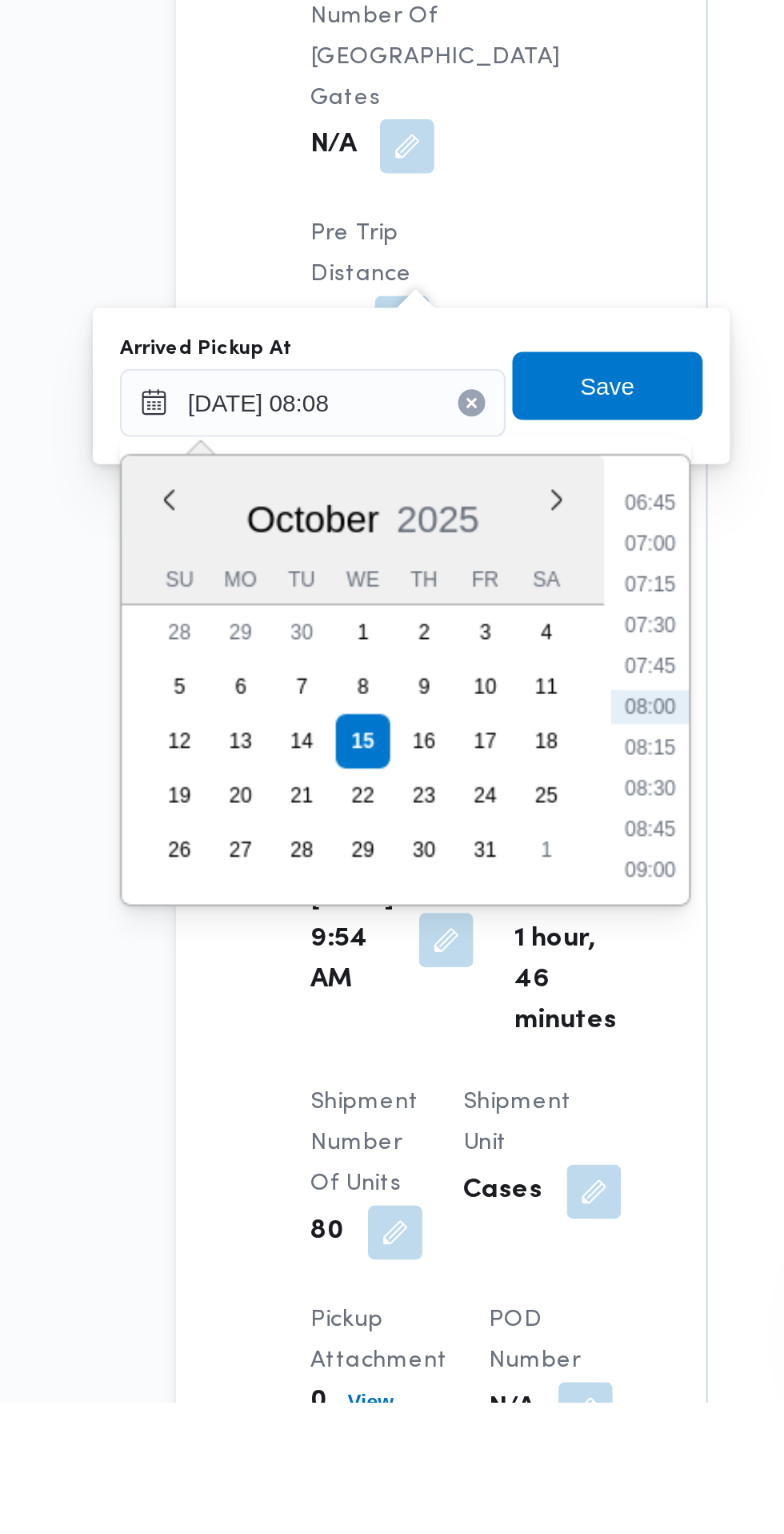
click at [432, 1174] on li "07:30" at bounding box center [431, 1168] width 37 height 16
type input "[DATE] 07:30"
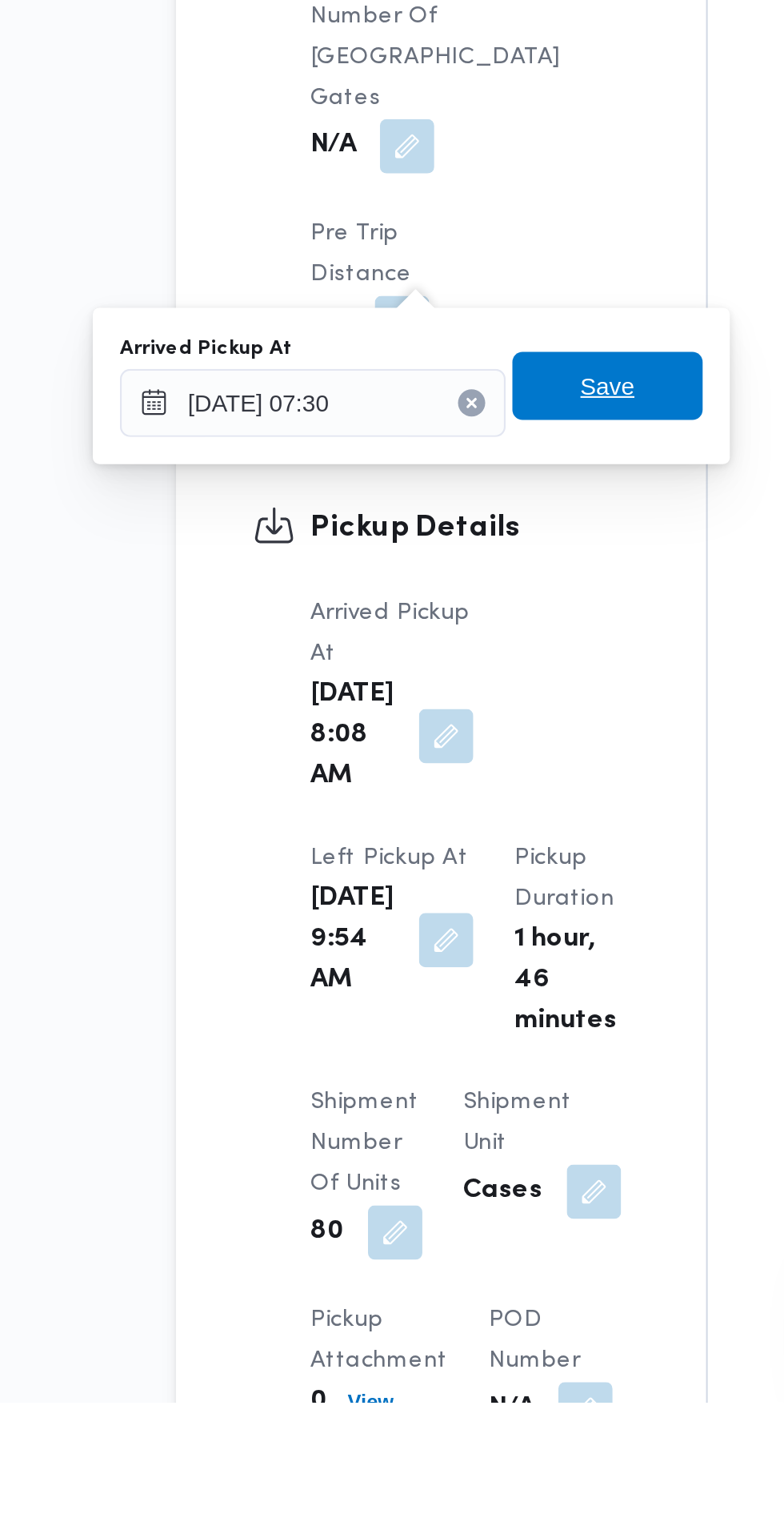
click at [422, 1055] on span "Save" at bounding box center [412, 1055] width 26 height 19
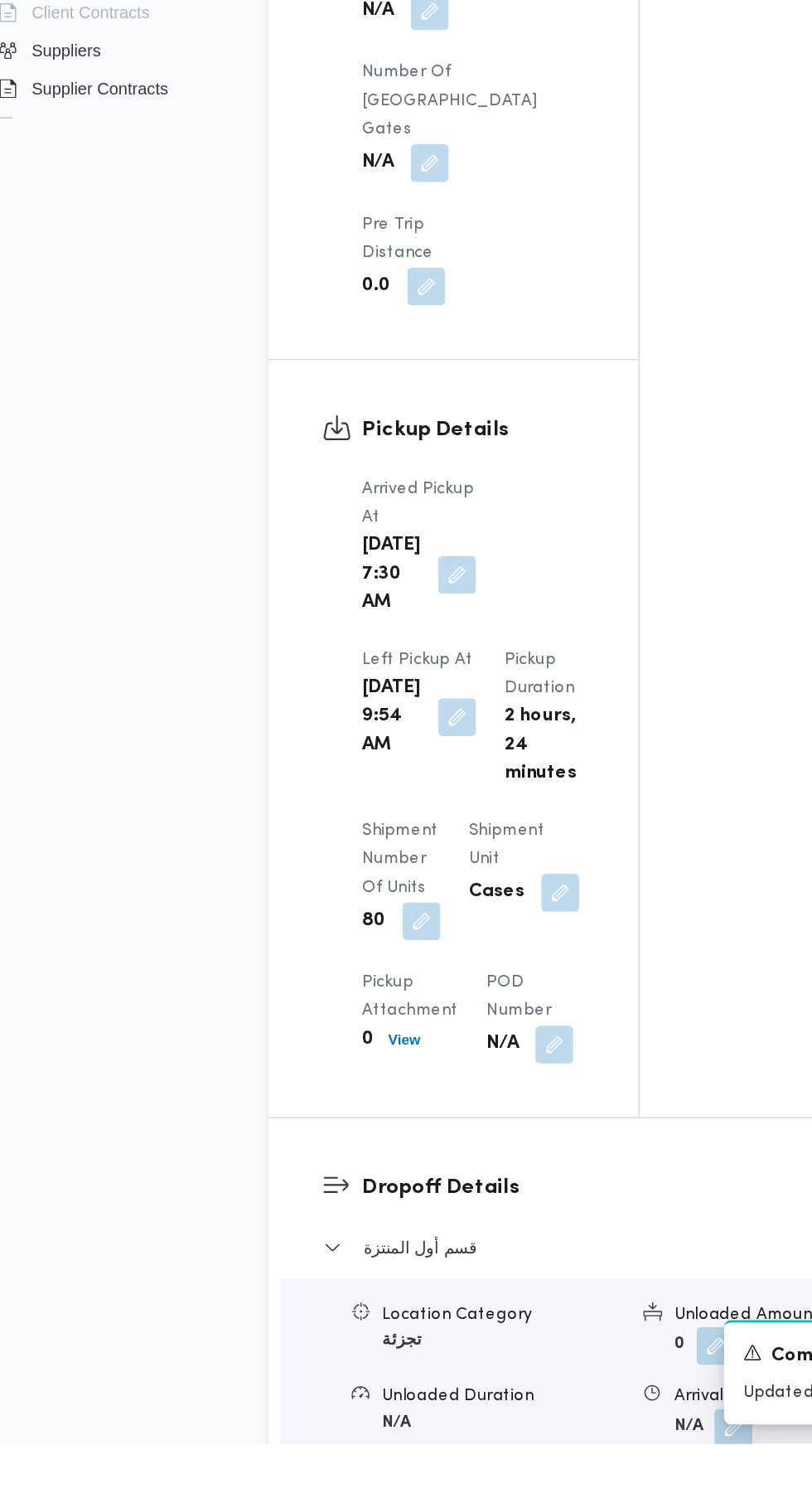
scroll to position [1587, 0]
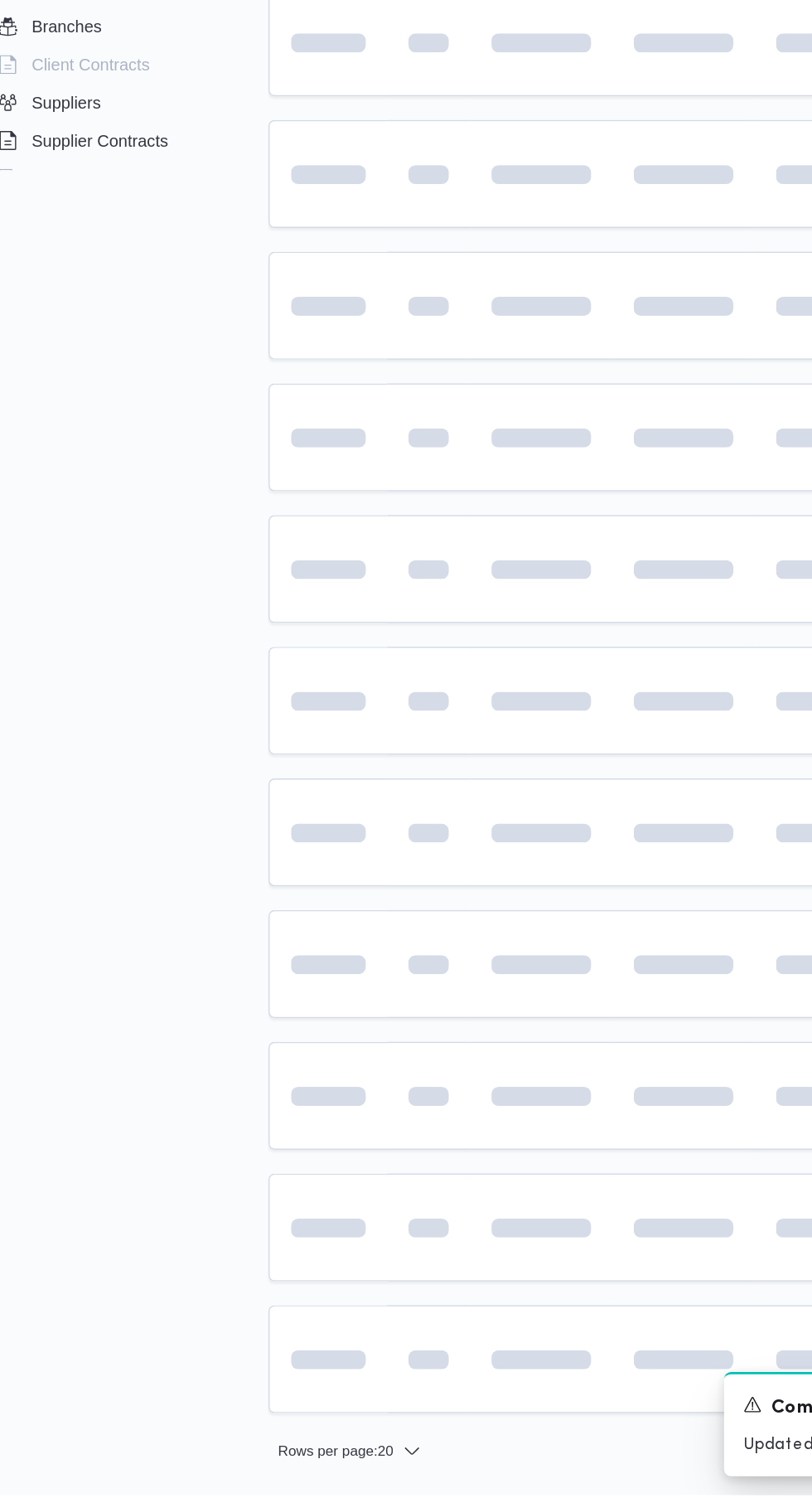
scroll to position [0, 23]
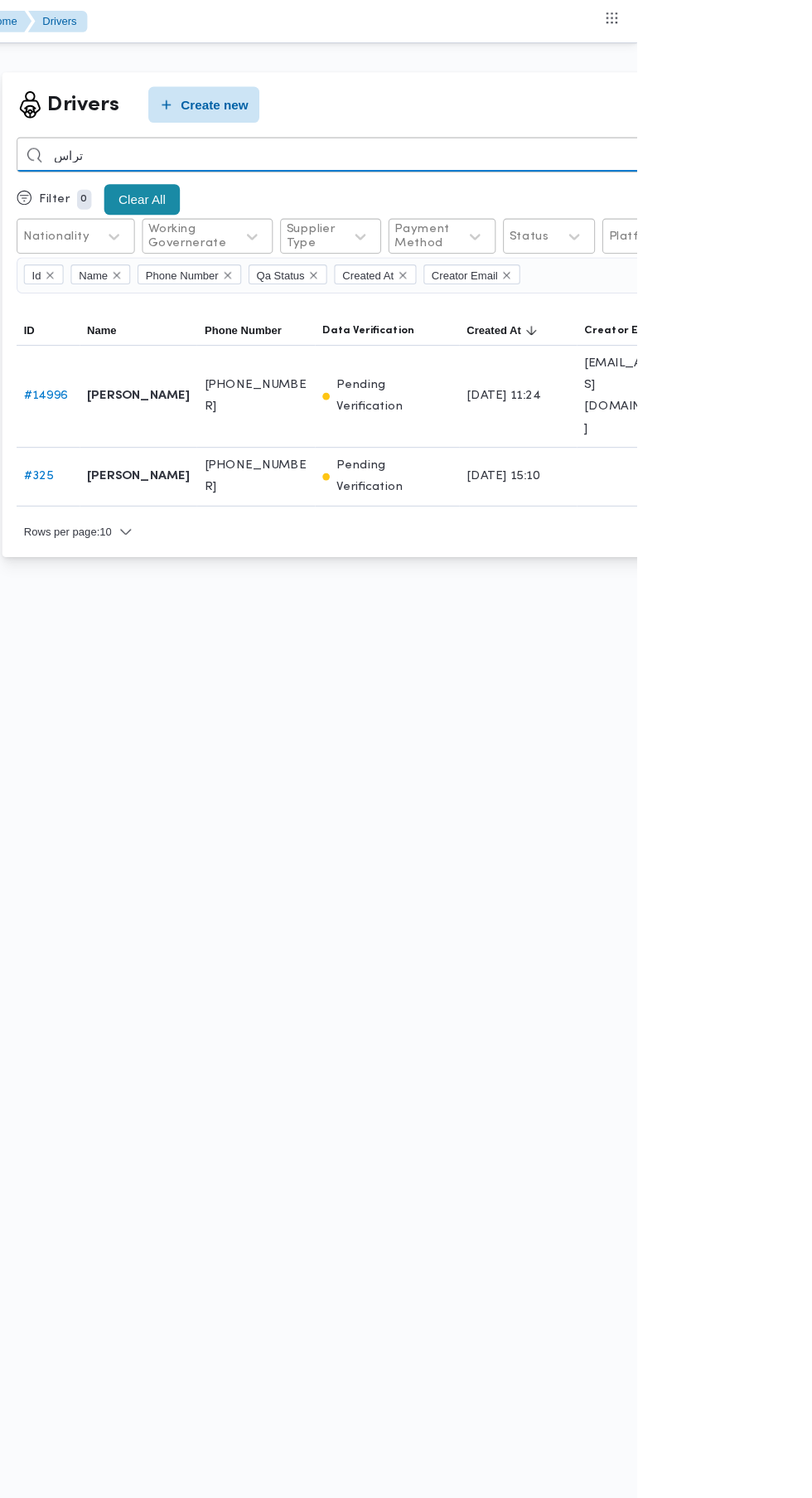
click at [744, 142] on input "تراس" at bounding box center [607, 142] width 731 height 32
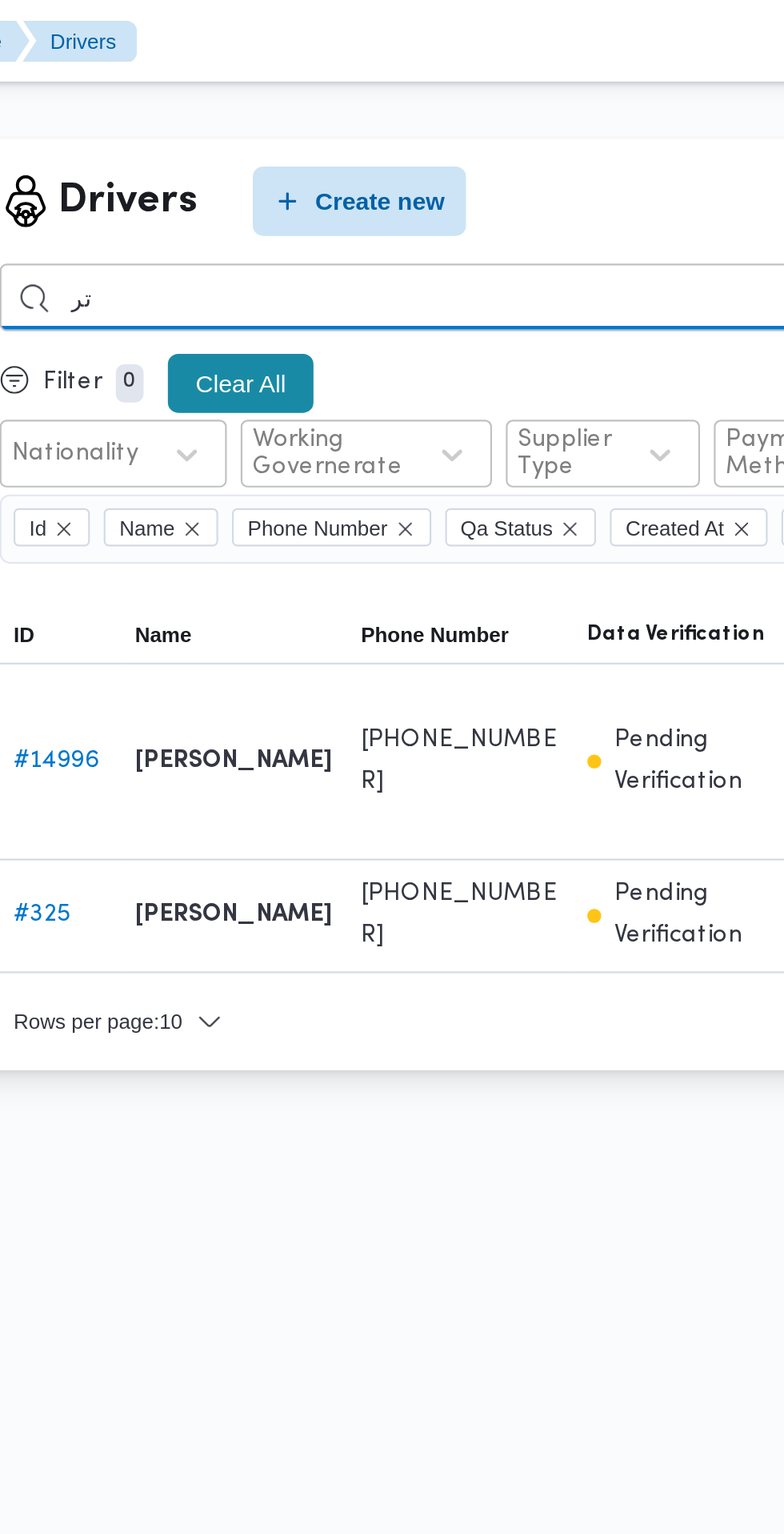
type input "ت"
type input "محمود سعيد احمد"
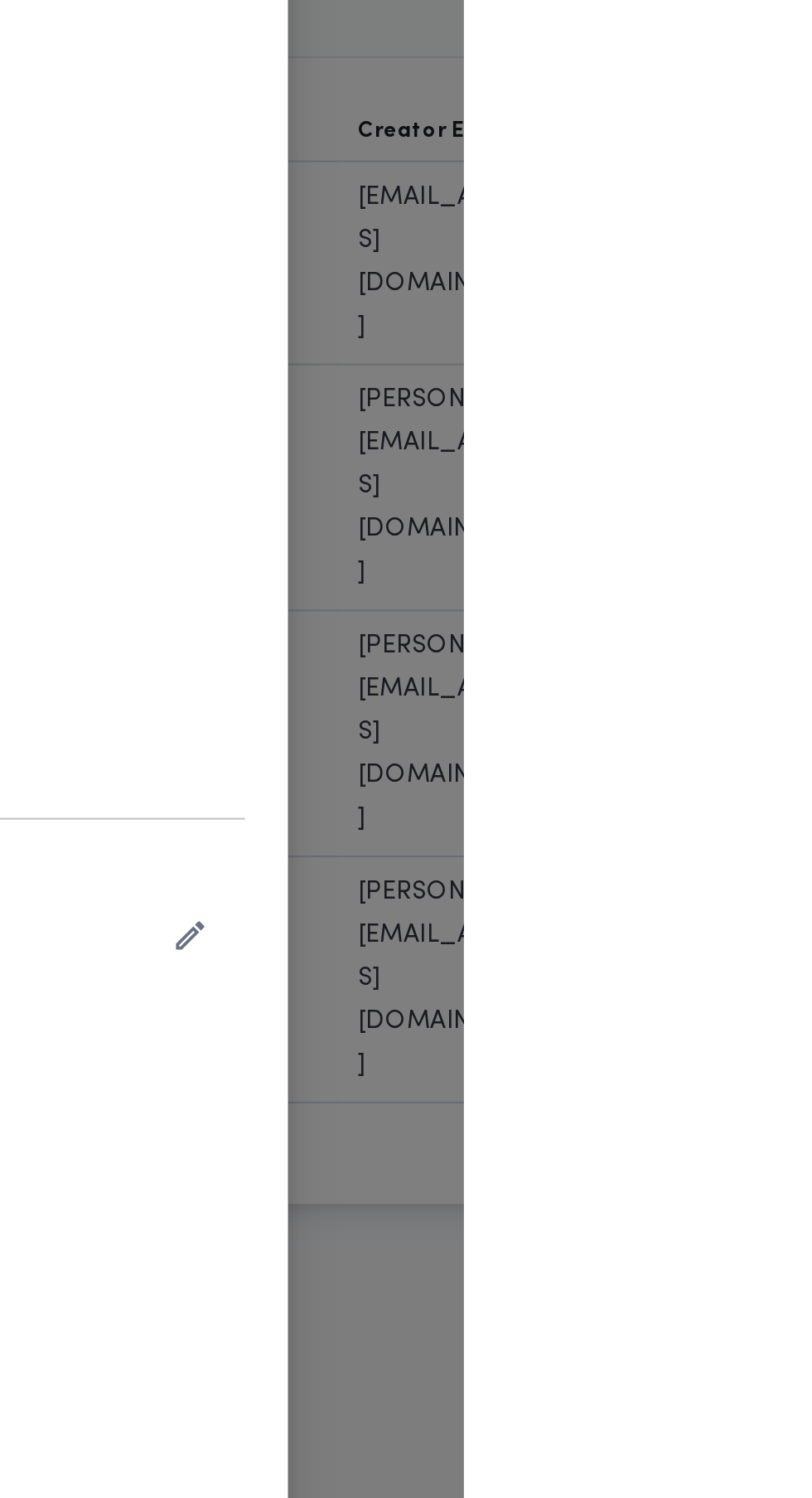
type input "محمود سعيد احمد محمد عبدالمالك"
type input "01220075997"
type input "2027-08-23"
type input "2034-05-21"
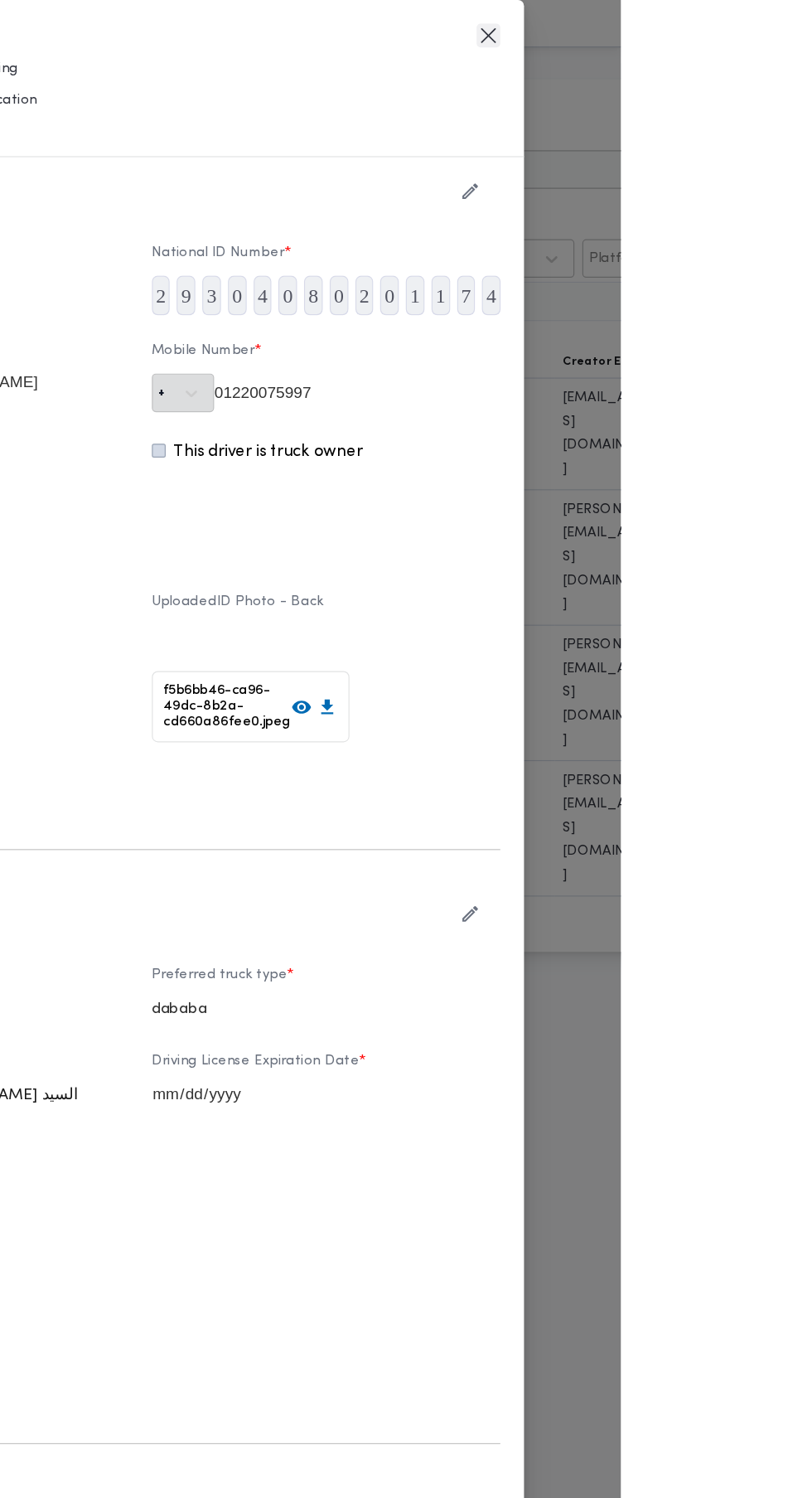
click at [711, 40] on button "Closes this modal window" at bounding box center [701, 29] width 20 height 20
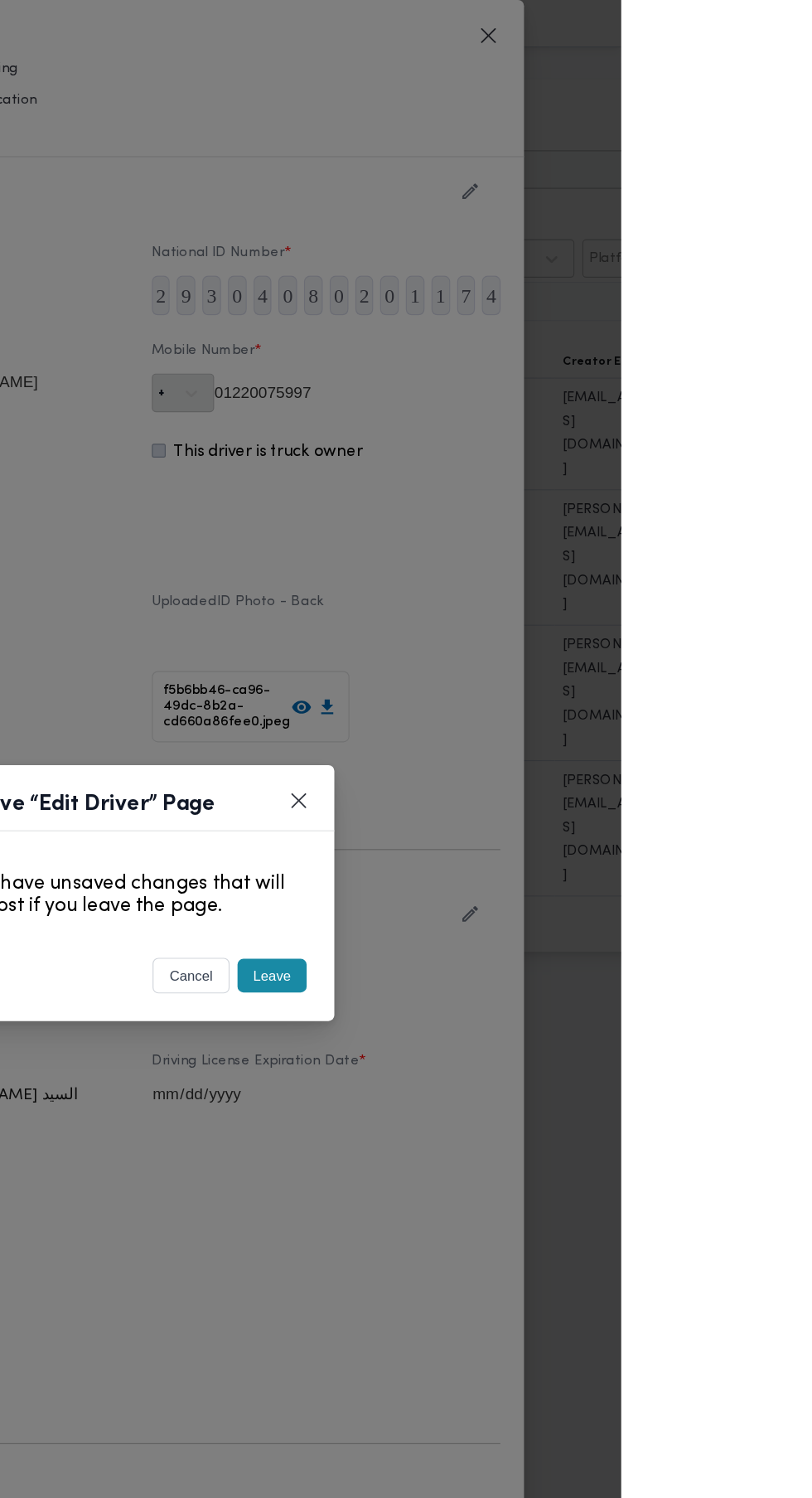
click at [548, 833] on button "Leave" at bounding box center [519, 818] width 58 height 28
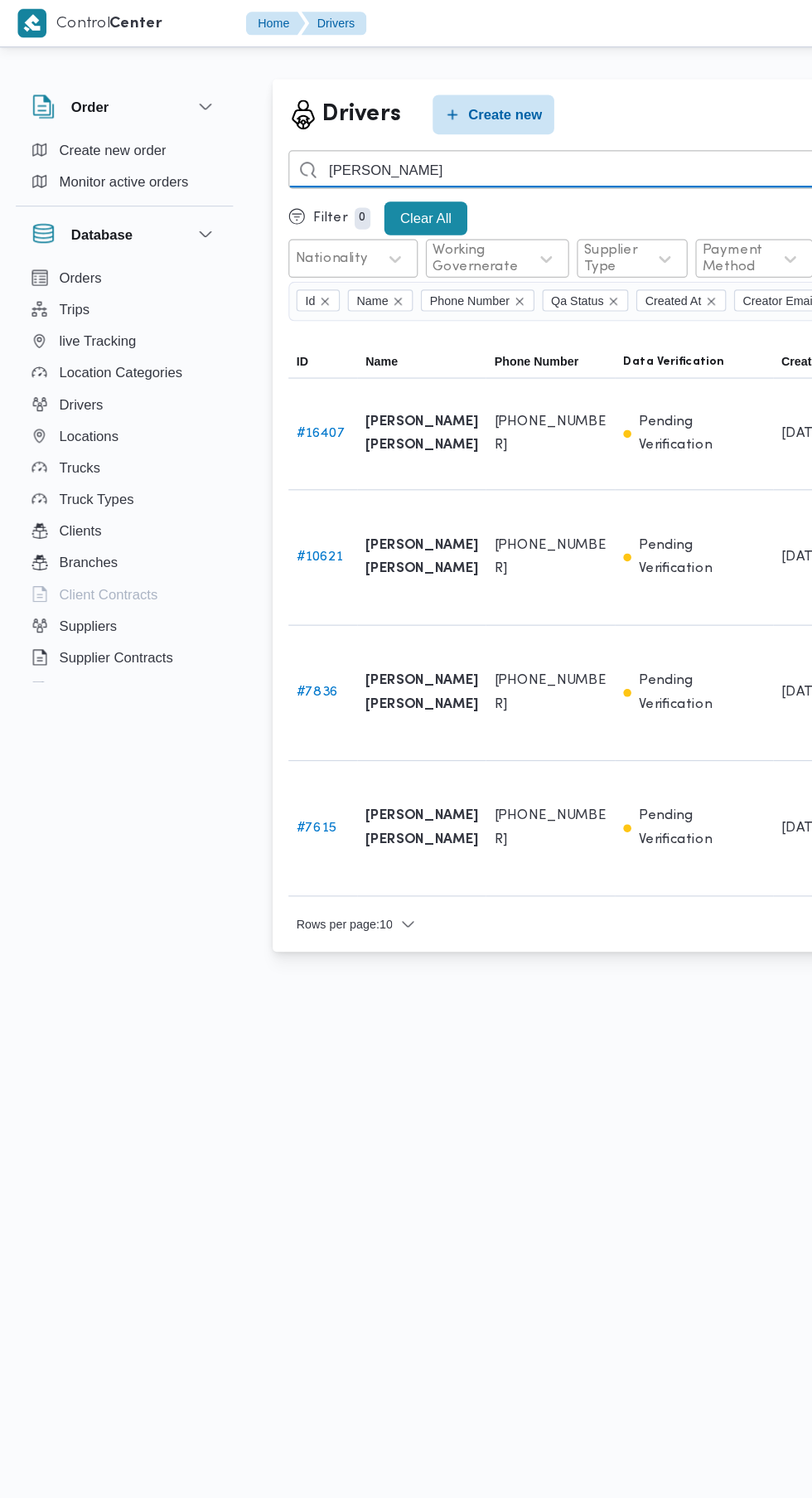
click at [517, 142] on input "محمود سعيد احمد" at bounding box center [607, 142] width 731 height 32
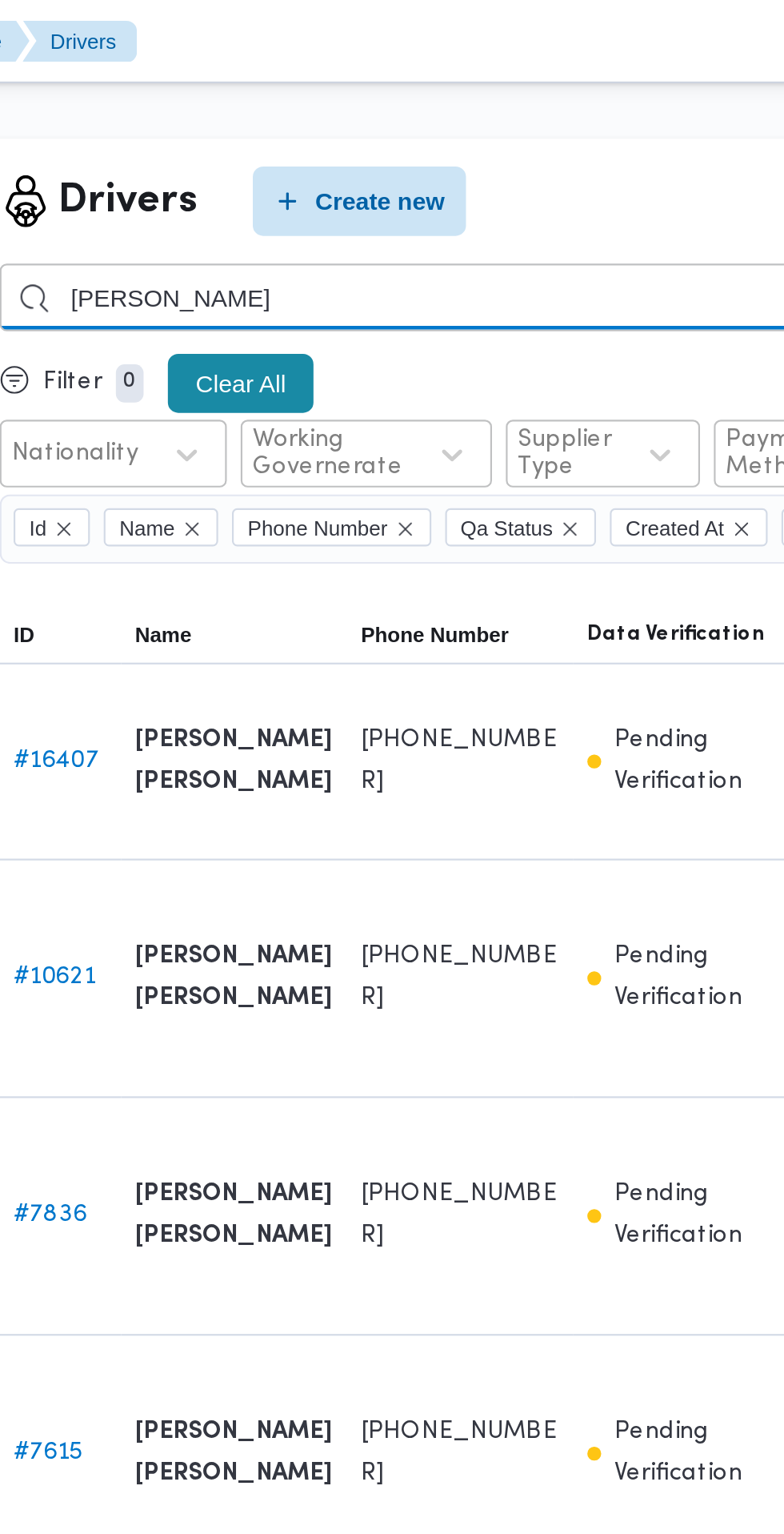
type input "[PERSON_NAME]"
click at [366, 138] on input "محكد محمود عبدالجواد" at bounding box center [586, 138] width 706 height 31
type input "[PERSON_NAME]"
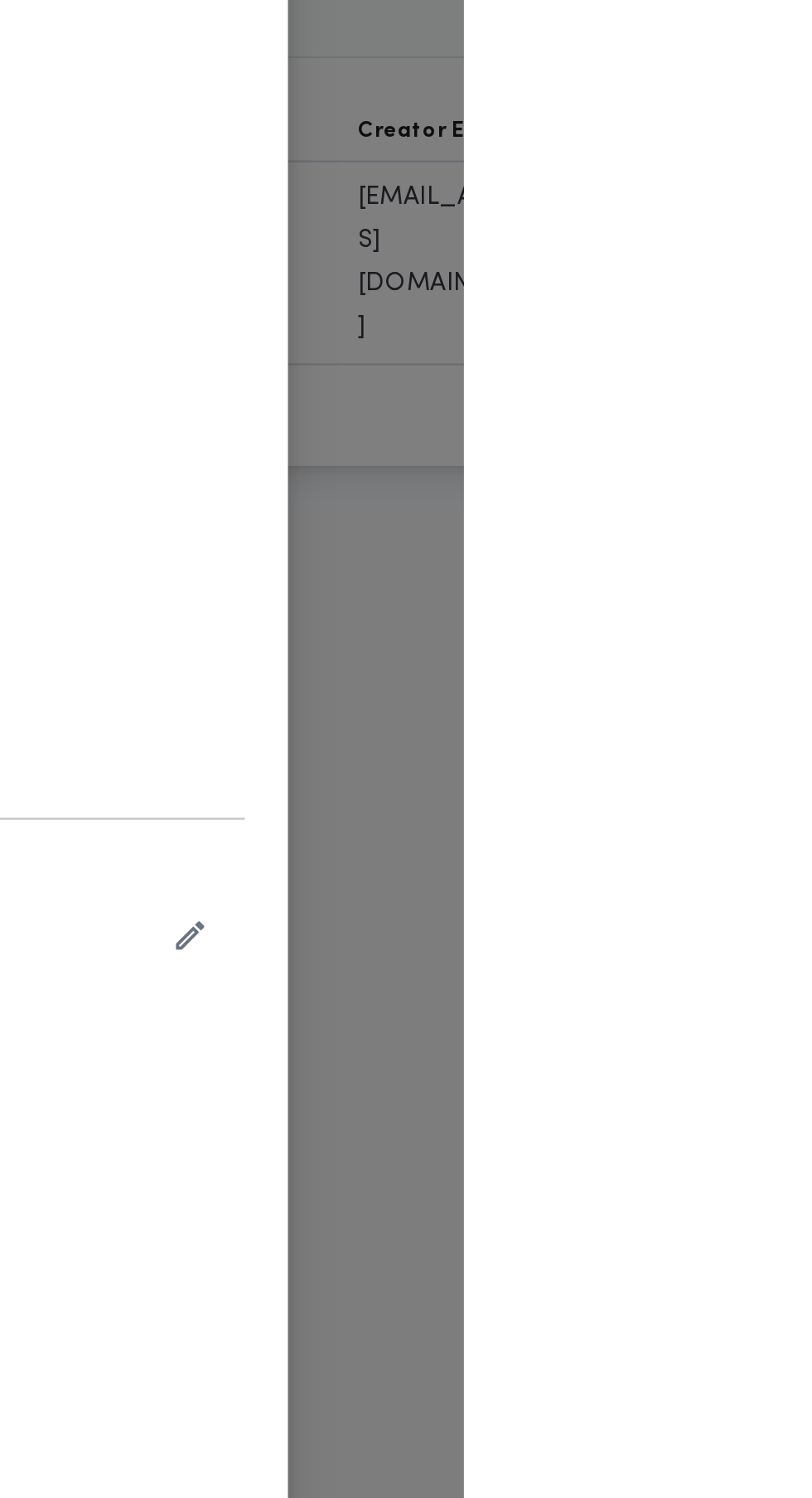
type input "[PERSON_NAME] علي [PERSON_NAME]"
type input "01203488327"
type input "2026-03-26"
type input "2026-07-22"
